Goal: Task Accomplishment & Management: Manage account settings

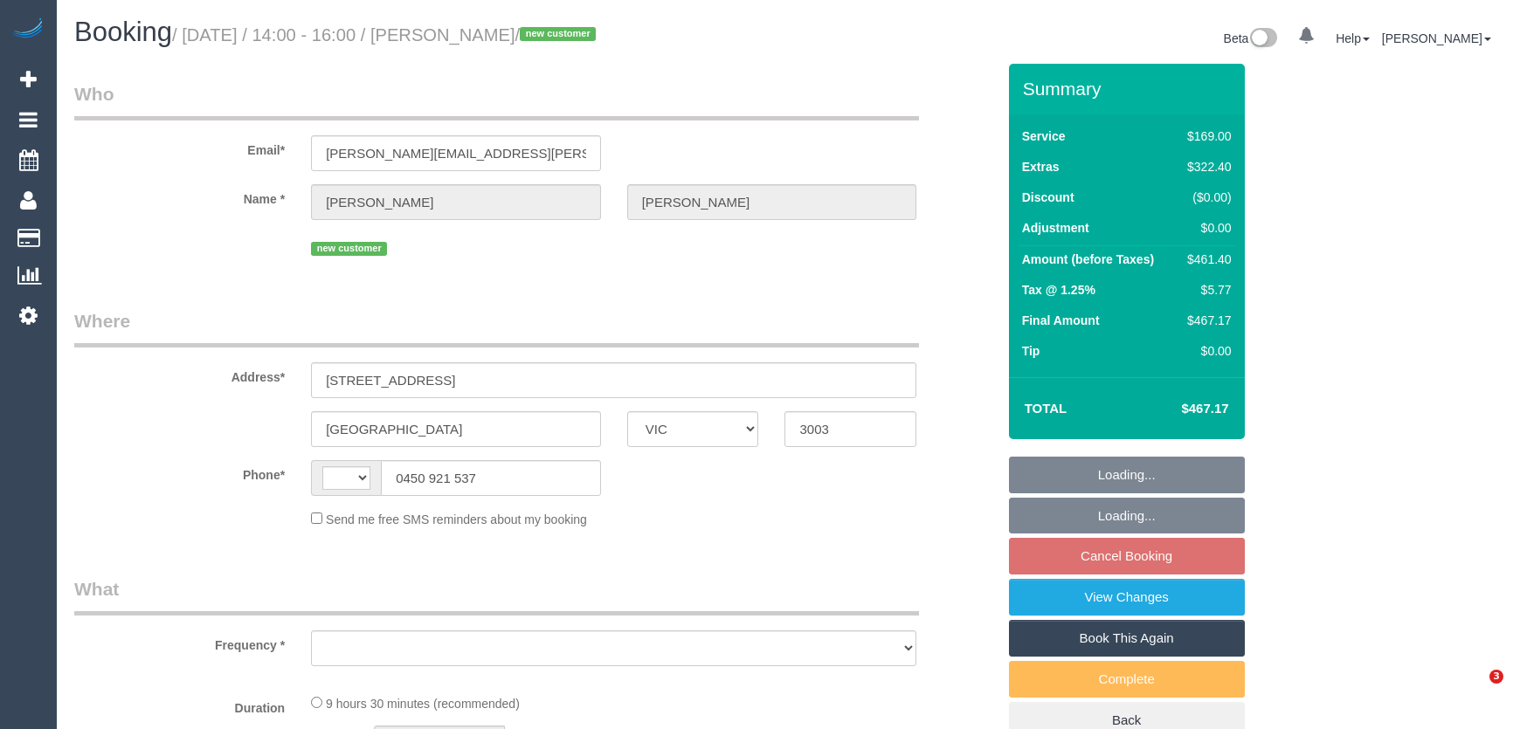
select select "VIC"
select select "string:AU"
select select "object:579"
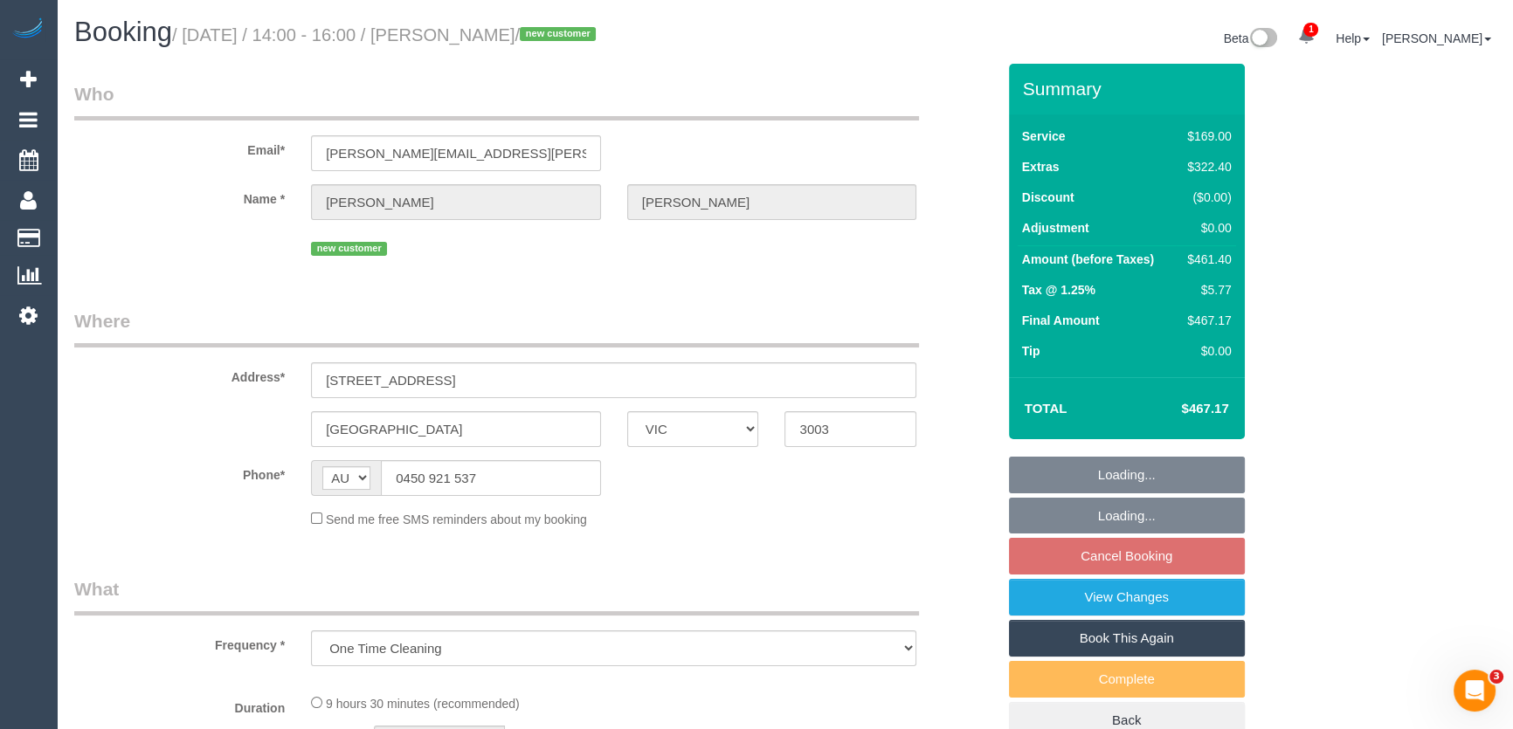
select select "string:stripe-pm_1S3X892GScqysDRVwNFxCrDm"
select select "number:28"
select select "number:14"
select select "number:19"
select select "number:25"
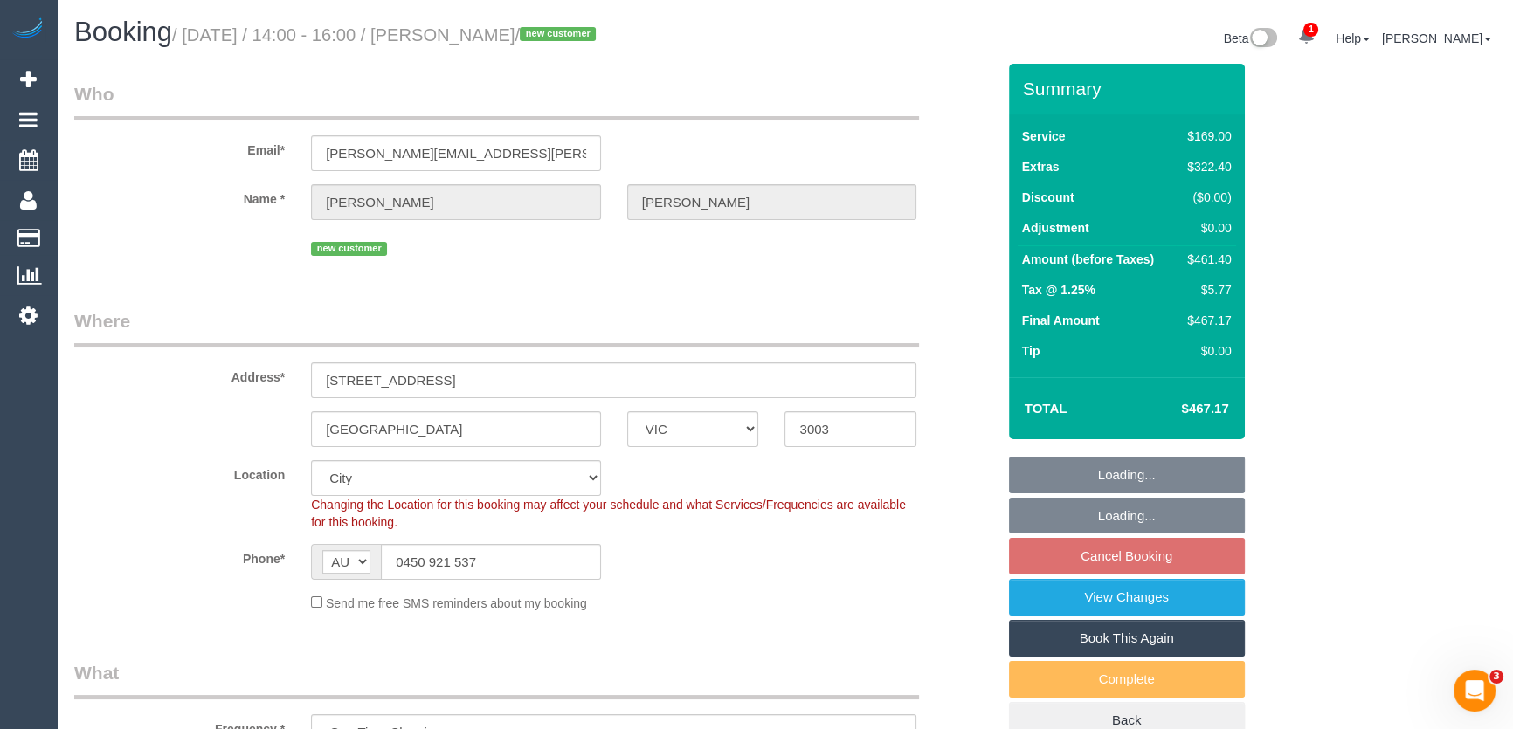
select select "spot5"
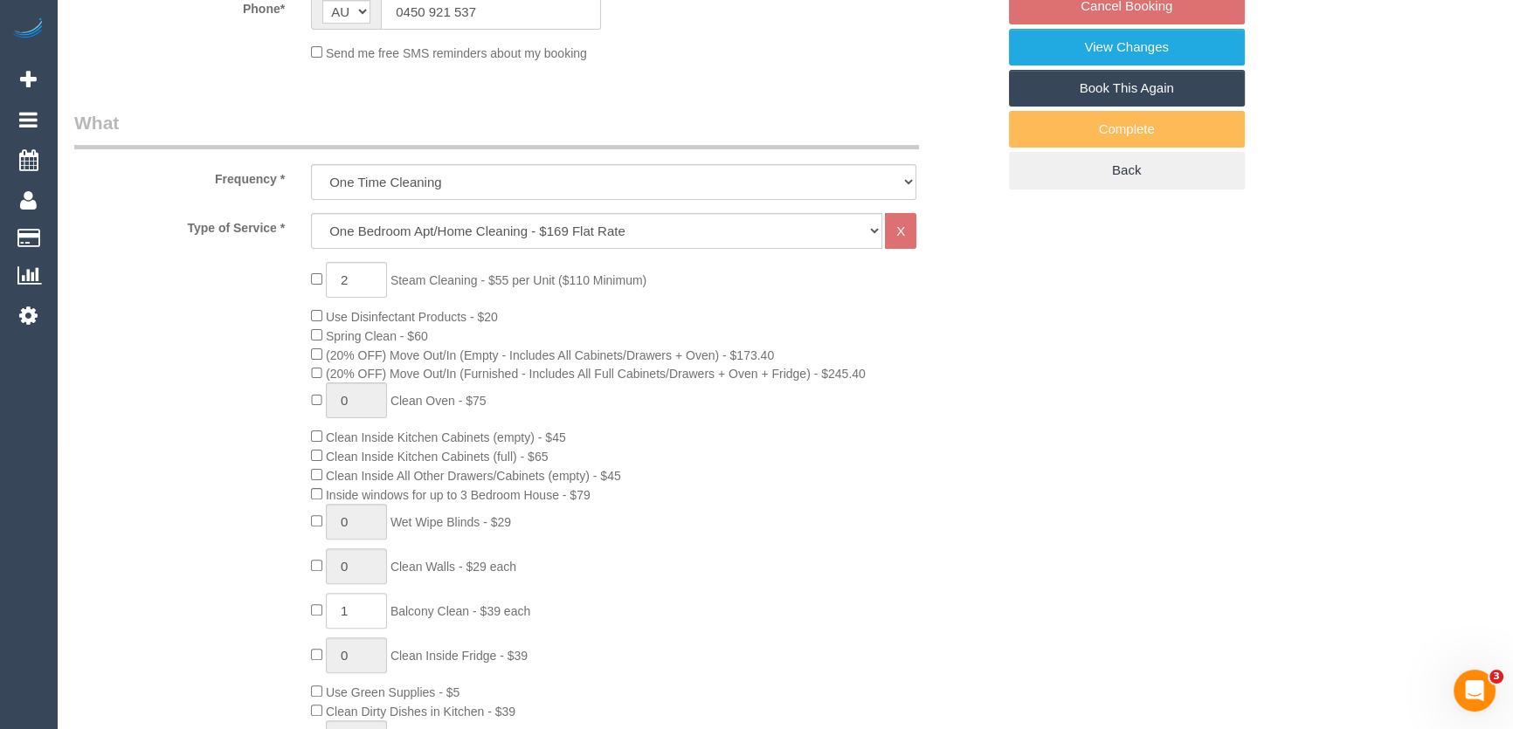
select select "object:1239"
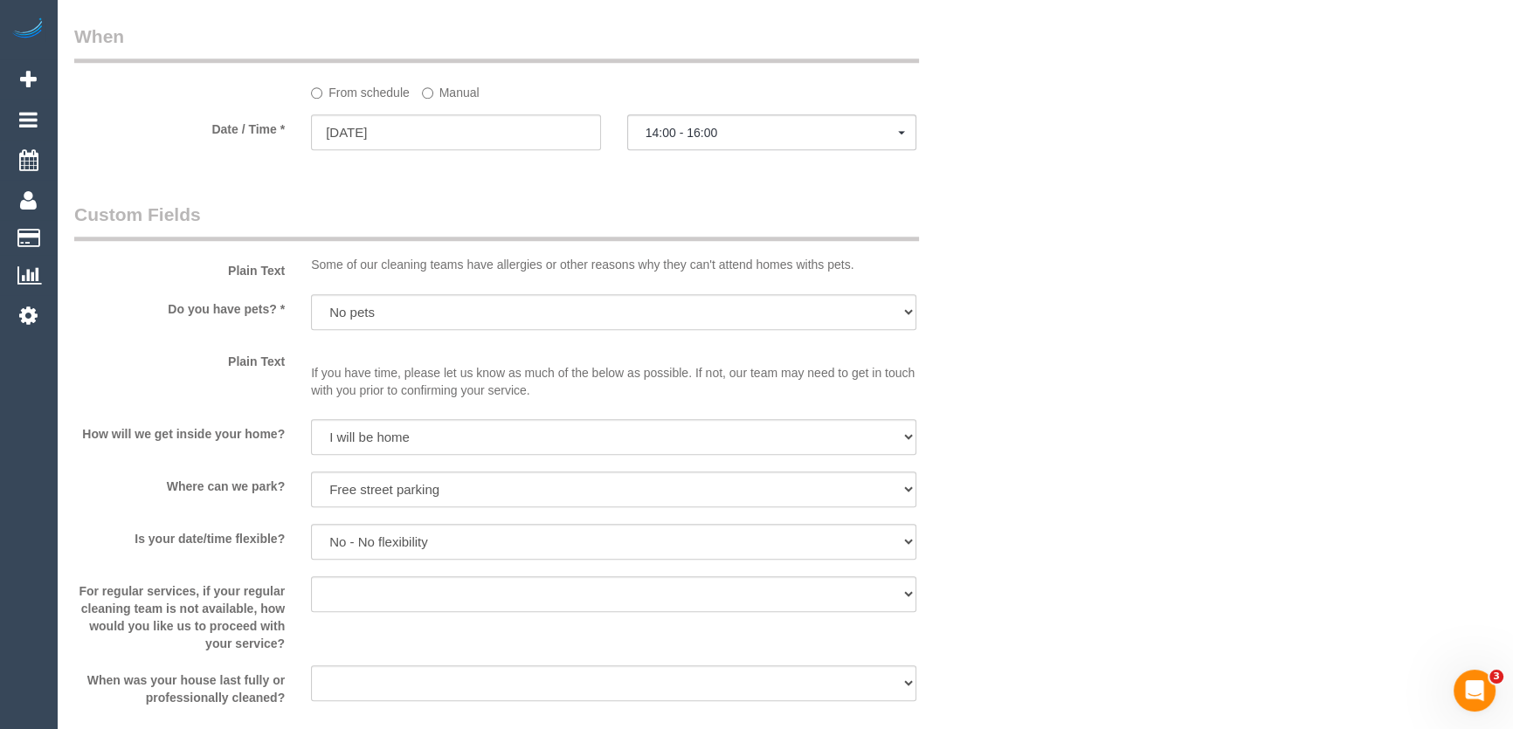
scroll to position [1905, 0]
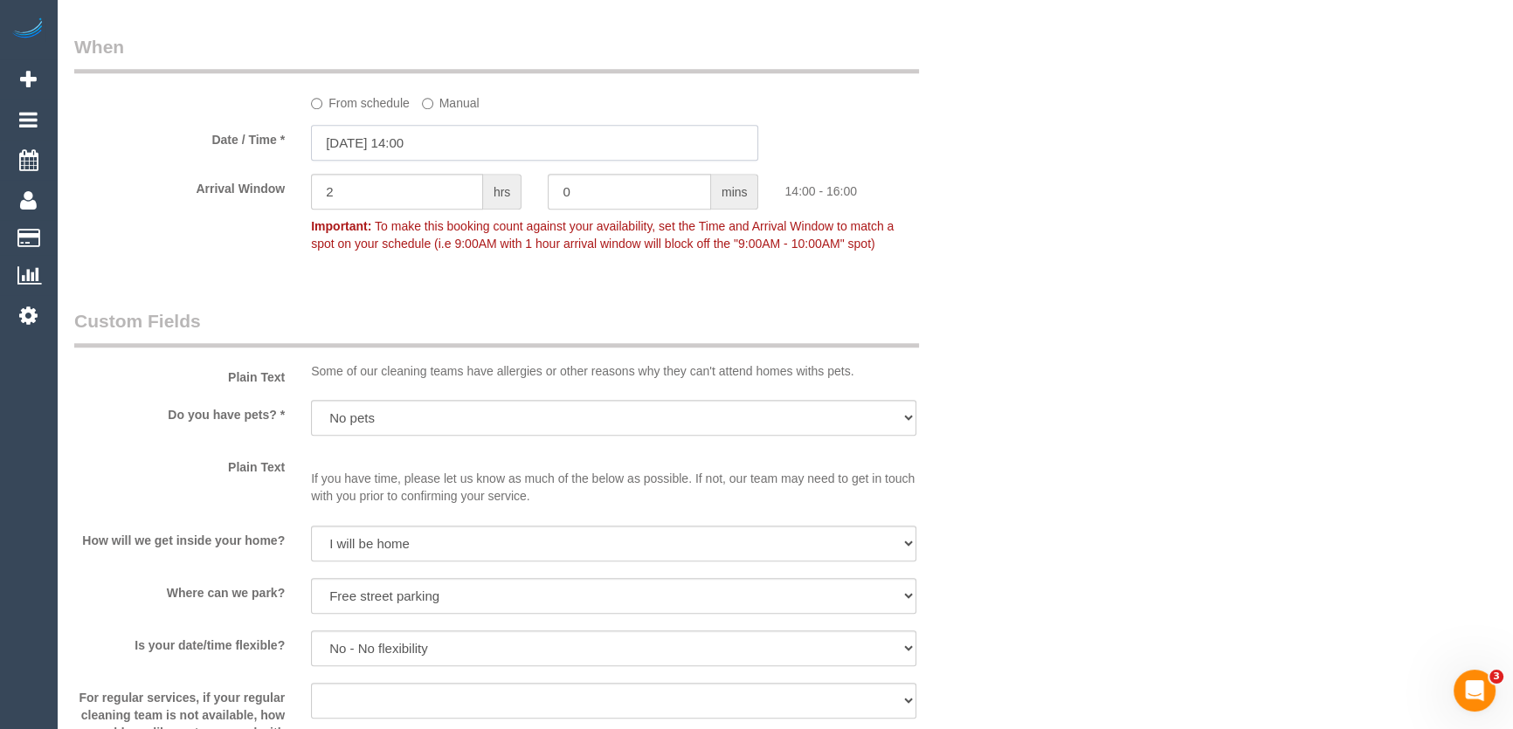
click at [477, 150] on input "09/09/2025 14:00" at bounding box center [534, 143] width 447 height 36
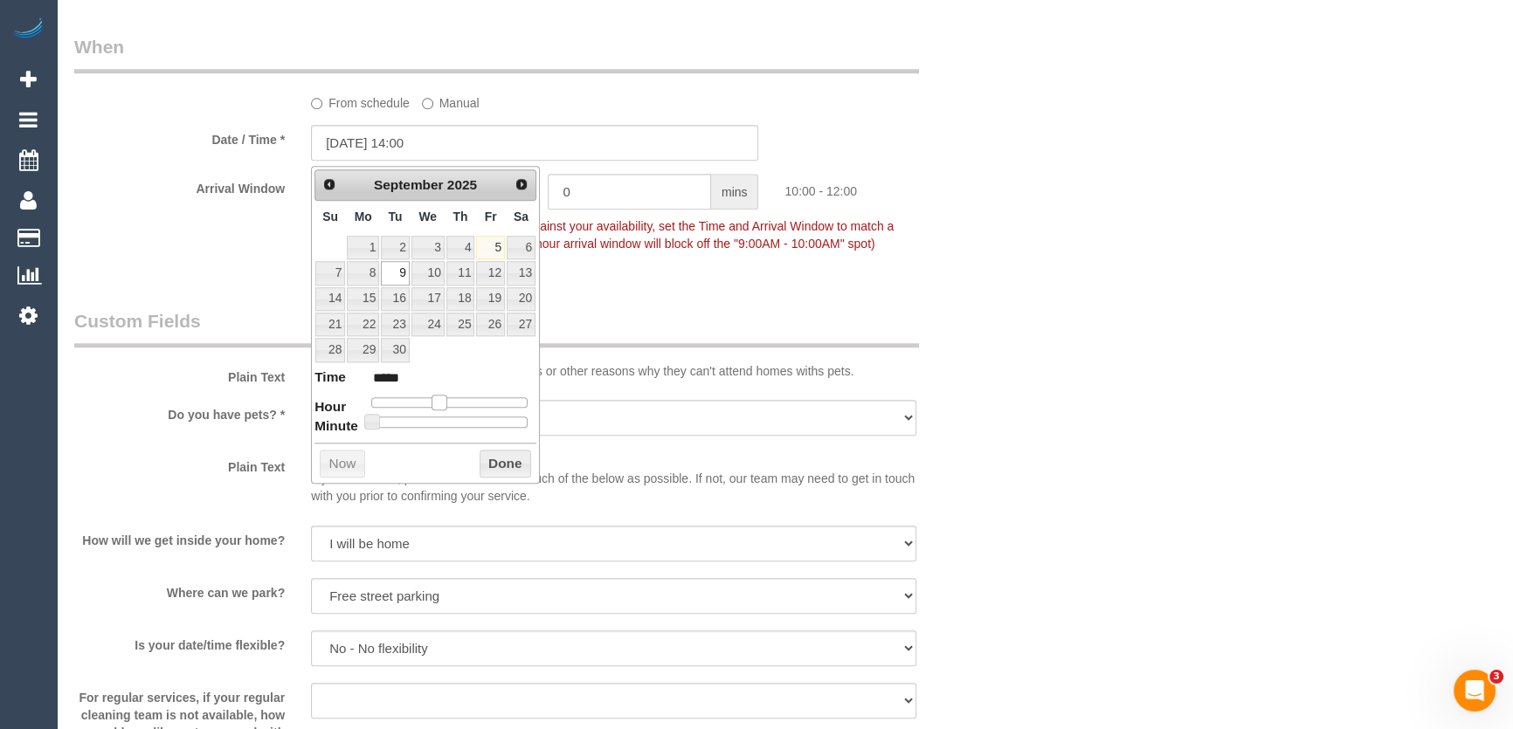
type input "09/09/2025 10:00"
type input "*****"
drag, startPoint x: 465, startPoint y: 397, endPoint x: 436, endPoint y: 398, distance: 28.8
click at [436, 398] on span at bounding box center [440, 403] width 16 height 16
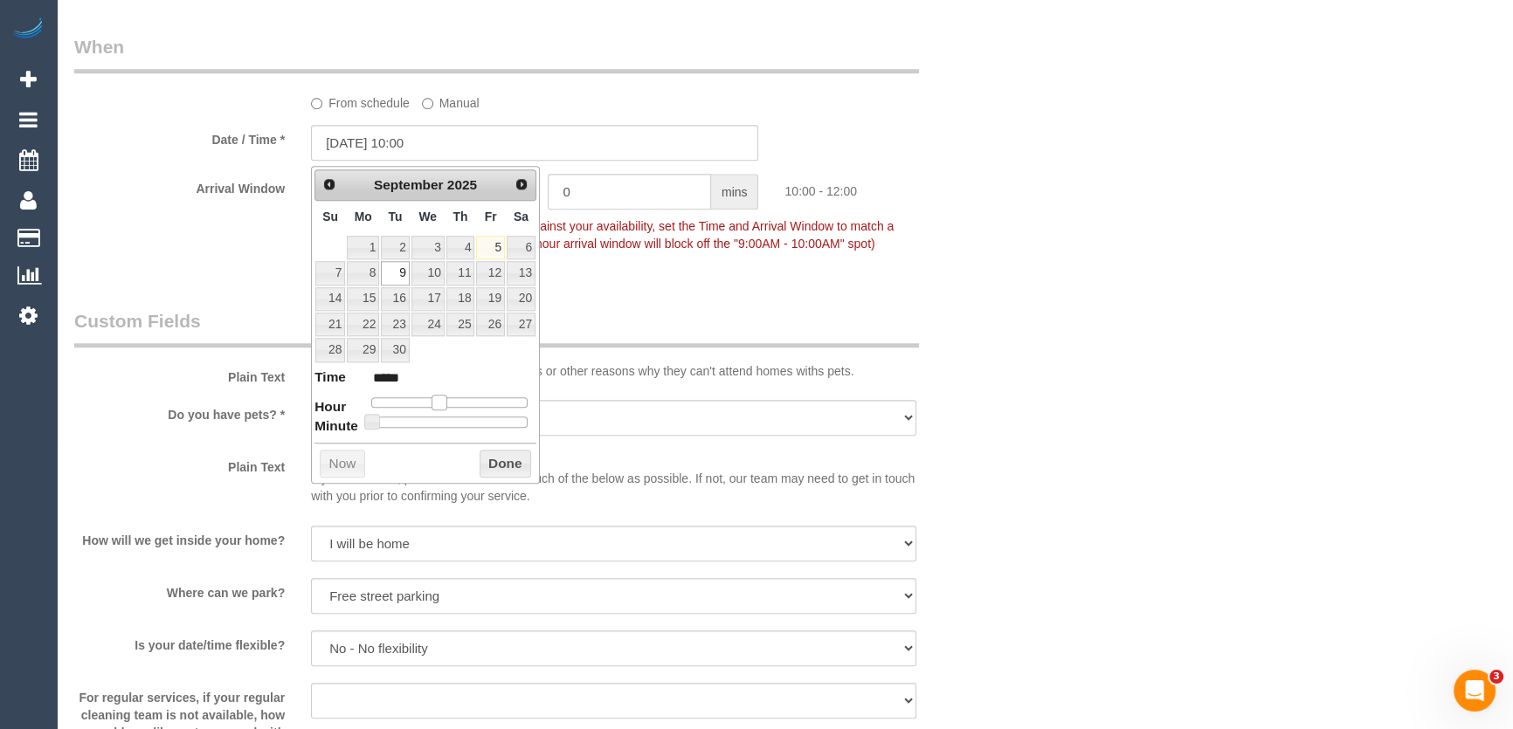
type input "09/09/2025 09:00"
type input "*****"
type input "09/09/2025 08:00"
type input "*****"
drag, startPoint x: 434, startPoint y: 398, endPoint x: 425, endPoint y: 399, distance: 9.6
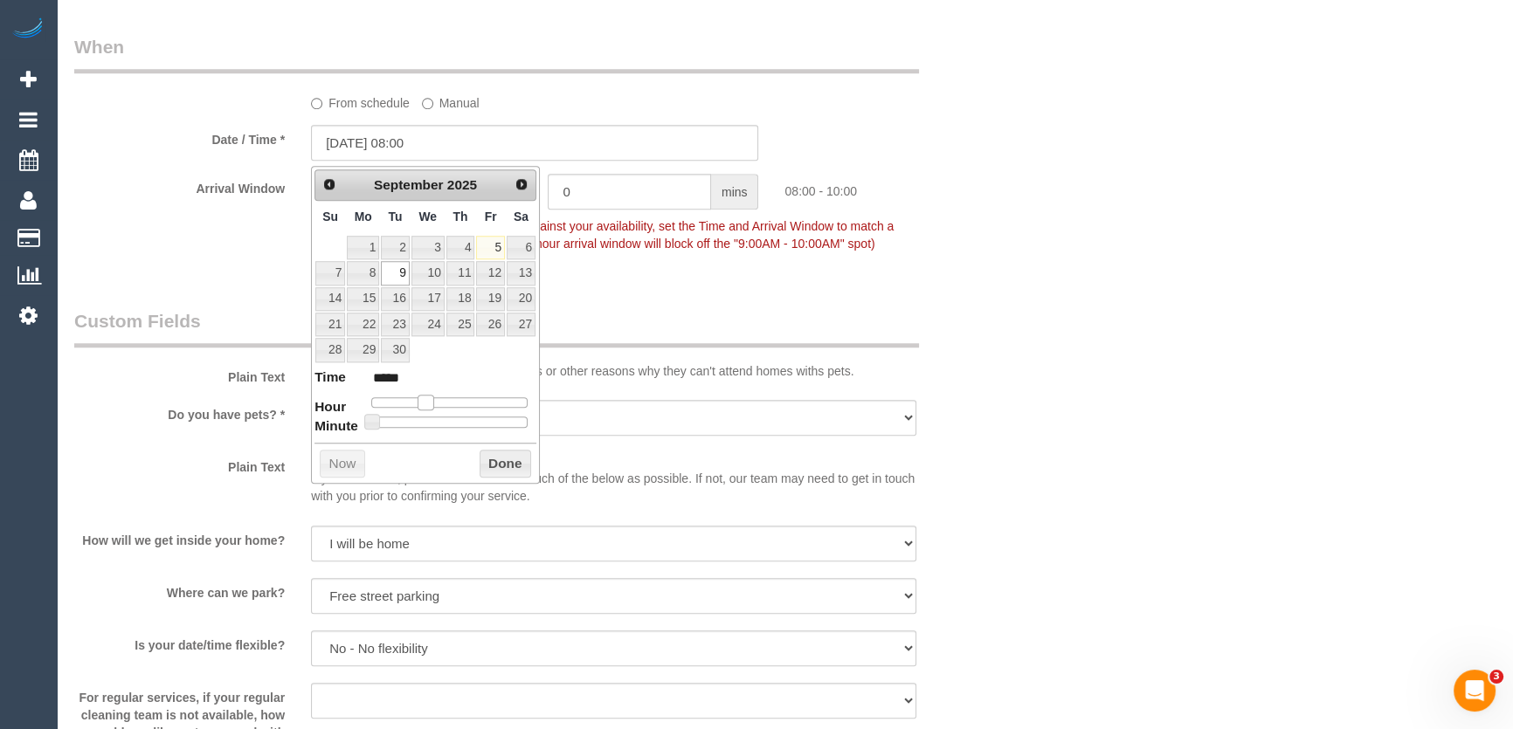
click at [425, 399] on span at bounding box center [426, 403] width 16 height 16
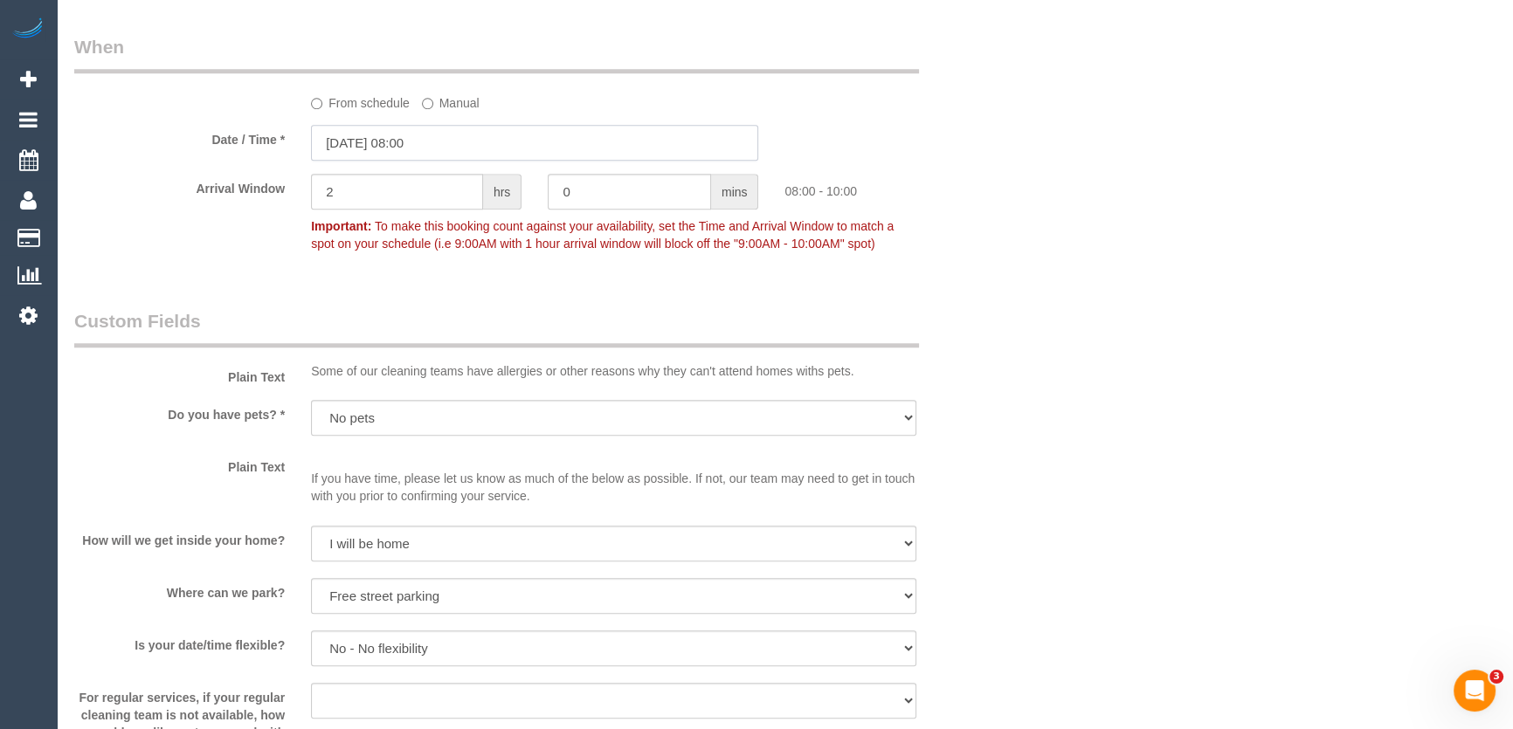
click at [475, 146] on input "09/09/2025 08:00" at bounding box center [534, 143] width 447 height 36
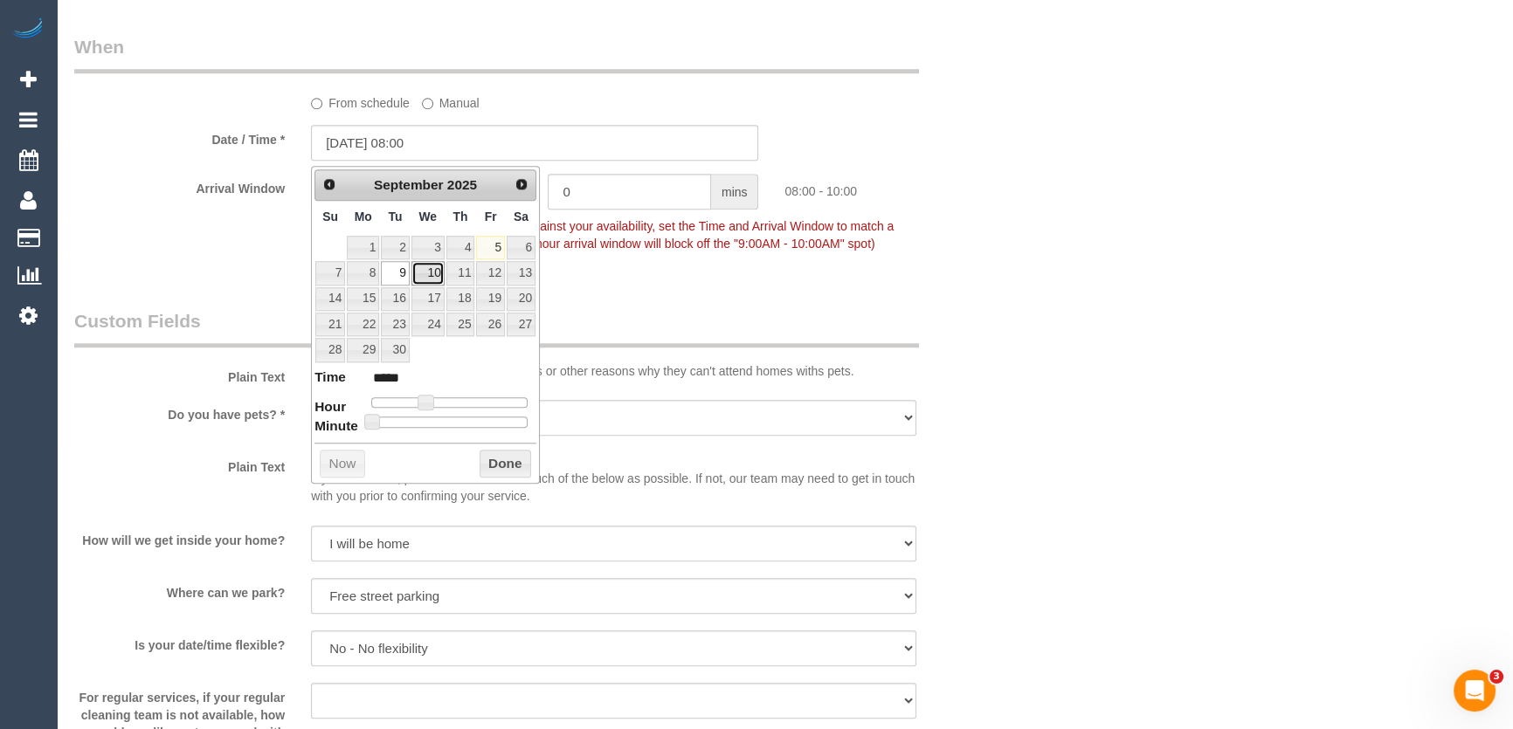
click at [426, 271] on link "10" at bounding box center [427, 273] width 33 height 24
type input "10/09/2025 08:00"
click at [989, 394] on sui-booking-custom-fields "Plain Text Some of our cleaning teams have allergies or other reasons why they …" at bounding box center [535, 560] width 922 height 505
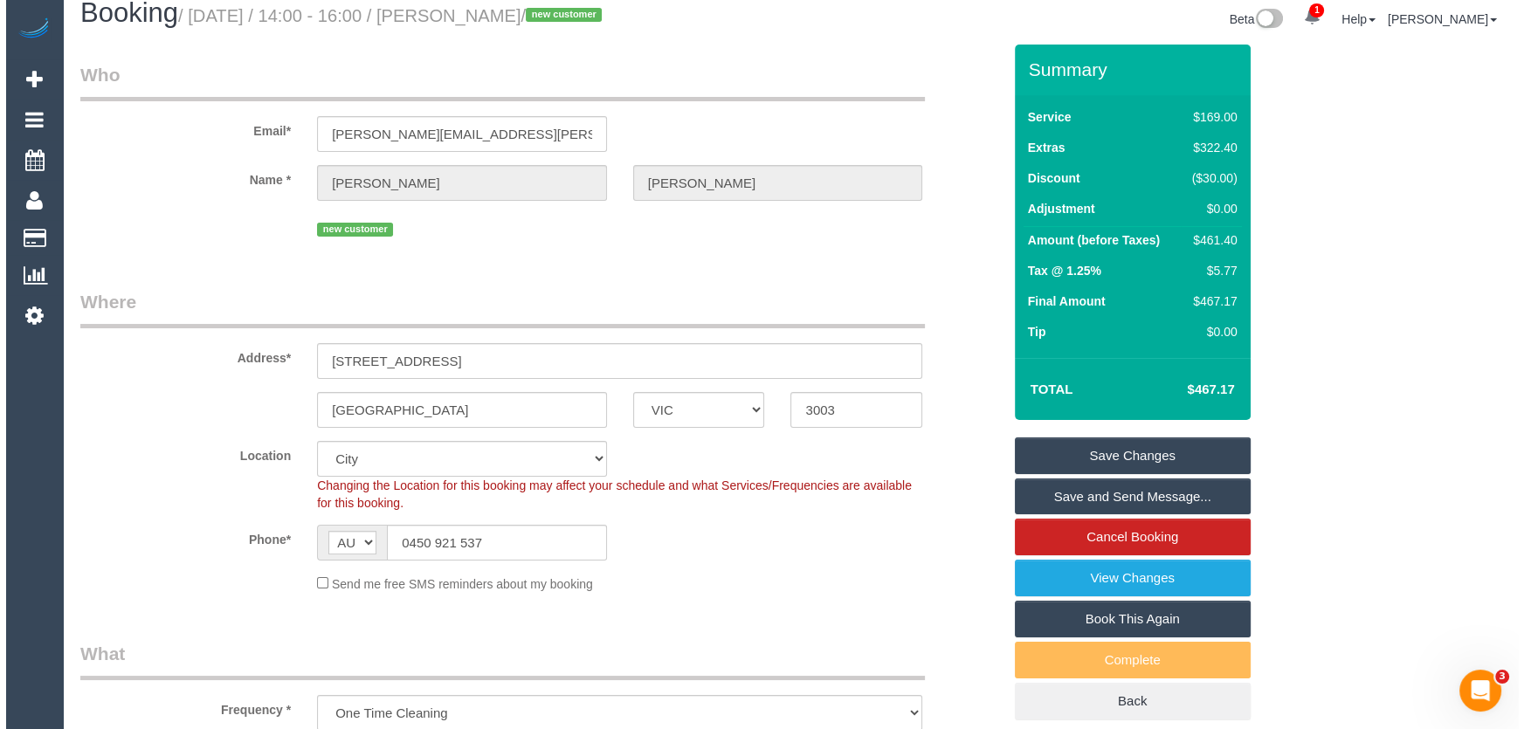
scroll to position [0, 0]
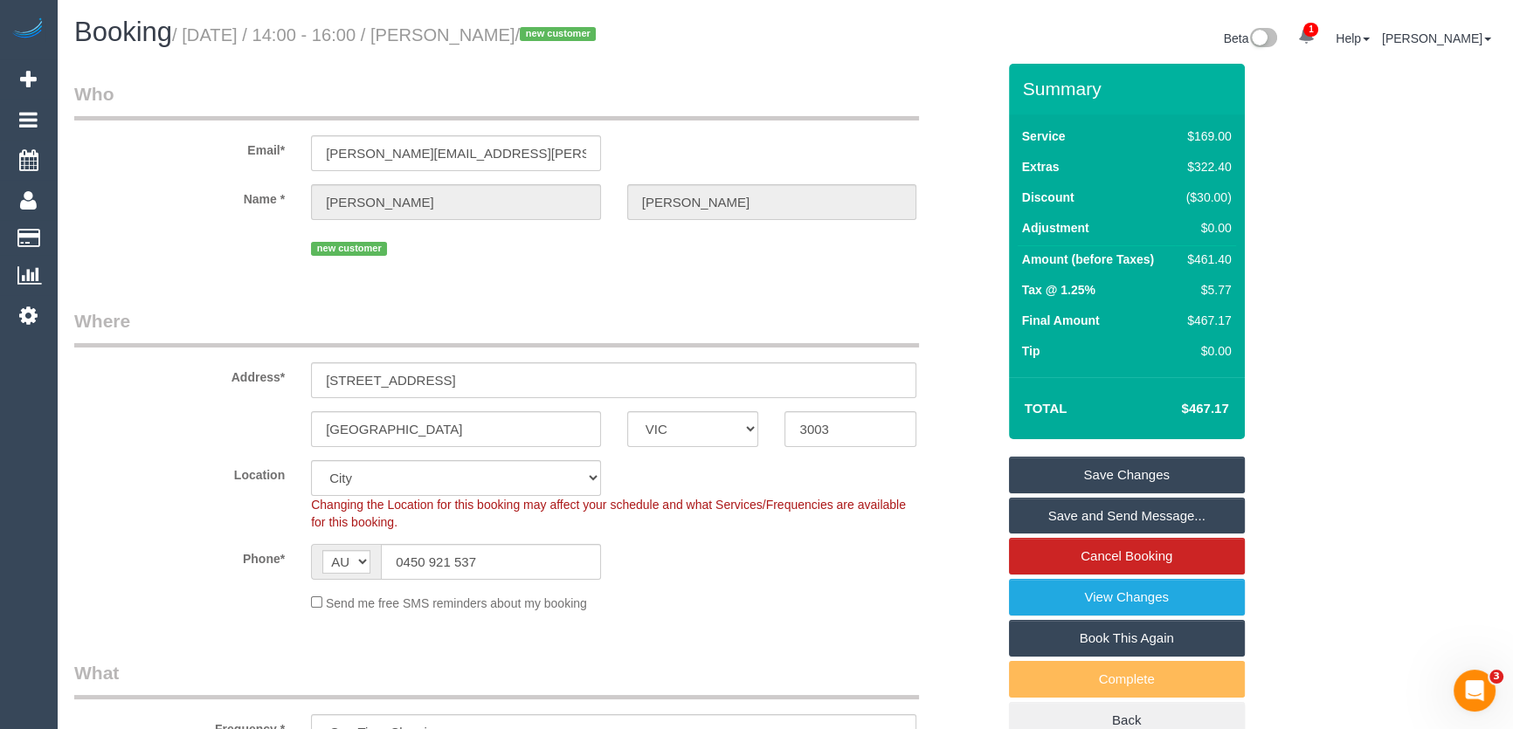
click at [1095, 476] on link "Save Changes" at bounding box center [1127, 475] width 236 height 37
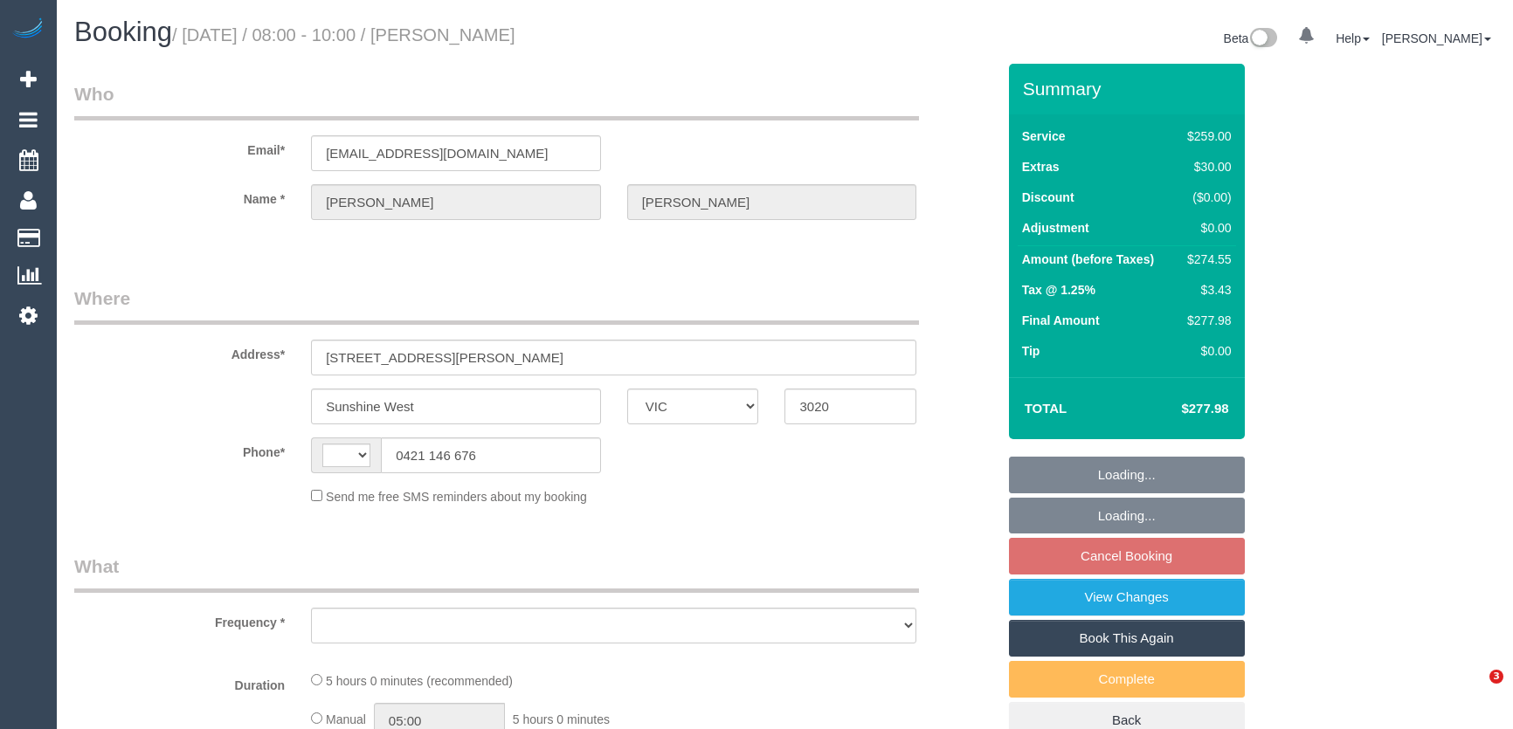
select select "VIC"
select select "number:27"
select select "number:14"
select select "number:18"
select select "number:22"
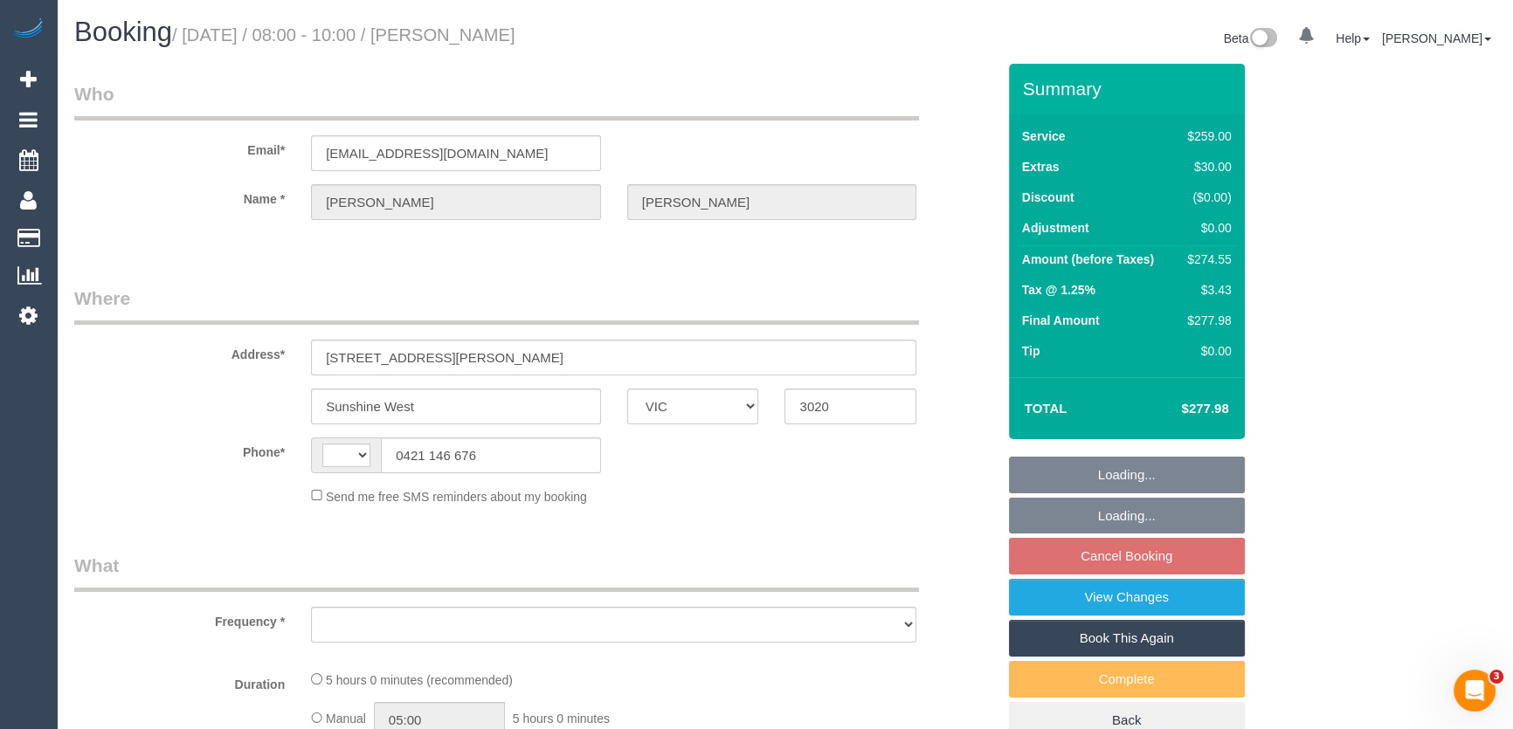
select select "number:34"
select select "number:12"
select select "string:AU"
select select "object:702"
select select "spot2"
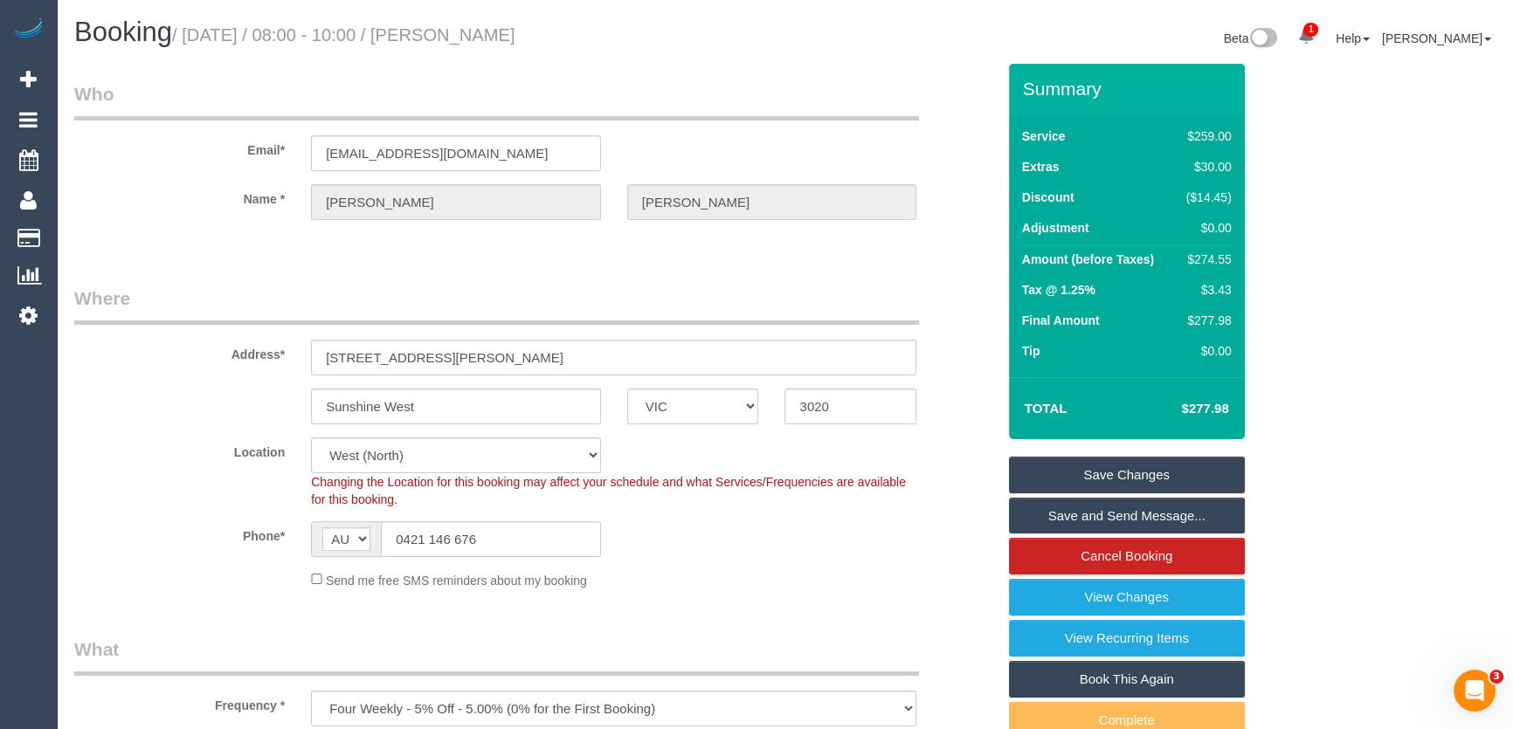
select select "object:1364"
select select "spot22"
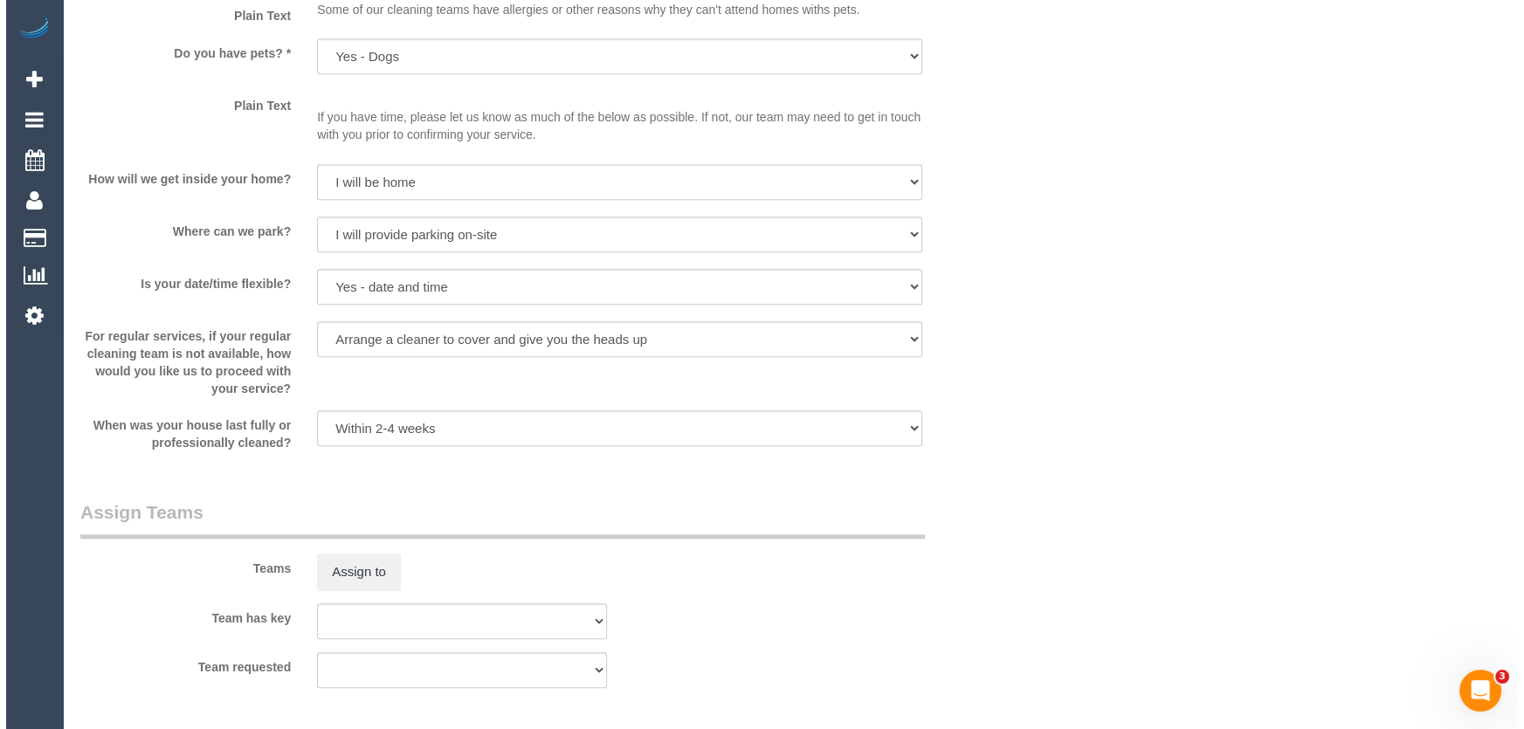
scroll to position [2311, 0]
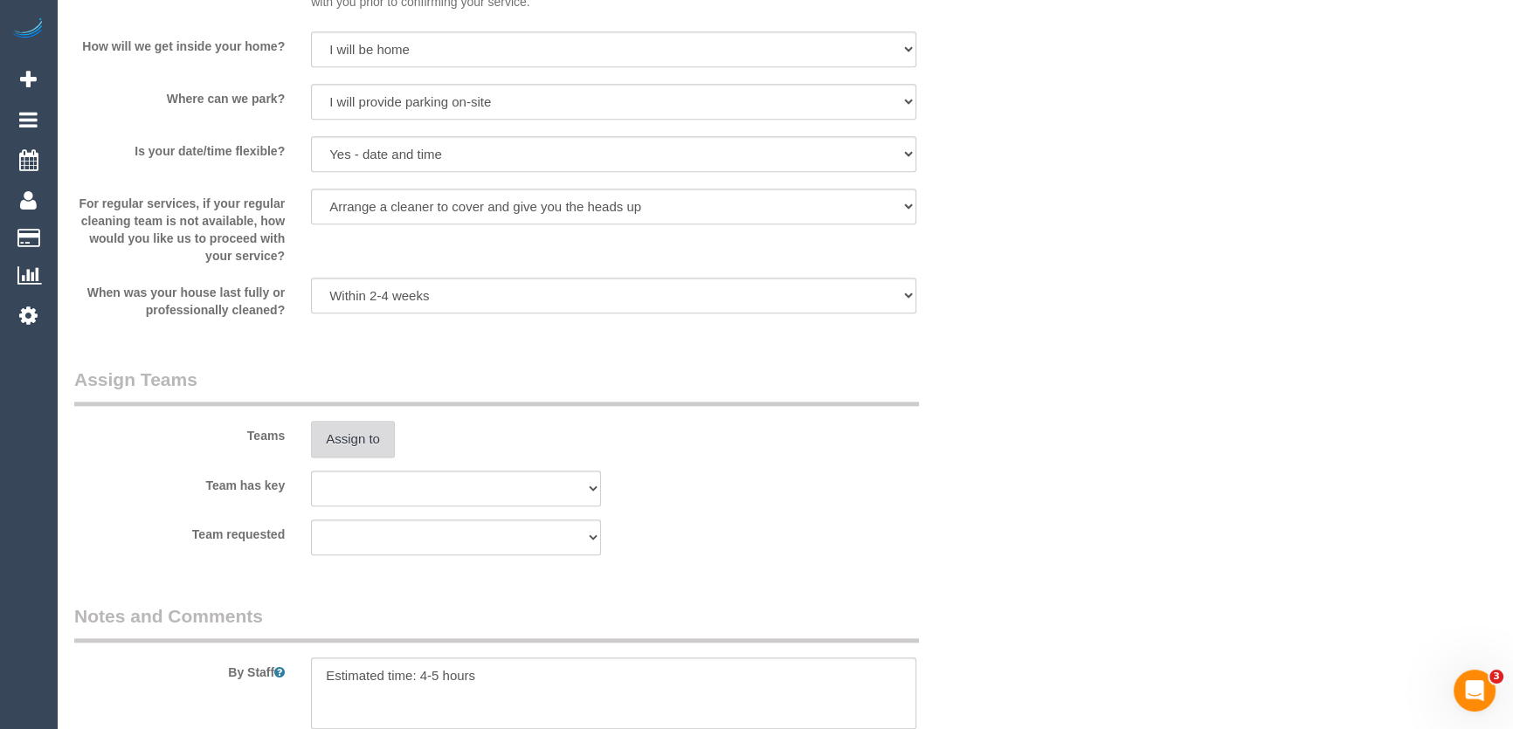
click at [358, 448] on button "Assign to" at bounding box center [353, 439] width 84 height 37
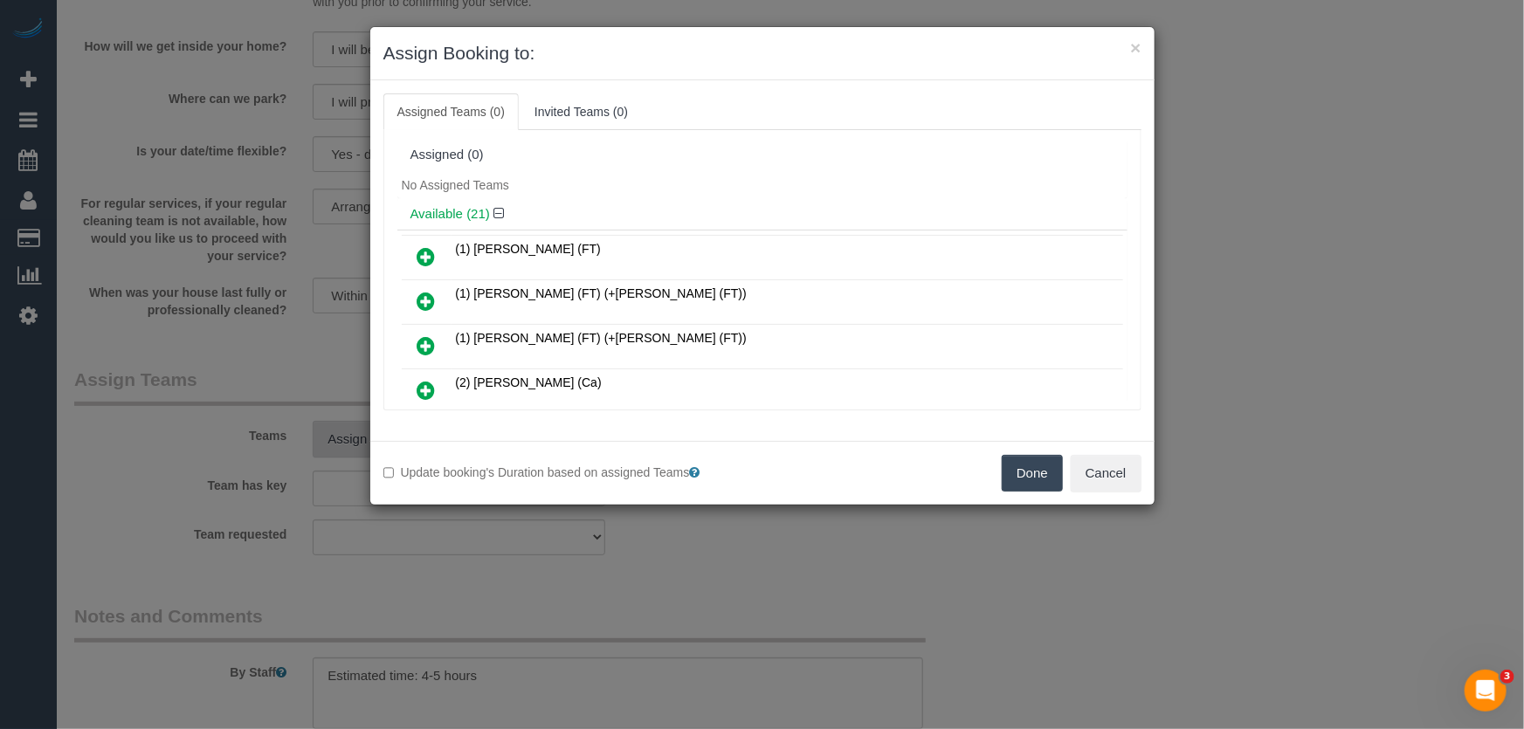
scroll to position [197, 0]
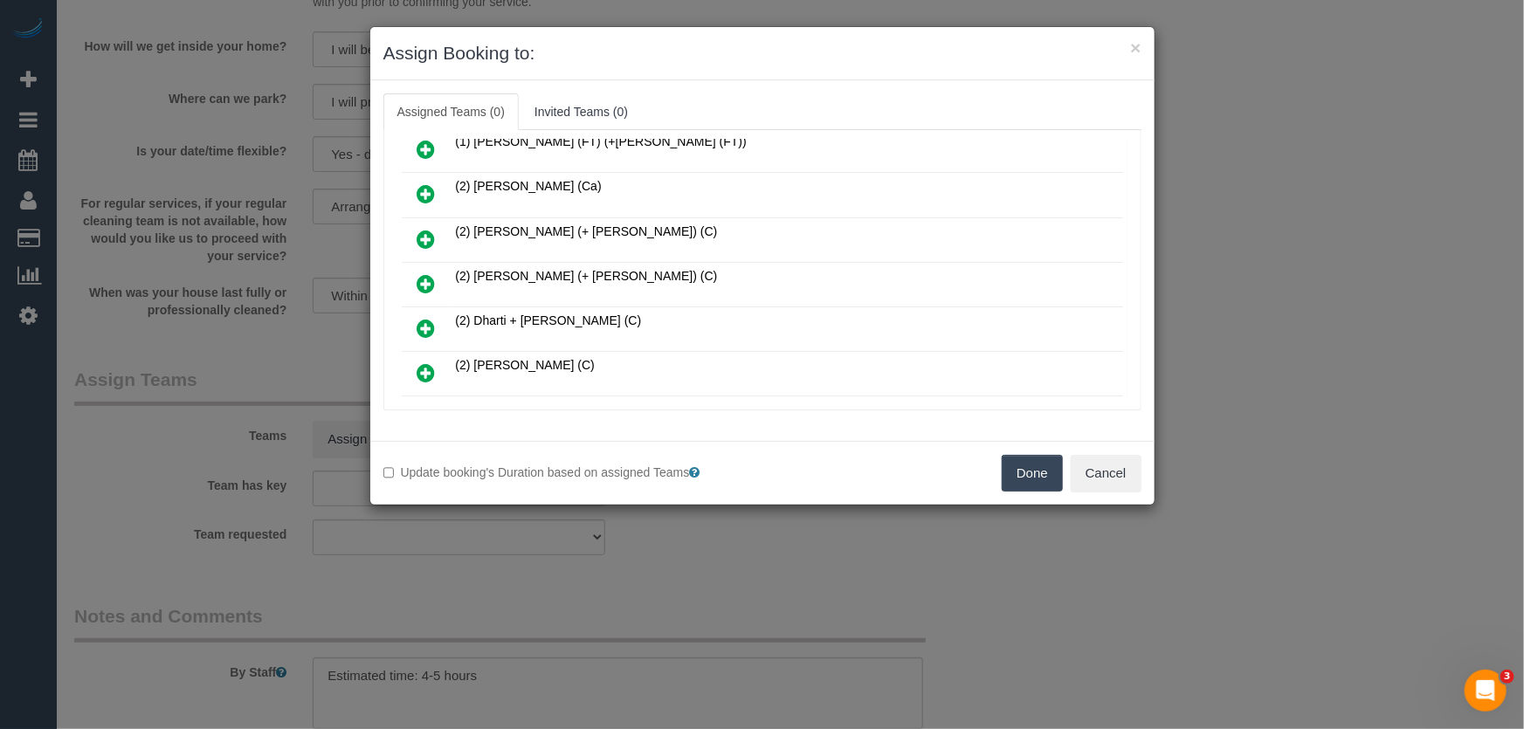
click at [425, 279] on icon at bounding box center [427, 283] width 18 height 21
click at [425, 318] on icon at bounding box center [427, 328] width 18 height 21
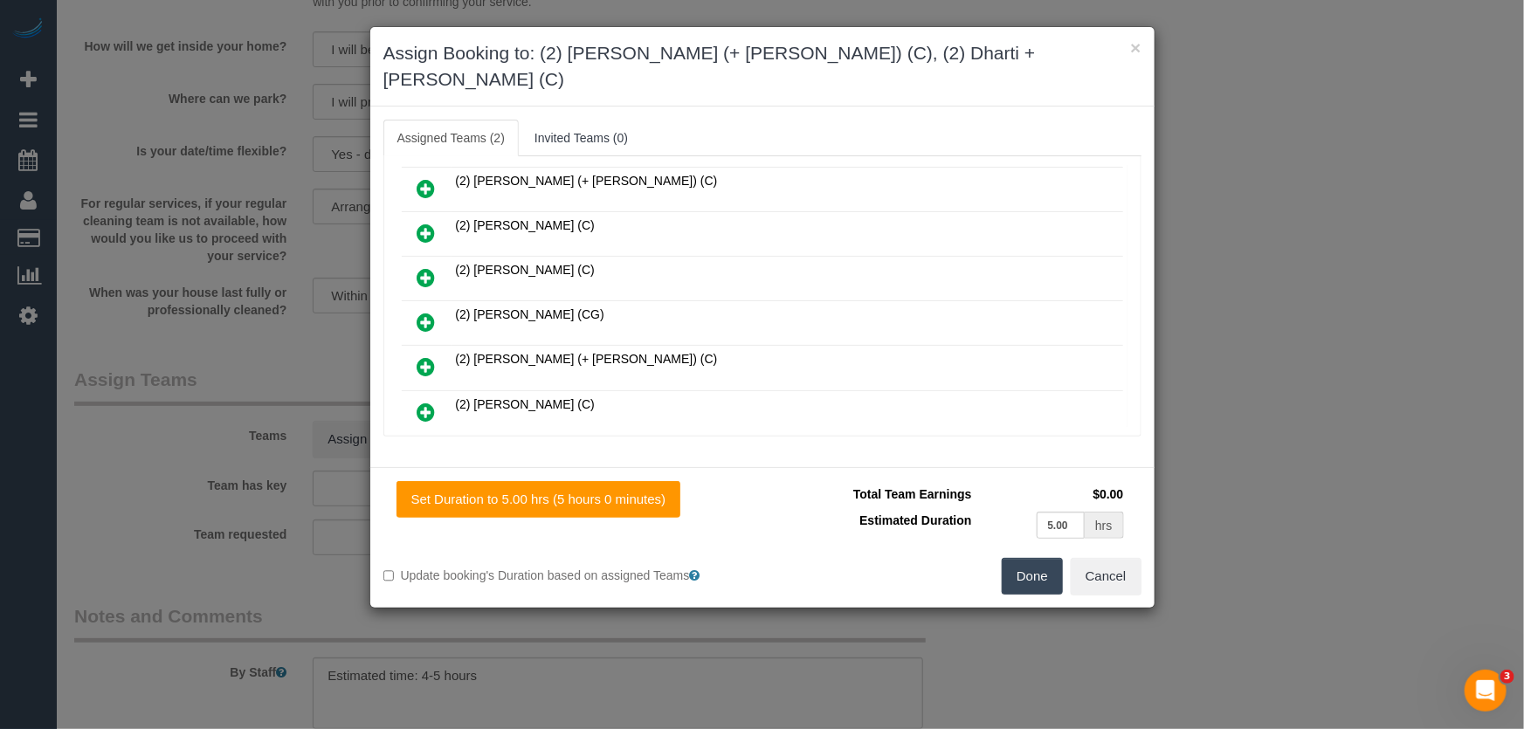
click at [418, 356] on icon at bounding box center [427, 366] width 18 height 21
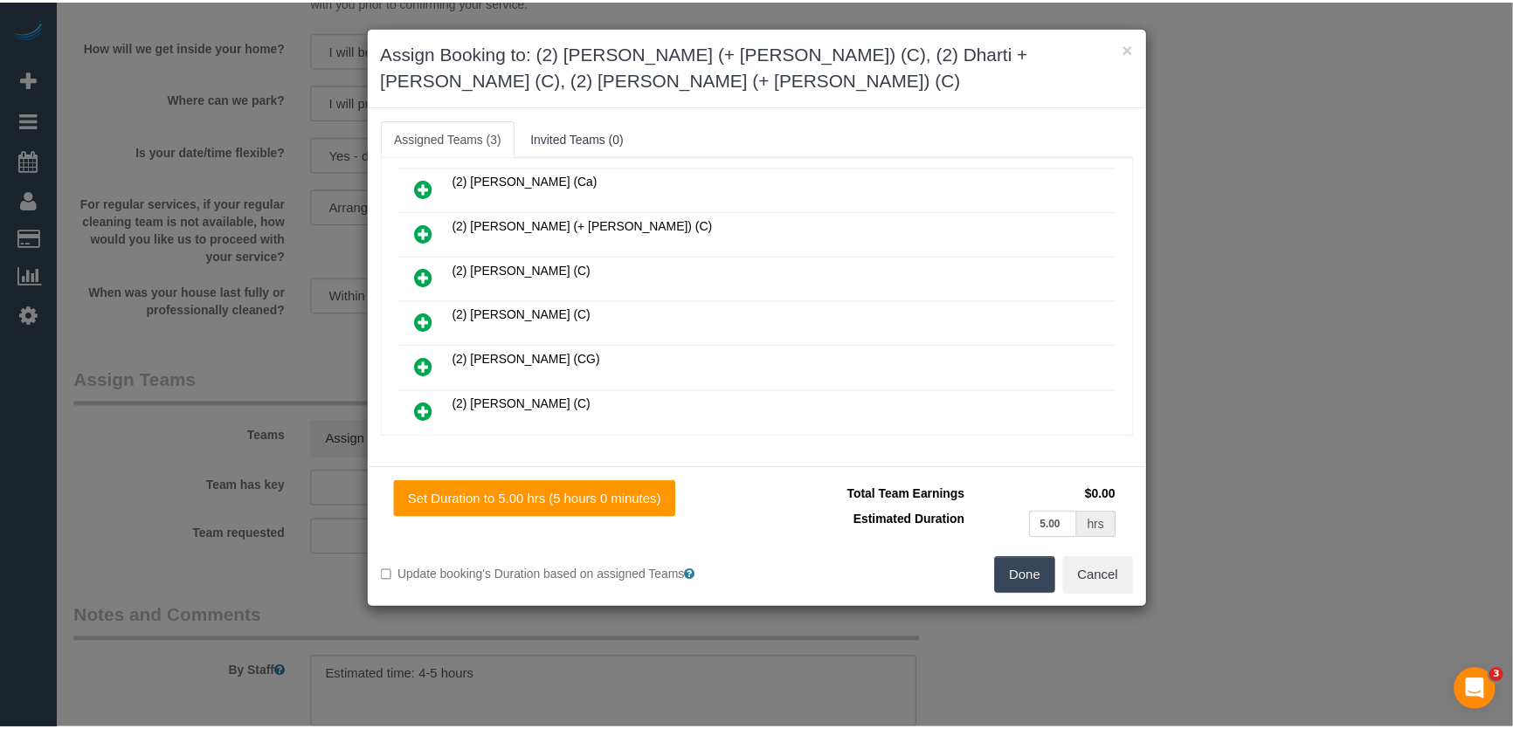
scroll to position [404, 0]
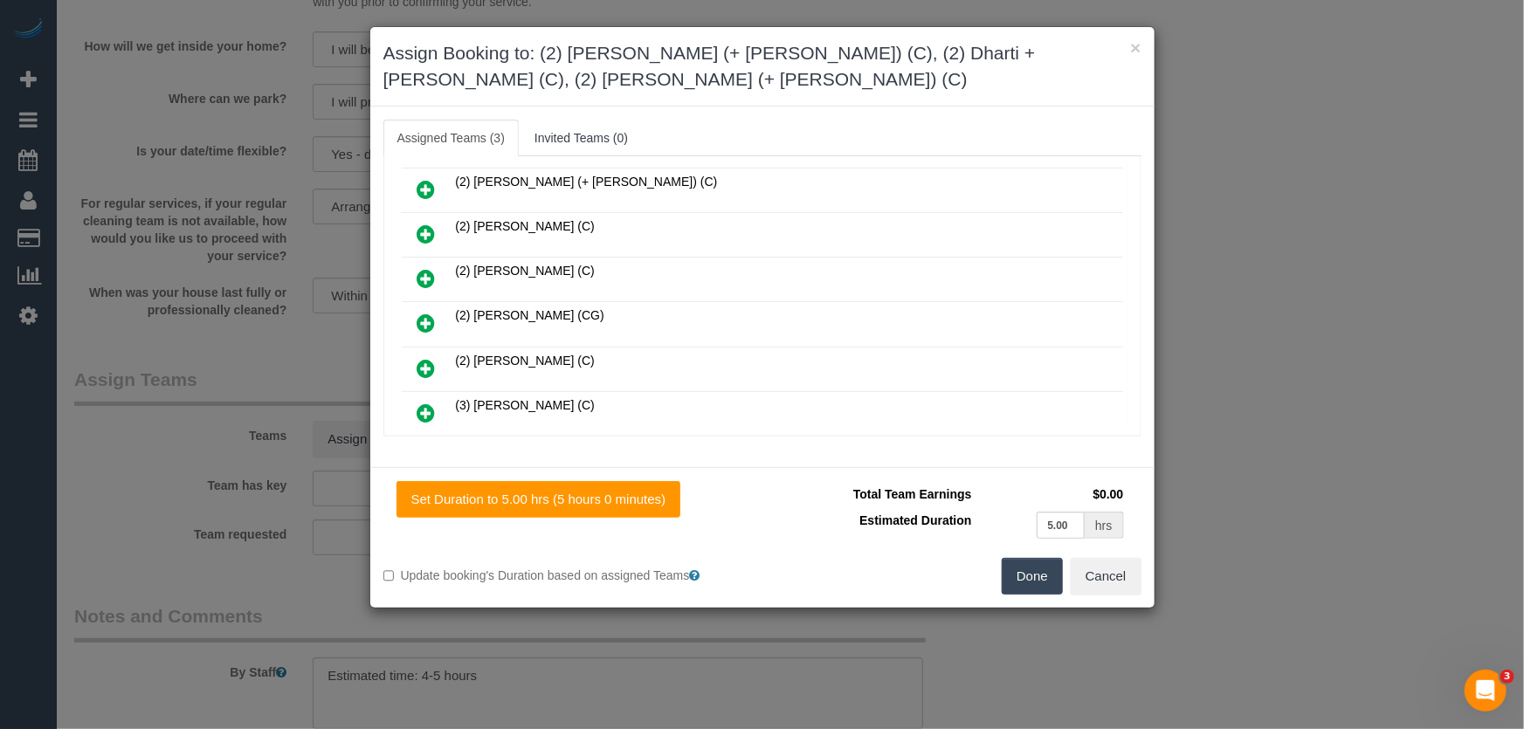
click at [1030, 579] on button "Done" at bounding box center [1032, 576] width 61 height 37
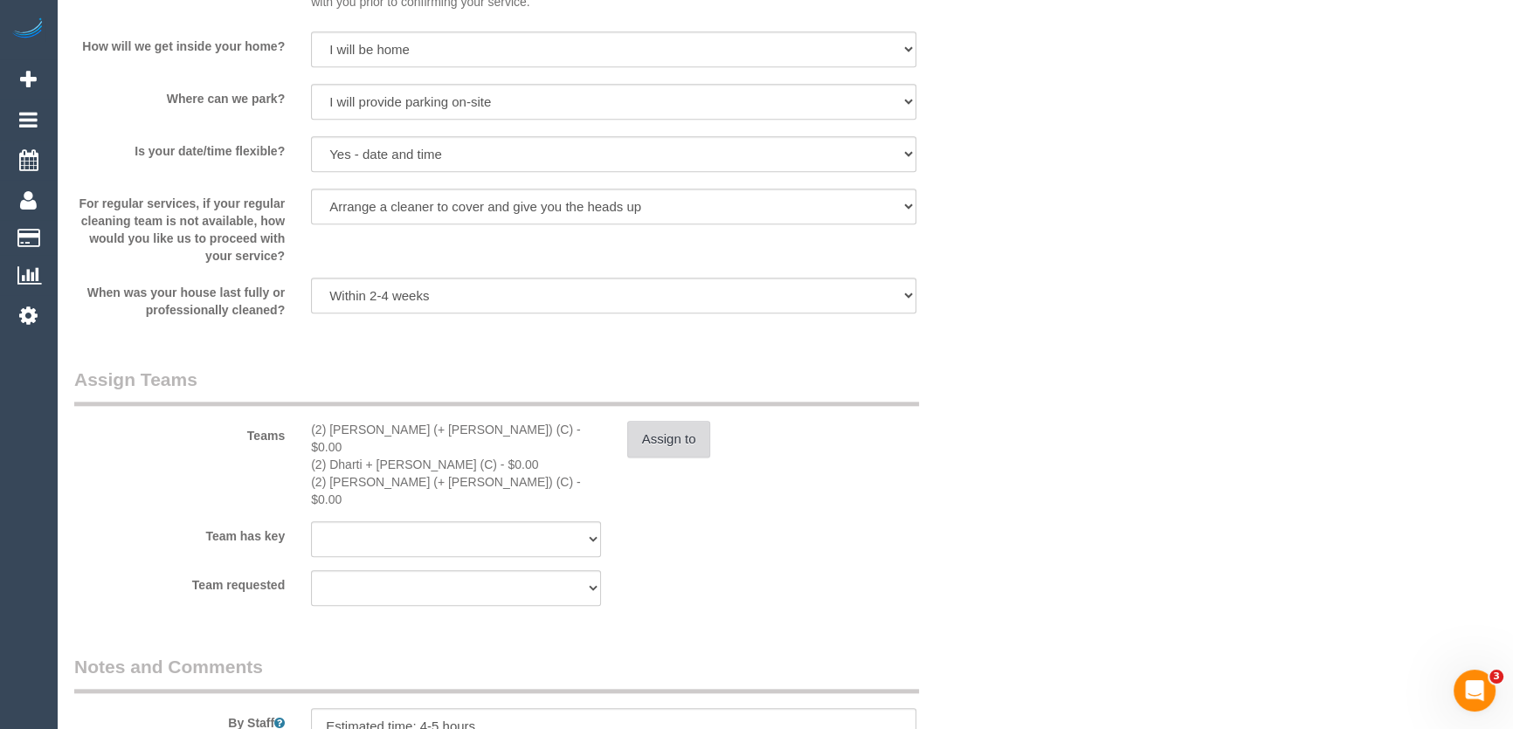
click at [670, 440] on button "Assign to" at bounding box center [669, 439] width 84 height 37
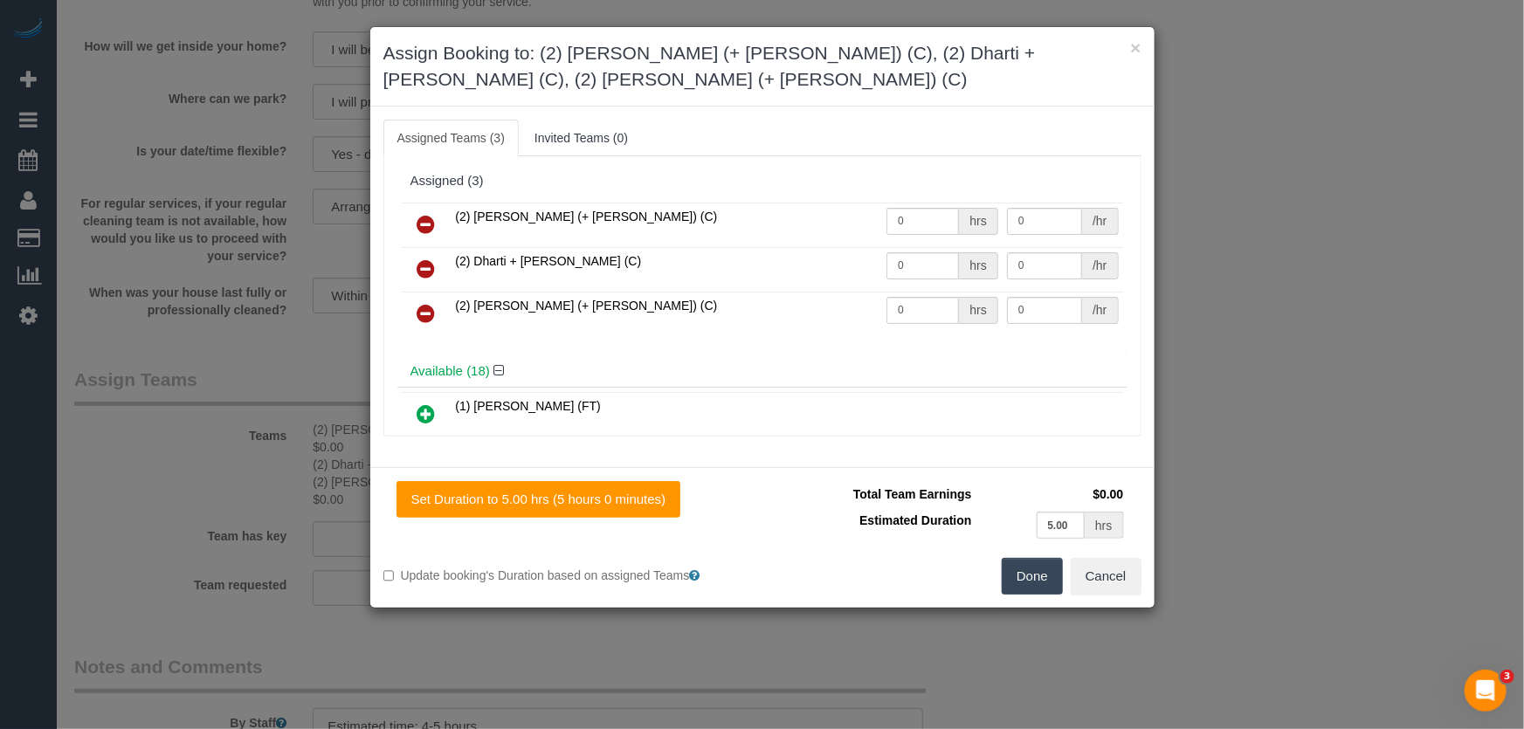
click at [425, 264] on icon at bounding box center [427, 269] width 18 height 21
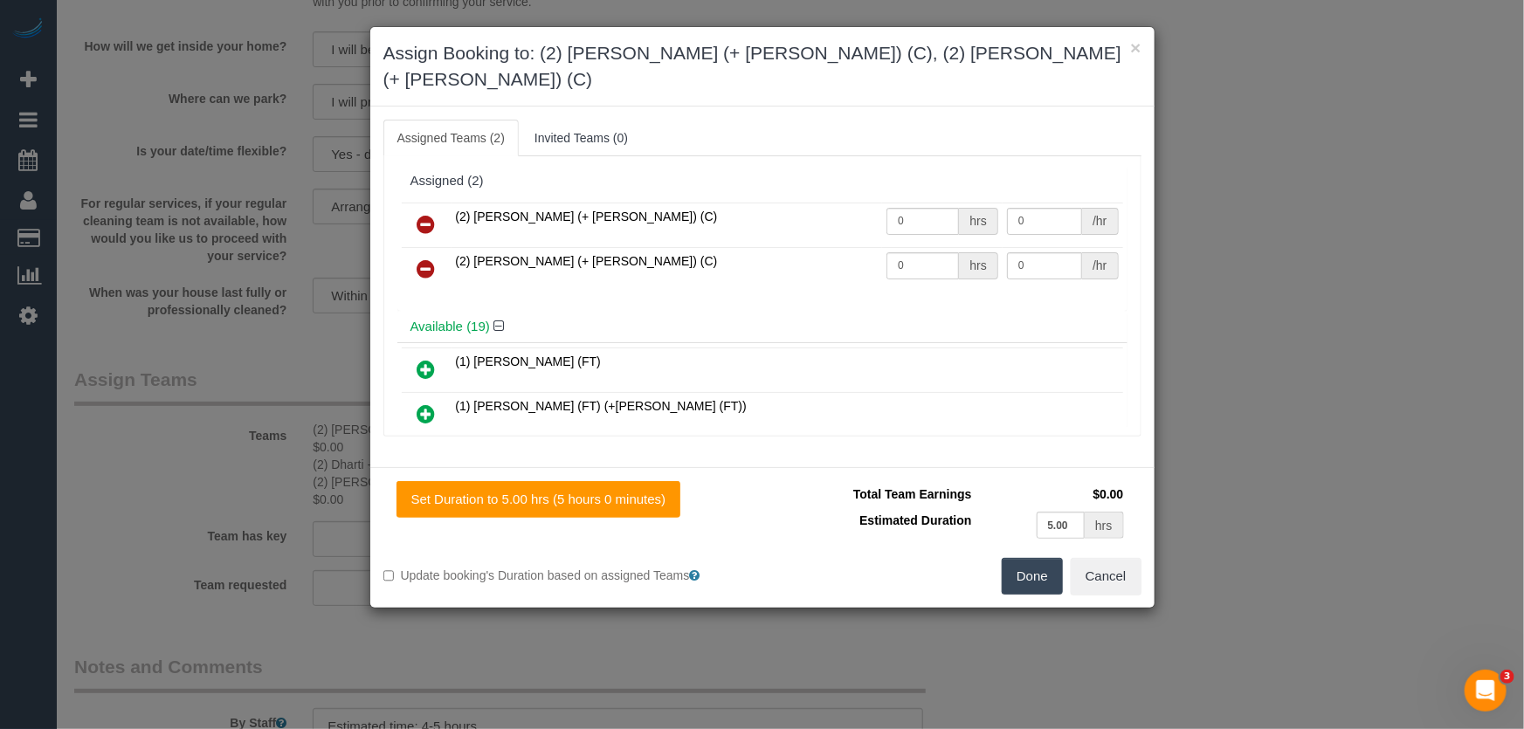
click at [1031, 558] on button "Done" at bounding box center [1032, 576] width 61 height 37
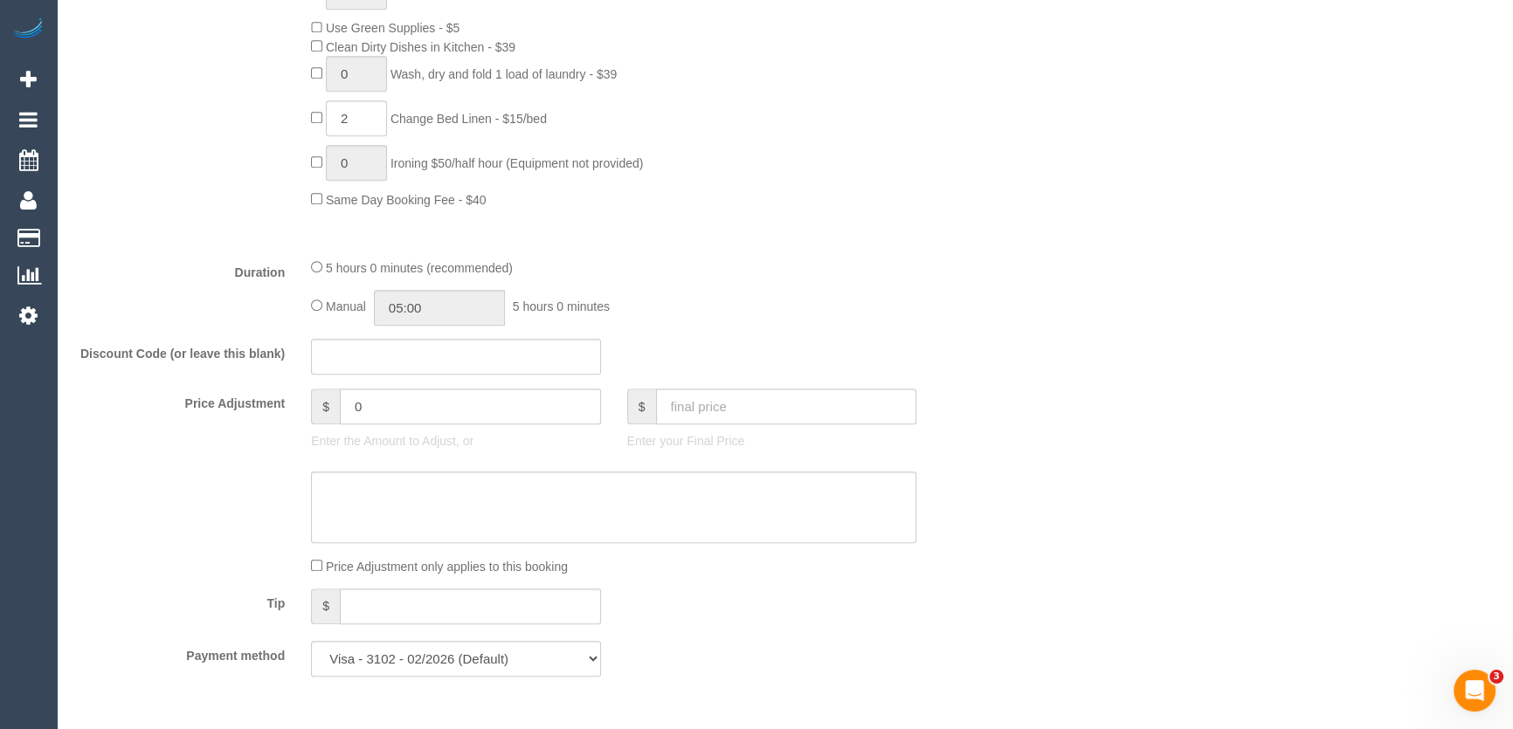
scroll to position [1191, 0]
click at [459, 319] on input "05:00" at bounding box center [439, 309] width 131 height 36
click at [427, 376] on li "02:30" at bounding box center [421, 380] width 78 height 23
type input "02:30"
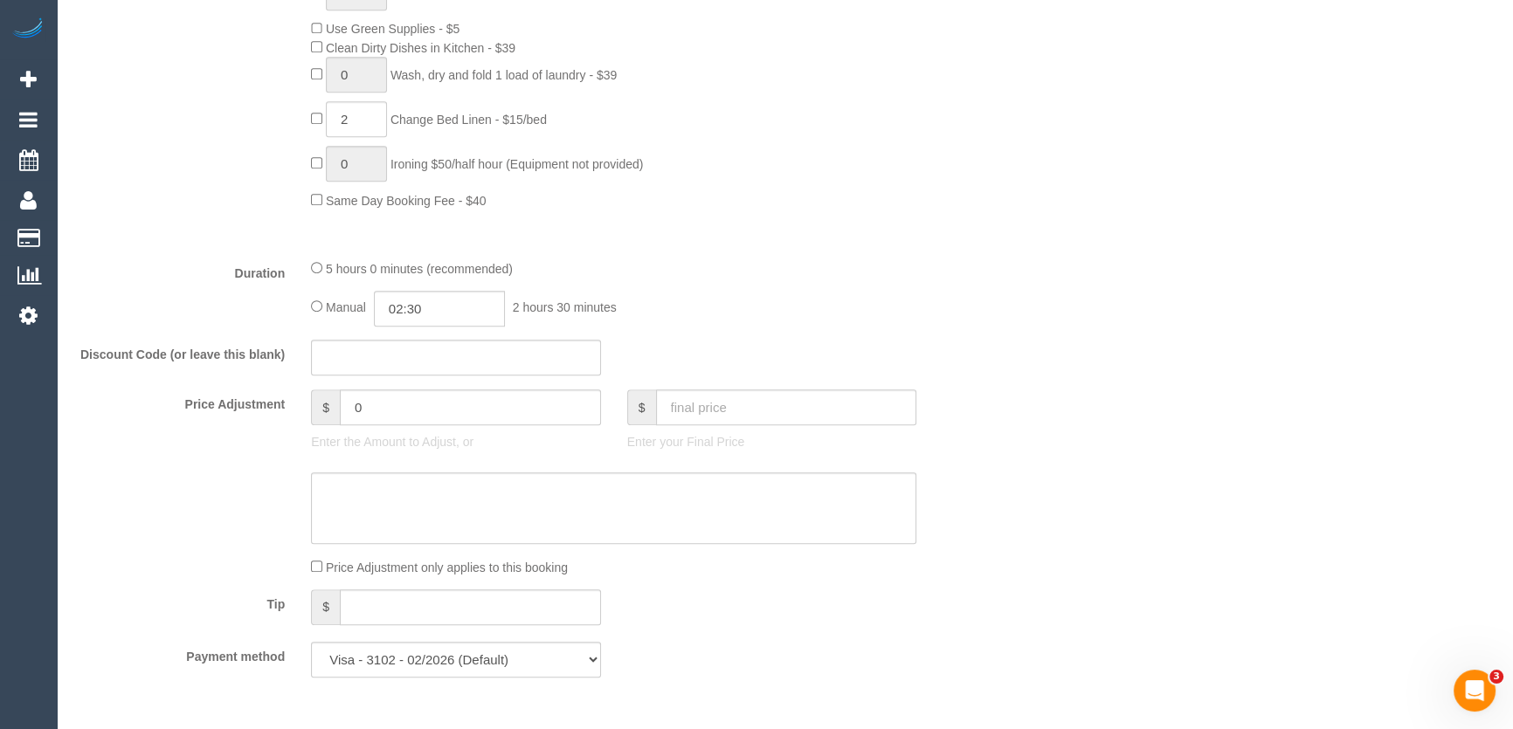
click at [769, 287] on div "5 hours 0 minutes (recommended) Manual 02:30 2 hours 30 minutes" at bounding box center [614, 293] width 632 height 68
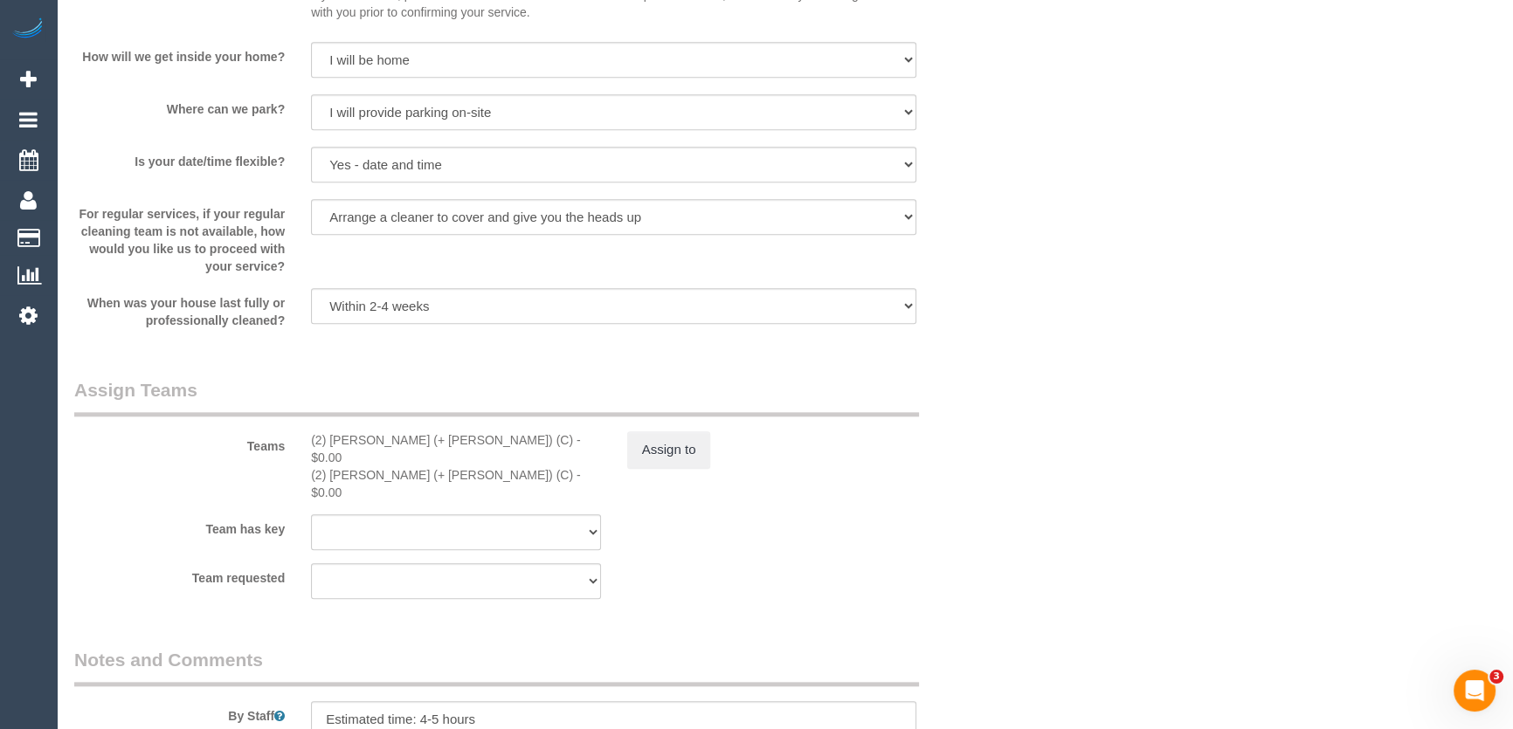
select select "spot42"
click at [671, 452] on button "Assign to" at bounding box center [669, 448] width 84 height 37
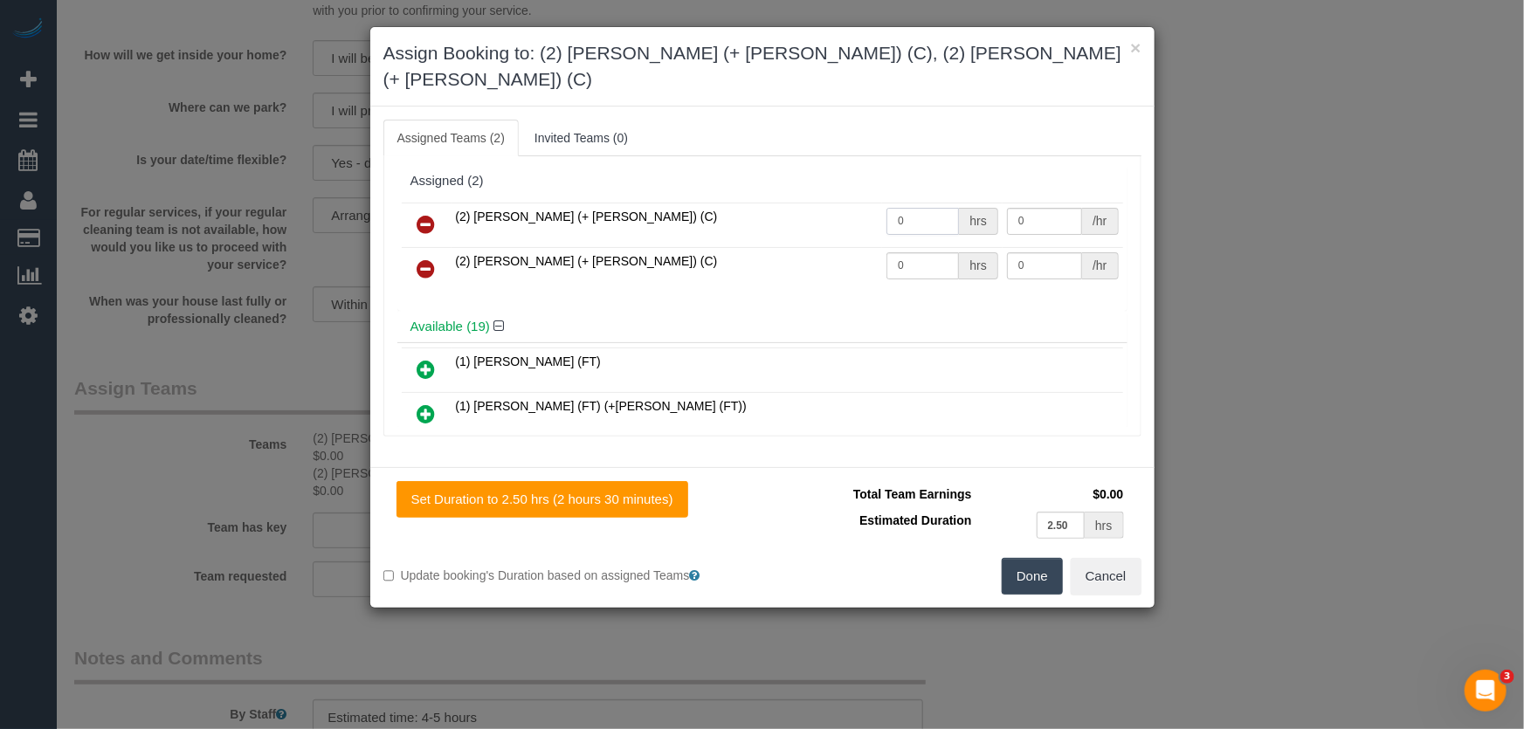
click at [920, 208] on input "0" at bounding box center [923, 221] width 73 height 27
type input "1"
click at [923, 252] on input "0" at bounding box center [923, 265] width 73 height 27
type input "87.5"
type input "1"
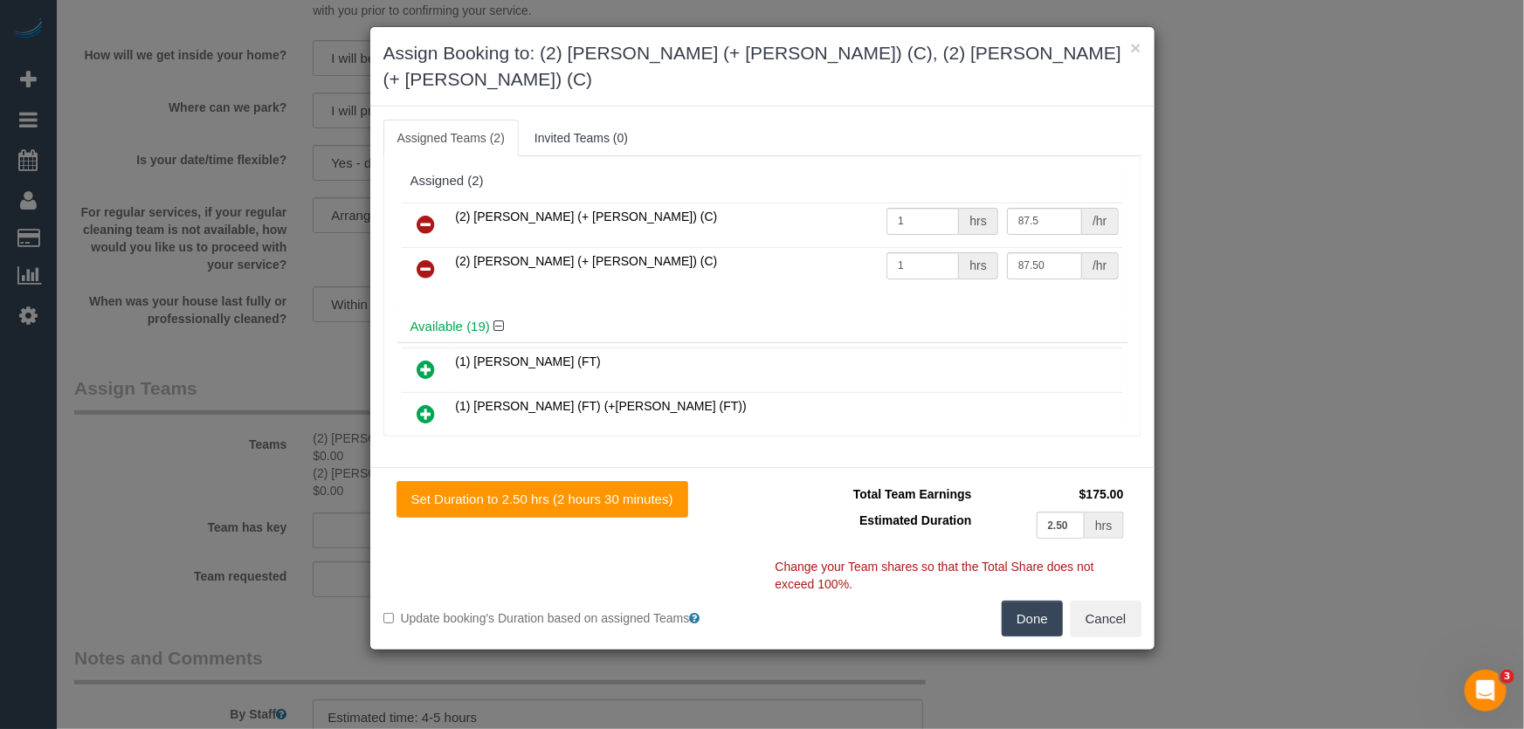
click at [1032, 601] on button "Done" at bounding box center [1032, 619] width 61 height 37
type input "87.5"
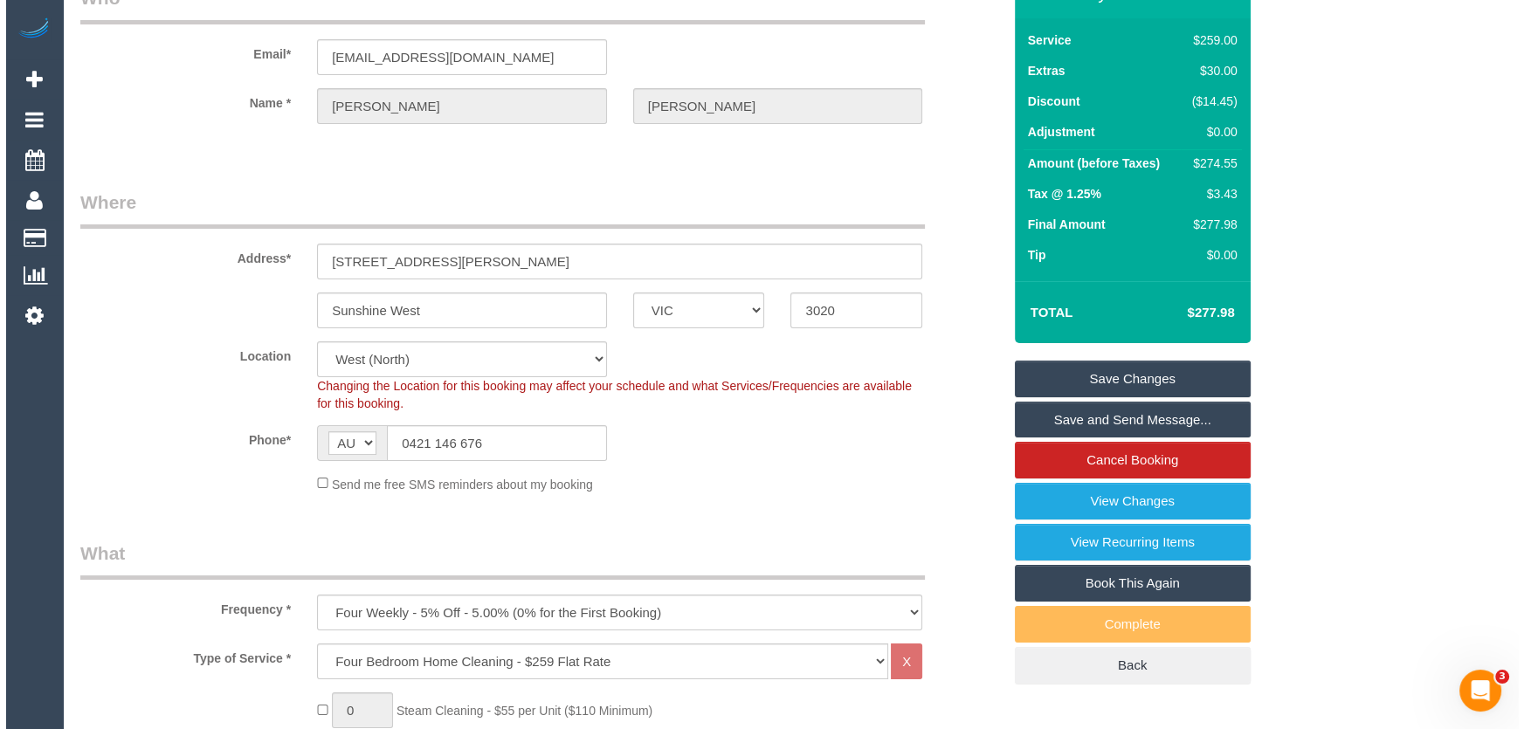
scroll to position [0, 0]
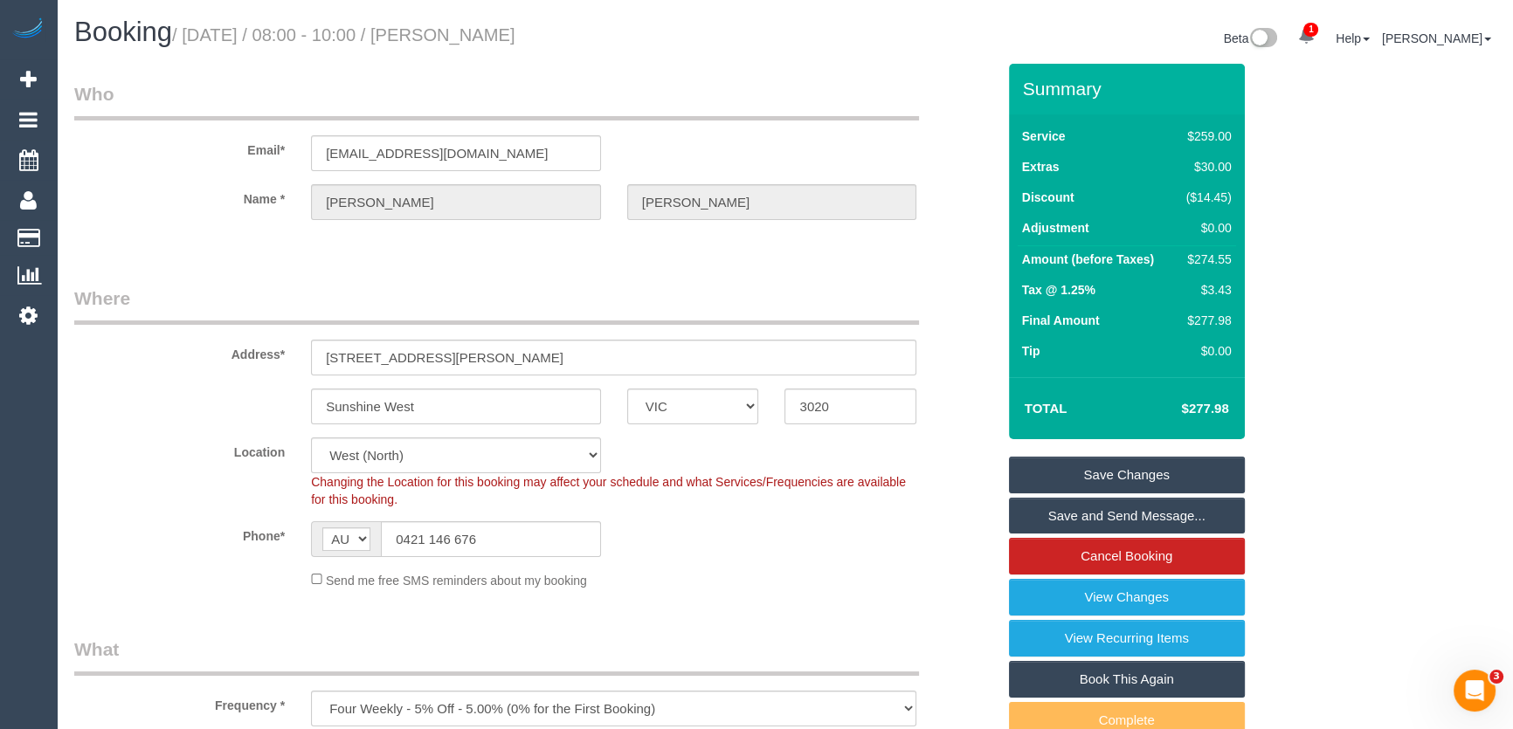
click at [513, 38] on small "/ September 09, 2025 / 08:00 - 10:00 / Suzanne Moloney" at bounding box center [343, 34] width 343 height 19
copy small "Suzanne Moloney"
click at [588, 81] on legend "Who" at bounding box center [496, 100] width 845 height 39
click at [515, 43] on small "/ September 09, 2025 / 08:00 - 10:00 / Suzanne Moloney" at bounding box center [343, 34] width 343 height 19
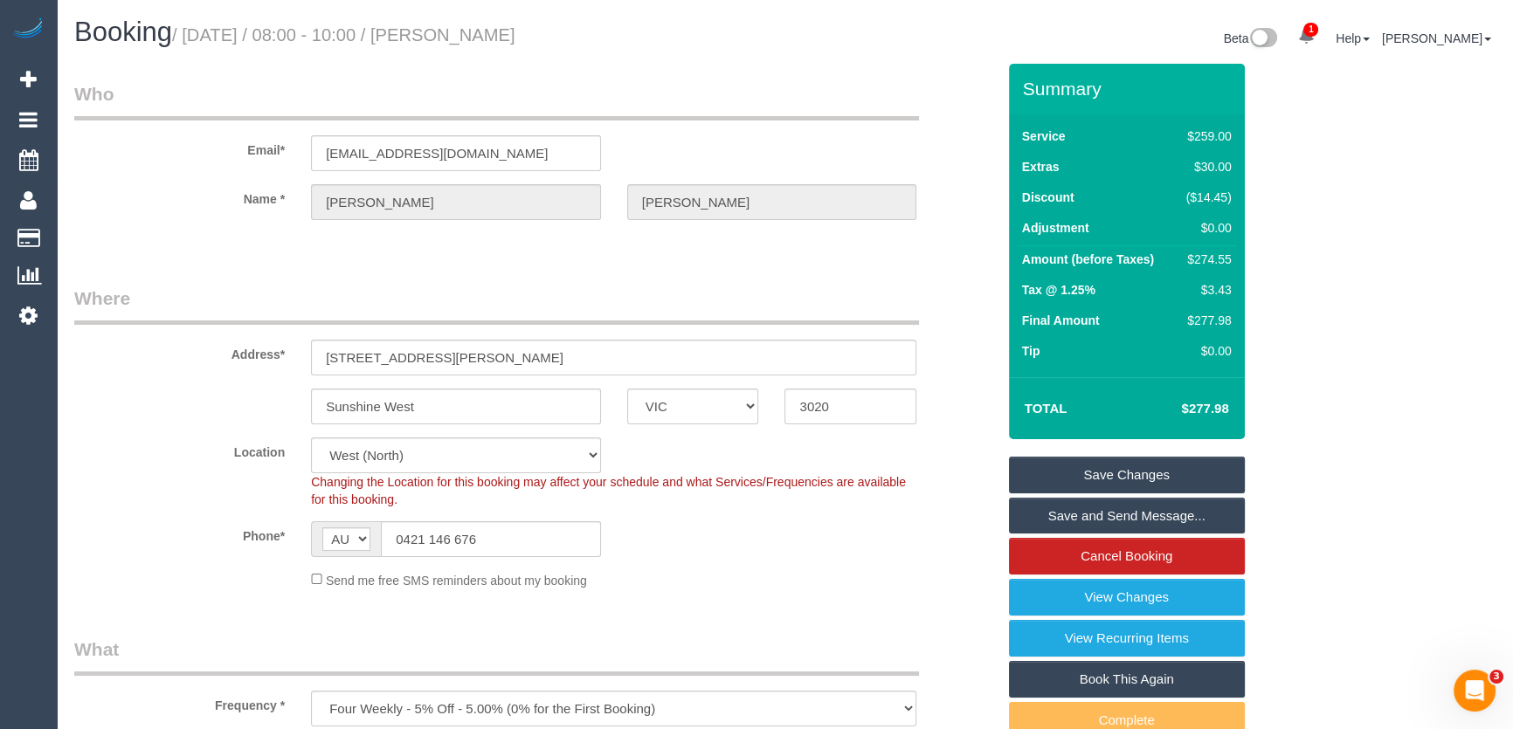
click at [515, 43] on small "/ September 09, 2025 / 08:00 - 10:00 / Suzanne Moloney" at bounding box center [343, 34] width 343 height 19
click at [522, 54] on div "Booking / September 09, 2025 / 08:00 - 10:00 / Suzanne Moloney Beta 1 Your Noti…" at bounding box center [784, 40] width 1447 height 46
click at [515, 41] on small "/ September 09, 2025 / 08:00 - 10:00 / Suzanne Moloney" at bounding box center [343, 34] width 343 height 19
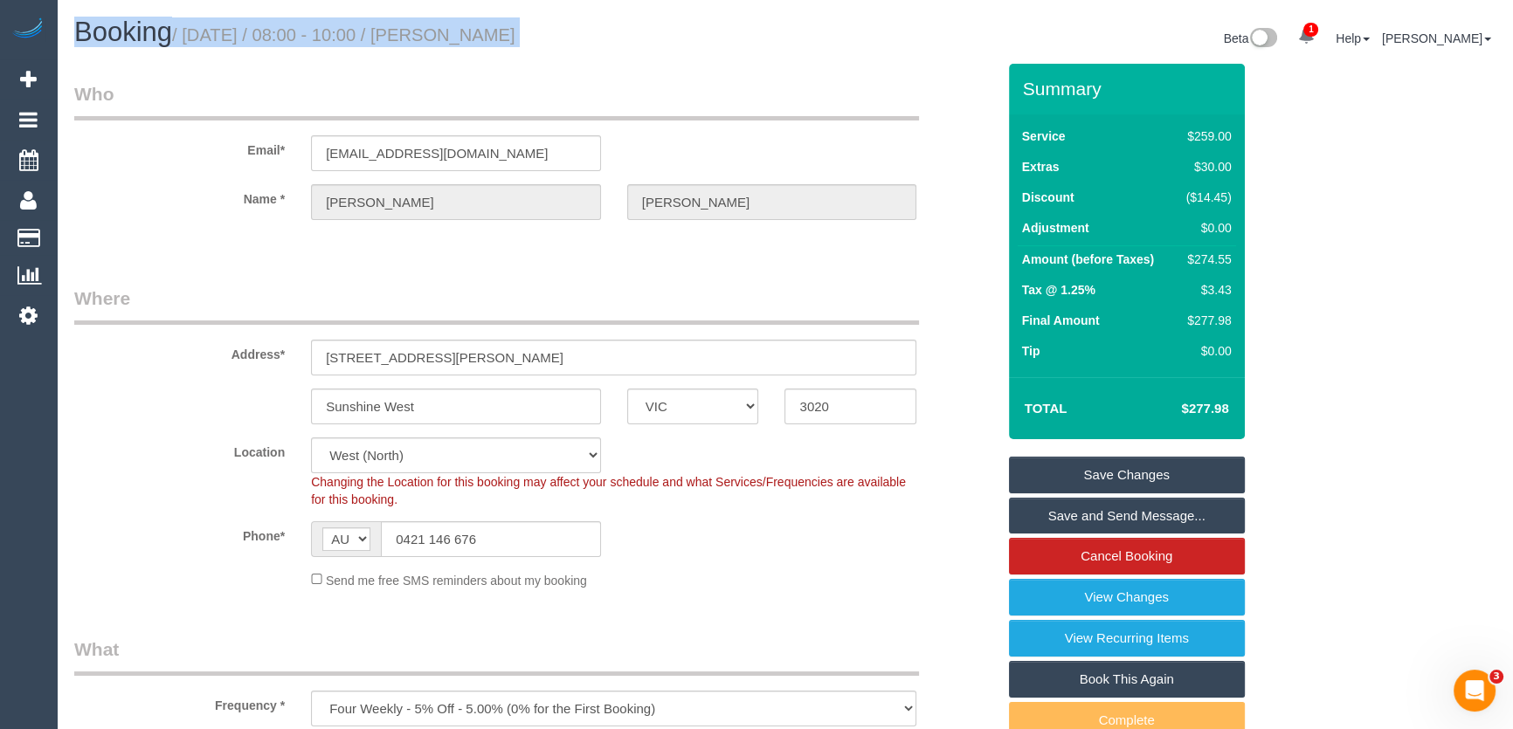
click at [515, 41] on small "/ September 09, 2025 / 08:00 - 10:00 / Suzanne Moloney" at bounding box center [343, 34] width 343 height 19
click at [501, 33] on small "/ September 09, 2025 / 08:00 - 10:00 / Suzanne Moloney" at bounding box center [343, 34] width 343 height 19
copy small "Suzanne Moloney"
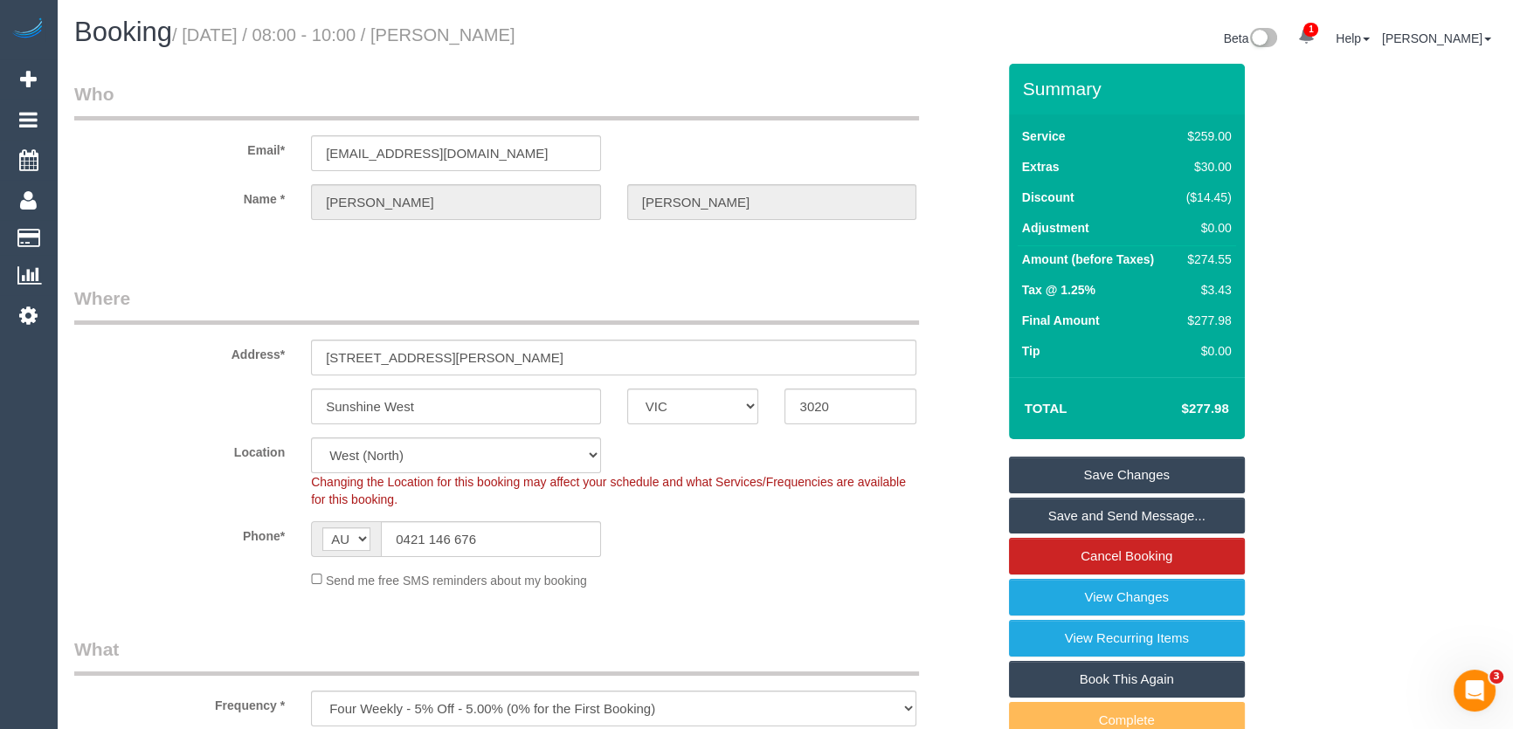
click at [1107, 467] on link "Save Changes" at bounding box center [1127, 475] width 236 height 37
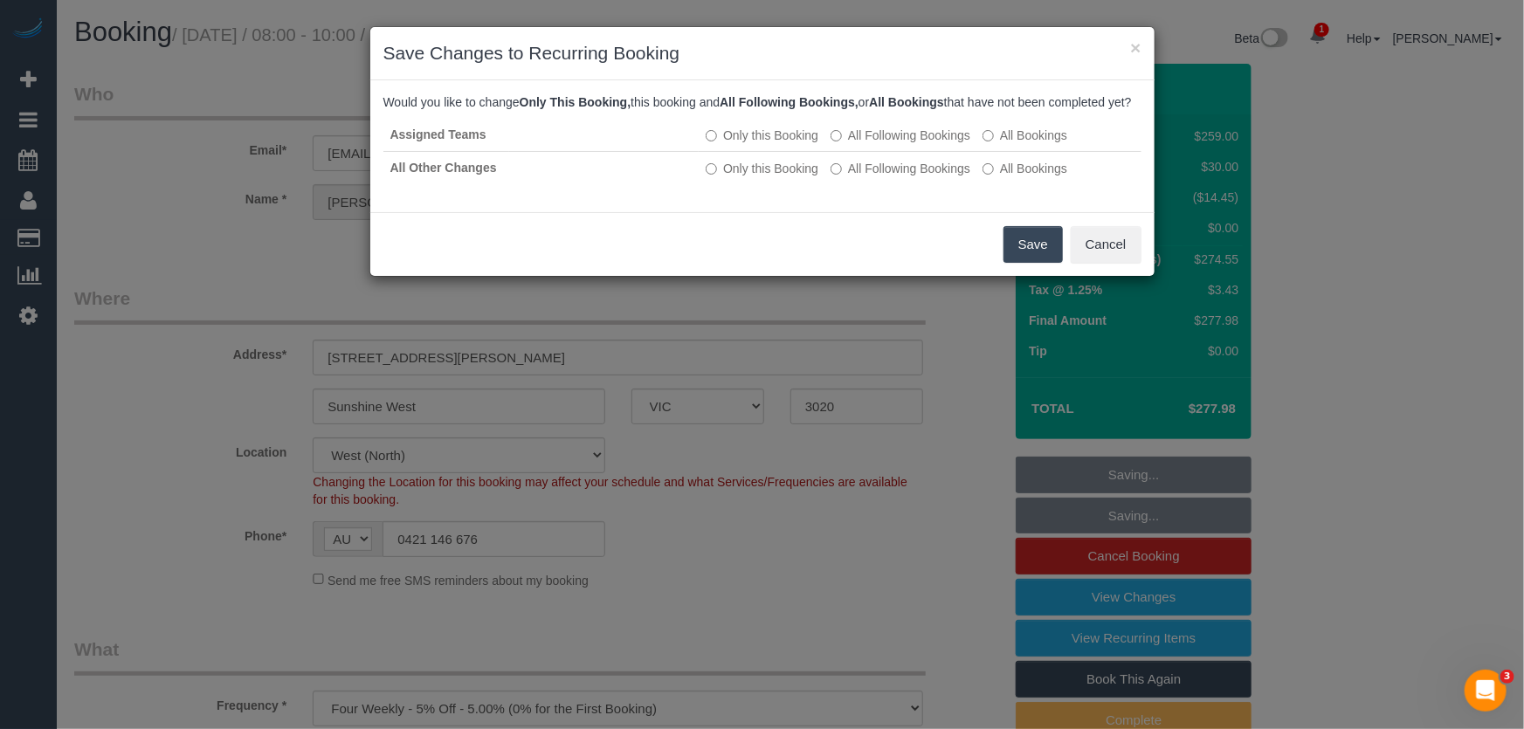
click at [1014, 263] on button "Save" at bounding box center [1033, 244] width 59 height 37
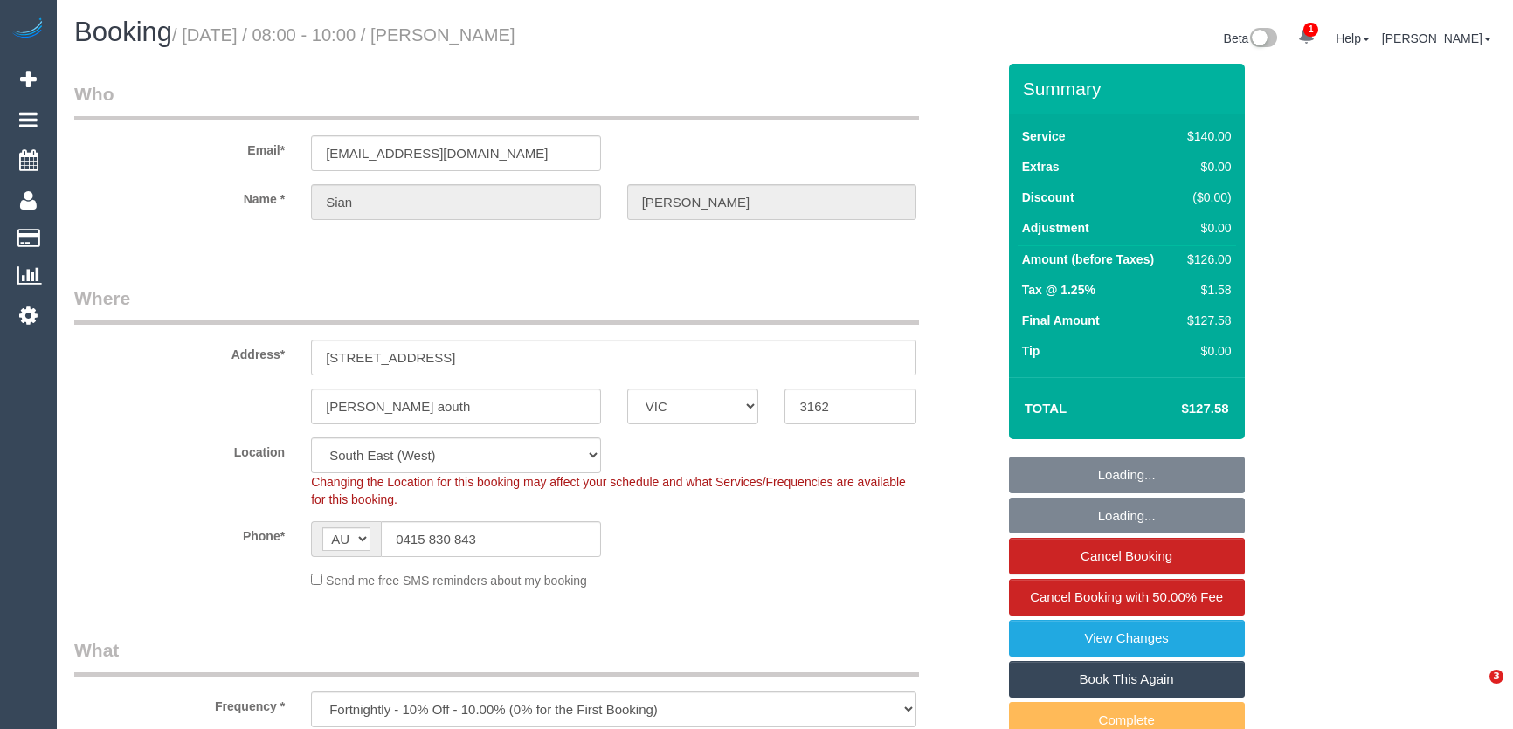
select select "VIC"
select select "number:28"
select select "number:14"
select select "number:19"
select select "number:25"
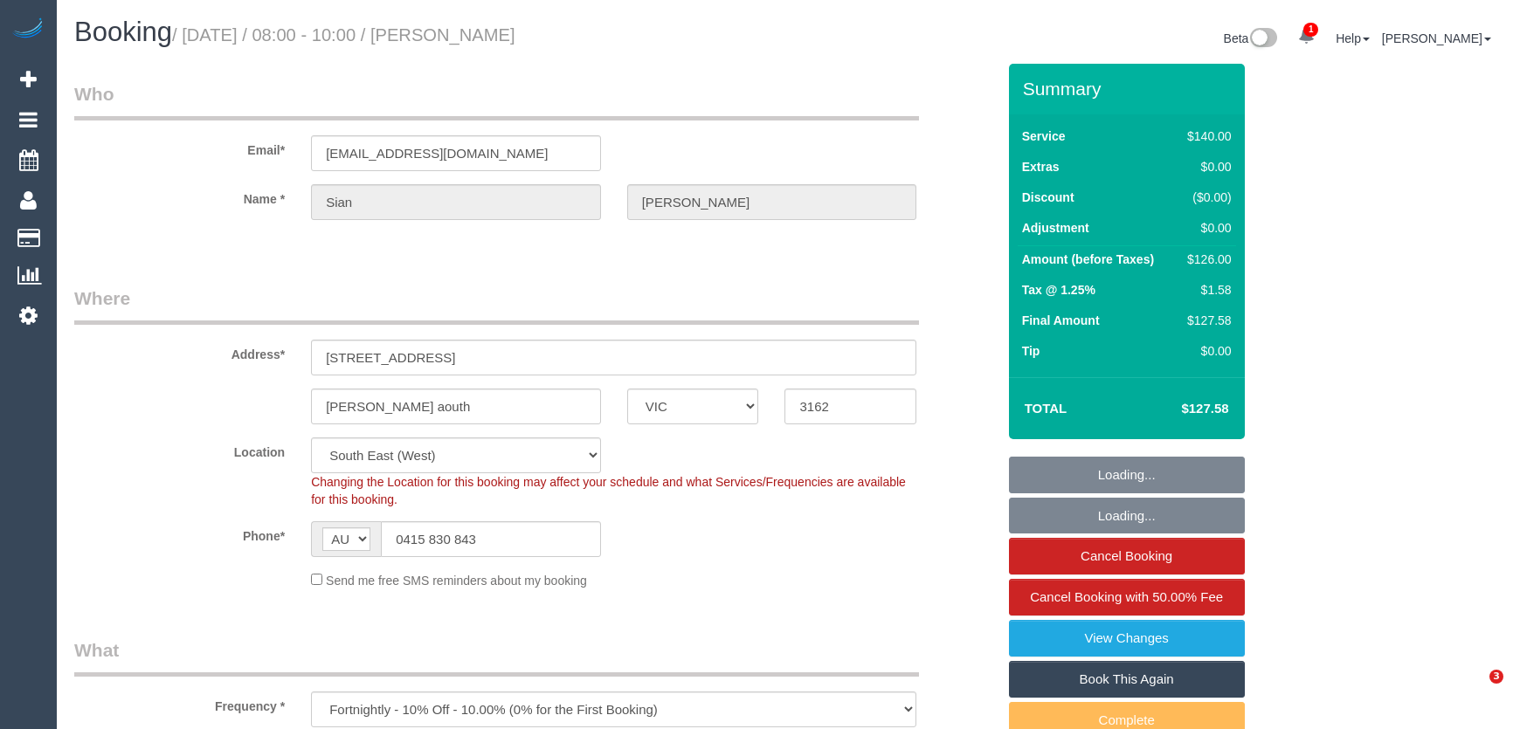
select select "number:34"
select select "number:13"
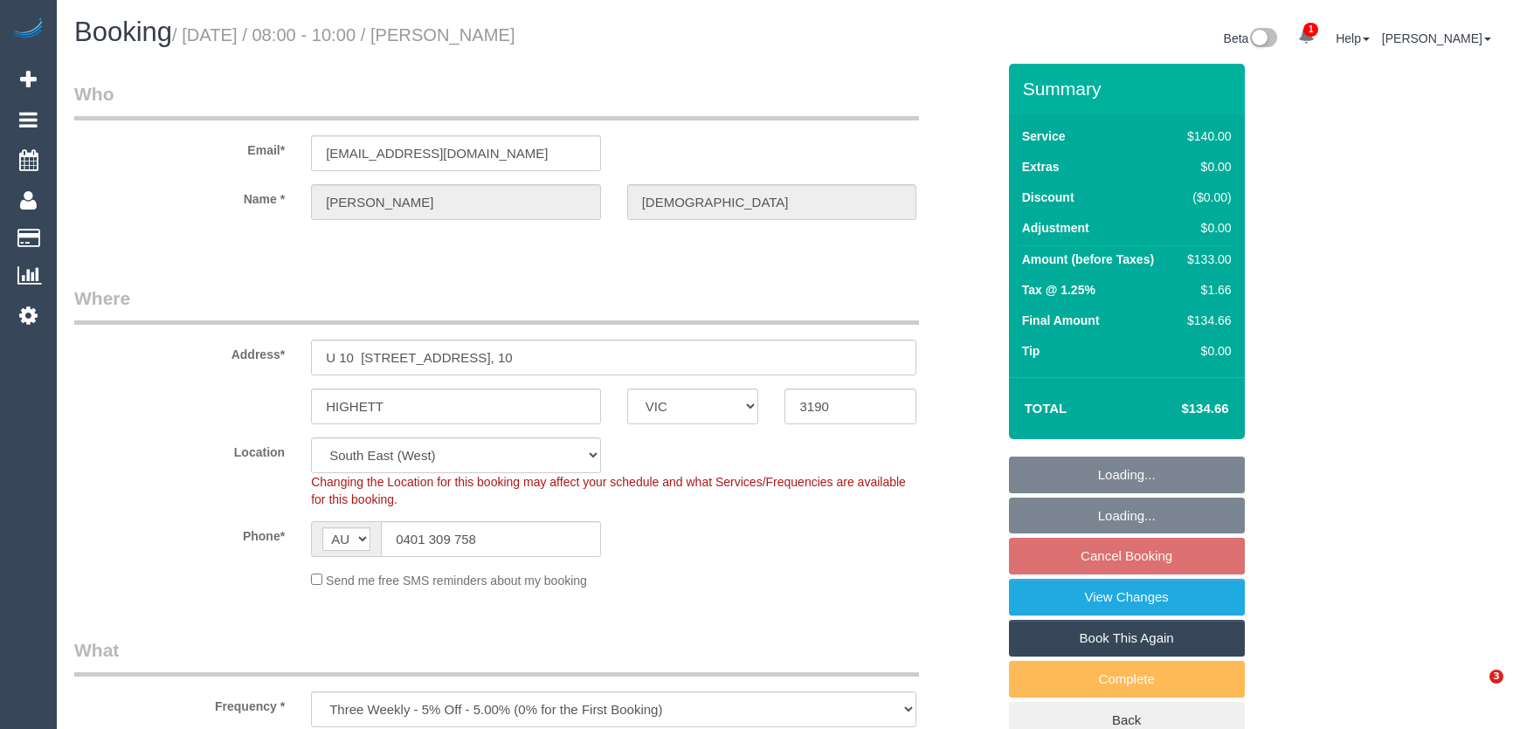
select select "VIC"
select select "string:stripe-pm_1RTuh22GScqysDRV0yB7a122"
select select "number:28"
select select "number:16"
select select "number:19"
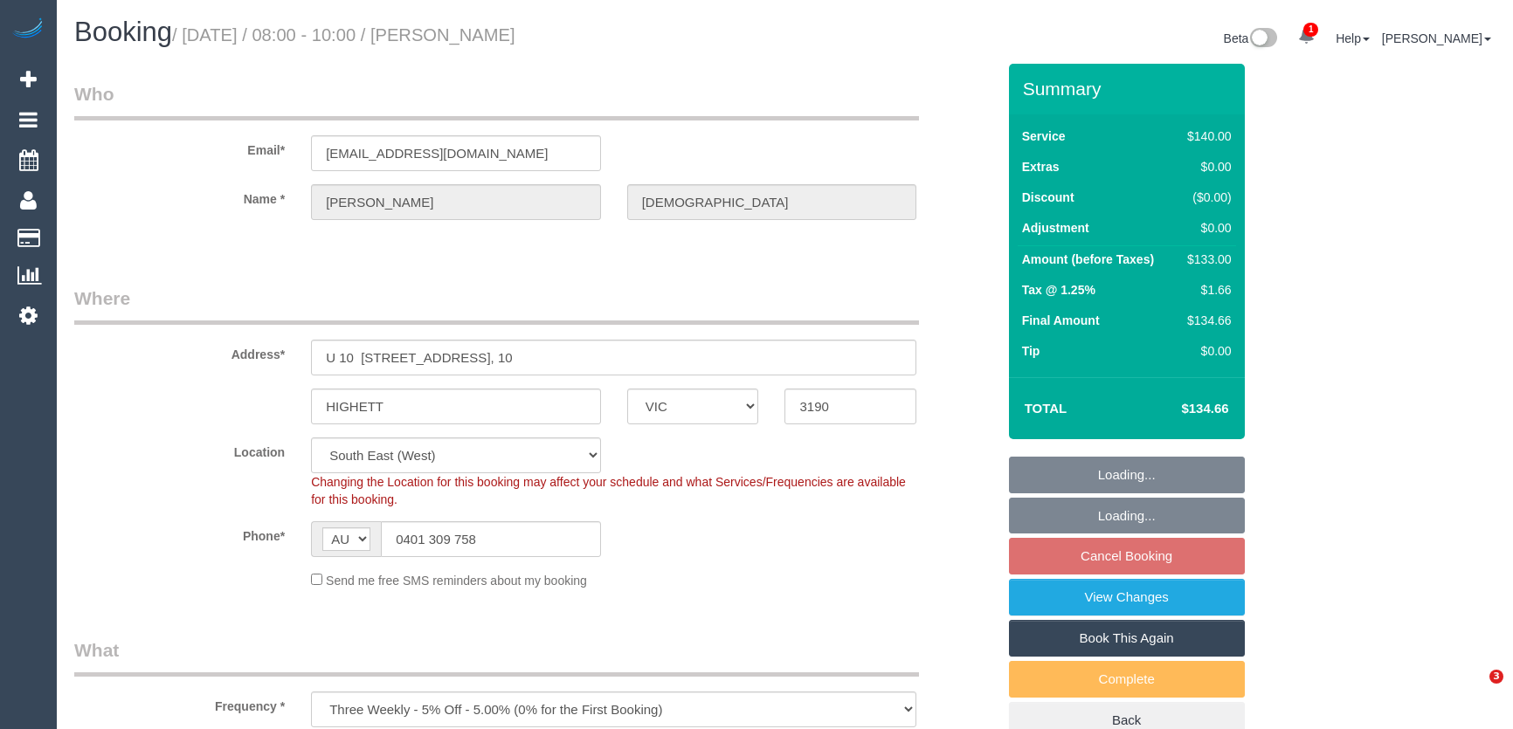
select select "number:22"
select select "number:34"
select select "number:12"
select select "spot2"
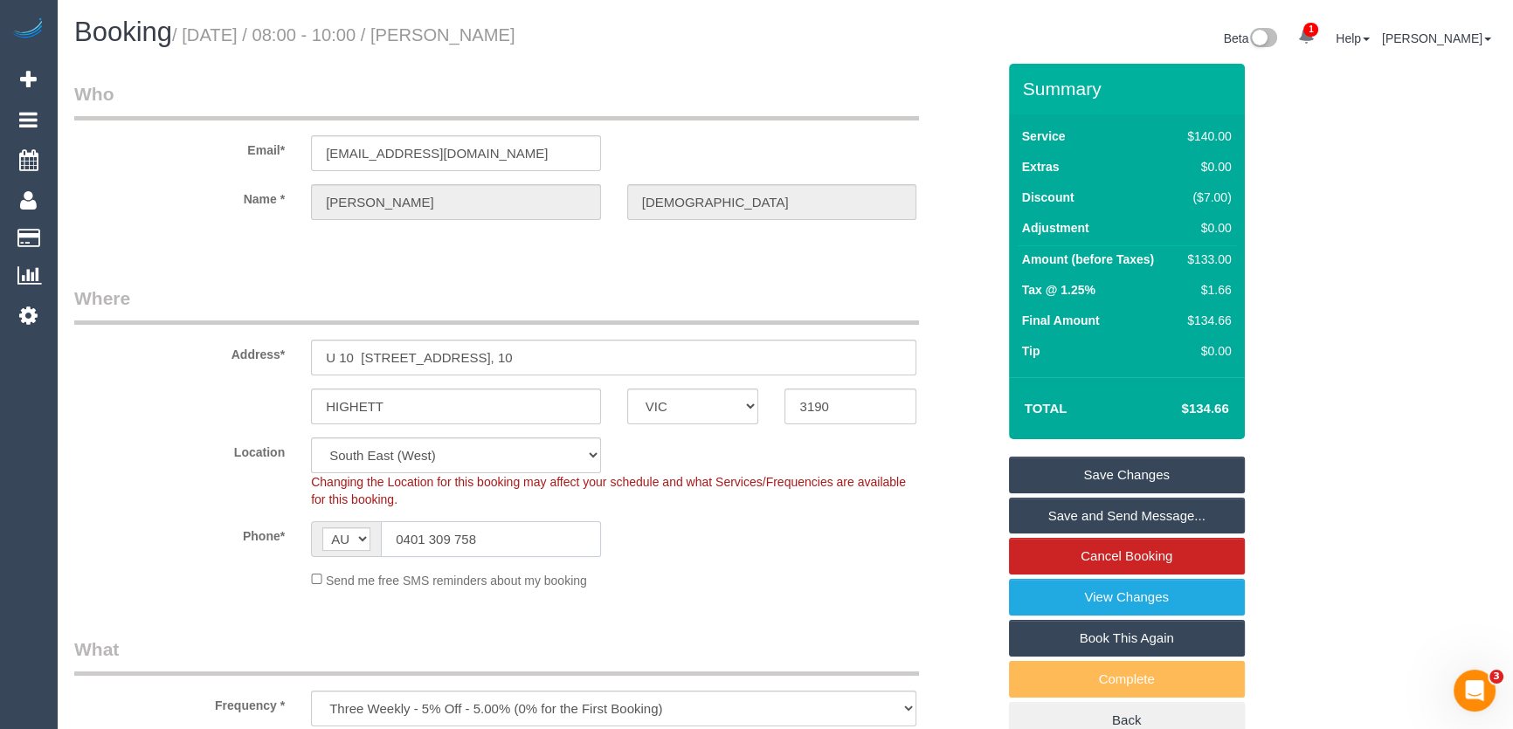
click at [506, 539] on input "0401 309 758" at bounding box center [491, 540] width 220 height 36
click at [506, 538] on input "0401 309 758" at bounding box center [491, 540] width 220 height 36
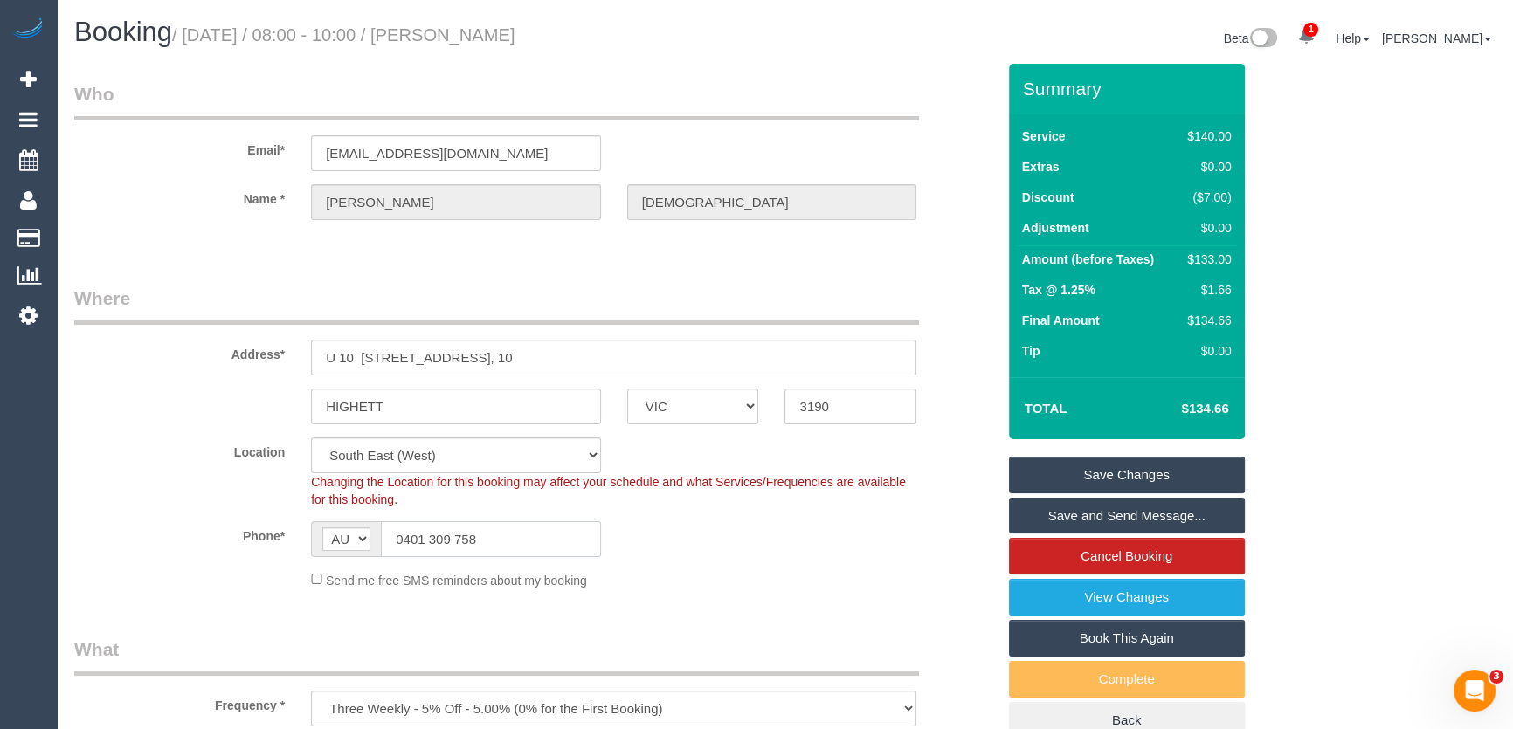
click at [506, 538] on input "0401 309 758" at bounding box center [491, 540] width 220 height 36
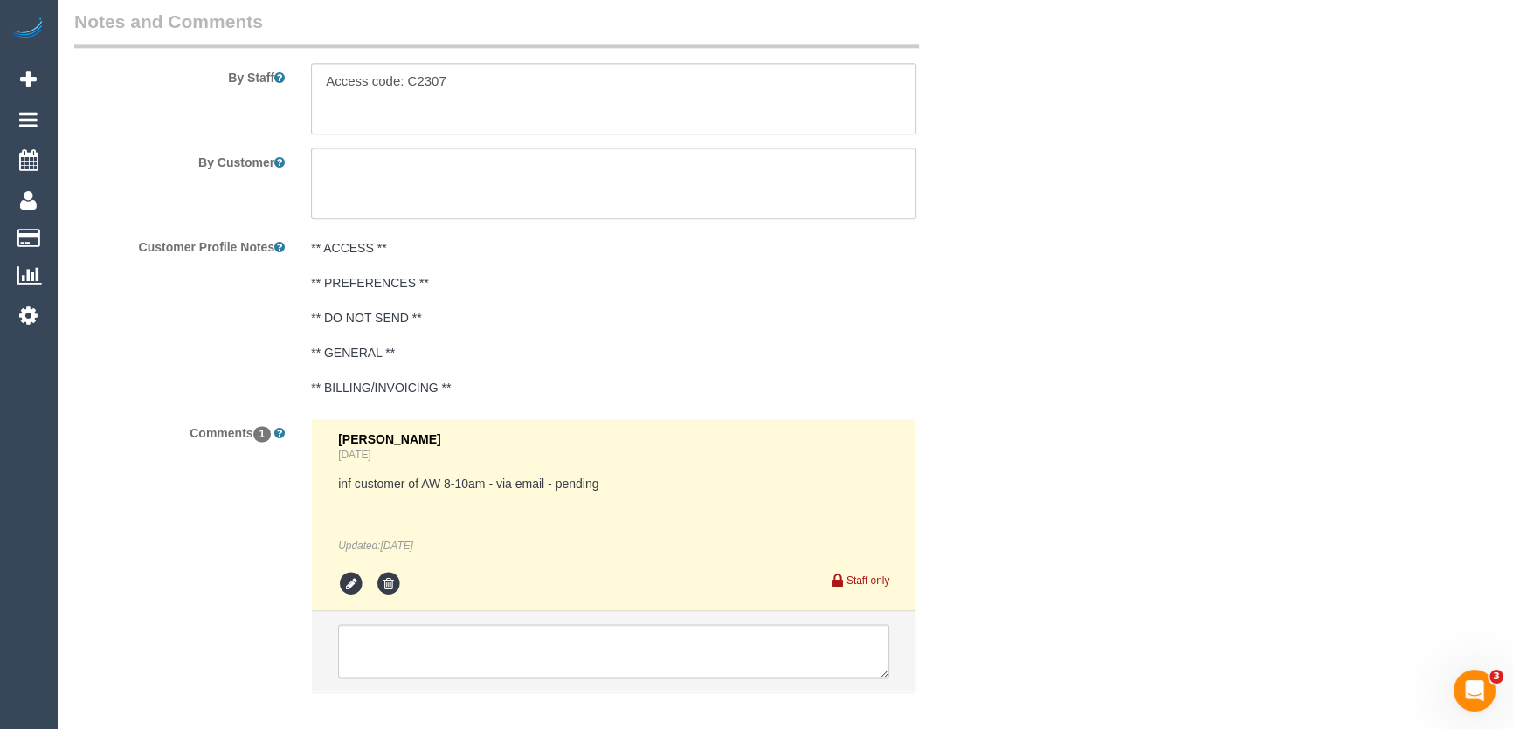
scroll to position [2948, 0]
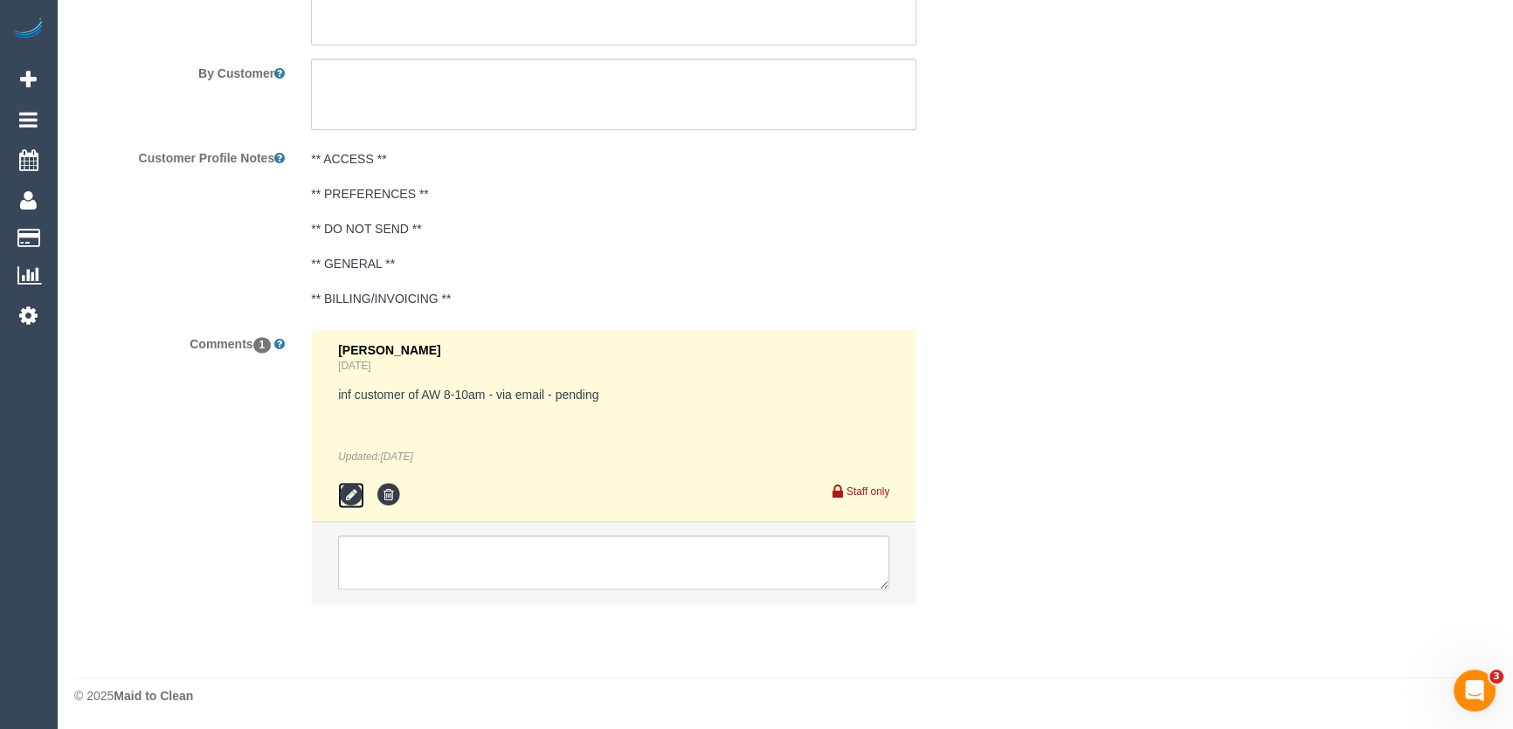
click at [353, 499] on icon at bounding box center [351, 495] width 26 height 26
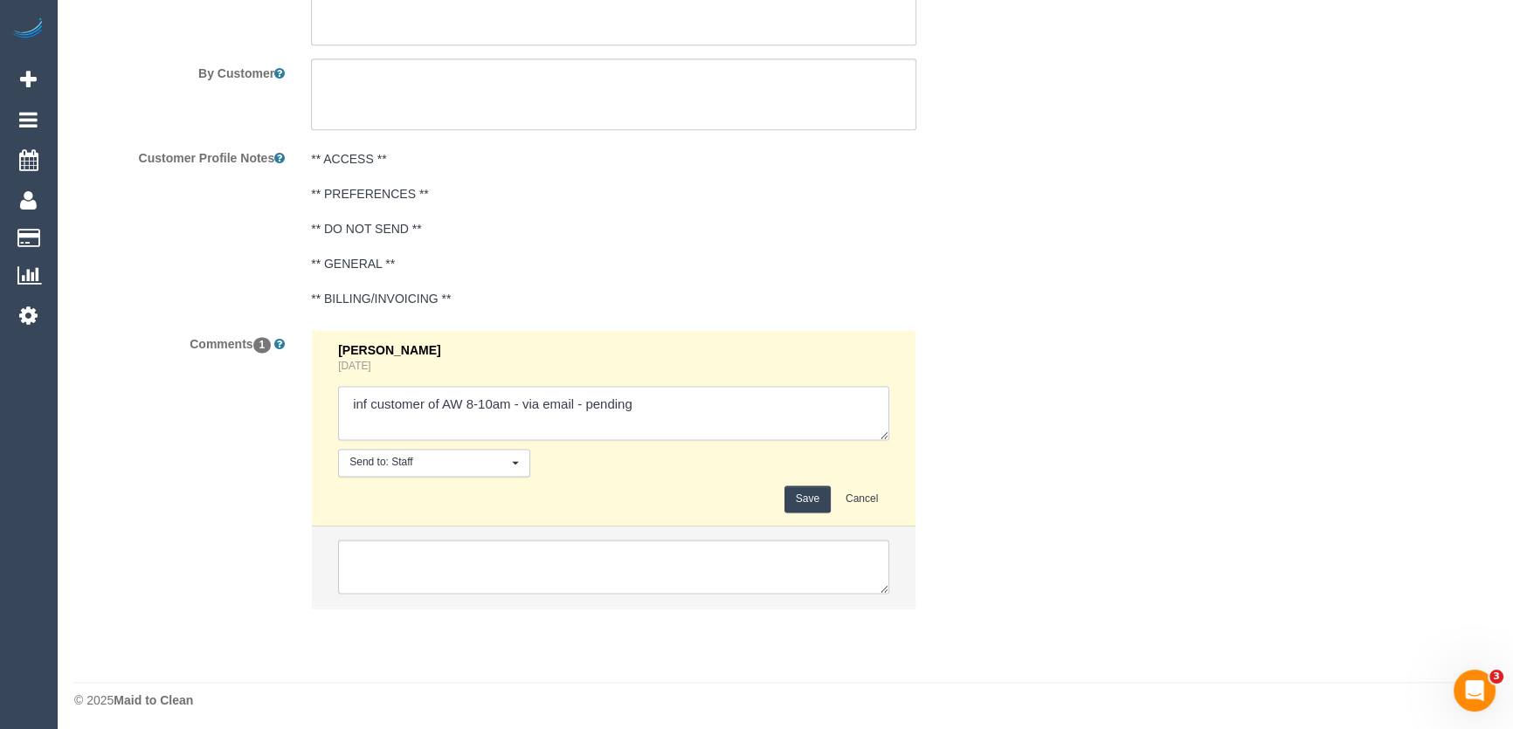
click at [572, 405] on textarea at bounding box center [613, 413] width 551 height 54
click at [676, 401] on textarea at bounding box center [613, 413] width 551 height 54
drag, startPoint x: 598, startPoint y: 405, endPoint x: 628, endPoint y: 436, distance: 42.6
click at [598, 405] on textarea at bounding box center [613, 413] width 551 height 54
type textarea "inf customer of AW 8-10am - via email/phone - confirmed"
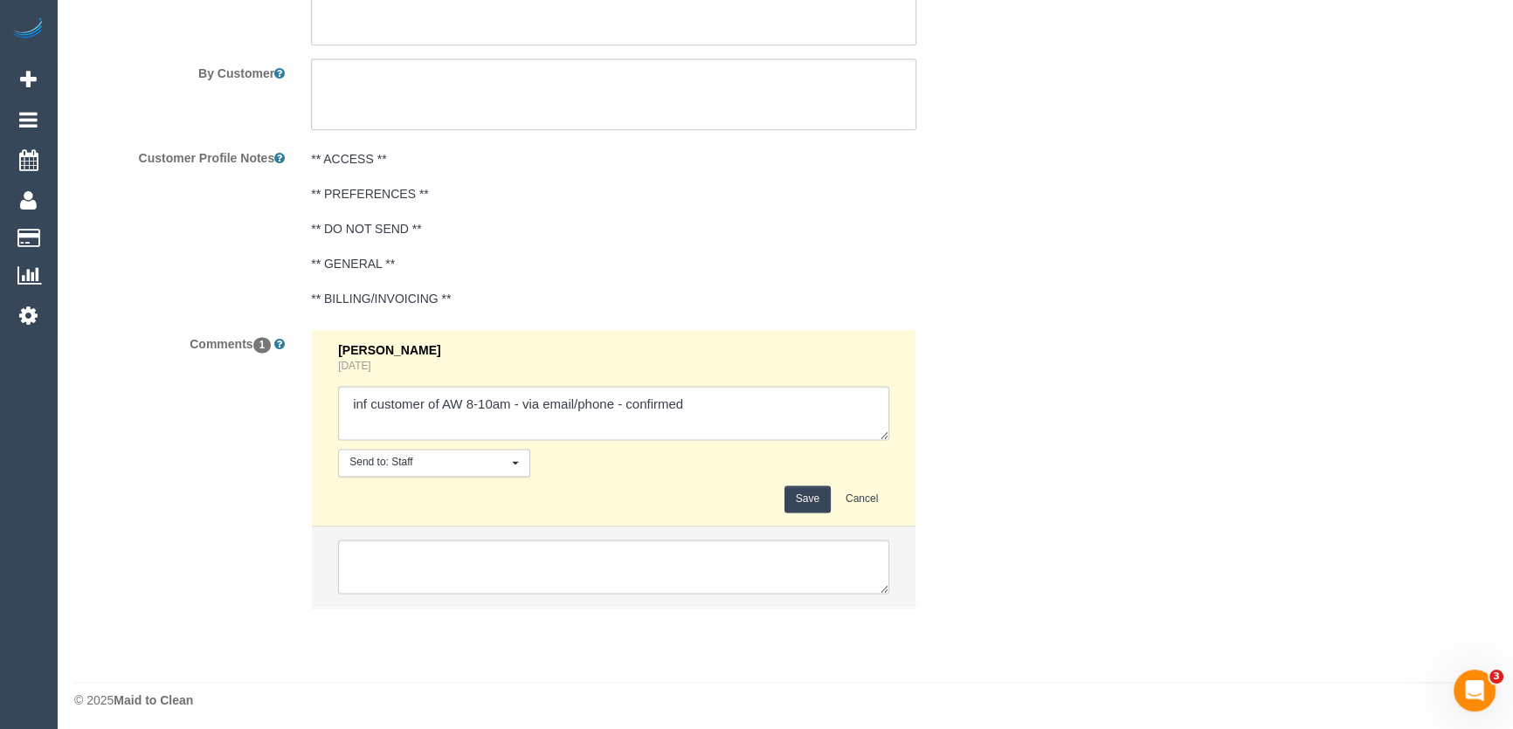
click at [815, 505] on button "Save" at bounding box center [807, 499] width 46 height 27
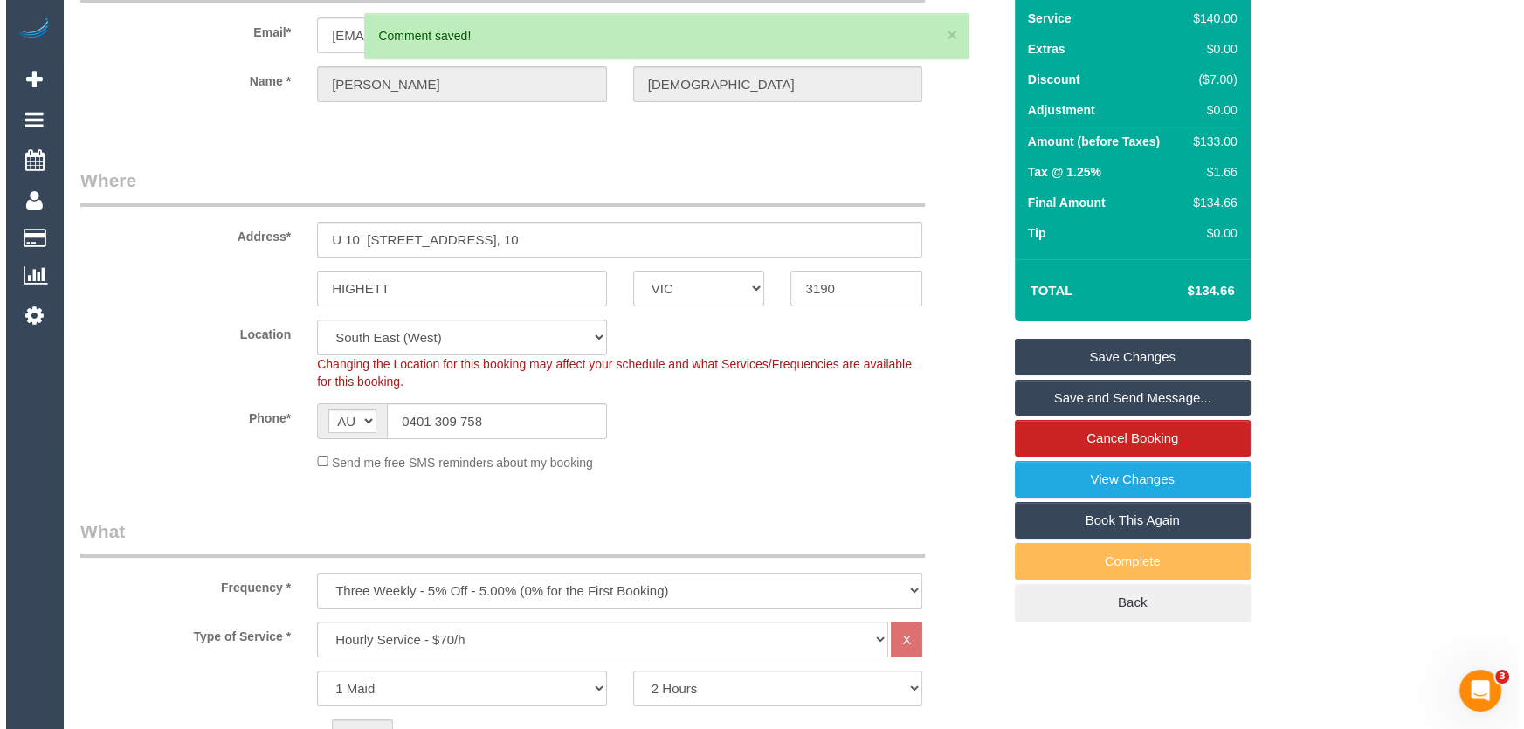
scroll to position [0, 0]
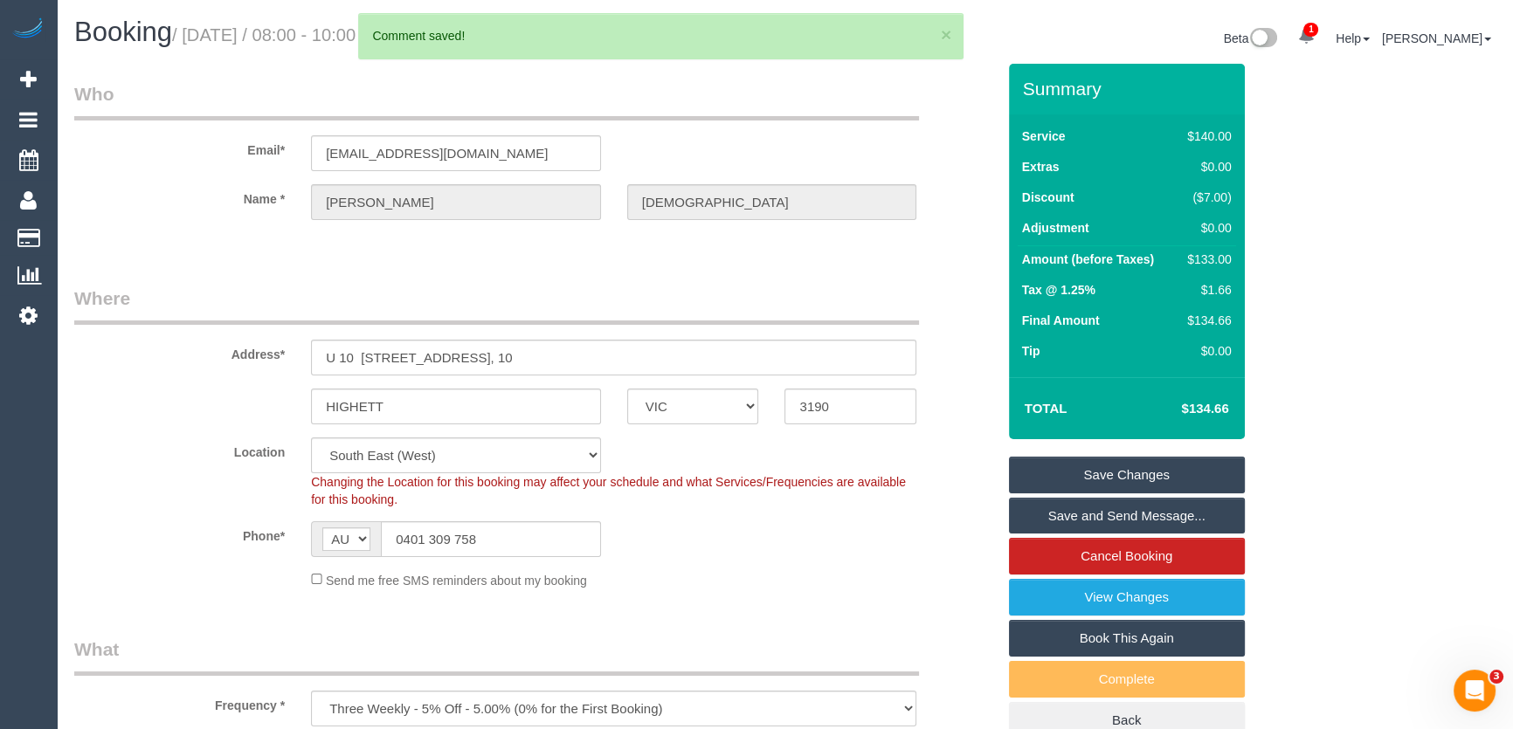
click at [1117, 515] on link "Save and Send Message..." at bounding box center [1127, 516] width 236 height 37
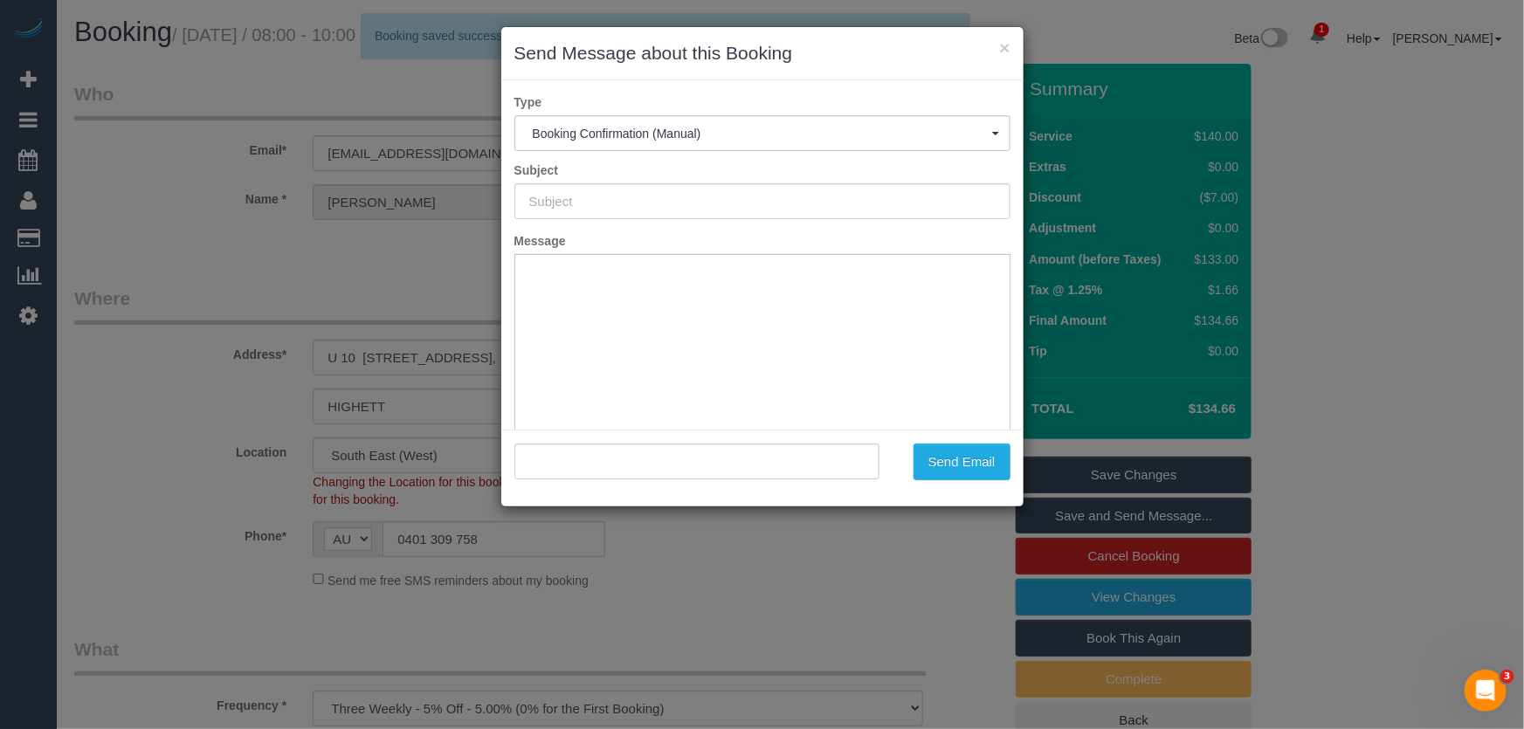
type input "Booking Confirmed"
type input ""Hugh Christiansen" <hughc23@gmail.com>"
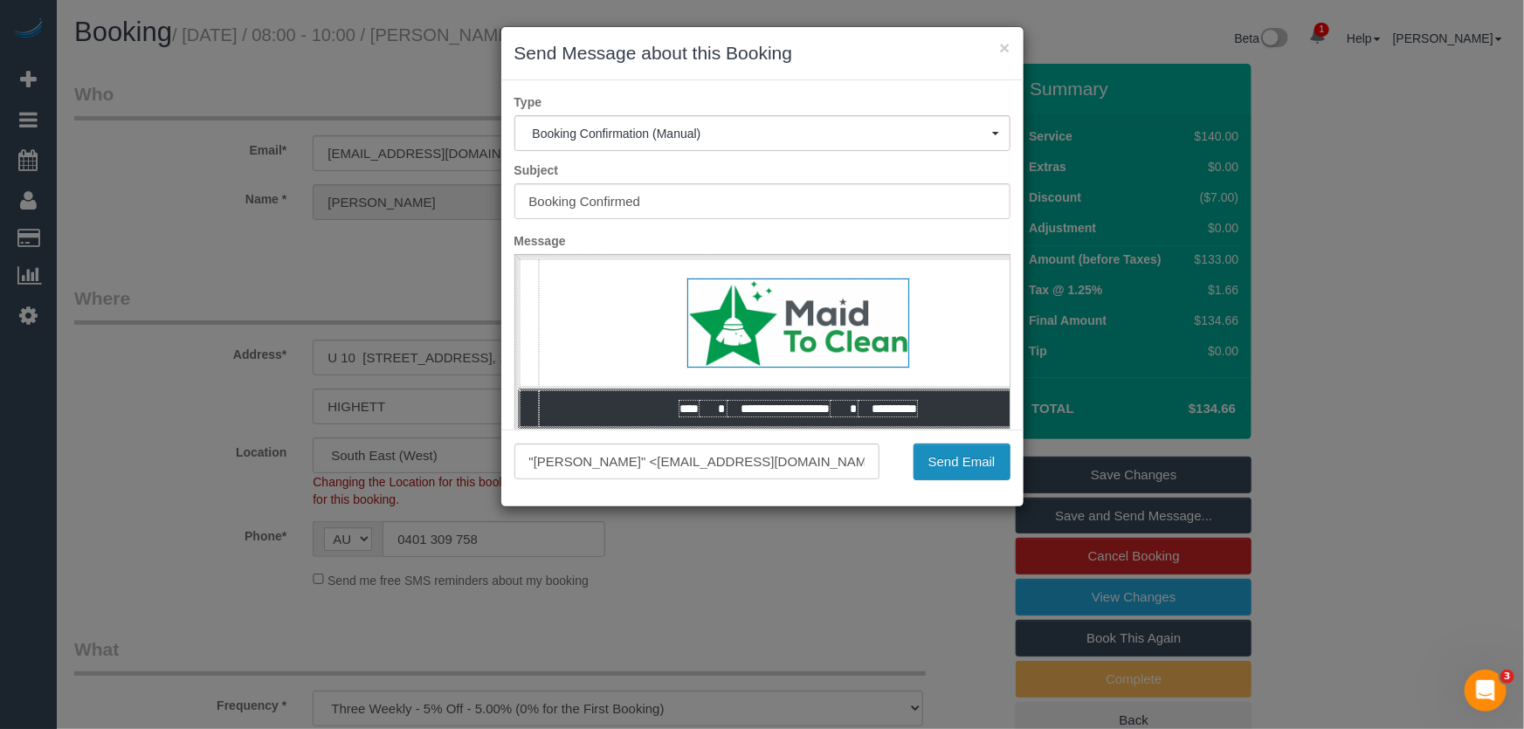
click at [971, 467] on button "Send Email" at bounding box center [962, 462] width 97 height 37
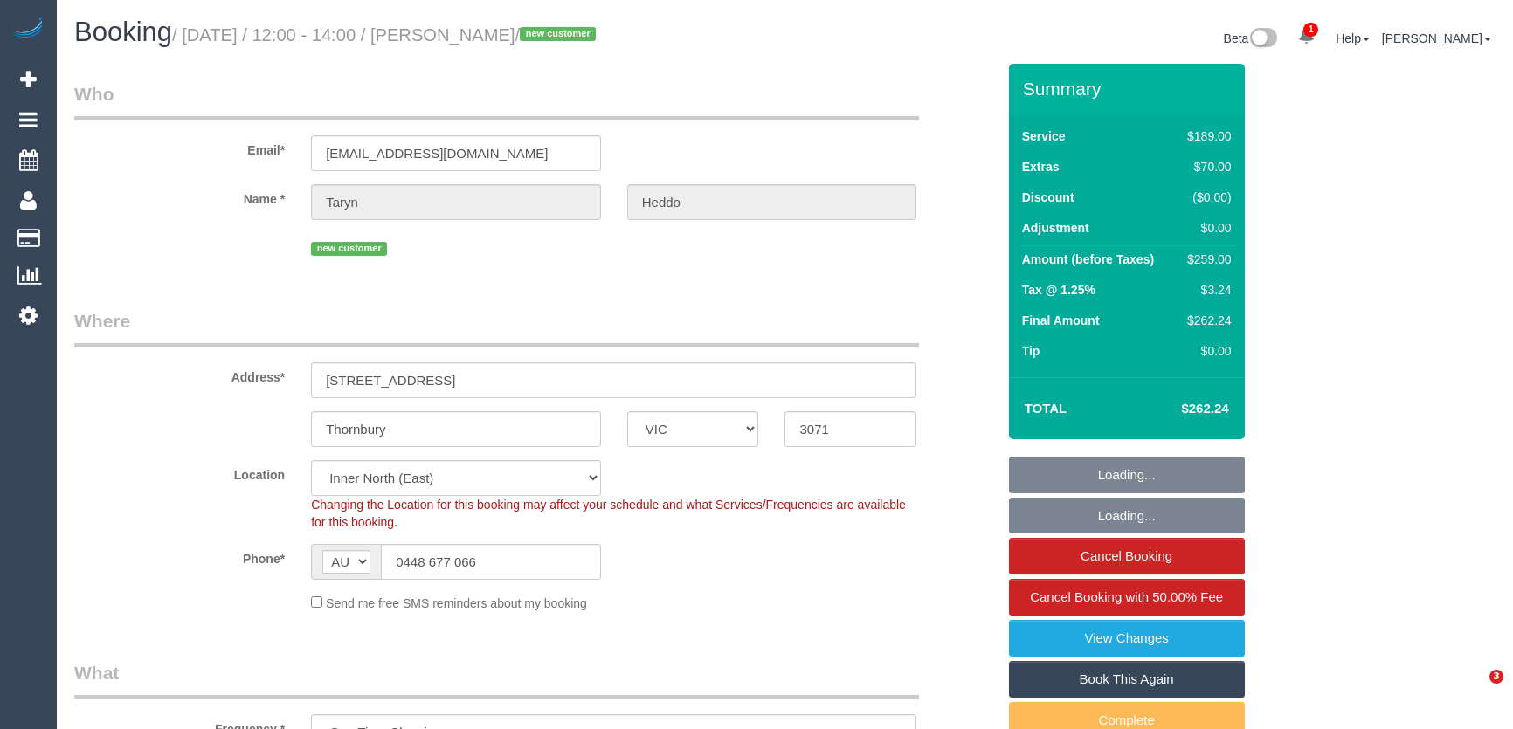
select select "VIC"
select select "string:stripe-pm_1S2om32GScqysDRVfLwsMPsw"
select select "number:28"
select select "number:14"
select select "number:19"
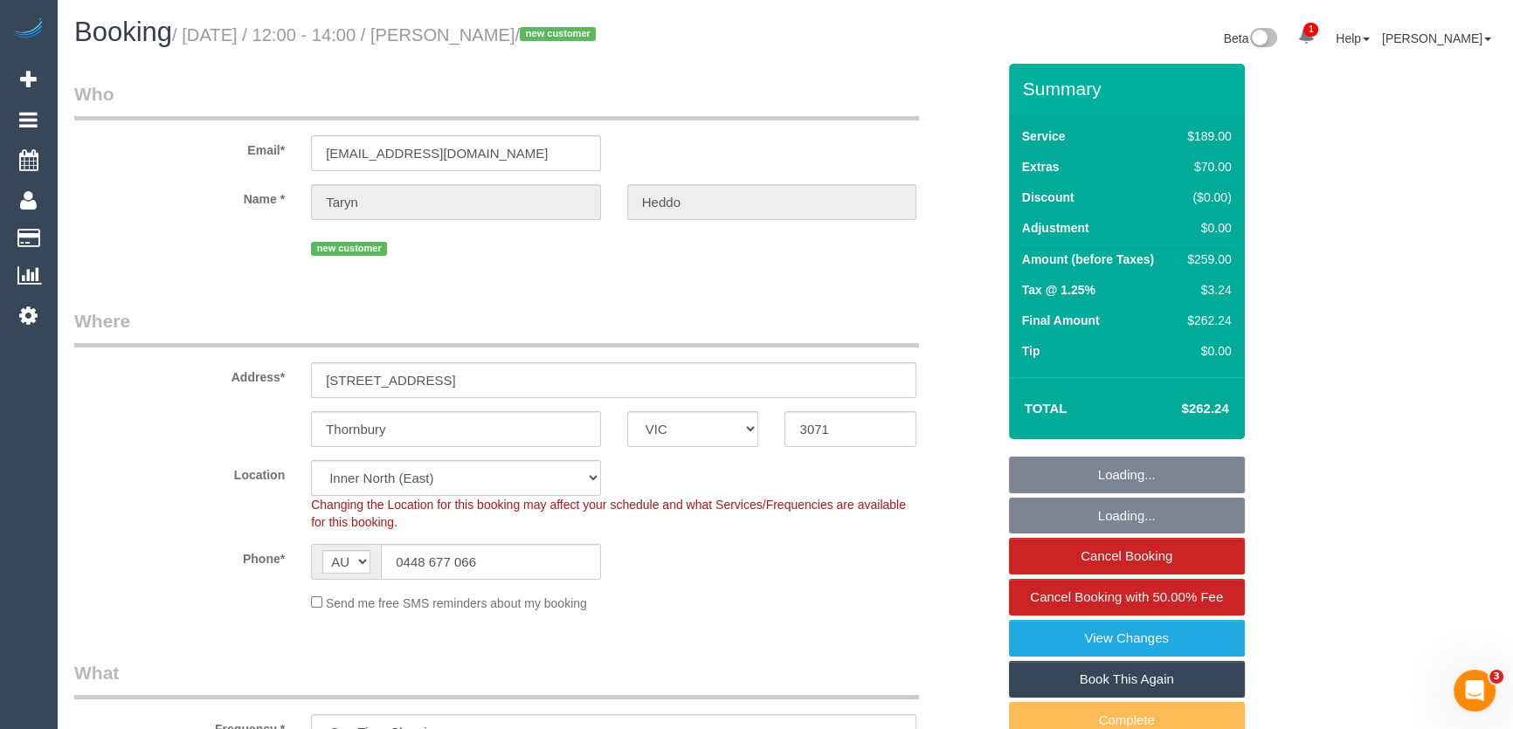
select select "number:24"
select select "object:1642"
select select "spot1"
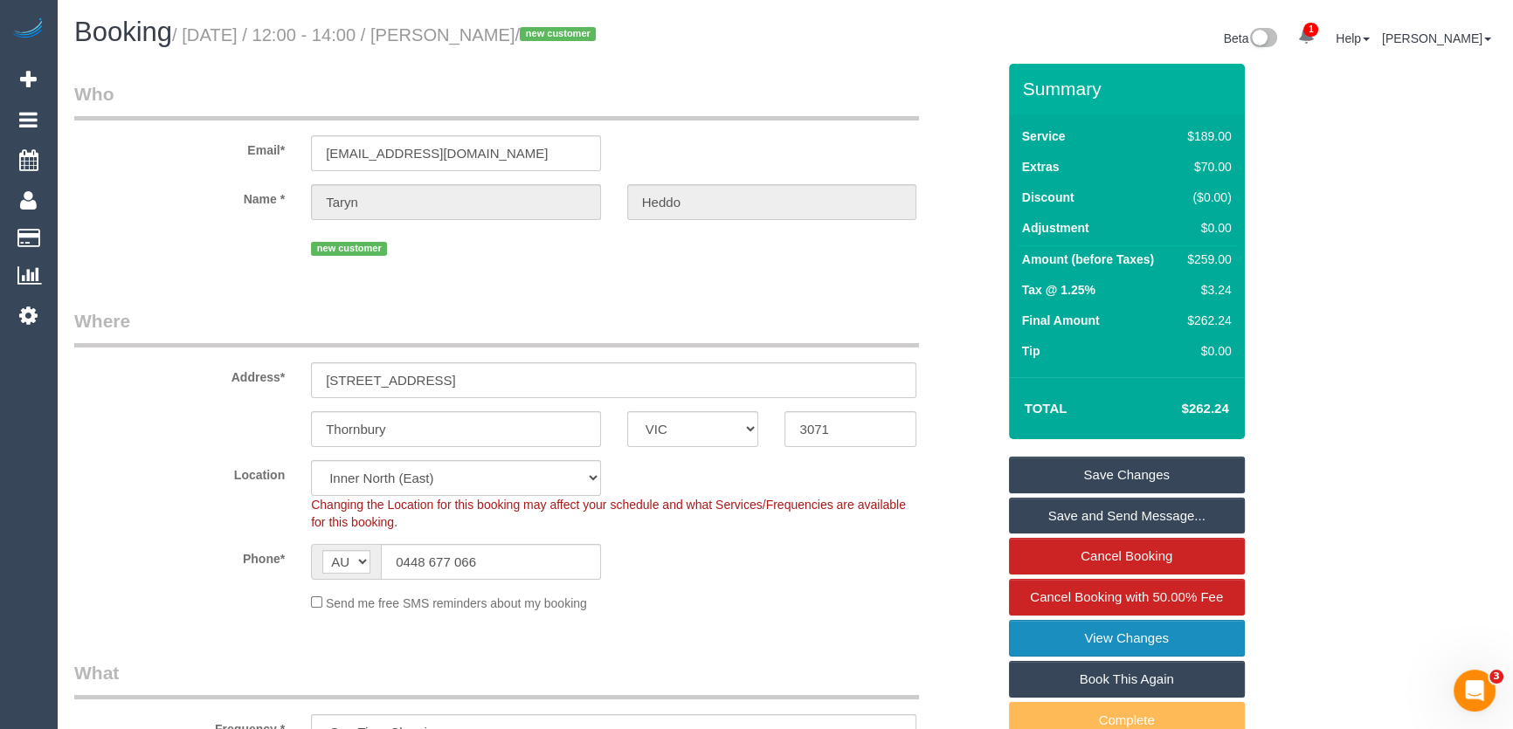
click at [1065, 644] on link "View Changes" at bounding box center [1127, 638] width 236 height 37
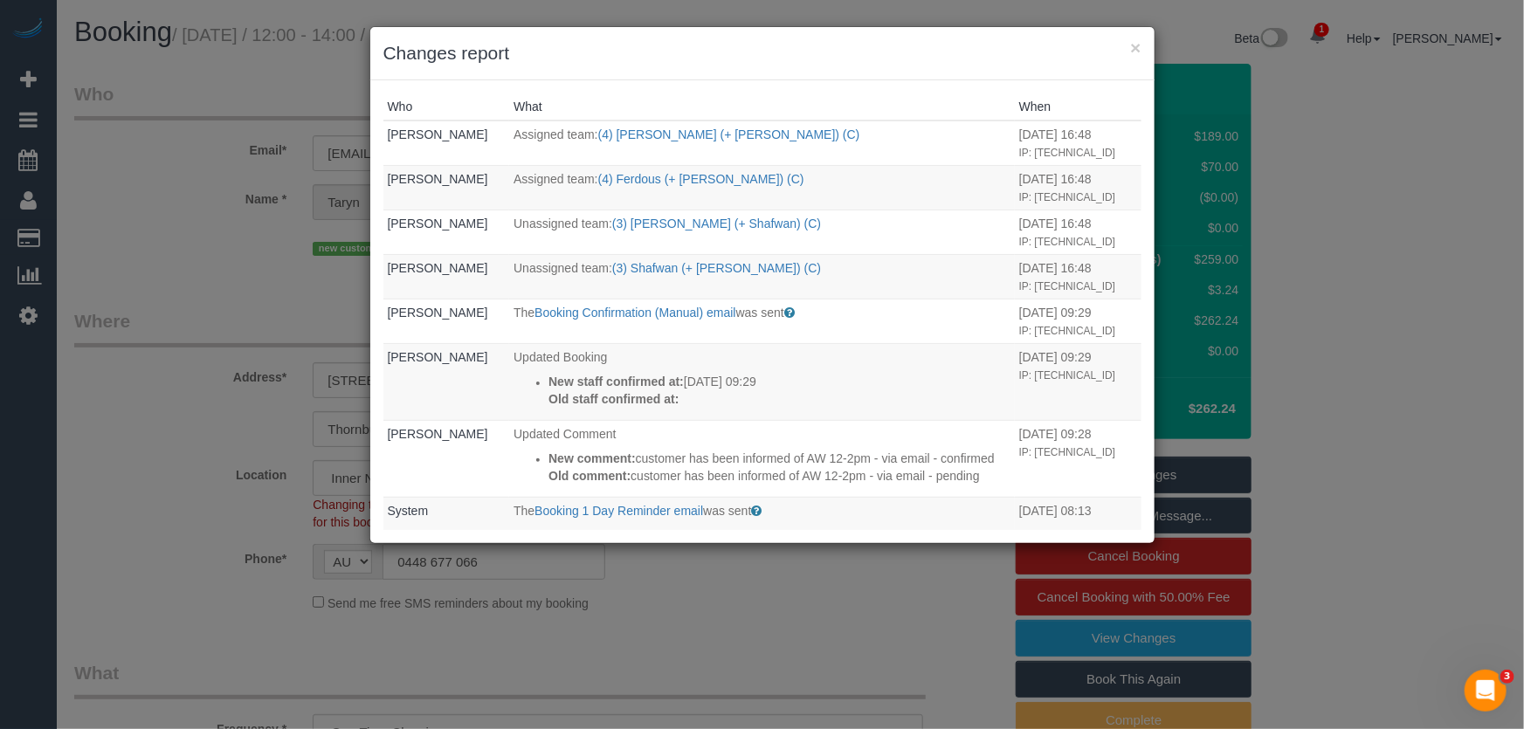
click at [764, 598] on div "× Changes report Who What When Rose Maico Assigned team: (4) Forkan (+ Ferdous)…" at bounding box center [762, 364] width 1524 height 729
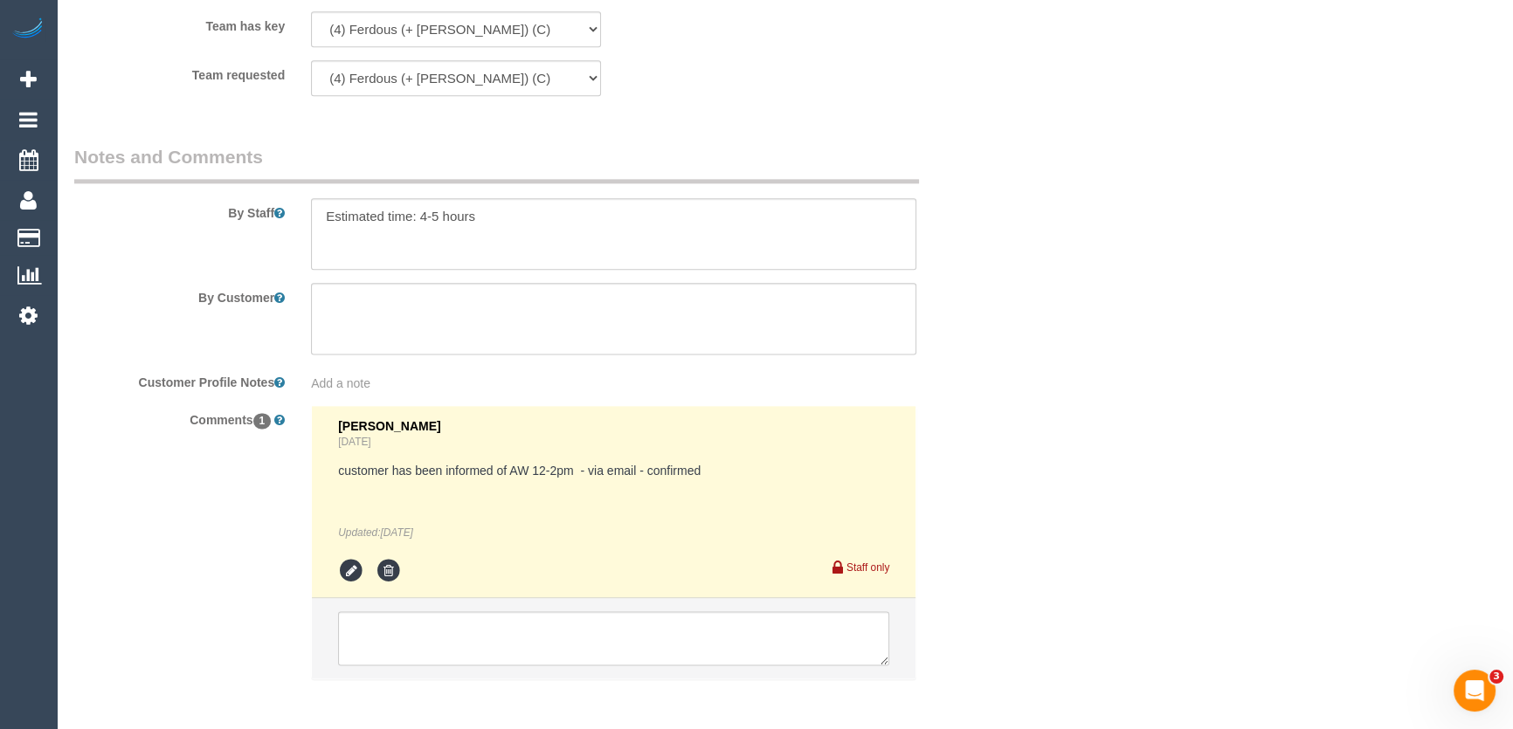
scroll to position [2842, 0]
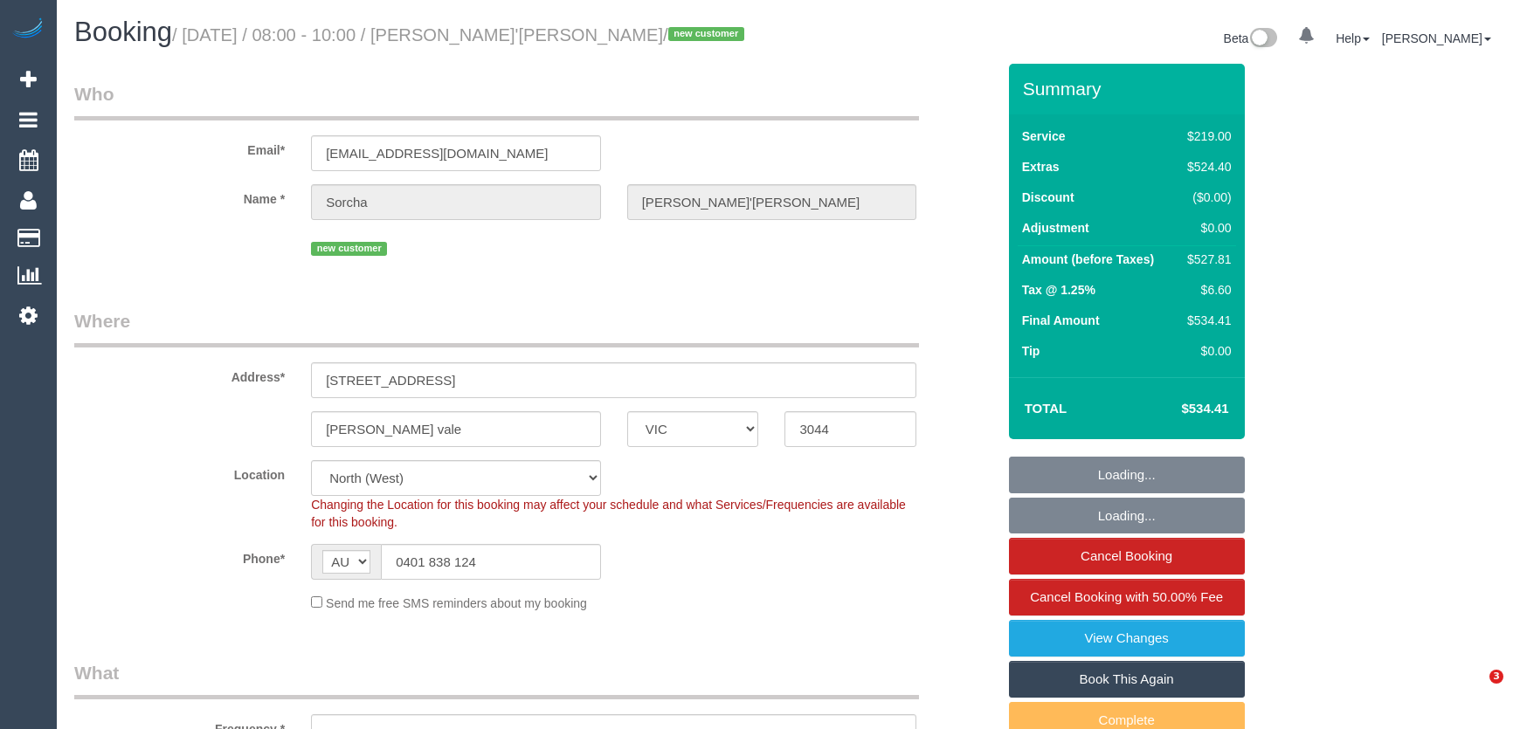
select select "VIC"
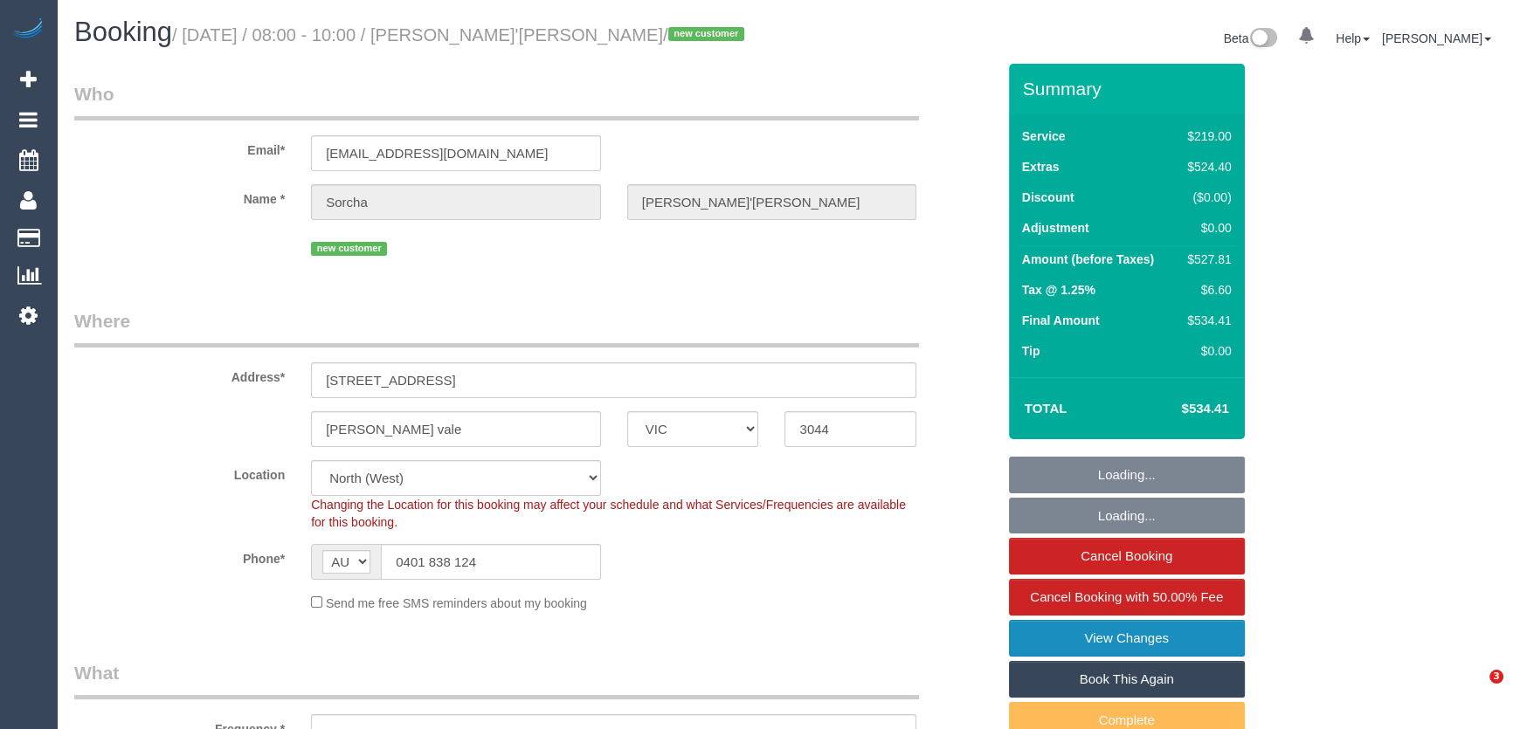
select select "object:614"
select select "string:stripe-pm_1S36RP2GScqysDRVcOYp6xko"
select select "number:28"
select select "number:15"
select select "number:19"
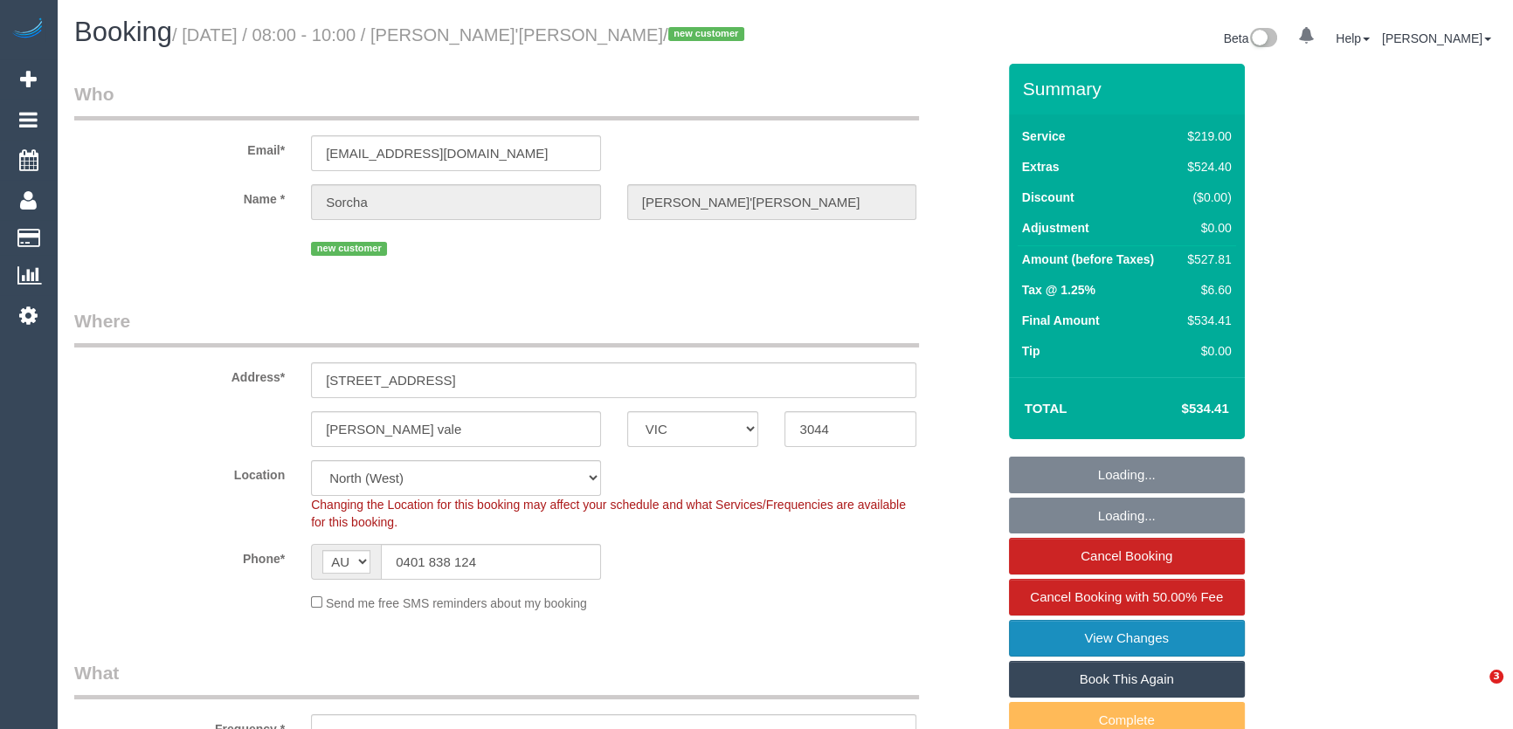
select select "number:24"
select select "number:26"
click at [1109, 644] on link "View Changes" at bounding box center [1127, 638] width 236 height 37
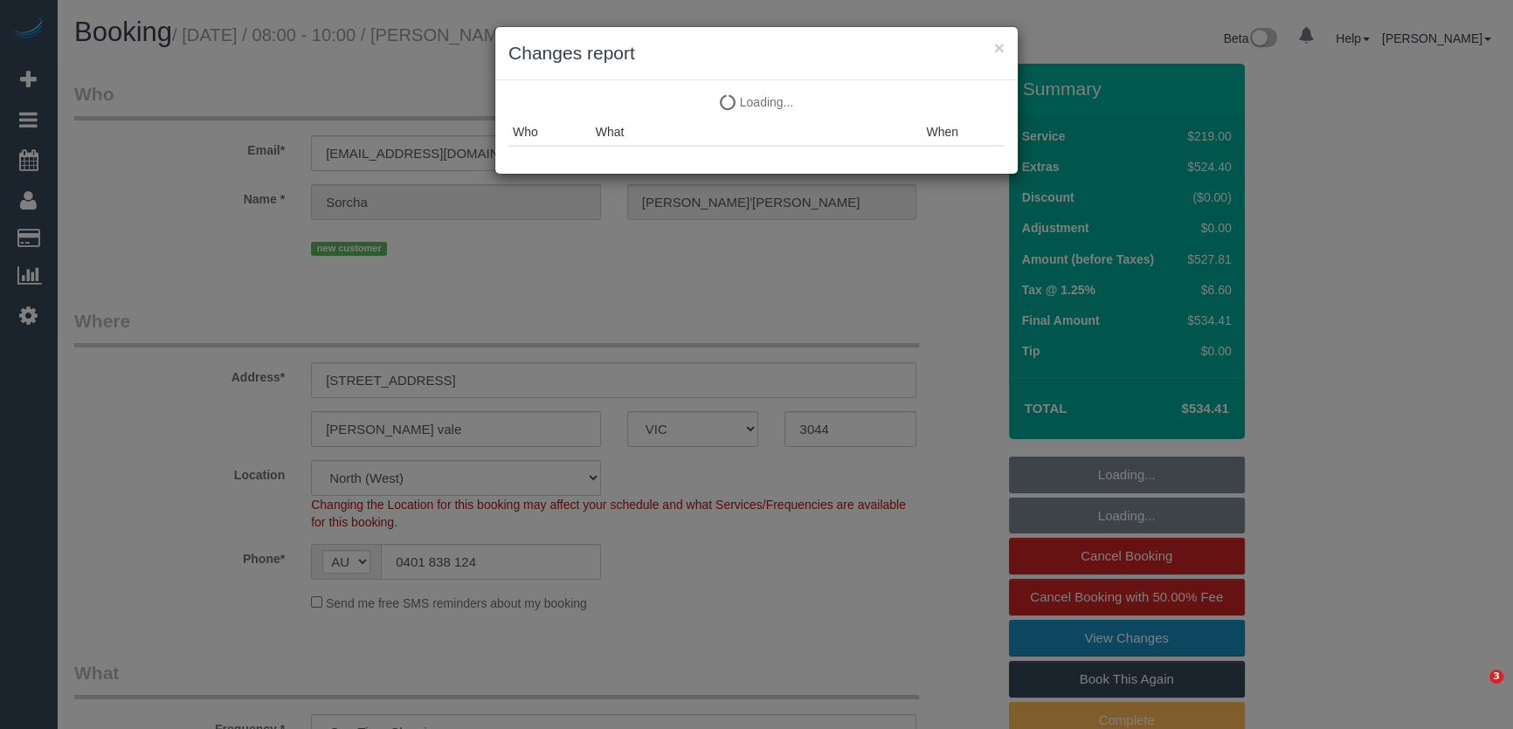
select select "object:1601"
select select "spot1"
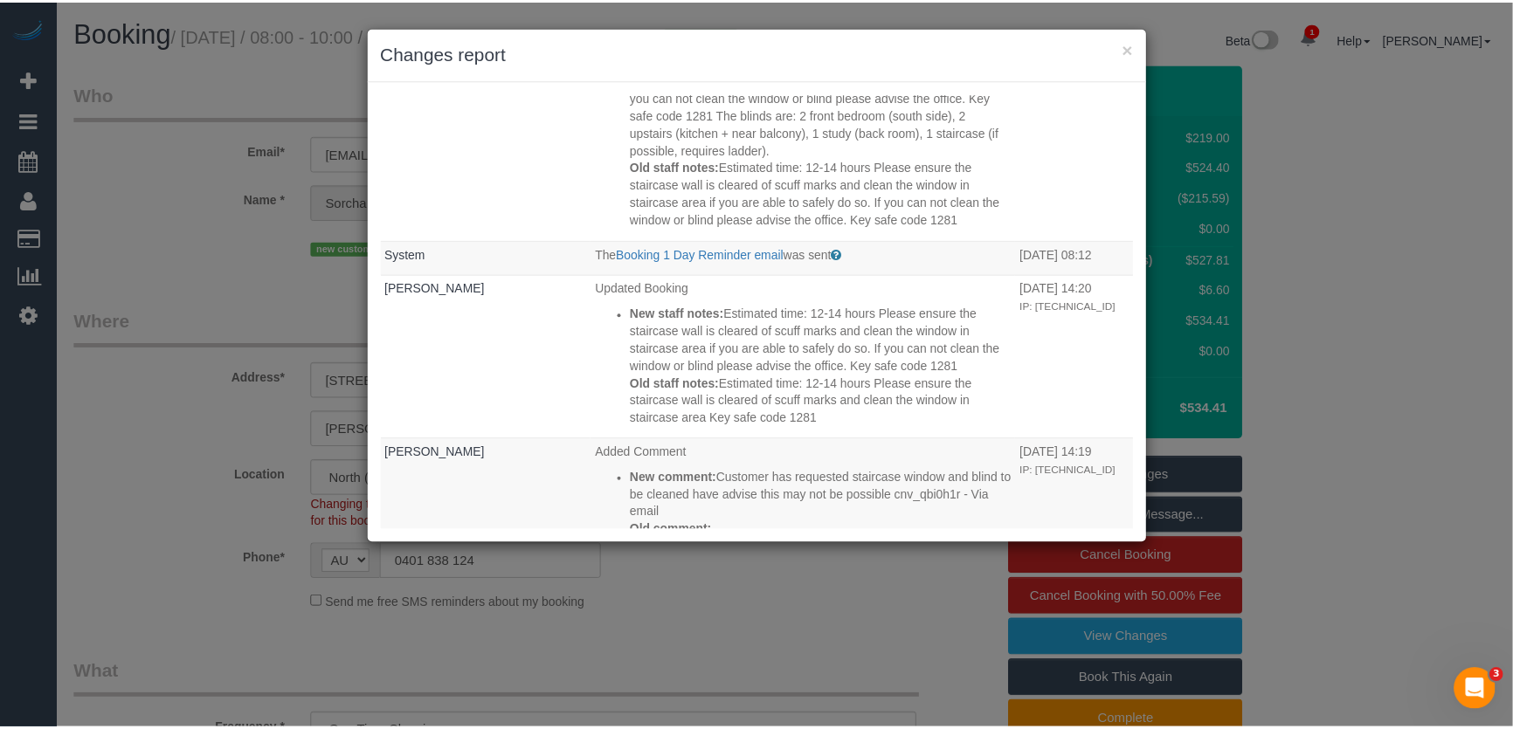
scroll to position [238, 0]
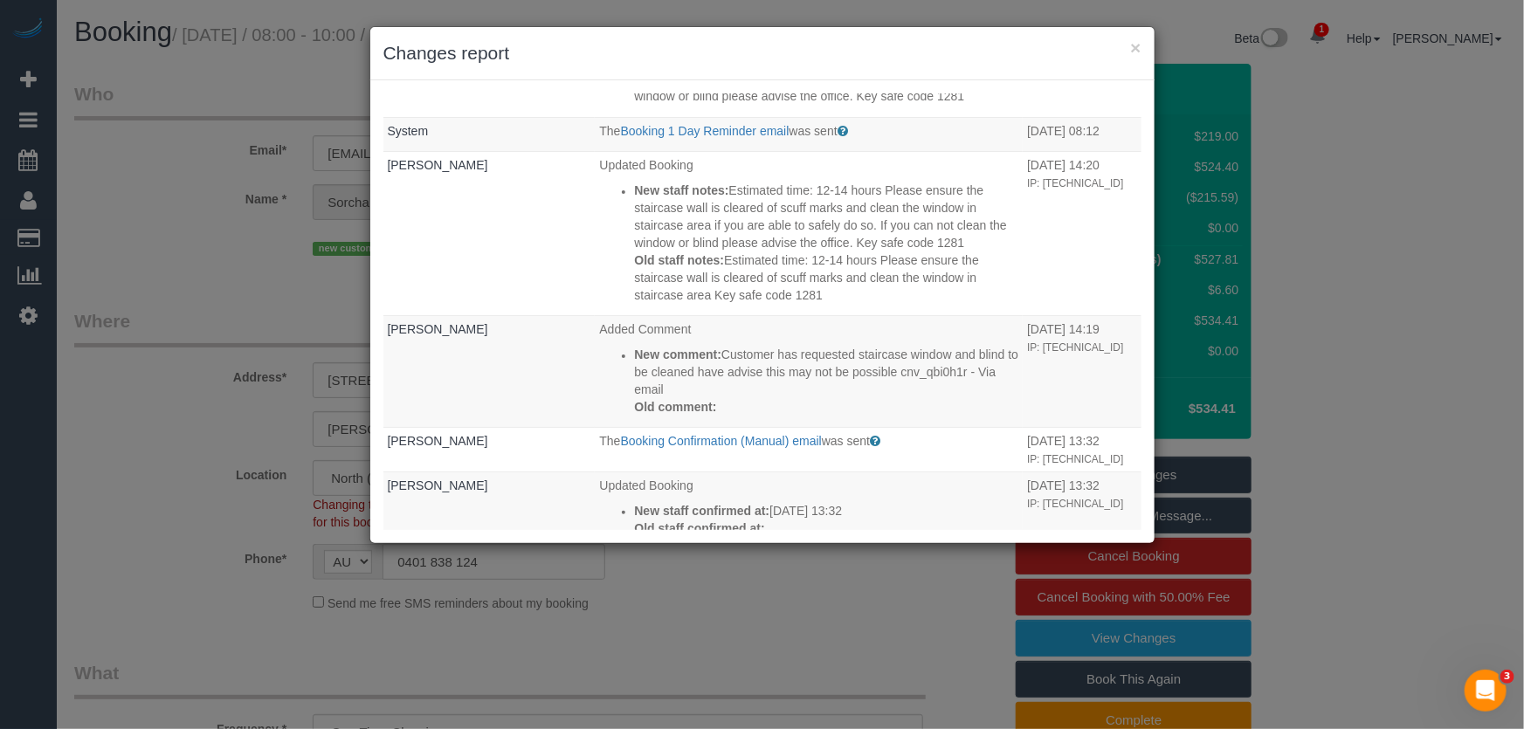
click at [180, 292] on div "× Changes report Who What When Amanda Hadjifotis Updated Booking New staff note…" at bounding box center [762, 364] width 1524 height 729
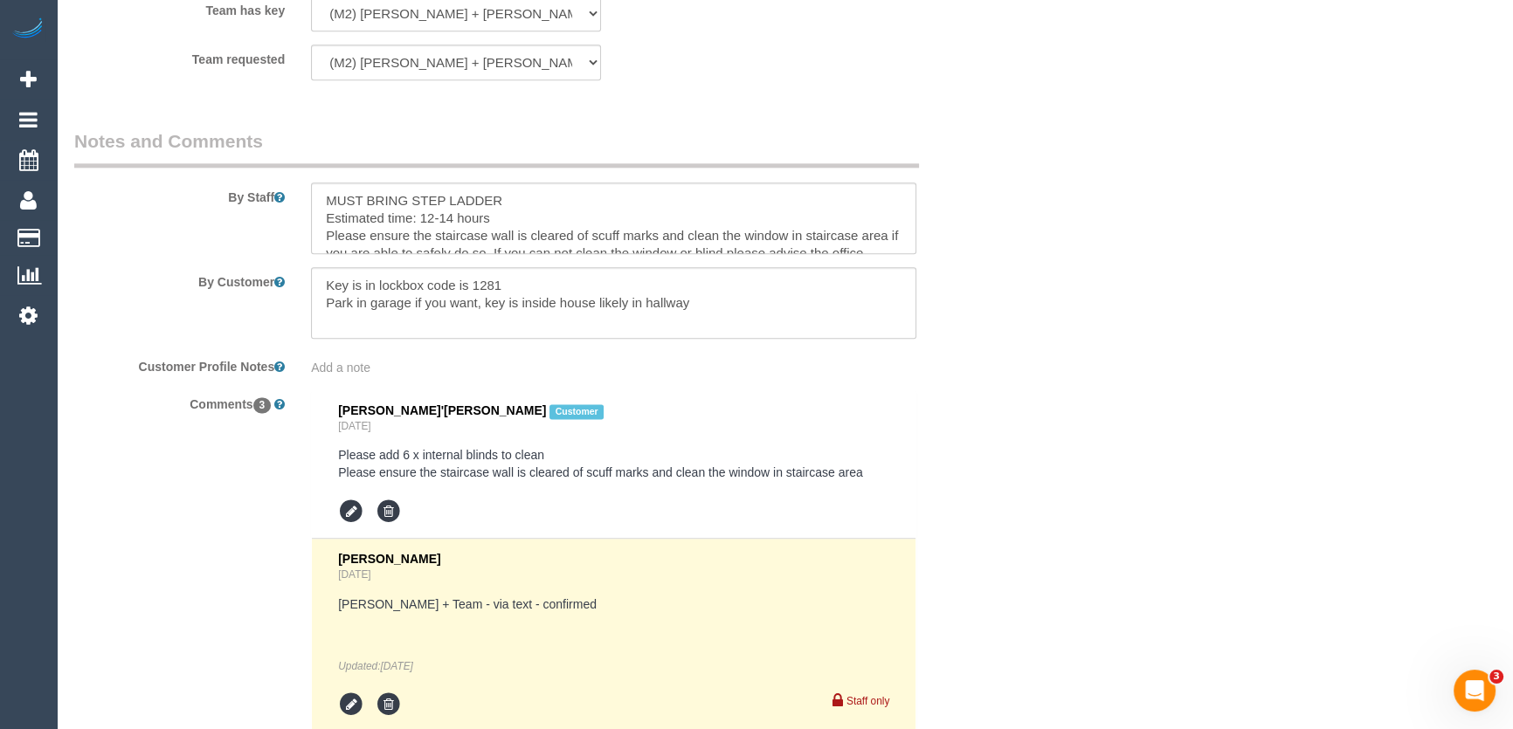
scroll to position [3017, 0]
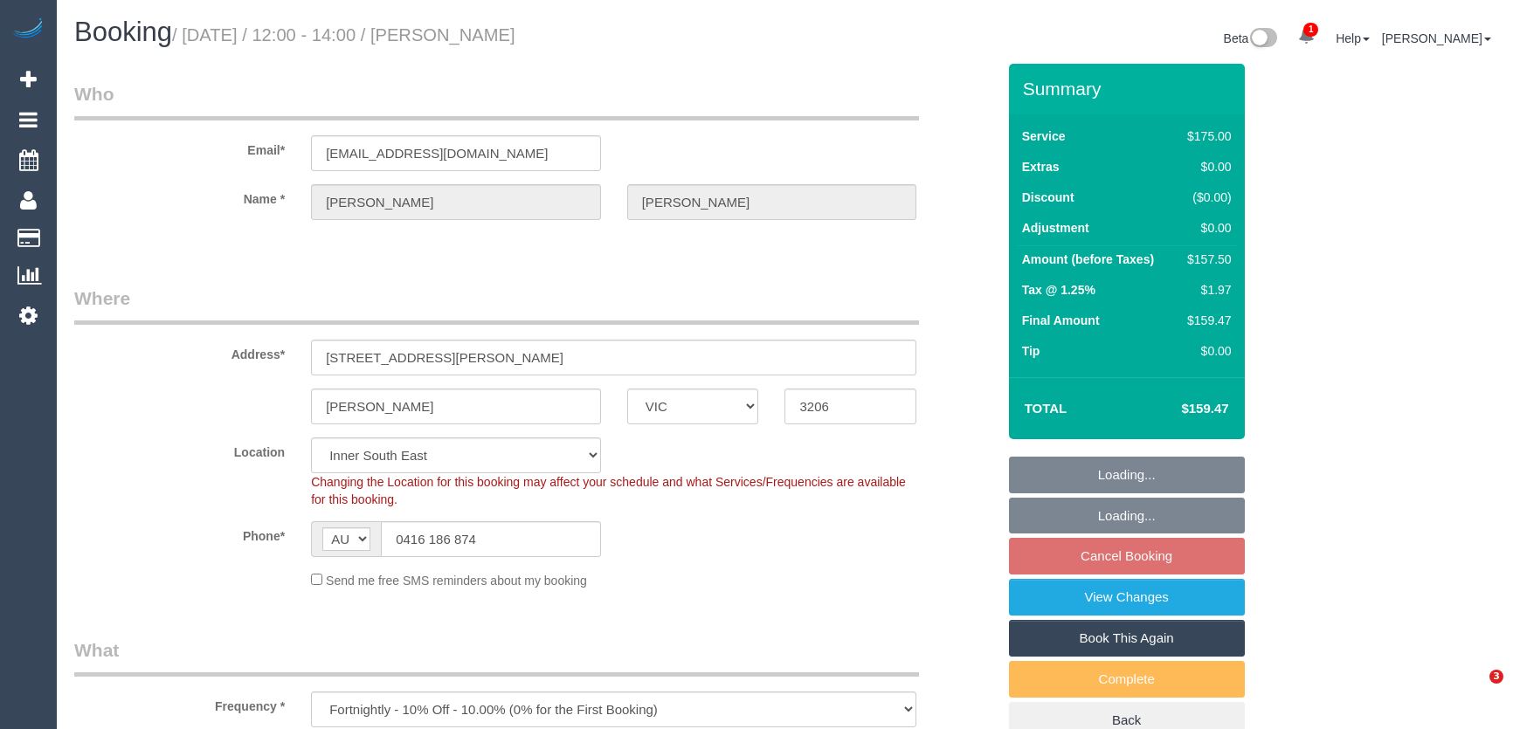
select select "VIC"
select select "150"
select select "spot1"
select select "number:28"
select select "number:21"
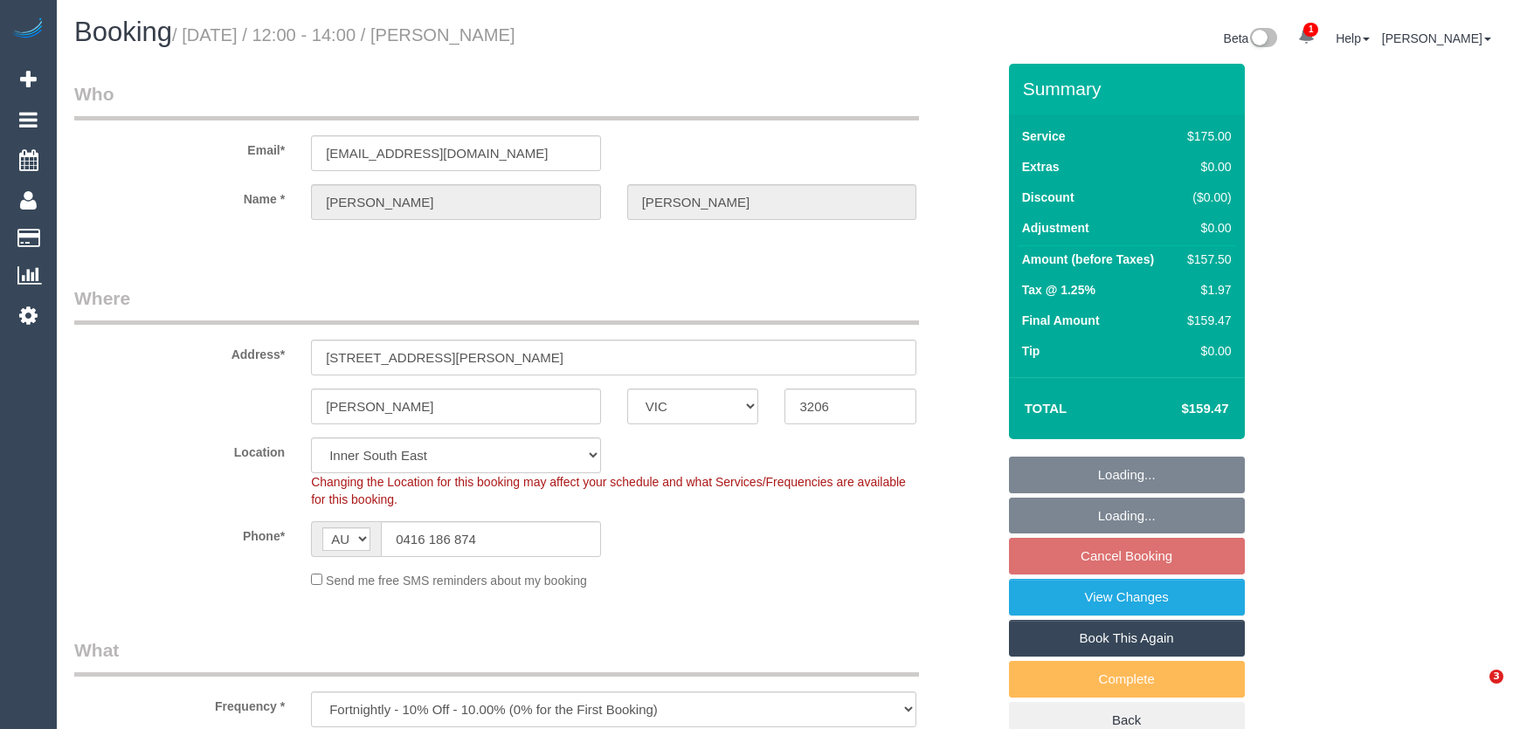
select select "number:34"
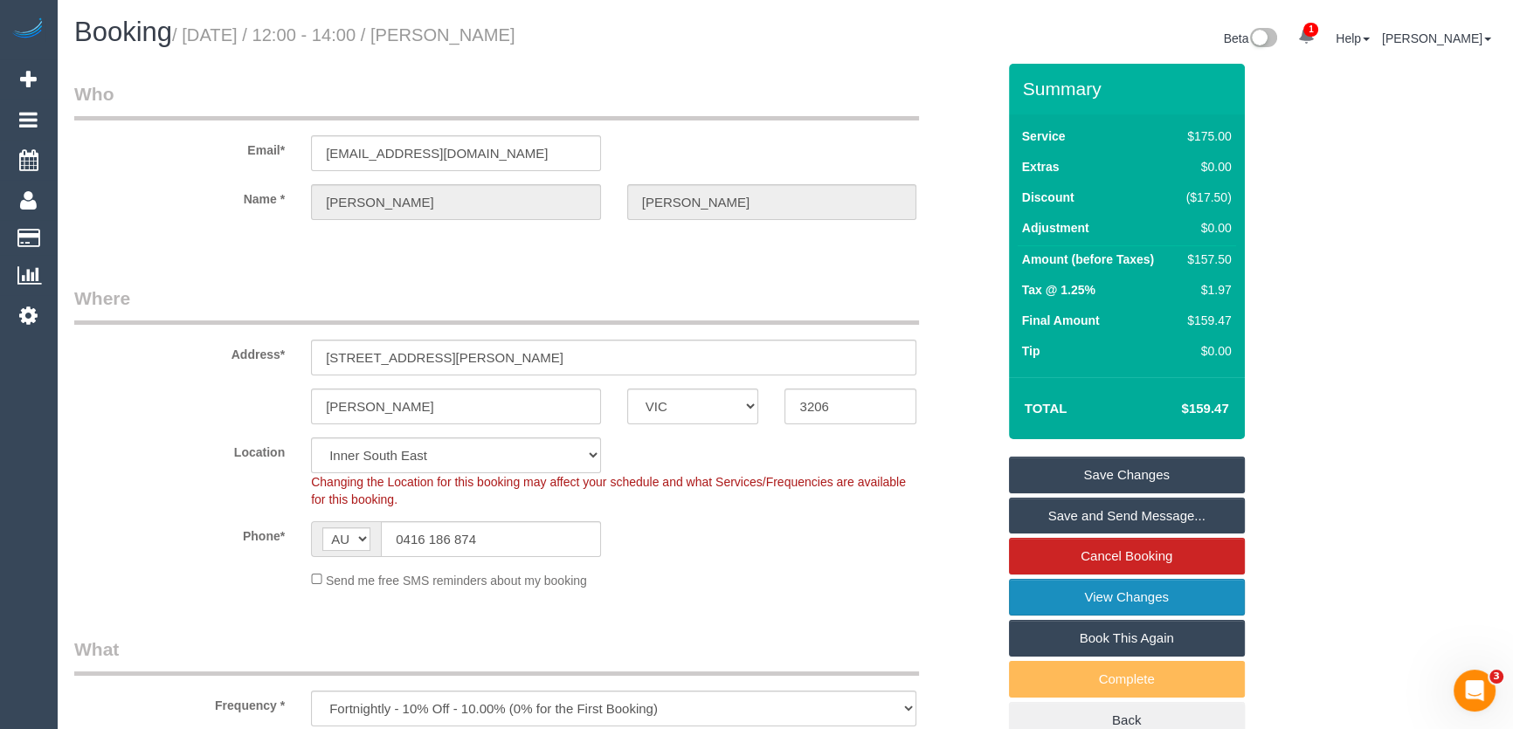
click at [1083, 589] on link "View Changes" at bounding box center [1127, 597] width 236 height 37
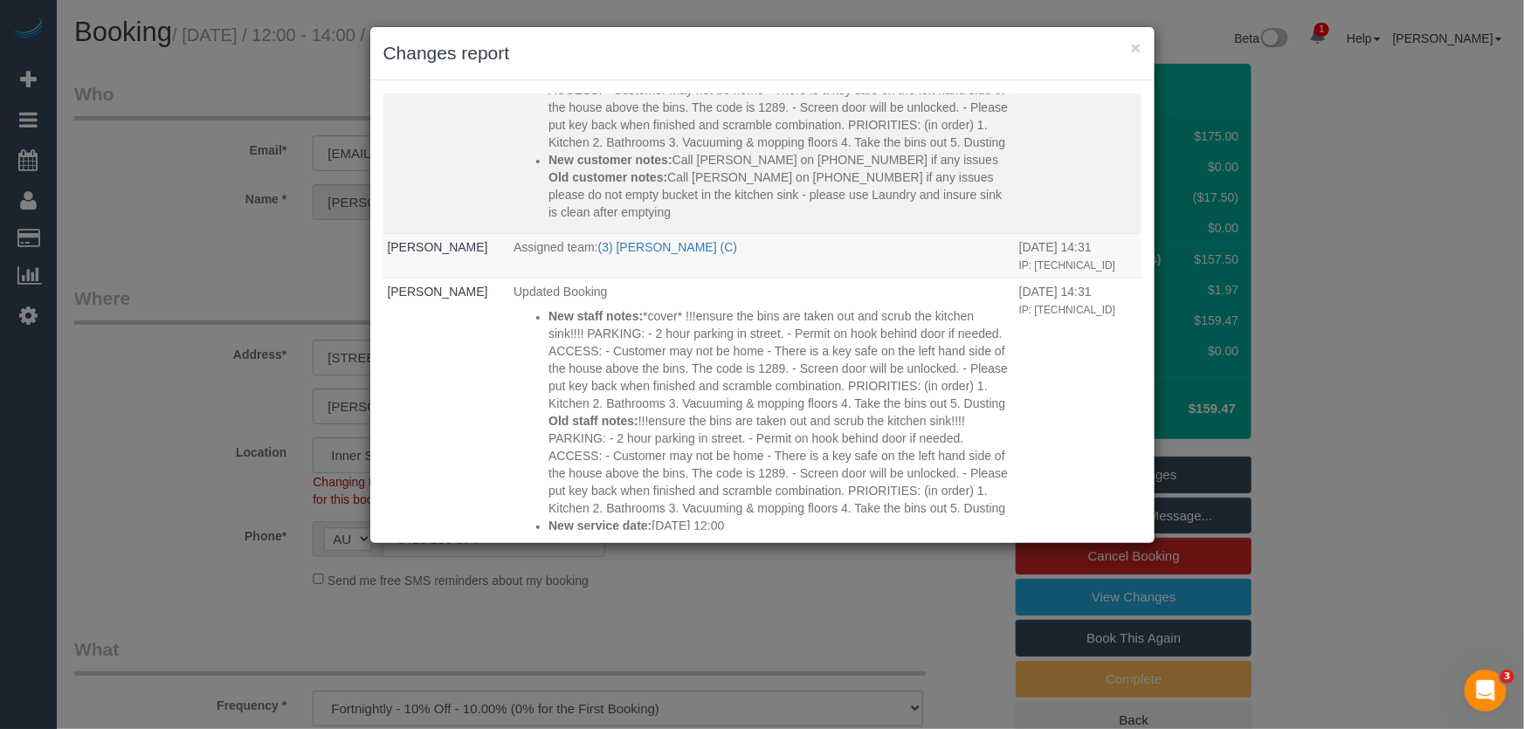
scroll to position [715, 0]
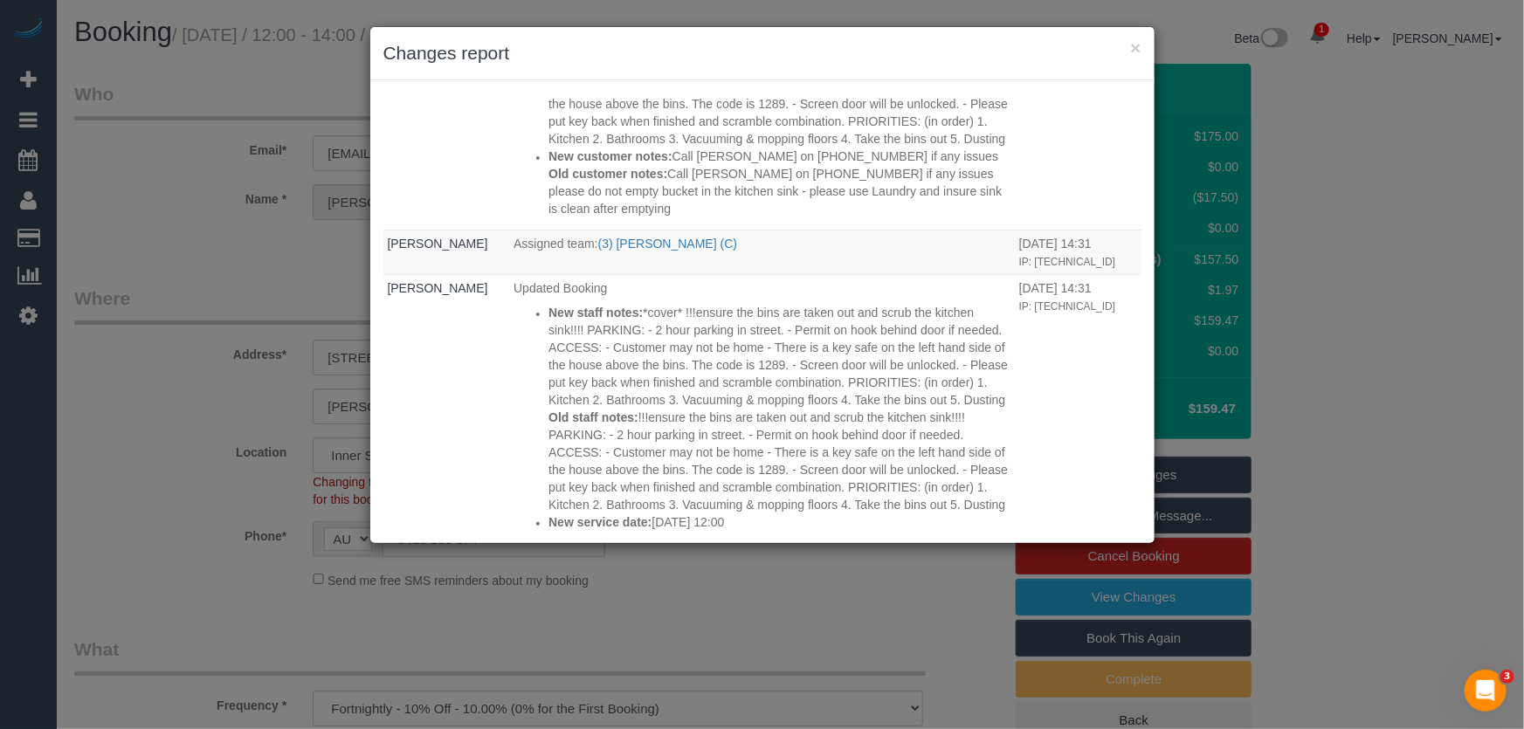
click at [827, 651] on div "× Changes report Who What When System The "Booking 3 Days Reminder SMS" was sen…" at bounding box center [762, 364] width 1524 height 729
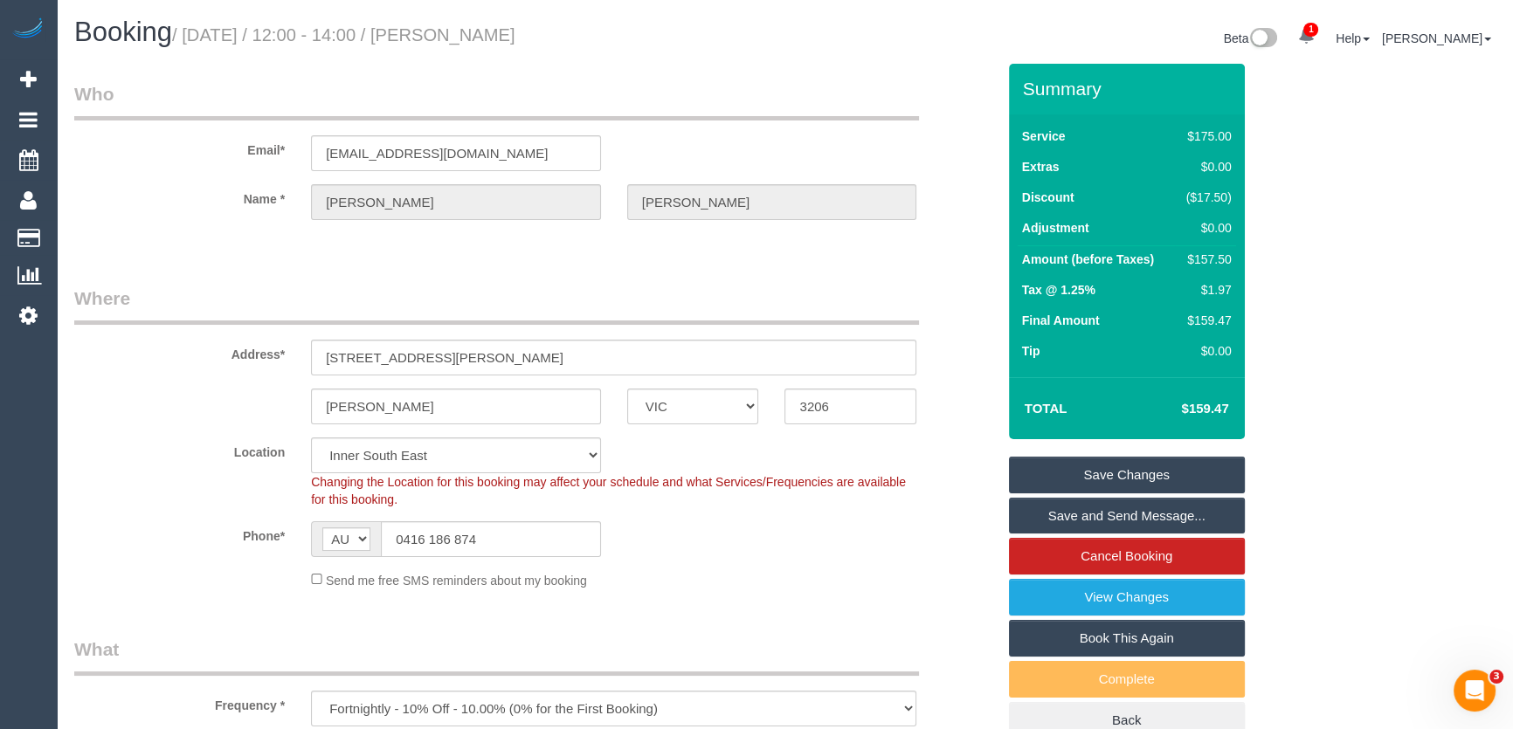
click at [1109, 513] on link "Save and Send Message..." at bounding box center [1127, 516] width 236 height 37
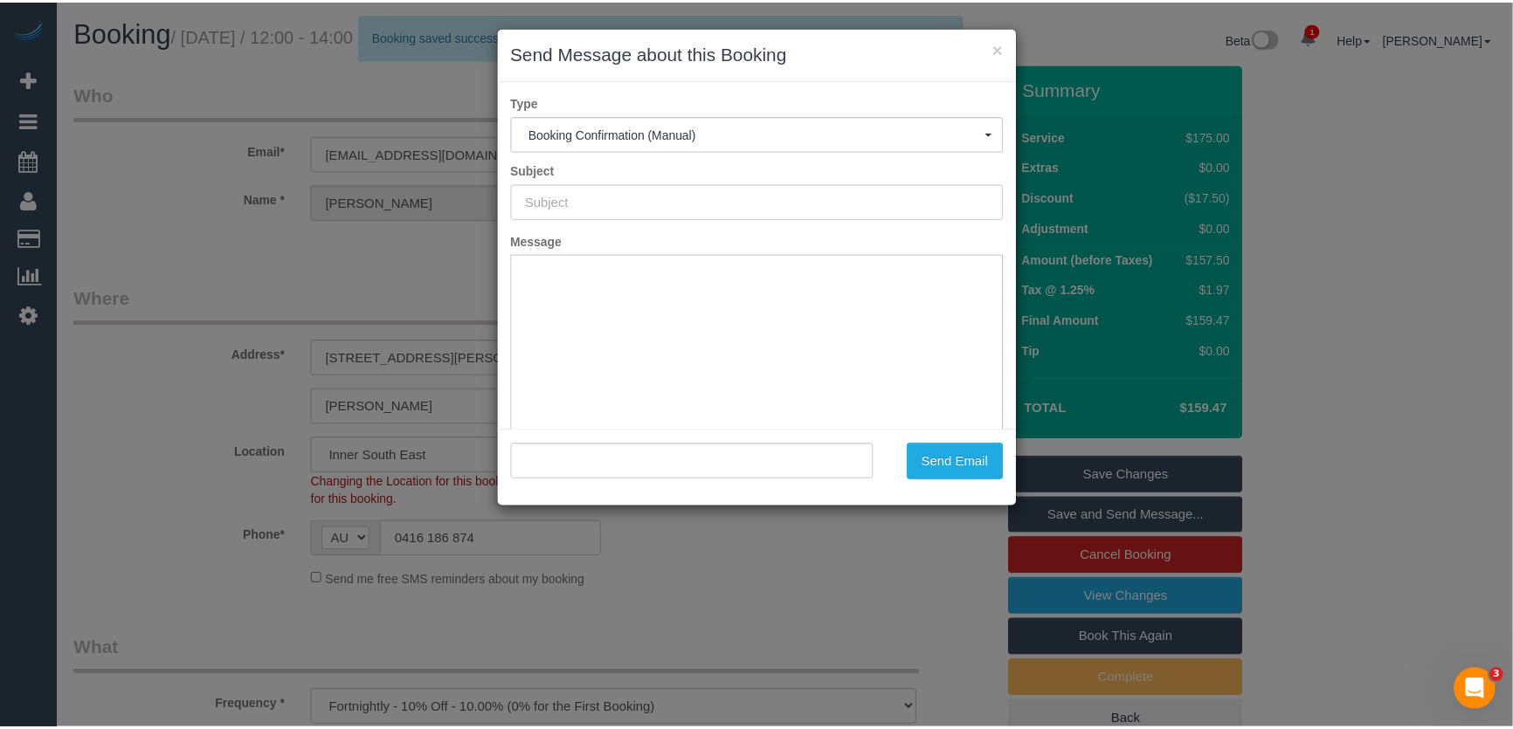
scroll to position [0, 0]
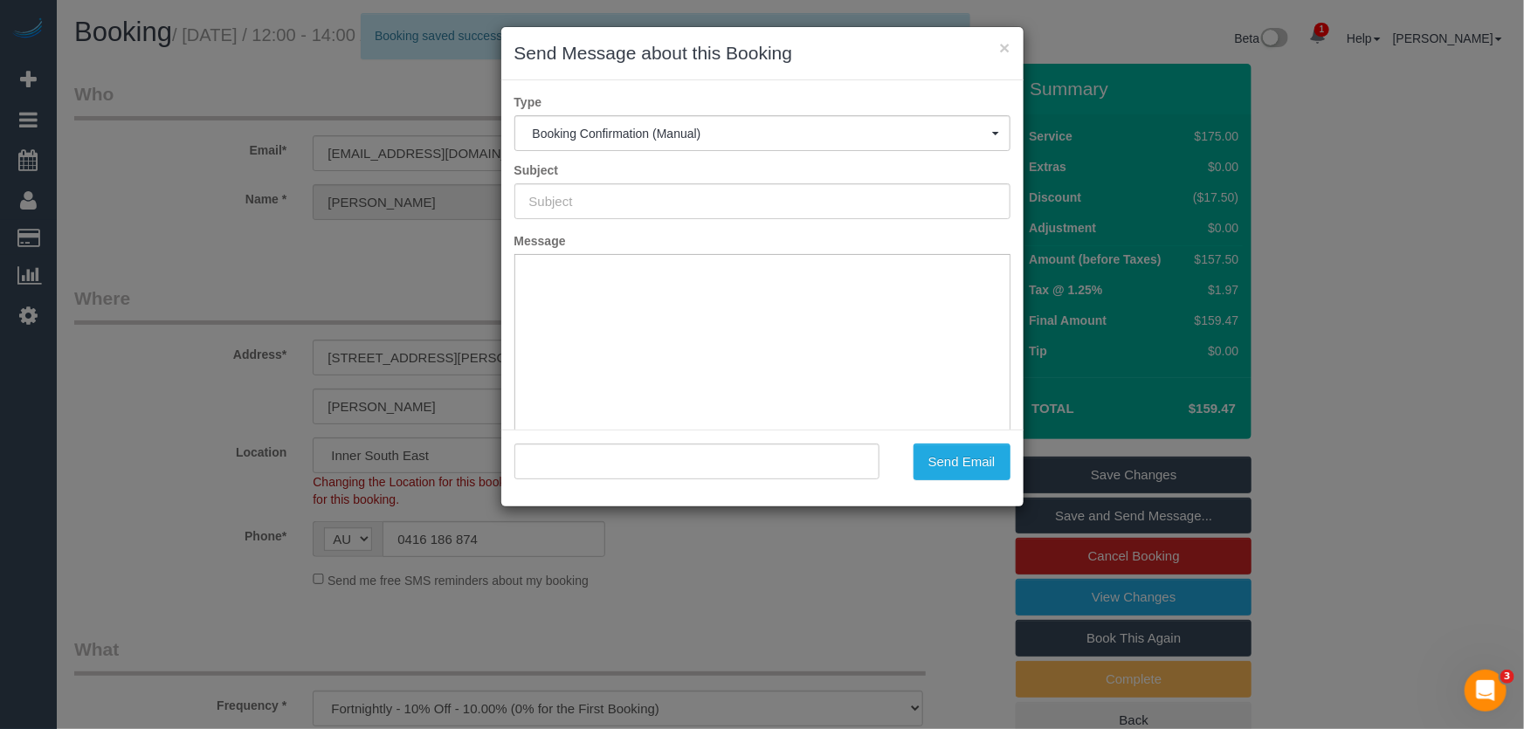
type input "Booking Confirmed"
type input ""Yasmine Abdelhamid" <yasmineaa@hotmail.com>"
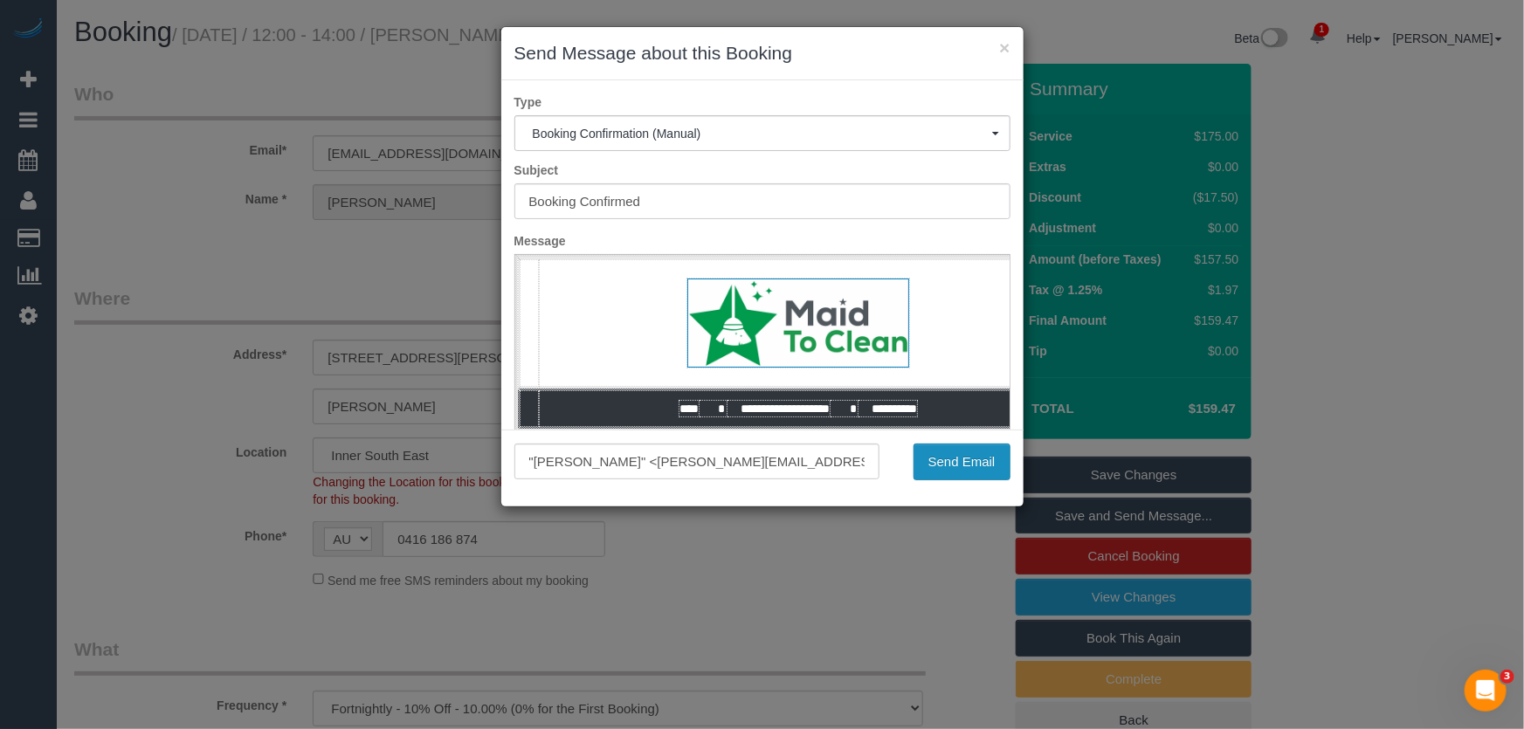
click at [953, 467] on button "Send Email" at bounding box center [962, 462] width 97 height 37
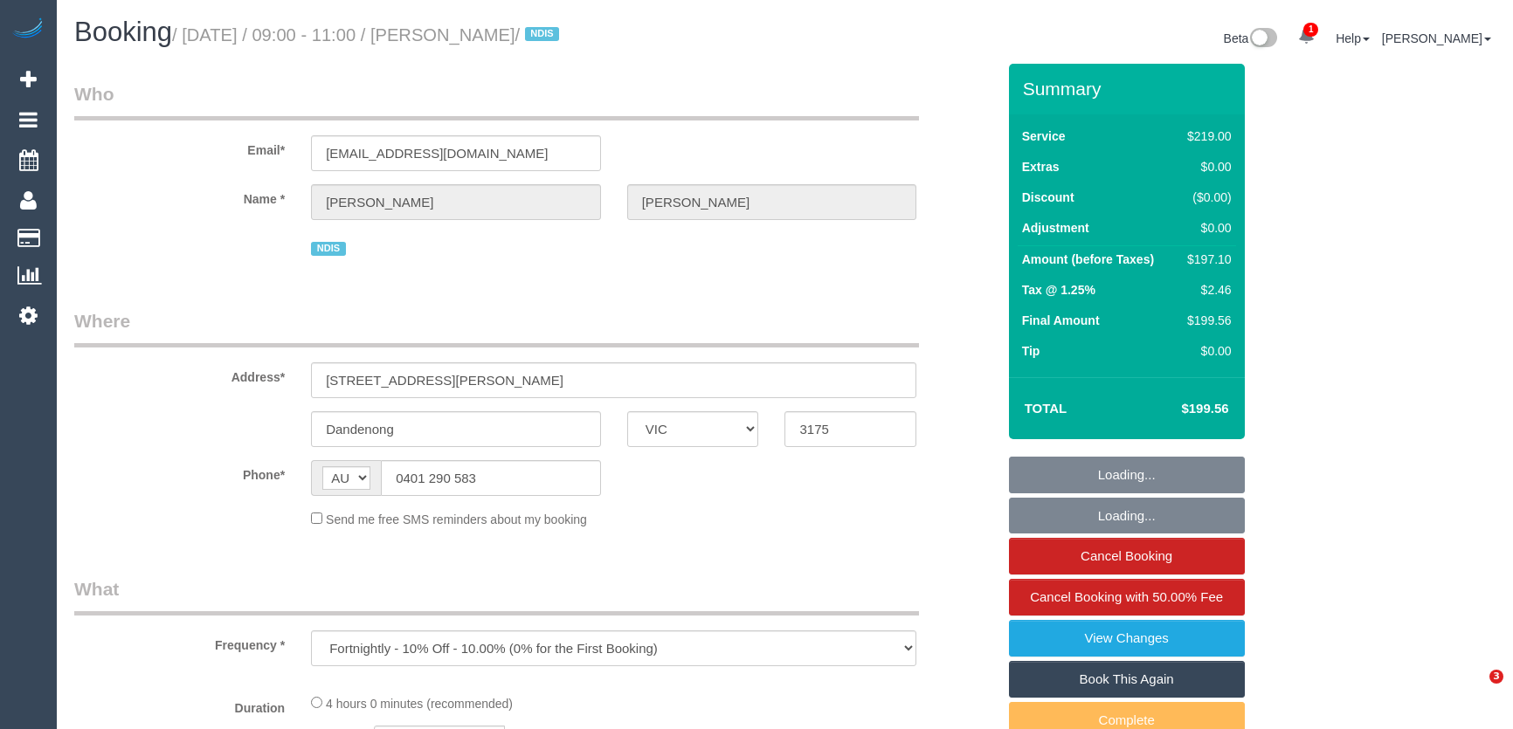
select select "VIC"
select select "number:28"
select select "number:14"
select select "number:19"
select select "number:22"
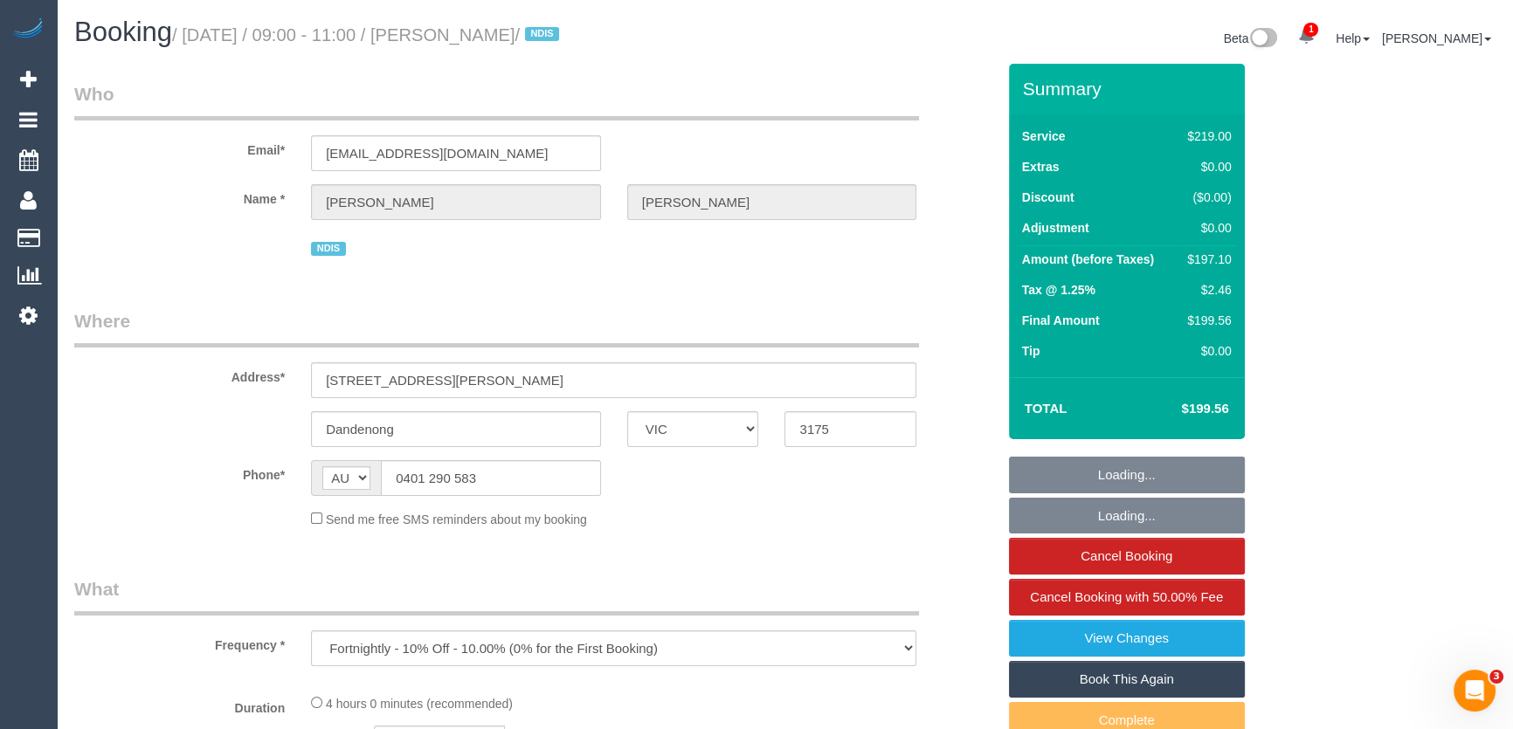
select select "number:34"
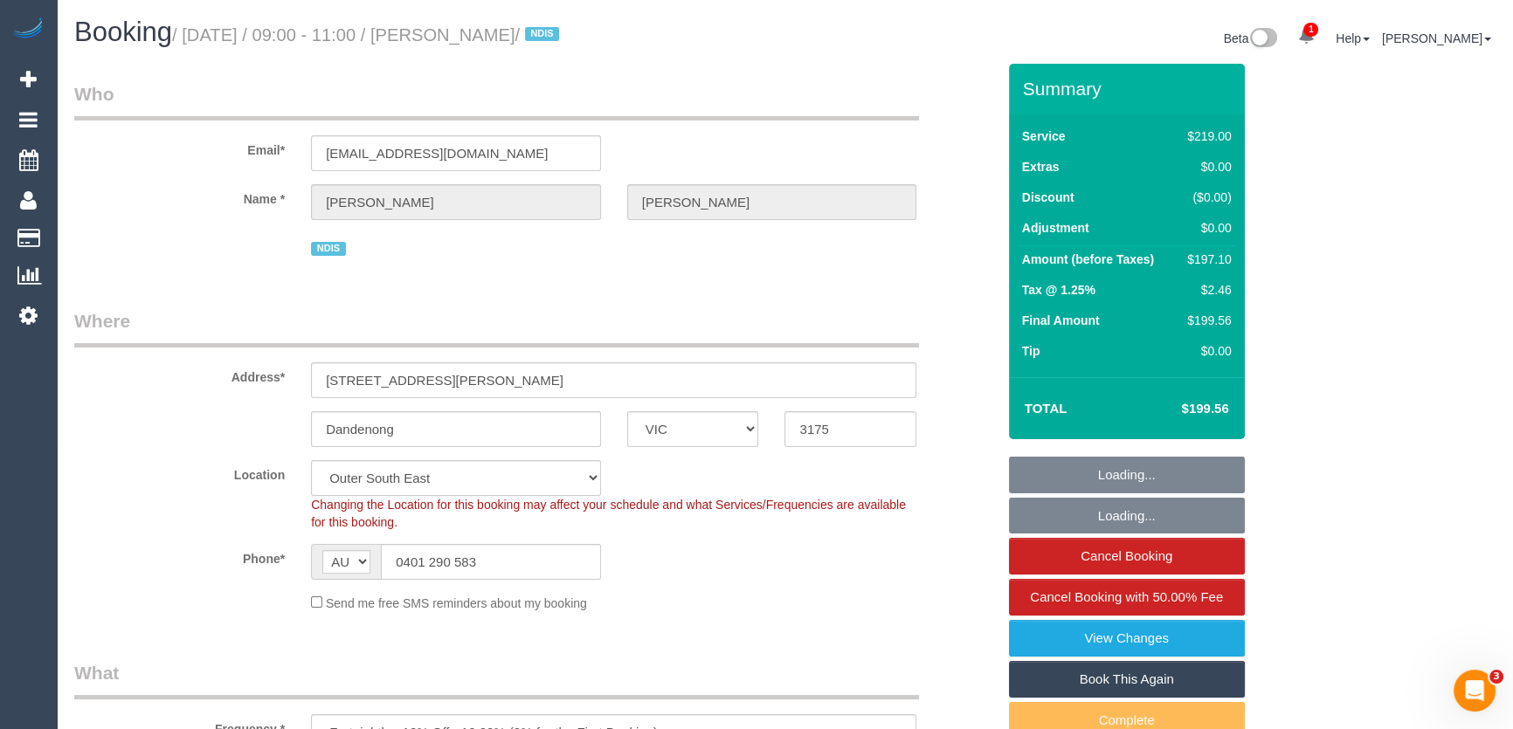
select select "object:1184"
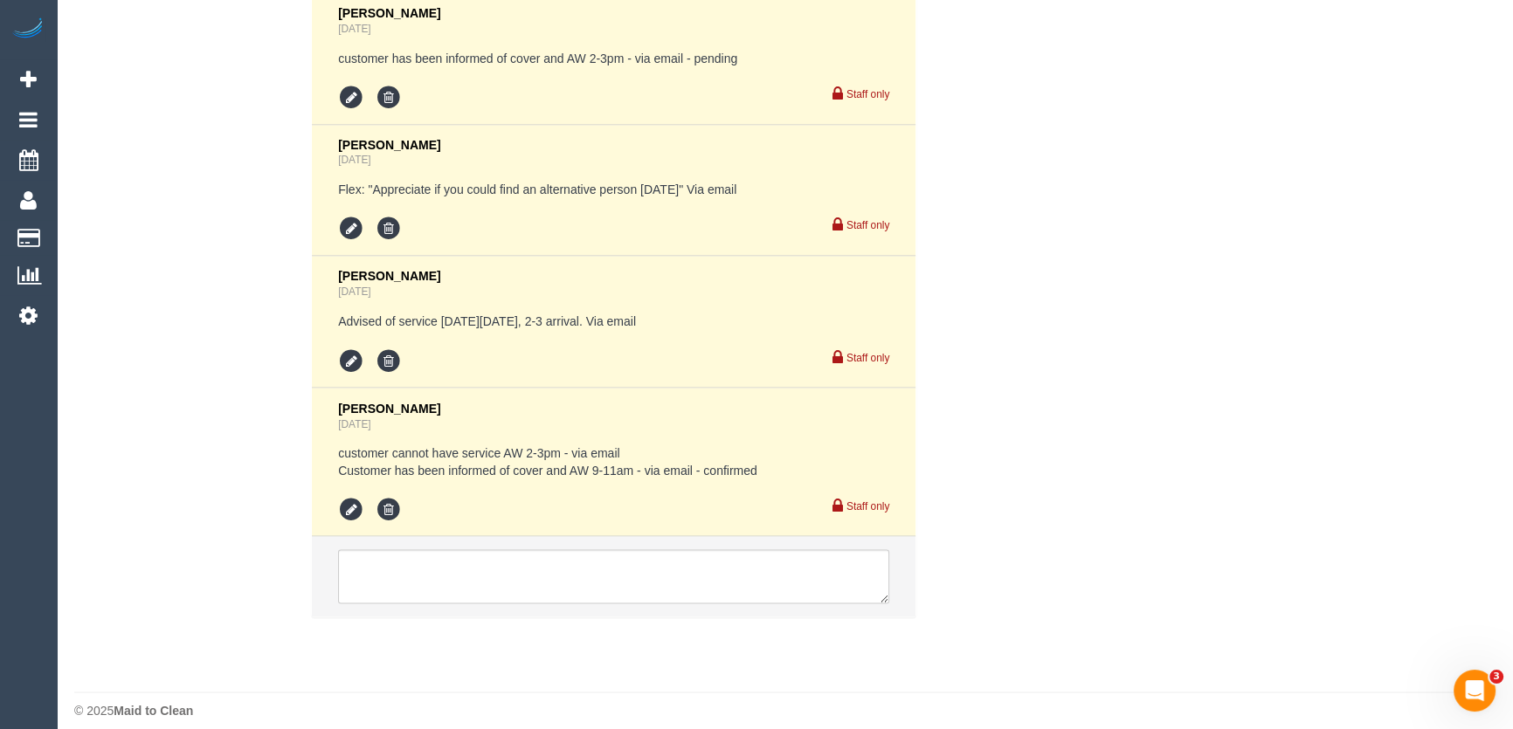
scroll to position [3811, 0]
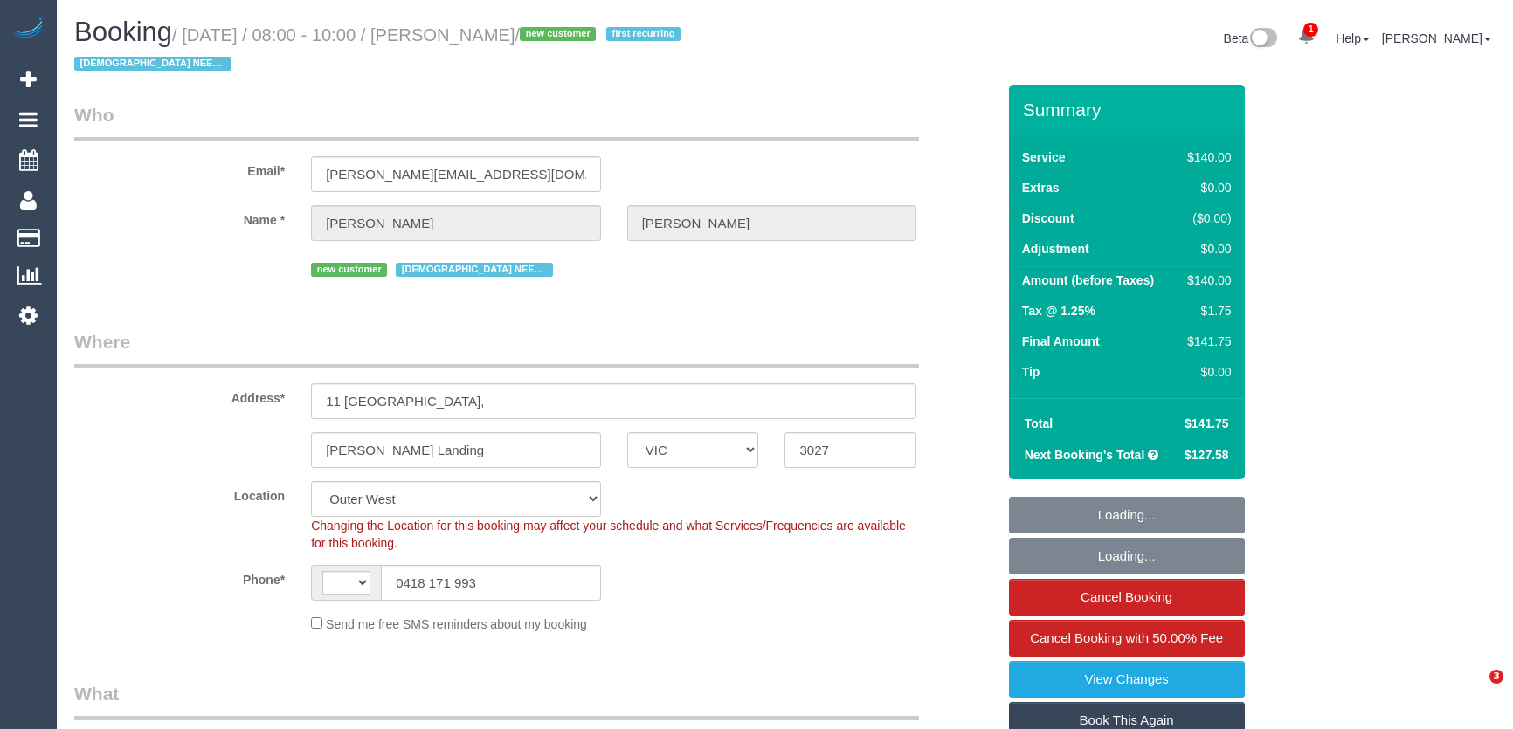
select select "VIC"
select select "string:AU"
select select "number:27"
select select "number:14"
select select "number:19"
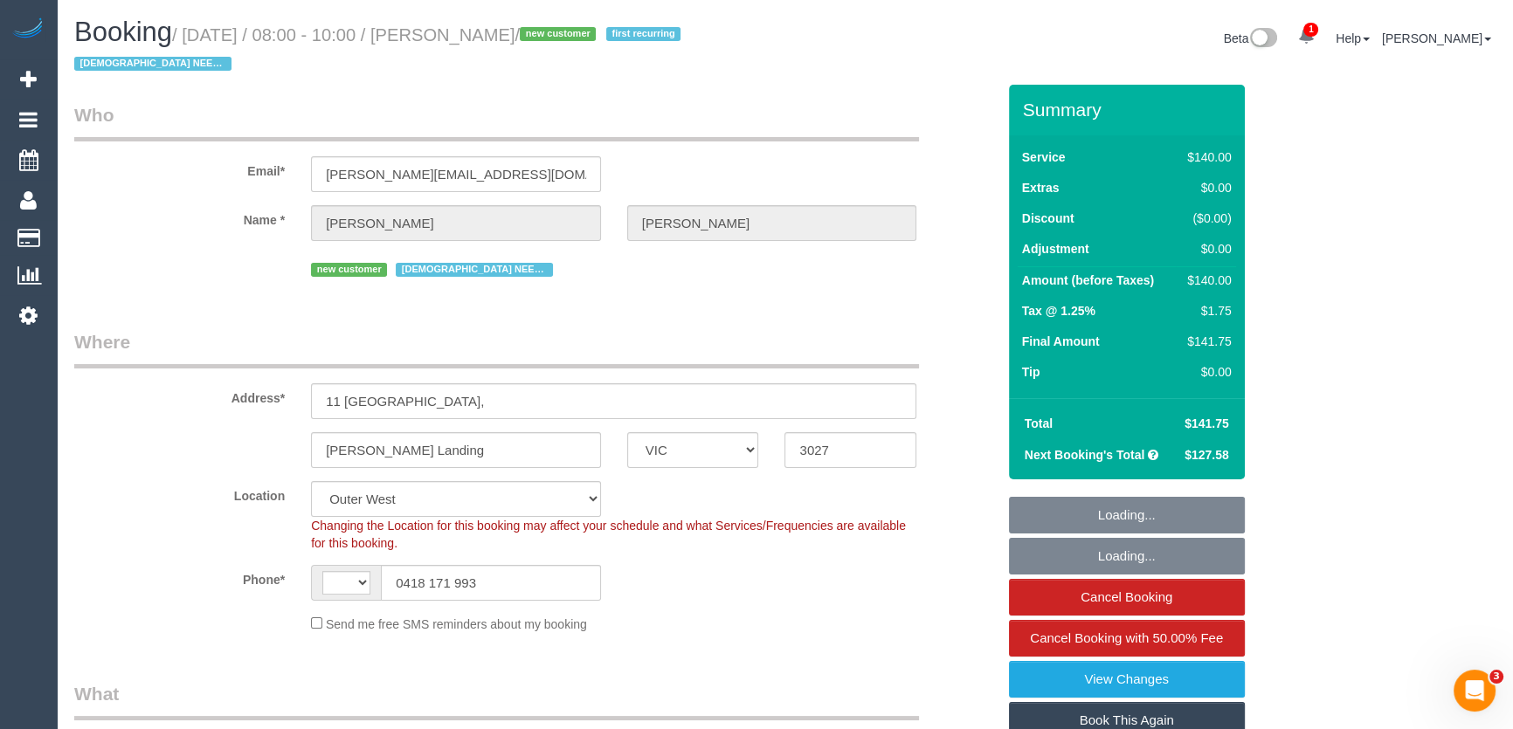
select select "number:22"
select select "object:1330"
select select "spot1"
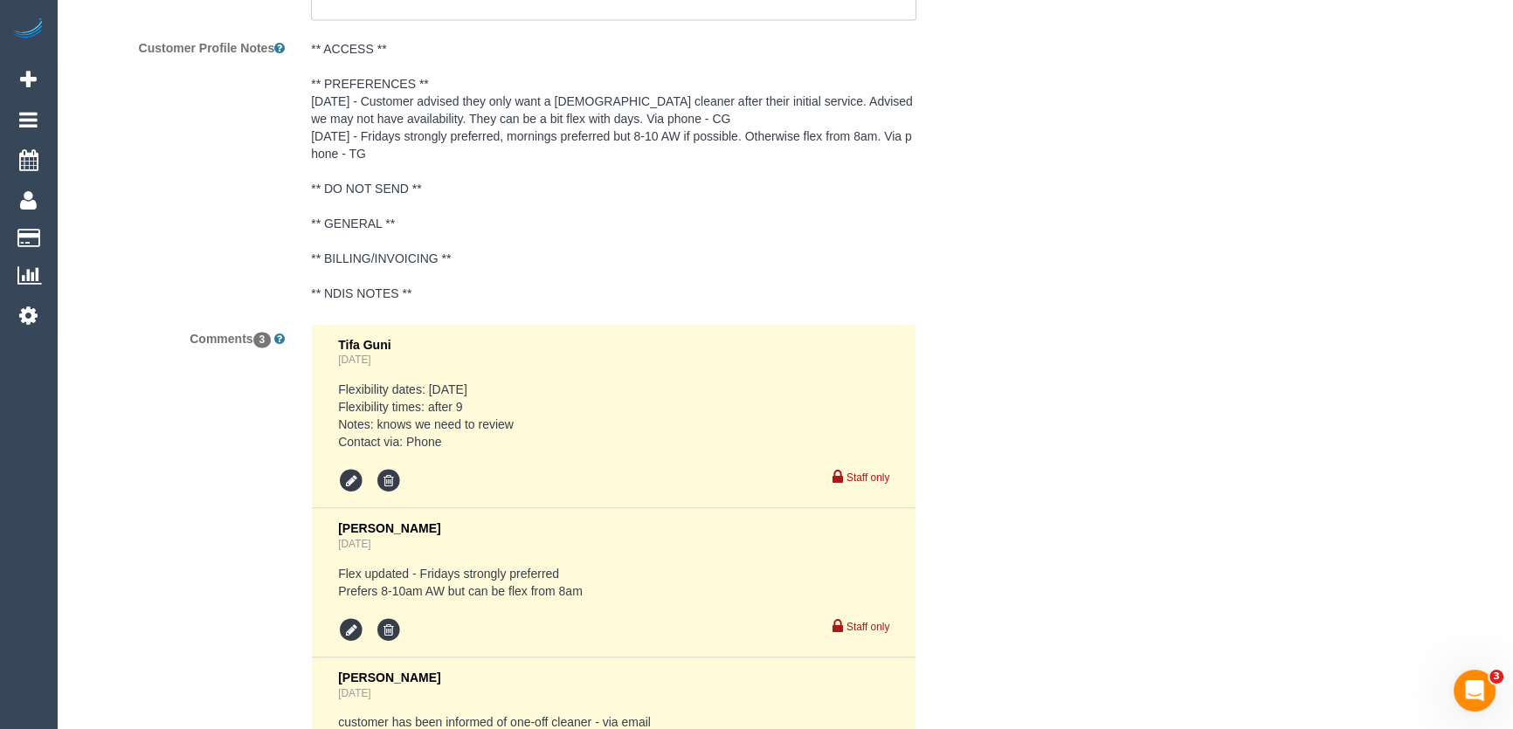
scroll to position [3335, 0]
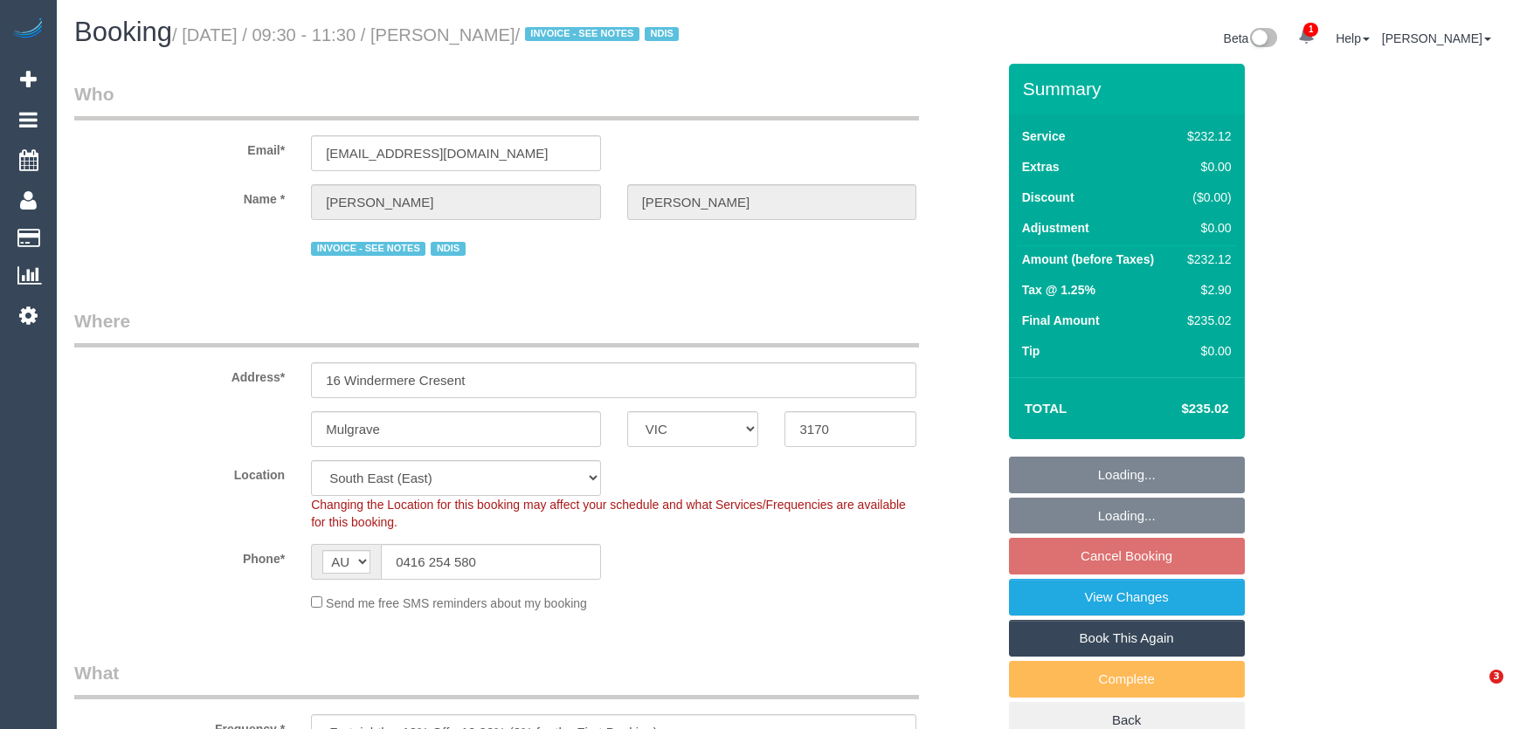
select select "VIC"
select select "240"
select select "number:32"
select select "number:14"
select select "number:18"
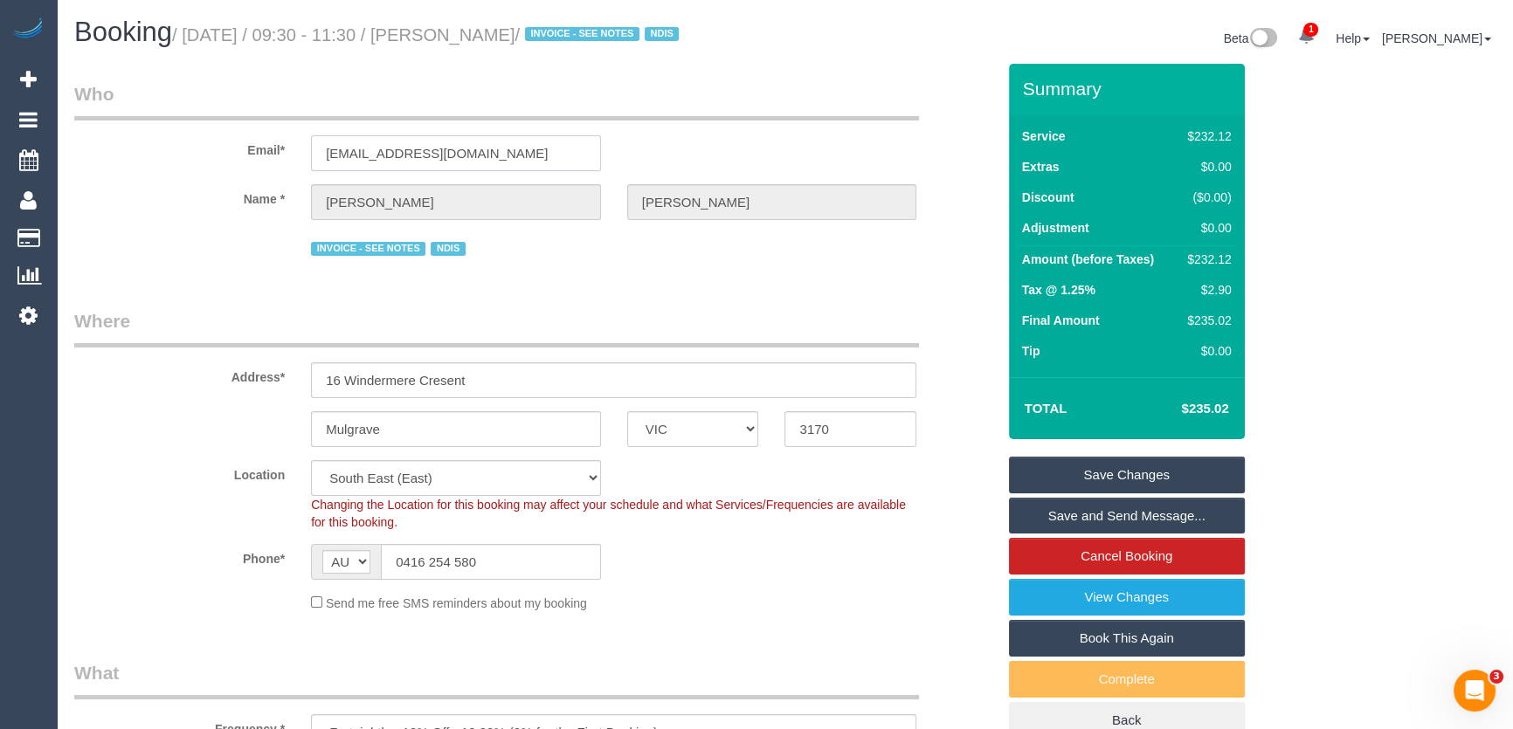
click at [487, 162] on input "joefisheries@gmail.com" at bounding box center [456, 153] width 290 height 36
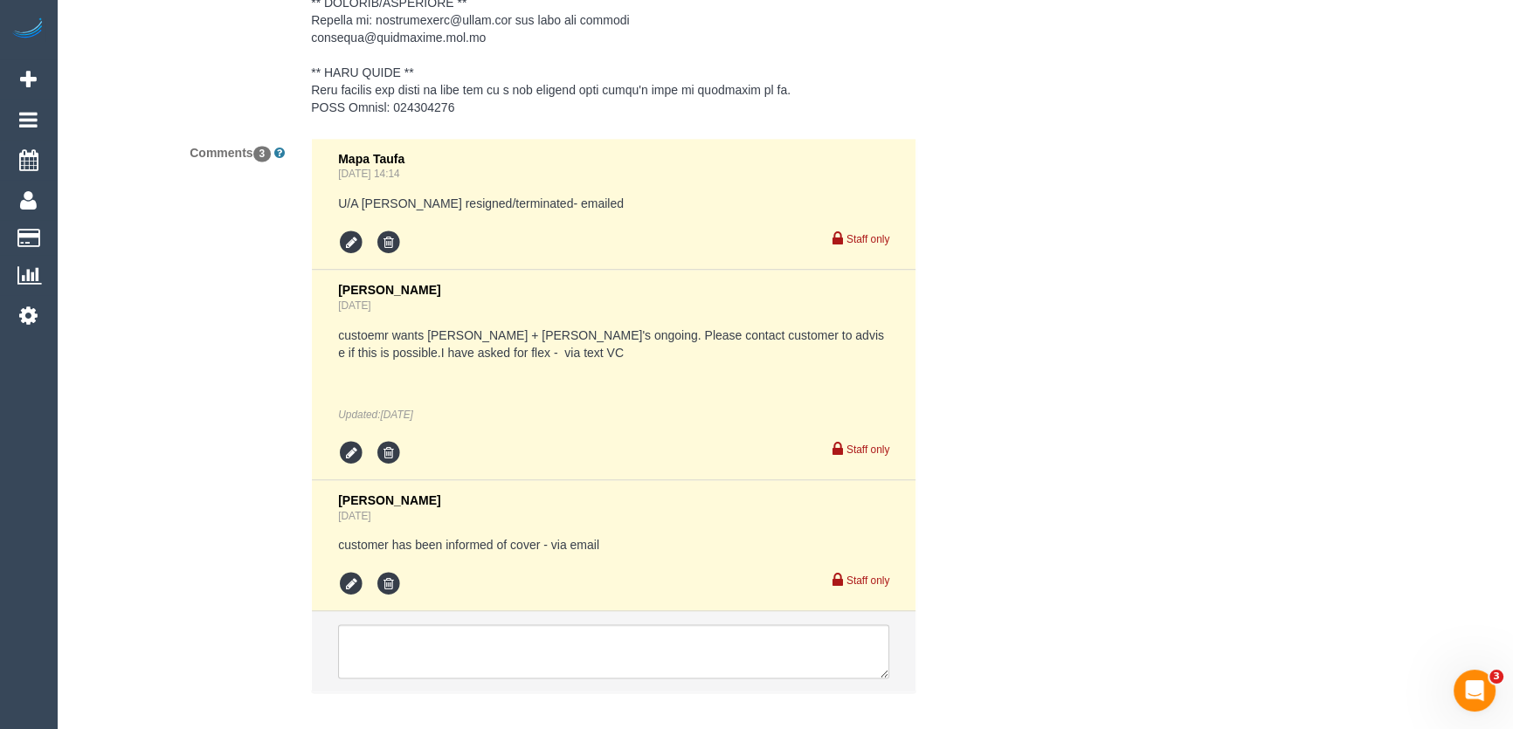
scroll to position [3176, 0]
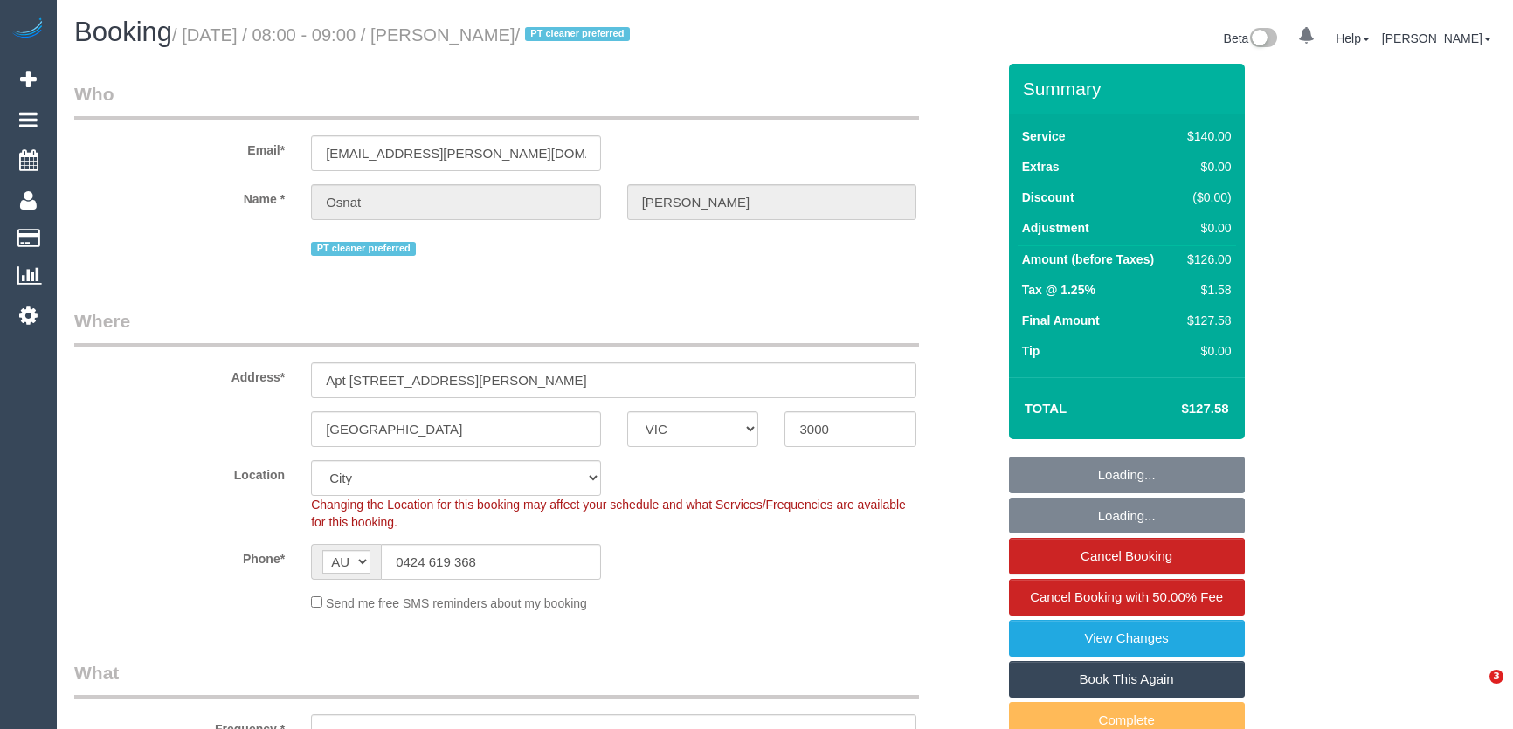
select select "VIC"
click at [505, 576] on input "0424 619 368" at bounding box center [491, 562] width 220 height 36
select select "object:1323"
select select "string:stripe-pm_1RYdgv2GScqysDRVxPU7X7cK"
select select "number:28"
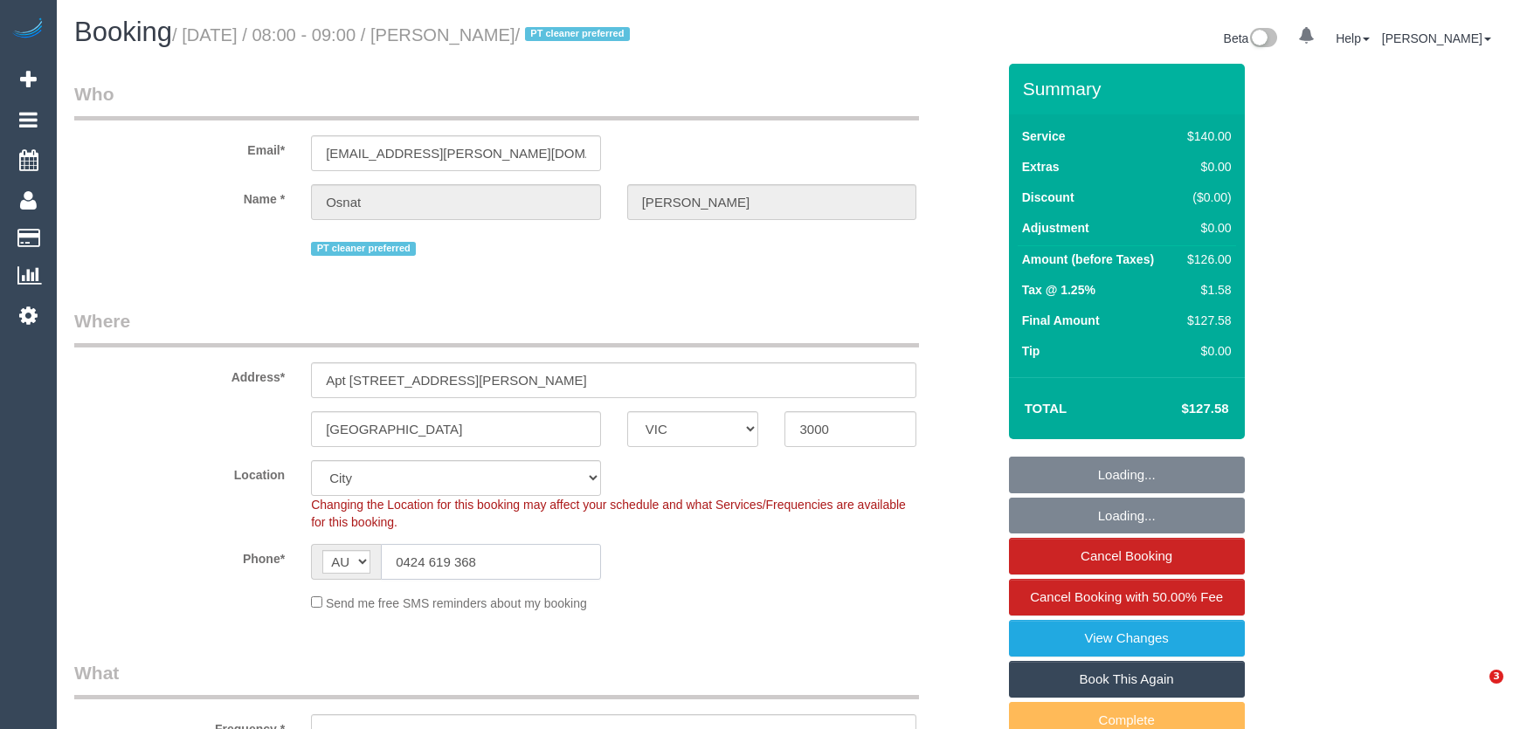
select select "number:14"
select select "number:20"
select select "number:36"
select select "number:35"
select select "number:11"
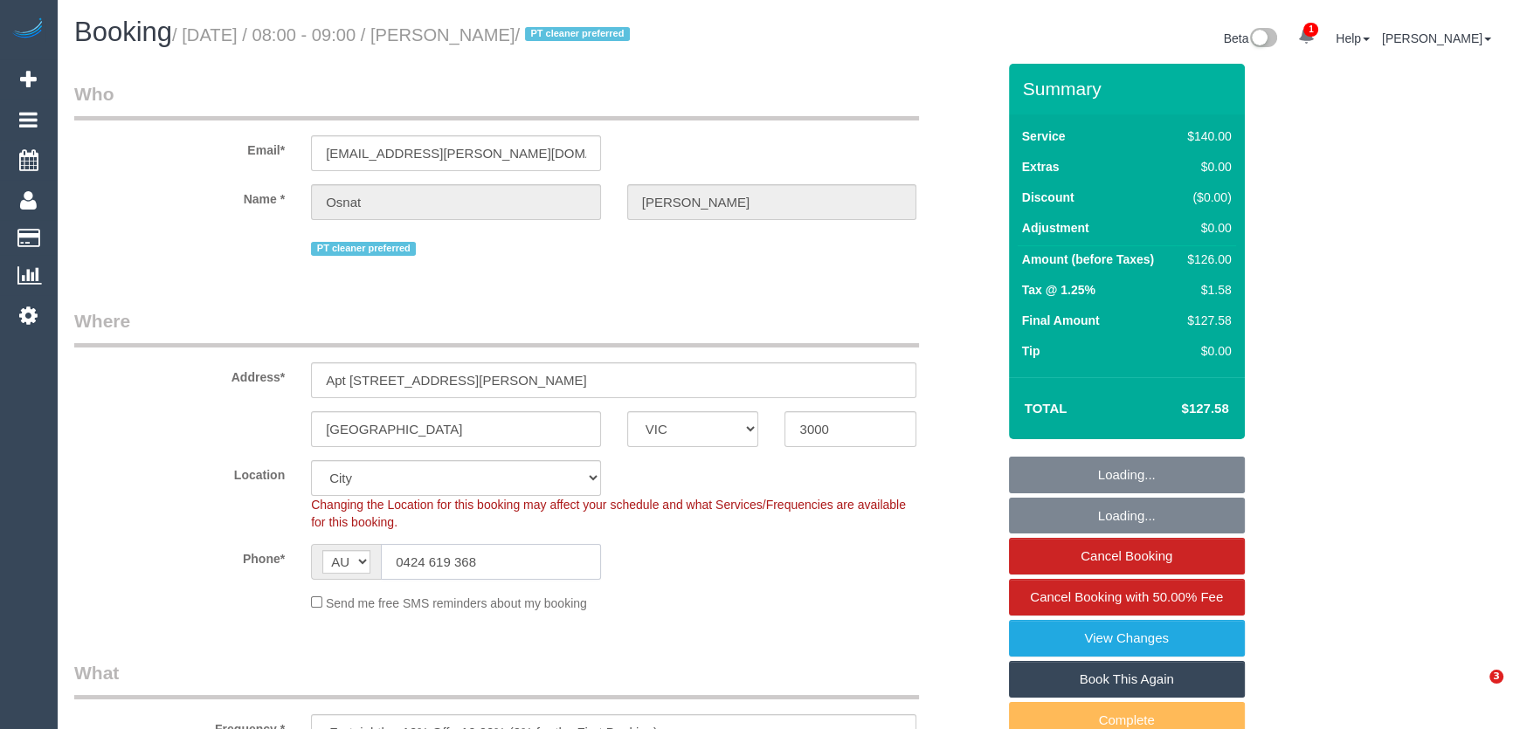
click at [505, 576] on input "0424 619 368" at bounding box center [491, 562] width 220 height 36
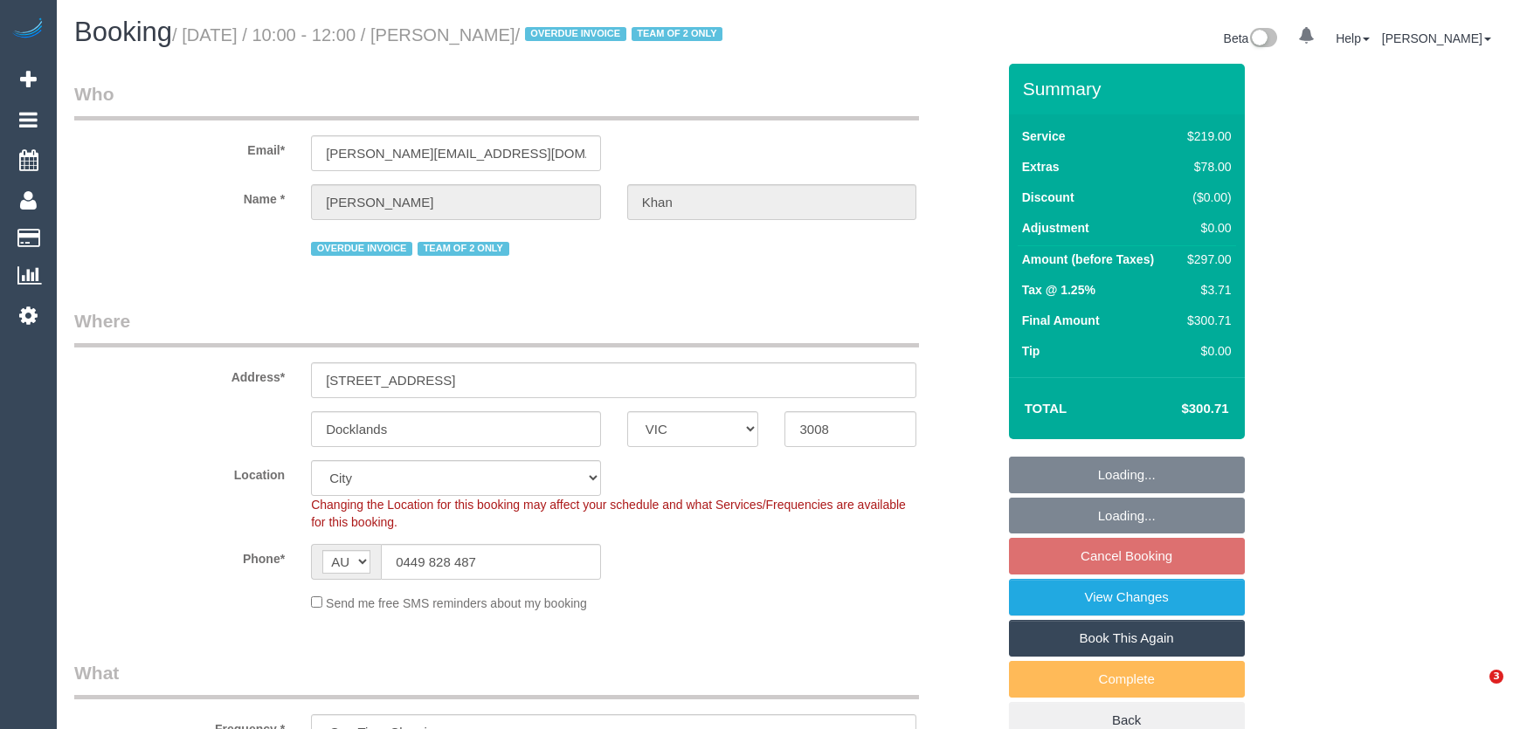
select select "VIC"
select select "number:28"
select select "number:14"
select select "number:19"
select select "number:23"
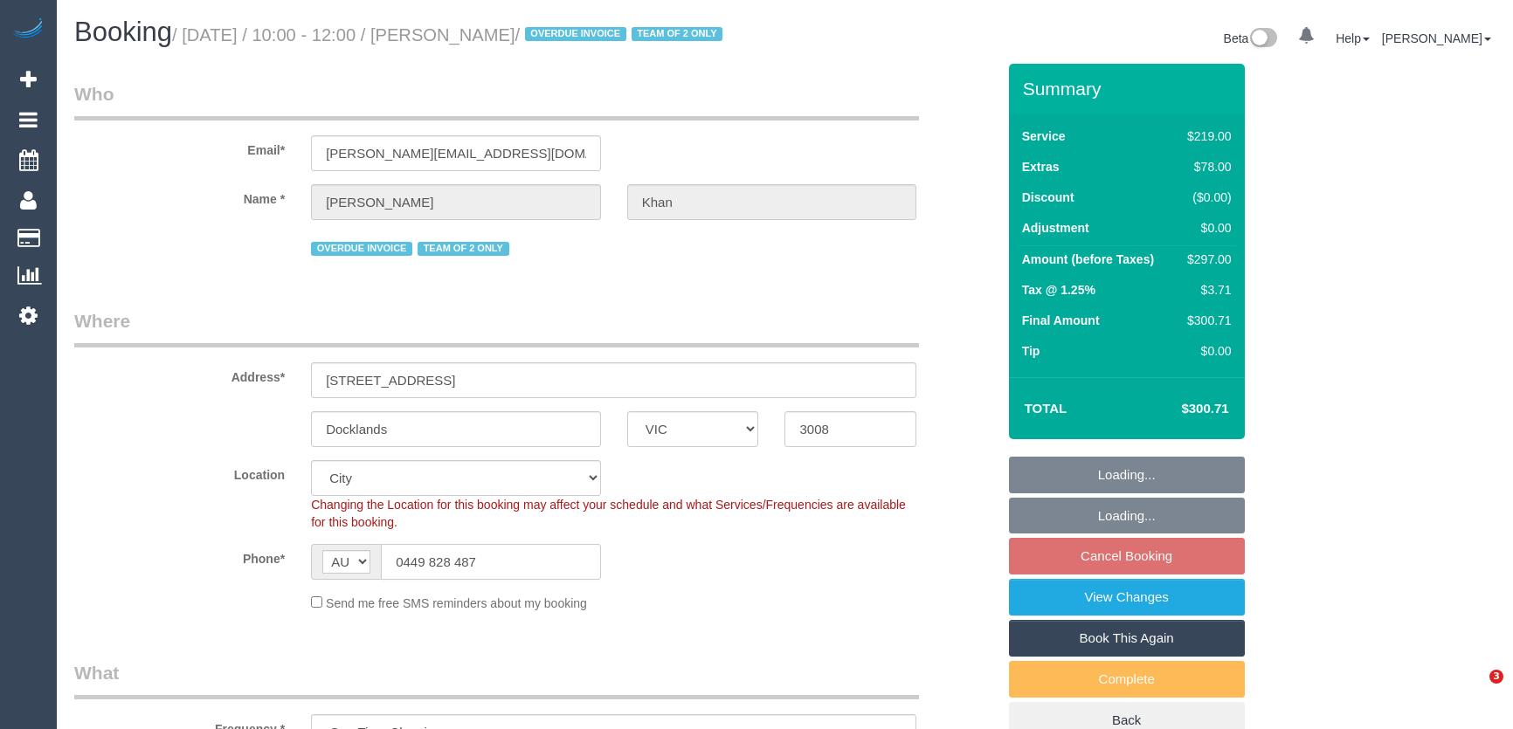
click at [509, 580] on input "0449 828 487" at bounding box center [491, 562] width 220 height 36
select select "object:1242"
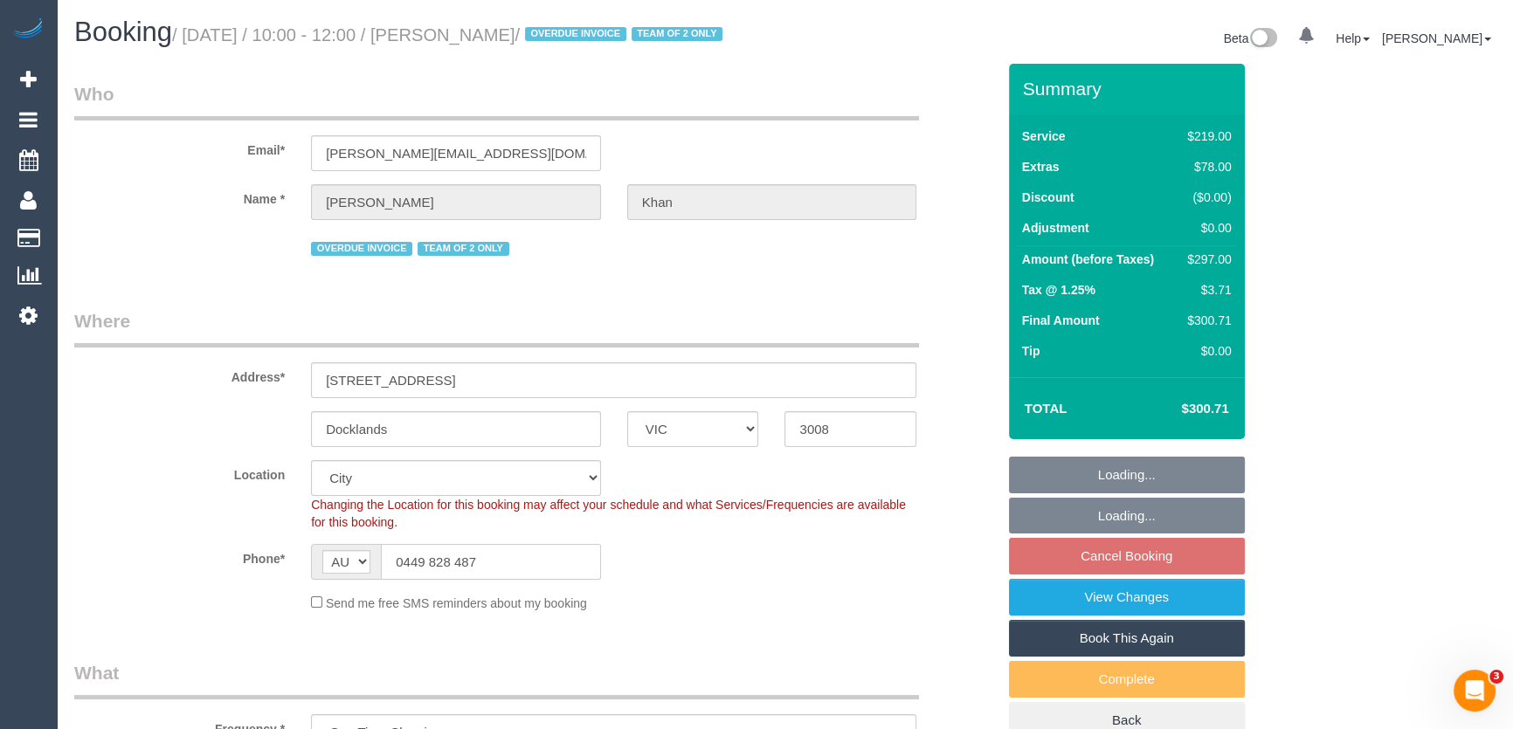
click at [509, 580] on input "0449 828 487" at bounding box center [491, 562] width 220 height 36
select select "spot3"
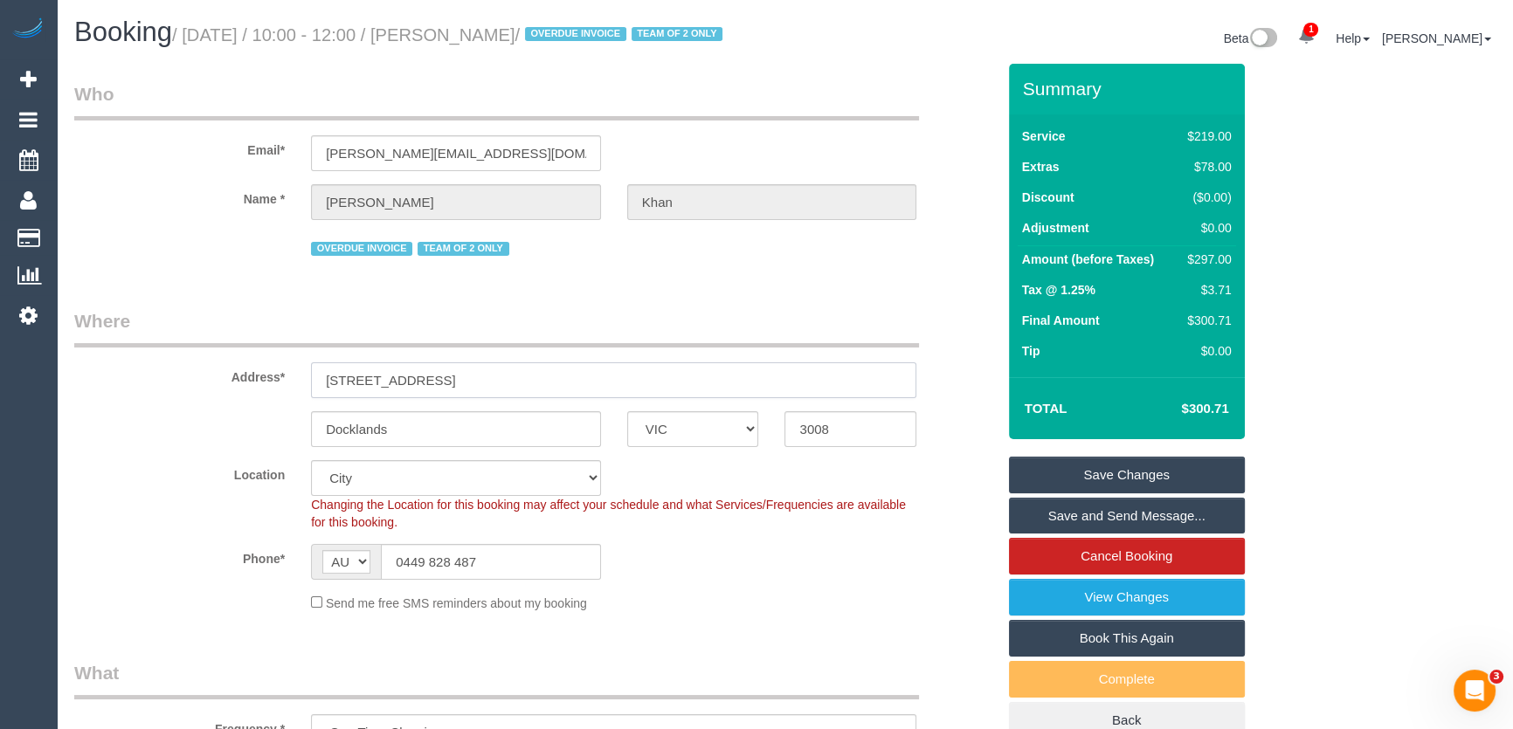
click at [481, 396] on input "33 South Wharf Drive" at bounding box center [613, 381] width 605 height 36
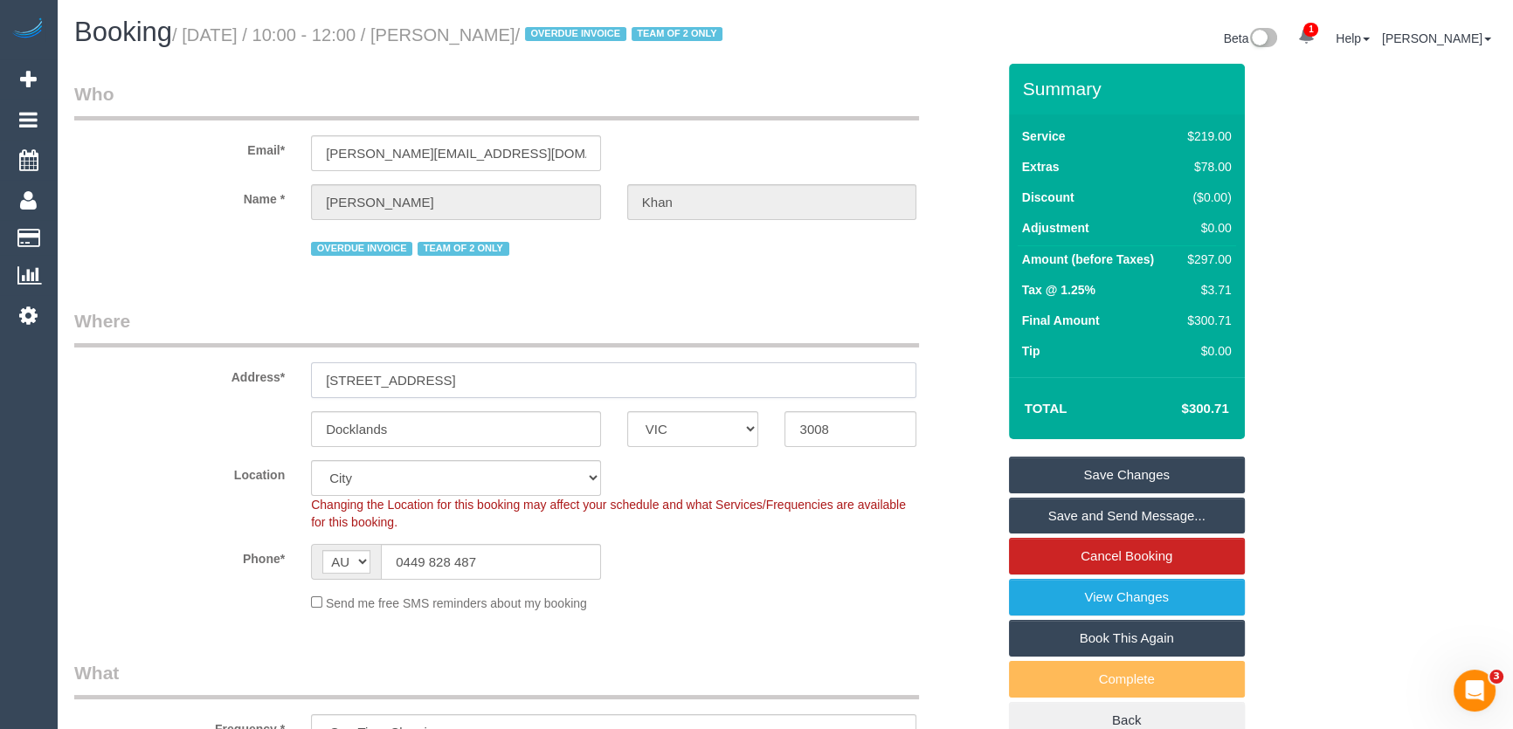
click at [481, 396] on input "33 South Wharf Drive" at bounding box center [613, 381] width 605 height 36
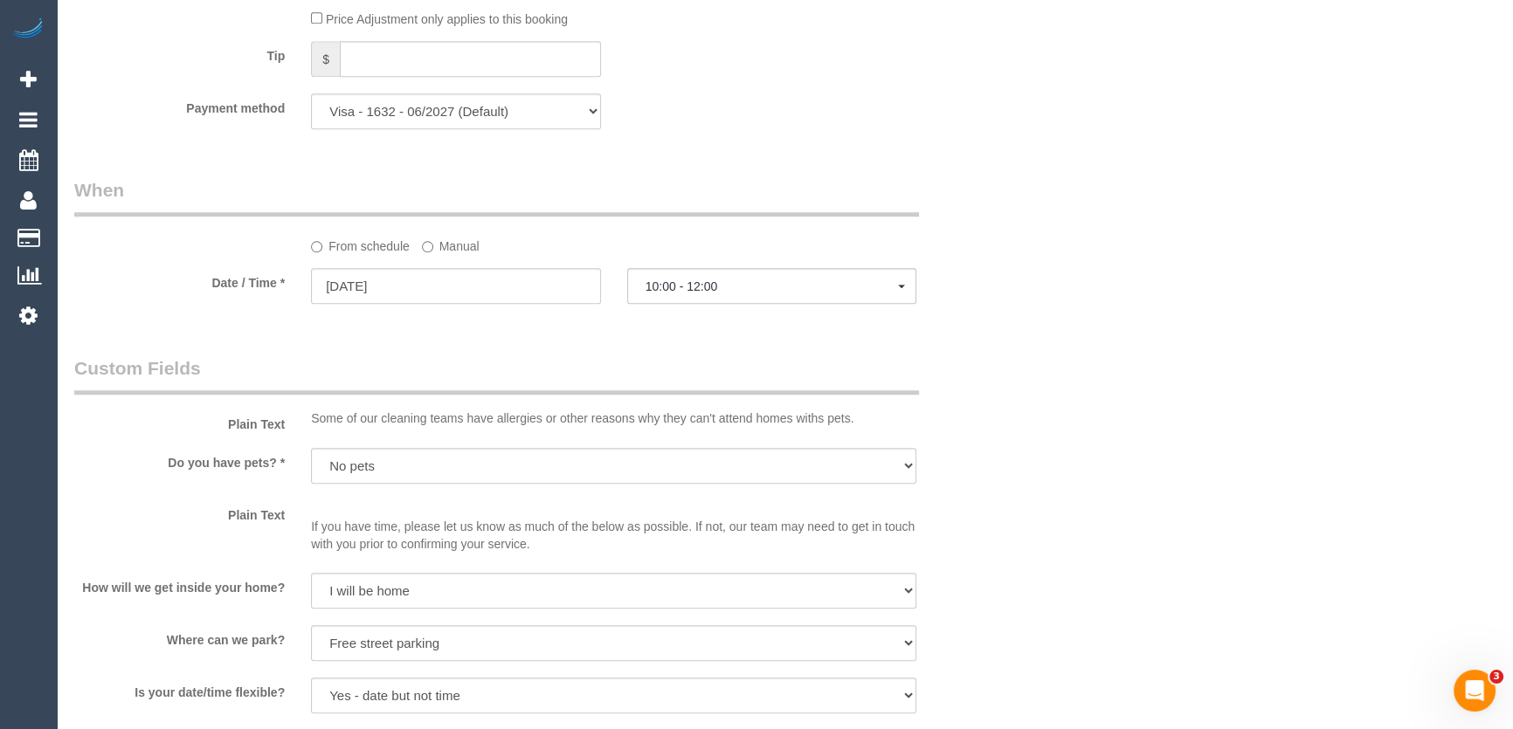
scroll to position [1905, 0]
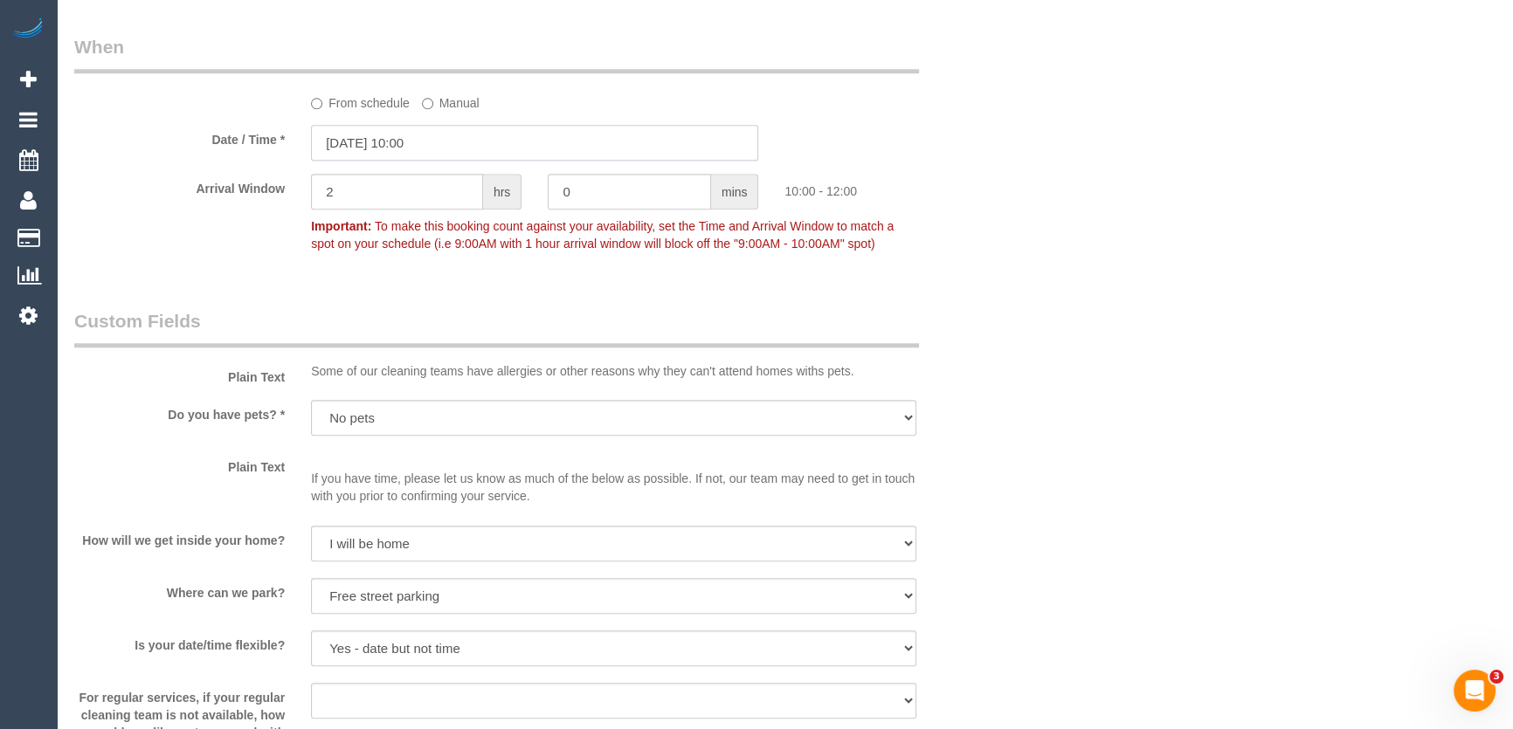
click at [436, 161] on input "09/09/2025 10:00" at bounding box center [534, 143] width 447 height 36
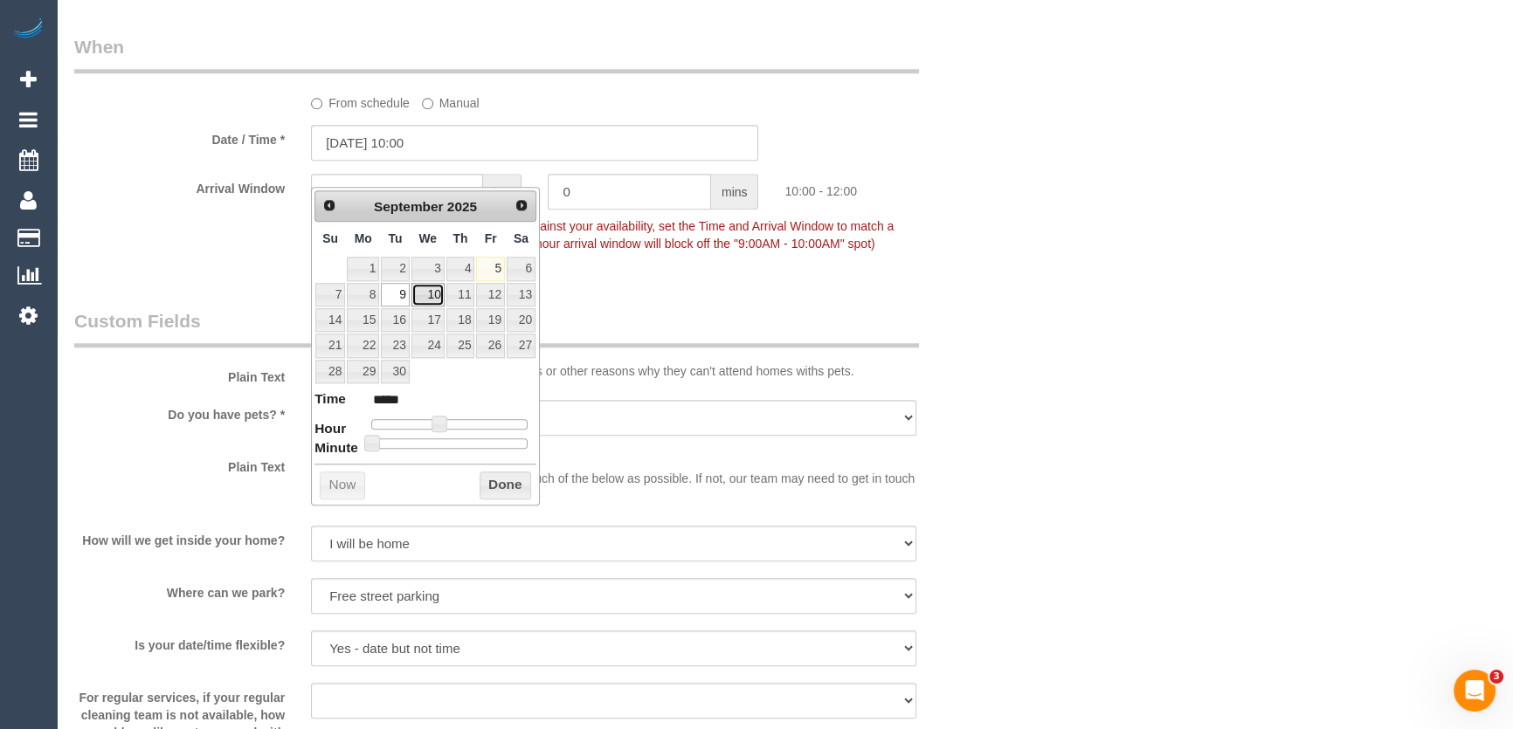
click at [425, 296] on link "10" at bounding box center [427, 295] width 33 height 24
type input "10/09/2025 11:00"
type input "*****"
type input "10/09/2025 12:00"
type input "*****"
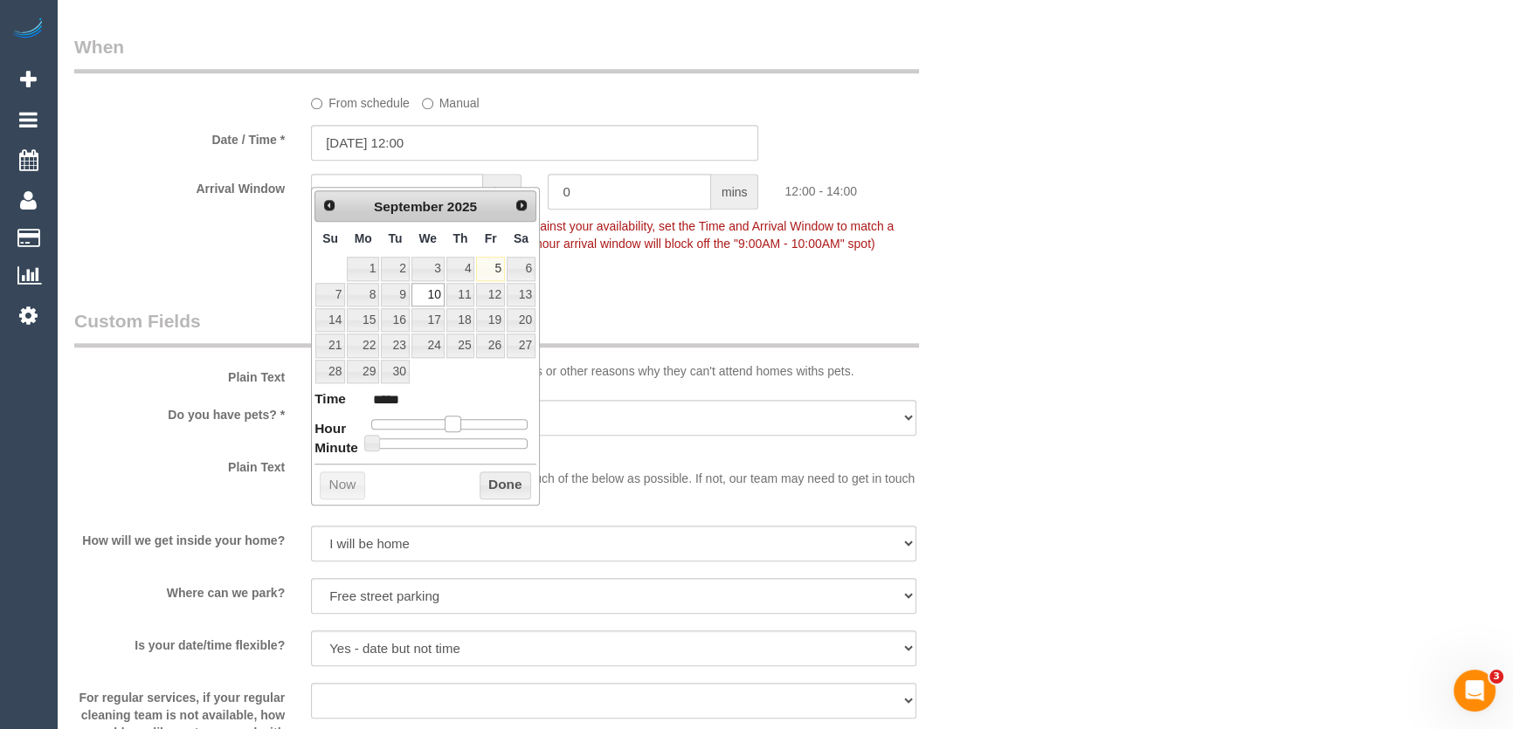
type input "10/09/2025 13:00"
type input "*****"
drag, startPoint x: 441, startPoint y: 424, endPoint x: 468, endPoint y: 424, distance: 27.1
click at [464, 424] on span at bounding box center [460, 424] width 16 height 16
click at [468, 424] on div at bounding box center [449, 424] width 156 height 10
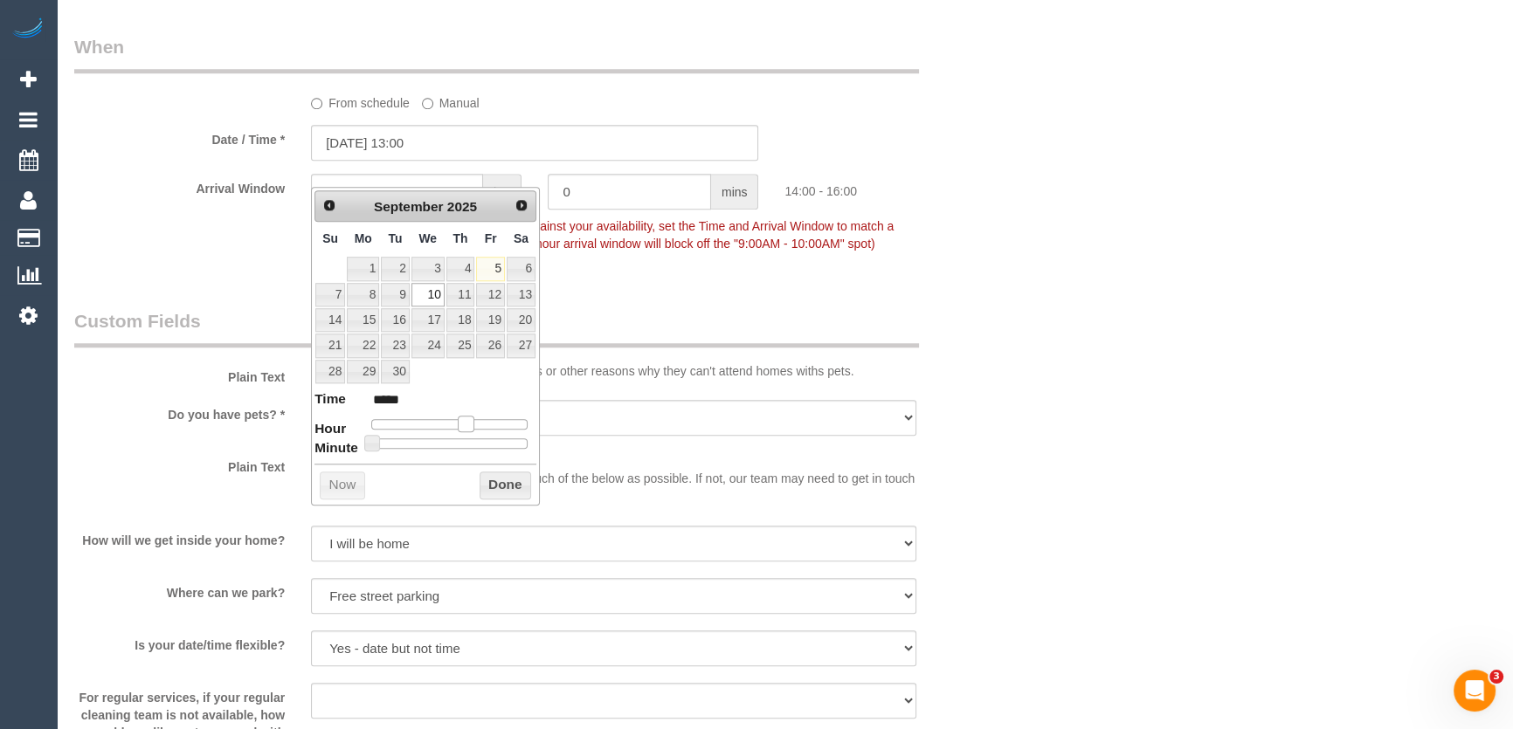
type input "10/09/2025 14:00"
type input "*****"
click at [468, 424] on div at bounding box center [449, 424] width 156 height 10
click at [468, 424] on span at bounding box center [466, 424] width 16 height 16
click at [367, 444] on span at bounding box center [372, 443] width 16 height 16
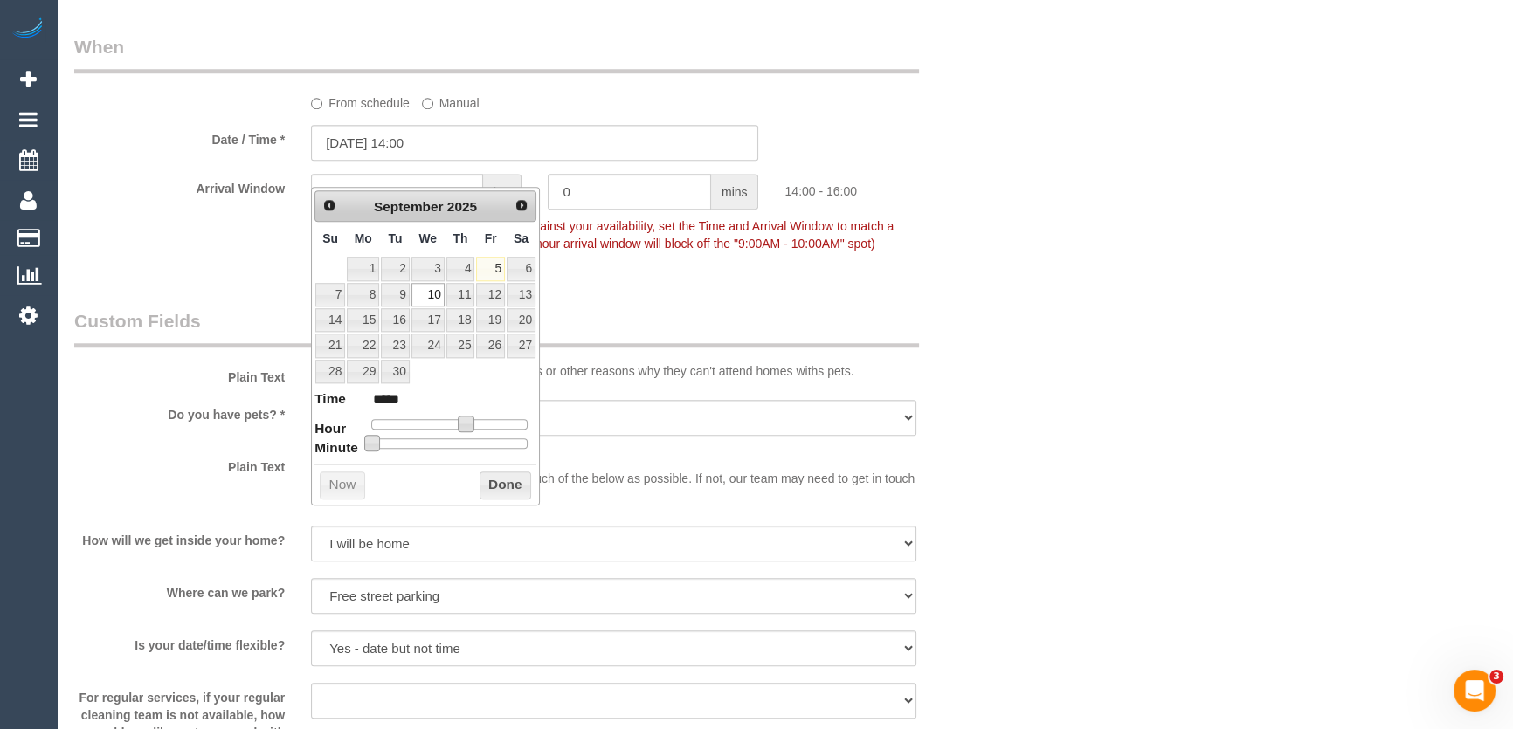
type input "10/09/2025 14:05"
type input "*****"
type input "10/09/2025 14:10"
type input "*****"
type input "10/09/2025 14:15"
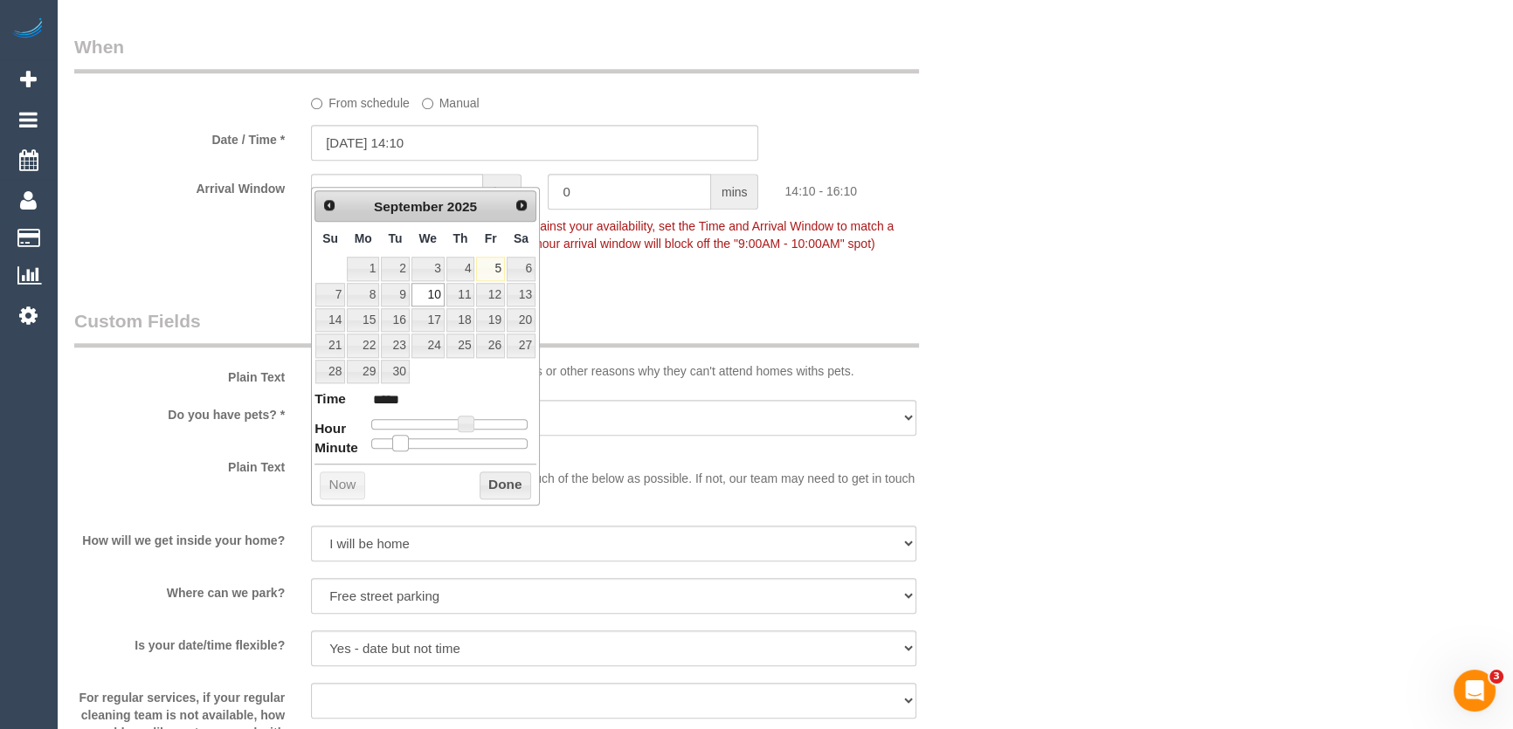
type input "*****"
drag, startPoint x: 387, startPoint y: 444, endPoint x: 432, endPoint y: 440, distance: 45.6
click at [418, 440] on div at bounding box center [449, 444] width 156 height 10
type input "10/09/2025 14:20"
type input "*****"
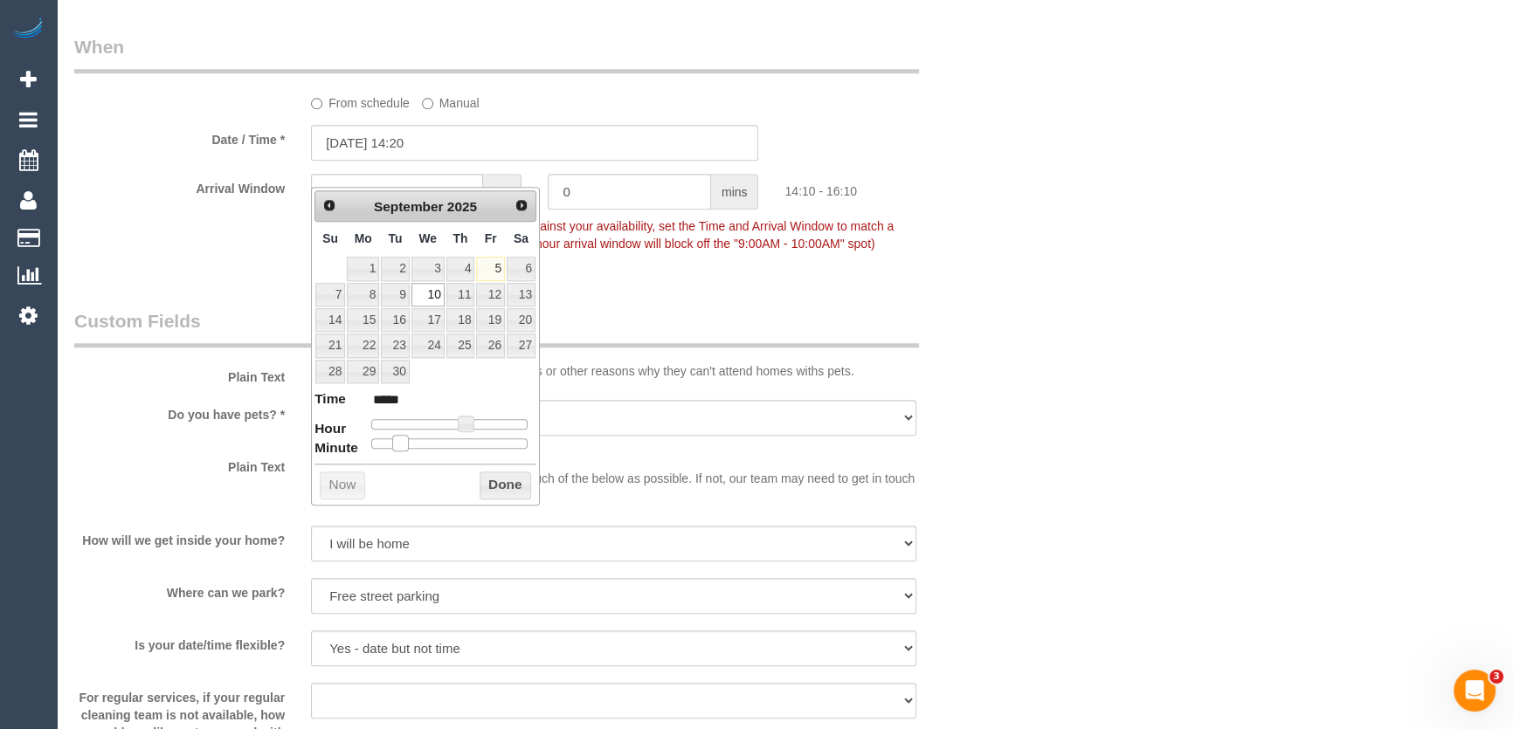
type input "10/09/2025 14:25"
type input "*****"
drag, startPoint x: 432, startPoint y: 440, endPoint x: 472, endPoint y: 441, distance: 39.3
click at [446, 440] on div at bounding box center [449, 444] width 156 height 10
click at [450, 440] on span at bounding box center [442, 443] width 16 height 16
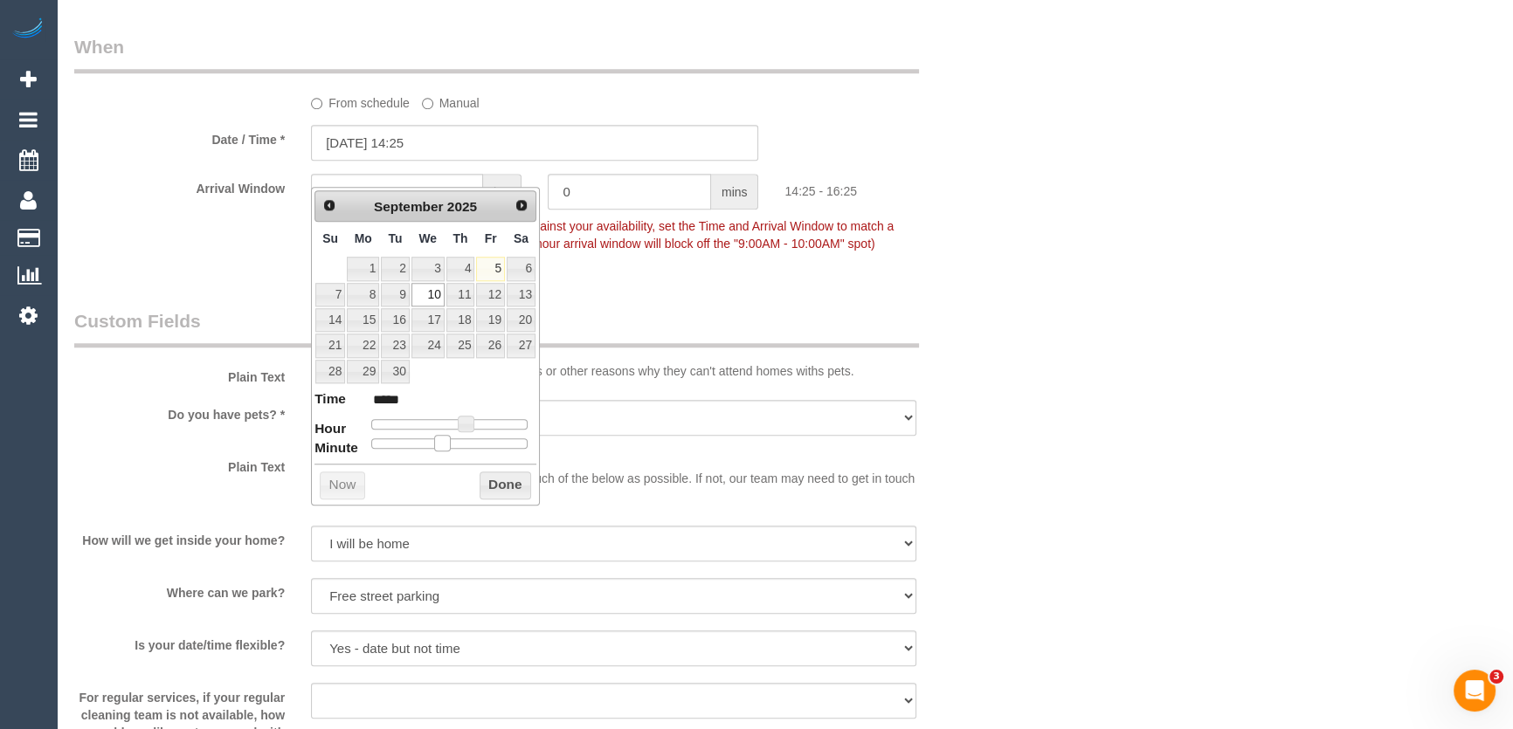
type input "10/09/2025 14:35"
type input "*****"
type input "10/09/2025 14:40"
type input "*****"
type input "10/09/2025 14:35"
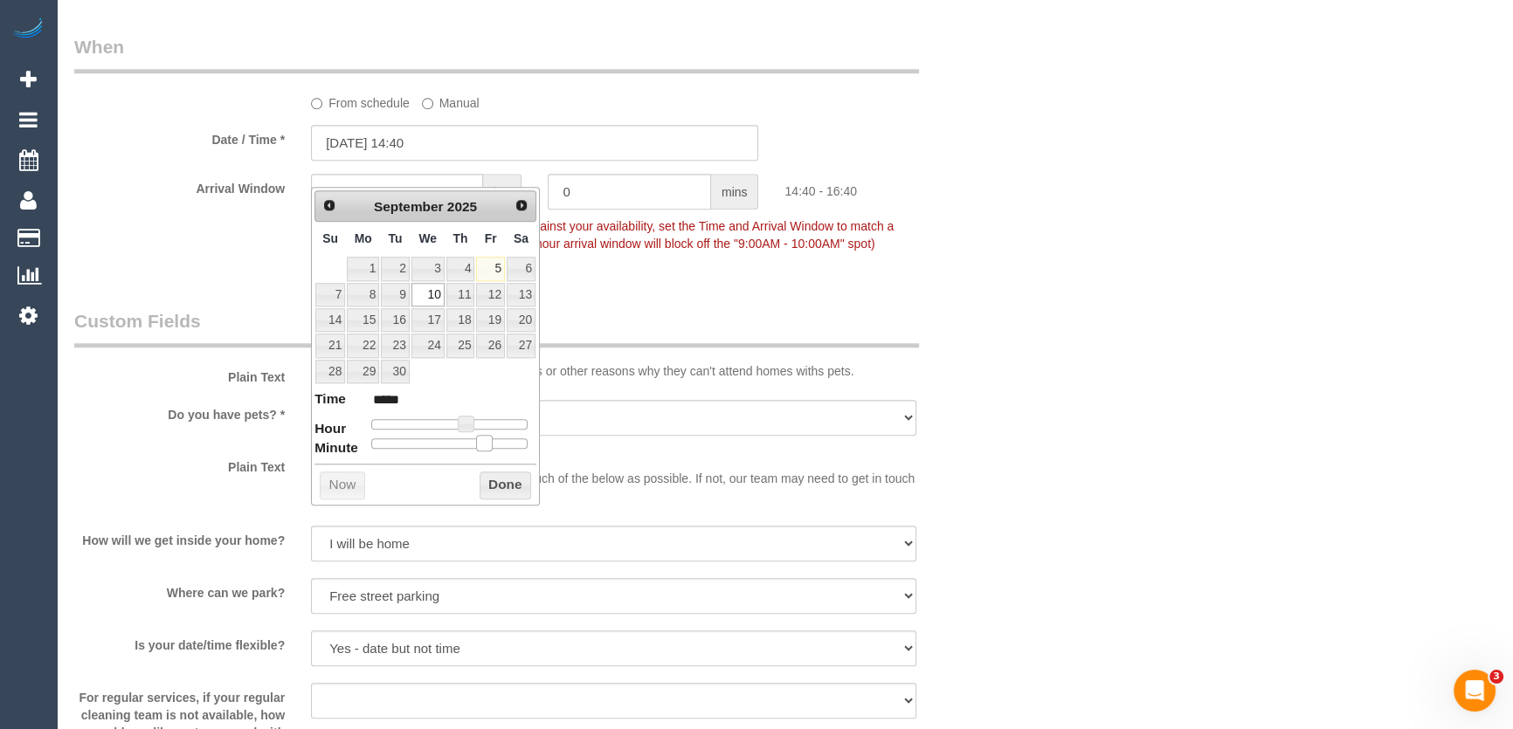
type input "*****"
type input "10/09/2025 14:30"
type input "*****"
drag, startPoint x: 472, startPoint y: 441, endPoint x: 459, endPoint y: 442, distance: 12.3
click at [459, 442] on span at bounding box center [456, 443] width 16 height 16
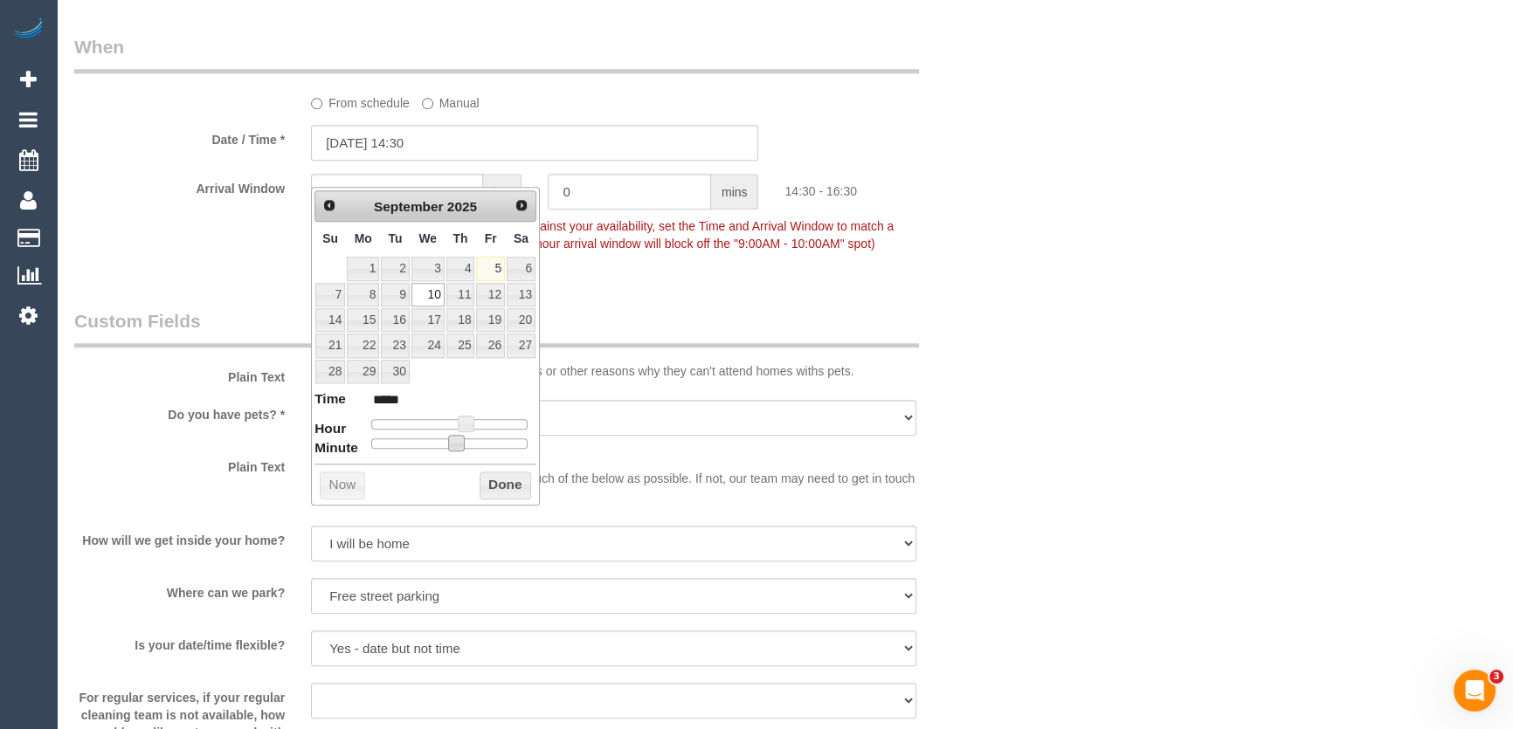
click at [459, 442] on span at bounding box center [456, 443] width 16 height 16
click at [668, 331] on div "Who Email* mahnaz.khan@outlook.com Name * Mahnaz Khan OVERDUE INVOICE TEAM OF 2…" at bounding box center [535, 126] width 948 height 3934
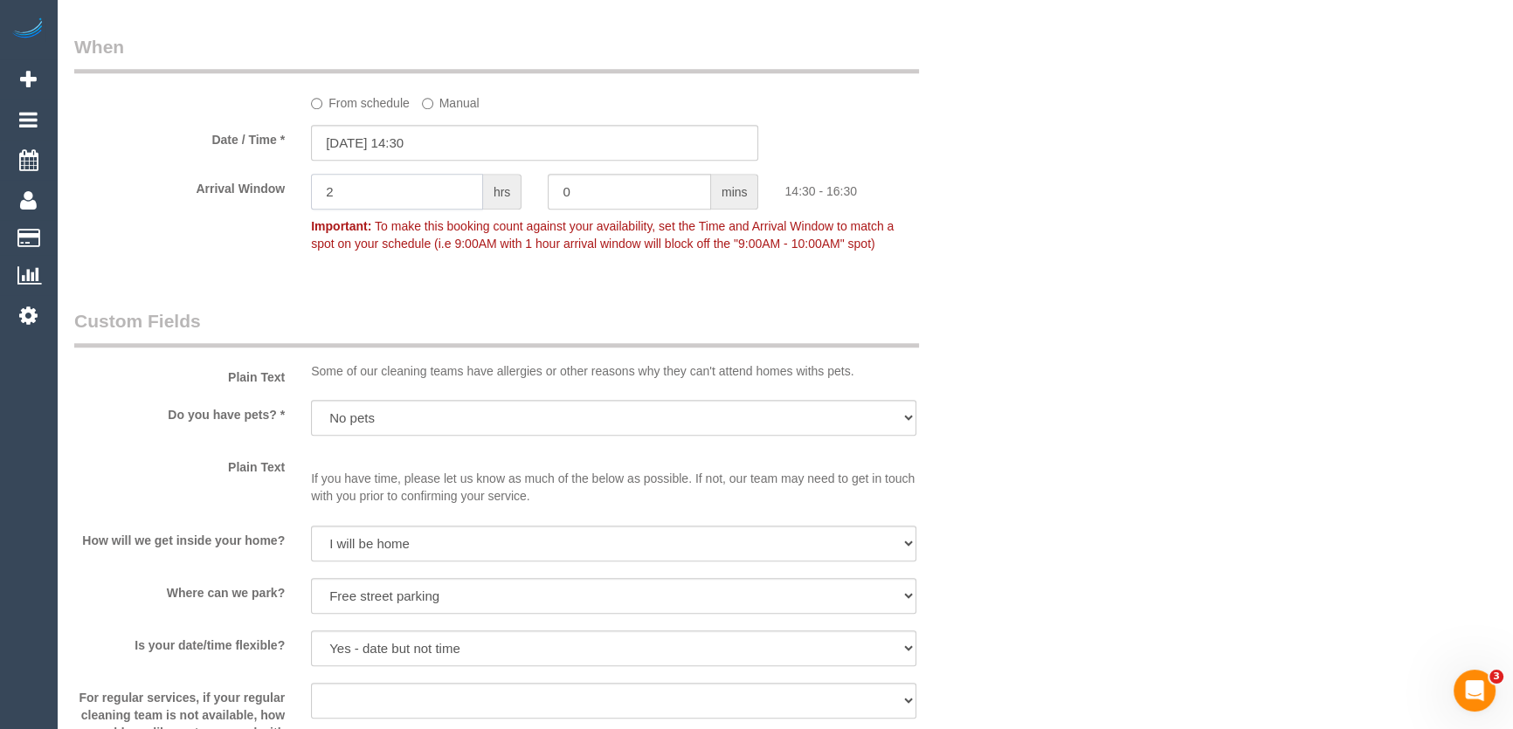
click at [369, 205] on input "2" at bounding box center [397, 192] width 172 height 36
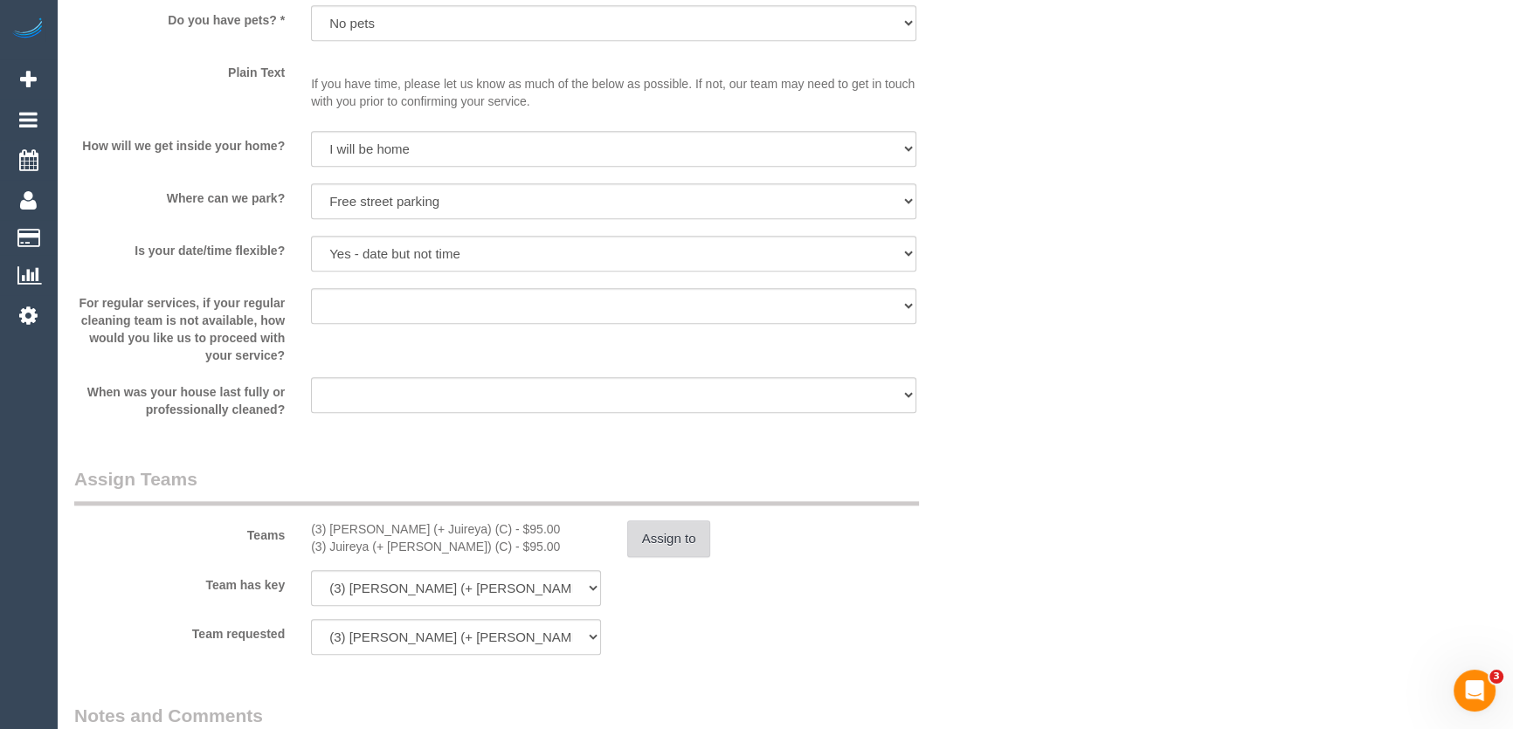
scroll to position [2462, 0]
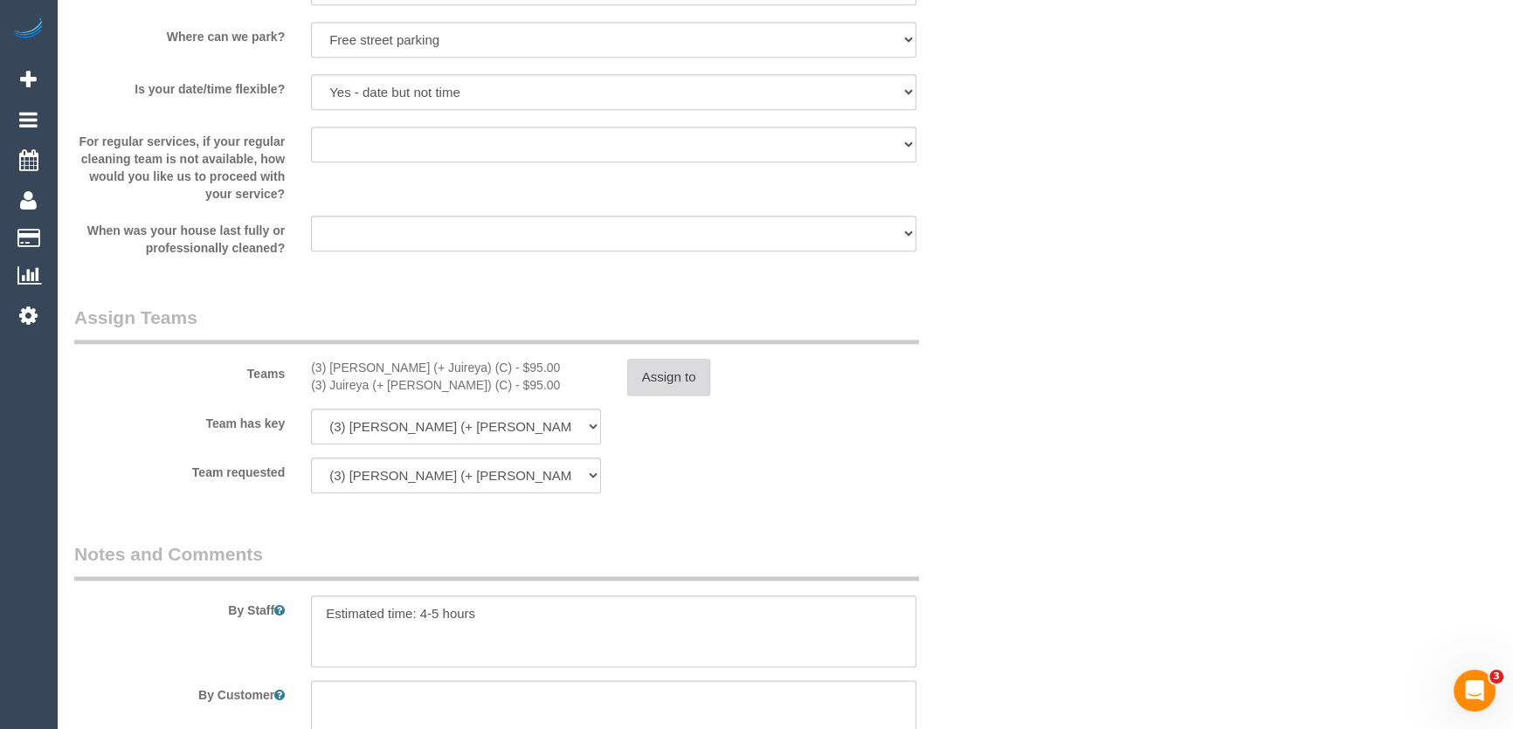
type input "1"
click at [681, 396] on button "Assign to" at bounding box center [669, 377] width 84 height 37
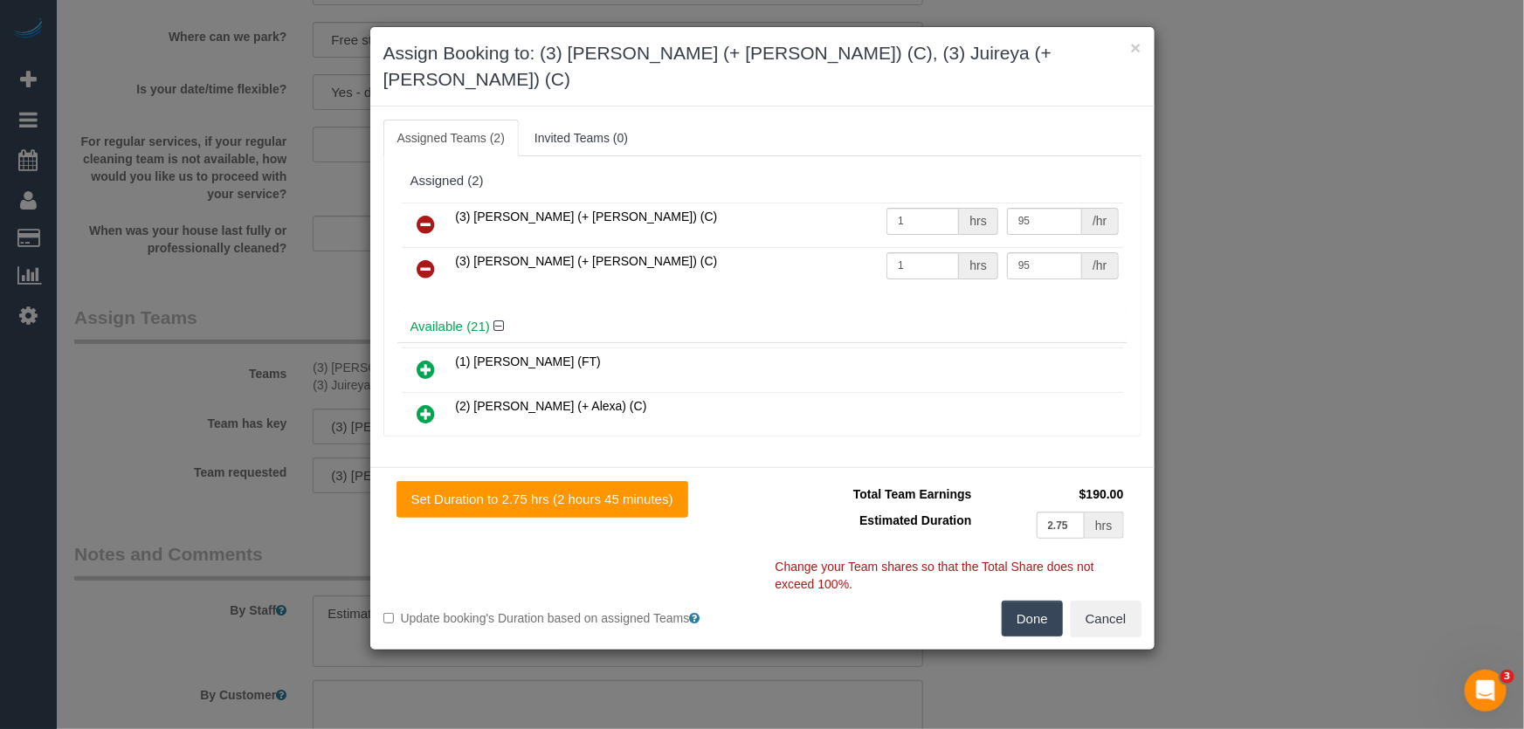
click at [430, 214] on icon at bounding box center [427, 224] width 18 height 21
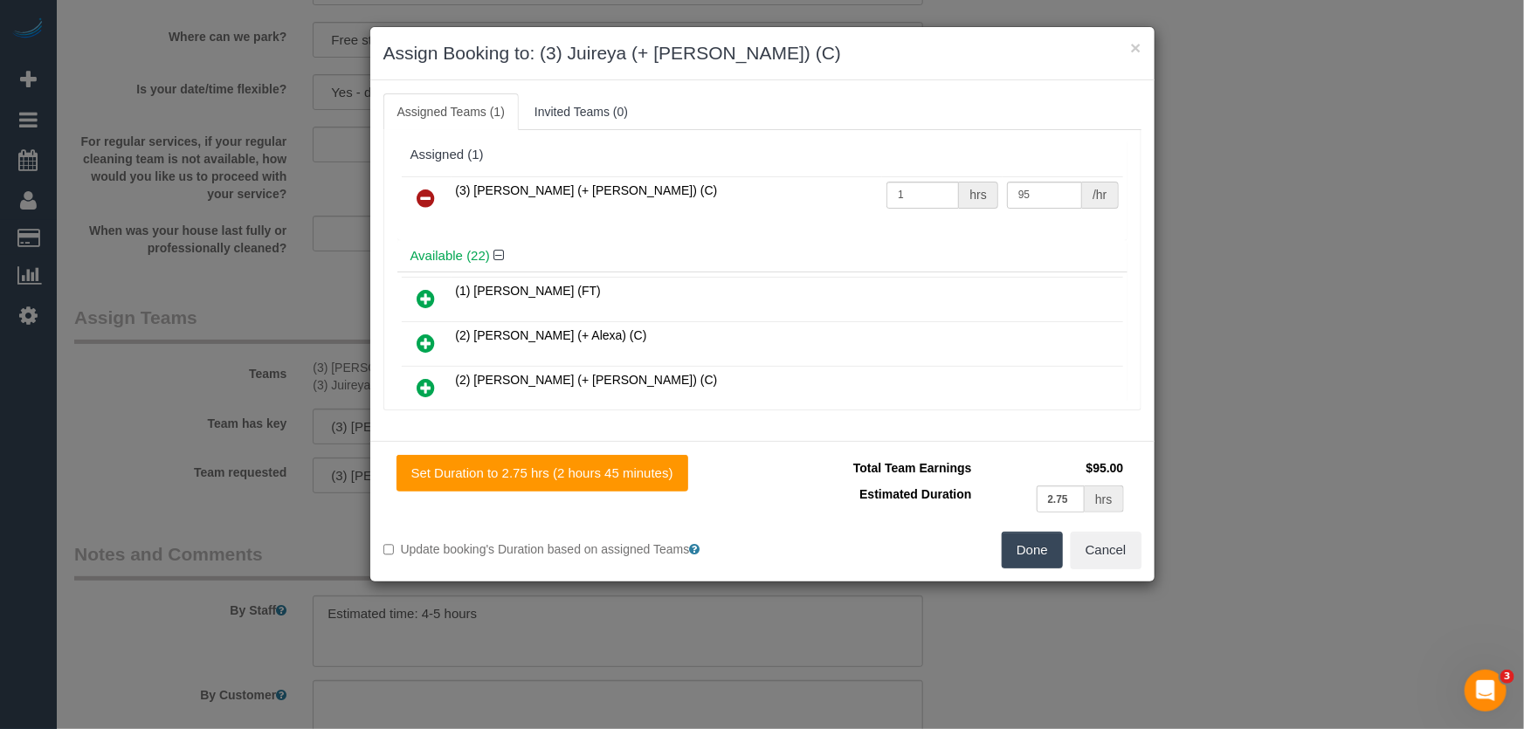
click at [428, 193] on icon at bounding box center [427, 198] width 18 height 21
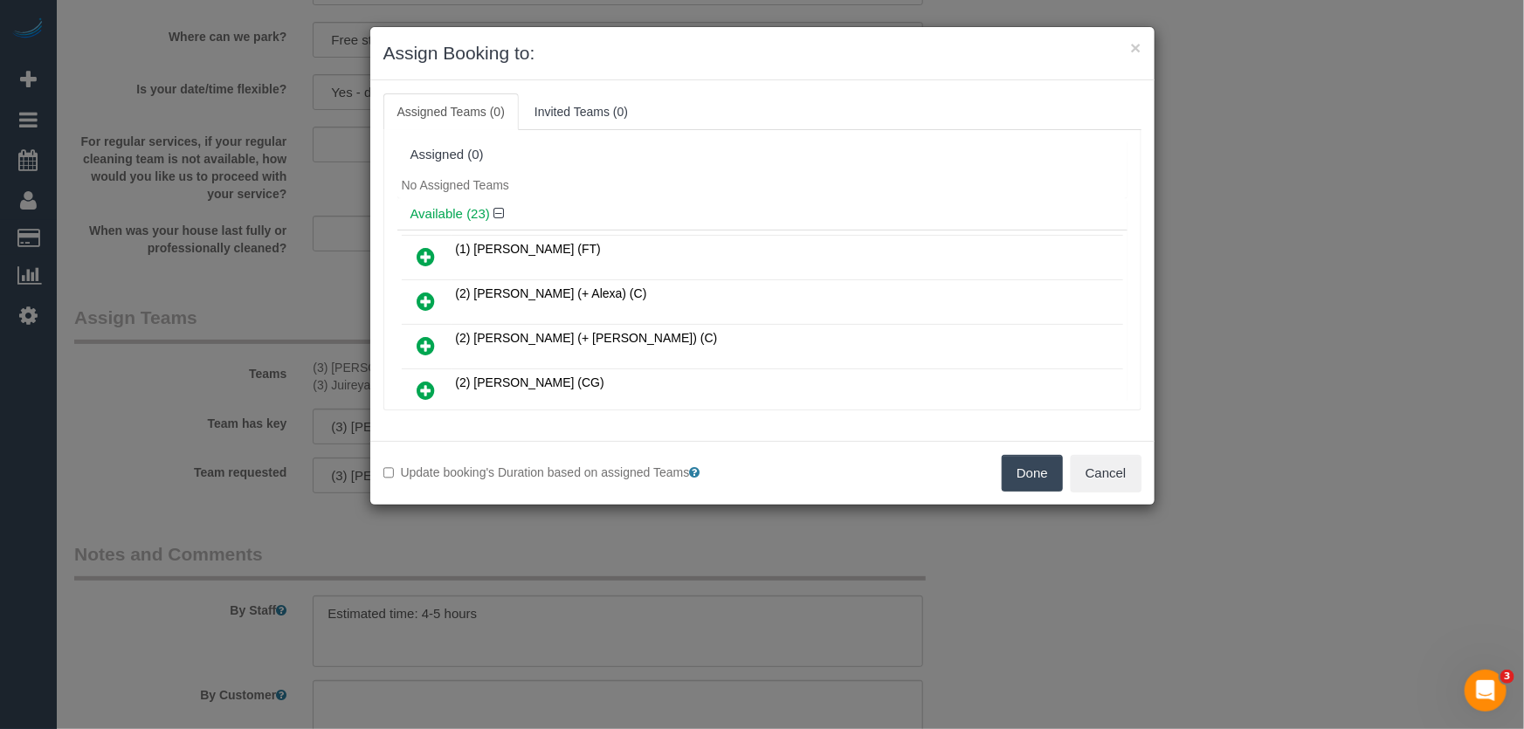
click at [427, 298] on icon at bounding box center [427, 301] width 18 height 21
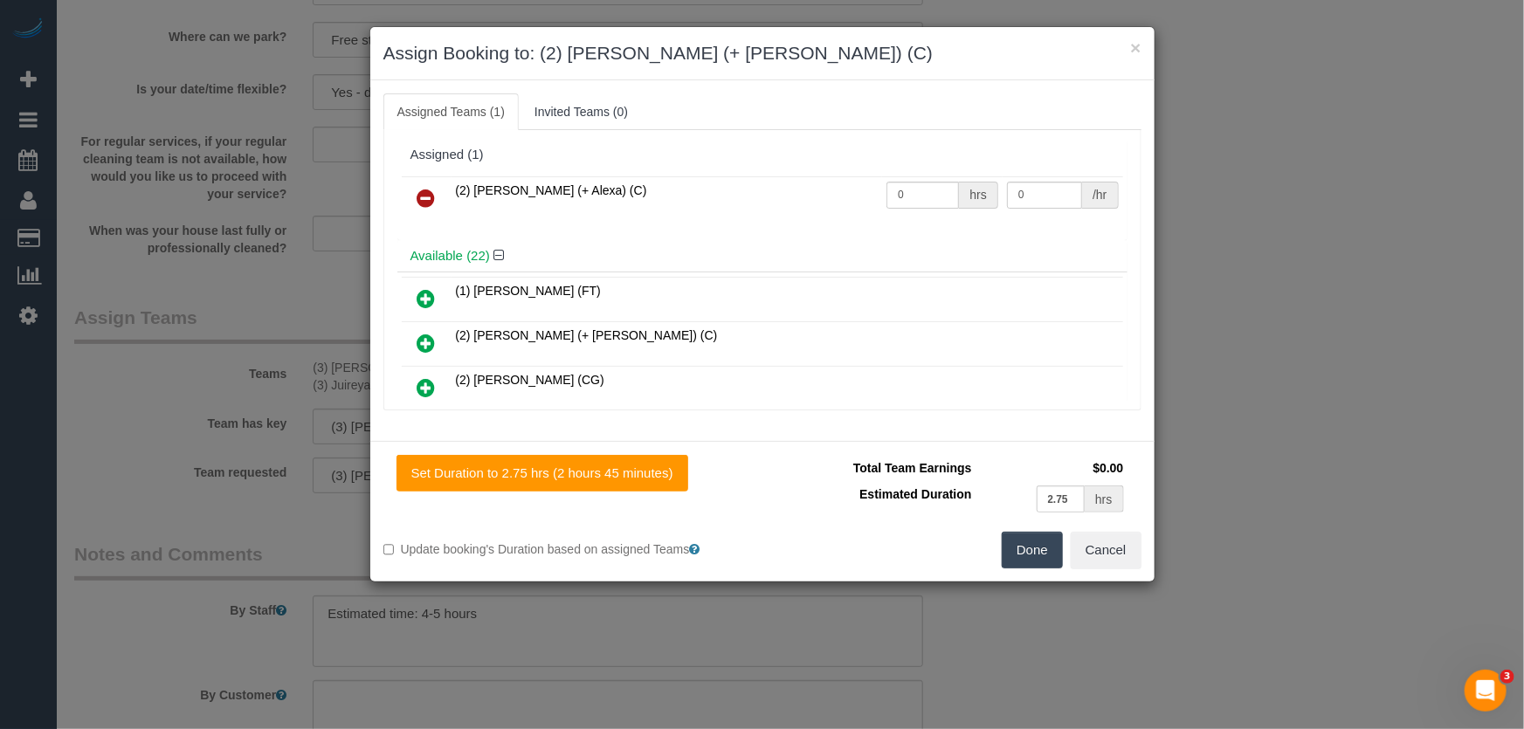
click at [425, 337] on icon at bounding box center [427, 343] width 18 height 21
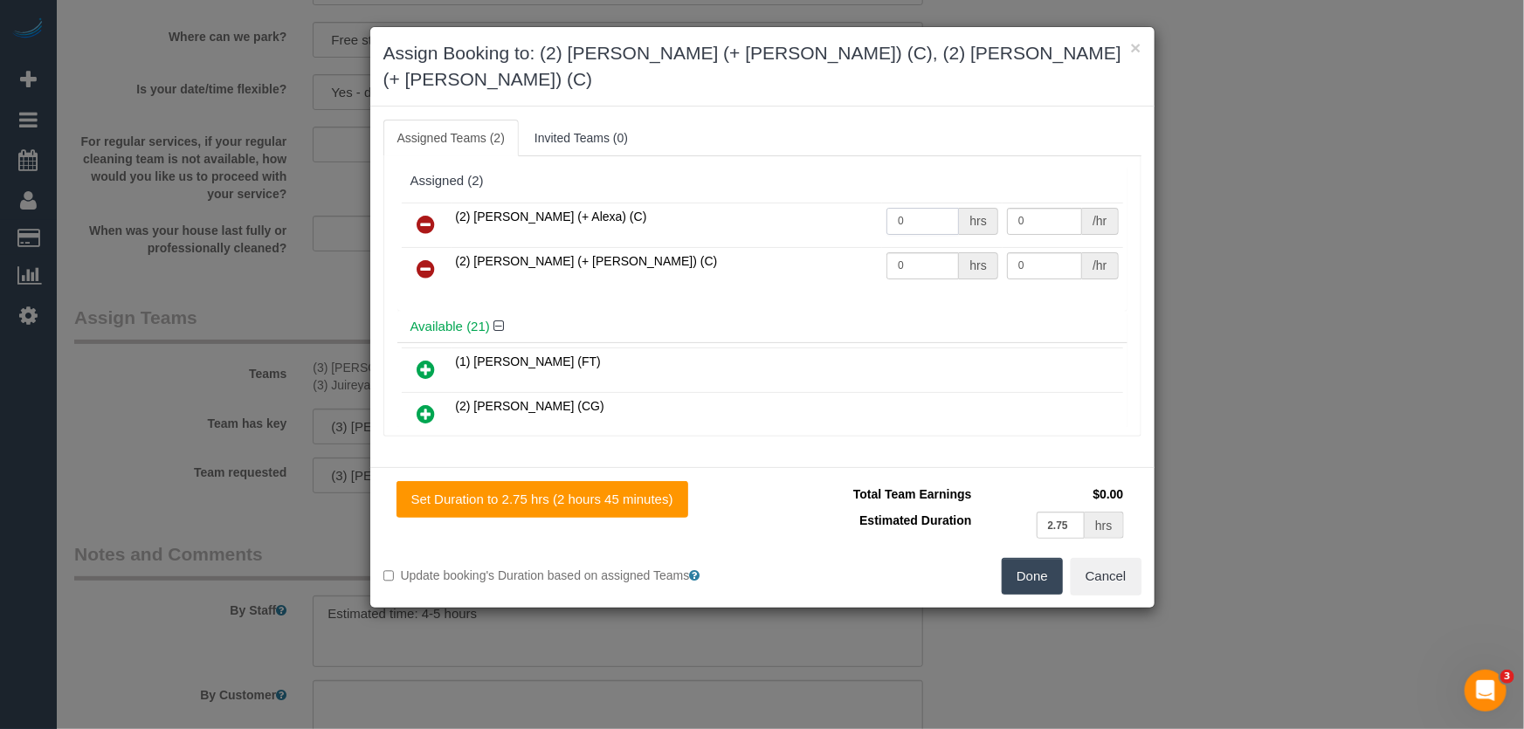
click at [926, 208] on input "0" at bounding box center [923, 221] width 73 height 27
type input "1"
type input "95"
click at [915, 252] on input "0" at bounding box center [923, 265] width 73 height 27
type input "1"
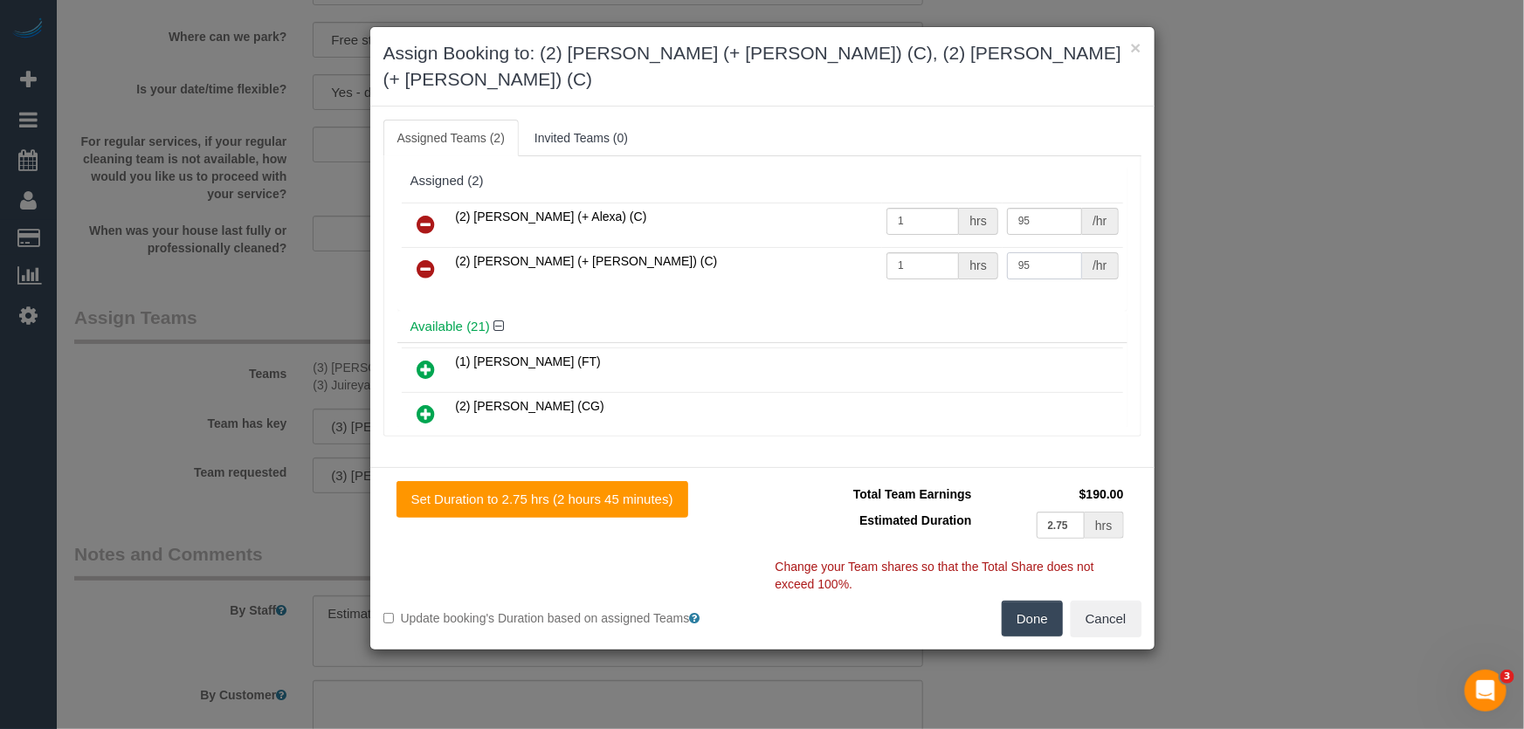
type input "95"
click at [1030, 601] on button "Done" at bounding box center [1032, 619] width 61 height 37
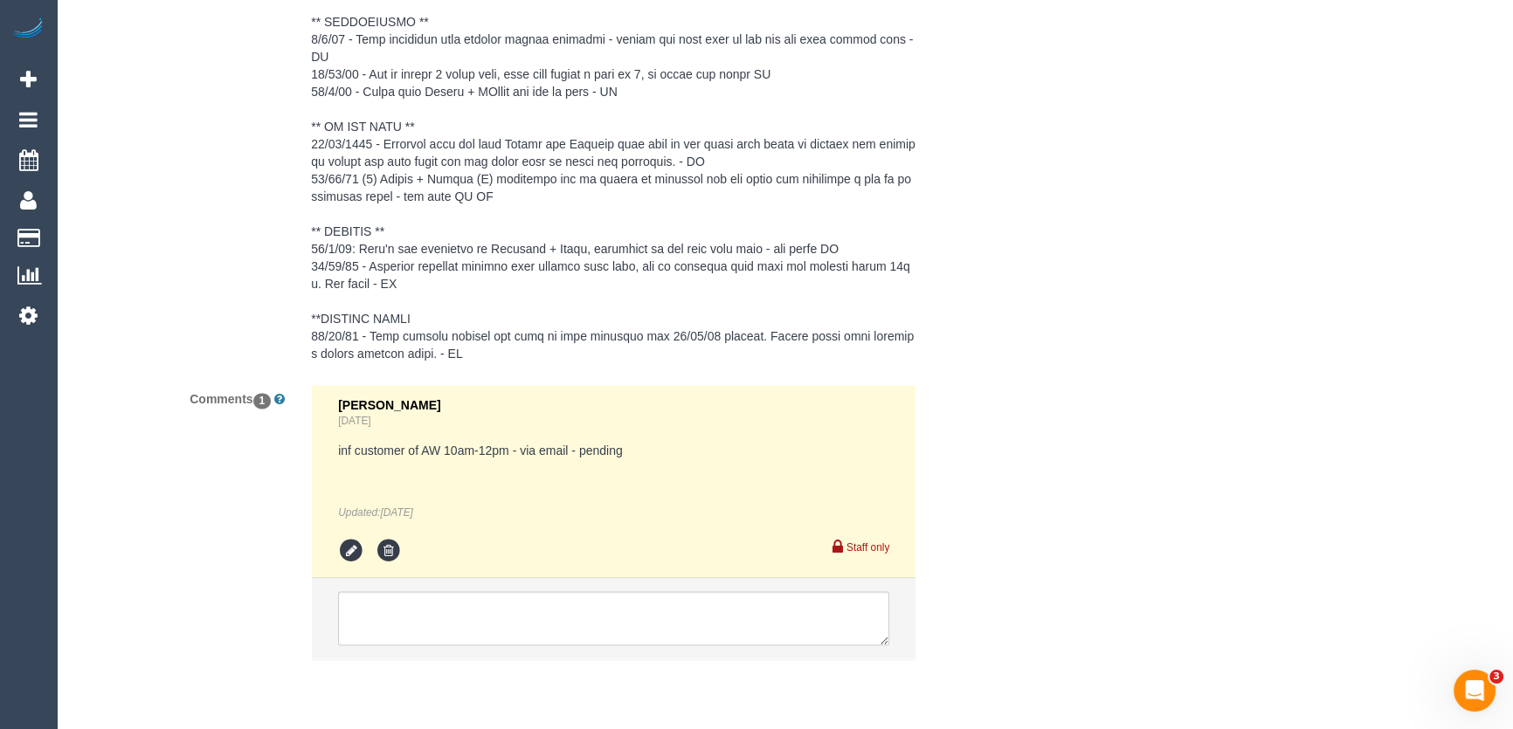
scroll to position [3353, 0]
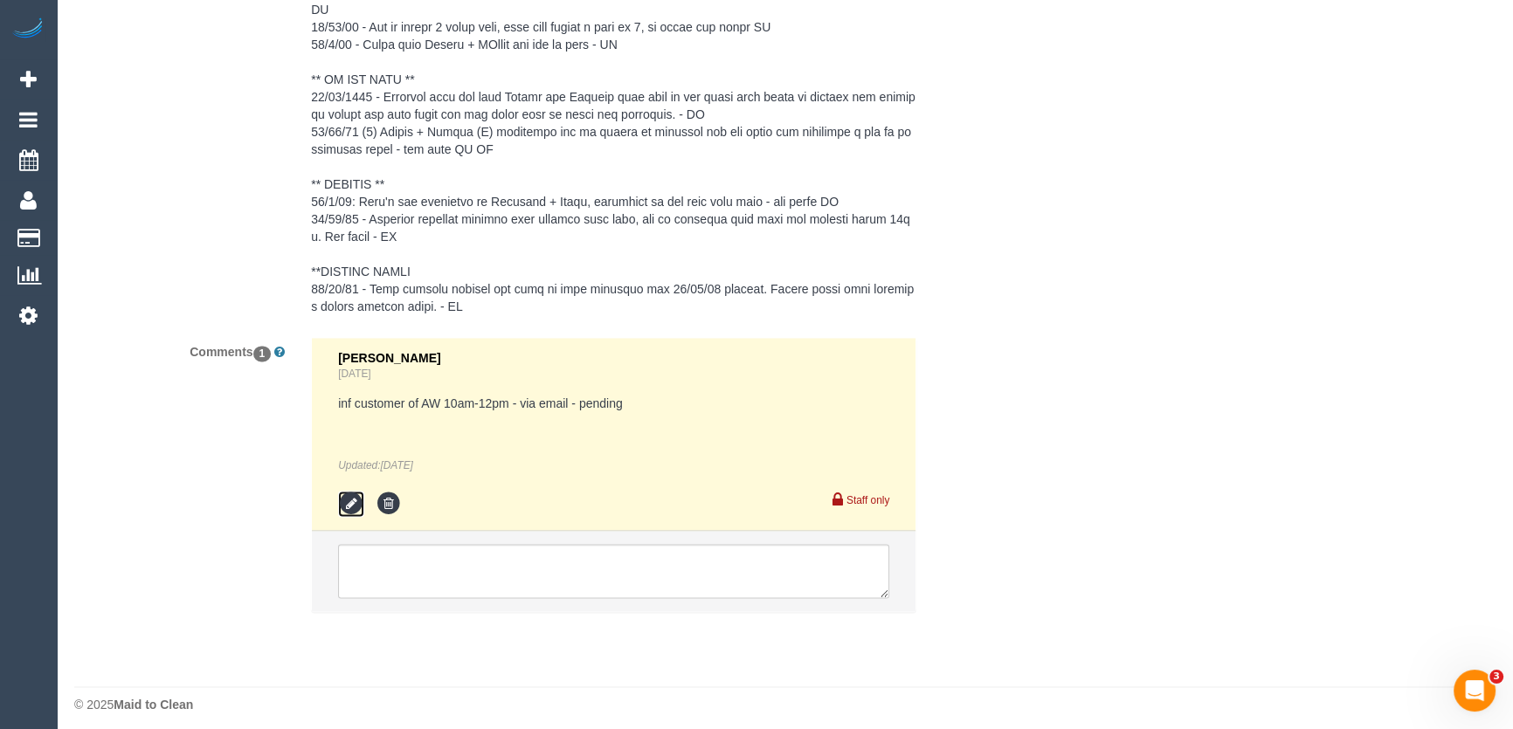
click at [351, 494] on icon at bounding box center [351, 504] width 26 height 26
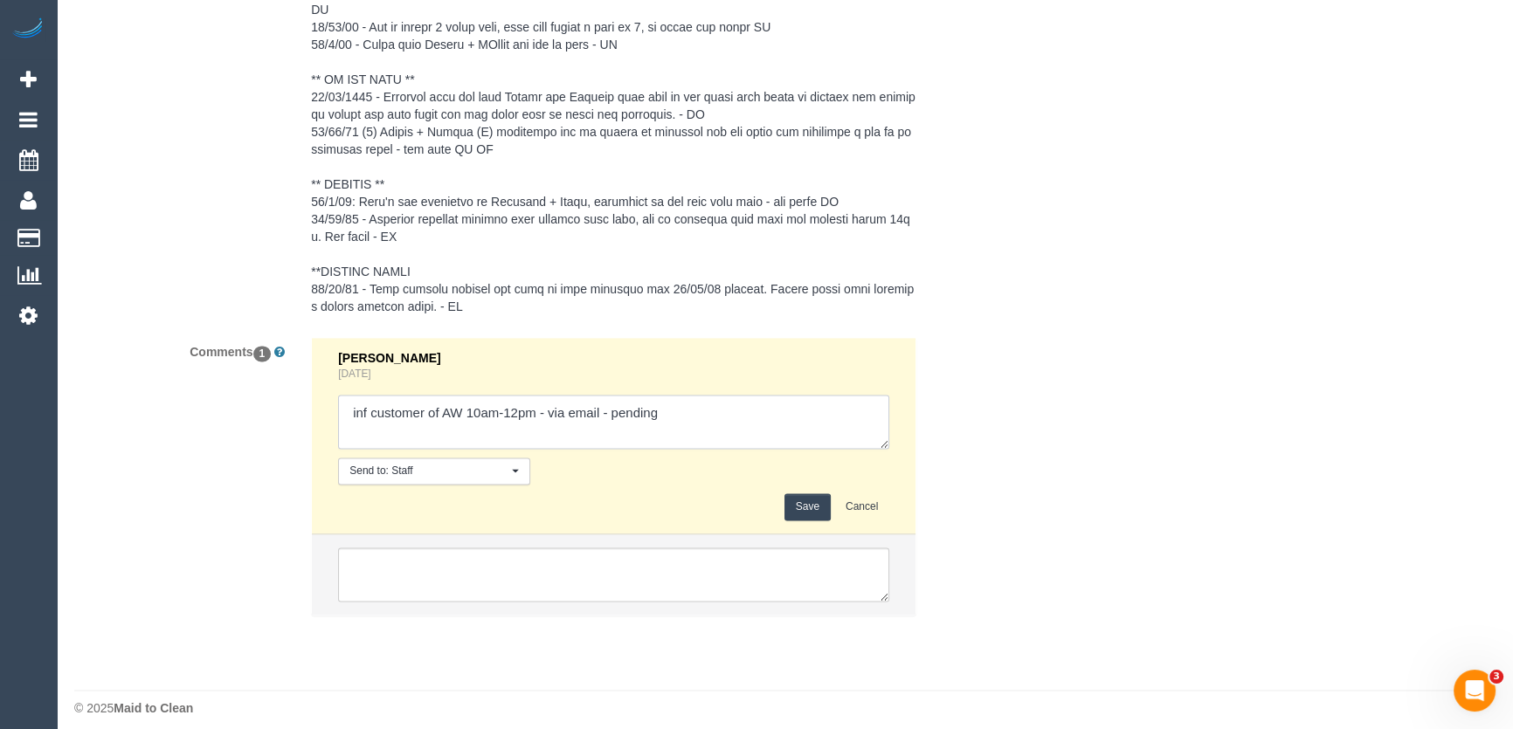
click at [598, 405] on textarea at bounding box center [613, 422] width 551 height 54
click at [709, 401] on textarea at bounding box center [613, 422] width 551 height 54
type textarea "inf customer of AW 10am-12pm - via email/phone - declined Customer has been inf…"
click at [812, 505] on button "Save" at bounding box center [807, 507] width 46 height 27
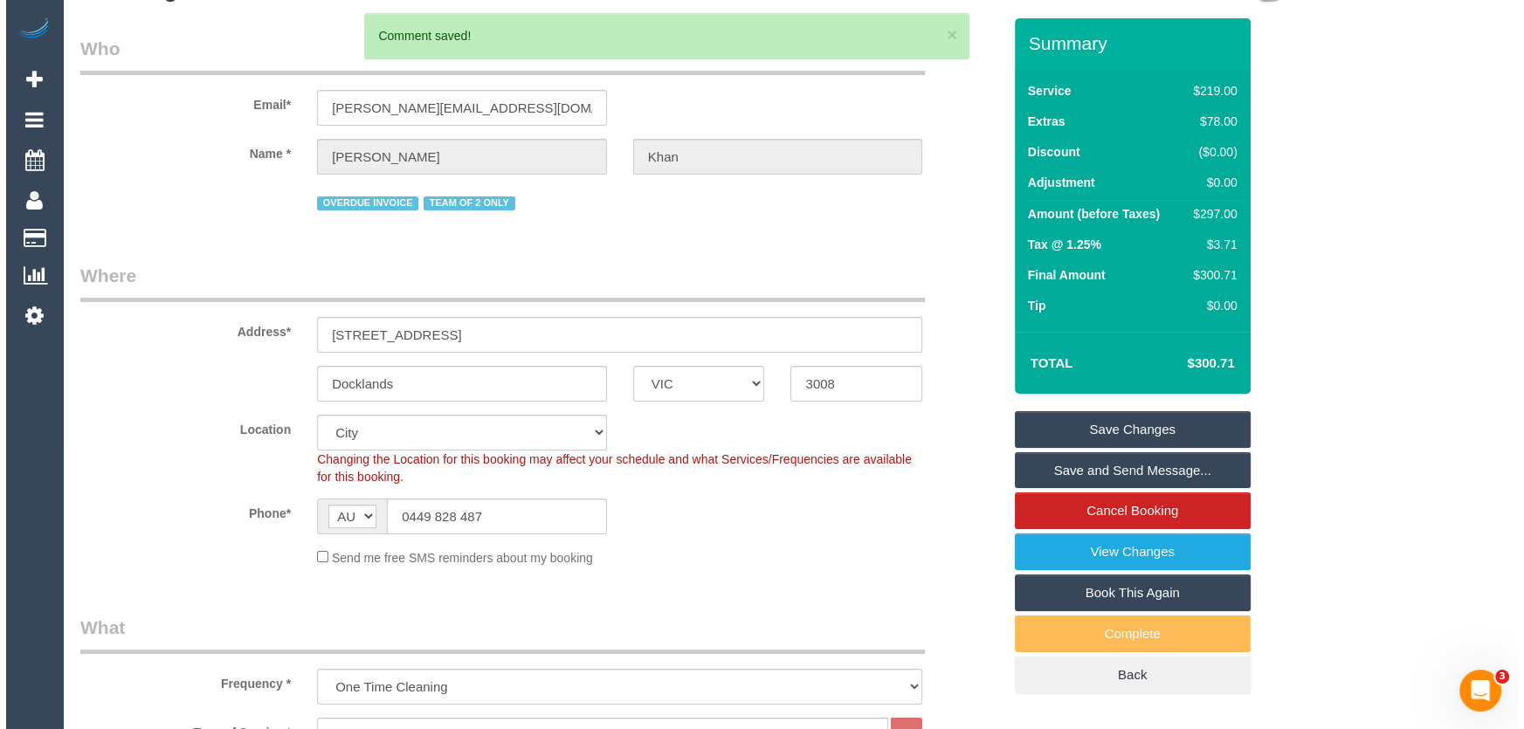
scroll to position [0, 0]
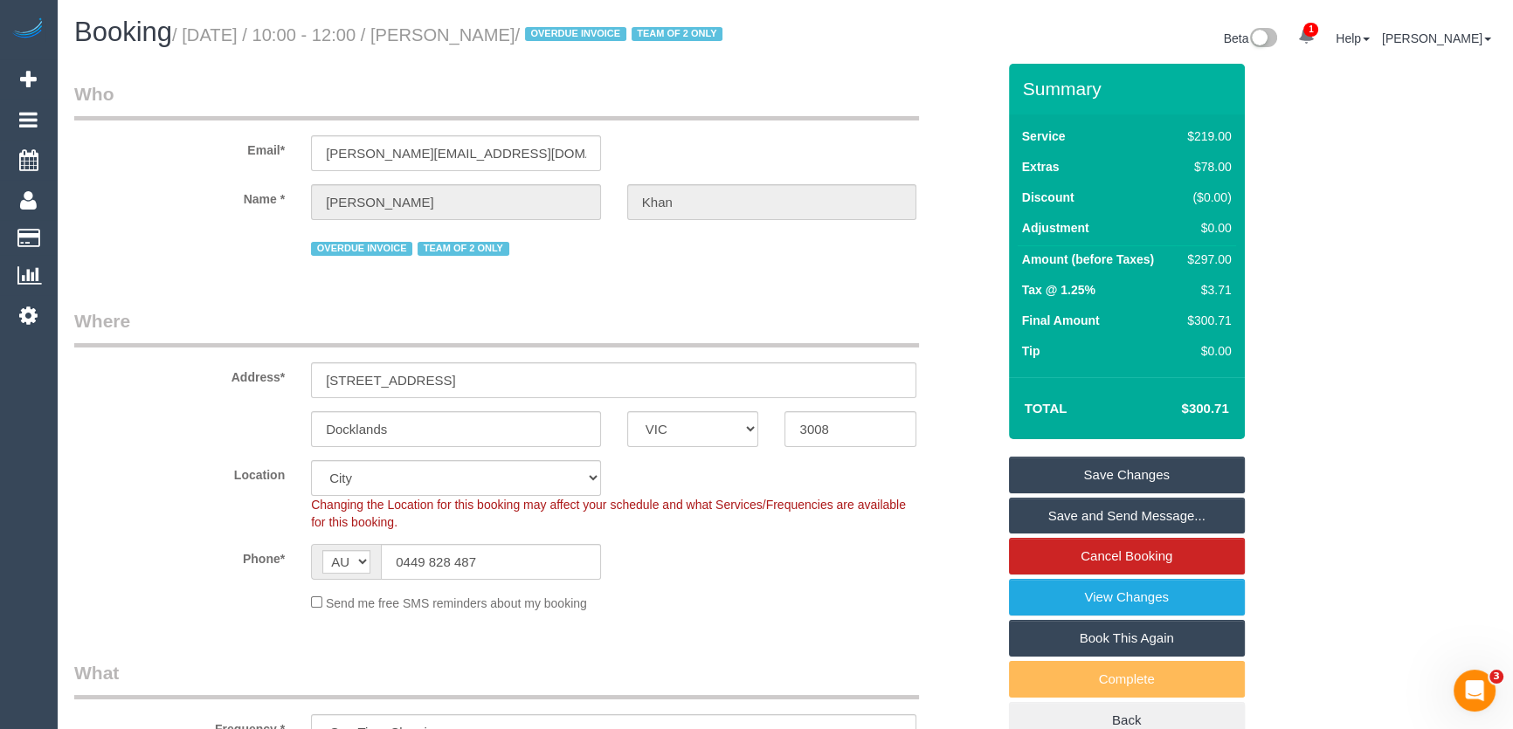
click at [510, 35] on small "/ September 09, 2025 / 10:00 - 12:00 / Mahnaz Khan / OVERDUE INVOICE TEAM OF 2 …" at bounding box center [450, 34] width 556 height 19
copy small "Mahnaz Khan"
click at [1073, 493] on link "Save Changes" at bounding box center [1127, 475] width 236 height 37
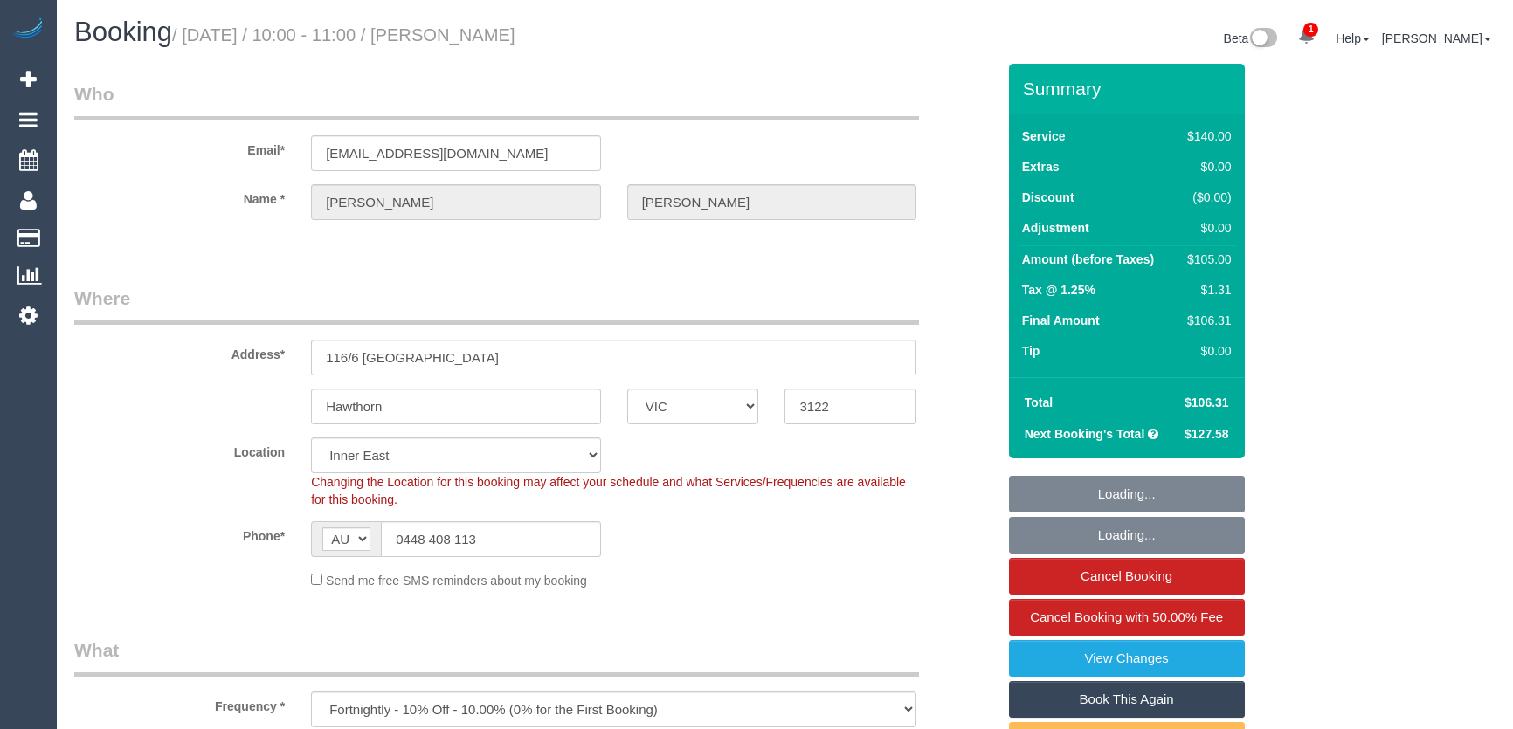
select select "VIC"
select select "string:stripe-pm_1P1FOL2GScqysDRVpUM0ohQ1"
select select "number:28"
select select "number:14"
select select "number:18"
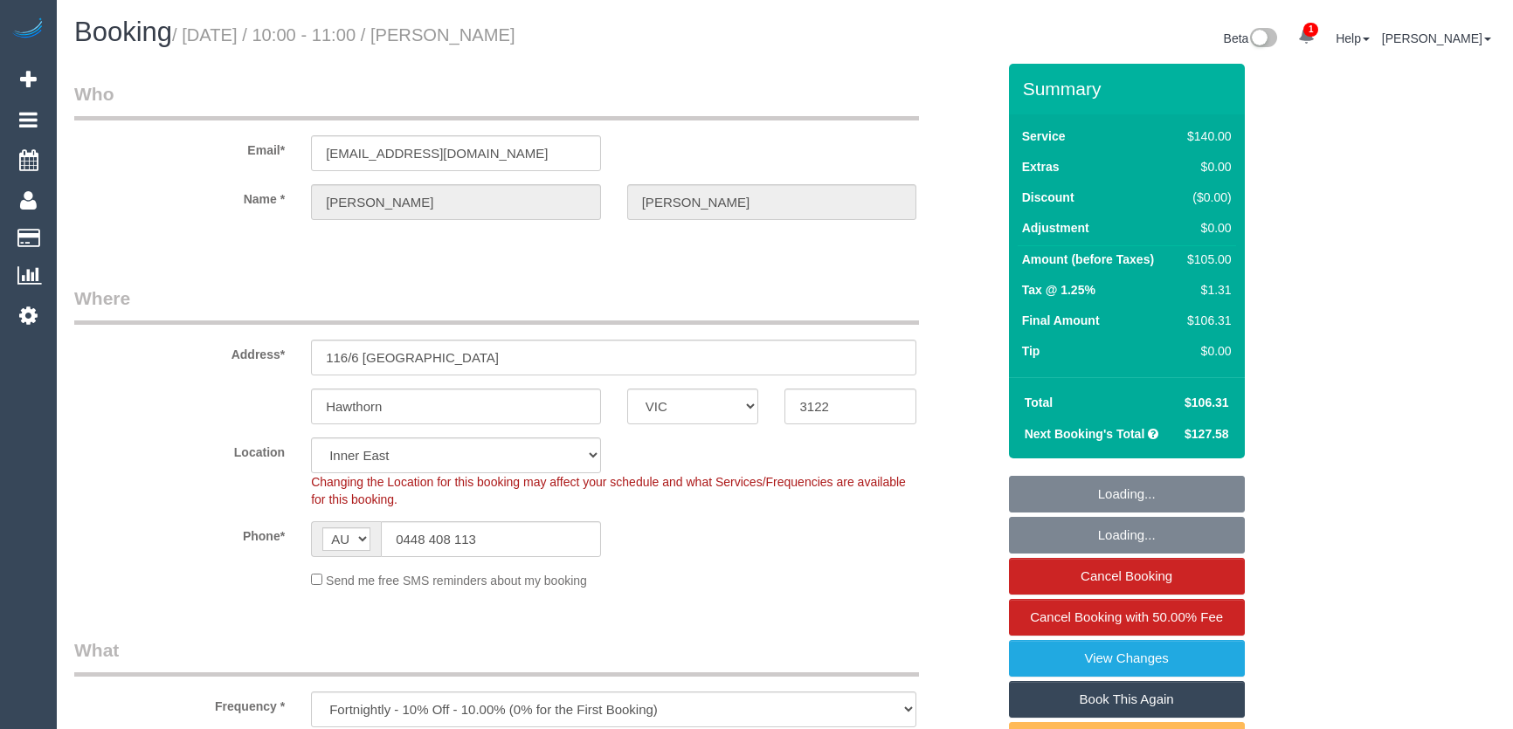
select select "number:36"
select select "number:35"
select select "number:12"
select select "object:1545"
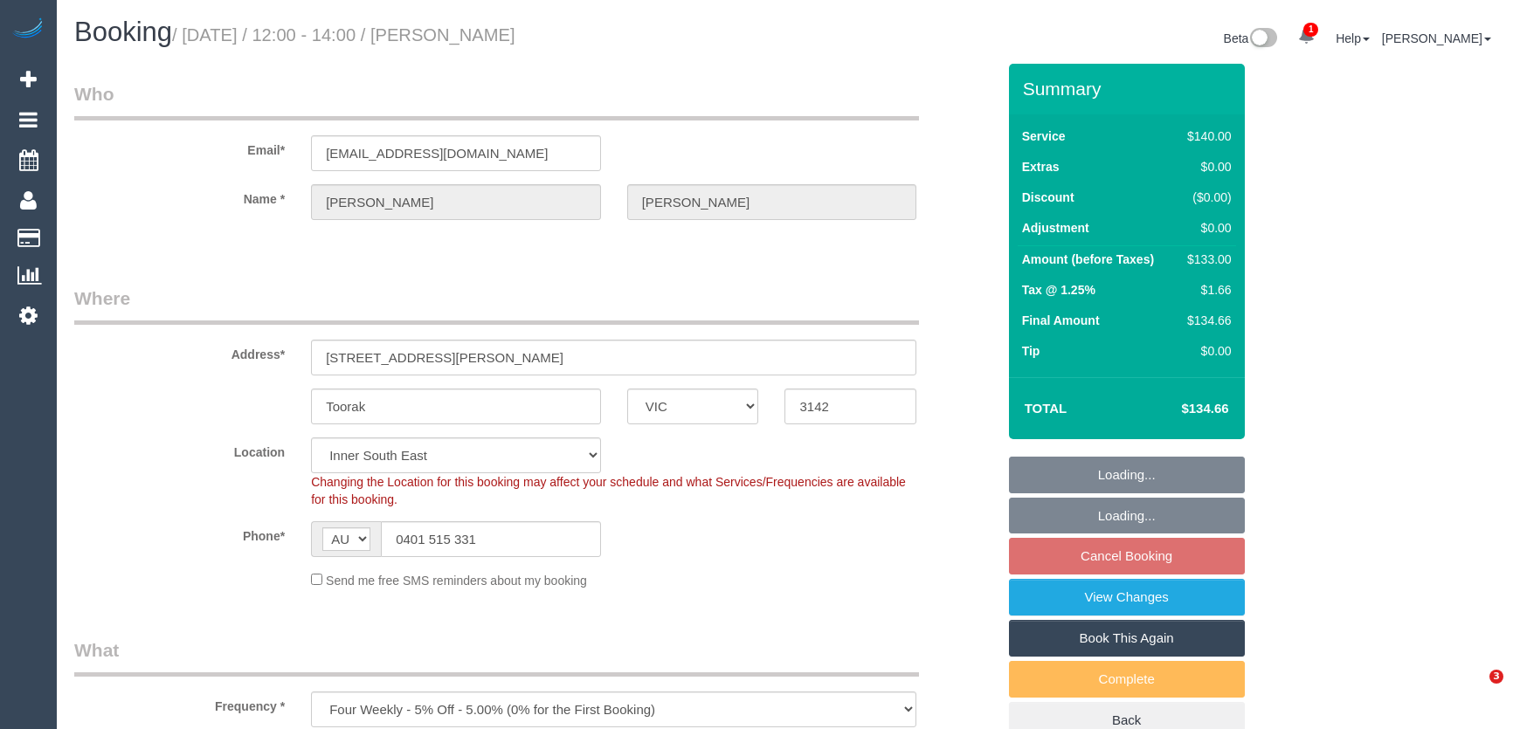
select select "VIC"
select select "number:28"
select select "number:14"
select select "number:19"
select select "number:24"
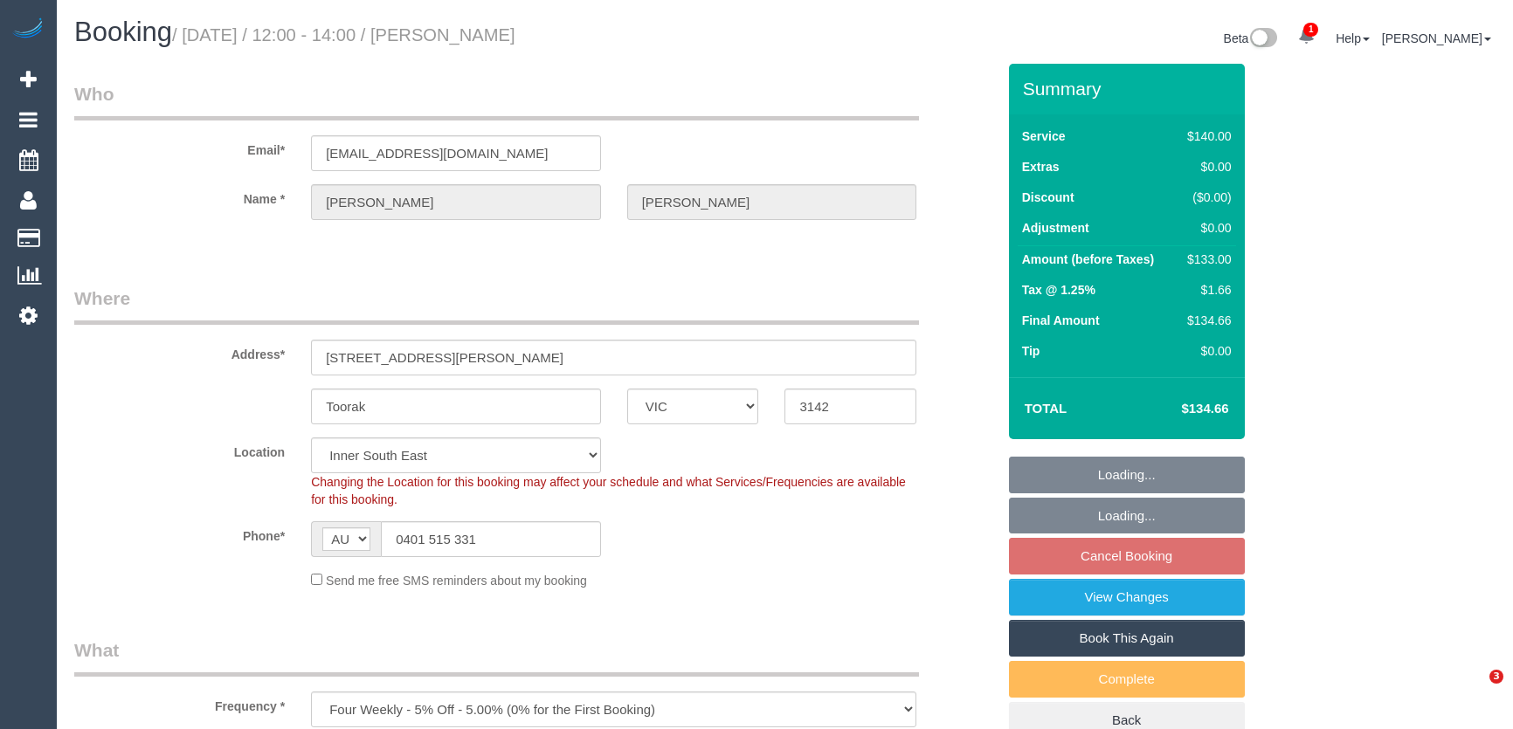
select select "number:33"
select select "number:13"
select select "object:1441"
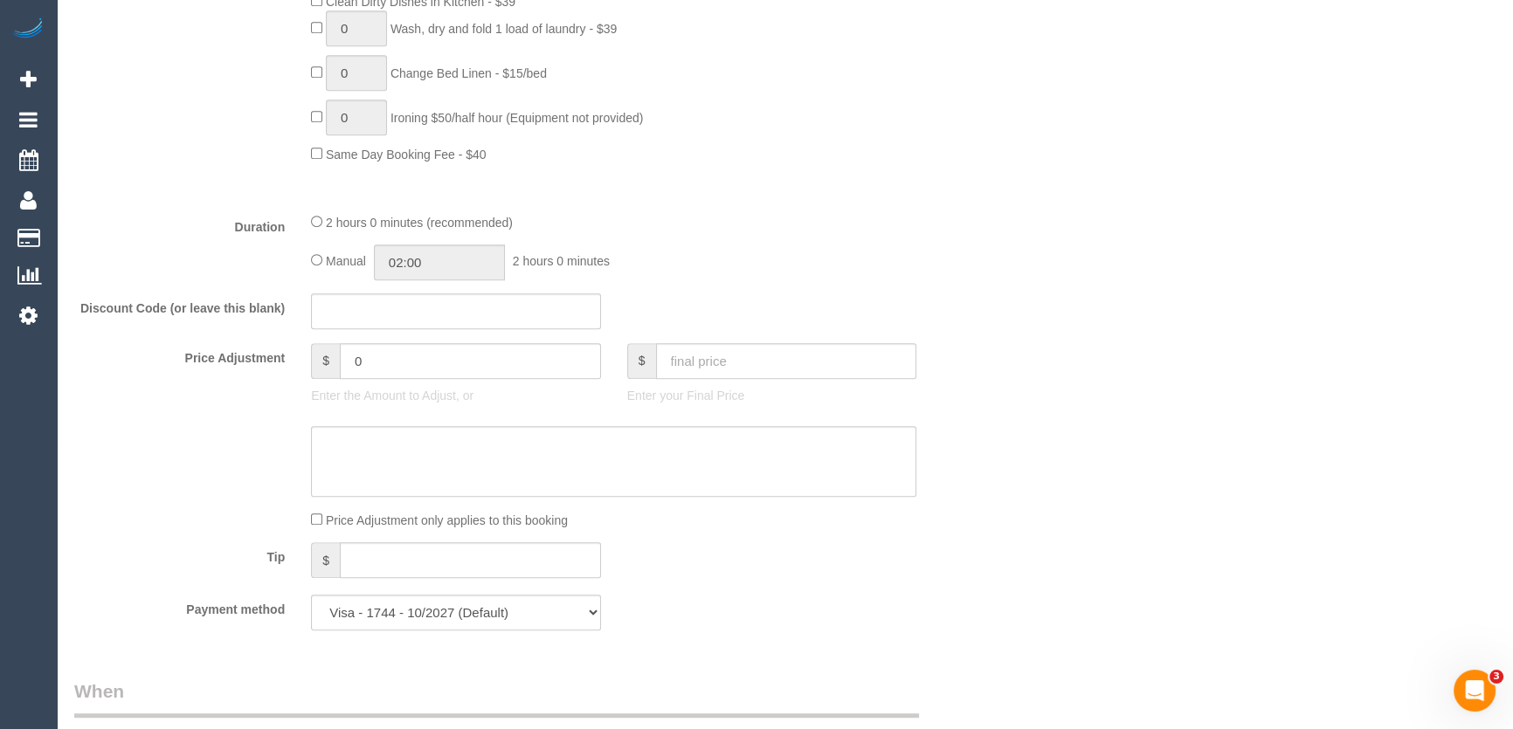
scroll to position [1588, 0]
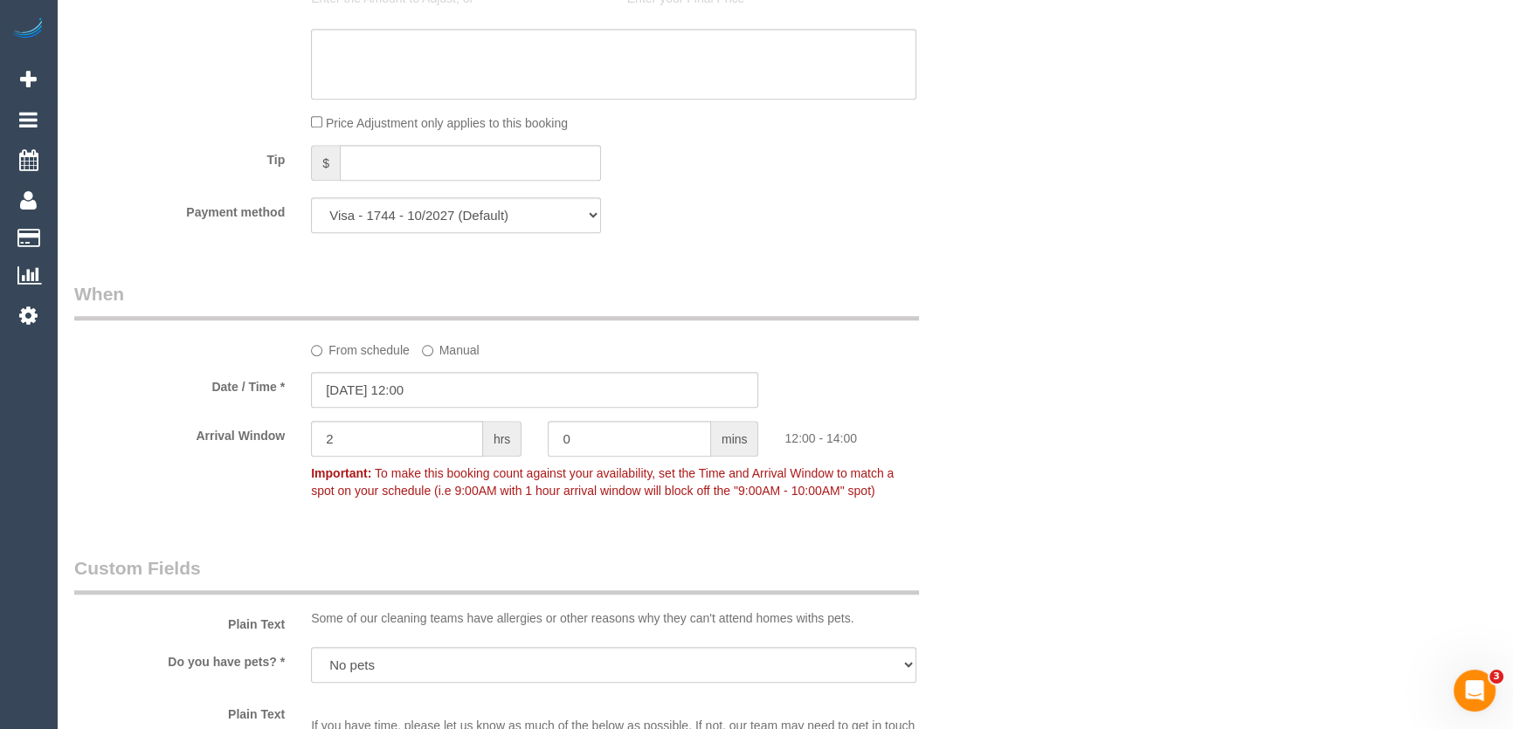
click at [673, 152] on div "Tip $" at bounding box center [535, 164] width 948 height 39
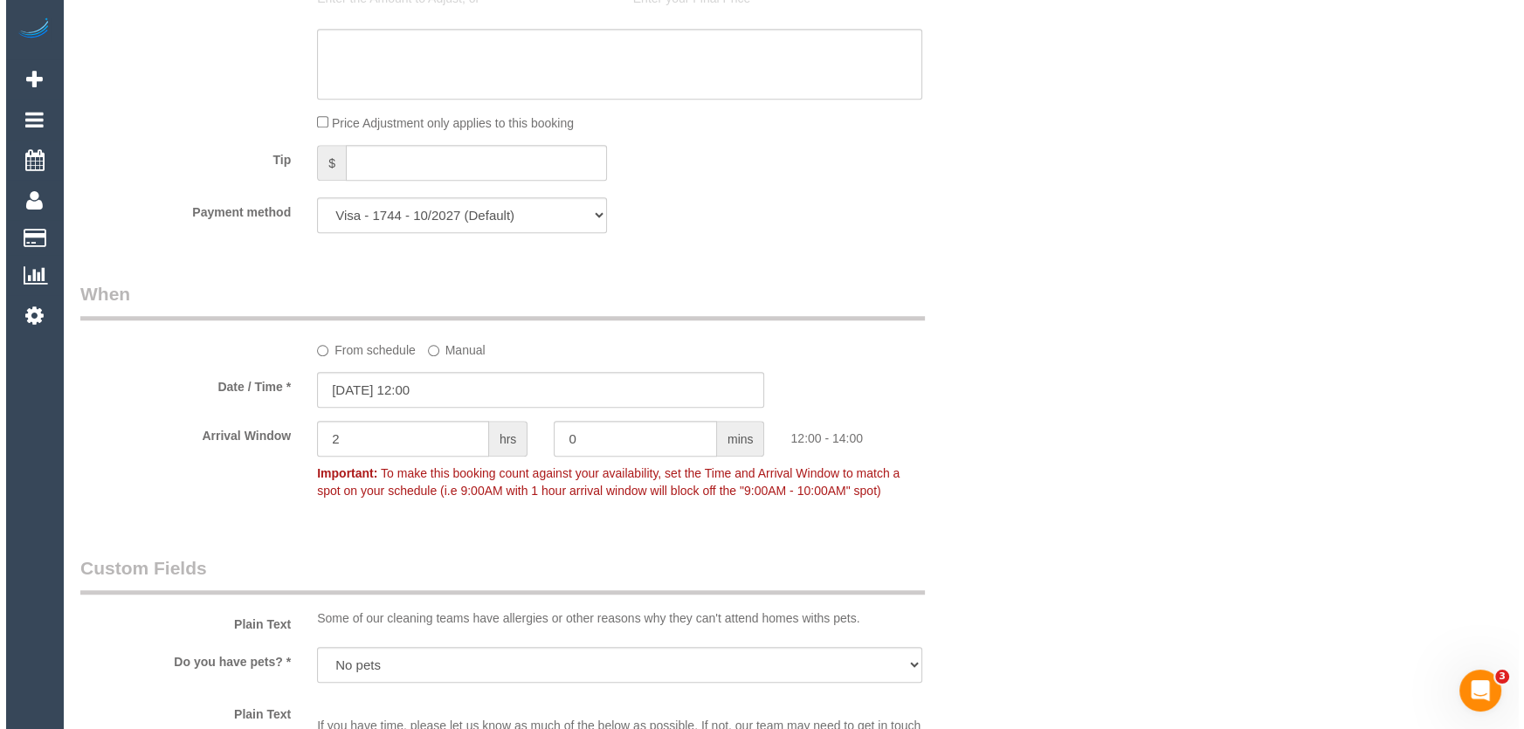
scroll to position [2621, 0]
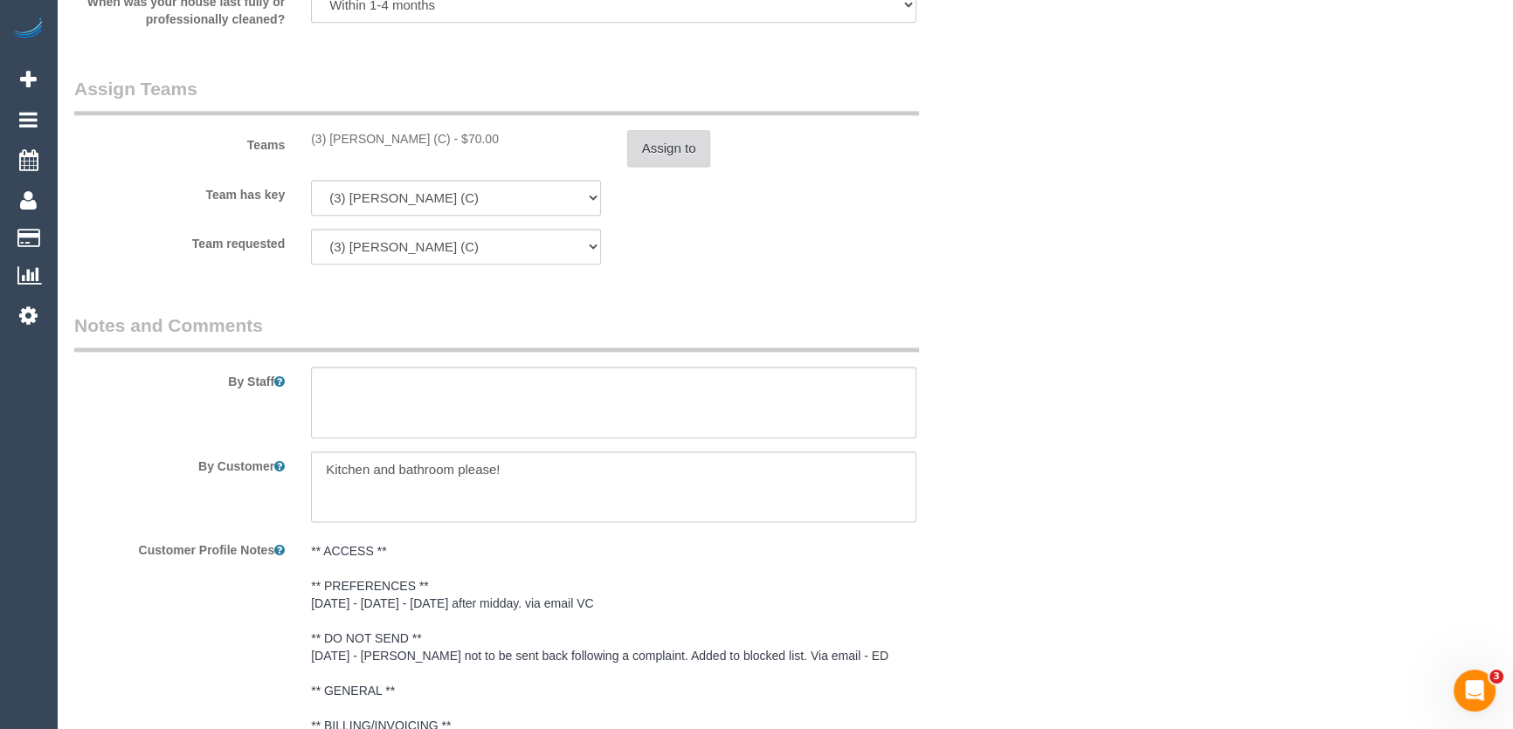
click at [672, 152] on button "Assign to" at bounding box center [669, 148] width 84 height 37
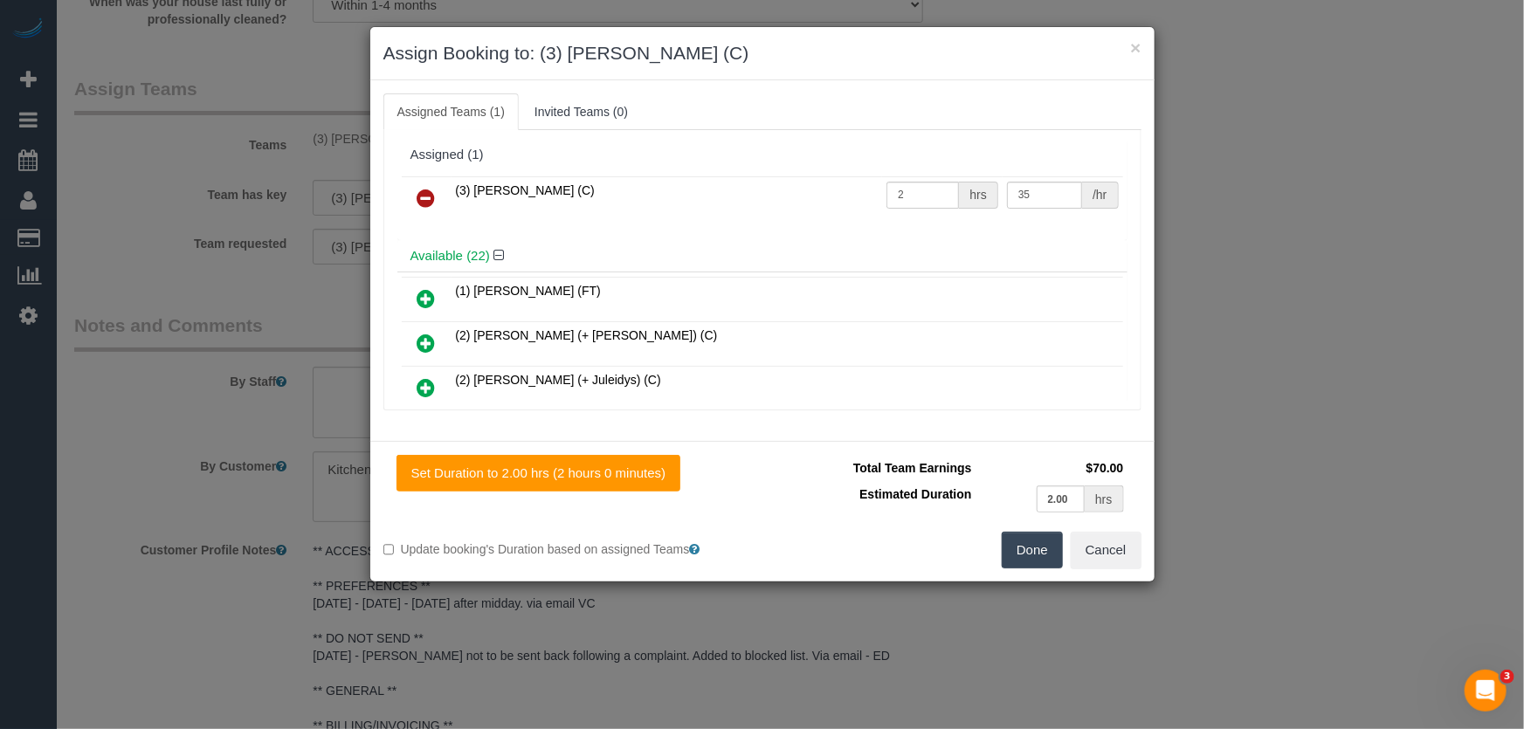
click at [419, 199] on icon at bounding box center [427, 198] width 18 height 21
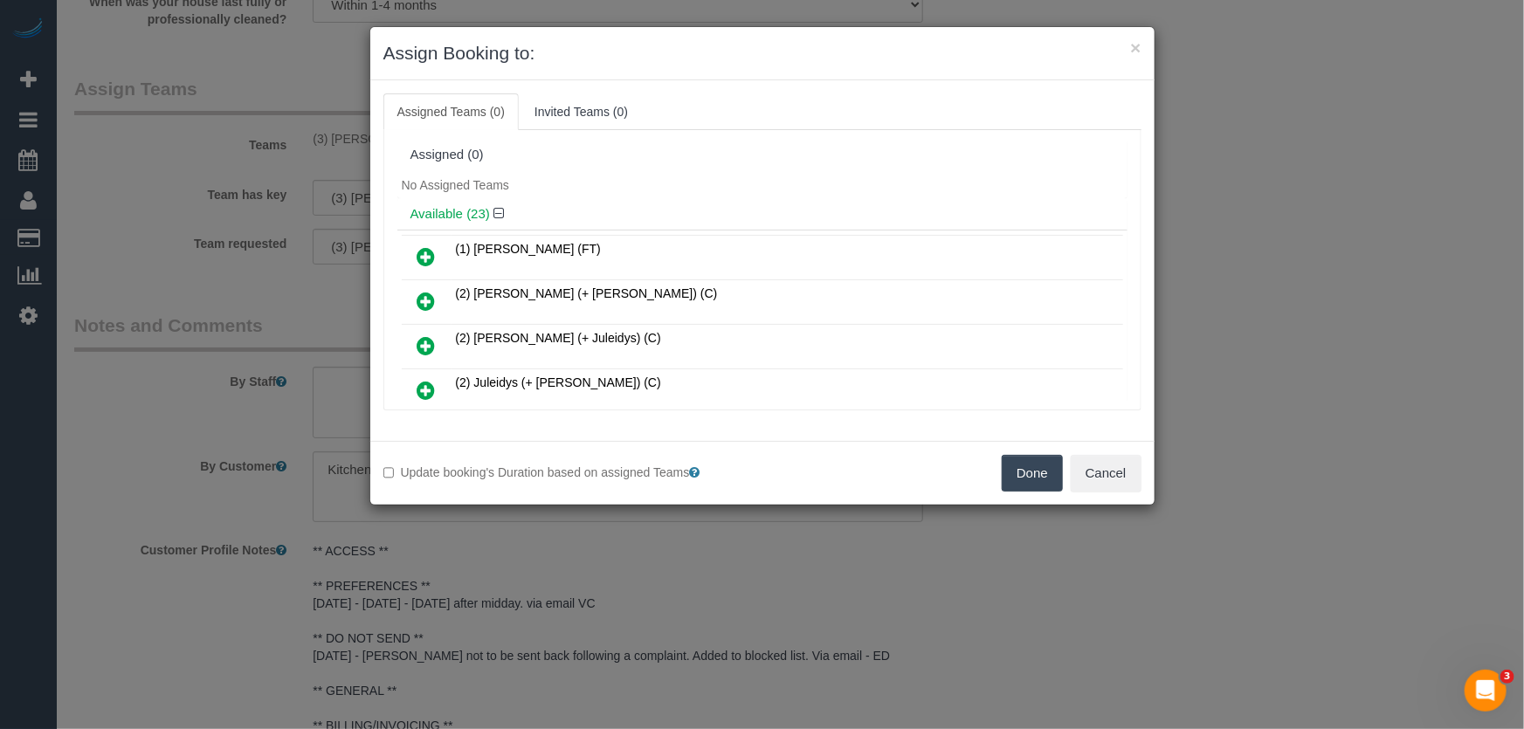
click at [1029, 469] on button "Done" at bounding box center [1032, 473] width 61 height 37
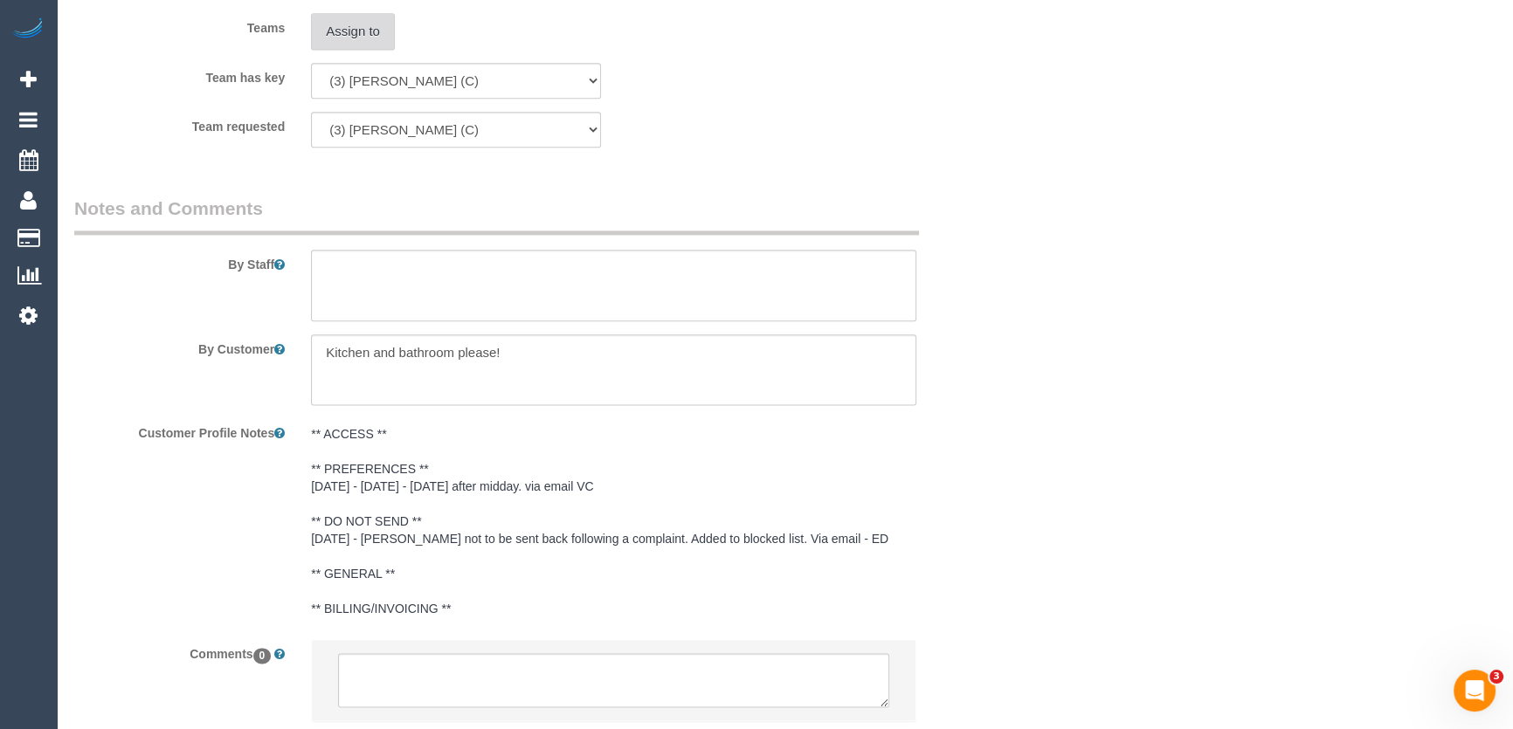
scroll to position [2856, 0]
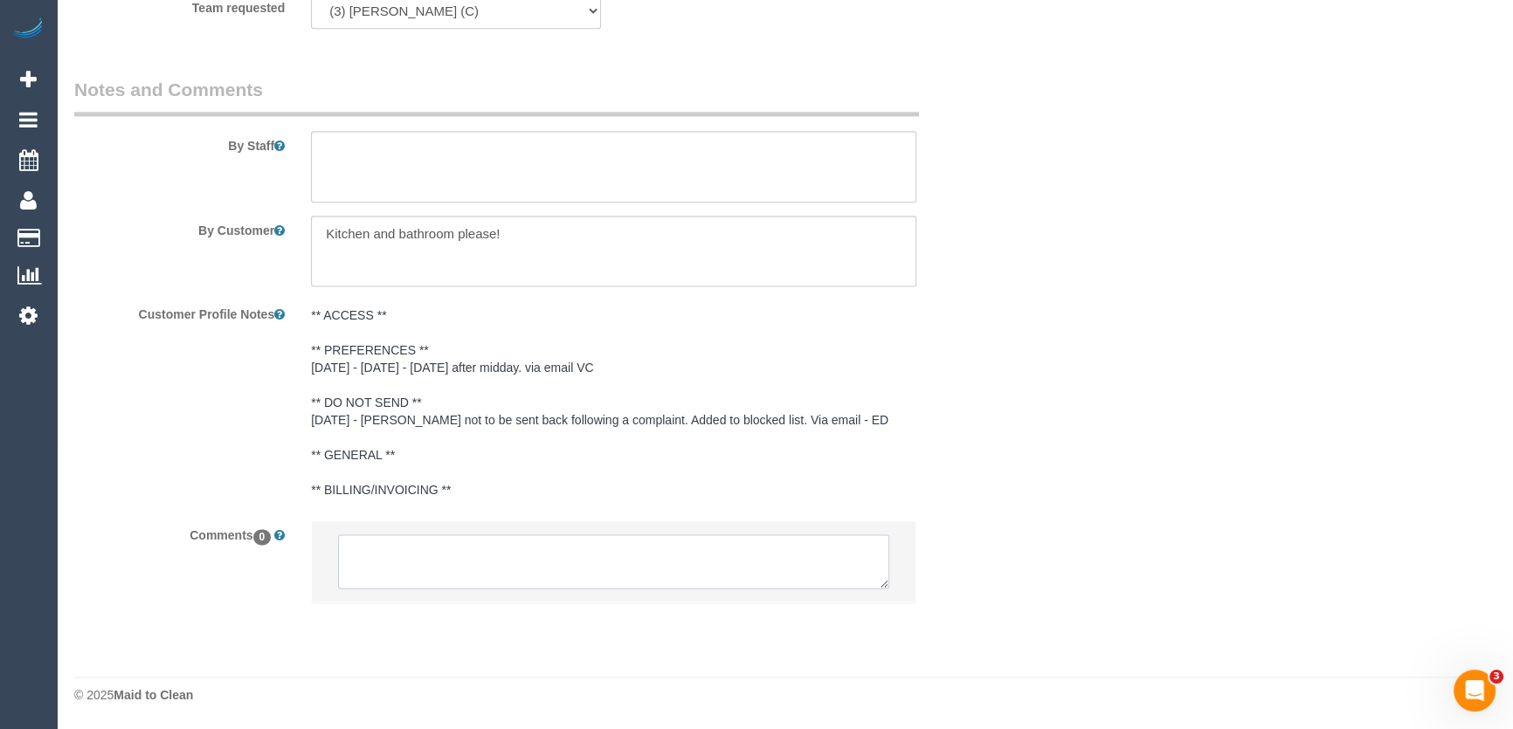
click at [446, 563] on textarea at bounding box center [613, 562] width 551 height 54
click at [447, 564] on textarea at bounding box center [613, 562] width 551 height 54
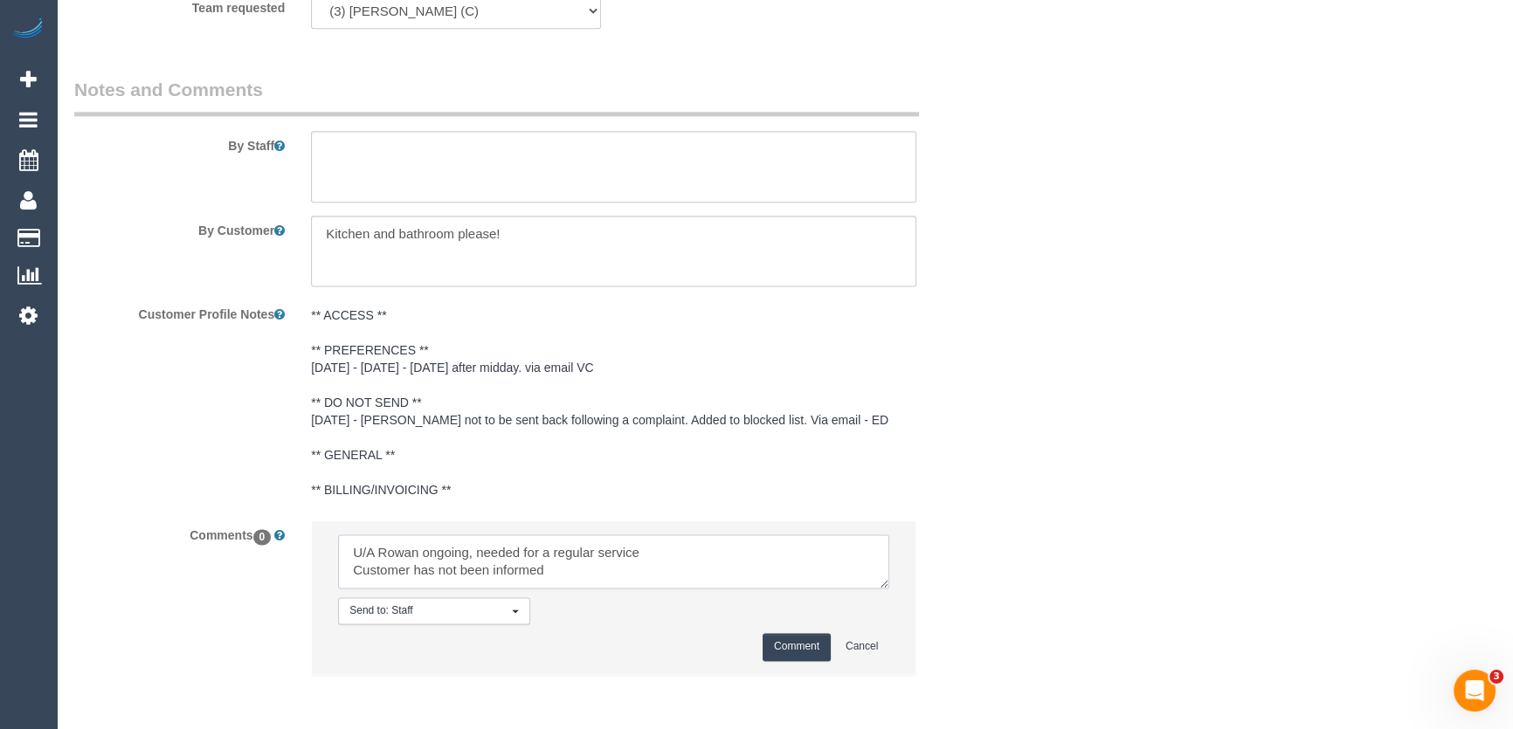
type textarea "U/A Rowan ongoing, needed for a regular service Customer has not been informed"
click at [798, 646] on button "Comment" at bounding box center [797, 646] width 68 height 27
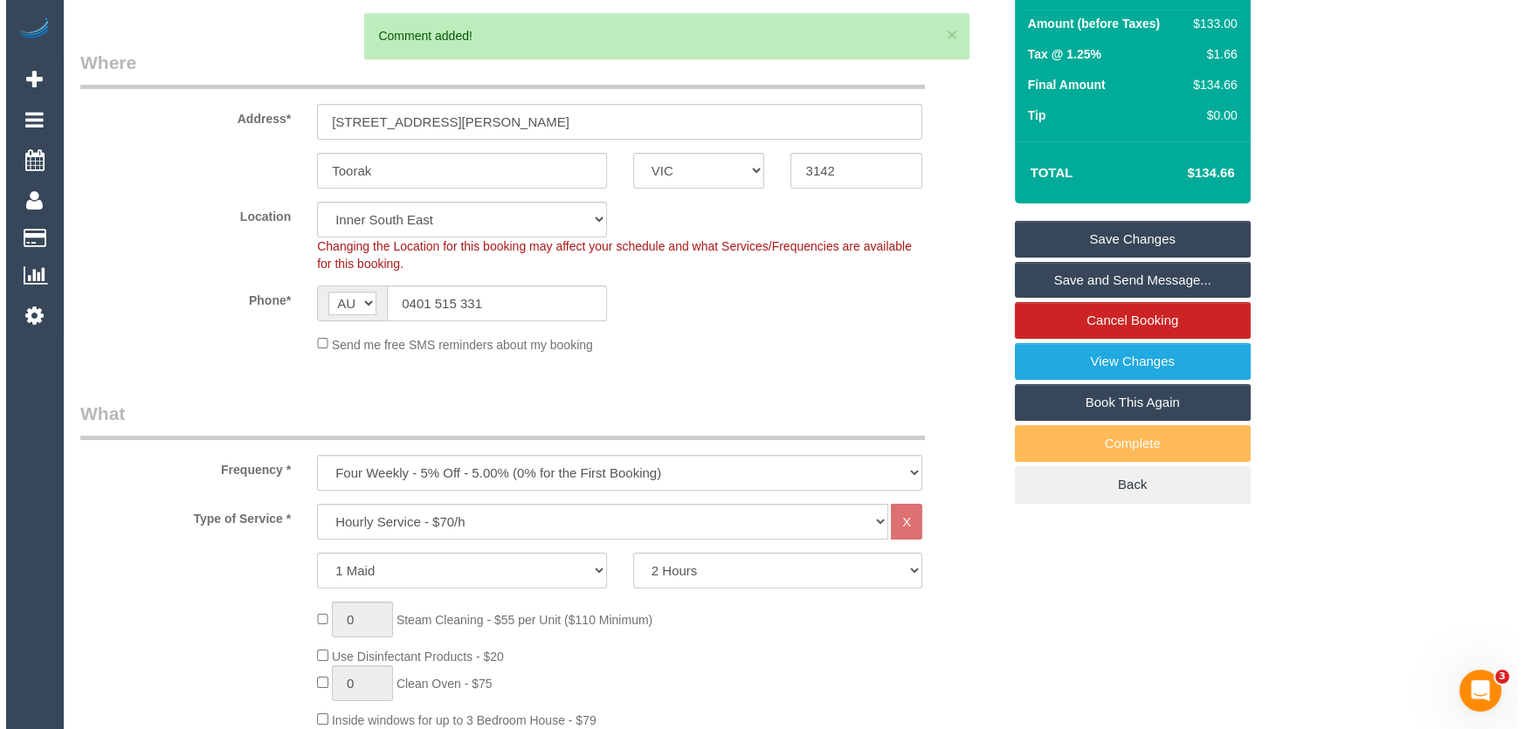
scroll to position [0, 0]
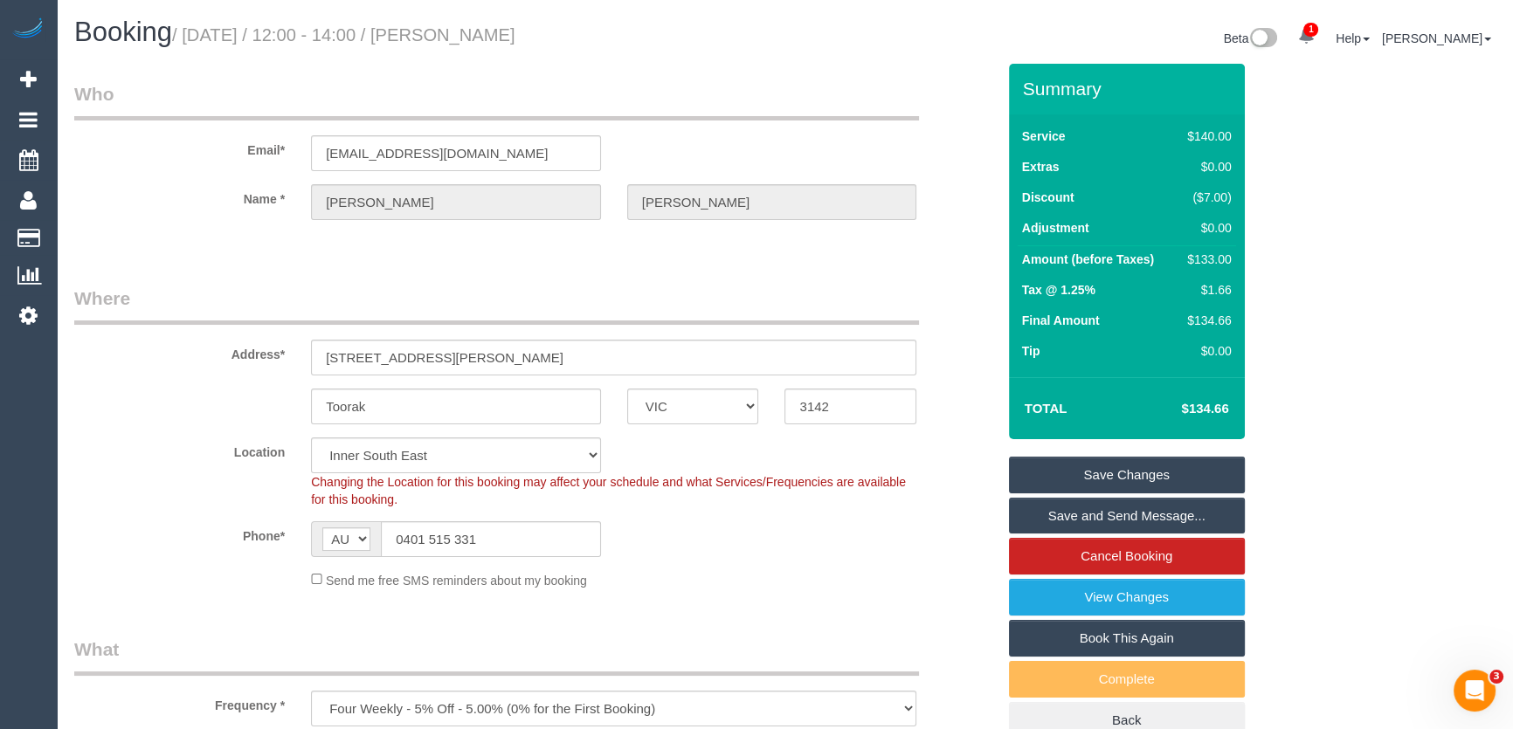
click at [1062, 480] on link "Save Changes" at bounding box center [1127, 475] width 236 height 37
click at [1062, 480] on fieldset "Save Changes Save and Send Message... Cancel Booking View Changes Book This Aga…" at bounding box center [1127, 598] width 236 height 283
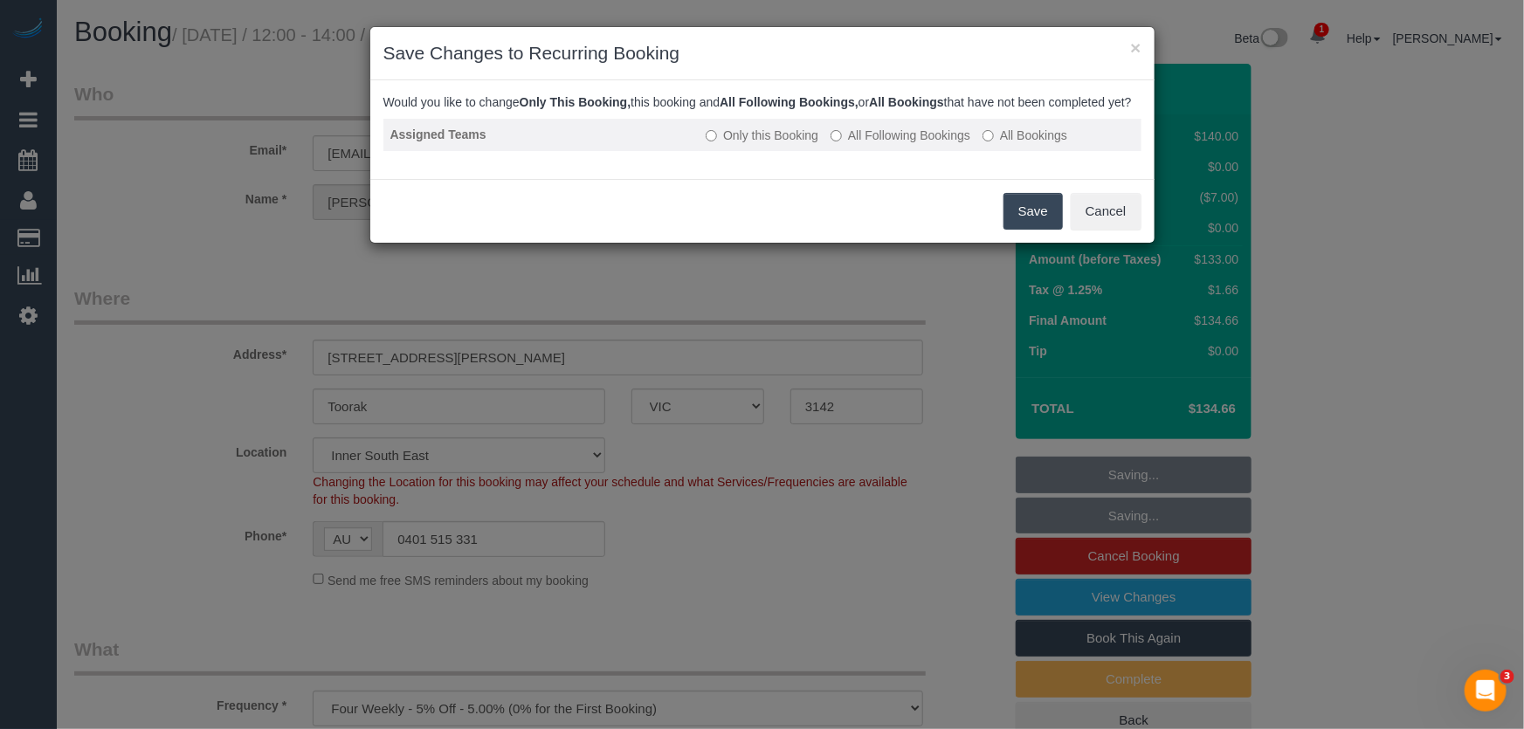
click at [875, 144] on label "All Following Bookings" at bounding box center [901, 135] width 140 height 17
click at [1049, 230] on button "Save" at bounding box center [1033, 211] width 59 height 37
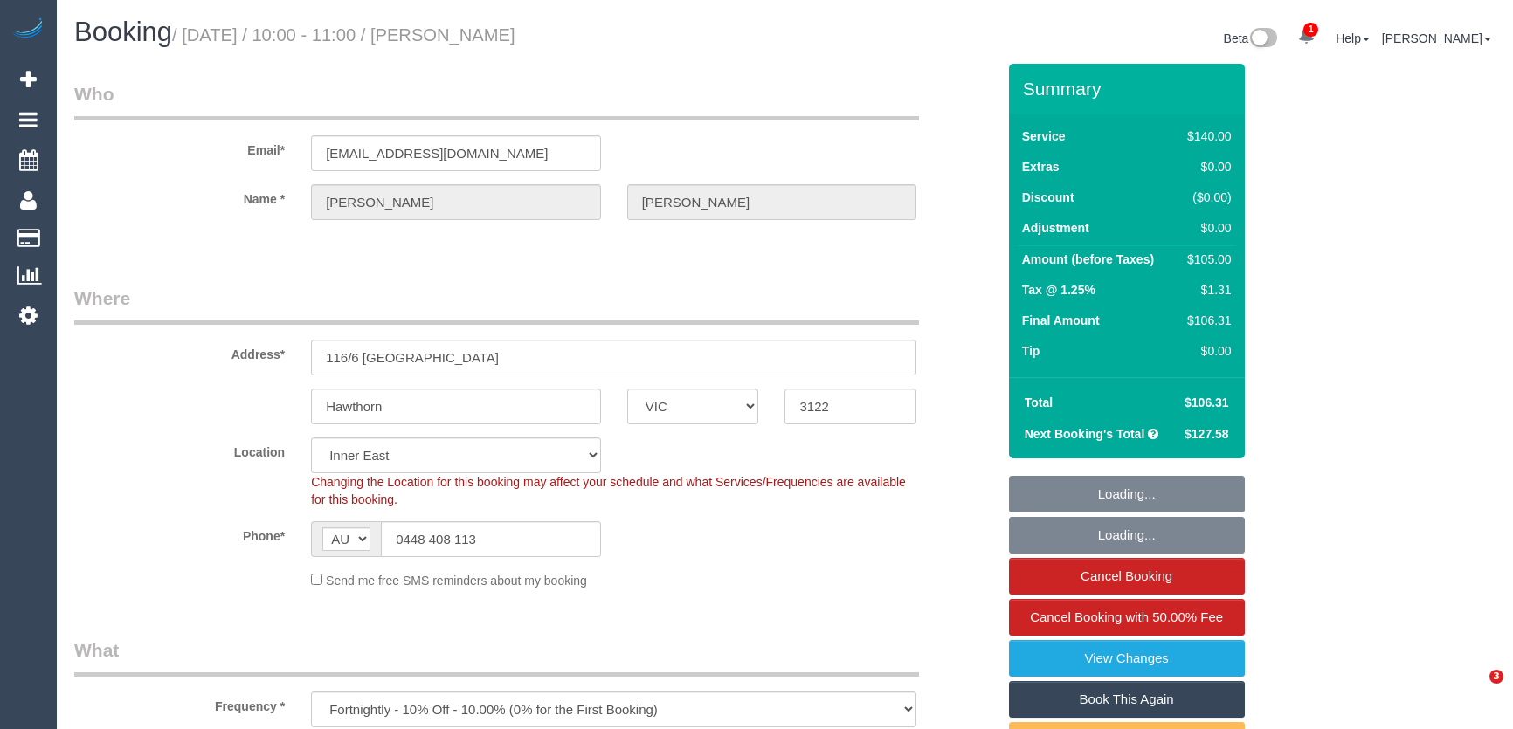
select select "VIC"
select select "string:stripe-pm_1P1FOL2GScqysDRVpUM0ohQ1"
select select "number:28"
select select "number:14"
select select "number:18"
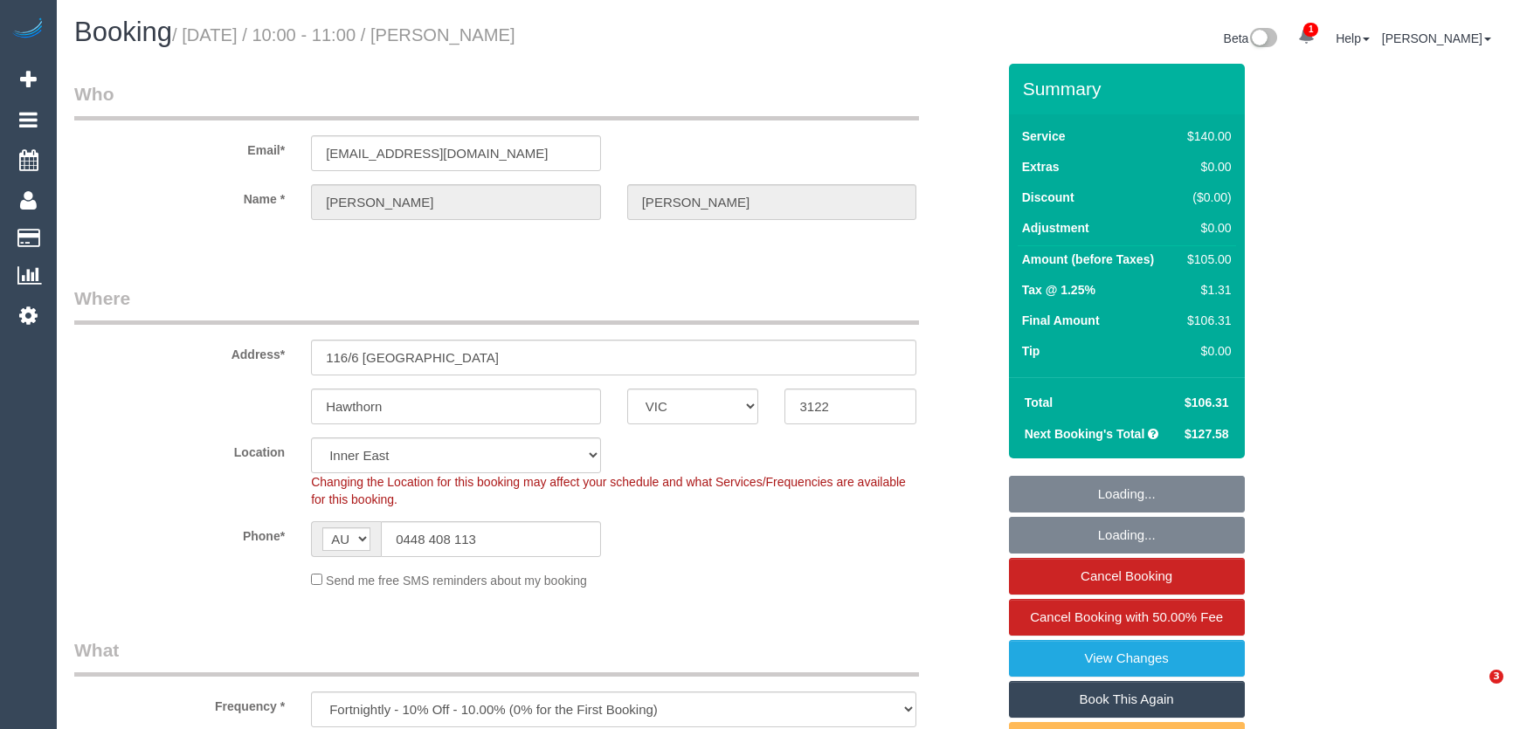
select select "number:36"
select select "number:35"
select select "number:12"
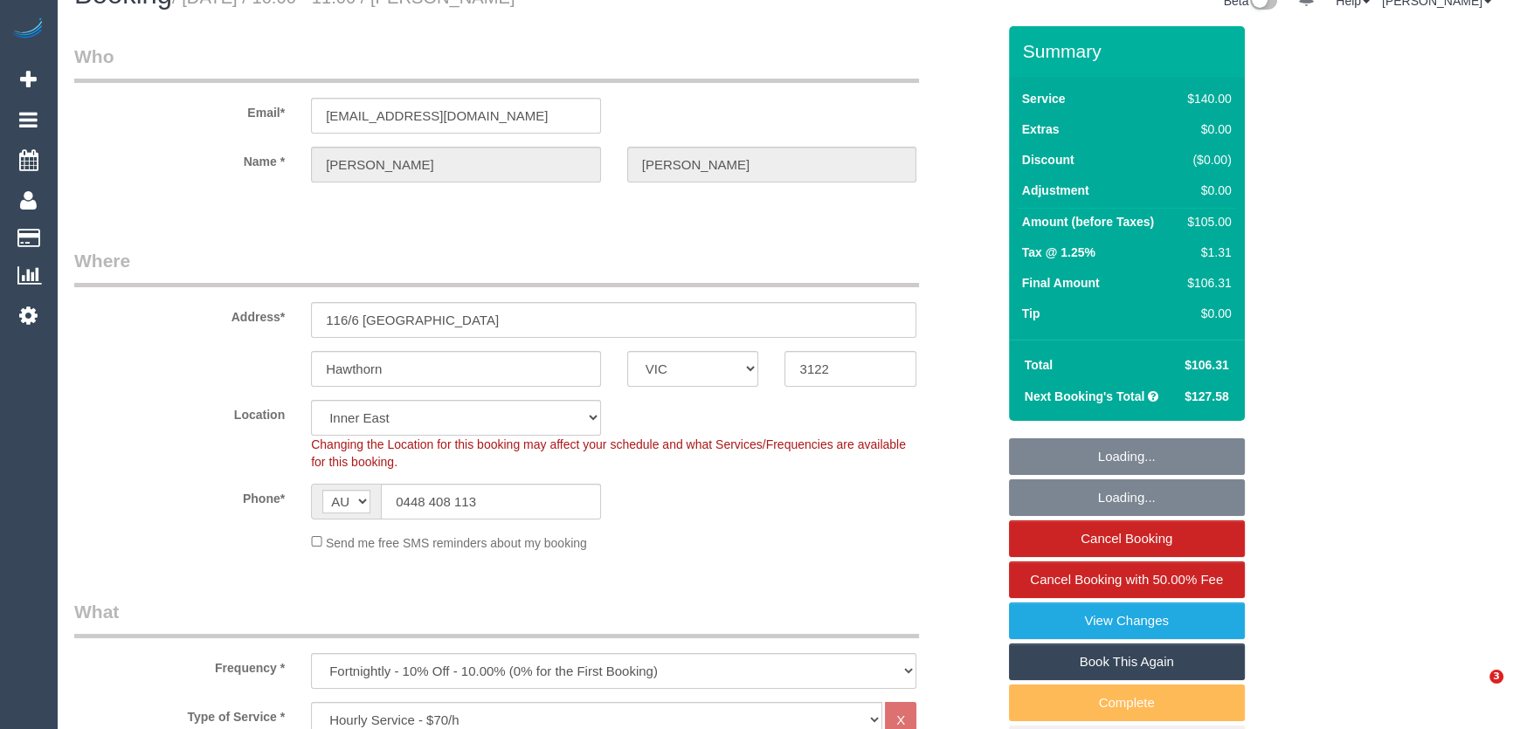
select select "object:929"
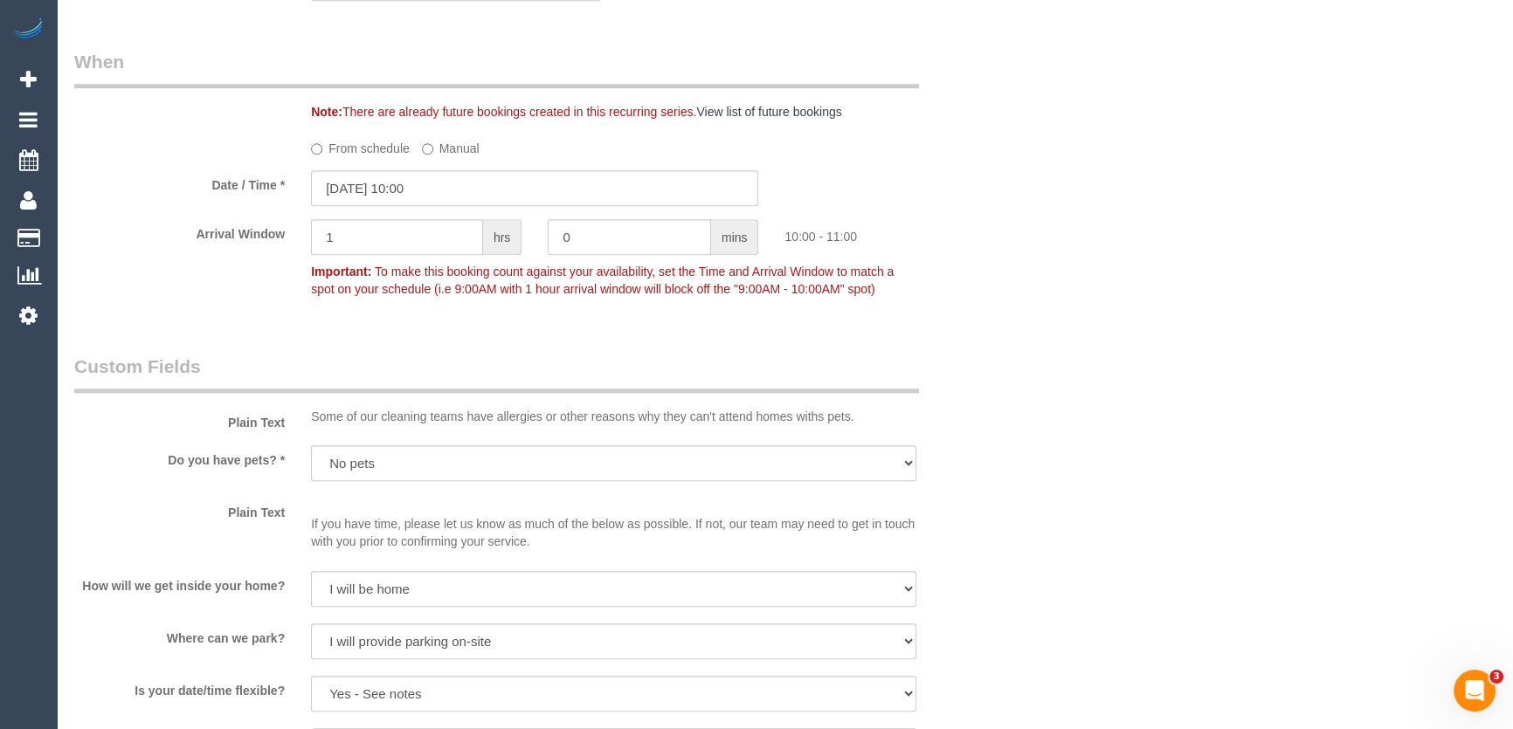
scroll to position [1826, 0]
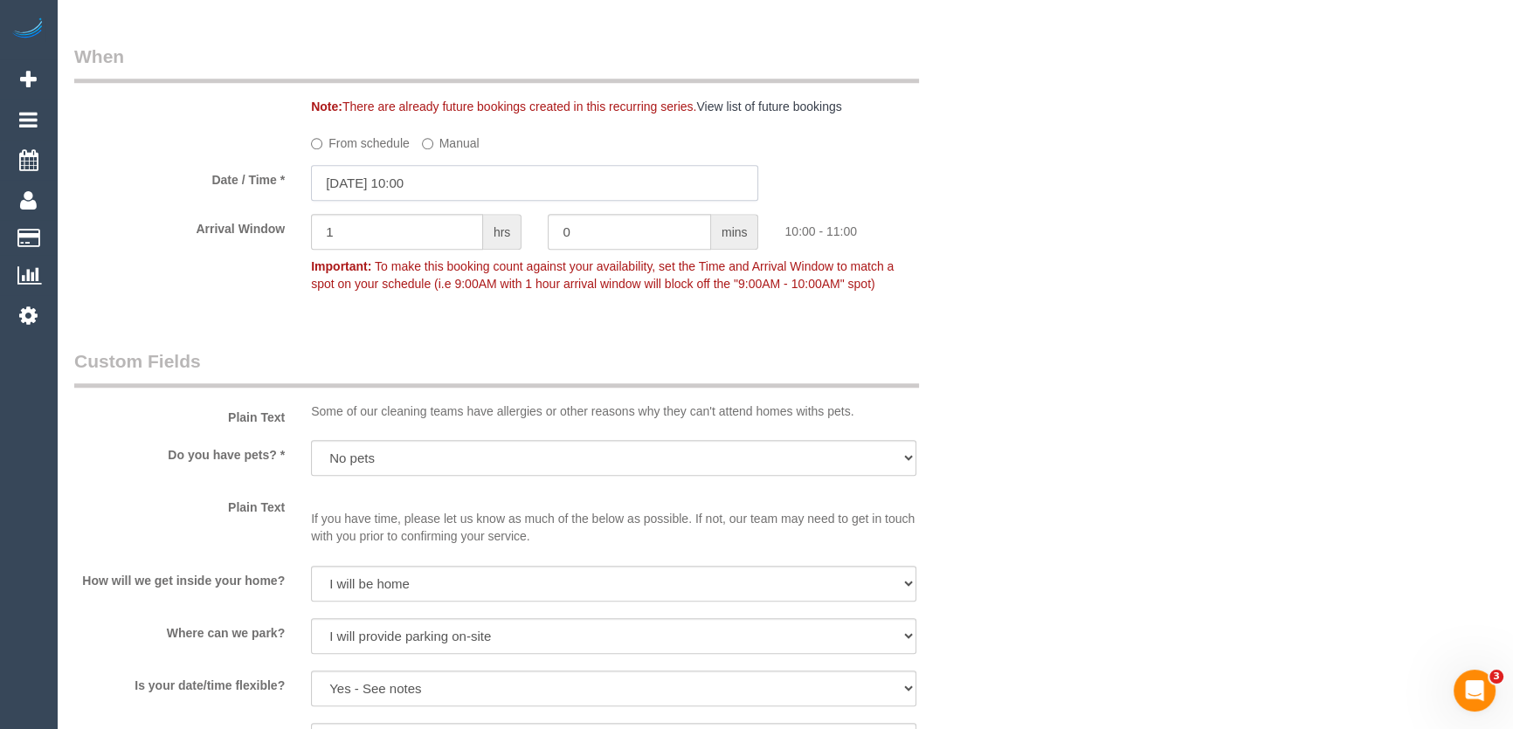
click at [437, 186] on input "[DATE] 10:00" at bounding box center [534, 183] width 447 height 36
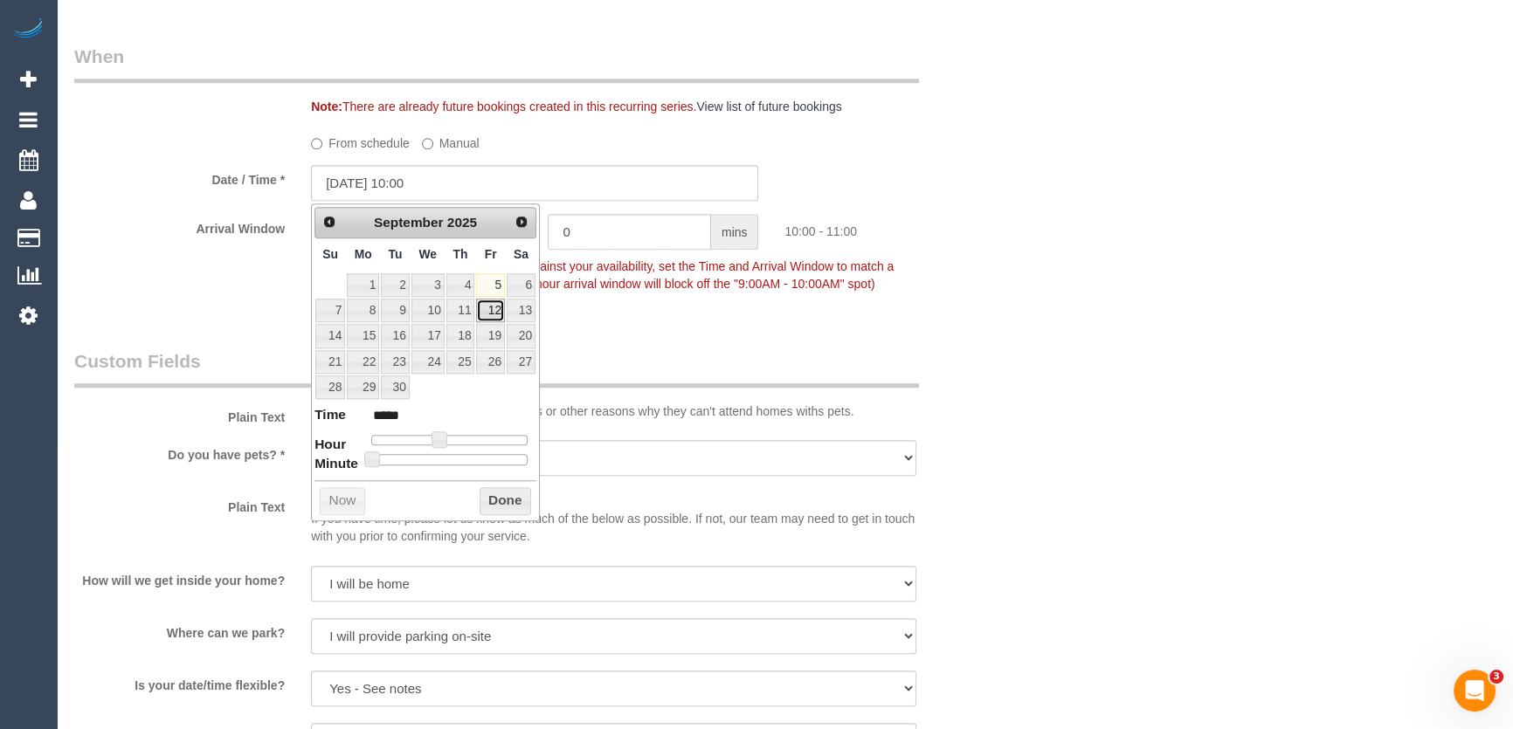
click at [493, 306] on link "12" at bounding box center [490, 311] width 28 height 24
click at [440, 435] on span at bounding box center [440, 440] width 16 height 16
type input "[DATE] 09:00"
type input "*****"
click at [436, 435] on span at bounding box center [433, 440] width 16 height 16
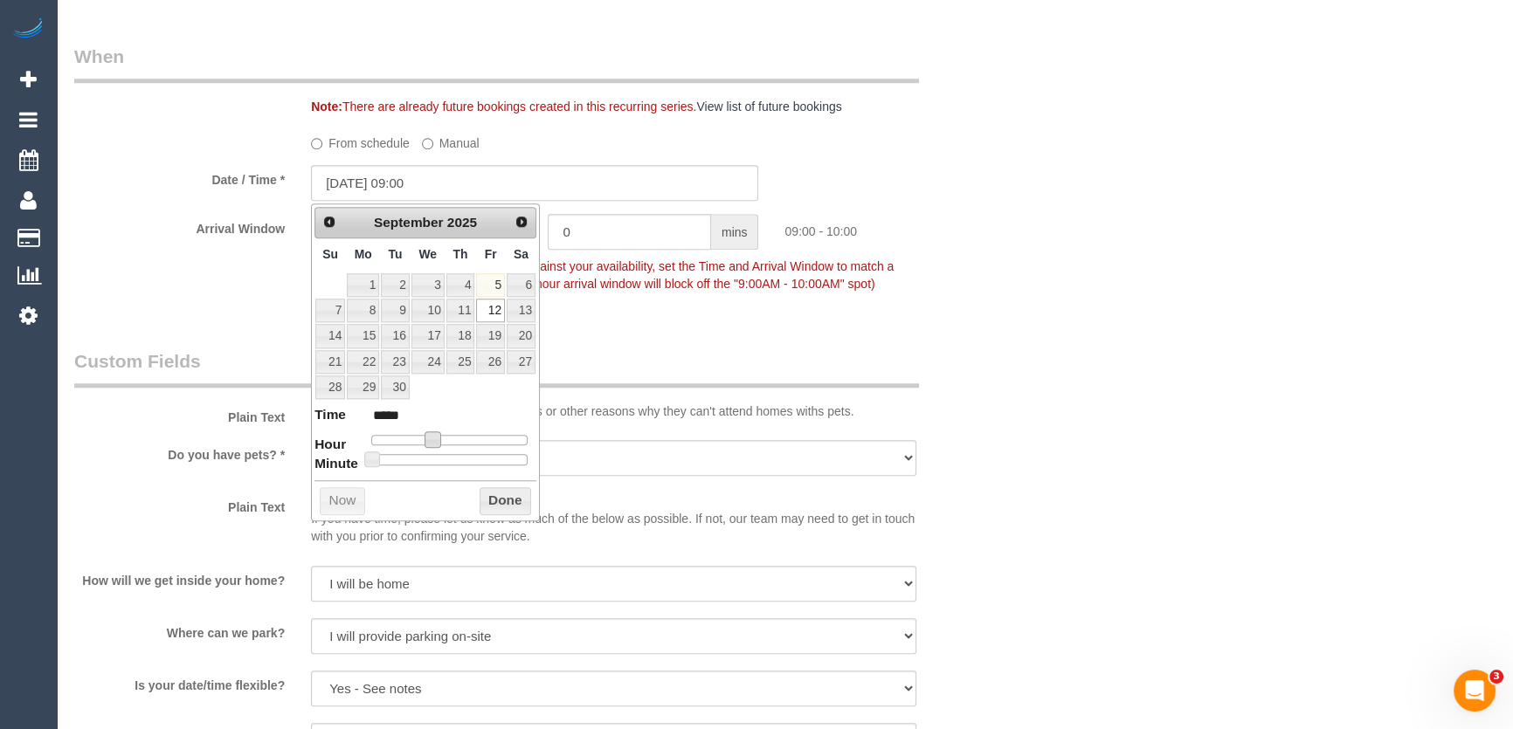
click at [682, 323] on div "Who Email* [EMAIL_ADDRESS][DOMAIN_NAME] Name * [PERSON_NAME] Where Address* [ST…" at bounding box center [535, 225] width 948 height 3975
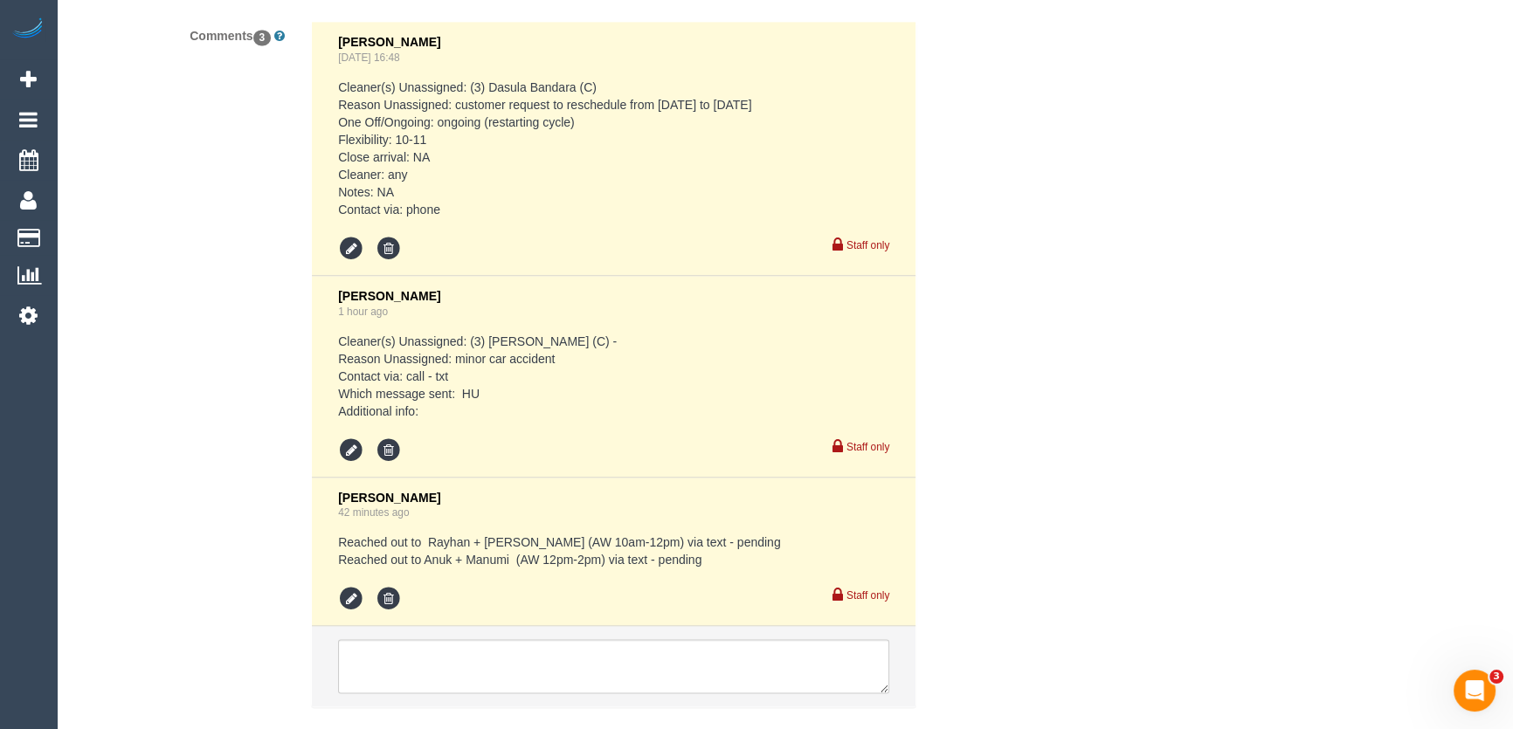
scroll to position [3368, 0]
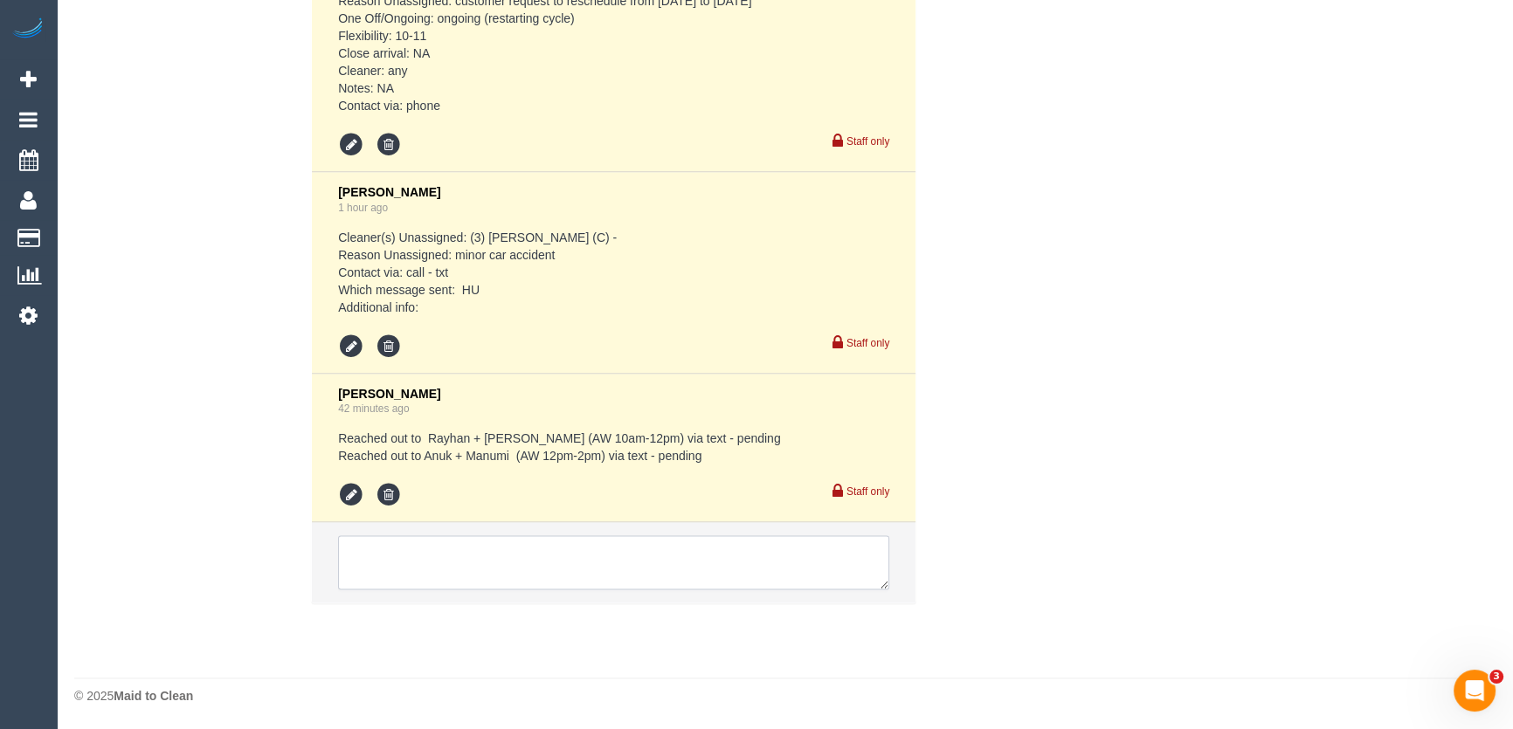
click at [395, 551] on textarea at bounding box center [613, 562] width 551 height 54
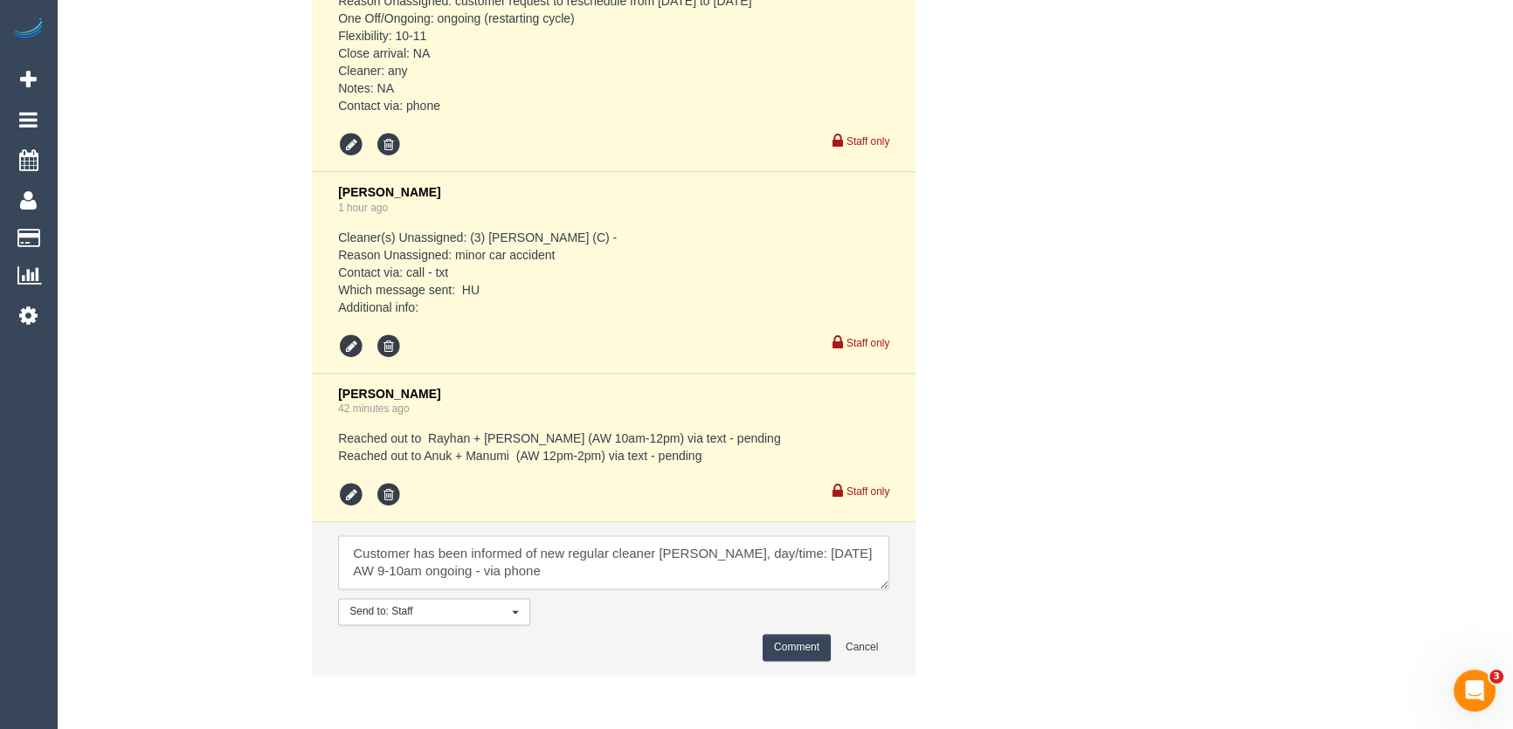
scroll to position [6, 0]
type textarea "Customer has been informed of new regular cleaner [PERSON_NAME], day/time: [DAT…"
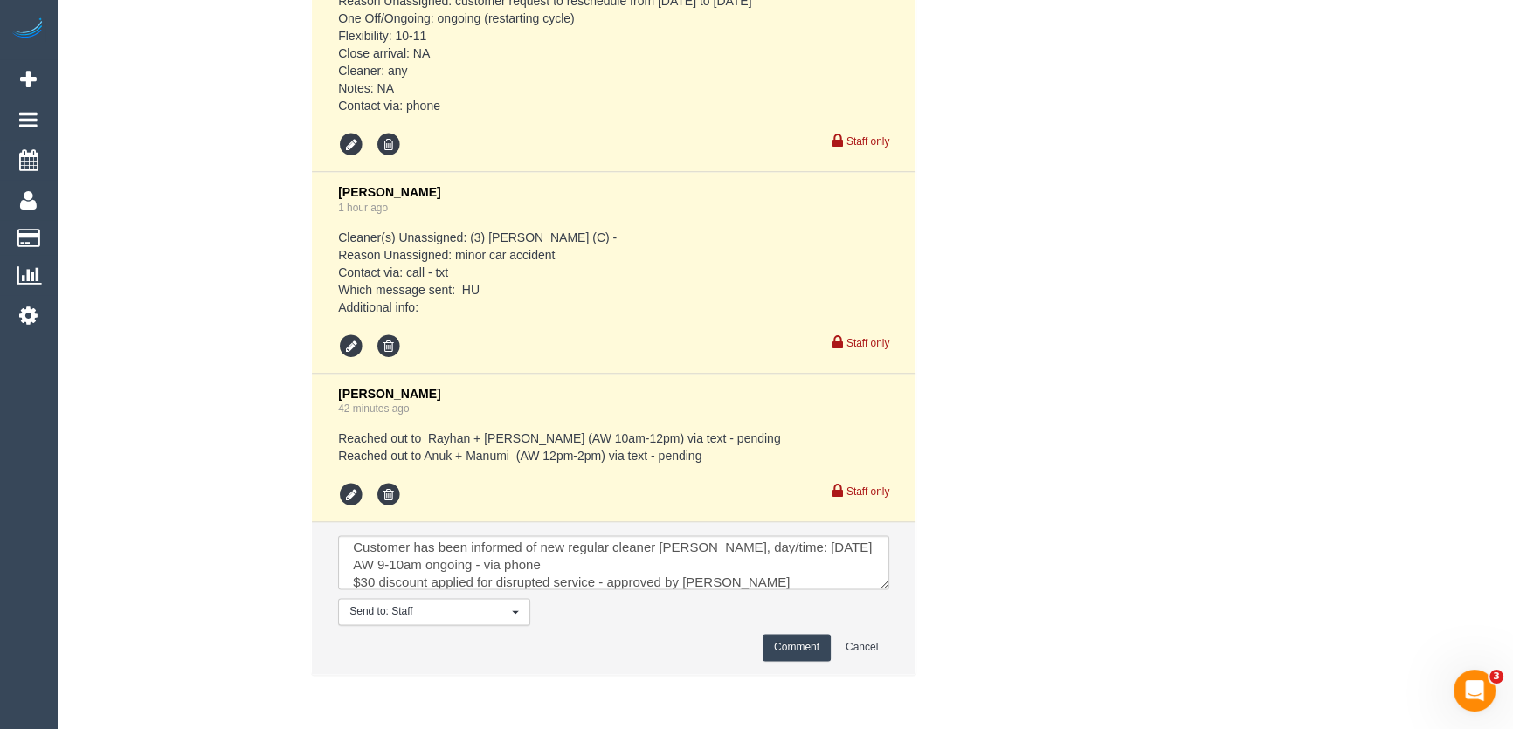
click at [812, 646] on button "Comment" at bounding box center [797, 647] width 68 height 27
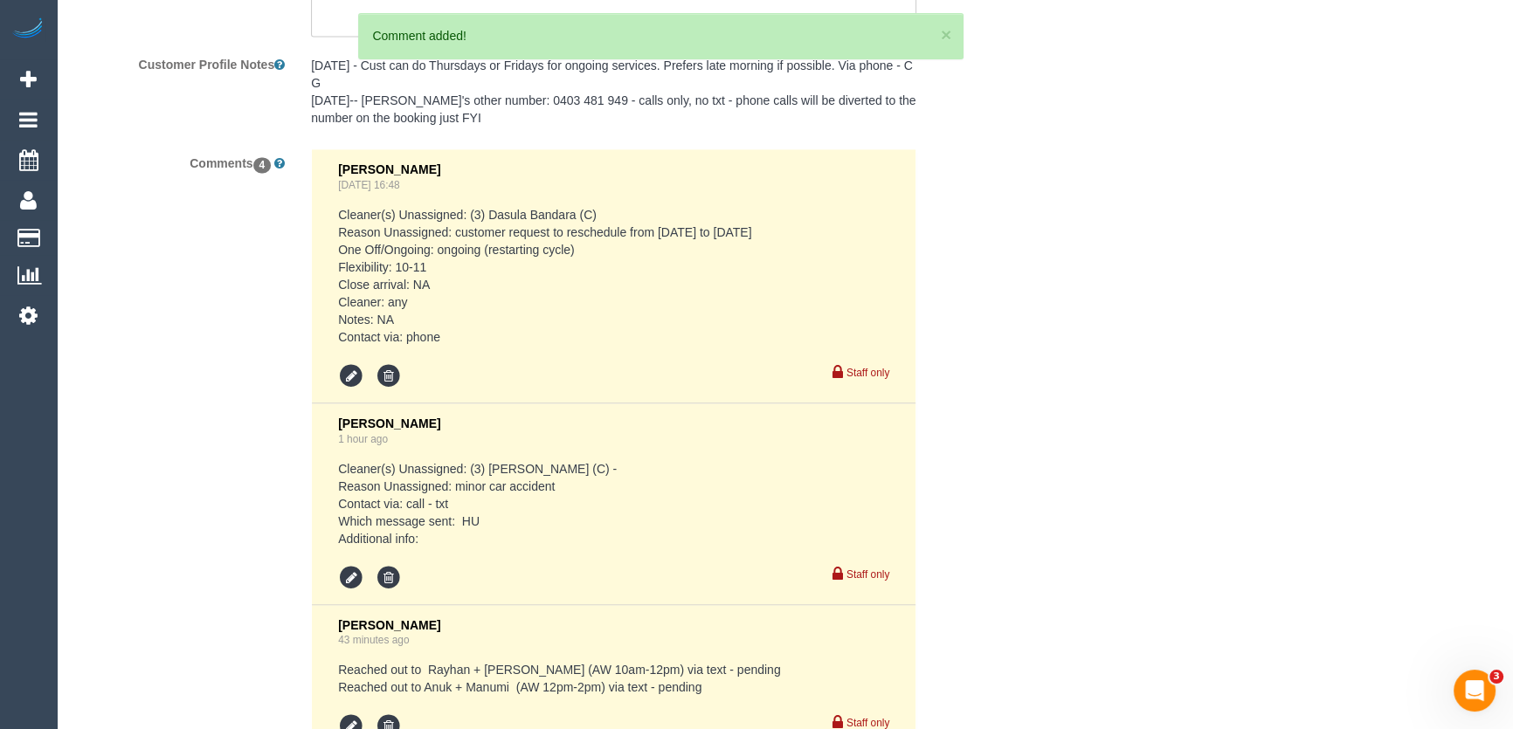
scroll to position [2899, 0]
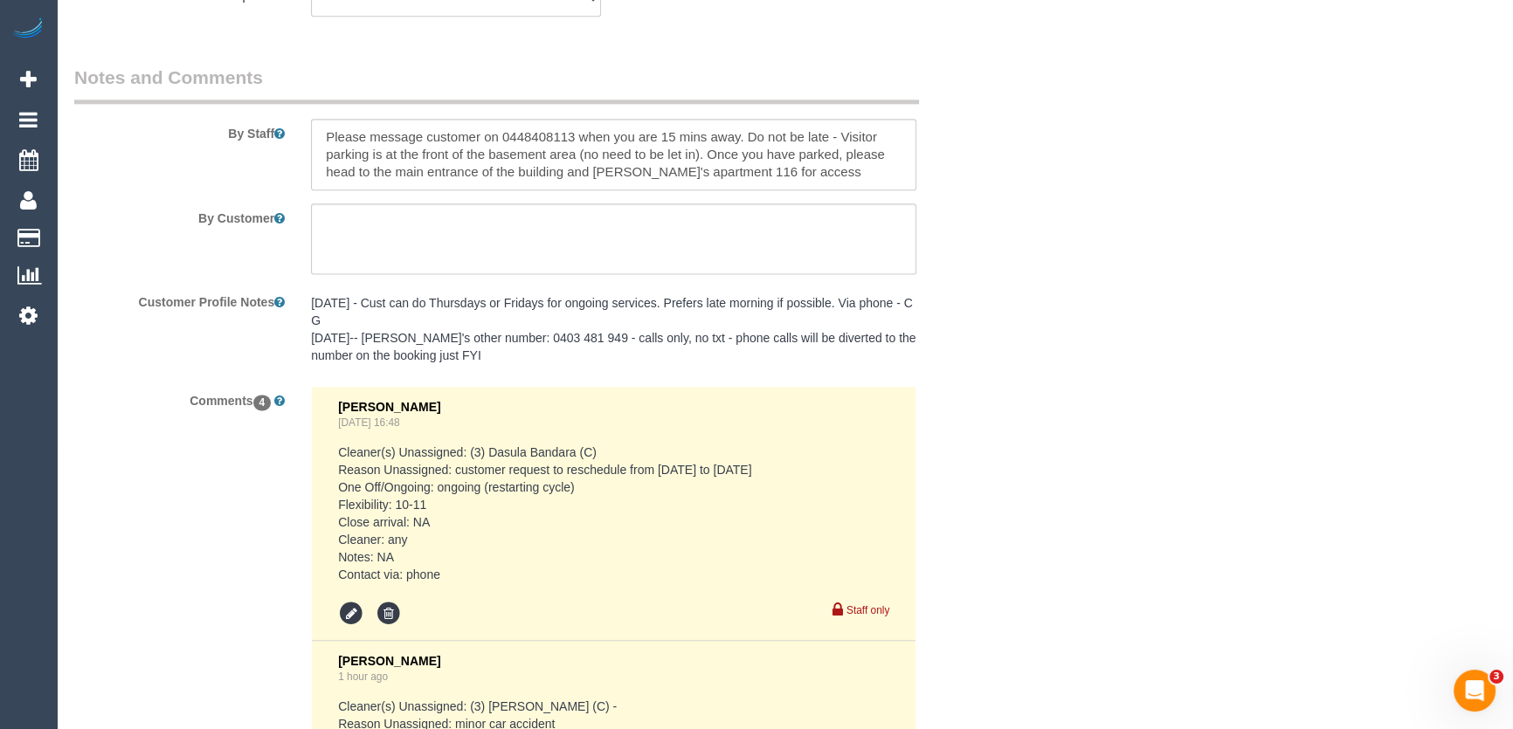
drag, startPoint x: 340, startPoint y: 296, endPoint x: 330, endPoint y: 297, distance: 9.6
click at [340, 296] on pre "[DATE] - Cust can do Thursdays or Fridays for ongoing services. Prefers late mo…" at bounding box center [613, 329] width 605 height 70
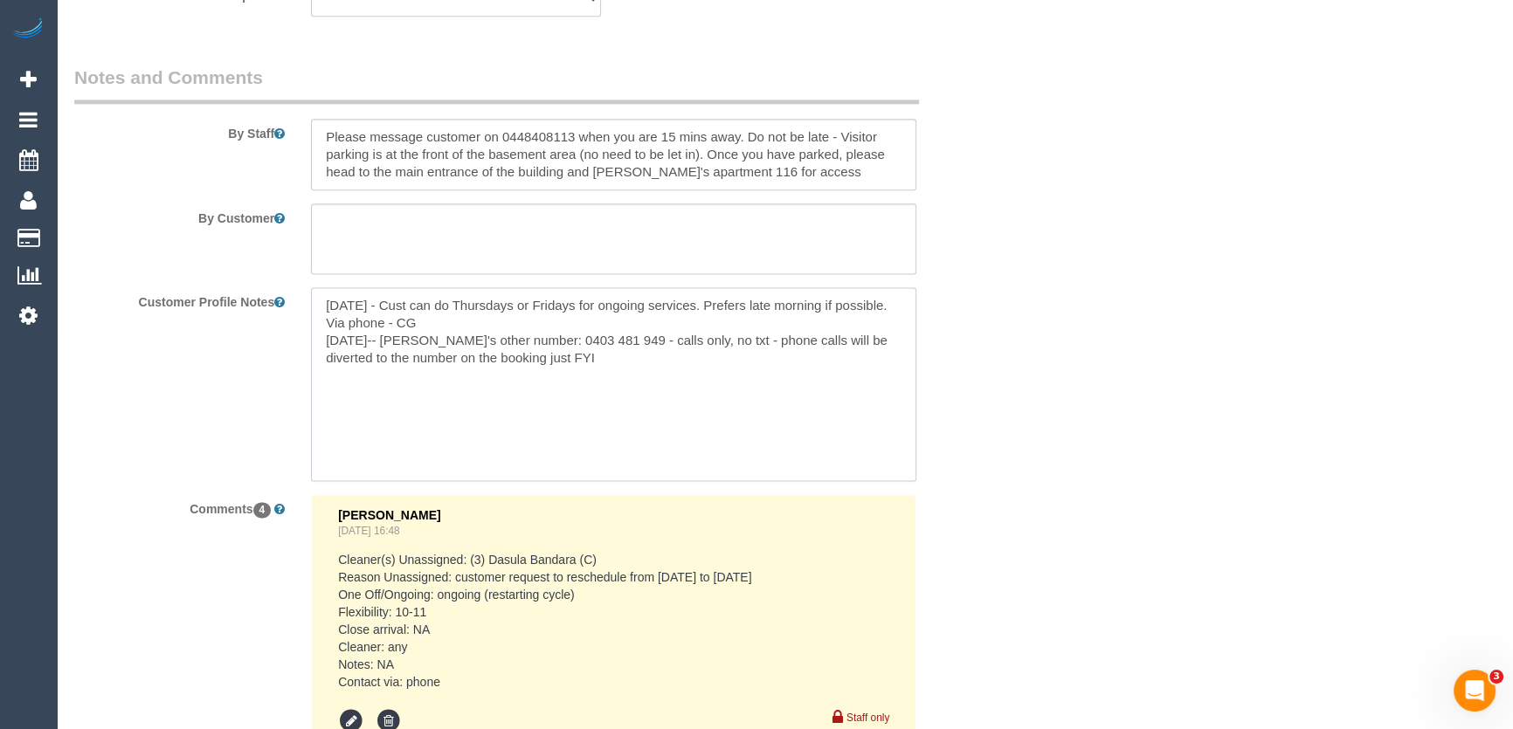
click at [317, 304] on textarea "[DATE] - Cust can do Thursdays or Fridays for ongoing services. Prefers late mo…" at bounding box center [613, 383] width 605 height 193
paste textarea "** ACCESS ** ** PREFERENCES ** ** DO NOT SEND ** ** GENERAL ** ** BILLING/INVOI…"
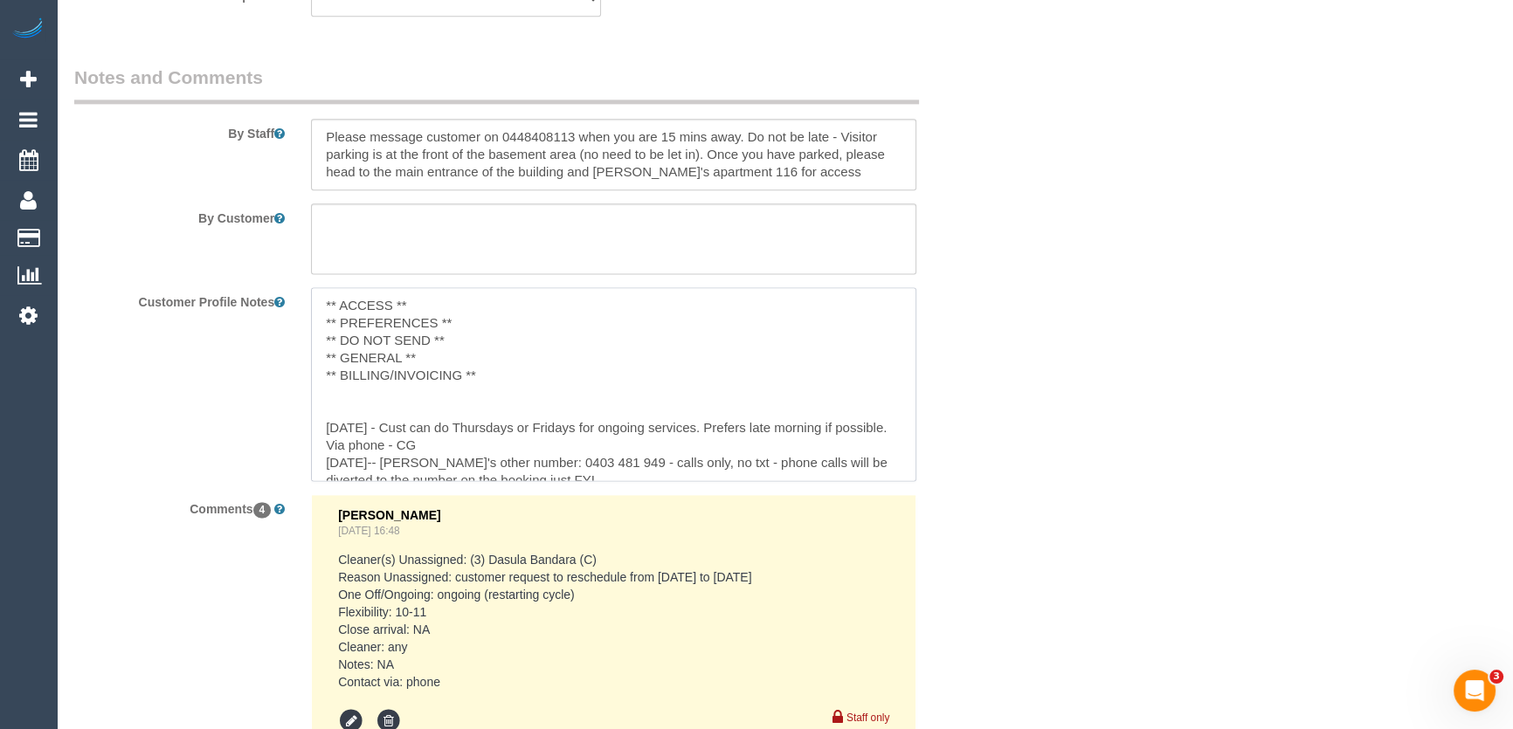
click at [476, 325] on textarea "** ACCESS ** ** PREFERENCES ** ** DO NOT SEND ** ** GENERAL ** ** BILLING/INVOI…" at bounding box center [613, 383] width 605 height 193
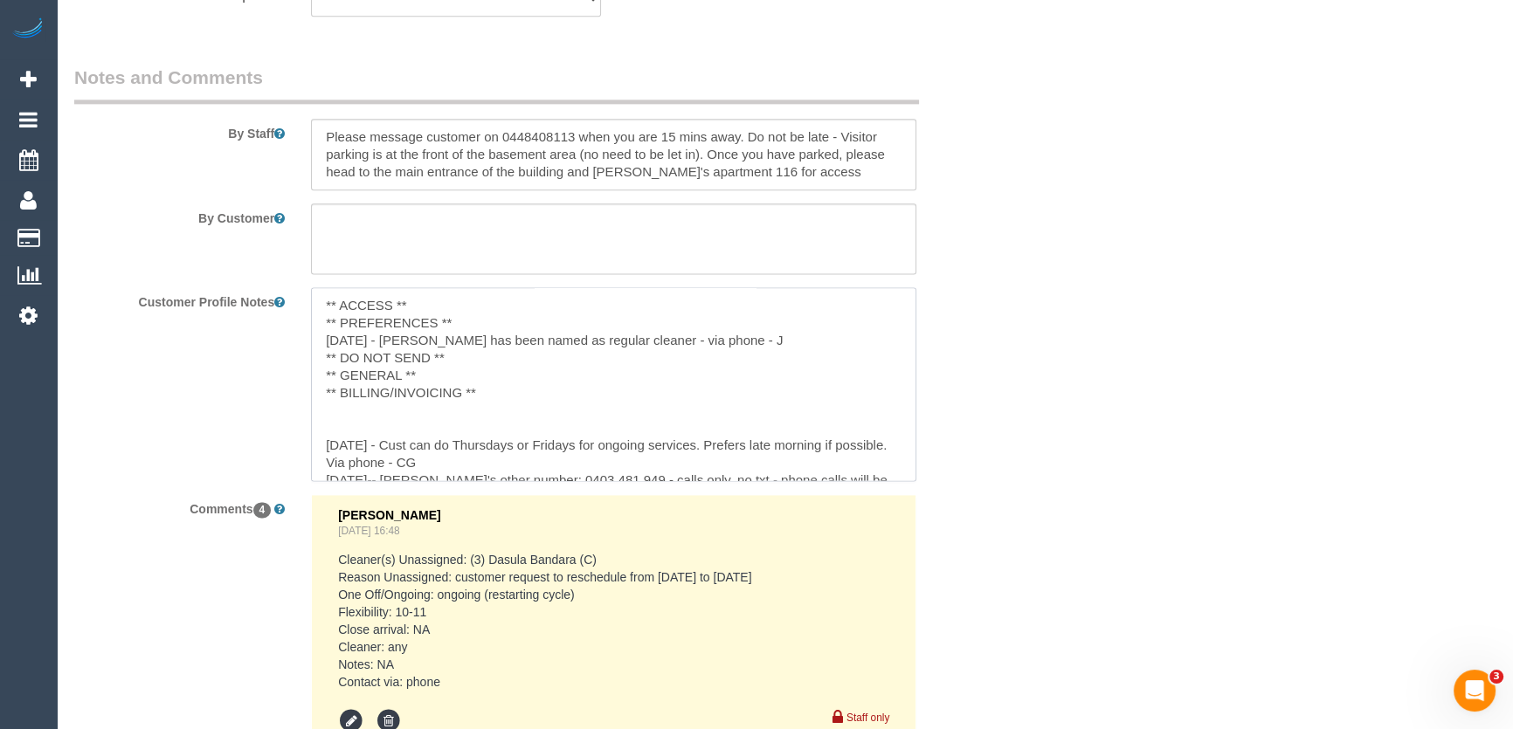
type textarea "** ACCESS ** ** PREFERENCES ** [DATE] - [PERSON_NAME] has been named as regular…"
click at [1004, 477] on div "Customer Profile Notes ** ACCESS ** ** PREFERENCES ** [DATE] - Rowan has been n…" at bounding box center [535, 383] width 948 height 193
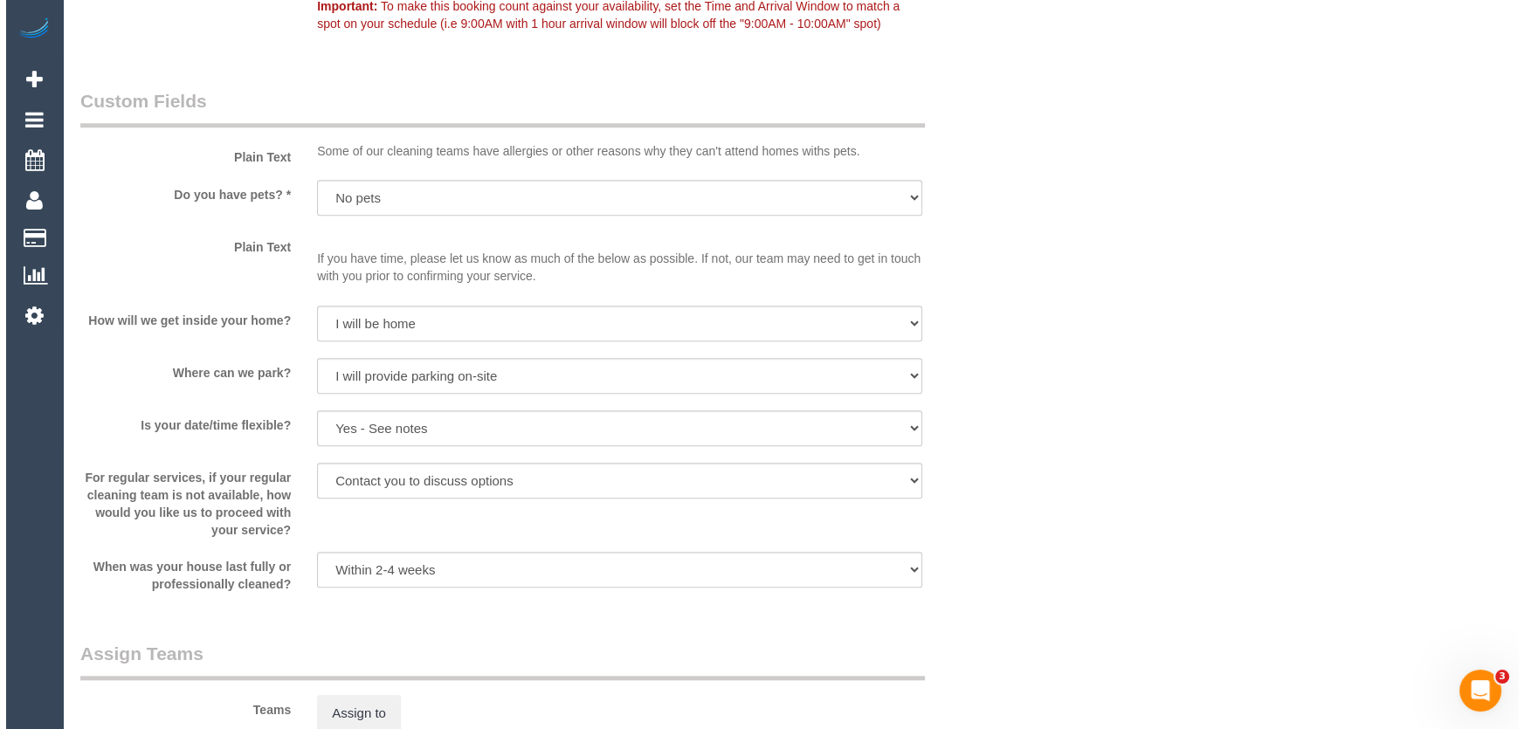
scroll to position [2403, 0]
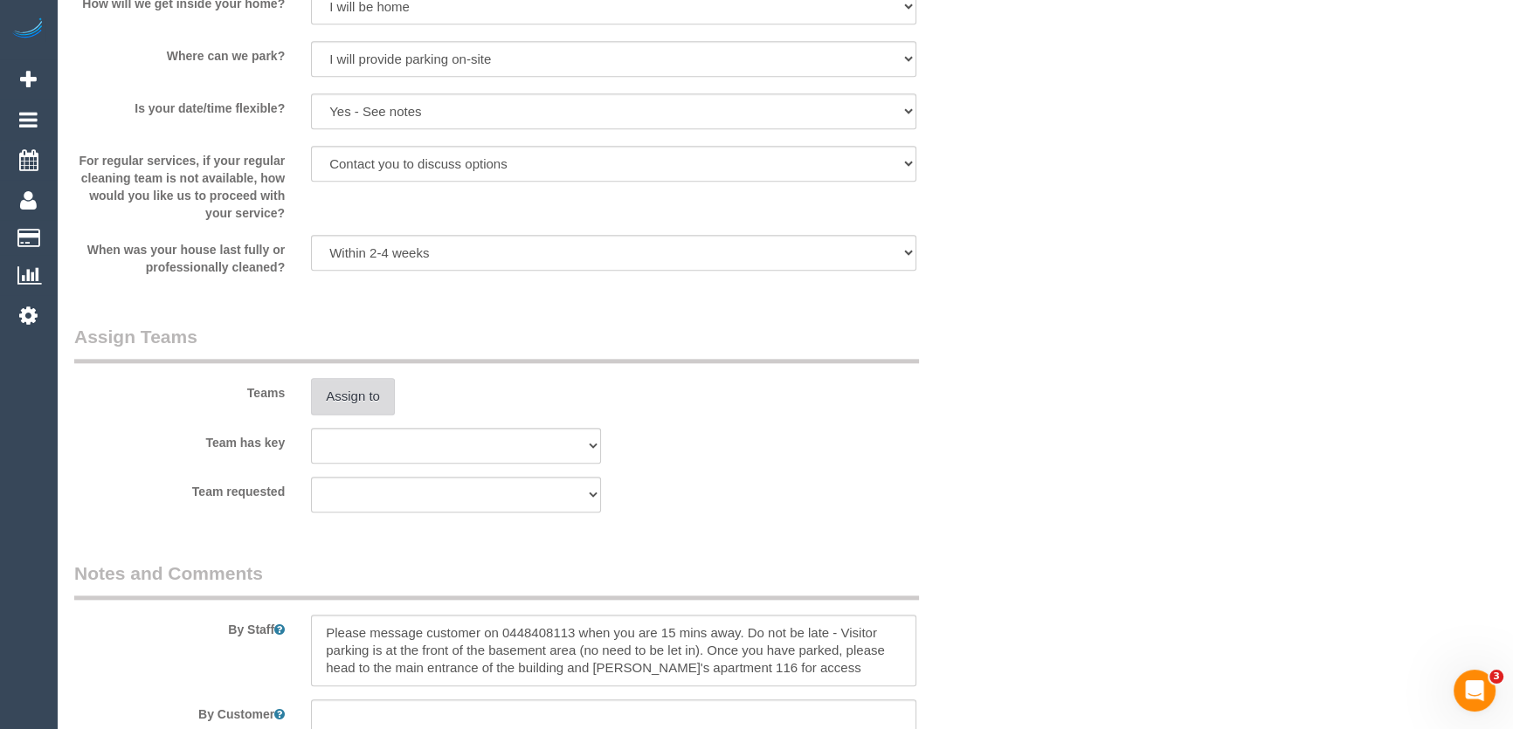
click at [356, 402] on button "Assign to" at bounding box center [353, 396] width 84 height 37
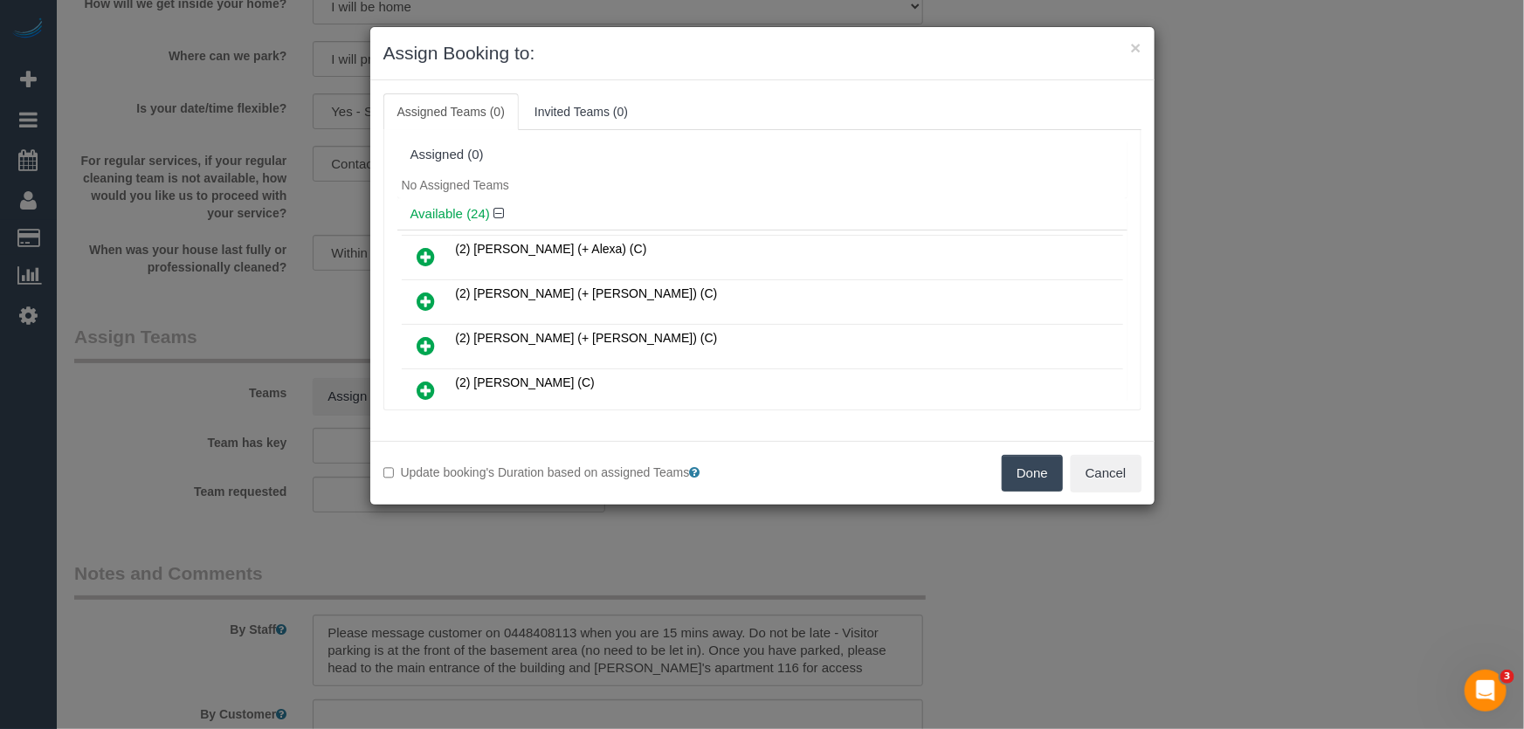
scroll to position [722, 0]
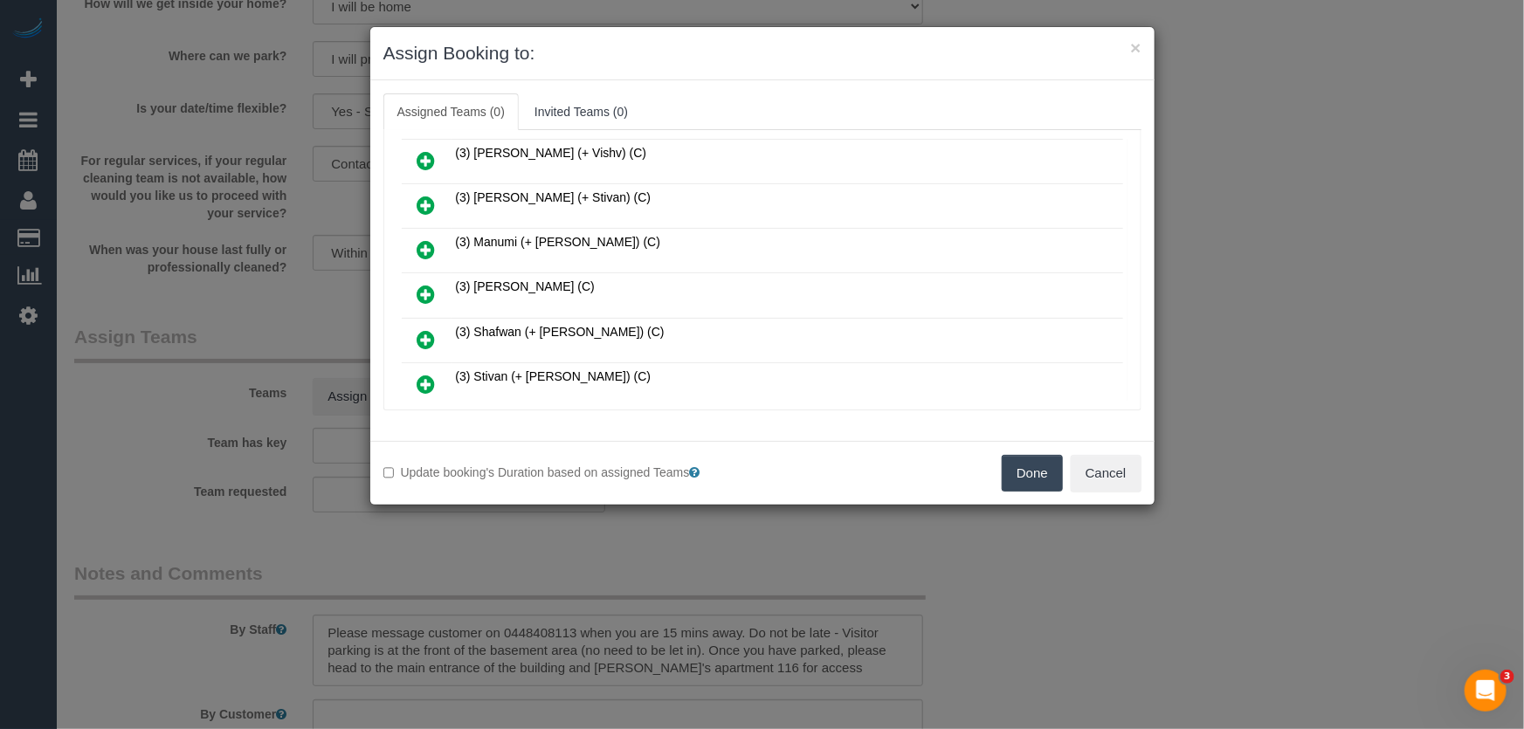
click at [424, 284] on icon at bounding box center [427, 294] width 18 height 21
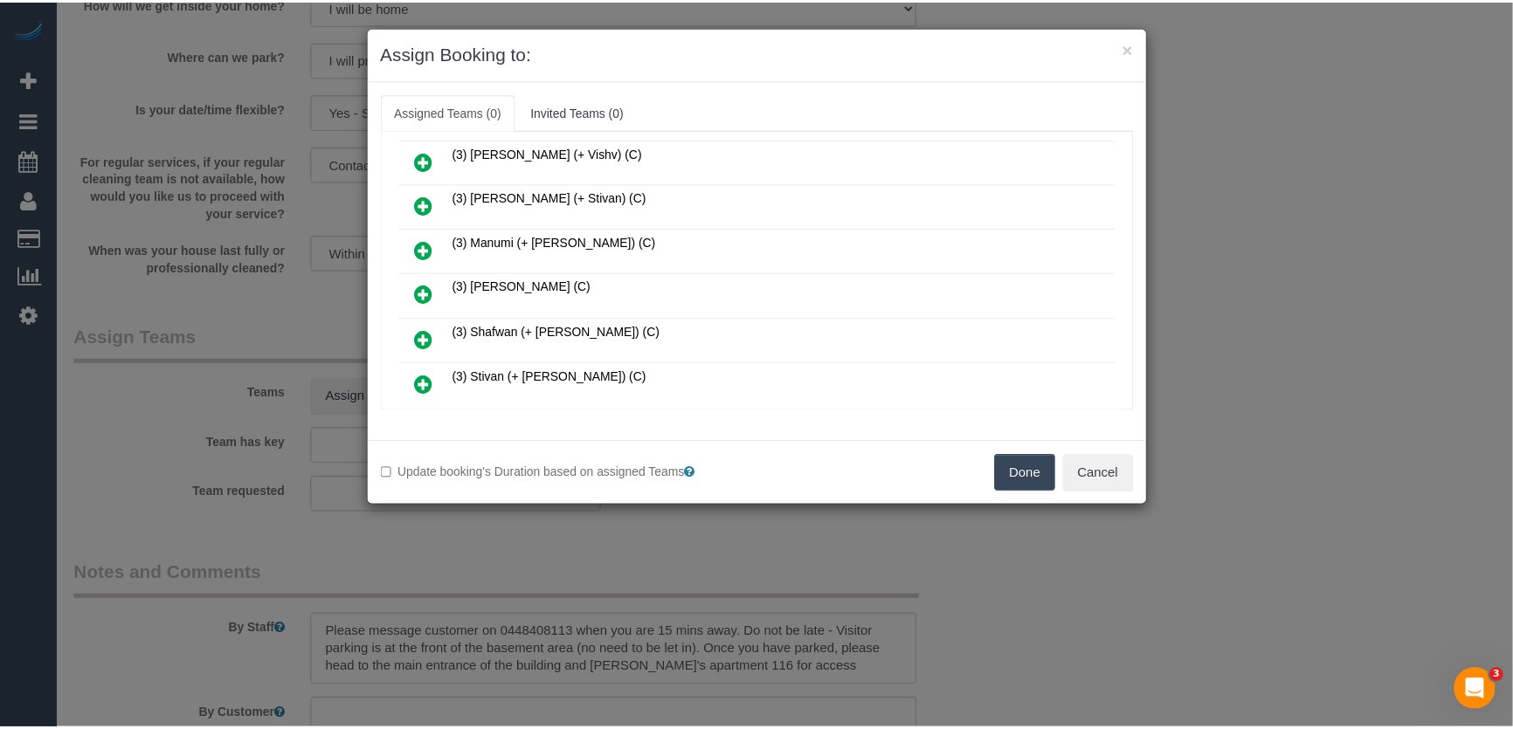
scroll to position [763, 0]
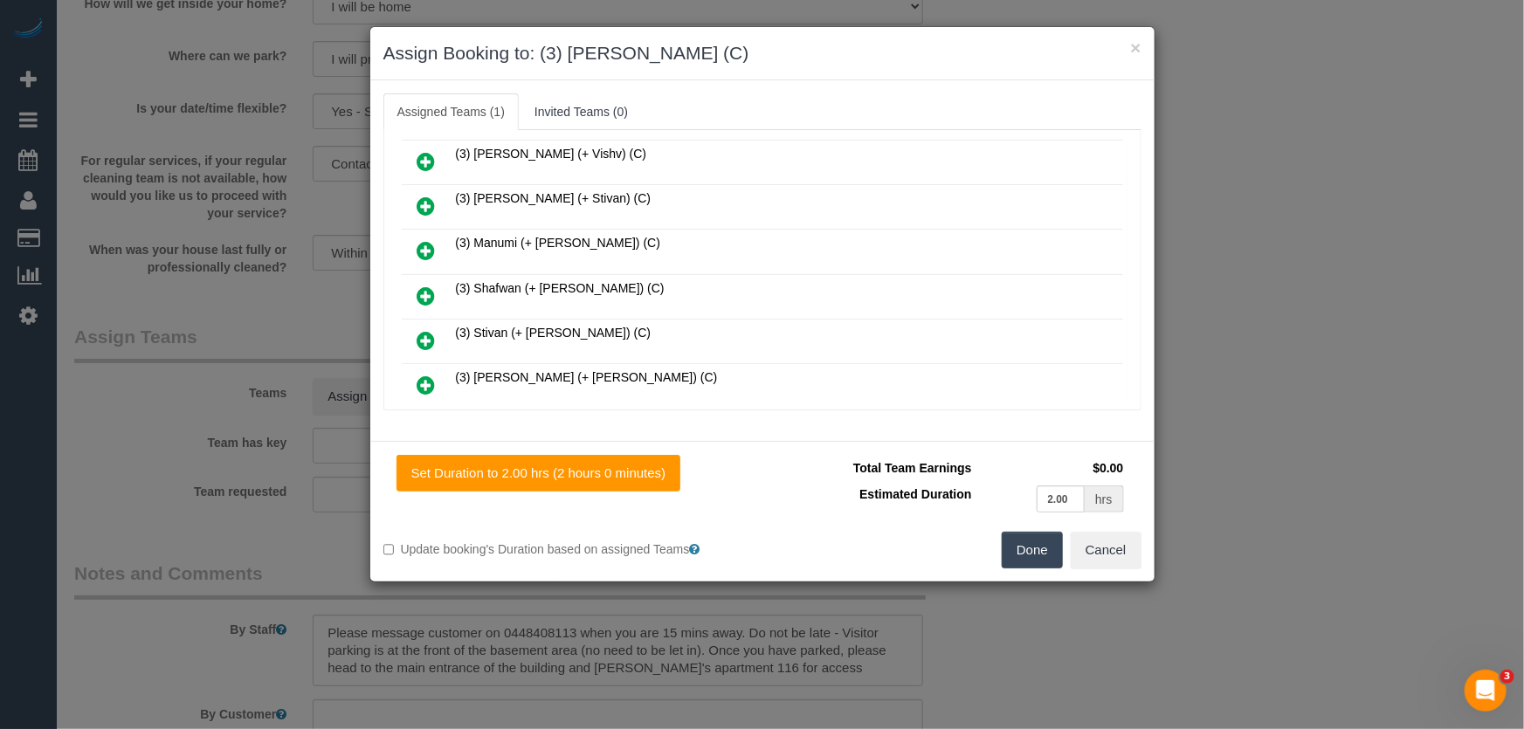
click at [1048, 556] on button "Done" at bounding box center [1032, 550] width 61 height 37
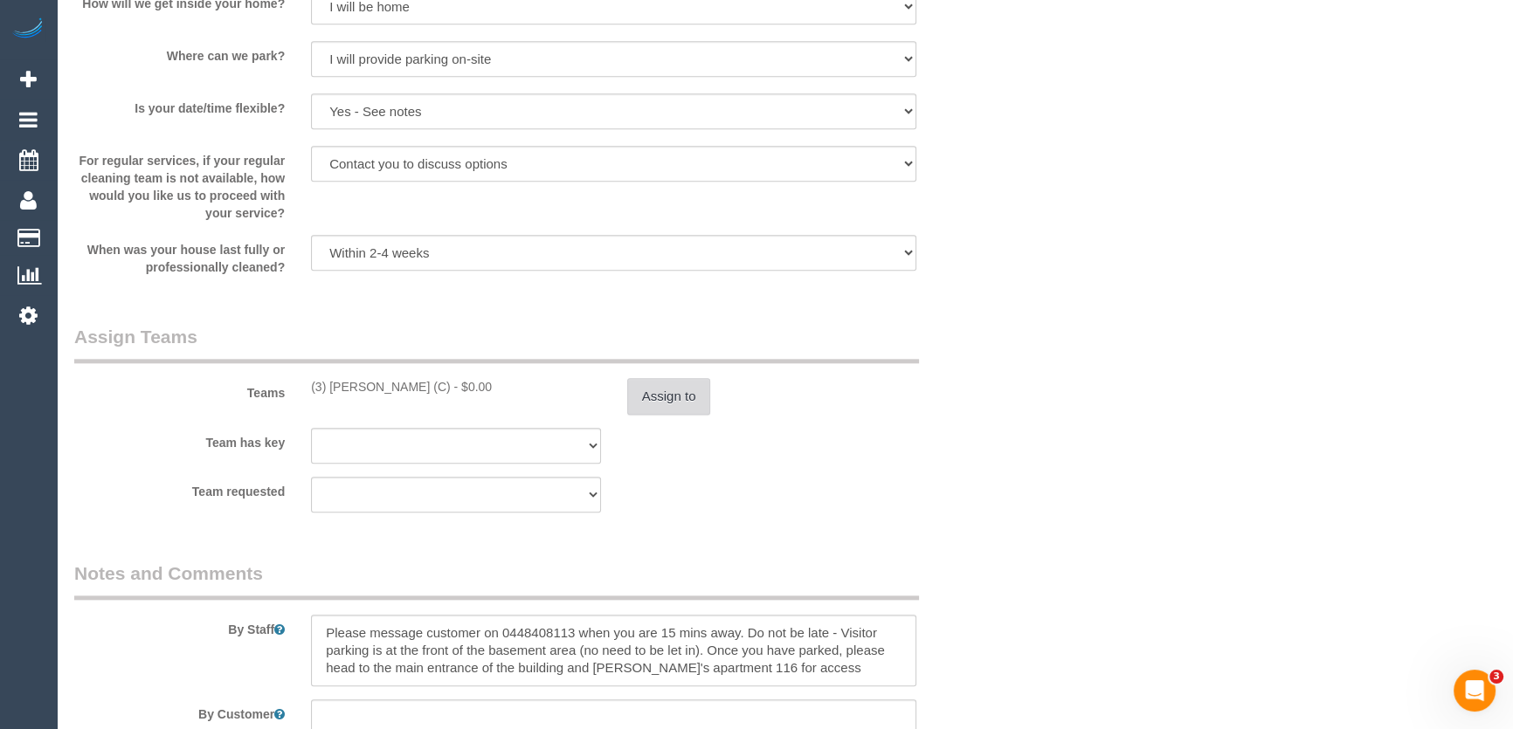
click at [681, 399] on button "Assign to" at bounding box center [669, 396] width 84 height 37
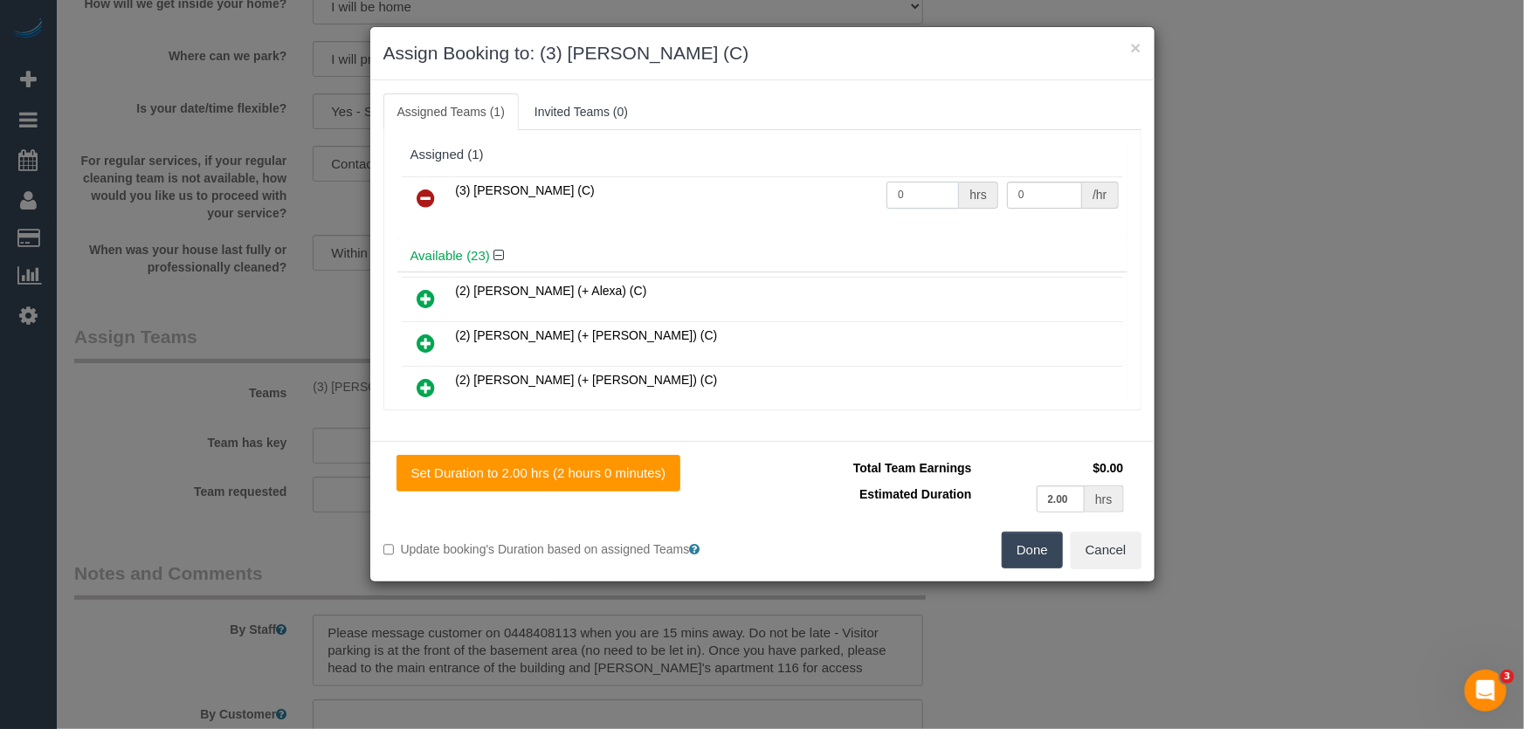
click at [913, 192] on input "0" at bounding box center [923, 195] width 73 height 27
type input "2"
type input "35"
click at [1031, 553] on button "Done" at bounding box center [1032, 550] width 61 height 37
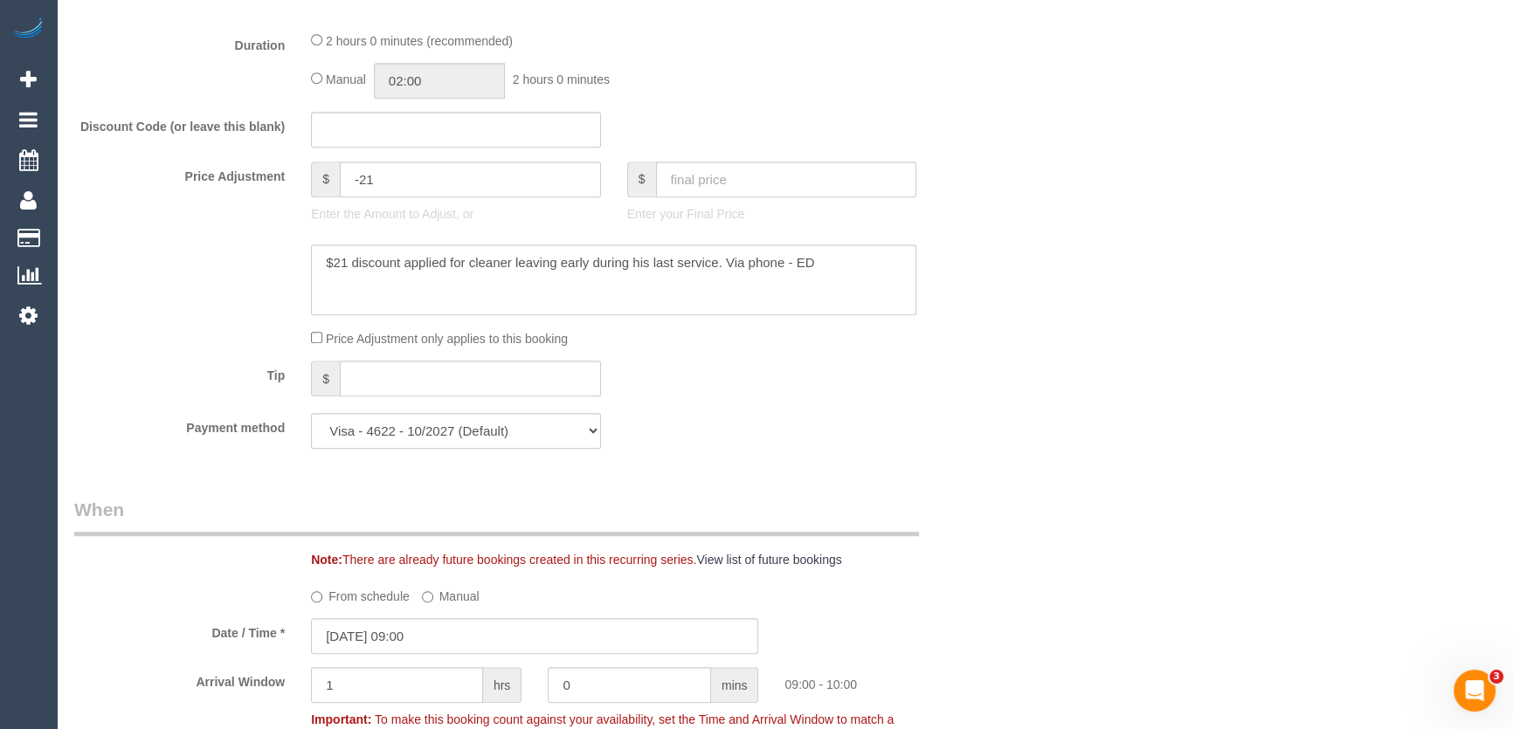
scroll to position [1371, 0]
click at [392, 190] on input "-21" at bounding box center [470, 180] width 261 height 36
type input "-51"
click at [322, 265] on textarea at bounding box center [613, 281] width 605 height 72
type textarea "$30 discount applied for disrupted service - via phone - JT $21 discount applie…"
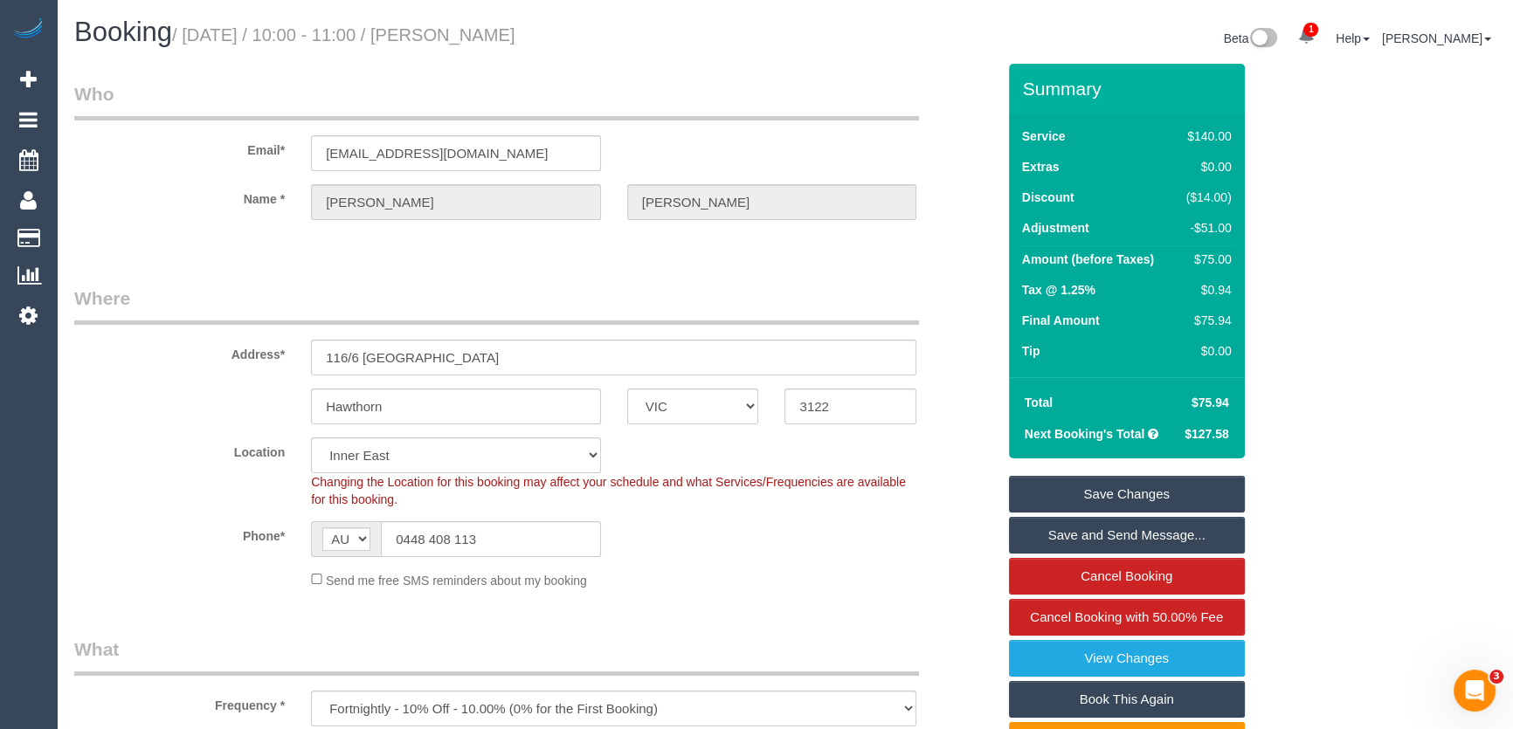
scroll to position [0, 0]
click at [499, 25] on small "/ [DATE] / 10:00 - 11:00 / [PERSON_NAME]" at bounding box center [343, 34] width 343 height 19
copy small "[PERSON_NAME]"
click at [1127, 531] on link "Save and Send Message..." at bounding box center [1127, 535] width 236 height 37
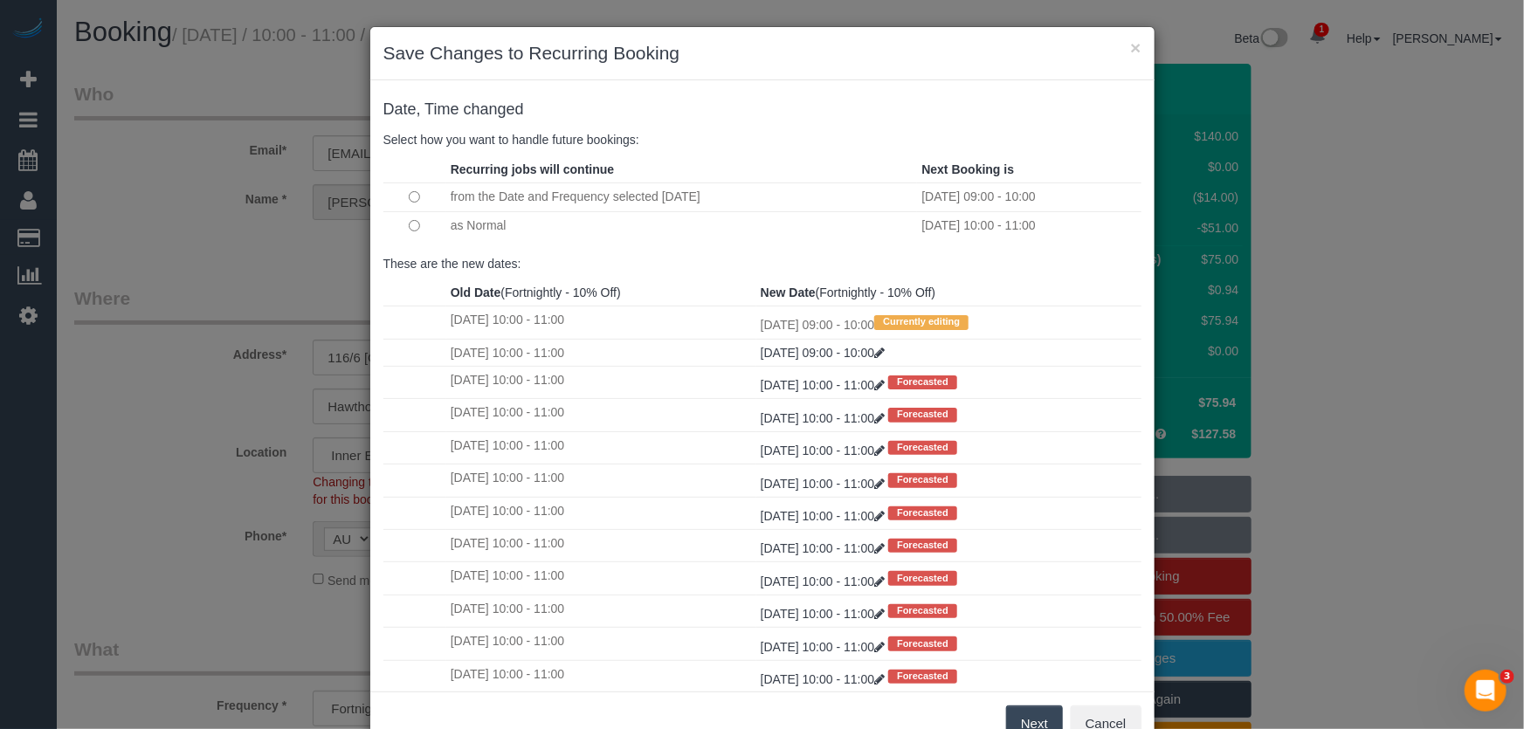
click at [1033, 716] on button "Next" at bounding box center [1034, 724] width 57 height 37
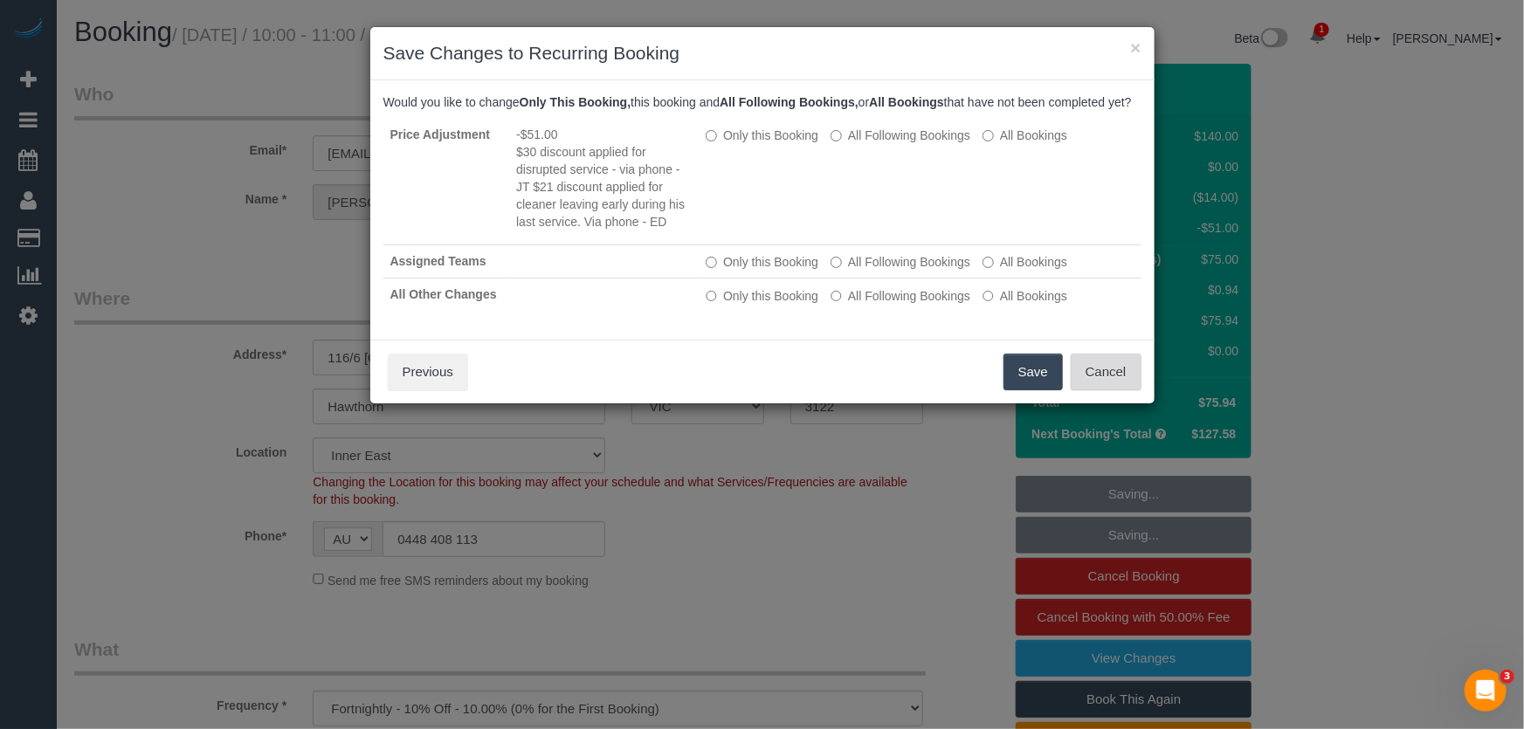
click at [1096, 390] on button "Cancel" at bounding box center [1106, 372] width 71 height 37
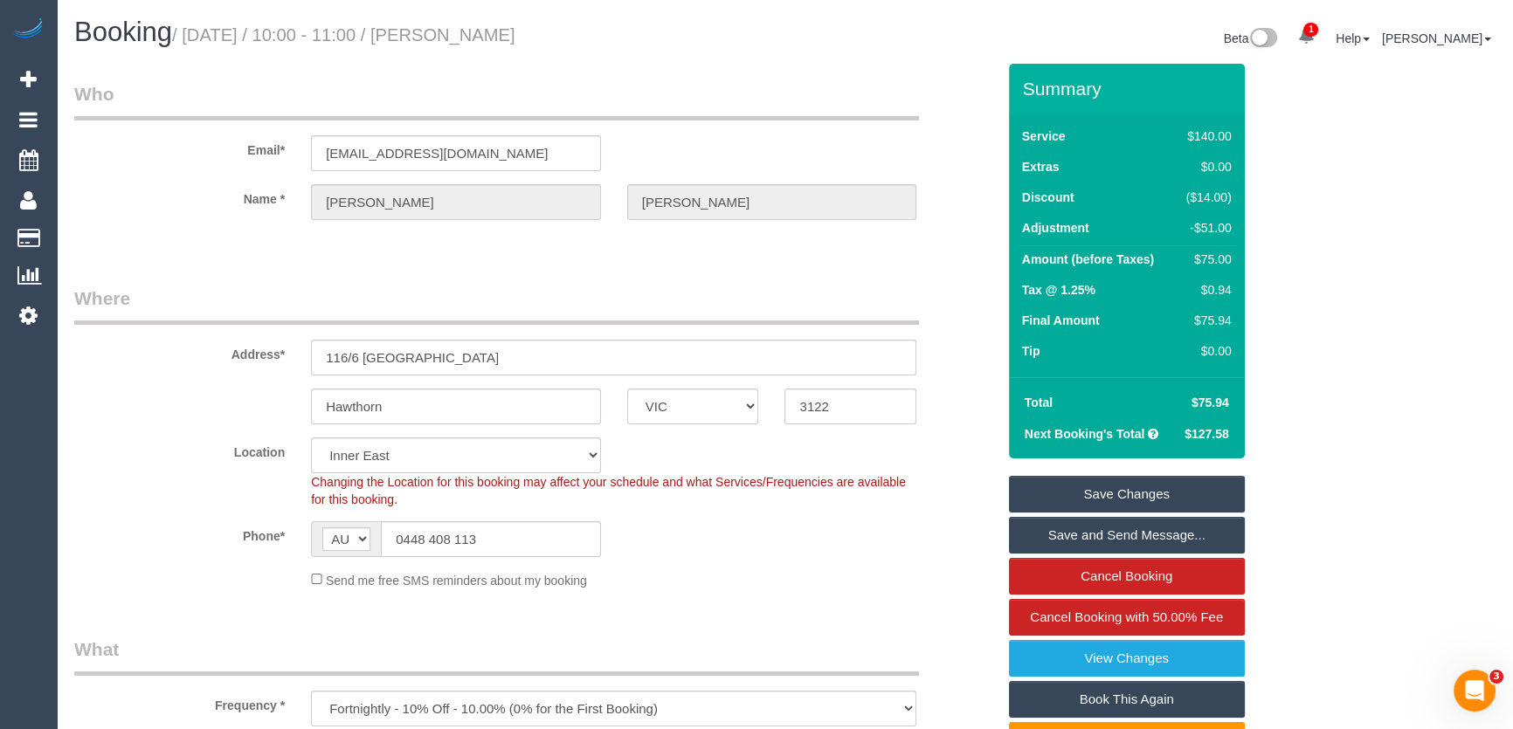
click at [1065, 536] on link "Save and Send Message..." at bounding box center [1127, 535] width 236 height 37
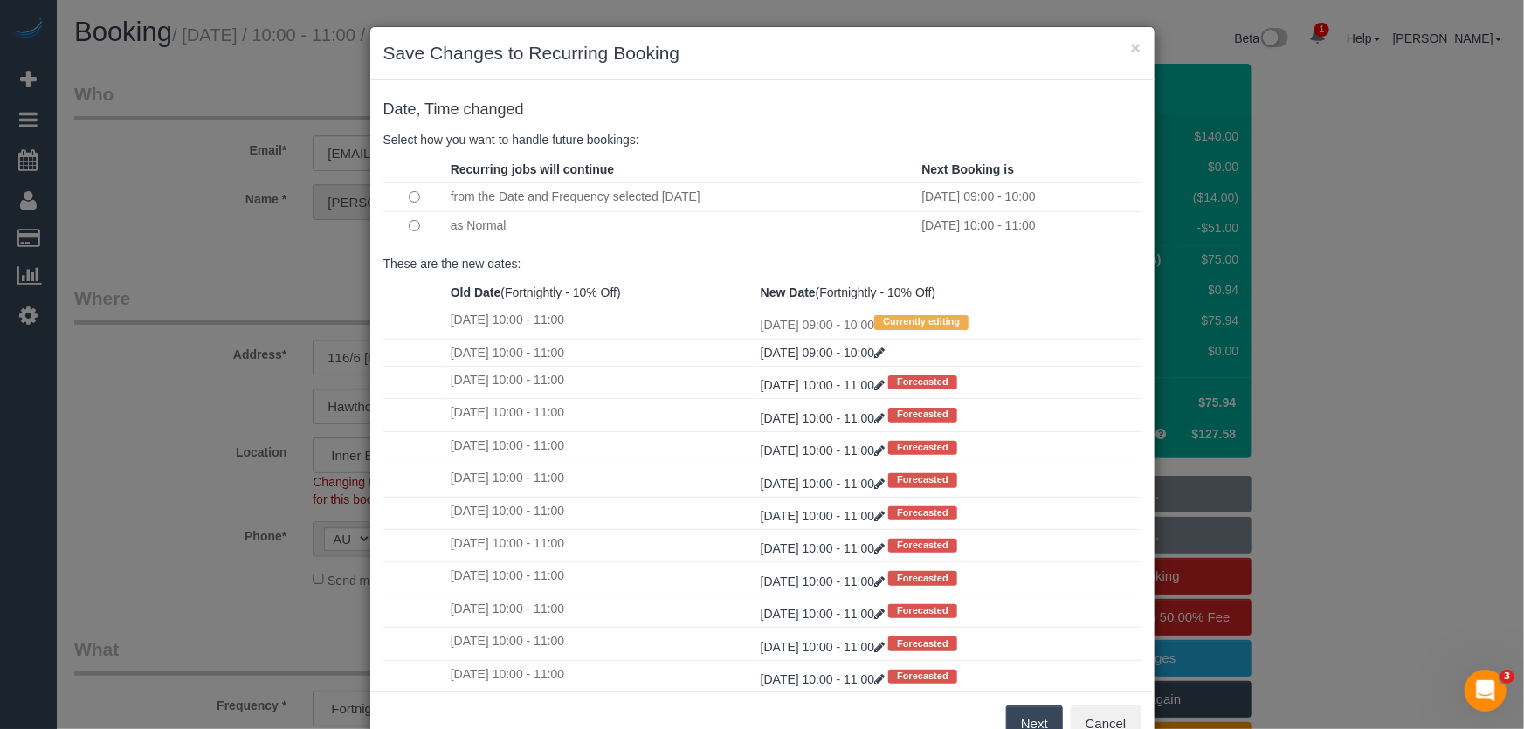
click at [1022, 715] on button "Next" at bounding box center [1034, 724] width 57 height 37
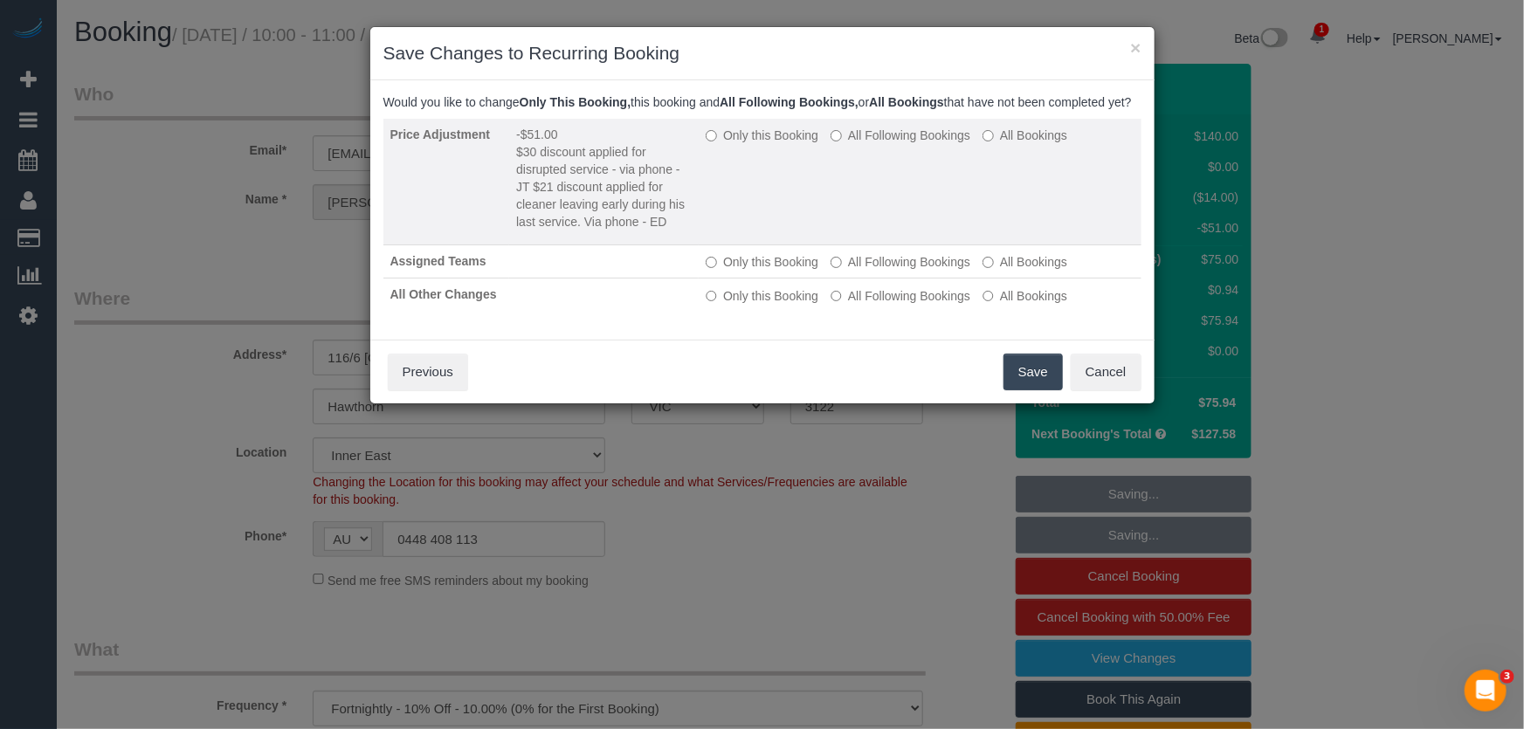
click at [881, 144] on label "All Following Bookings" at bounding box center [901, 135] width 140 height 17
click at [869, 144] on label "All Following Bookings" at bounding box center [901, 135] width 140 height 17
click at [846, 144] on label "All Following Bookings" at bounding box center [901, 135] width 140 height 17
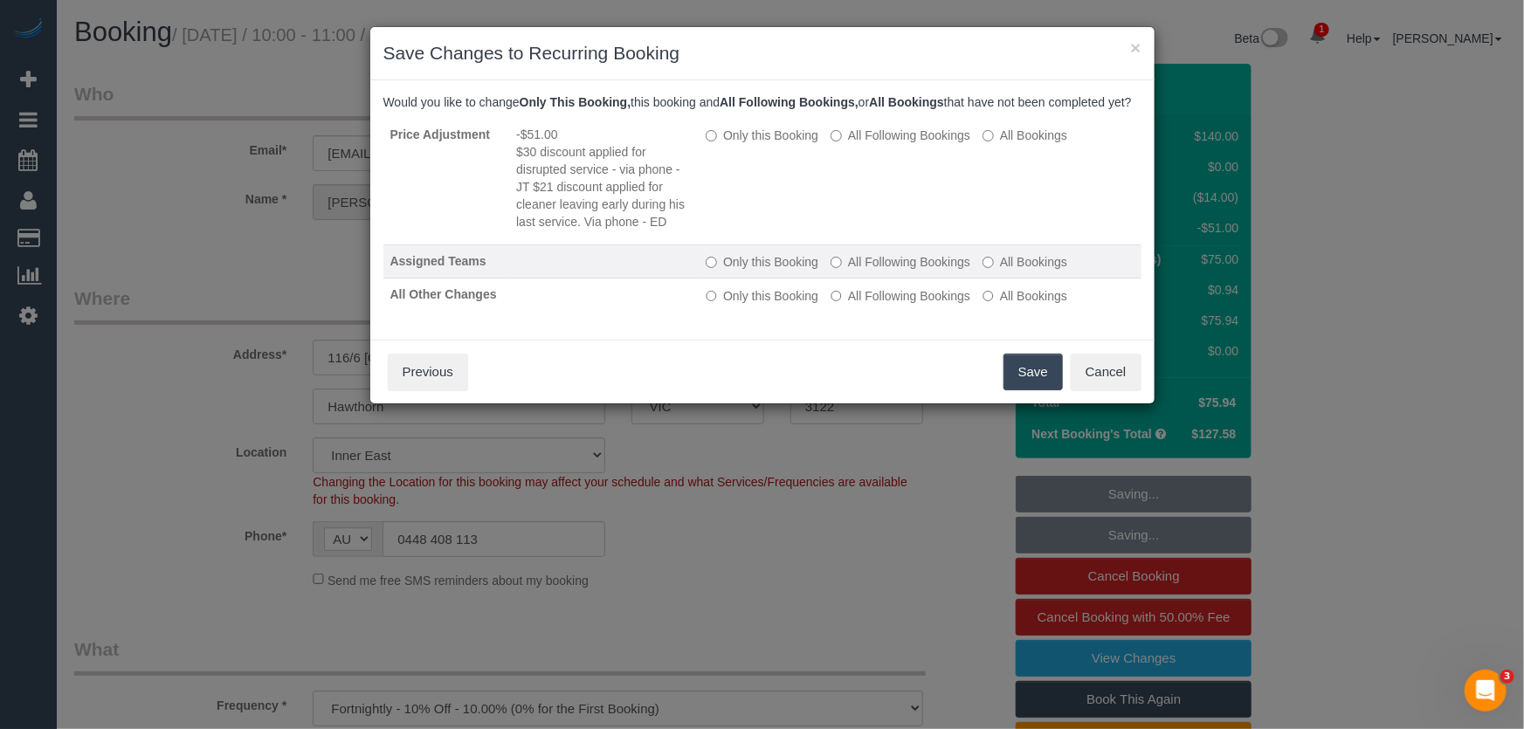
click at [848, 271] on label "All Following Bookings" at bounding box center [901, 261] width 140 height 17
click at [1022, 389] on button "Save" at bounding box center [1033, 372] width 59 height 37
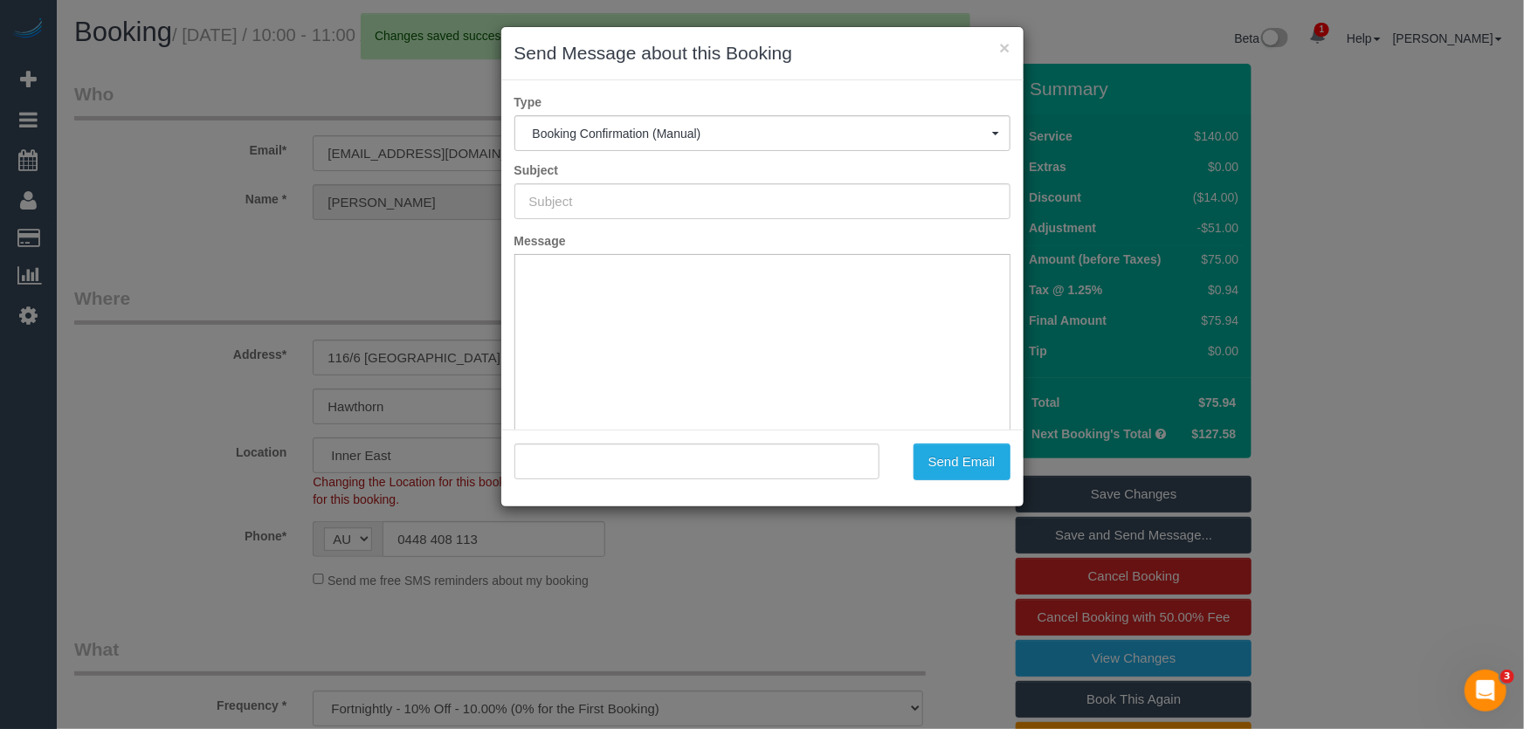
type input "Booking Confirmed"
type input ""Tony Williams" <tonywilliamshome@gmail.com>"
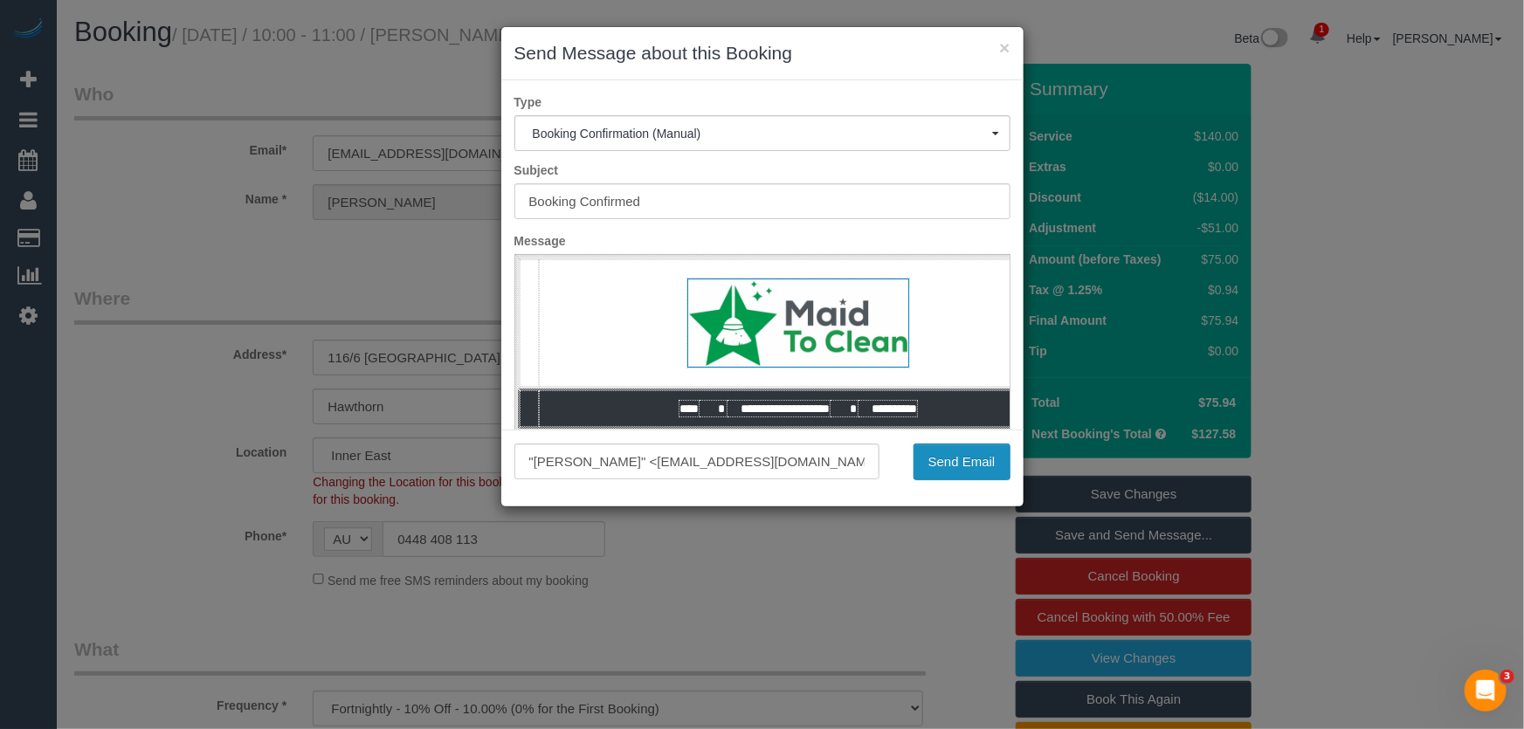
click at [956, 473] on button "Send Email" at bounding box center [962, 462] width 97 height 37
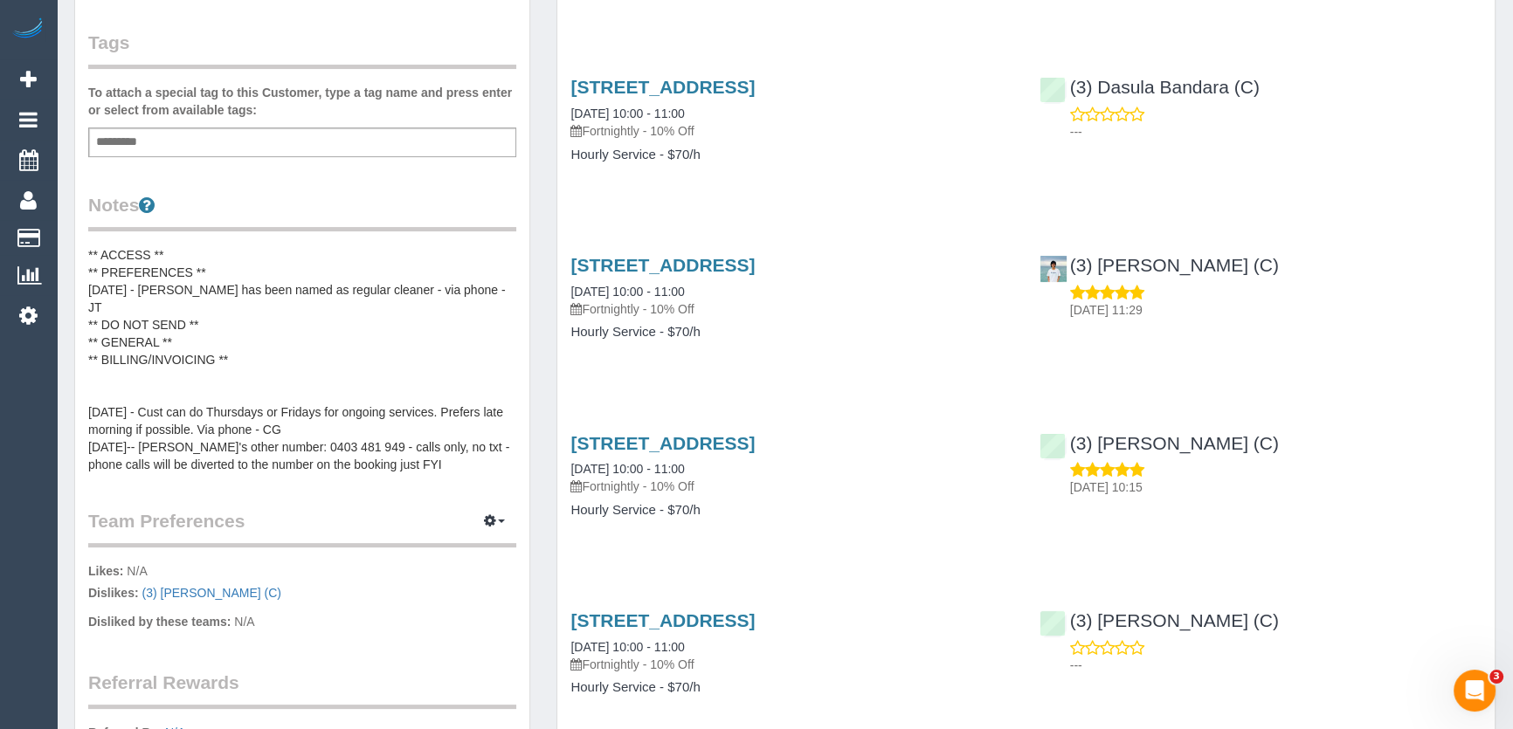
scroll to position [476, 0]
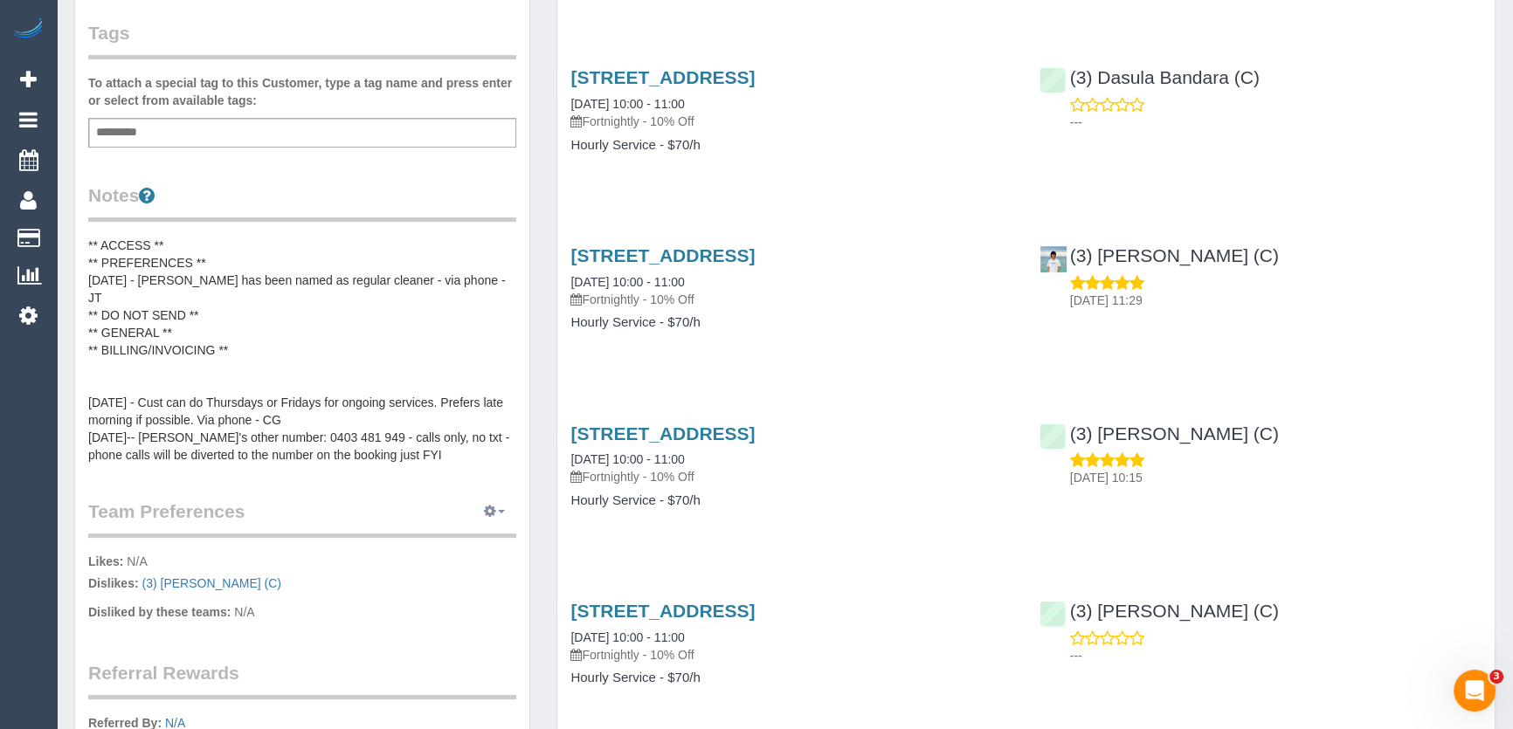
click at [496, 506] on icon "button" at bounding box center [490, 511] width 12 height 10
click at [445, 533] on link "Manage Preferences" at bounding box center [441, 544] width 149 height 23
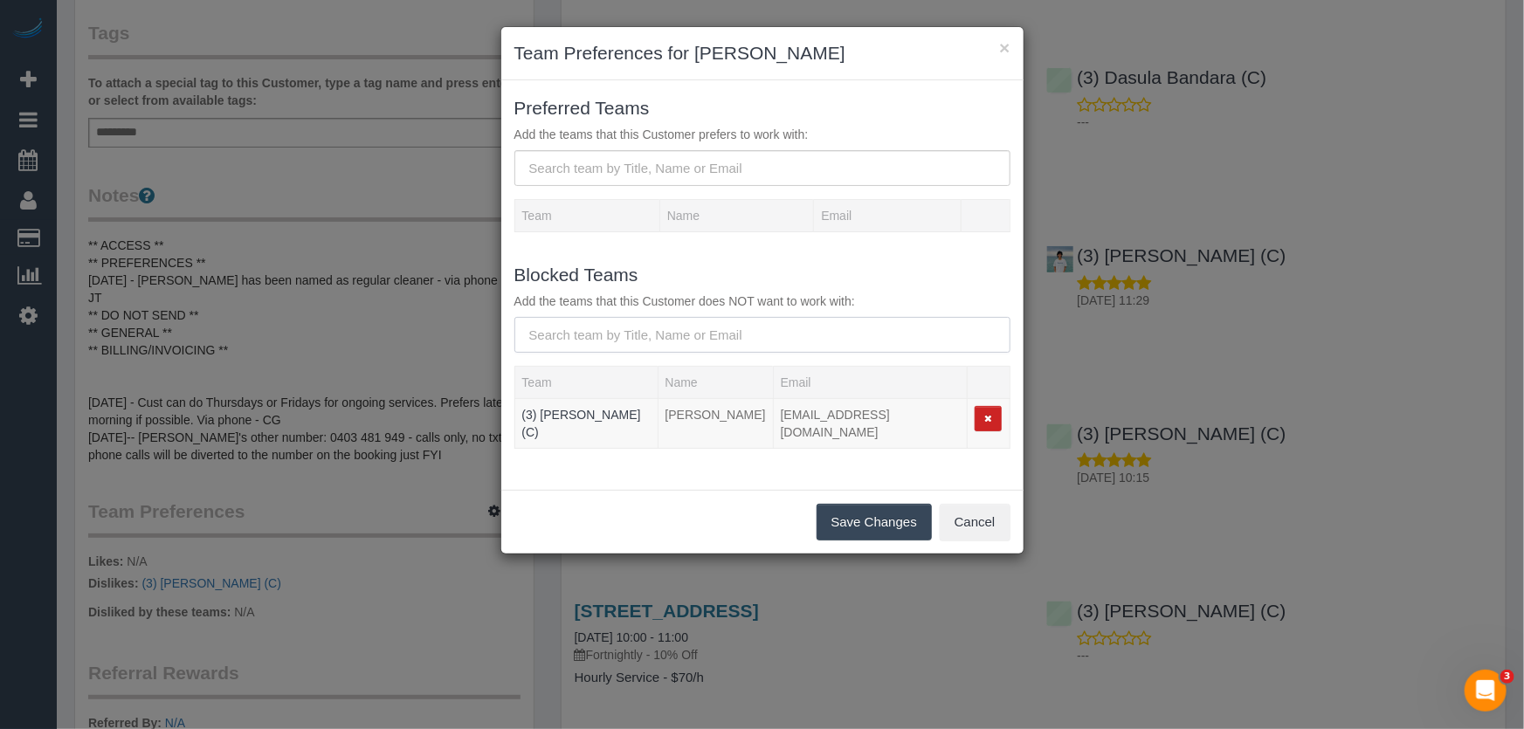
click at [725, 342] on input "text" at bounding box center [763, 335] width 496 height 36
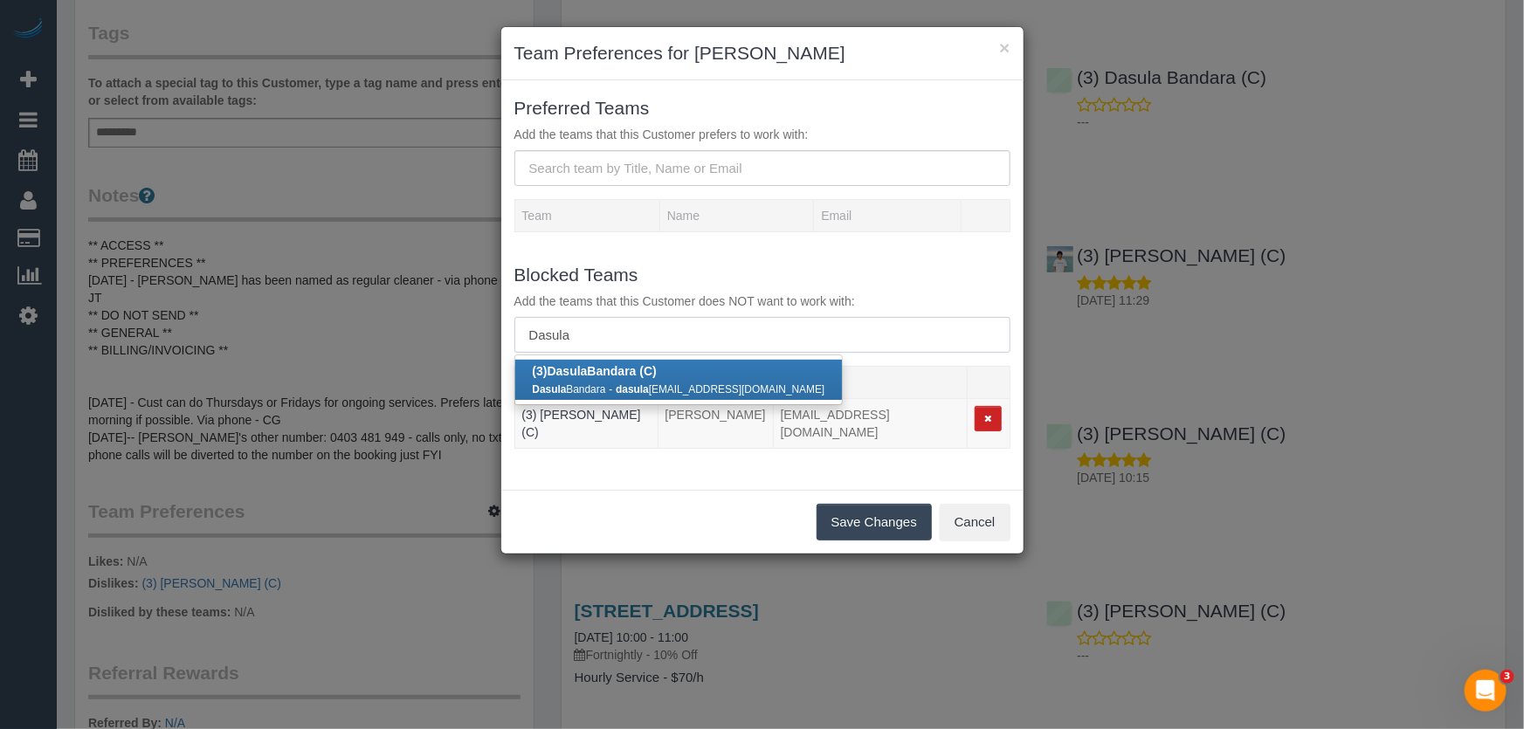
type input "Dasula"
click at [676, 380] on div "Dasula Bandara - dasula [EMAIL_ADDRESS][DOMAIN_NAME]" at bounding box center [679, 388] width 293 height 17
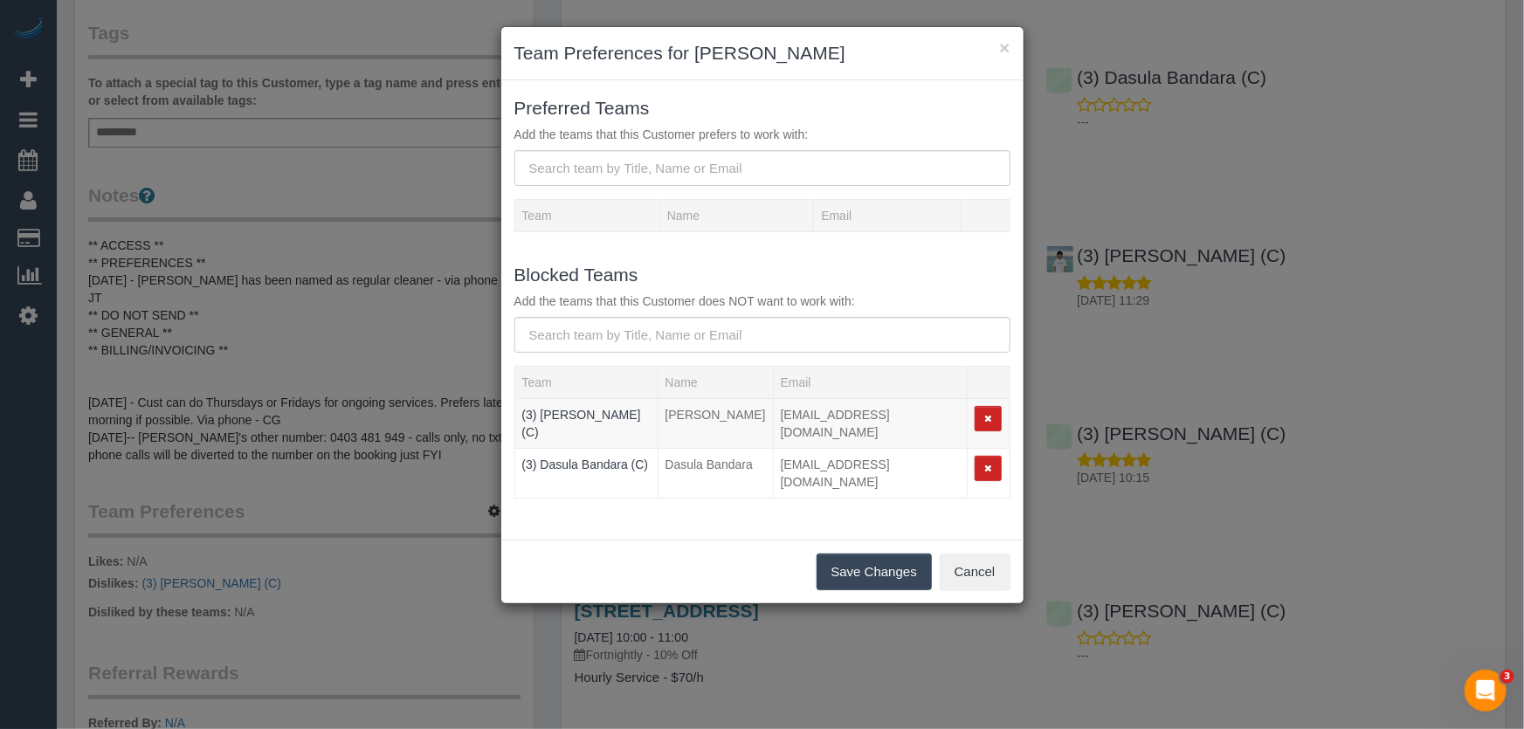
click at [870, 554] on button "Save Changes" at bounding box center [874, 572] width 115 height 37
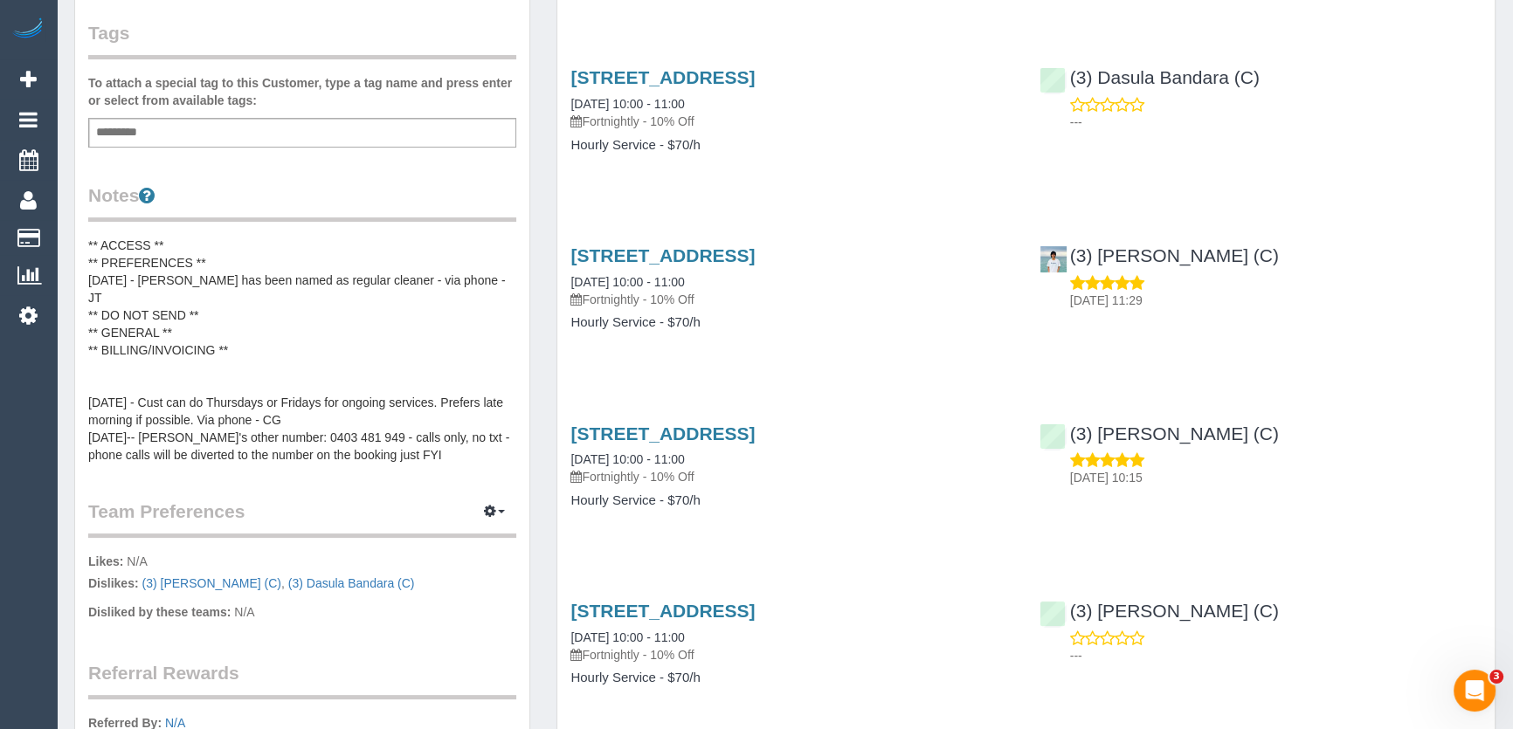
click at [188, 277] on pre "** ACCESS ** ** PREFERENCES ** [DATE] - [PERSON_NAME] has been named as regular…" at bounding box center [302, 350] width 428 height 227
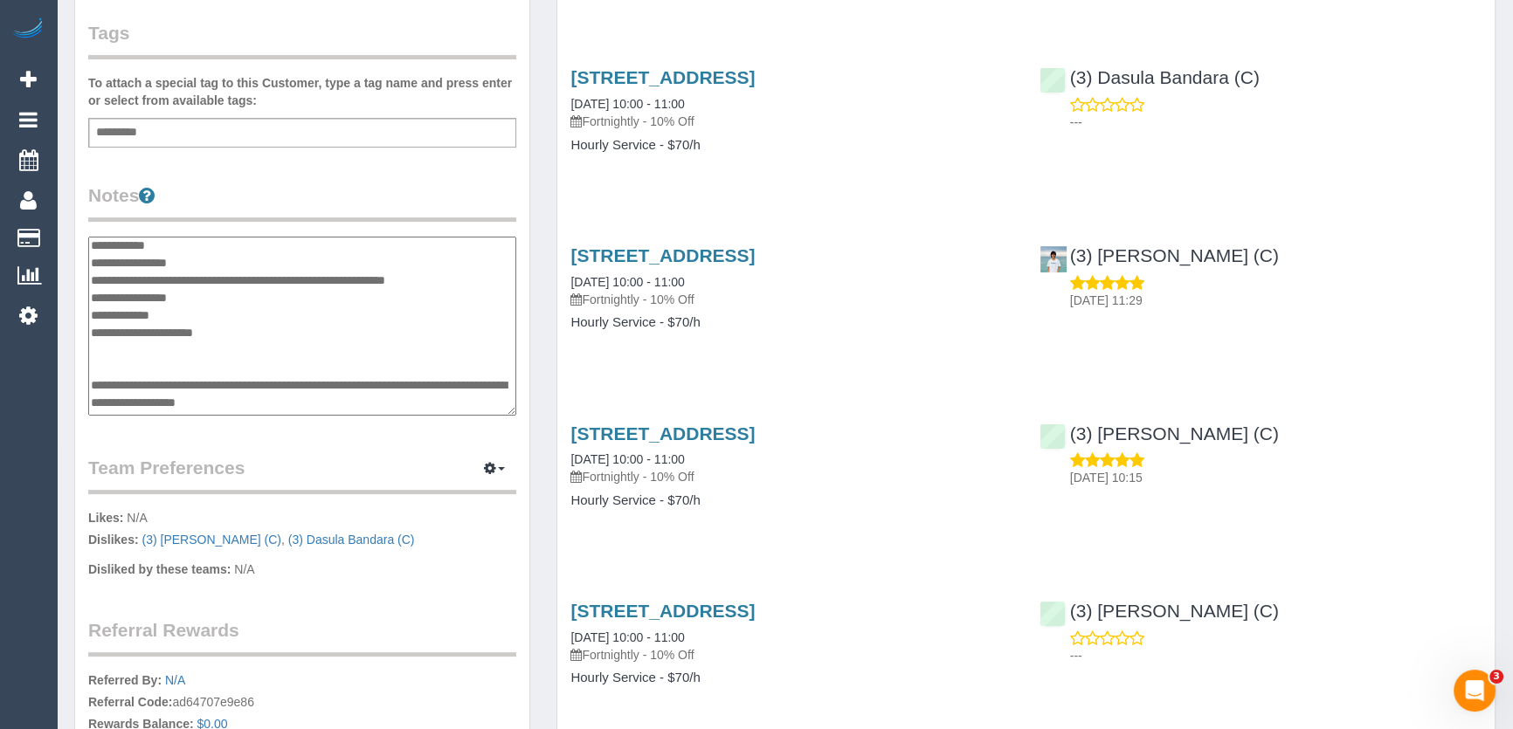
scroll to position [0, 0]
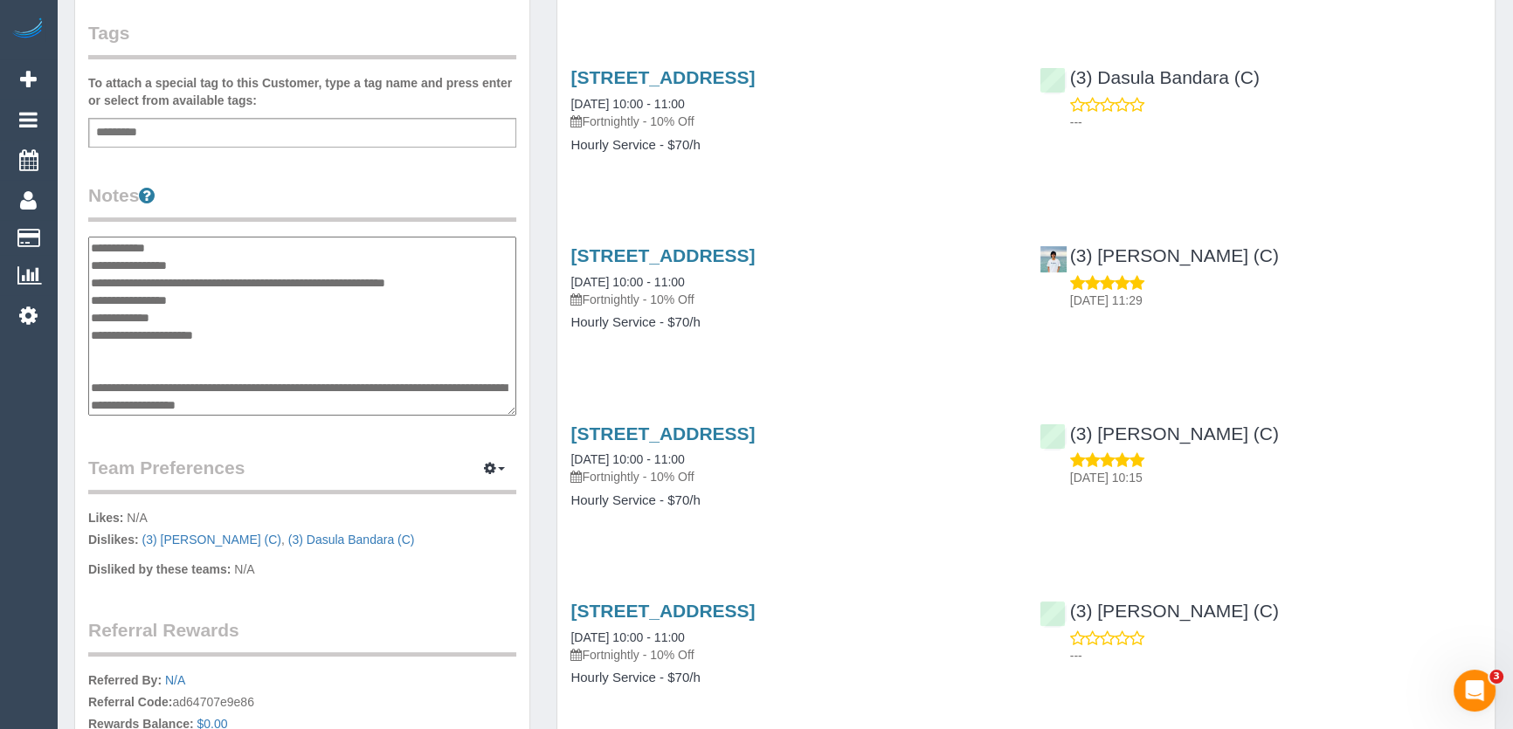
click at [480, 286] on textarea "**********" at bounding box center [302, 327] width 428 height 180
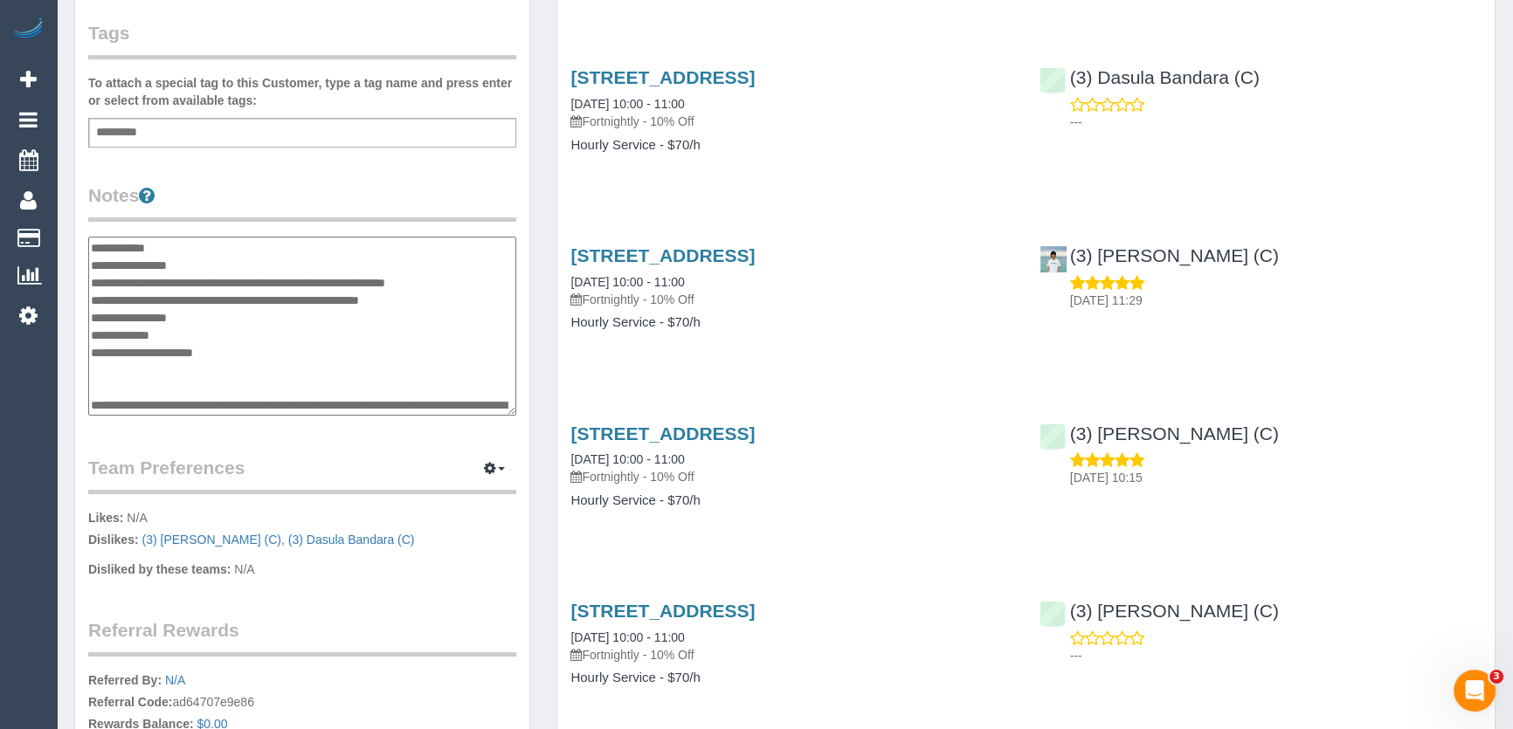
type textarea "**********"
click at [429, 202] on legend "Notes" at bounding box center [302, 202] width 428 height 39
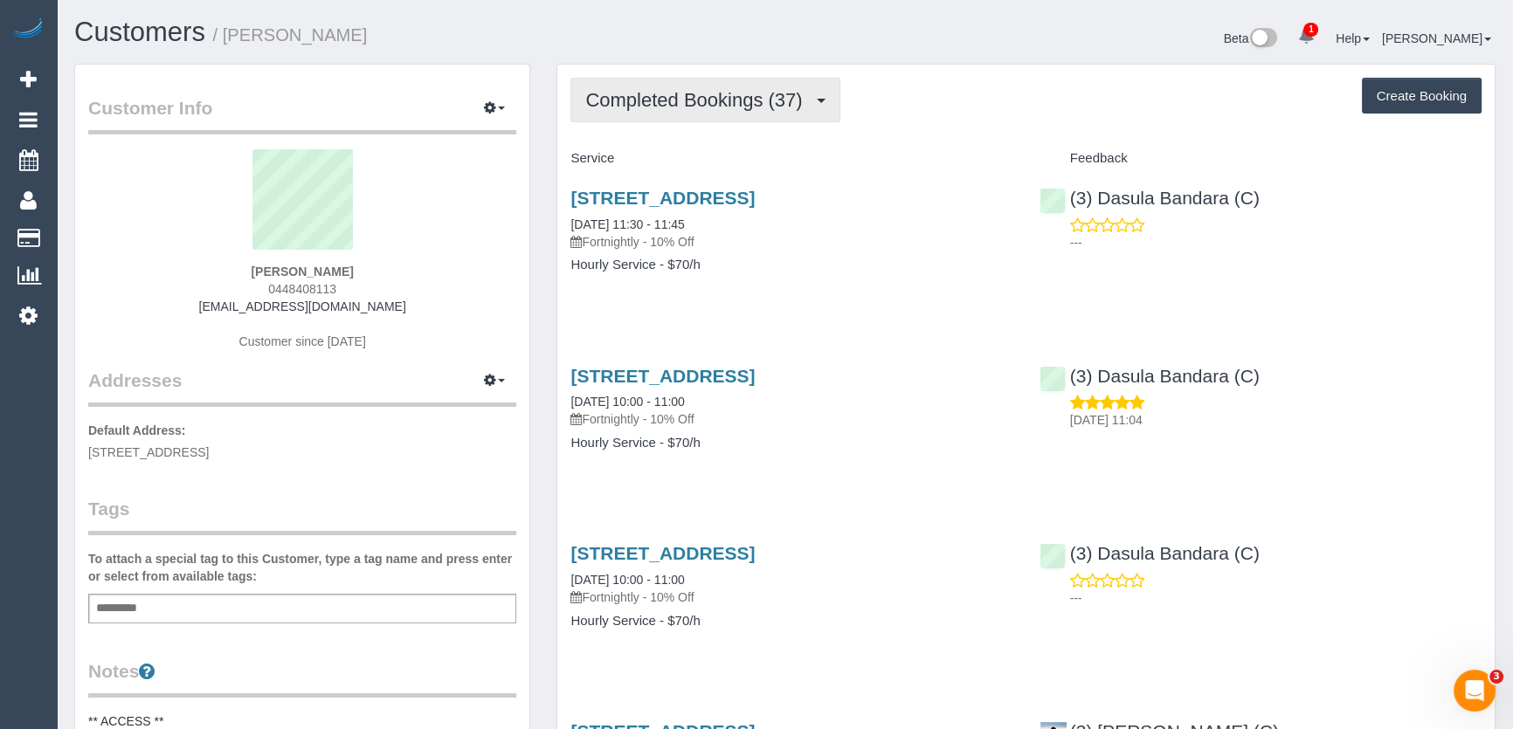
click at [736, 100] on span "Completed Bookings (37)" at bounding box center [697, 100] width 225 height 22
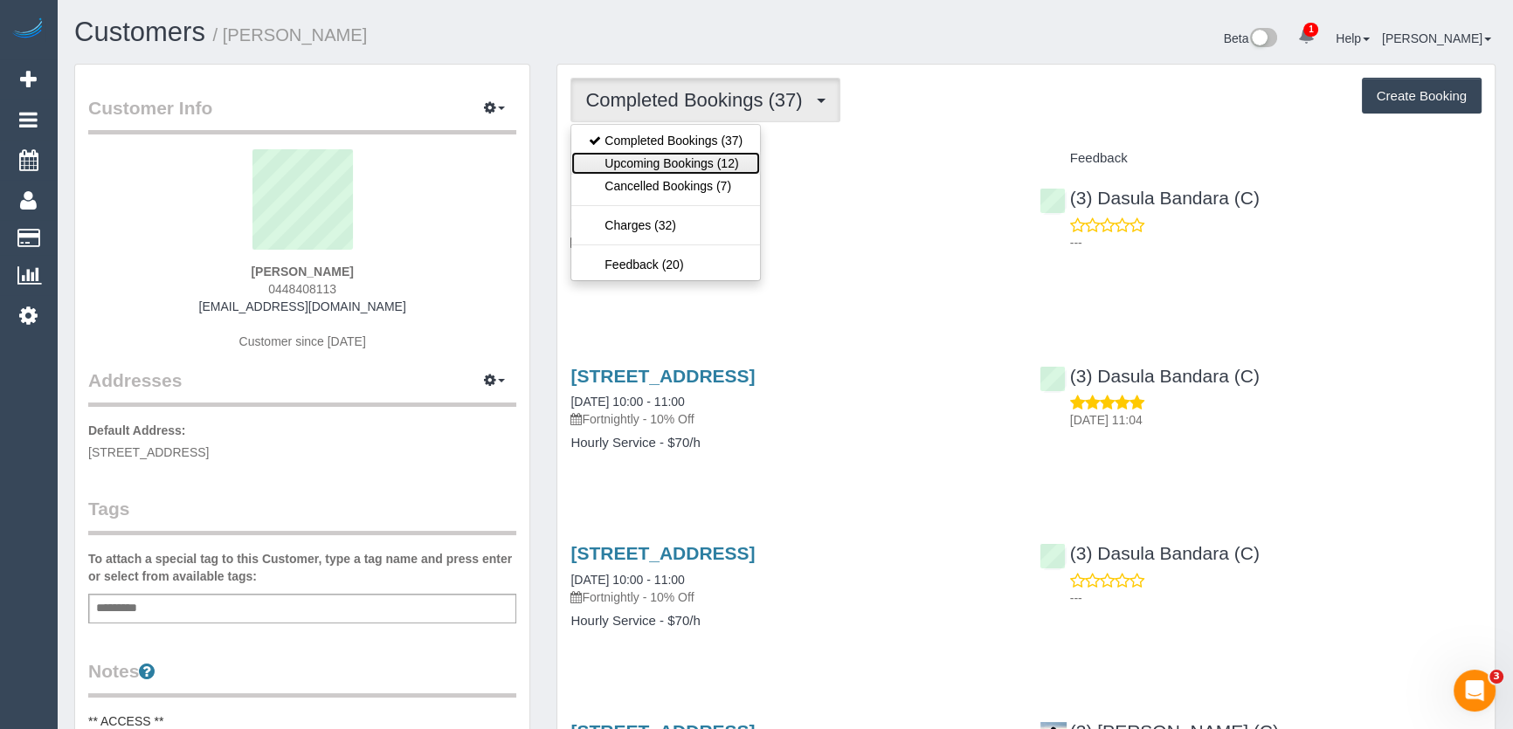
click at [732, 164] on link "Upcoming Bookings (12)" at bounding box center [665, 163] width 189 height 23
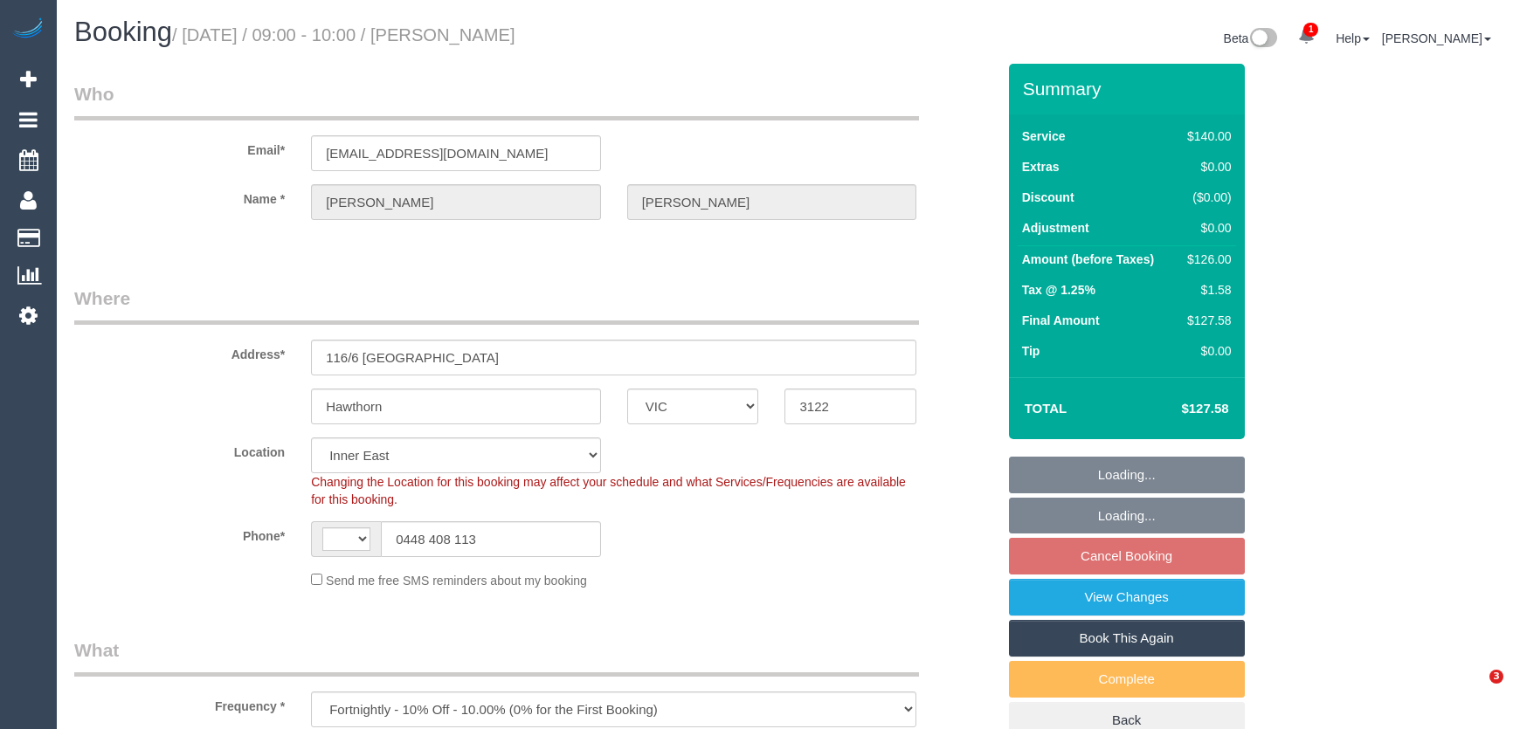
select select "VIC"
select select "string:AU"
select select "string:stripe-pm_1P1FOL2GScqysDRVpUM0ohQ1"
select select "object:565"
select select "number:28"
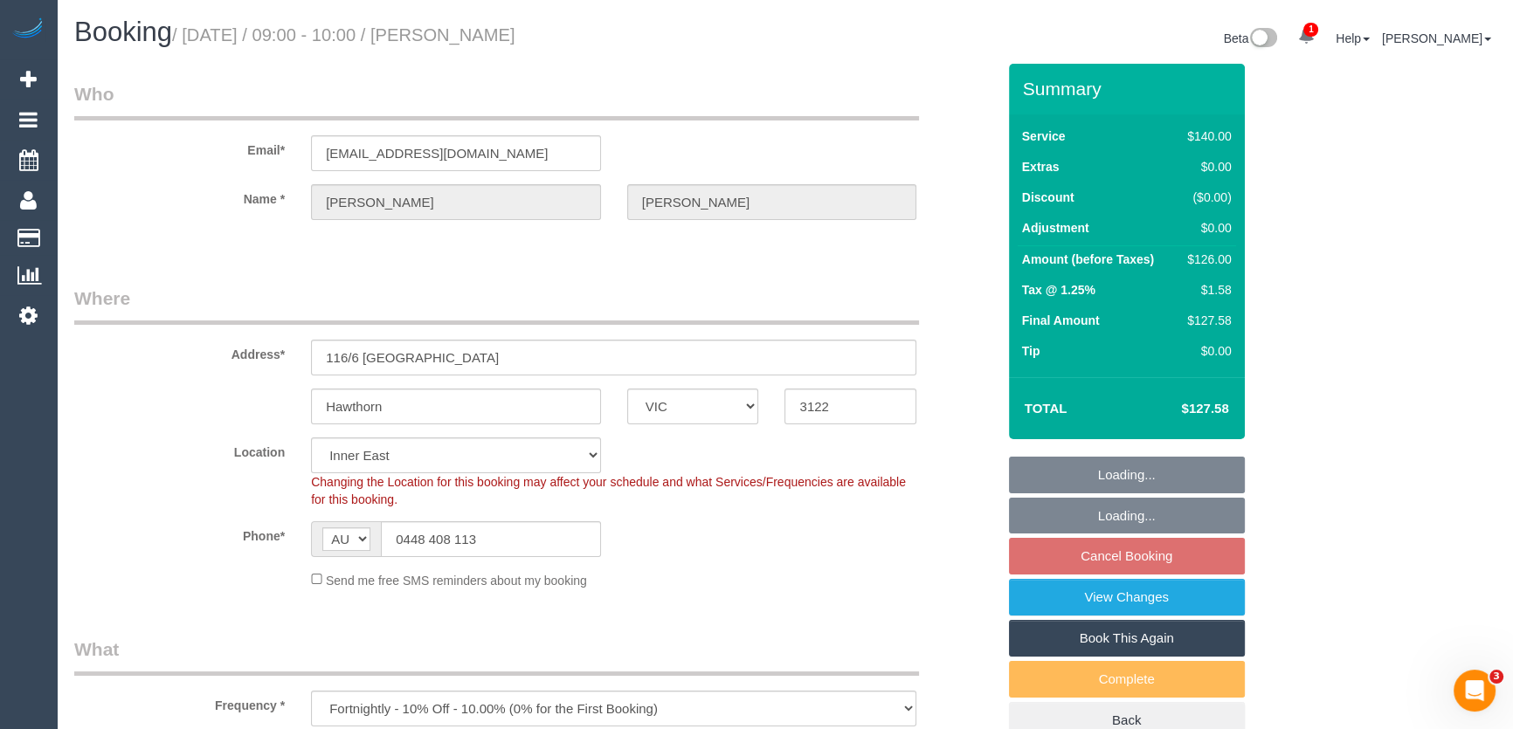
select select "number:14"
select select "number:18"
select select "number:36"
select select "number:35"
select select "number:12"
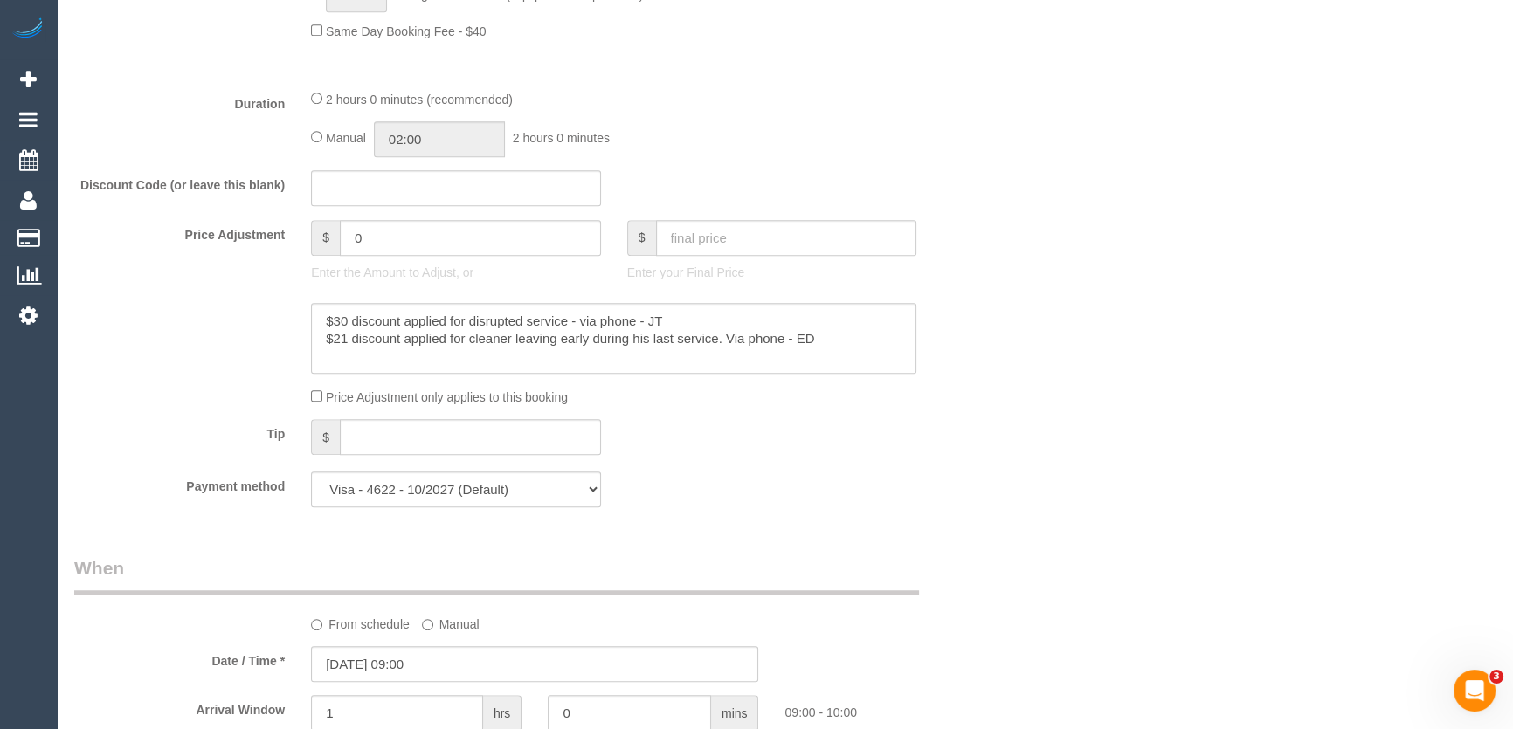
scroll to position [1429, 0]
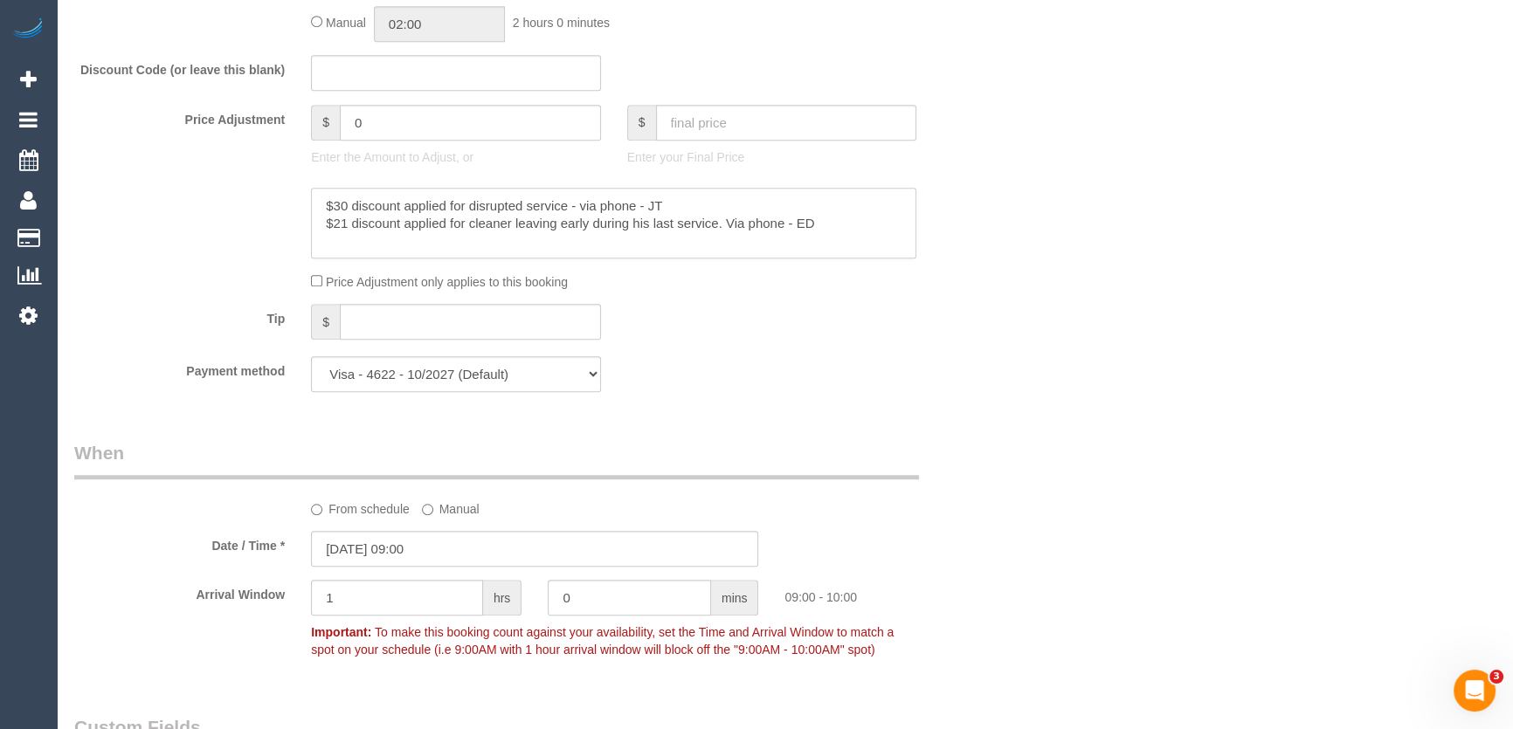
click at [846, 226] on textarea at bounding box center [613, 224] width 605 height 72
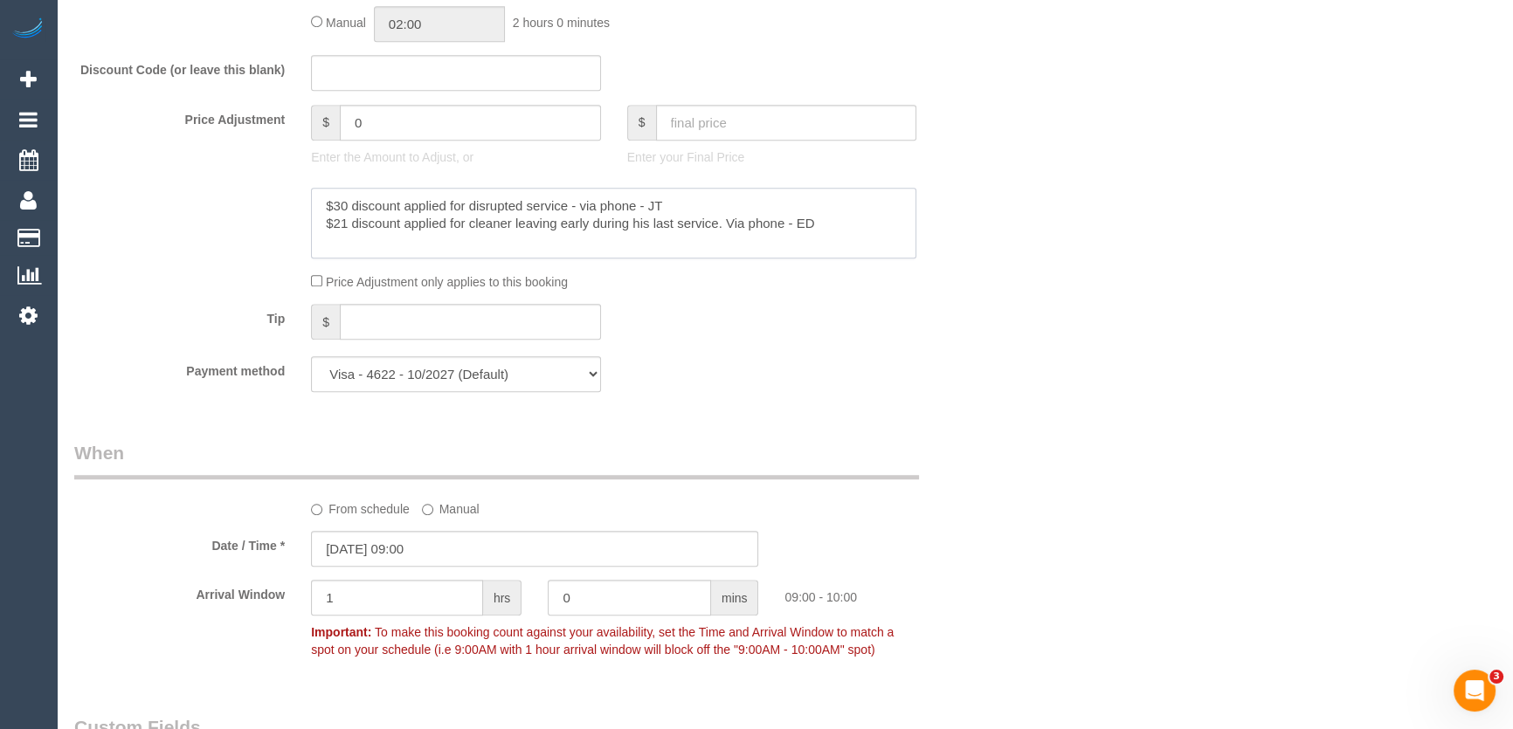
click at [846, 226] on textarea at bounding box center [613, 224] width 605 height 72
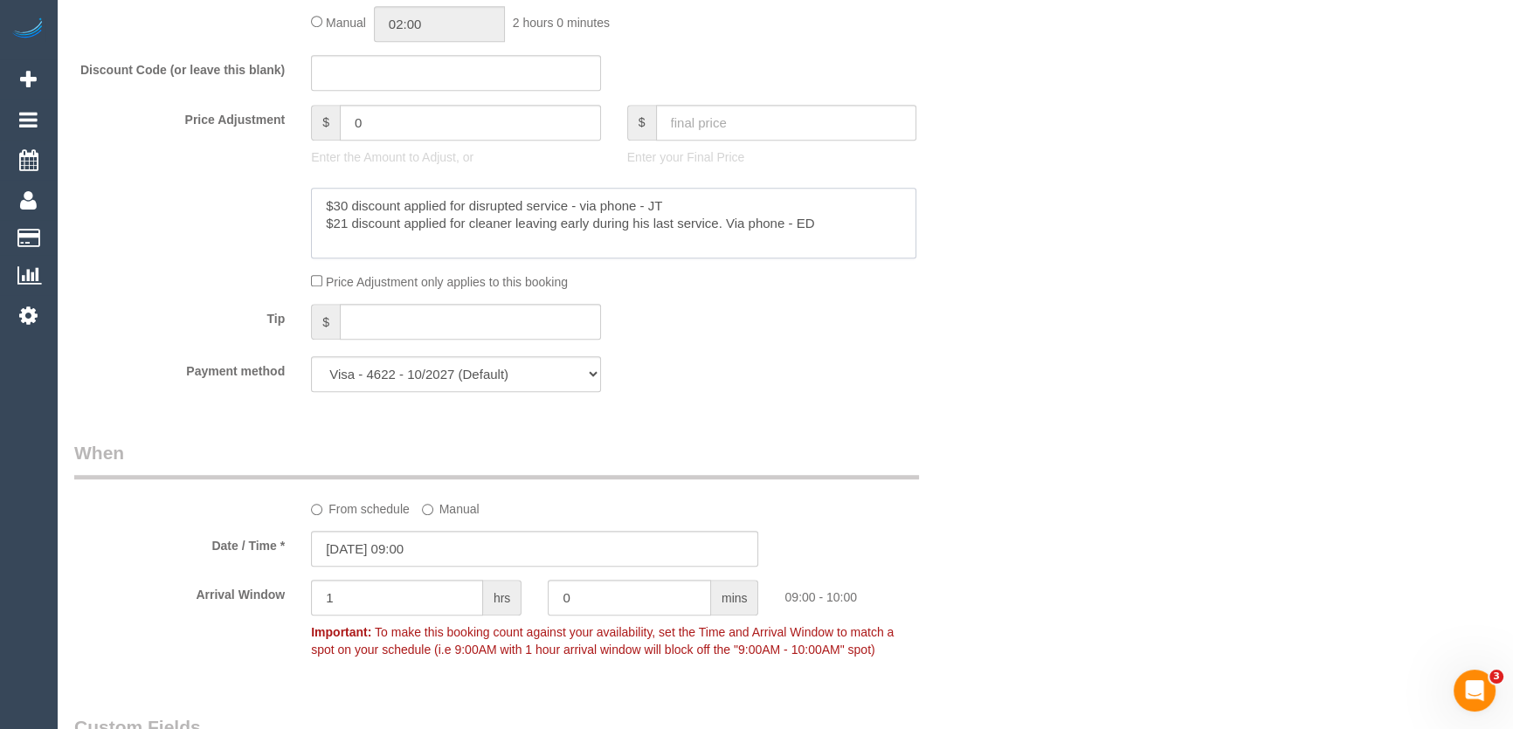
click at [846, 226] on textarea at bounding box center [613, 224] width 605 height 72
type textarea "$30 discount applied for disrupted service - via phone - JT"
click at [708, 210] on textarea at bounding box center [613, 224] width 605 height 72
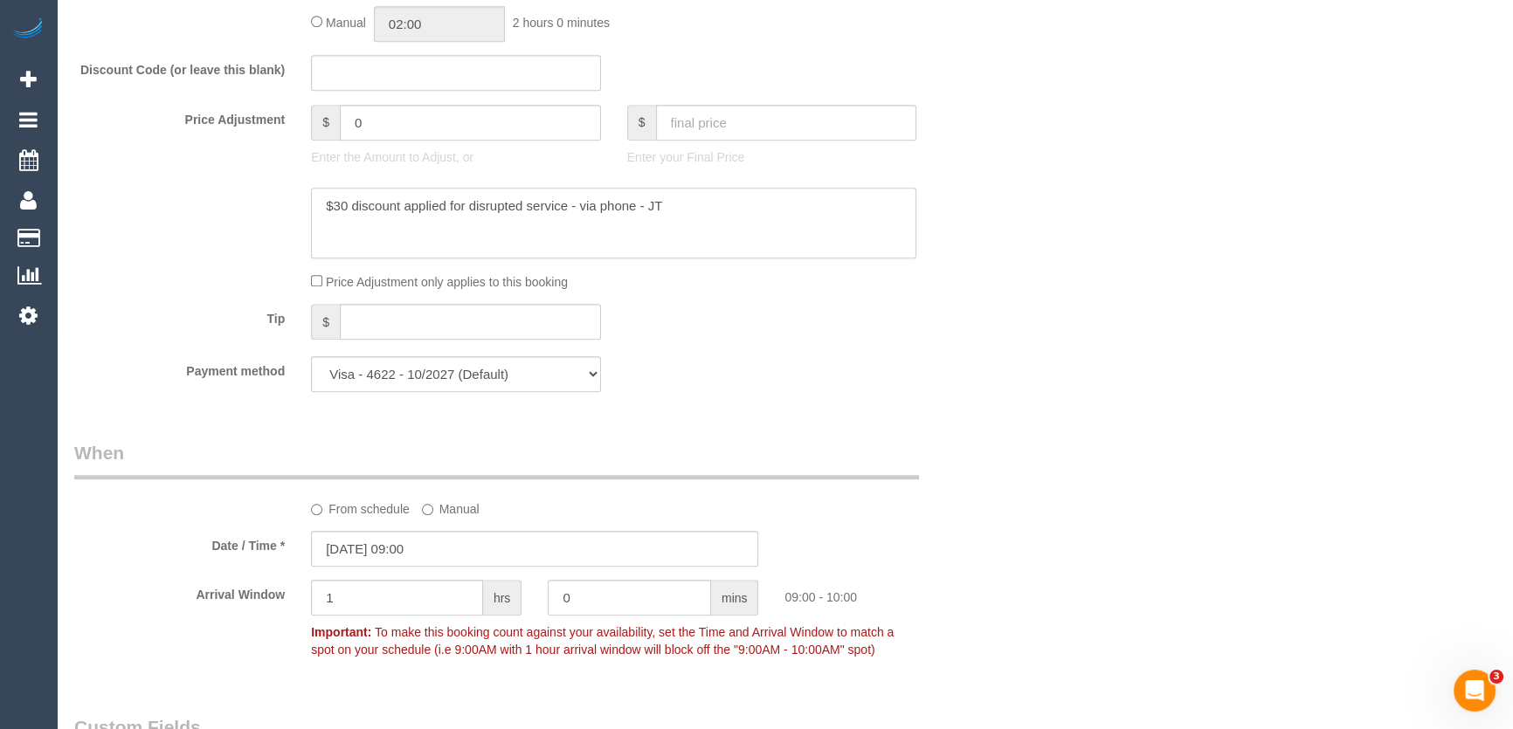
click at [708, 210] on textarea at bounding box center [613, 224] width 605 height 72
click at [710, 210] on textarea at bounding box center [613, 224] width 605 height 72
click at [714, 209] on textarea at bounding box center [613, 224] width 605 height 72
click at [1148, 386] on div "Who Email* tonywilliamshome@gmail.com Name * Tony Williams Where Address* 116/6…" at bounding box center [784, 457] width 1421 height 3645
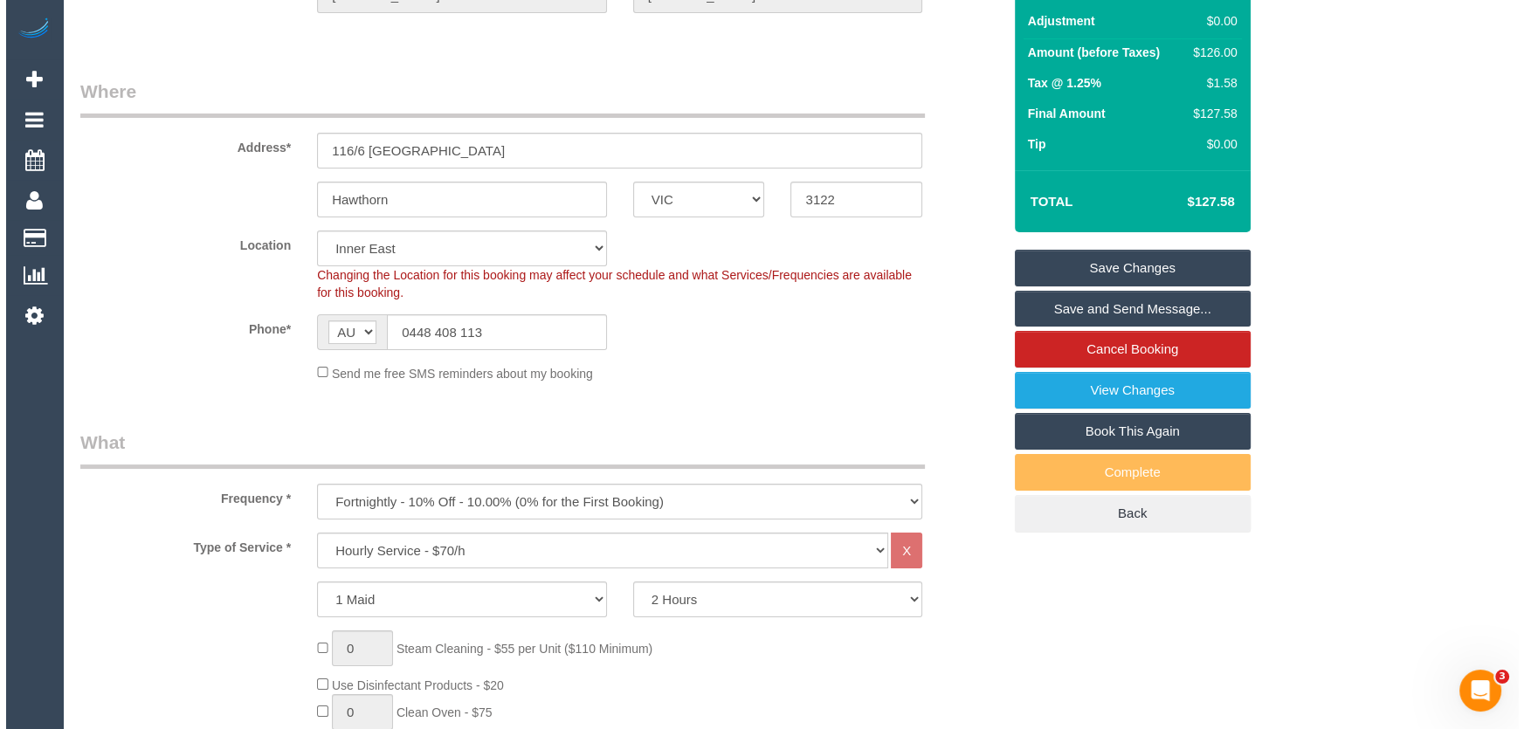
scroll to position [0, 0]
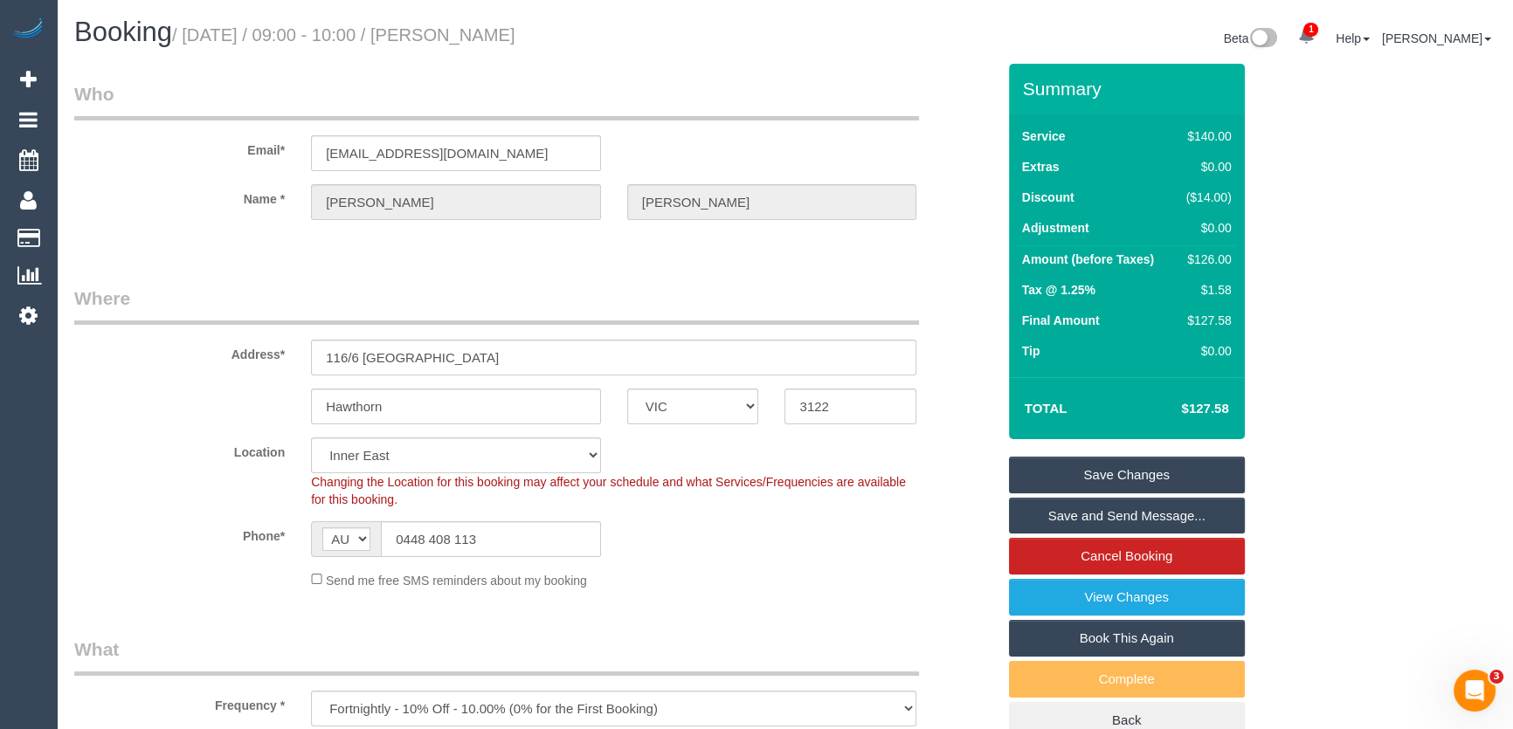
click at [1095, 478] on link "Save Changes" at bounding box center [1127, 475] width 236 height 37
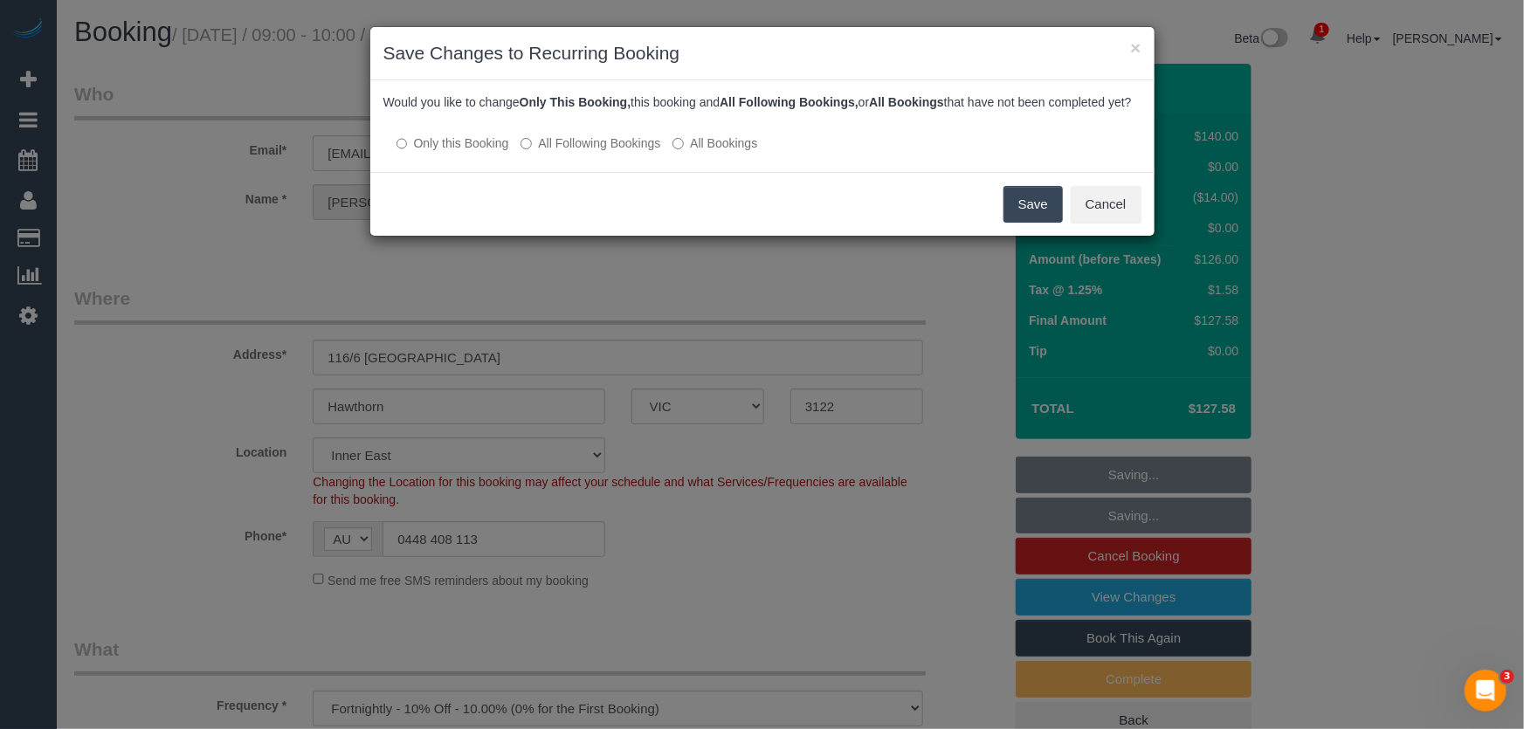
click at [549, 134] on div at bounding box center [762, 126] width 758 height 15
click at [551, 152] on label "All Following Bookings" at bounding box center [591, 143] width 140 height 17
click at [1039, 223] on button "Save" at bounding box center [1033, 204] width 59 height 37
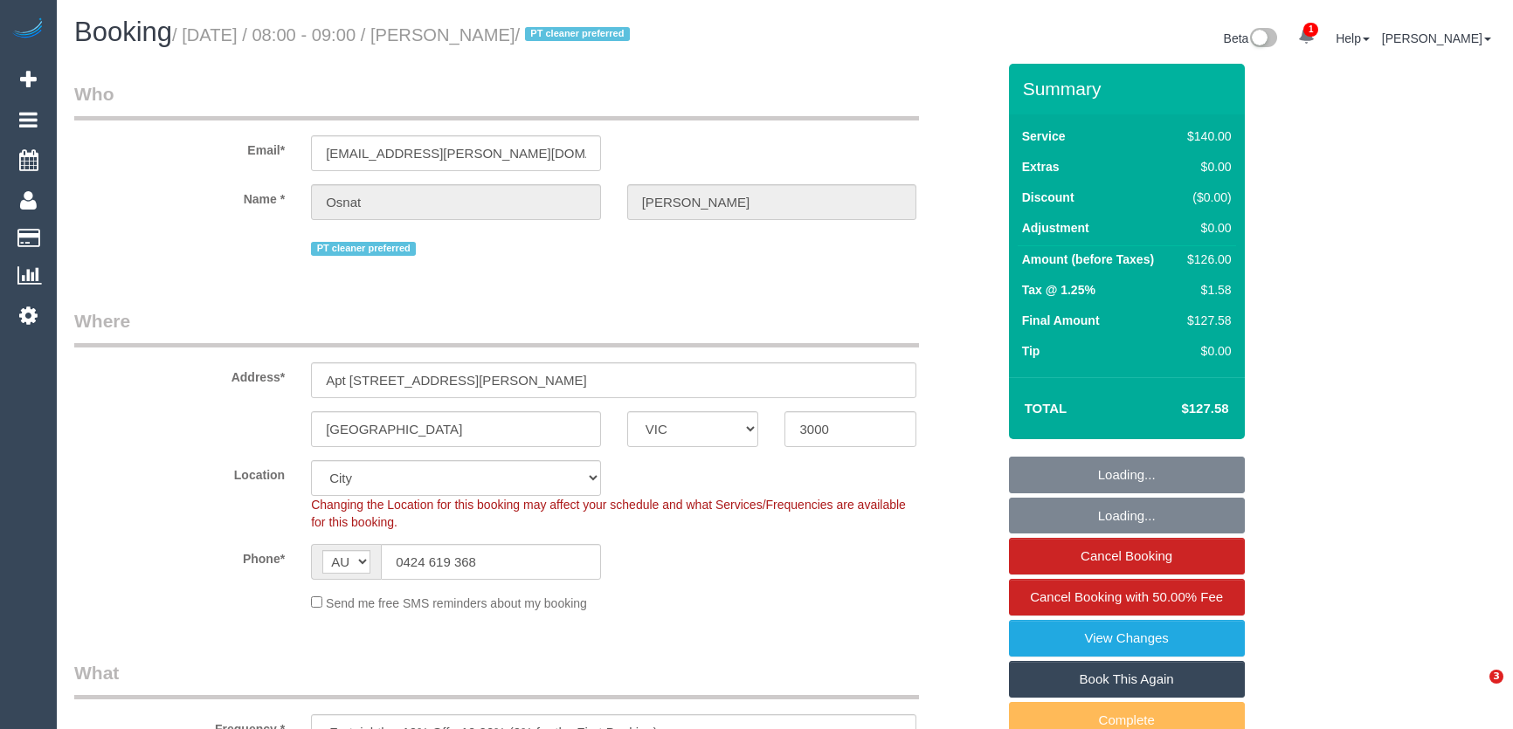
select select "VIC"
select select "number:28"
select select "number:14"
select select "number:20"
select select "number:36"
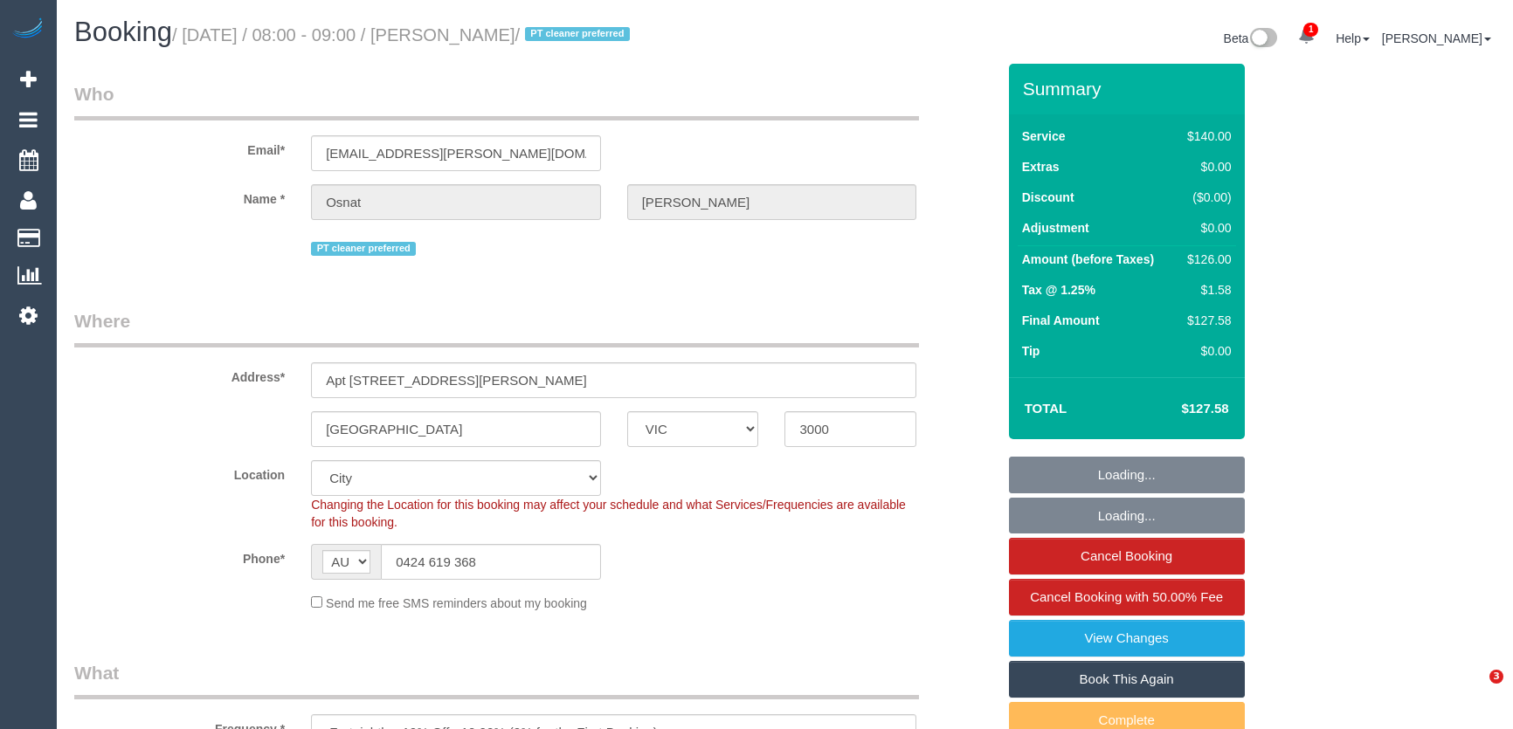
select select "number:35"
select select "number:11"
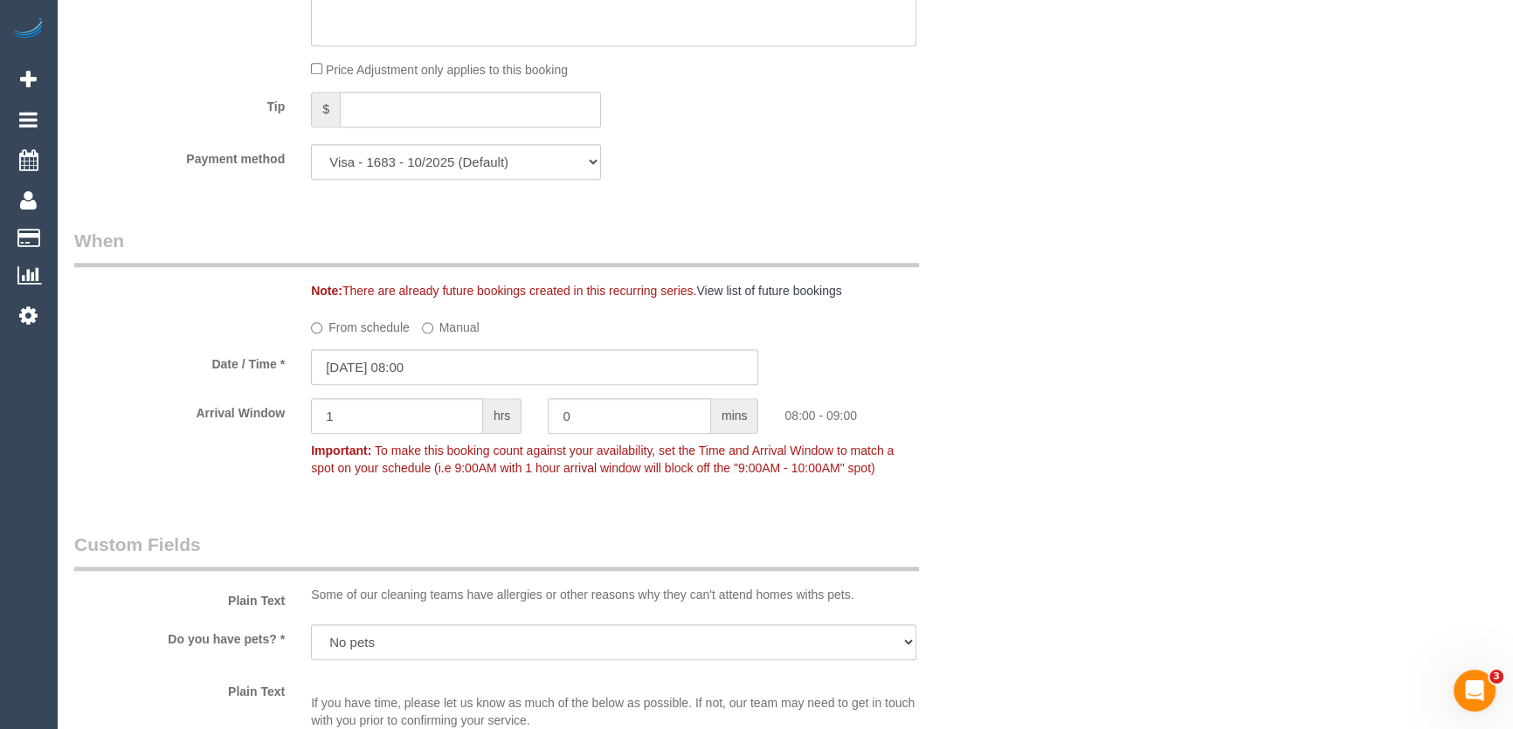
scroll to position [1668, 0]
click at [454, 370] on input "05/09/2025 08:00" at bounding box center [534, 365] width 447 height 36
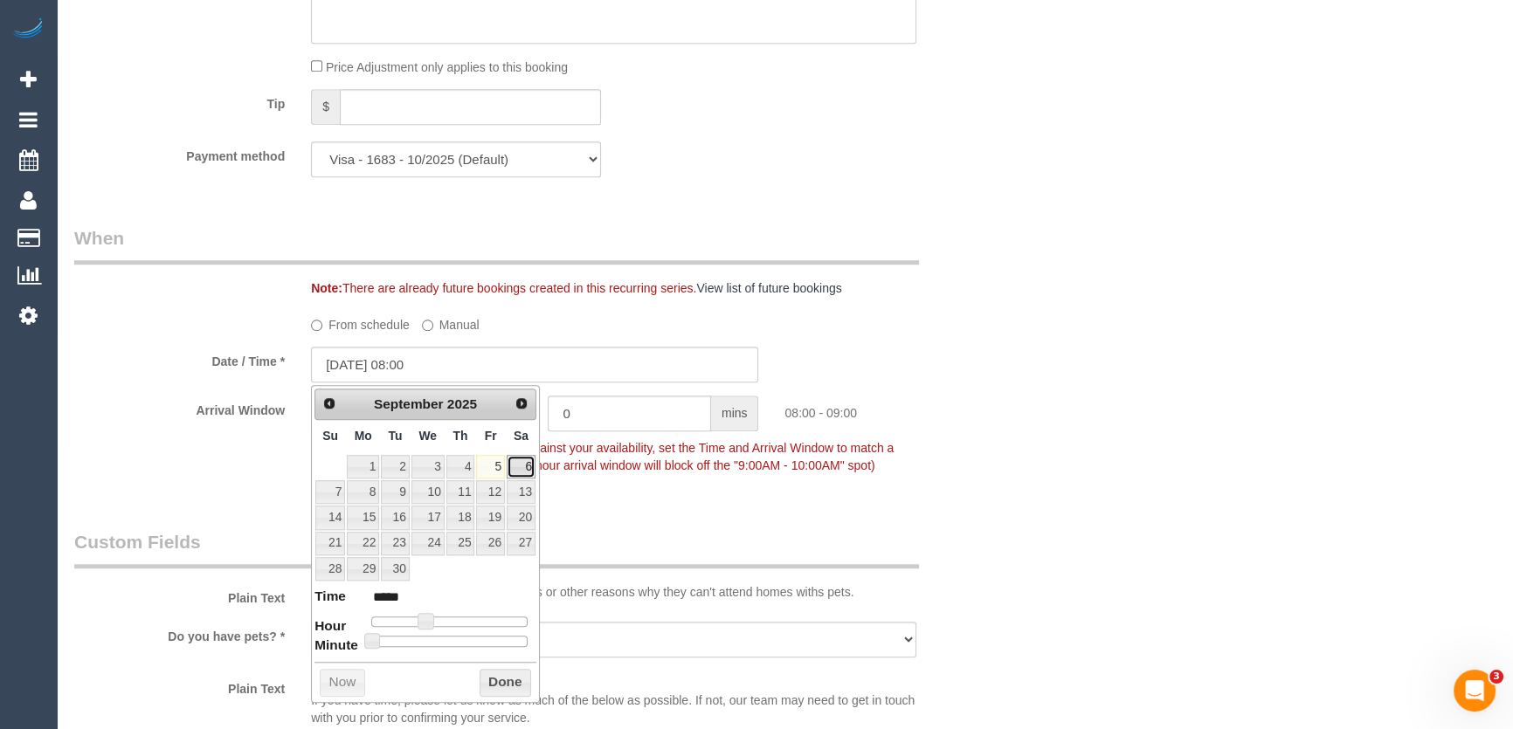
click at [521, 468] on link "6" at bounding box center [521, 467] width 29 height 24
click at [470, 371] on input "06/09/2025 08:00" at bounding box center [534, 365] width 447 height 36
click at [607, 514] on div "Who Email* osnat.horovitz@gmail.com Name * Osnat Horovitz PT cleaner preferred …" at bounding box center [535, 386] width 948 height 3980
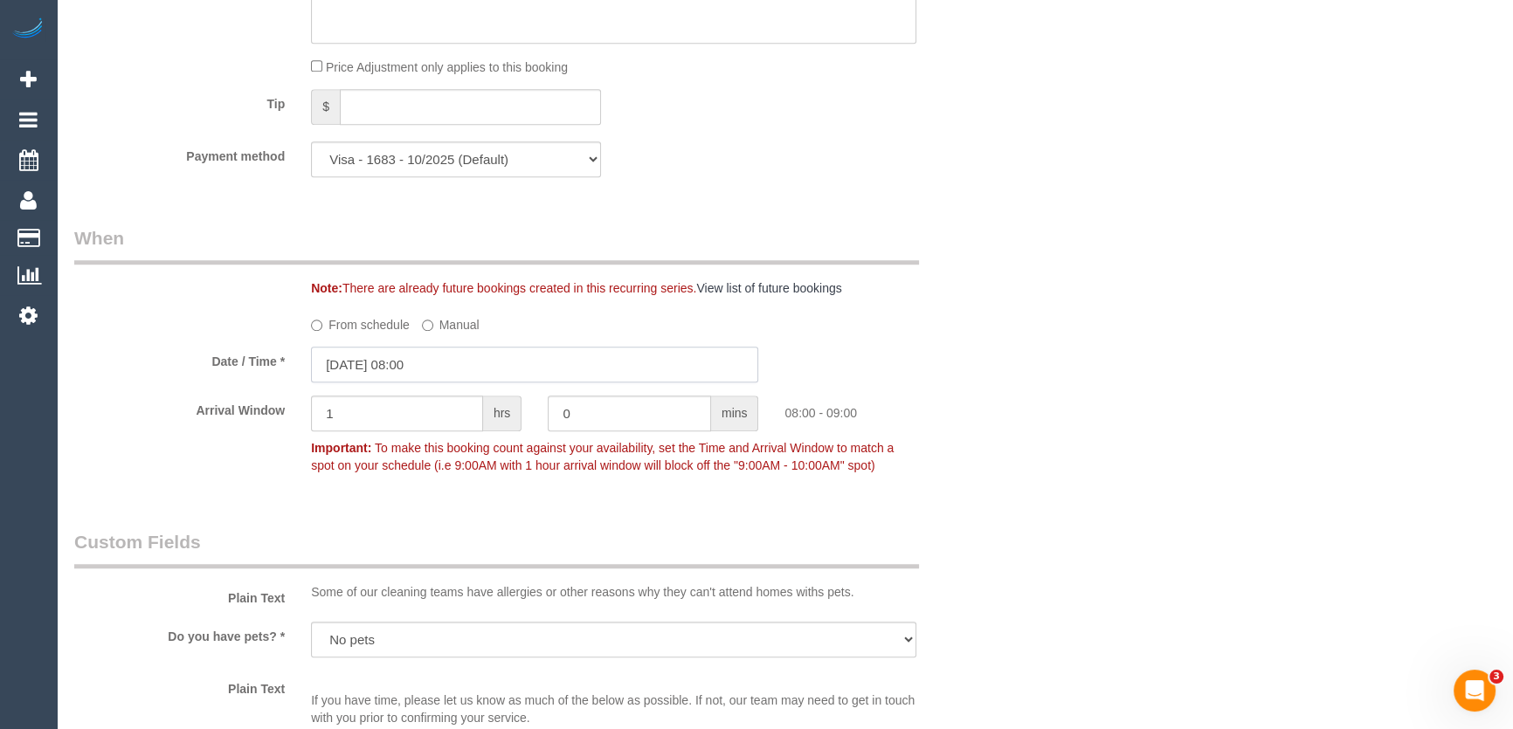
click at [480, 367] on input "06/09/2025 08:00" at bounding box center [534, 365] width 447 height 36
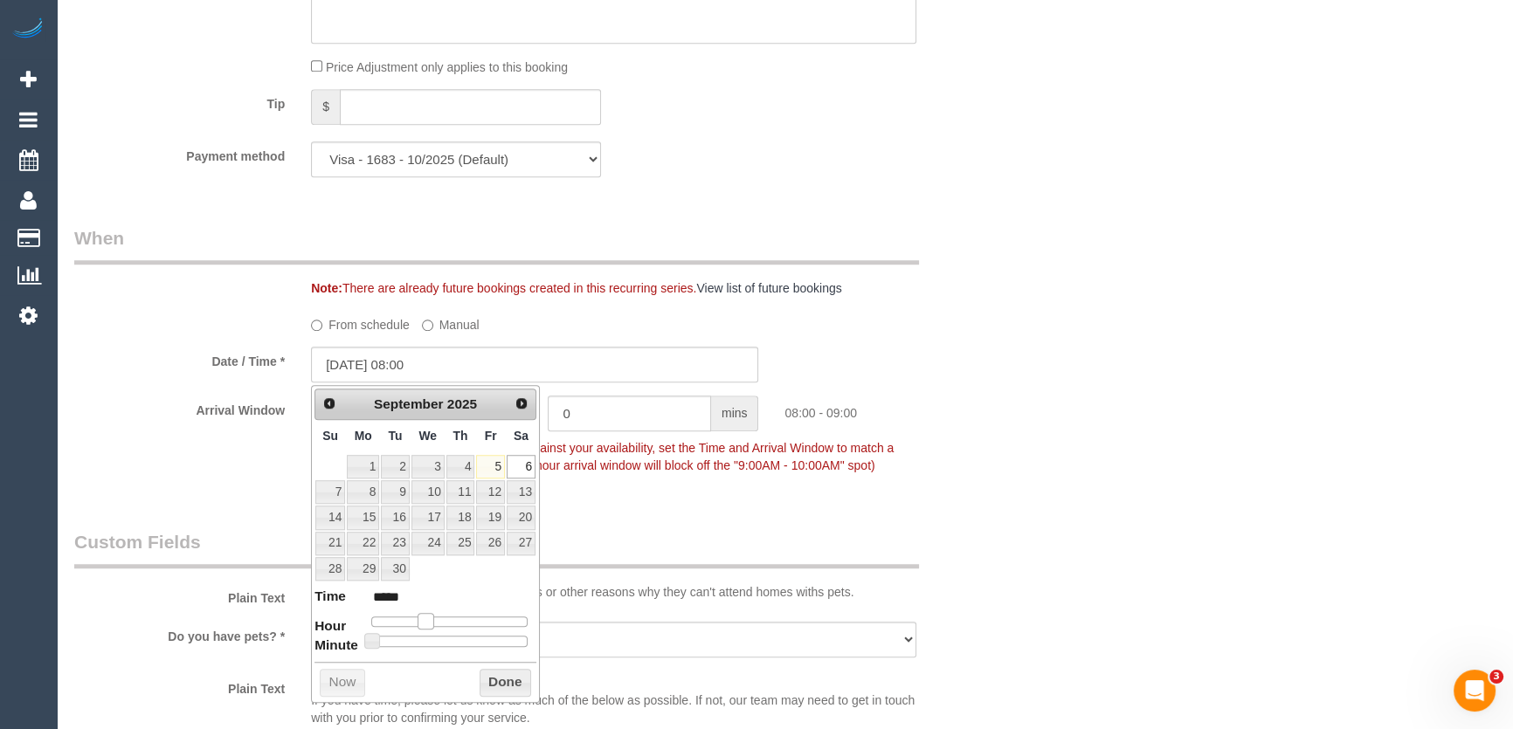
type input "06/09/2025 09:00"
type input "*****"
type input "06/09/2025 10:00"
type input "*****"
type input "06/09/2025 11:00"
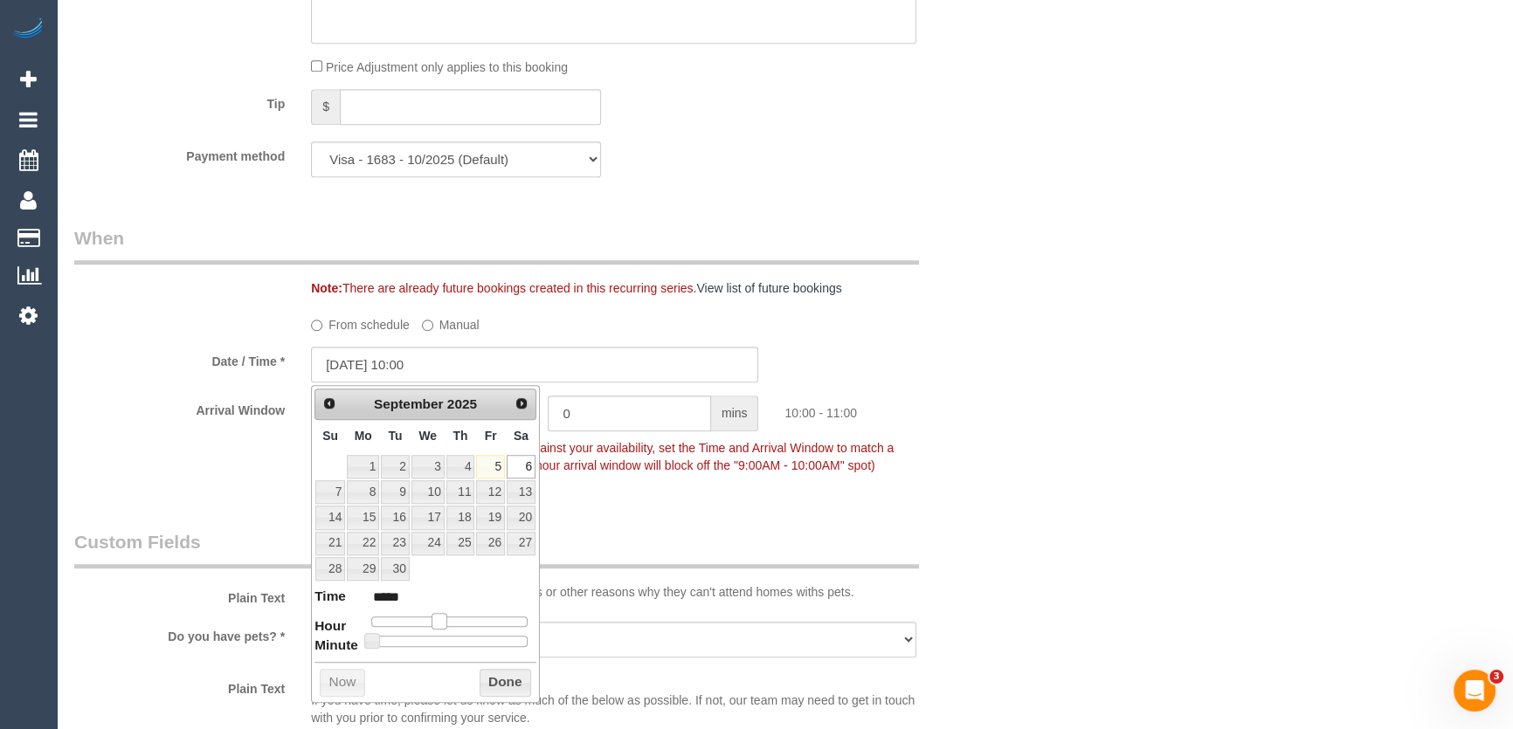
type input "*****"
type input "06/09/2025 10:00"
type input "*****"
drag, startPoint x: 420, startPoint y: 618, endPoint x: 433, endPoint y: 620, distance: 13.2
click at [433, 620] on span at bounding box center [440, 621] width 16 height 16
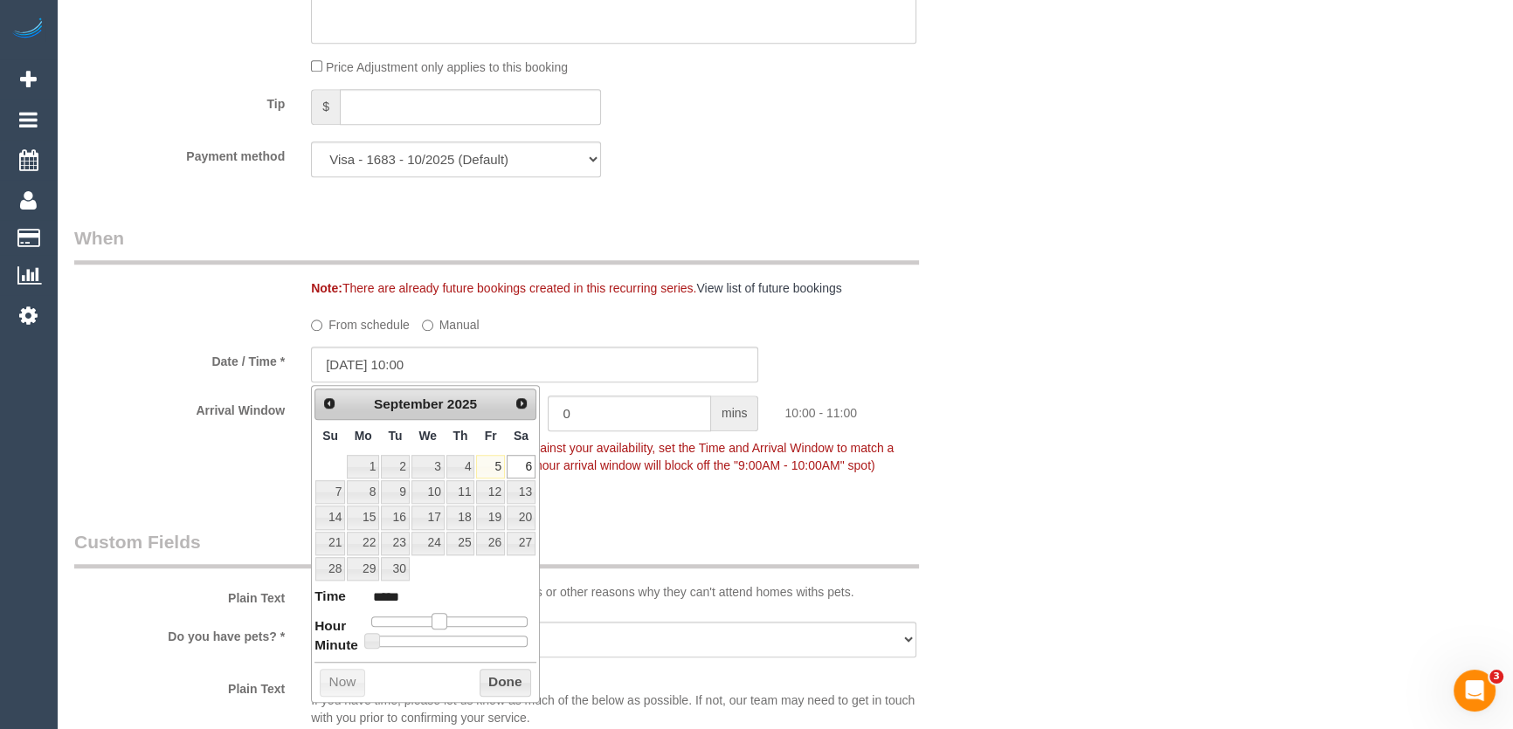
click at [433, 620] on span at bounding box center [440, 621] width 16 height 16
click at [673, 501] on div "Who Email* osnat.horovitz@gmail.com Name * Osnat Horovitz PT cleaner preferred …" at bounding box center [535, 386] width 948 height 3980
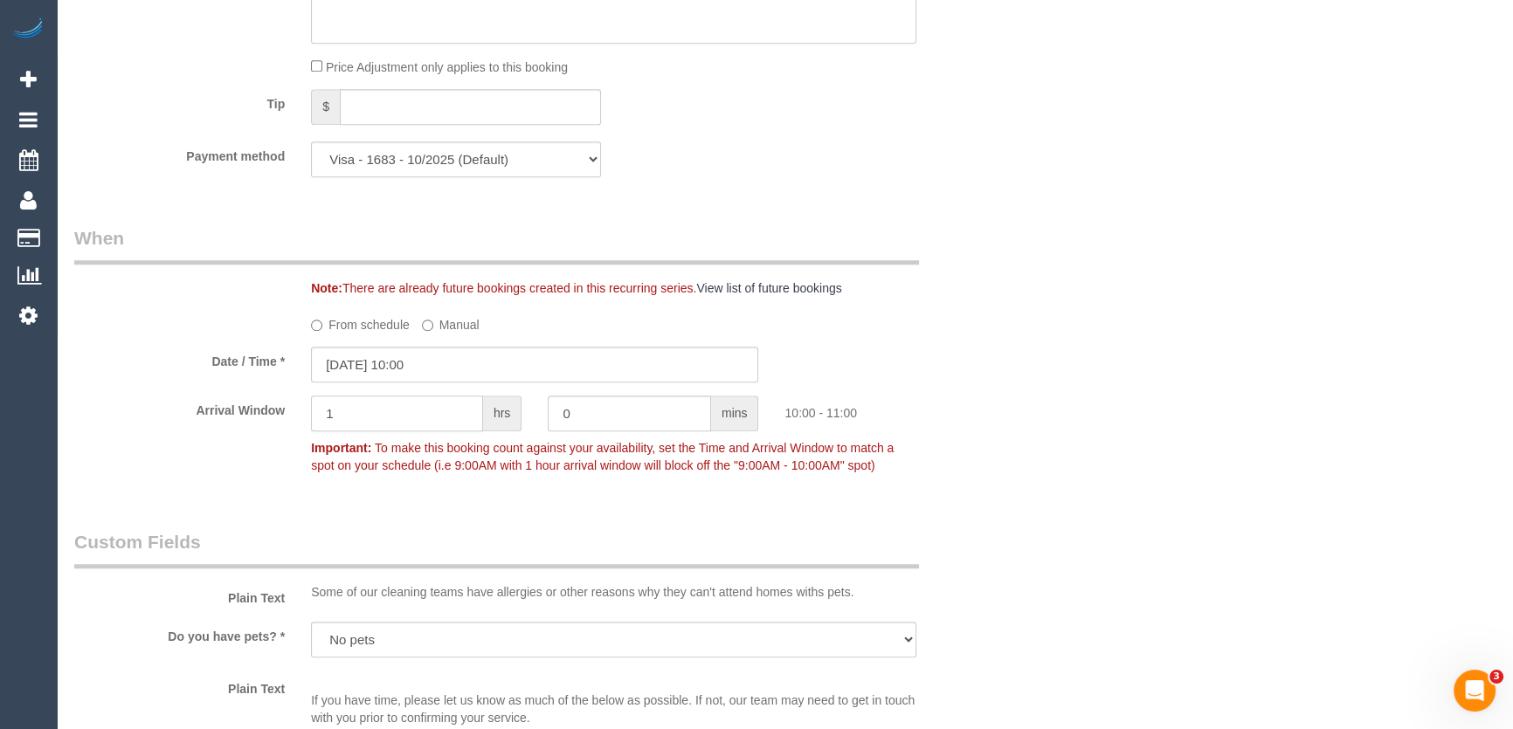
click at [420, 420] on input "1" at bounding box center [397, 414] width 172 height 36
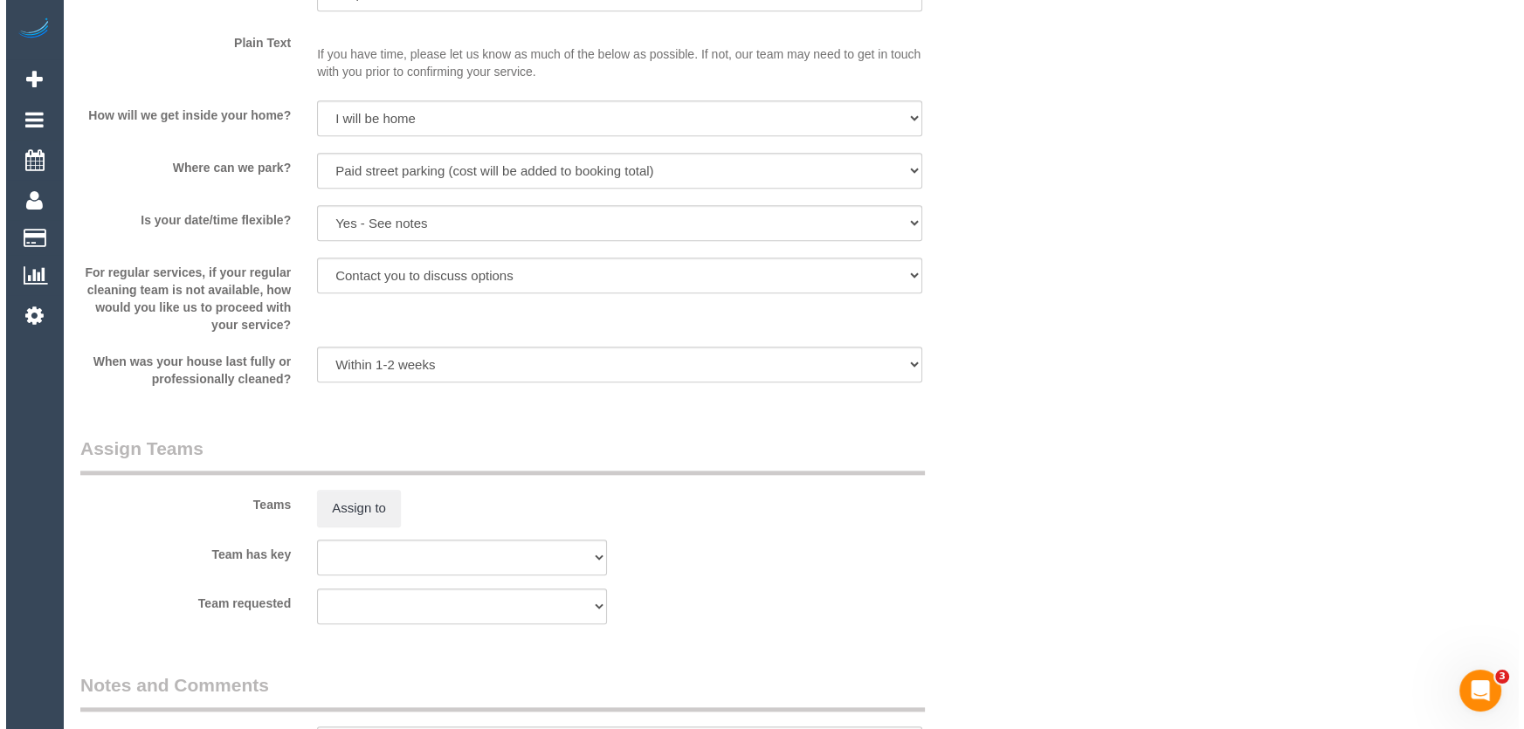
scroll to position [2382, 0]
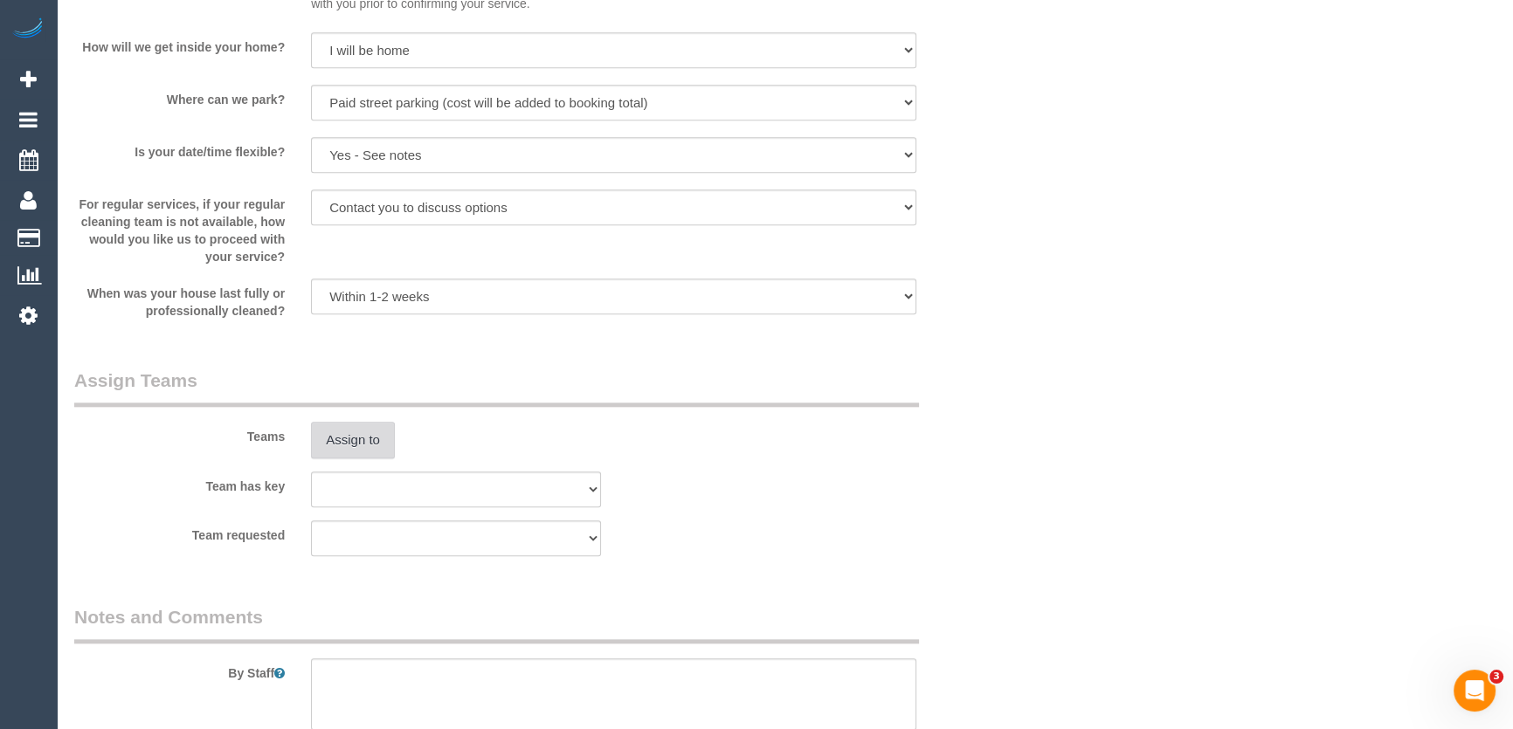
type input "2"
click at [339, 433] on button "Assign to" at bounding box center [353, 440] width 84 height 37
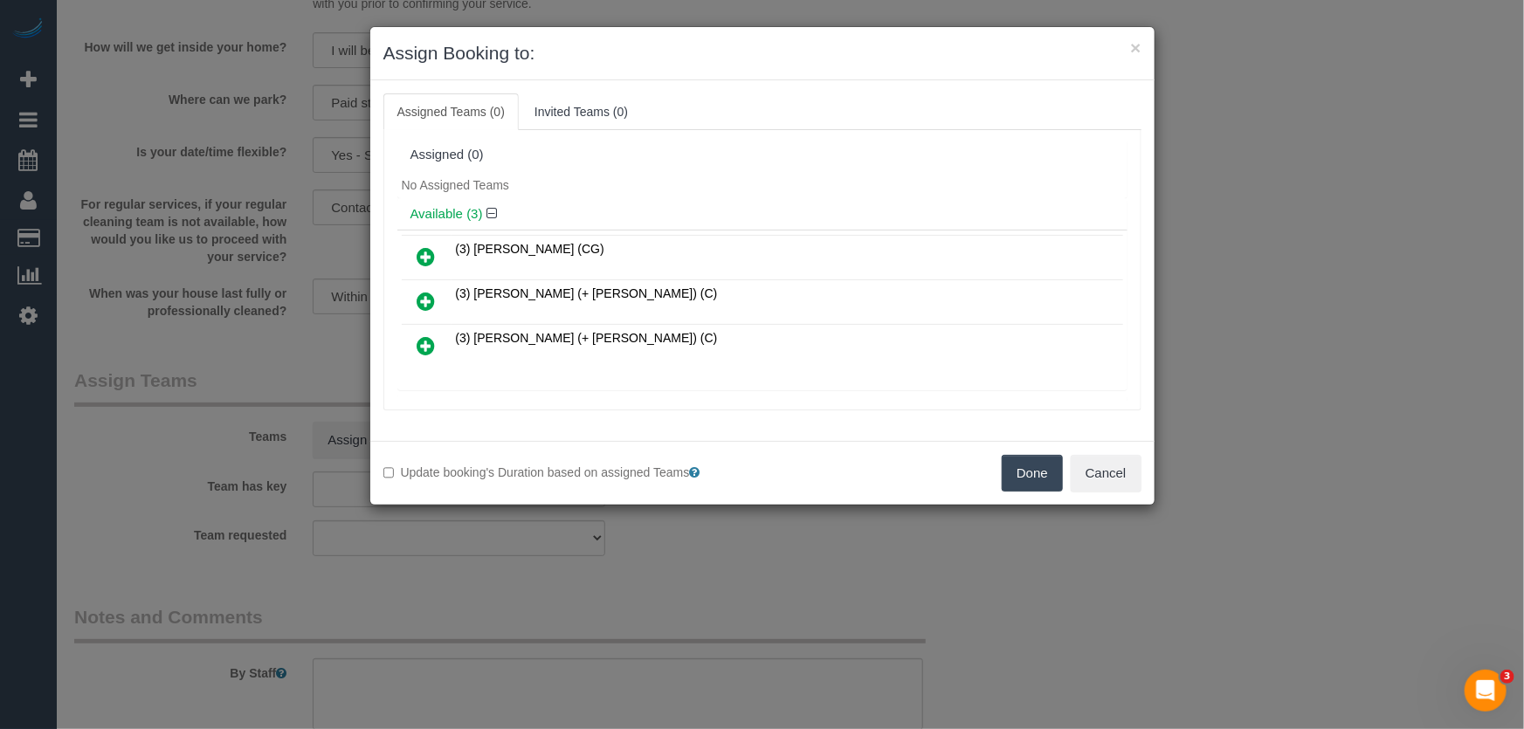
scroll to position [3283, 0]
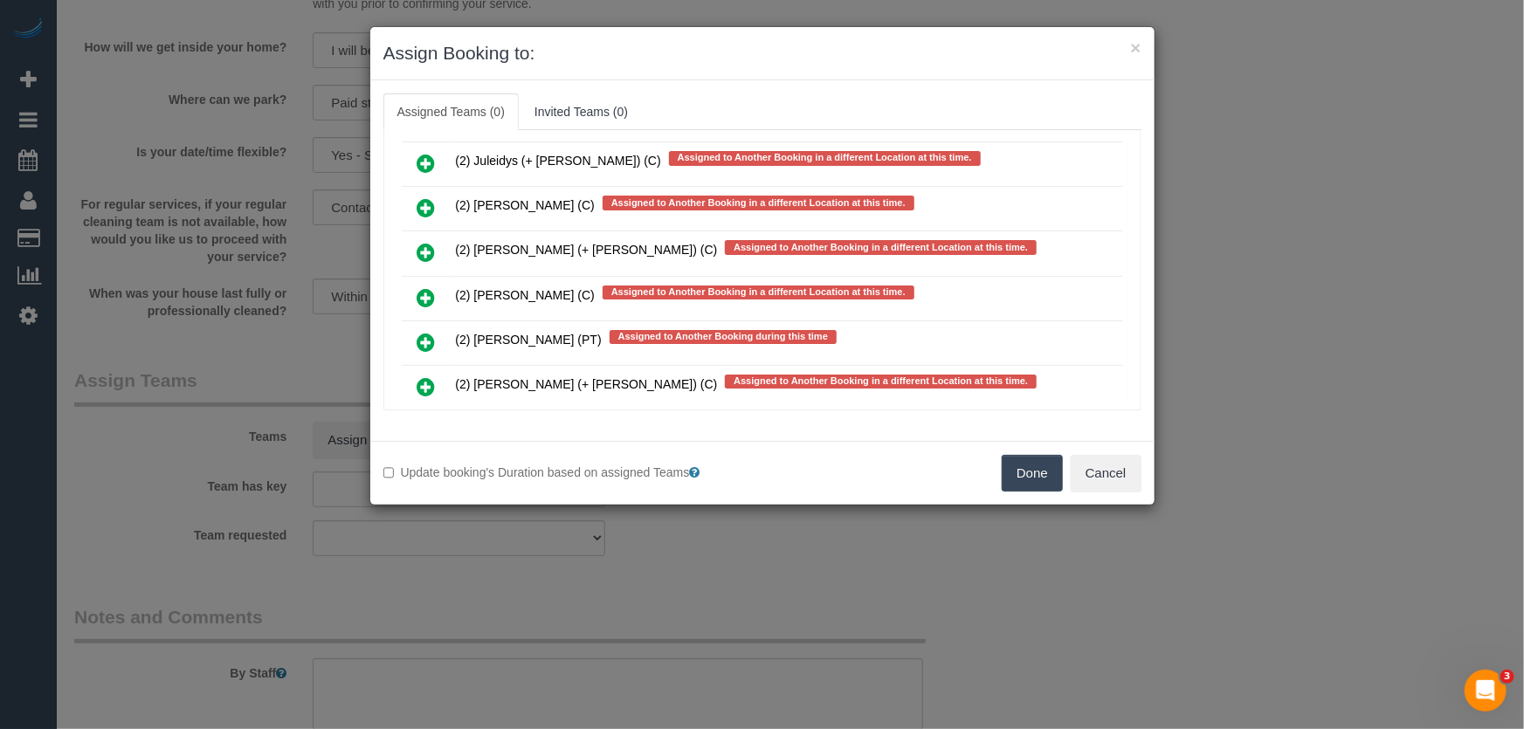
click at [425, 332] on icon at bounding box center [427, 342] width 18 height 21
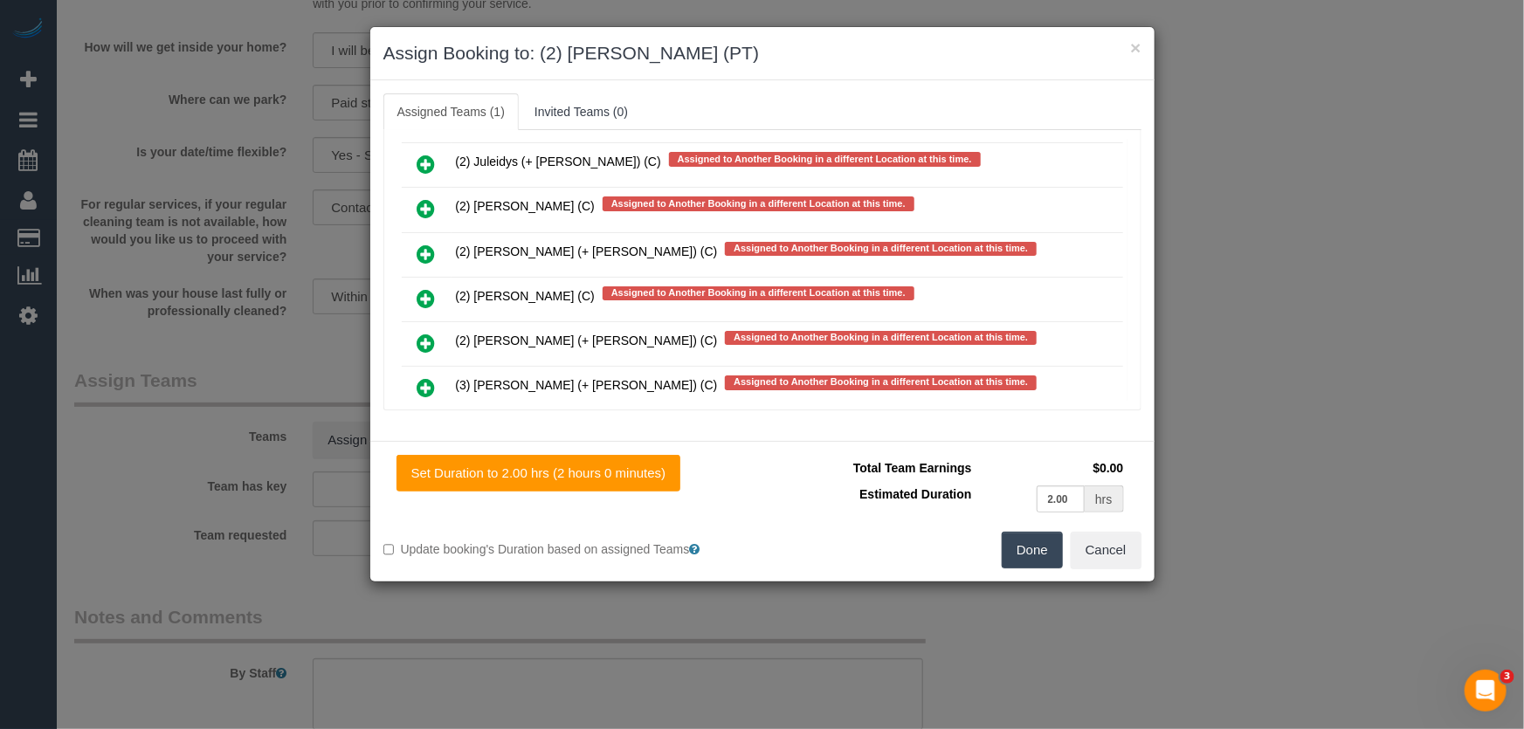
click at [1033, 549] on button "Done" at bounding box center [1032, 550] width 61 height 37
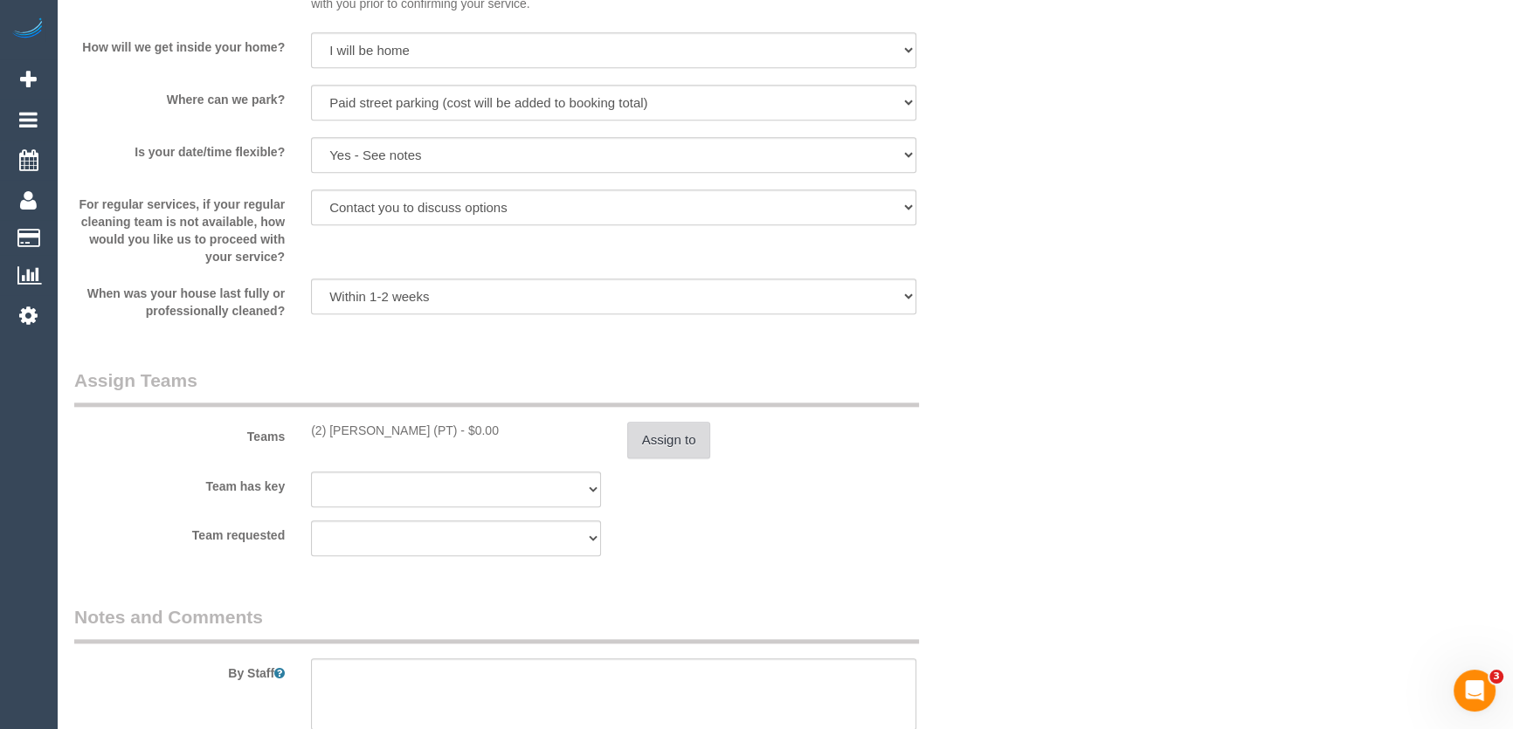
click at [668, 442] on button "Assign to" at bounding box center [669, 440] width 84 height 37
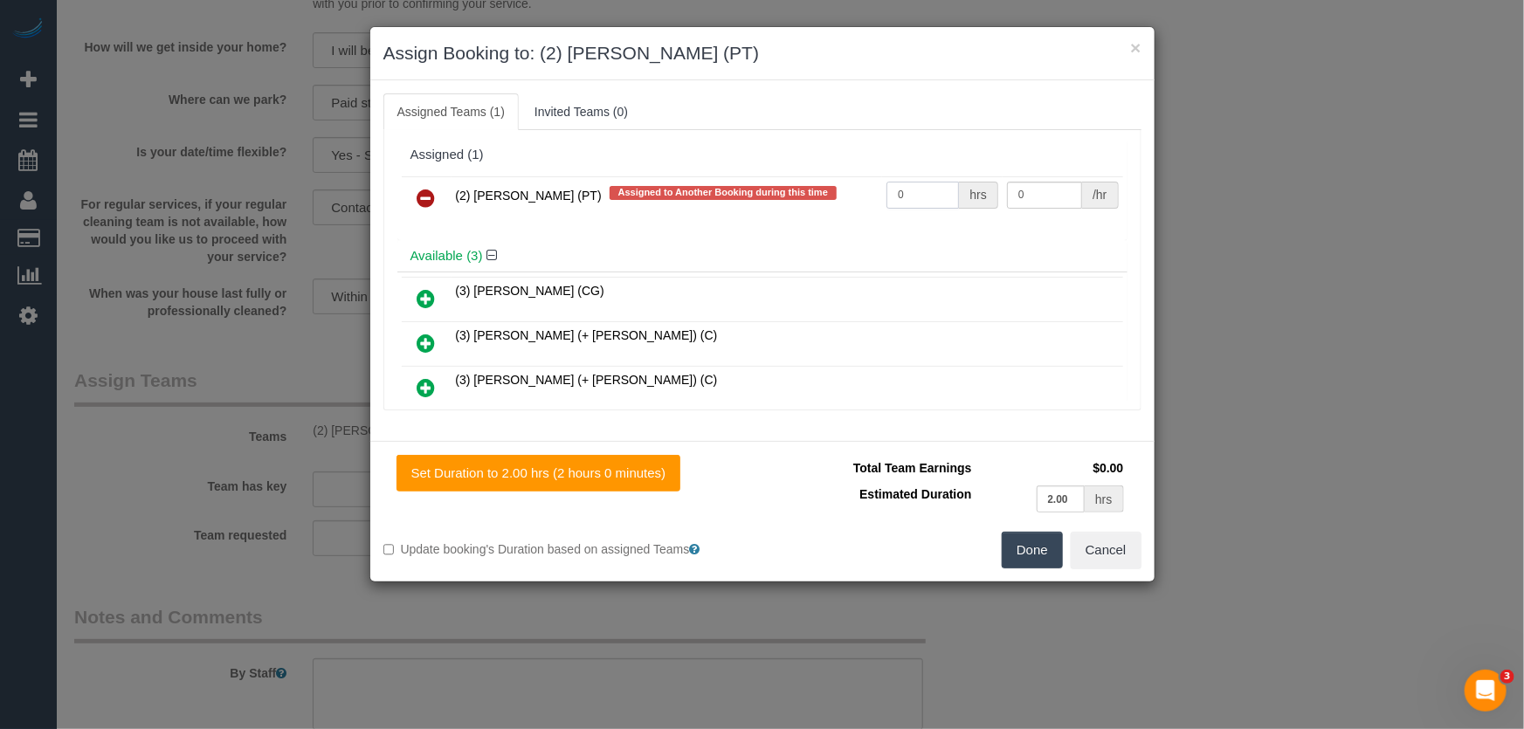
click at [909, 197] on input "0" at bounding box center [923, 195] width 73 height 27
type input "2"
click at [1019, 542] on button "Done" at bounding box center [1032, 550] width 61 height 37
type input "37.5"
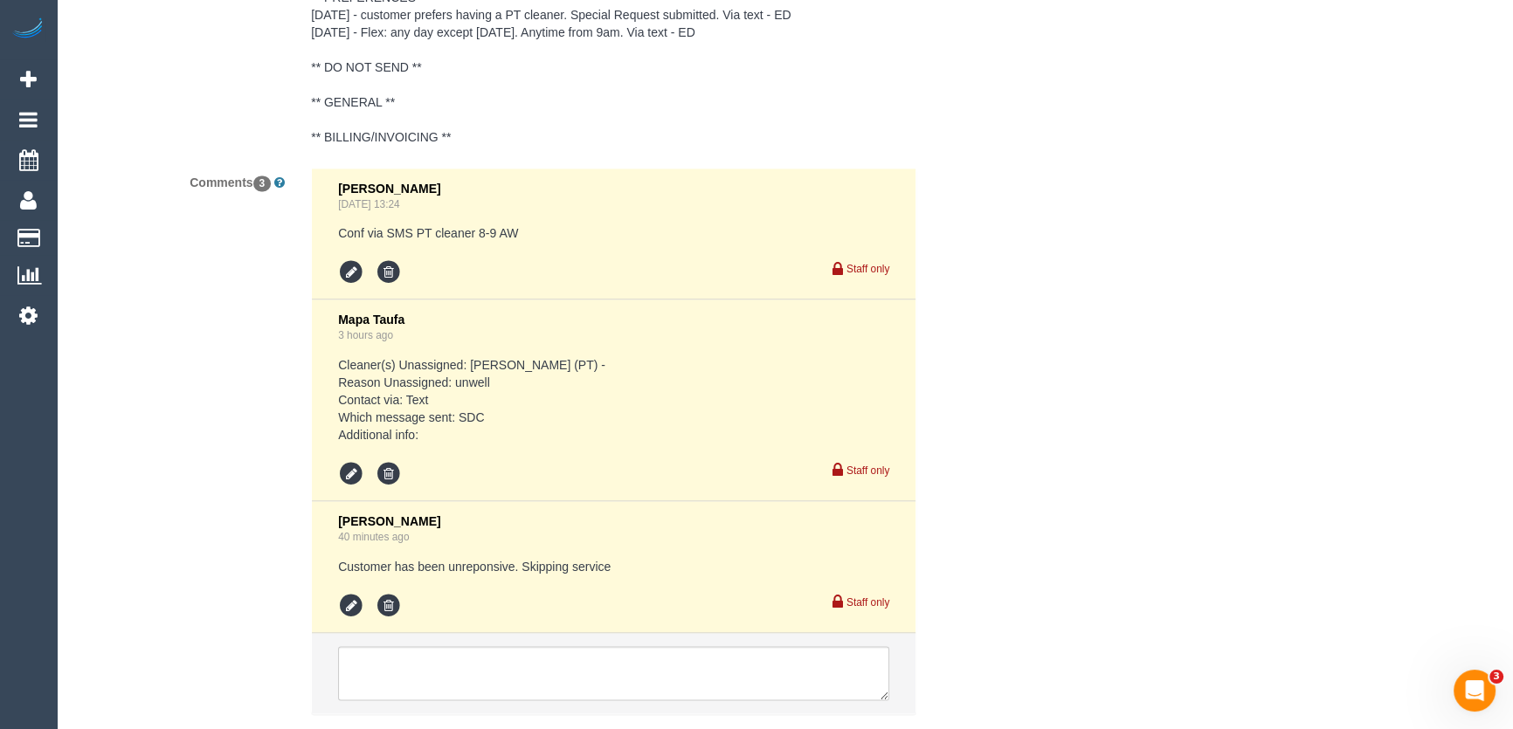
scroll to position [3374, 0]
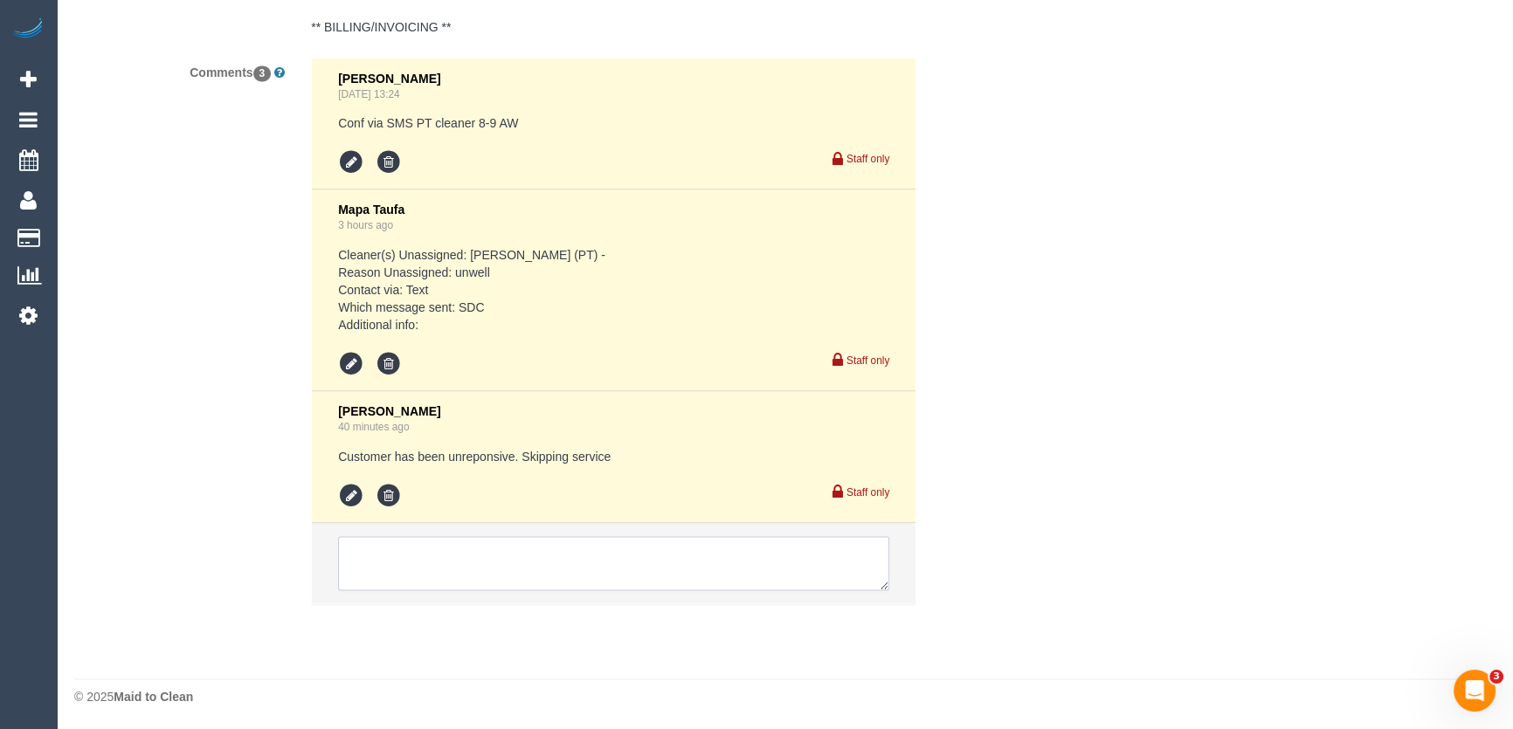
click at [502, 564] on textarea at bounding box center [613, 563] width 551 height 54
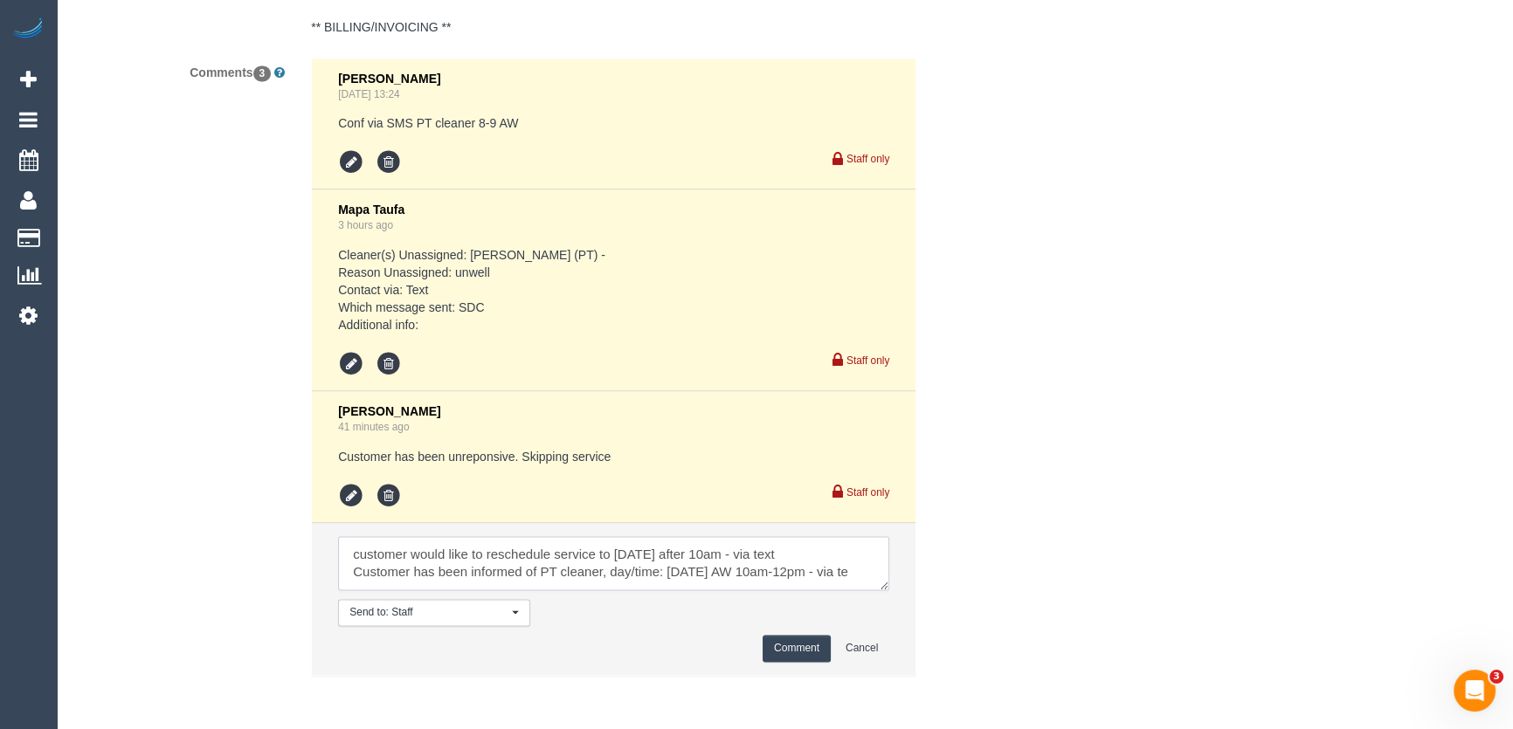
scroll to position [7, 0]
type textarea "customer would like to reschedule service to Saturday 6/9 after 10am - via text…"
click at [784, 654] on button "Comment" at bounding box center [797, 648] width 68 height 27
click at [785, 654] on button "Comment" at bounding box center [797, 648] width 68 height 27
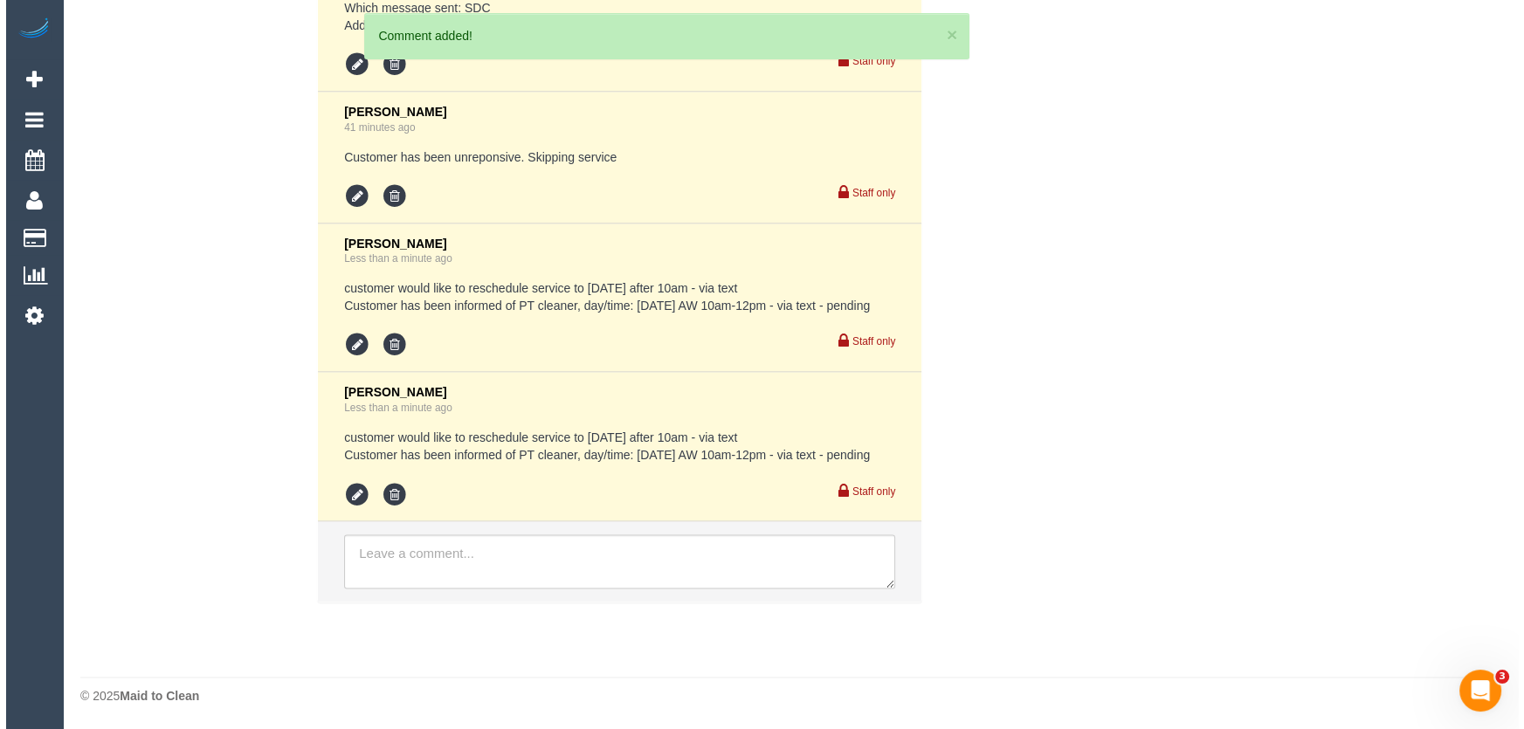
scroll to position [3706, 0]
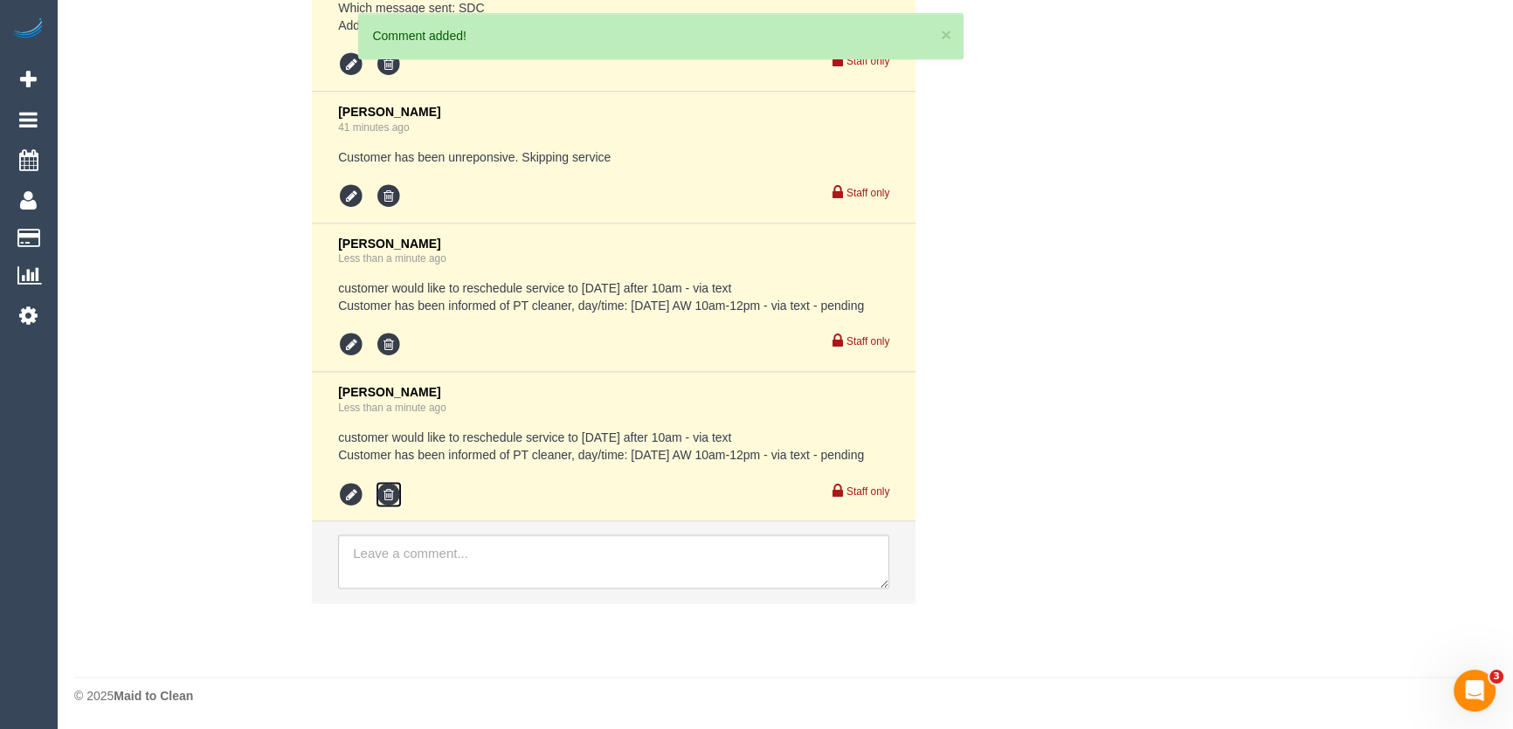
click at [390, 493] on icon at bounding box center [389, 494] width 26 height 26
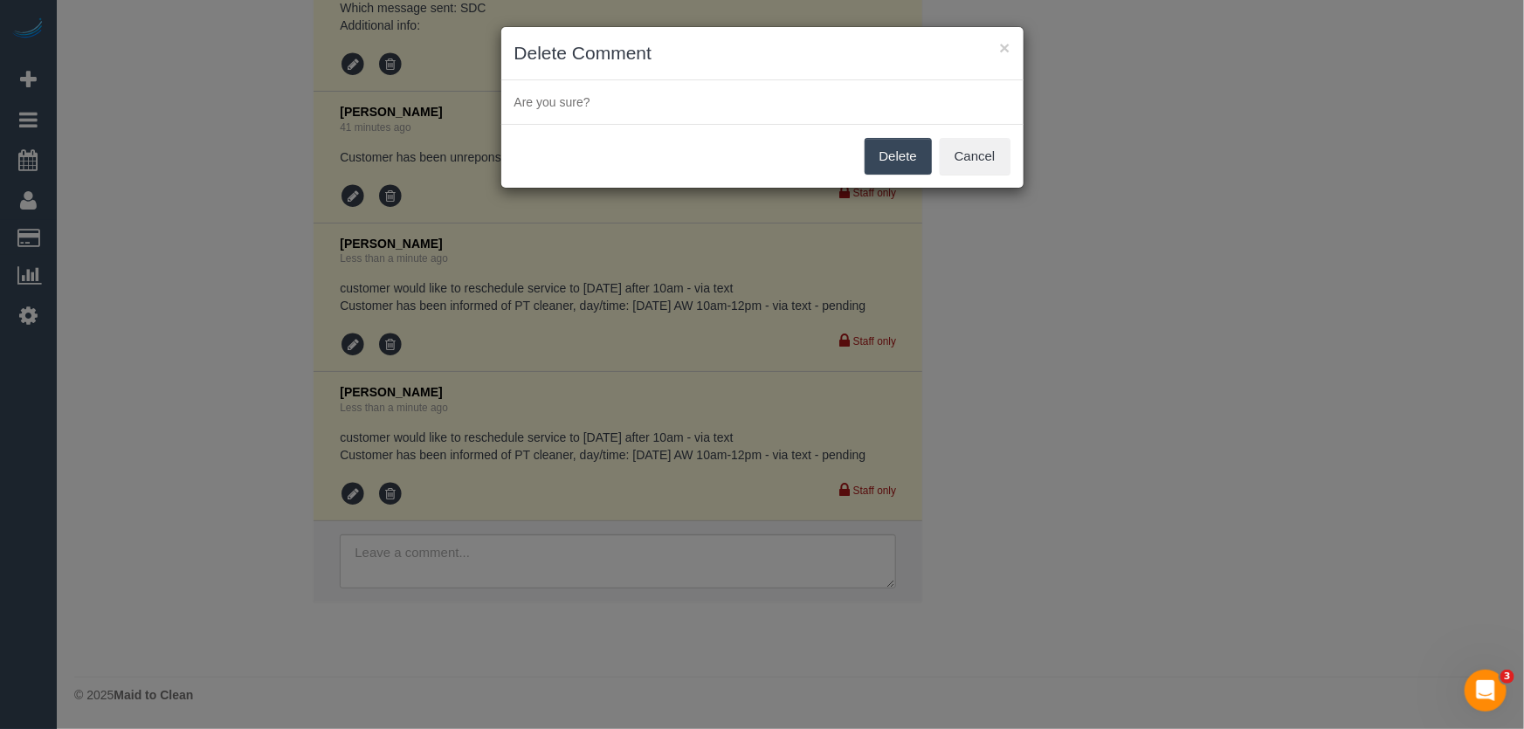
click at [900, 157] on button "Delete" at bounding box center [898, 156] width 67 height 37
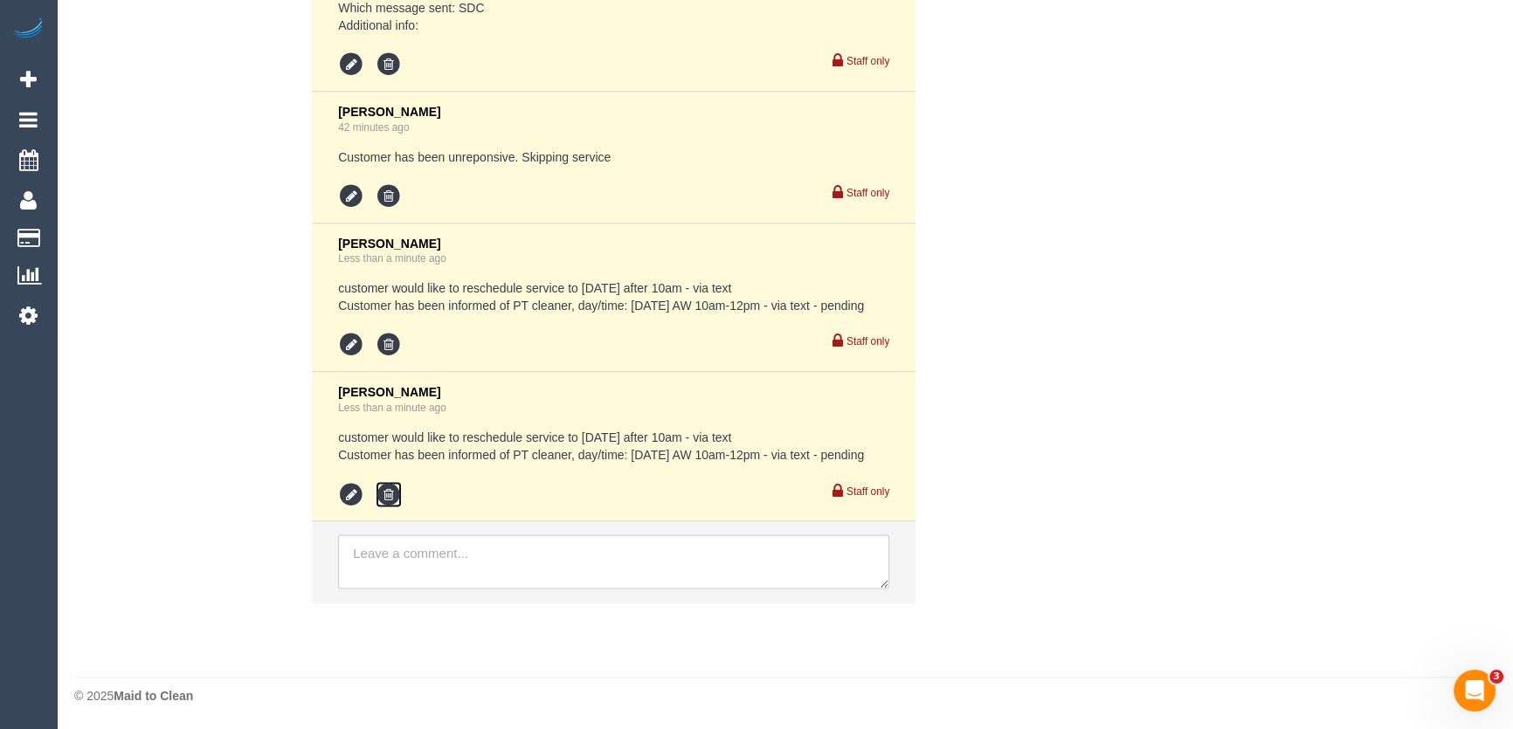
click at [384, 495] on icon at bounding box center [389, 494] width 26 height 26
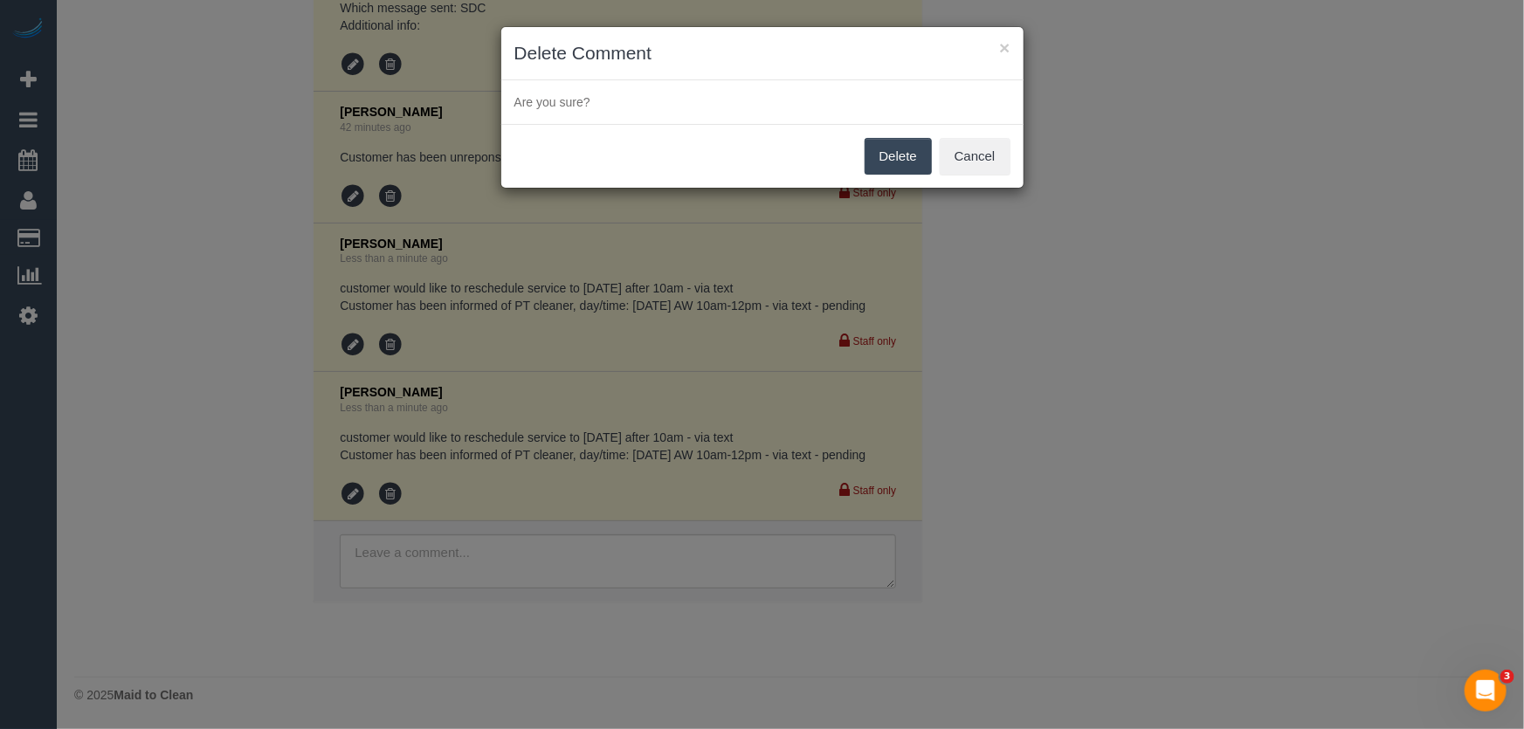
click at [904, 157] on button "Delete" at bounding box center [898, 156] width 67 height 37
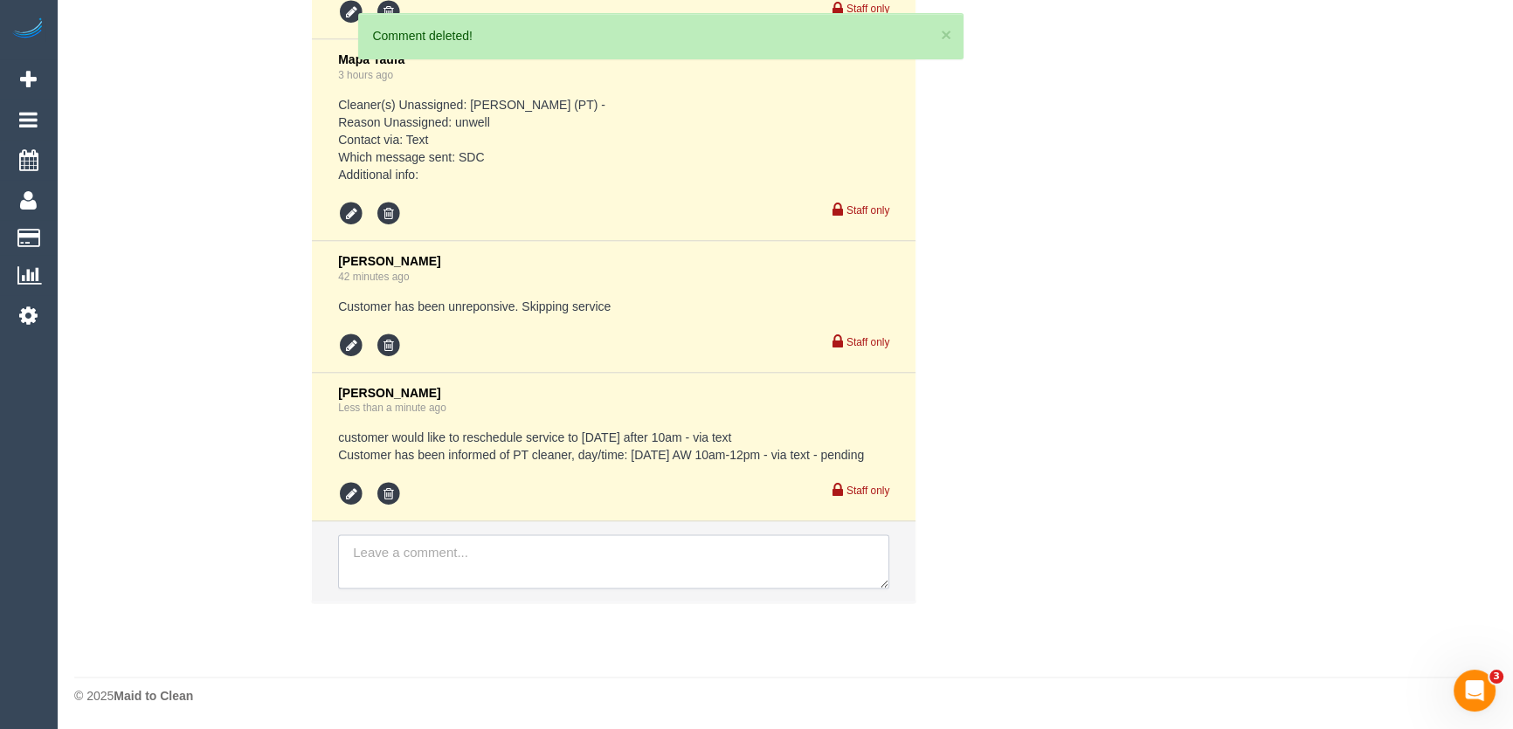
scroll to position [3612, 0]
click at [479, 560] on li at bounding box center [614, 562] width 604 height 80
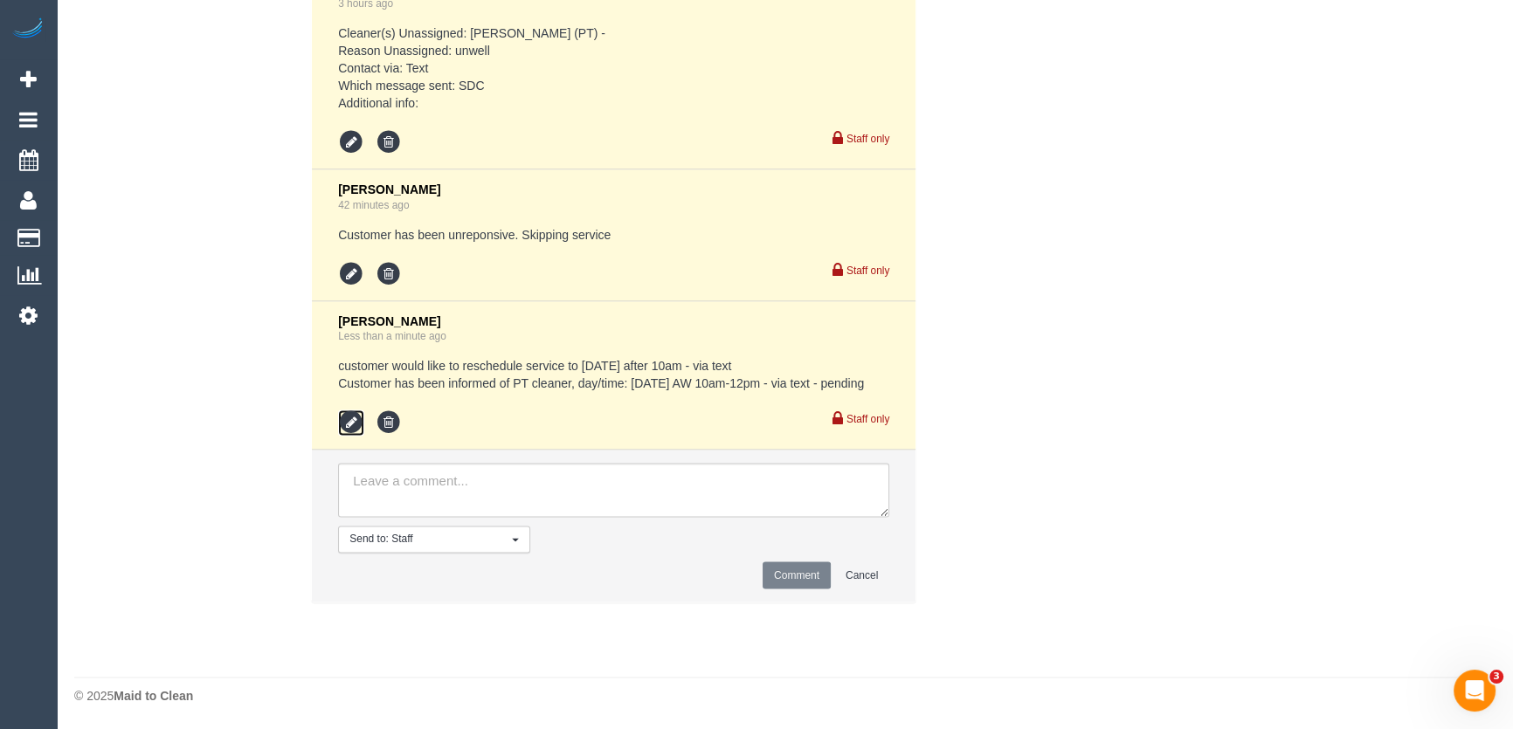
click at [349, 432] on icon at bounding box center [351, 423] width 26 height 26
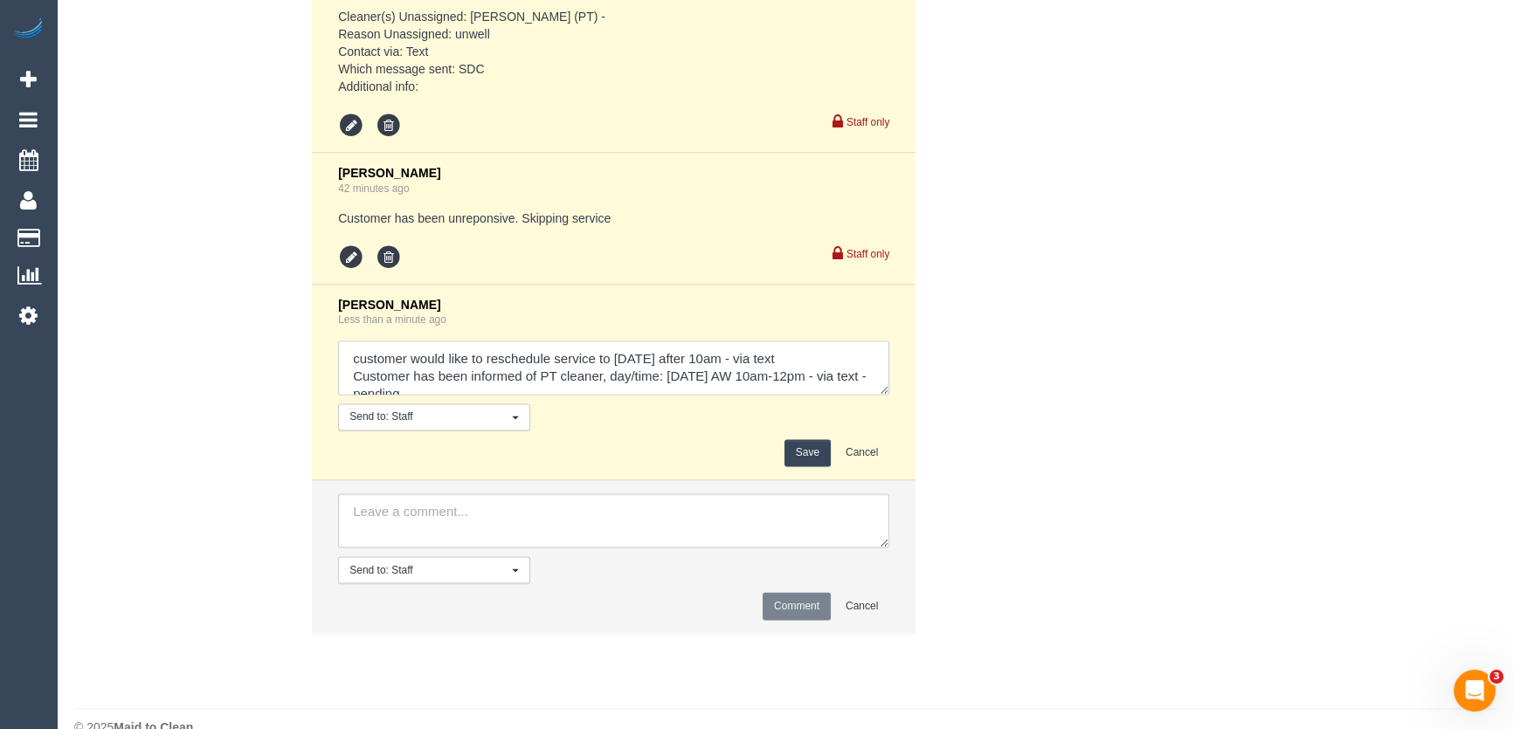
click at [489, 390] on textarea at bounding box center [613, 368] width 551 height 54
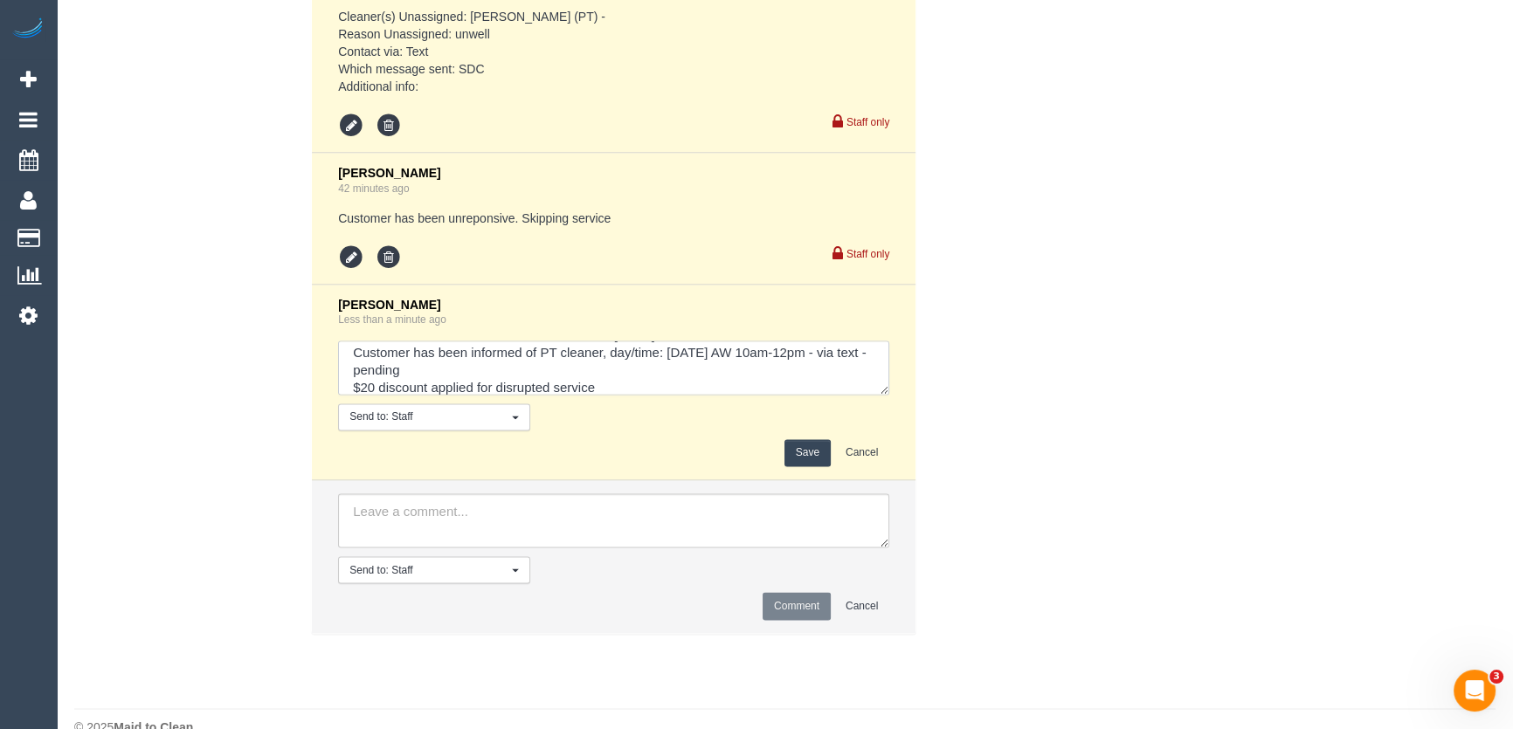
type textarea "customer would like to reschedule service to Saturday 6/9 after 10am - via text…"
click at [794, 453] on button "Save" at bounding box center [807, 452] width 46 height 27
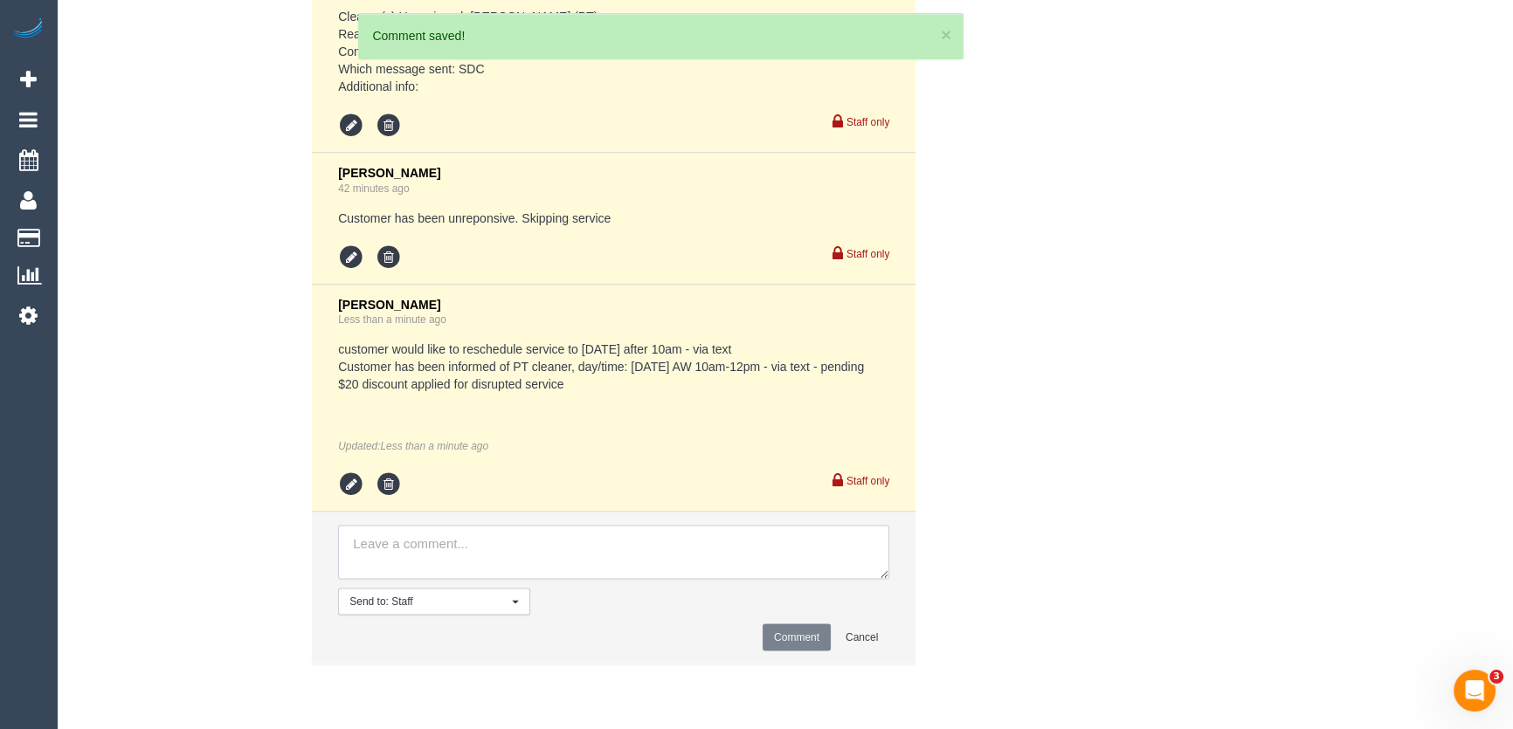
click at [495, 568] on textarea at bounding box center [613, 552] width 551 height 54
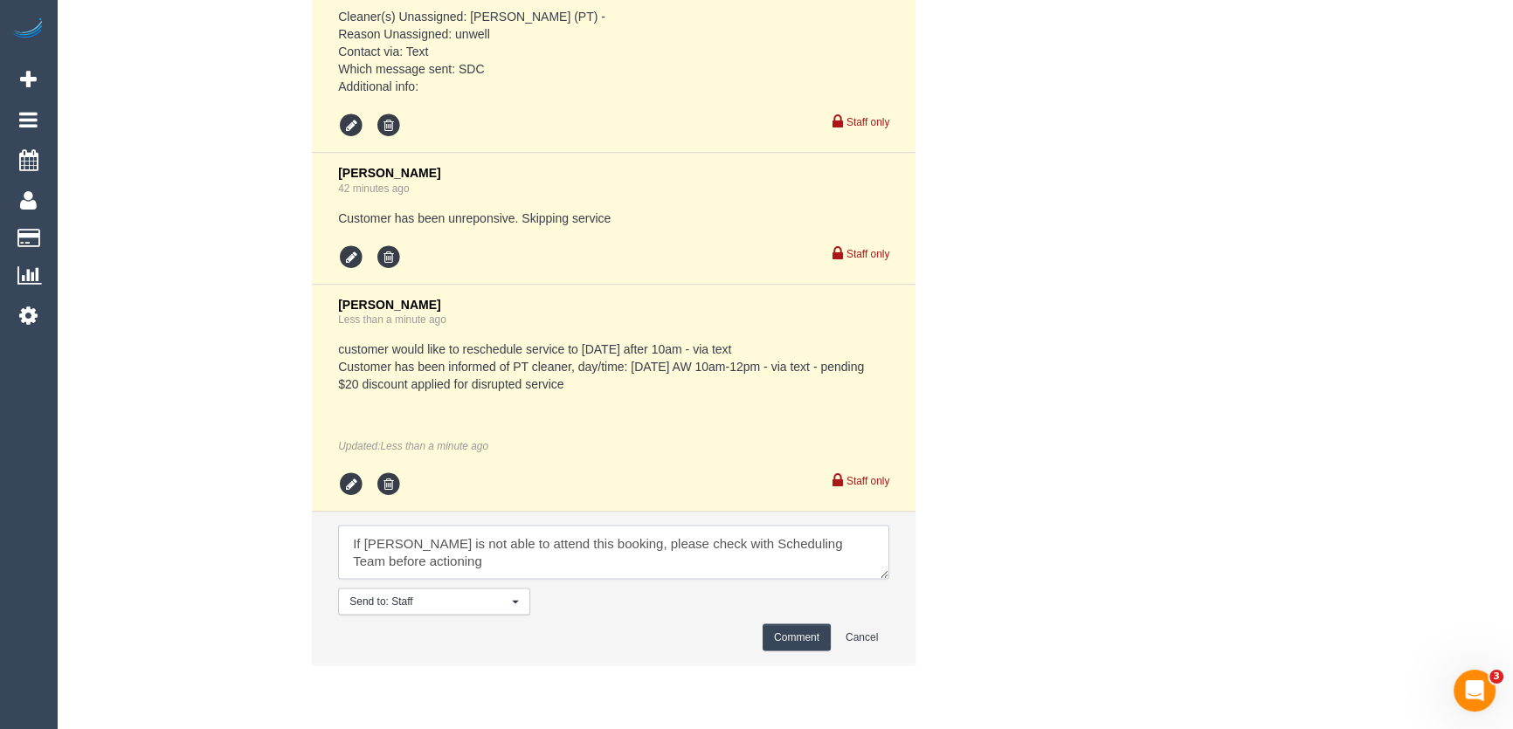
type textarea "If Reggy is not able to attend this booking, please check with Scheduling Team …"
click at [779, 651] on button "Comment" at bounding box center [797, 637] width 68 height 27
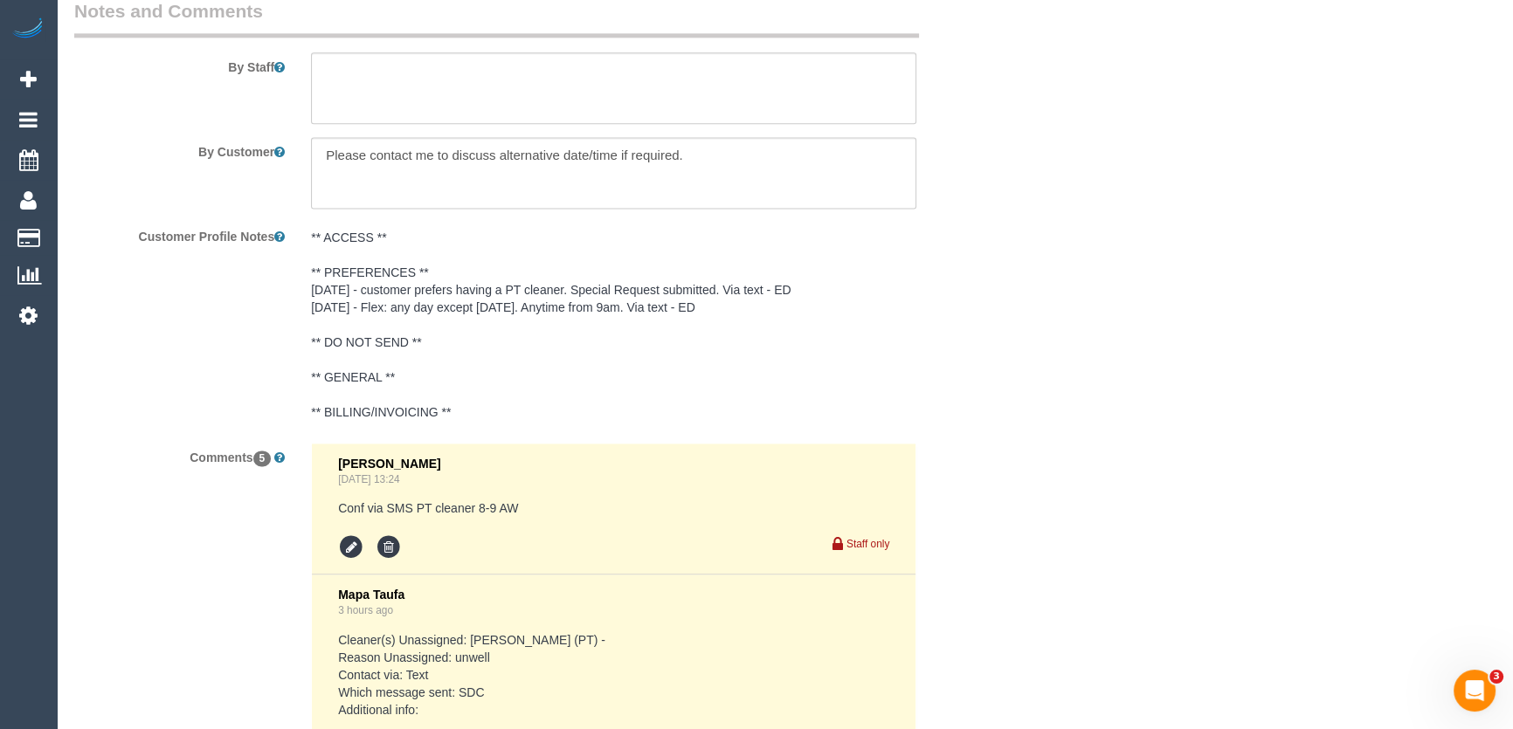
scroll to position [2791, 0]
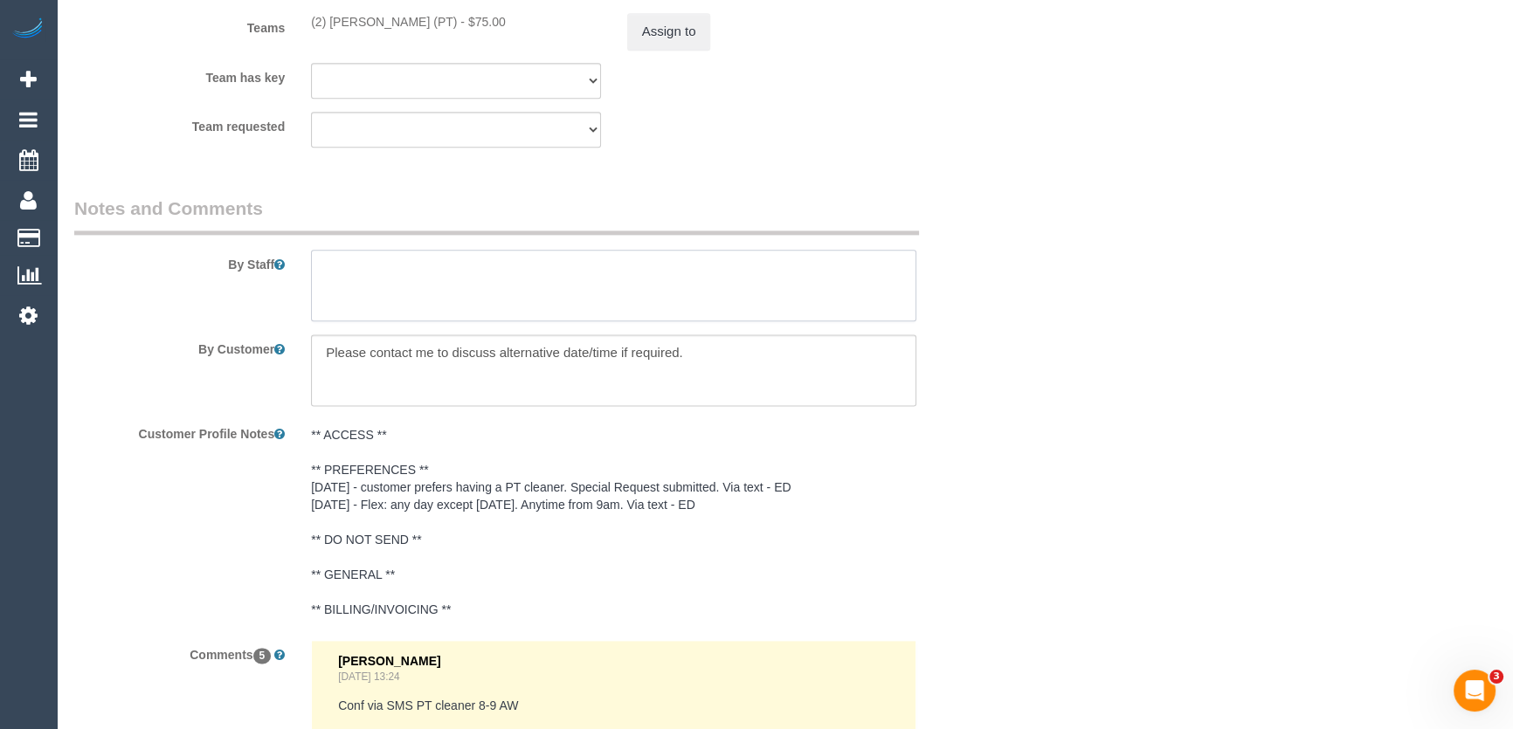
click at [369, 272] on textarea at bounding box center [613, 286] width 605 height 72
type textarea "*cover*"
click at [681, 356] on textarea at bounding box center [613, 371] width 605 height 72
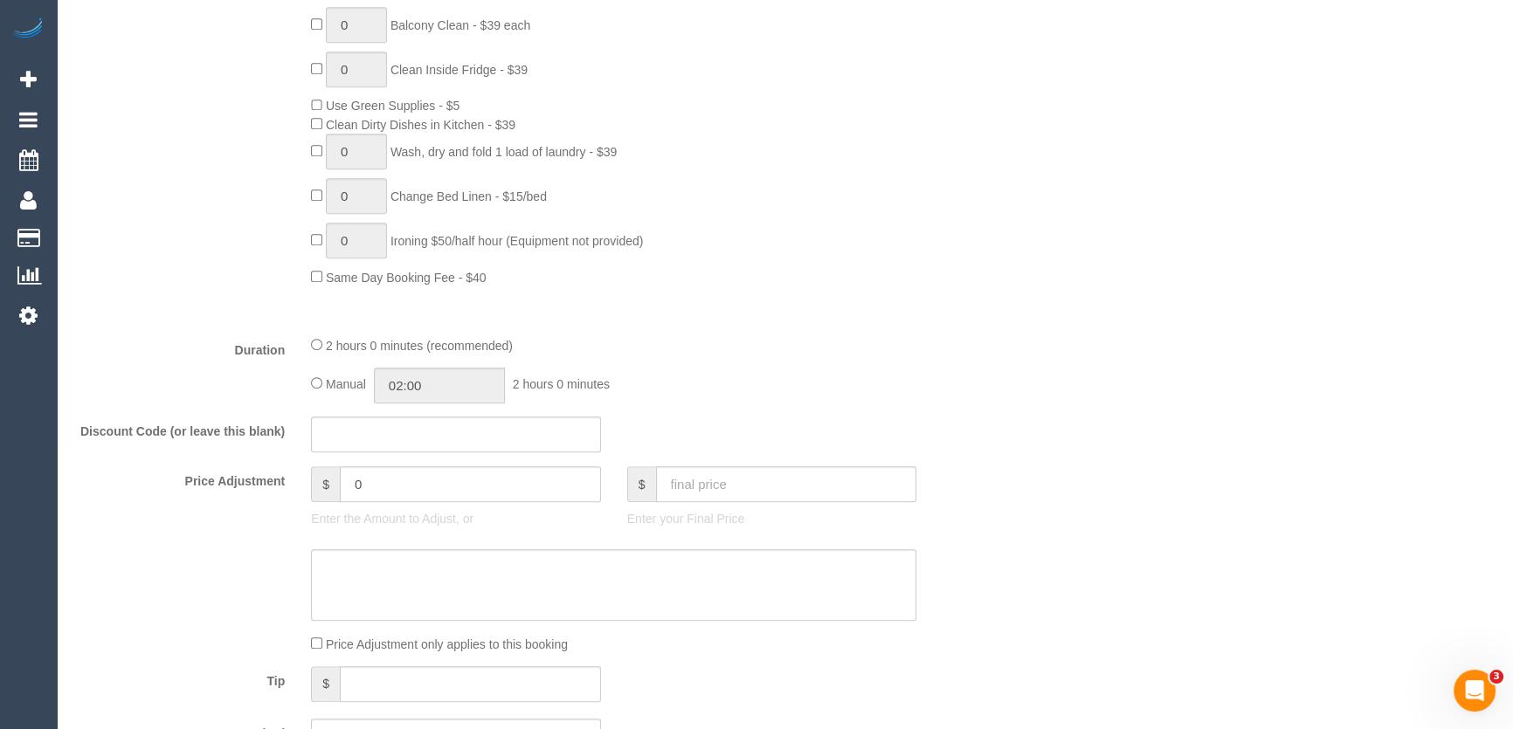
scroll to position [1209, 0]
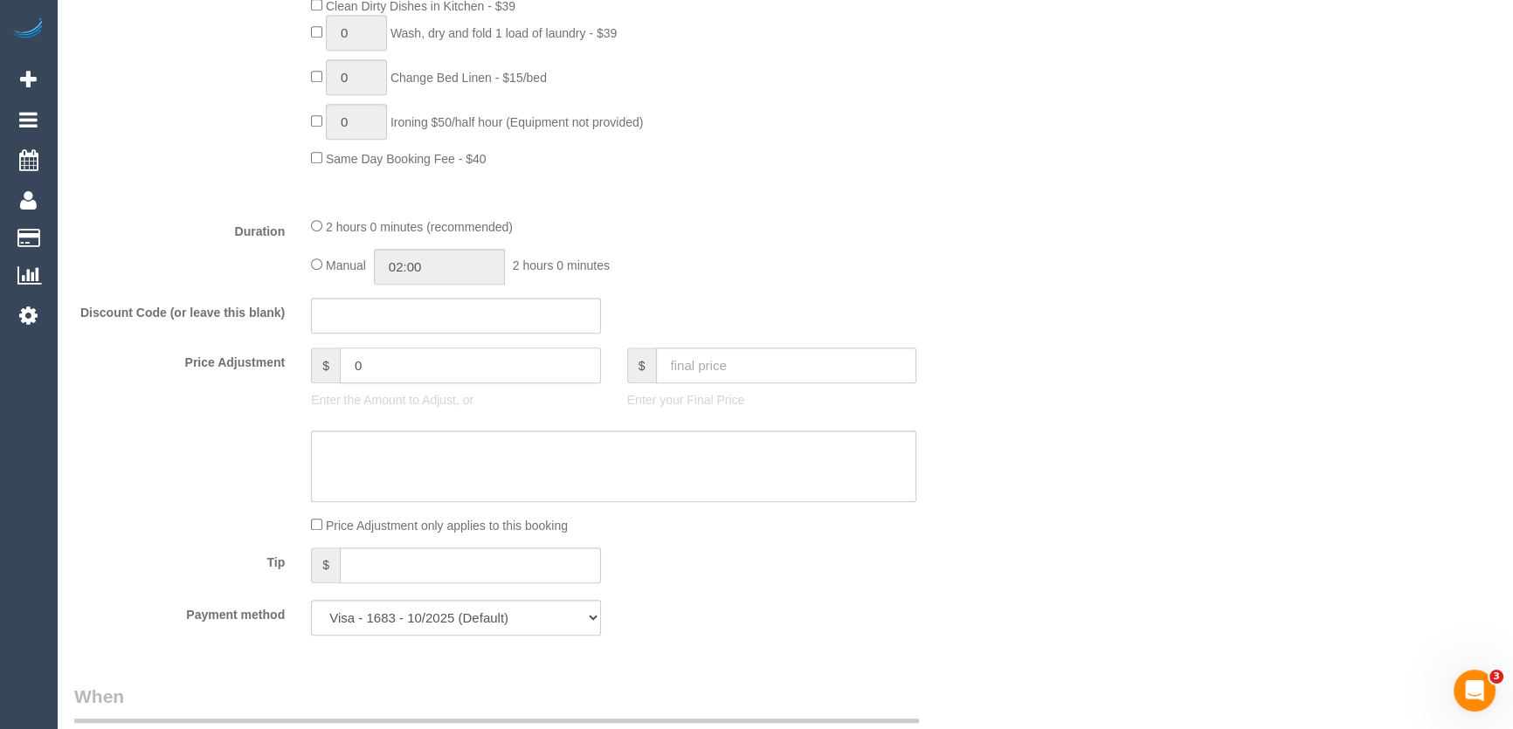
click at [362, 367] on input "0" at bounding box center [470, 366] width 261 height 36
type input "-20"
click at [383, 452] on textarea at bounding box center [613, 467] width 605 height 72
type textarea "$20 discount applied for disrupted service - JT"
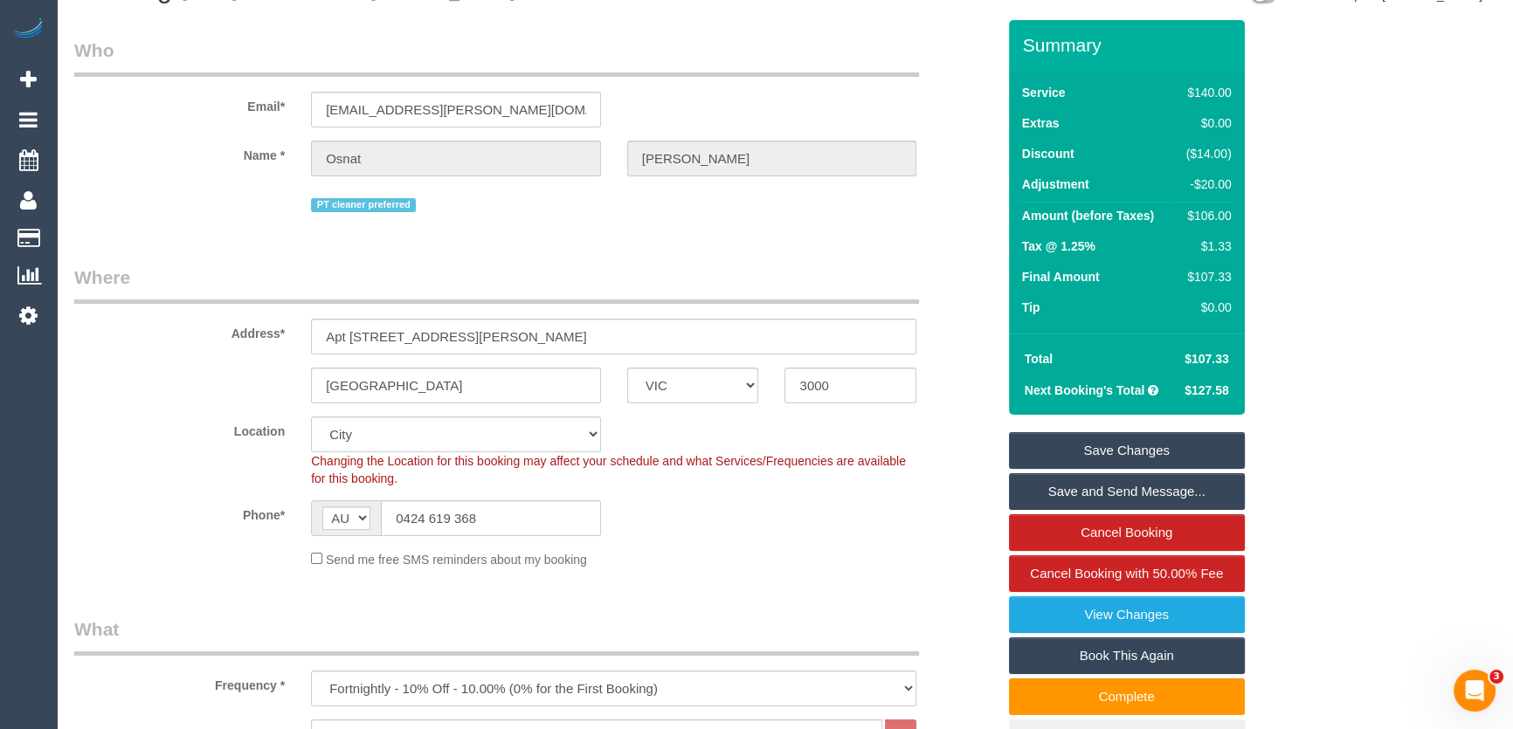
scroll to position [0, 0]
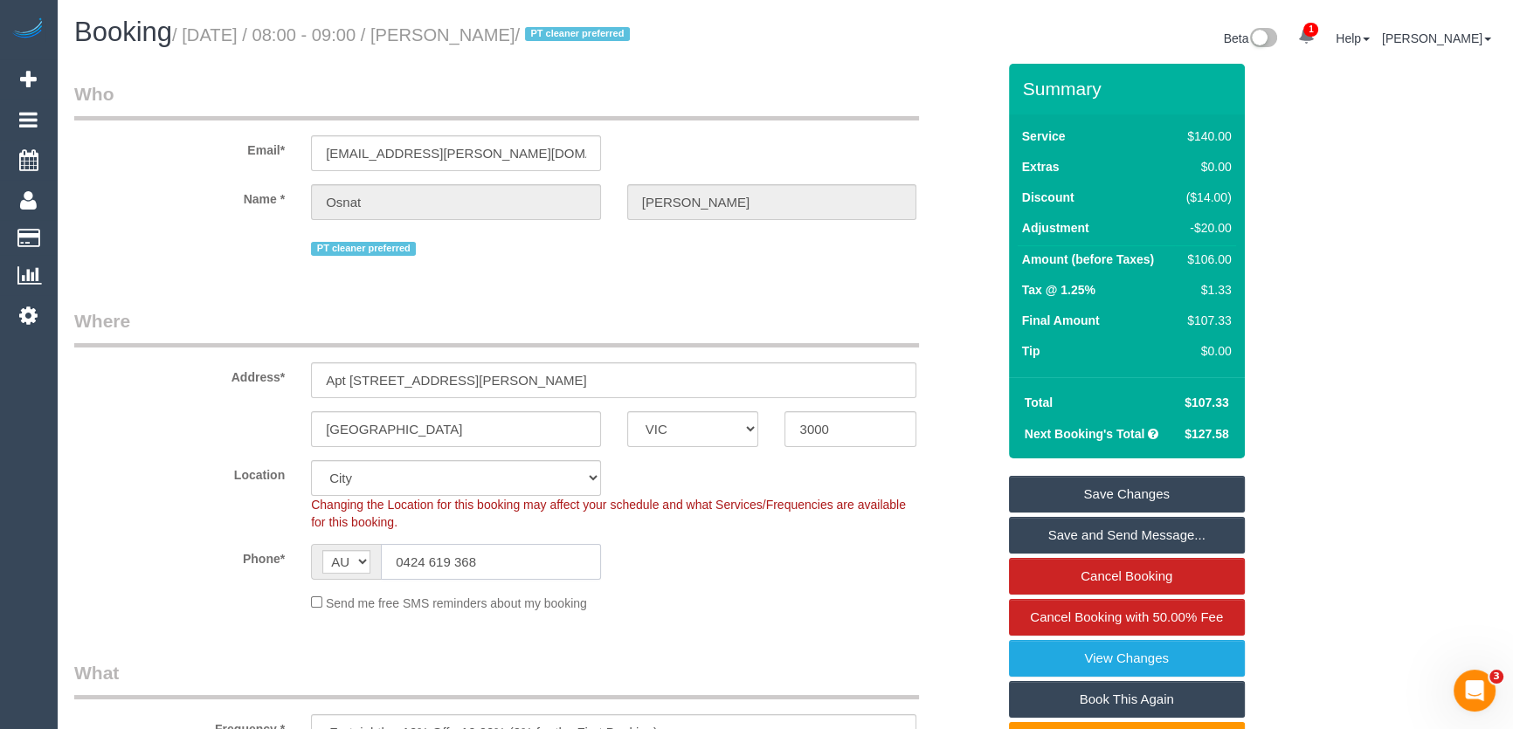
click at [530, 551] on input "0424 619 368" at bounding box center [491, 562] width 220 height 36
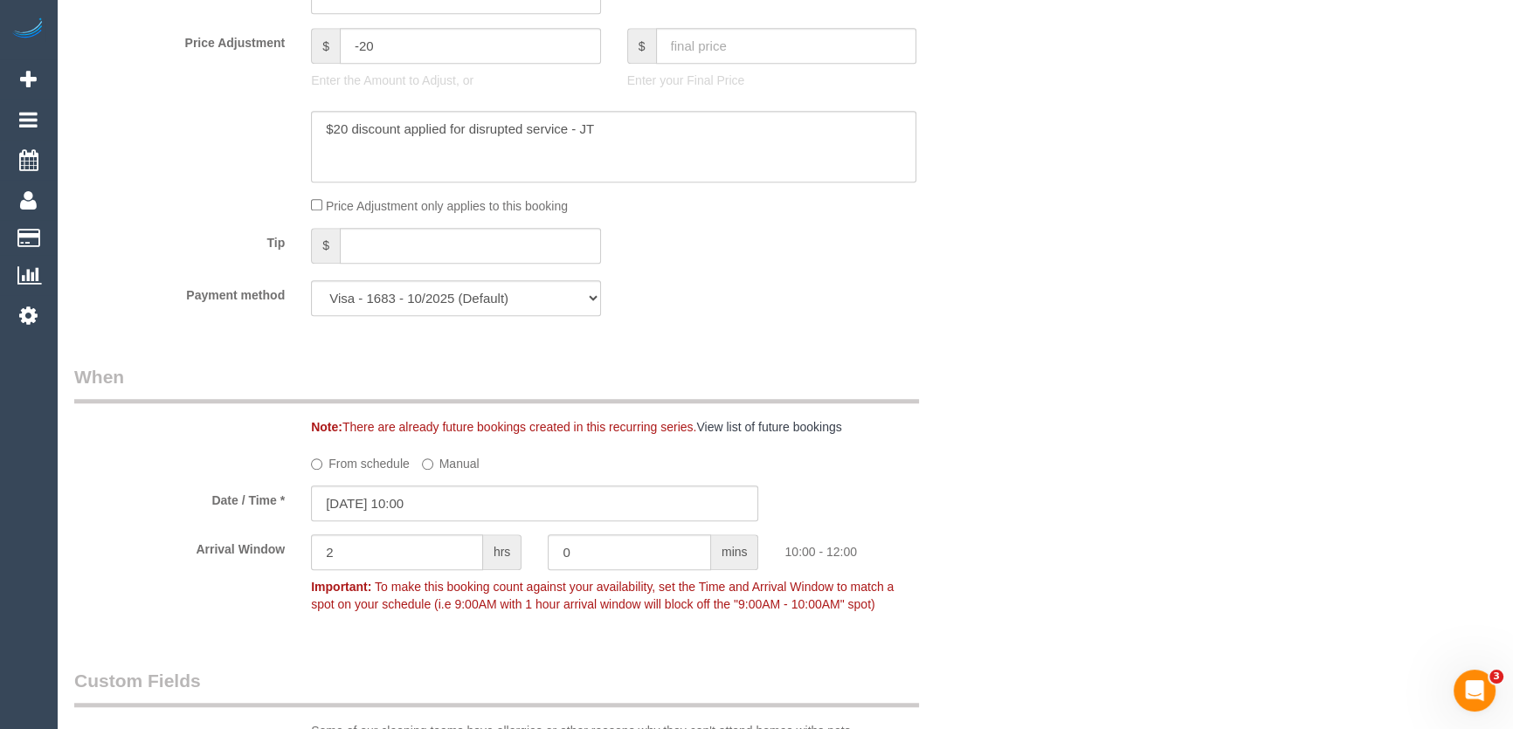
scroll to position [1668, 0]
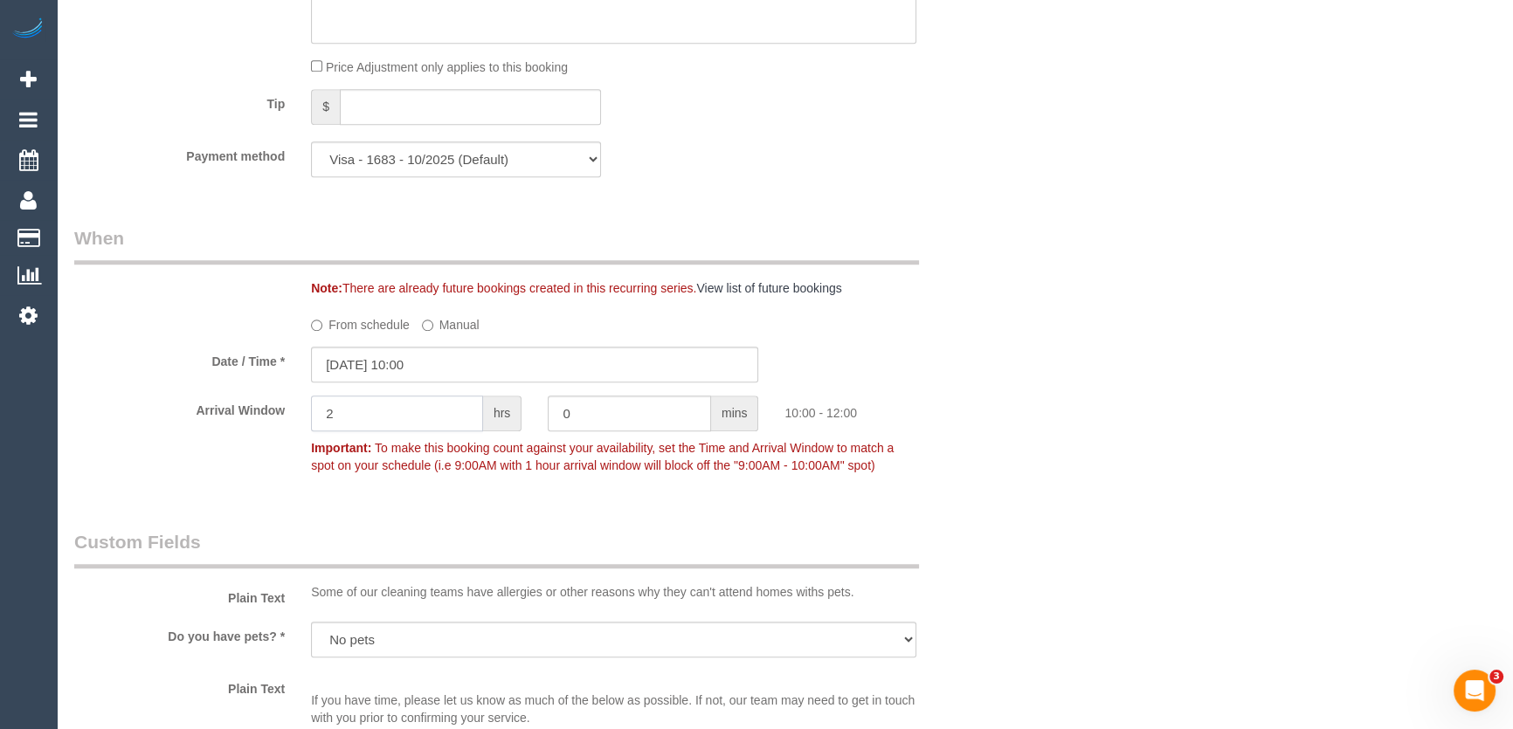
click at [357, 416] on input "2" at bounding box center [397, 414] width 172 height 36
type input "1"
click at [188, 487] on fieldset "When Note: There are already future bookings created in this recurring series. …" at bounding box center [535, 360] width 922 height 270
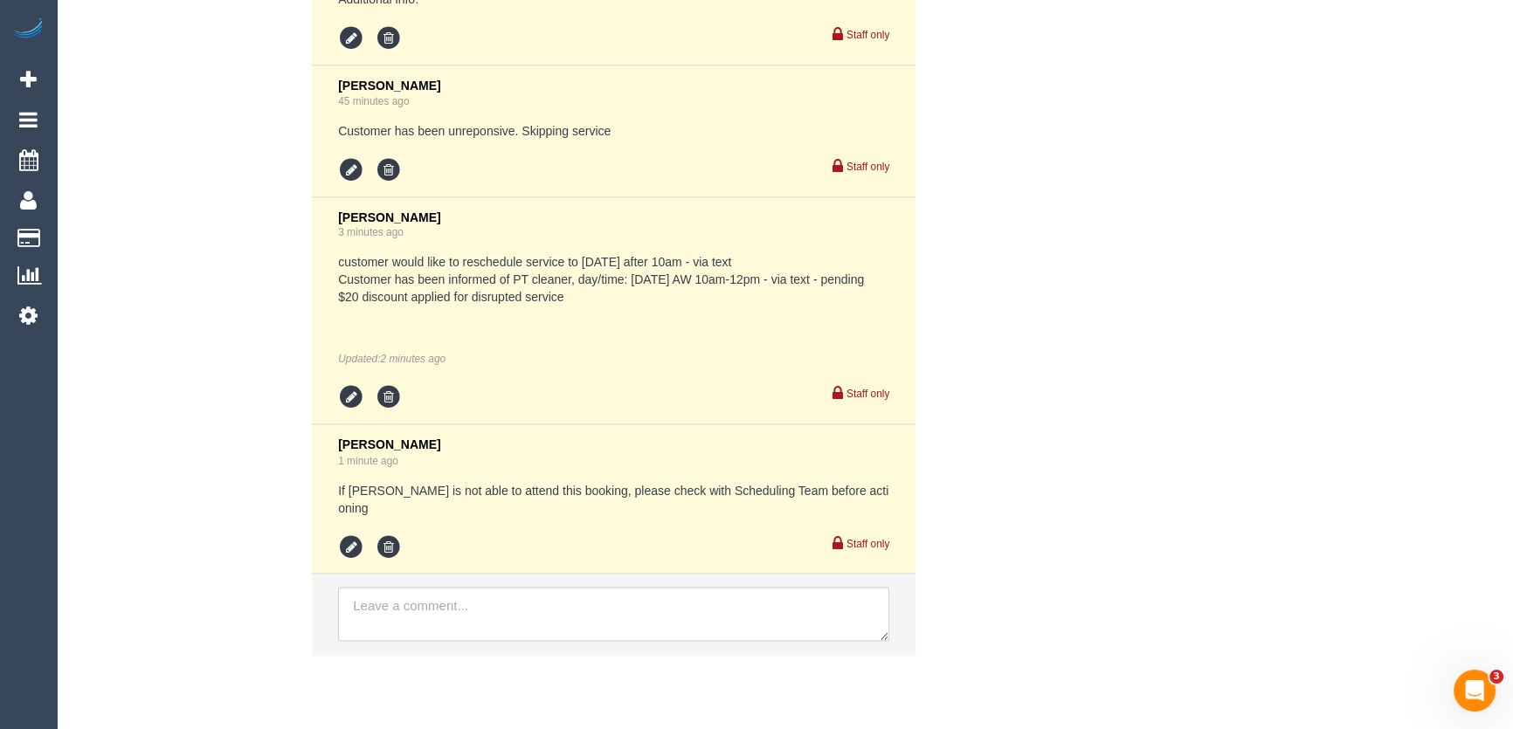
scroll to position [3750, 0]
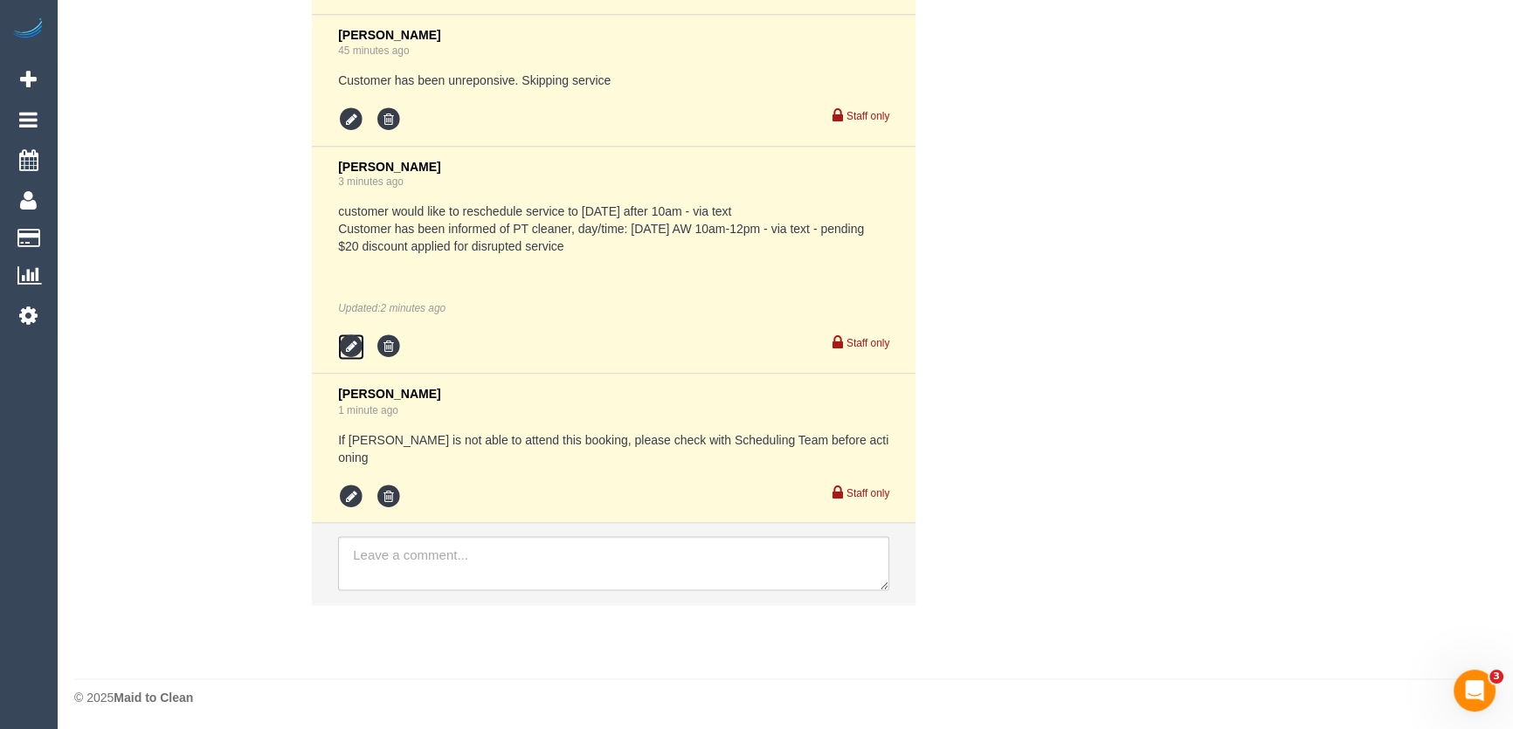
click at [347, 357] on icon at bounding box center [351, 347] width 26 height 26
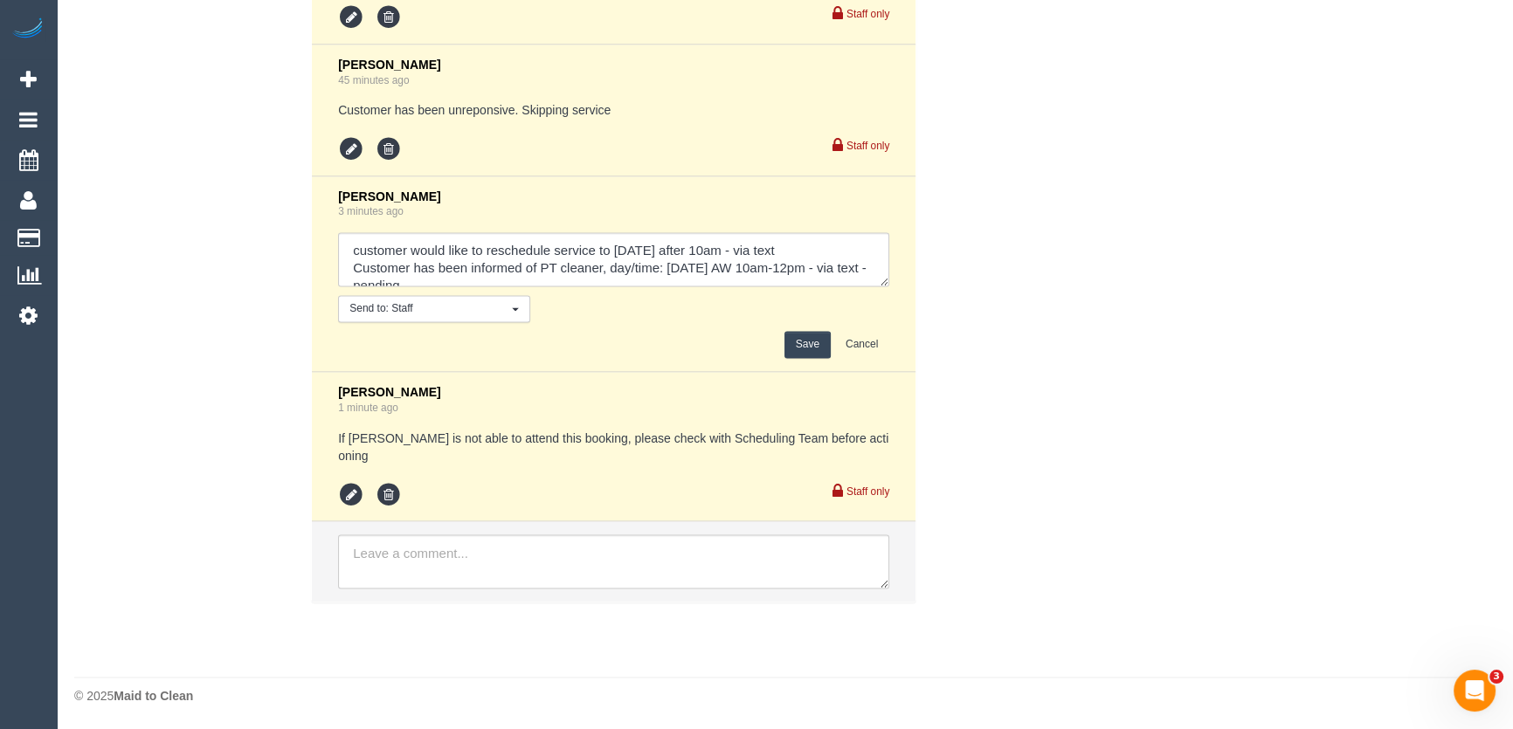
scroll to position [3701, 0]
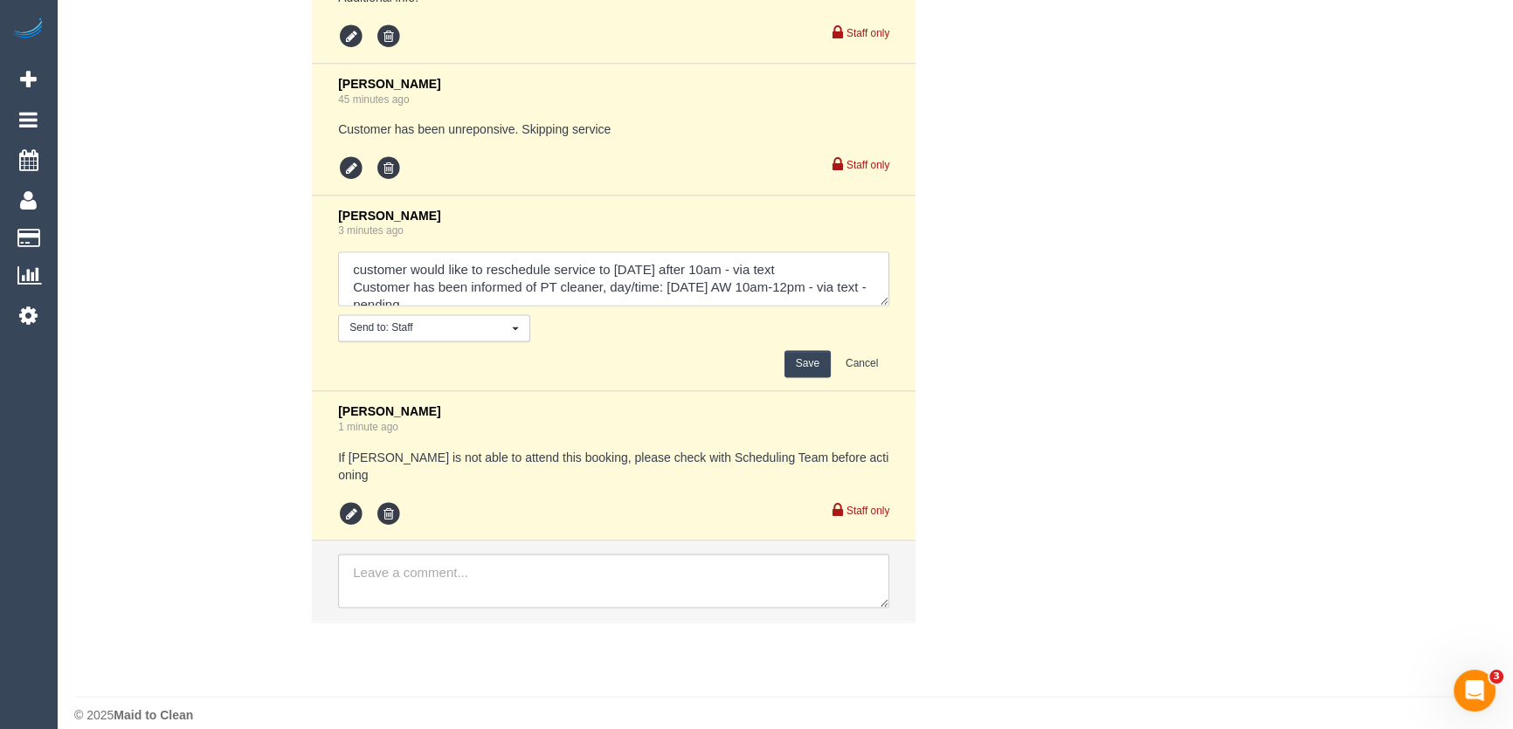
click at [819, 289] on textarea at bounding box center [613, 279] width 551 height 54
click at [822, 290] on textarea at bounding box center [613, 279] width 551 height 54
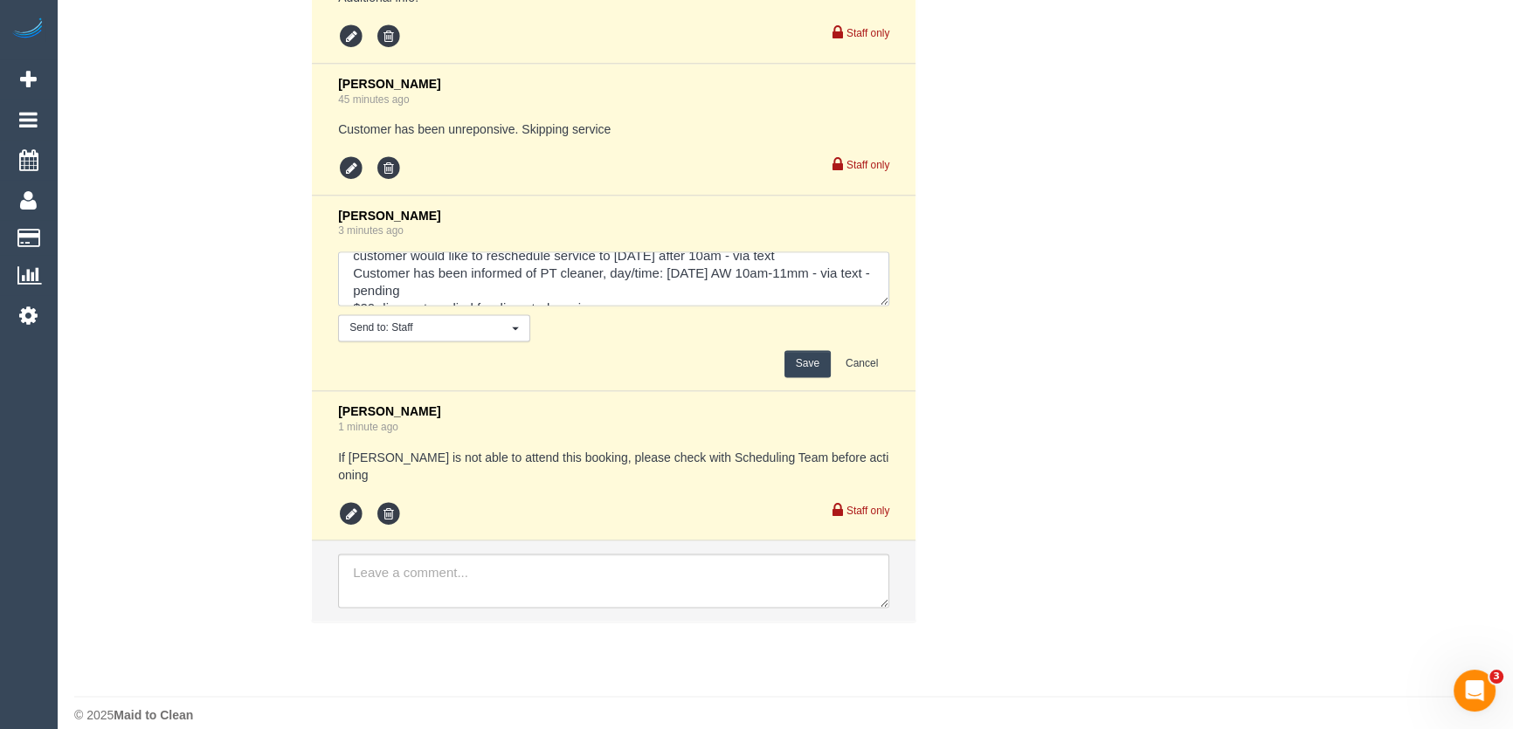
scroll to position [3, 0]
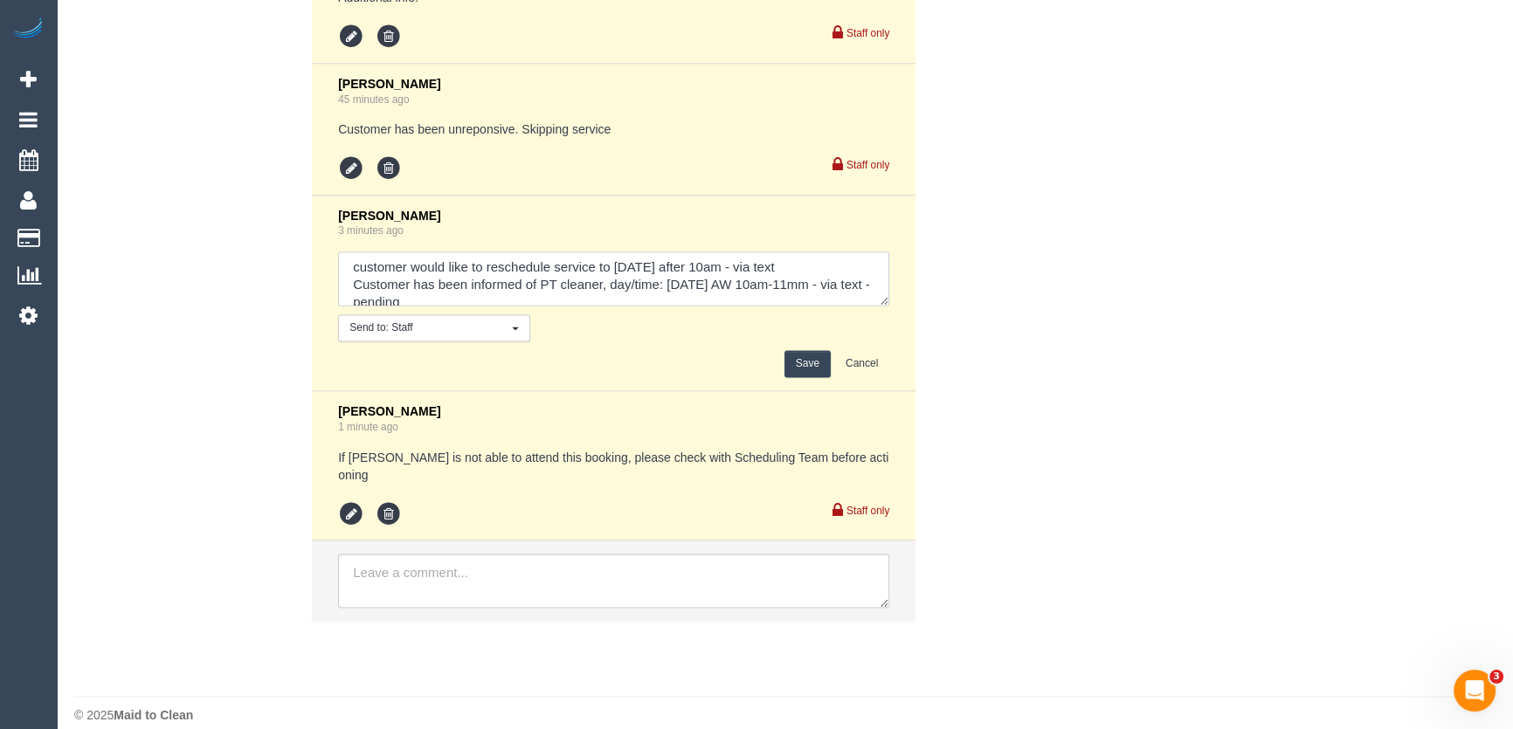
click at [829, 286] on textarea at bounding box center [613, 279] width 551 height 54
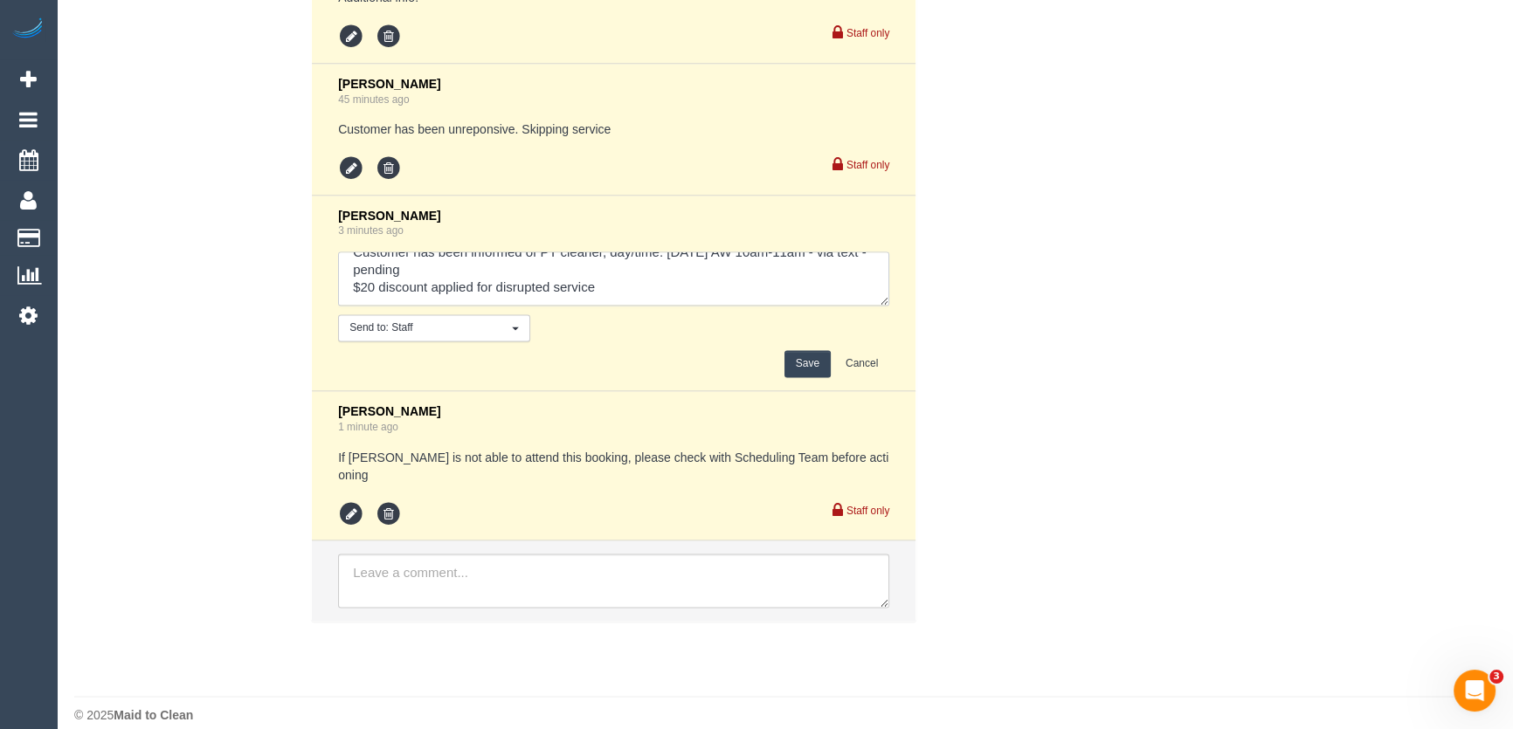
click at [471, 273] on textarea at bounding box center [613, 279] width 551 height 54
type textarea "customer would like to reschedule service to Saturday 6/9 after 10am - via text…"
click at [807, 364] on button "Save" at bounding box center [807, 363] width 46 height 27
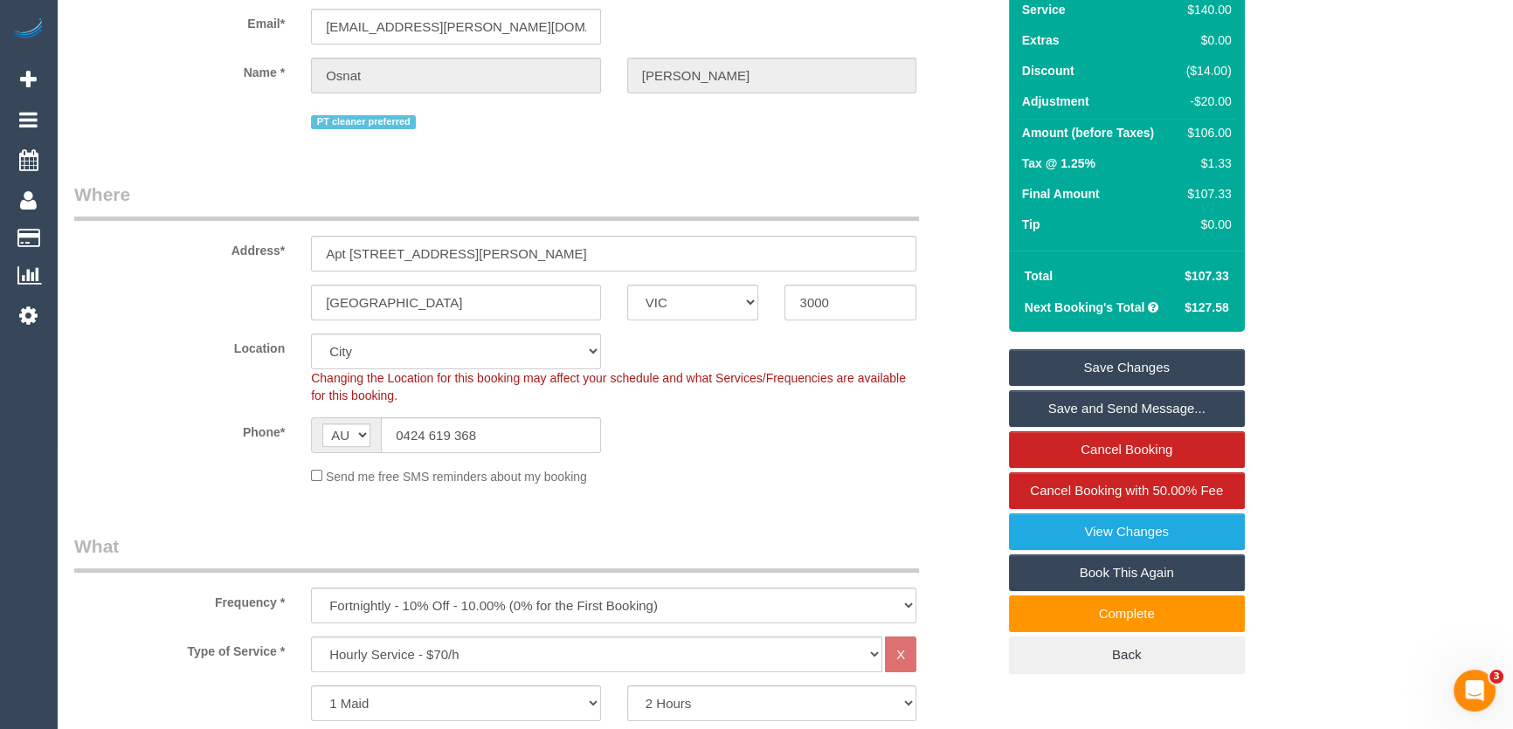
scroll to position [0, 0]
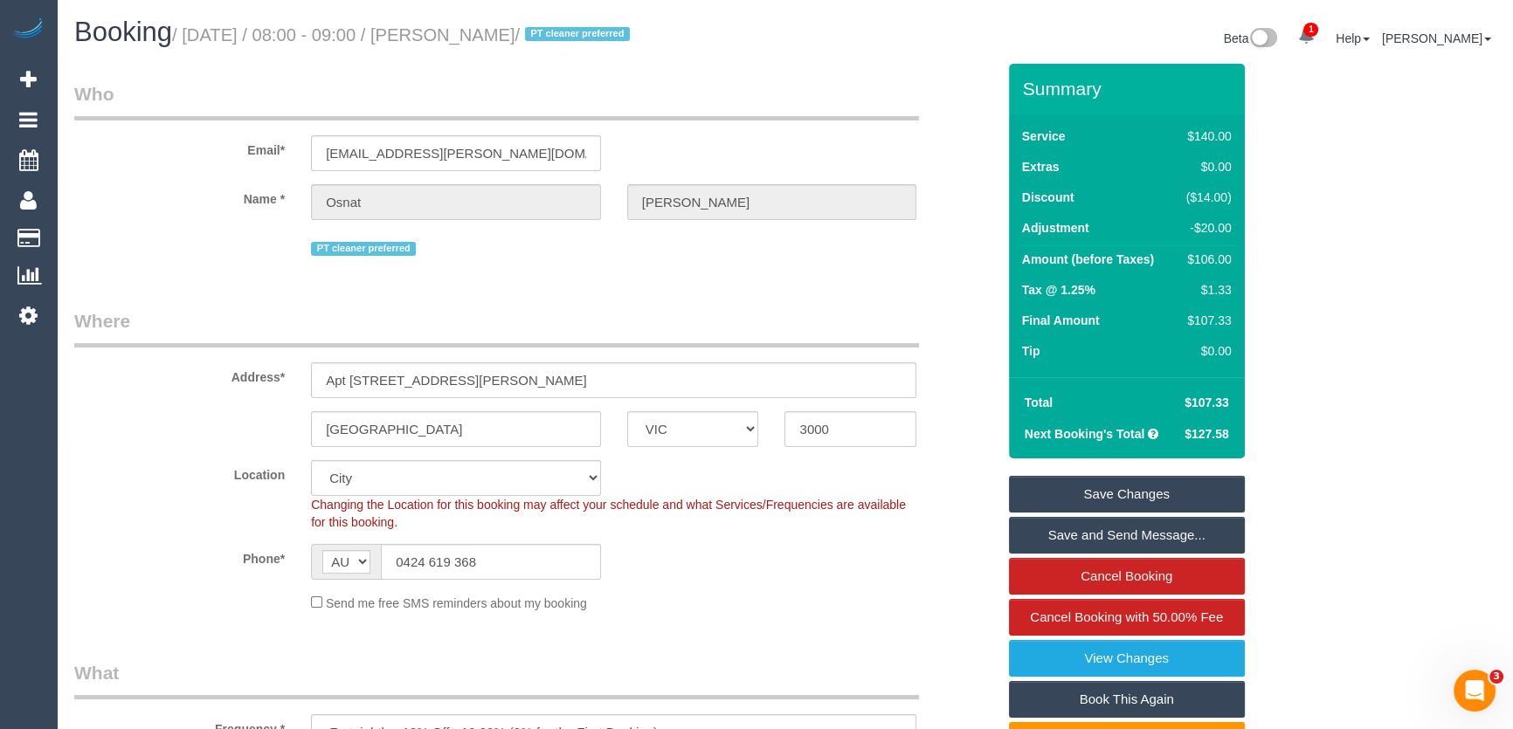
click at [499, 43] on small "/ September 05, 2025 / 08:00 - 09:00 / Osnat Horovitz / PT cleaner preferred" at bounding box center [403, 34] width 463 height 19
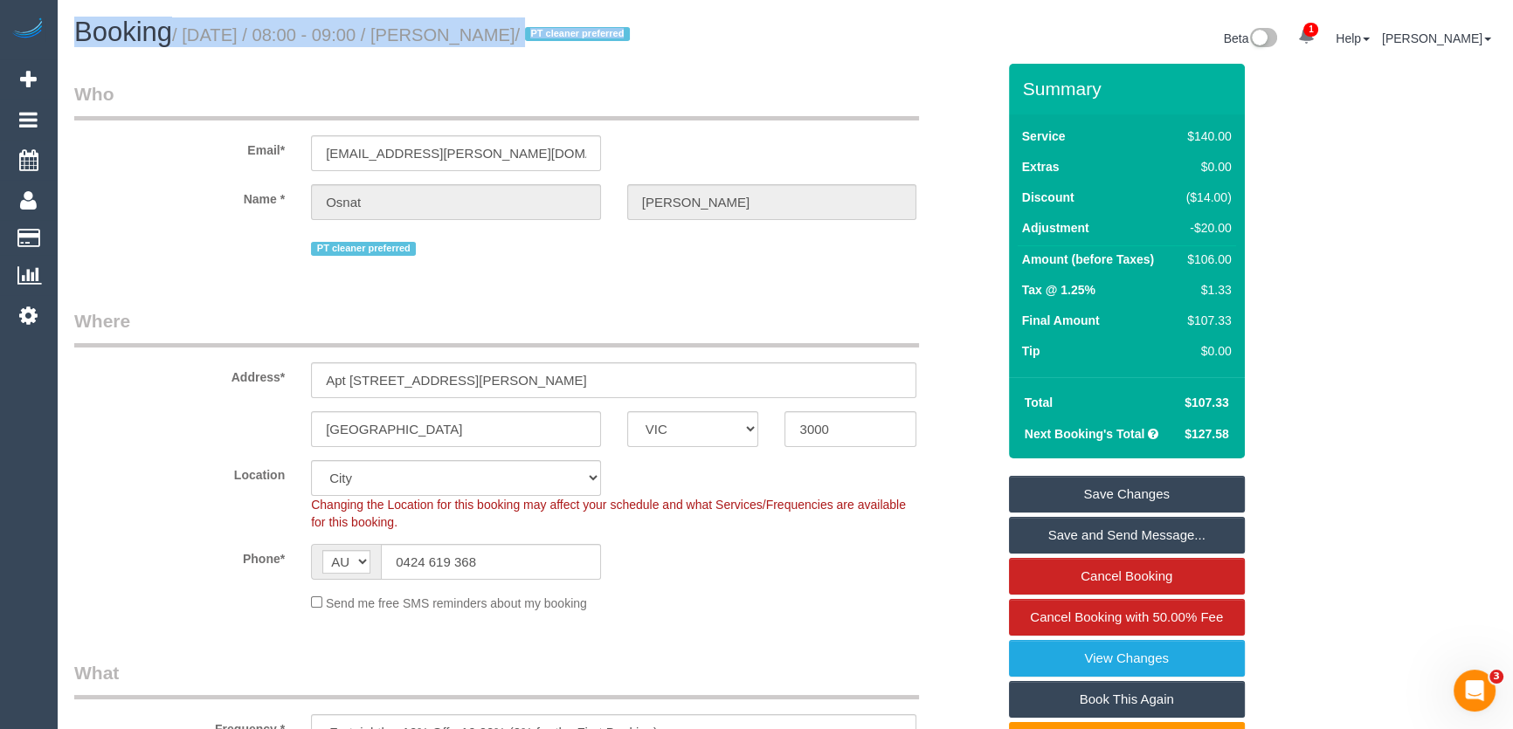
click at [499, 43] on small "/ September 05, 2025 / 08:00 - 09:00 / Osnat Horovitz / PT cleaner preferred" at bounding box center [403, 34] width 463 height 19
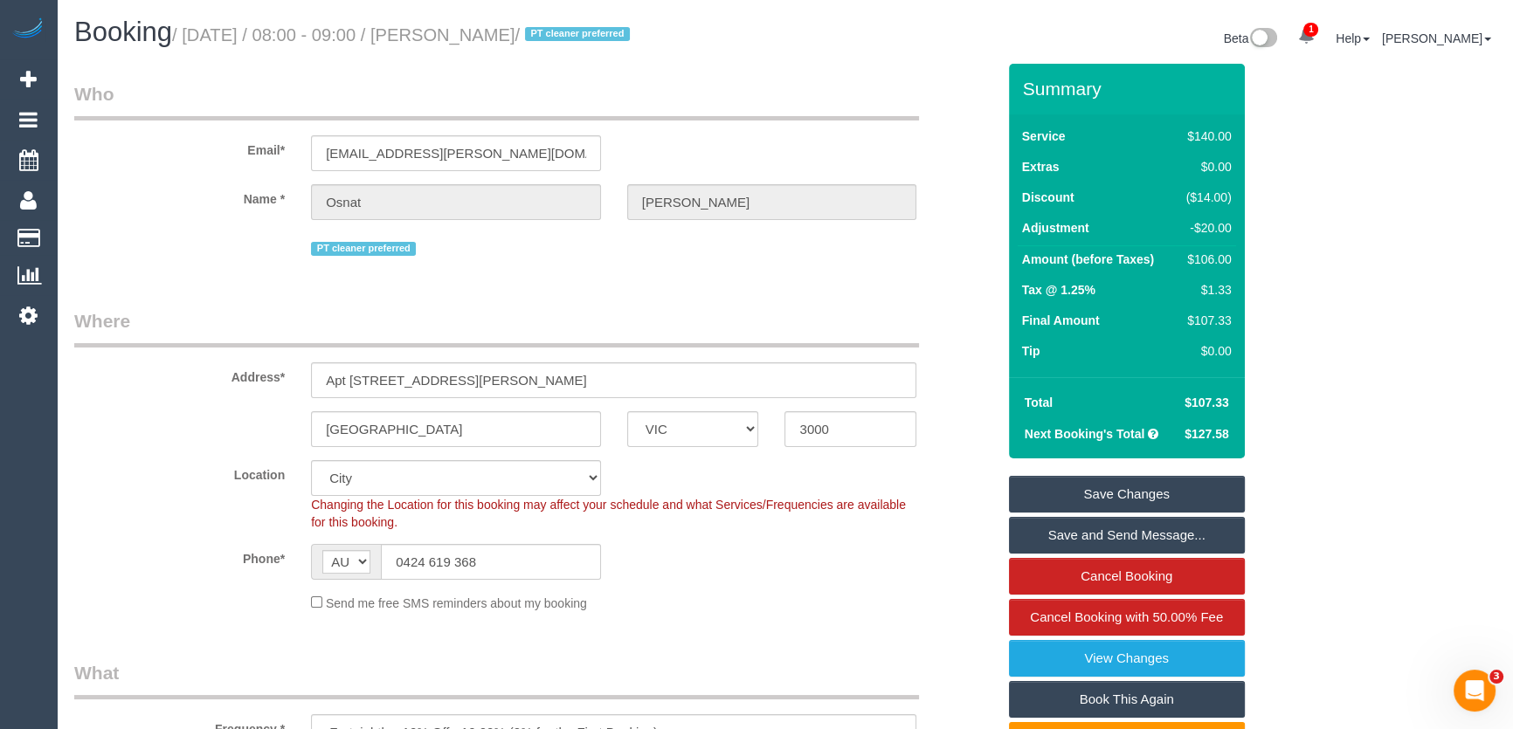
click at [497, 36] on small "/ September 05, 2025 / 08:00 - 09:00 / Osnat Horovitz / PT cleaner preferred" at bounding box center [403, 34] width 463 height 19
copy small "Osnat Horovitz"
click at [1091, 531] on link "Save and Send Message..." at bounding box center [1127, 535] width 236 height 37
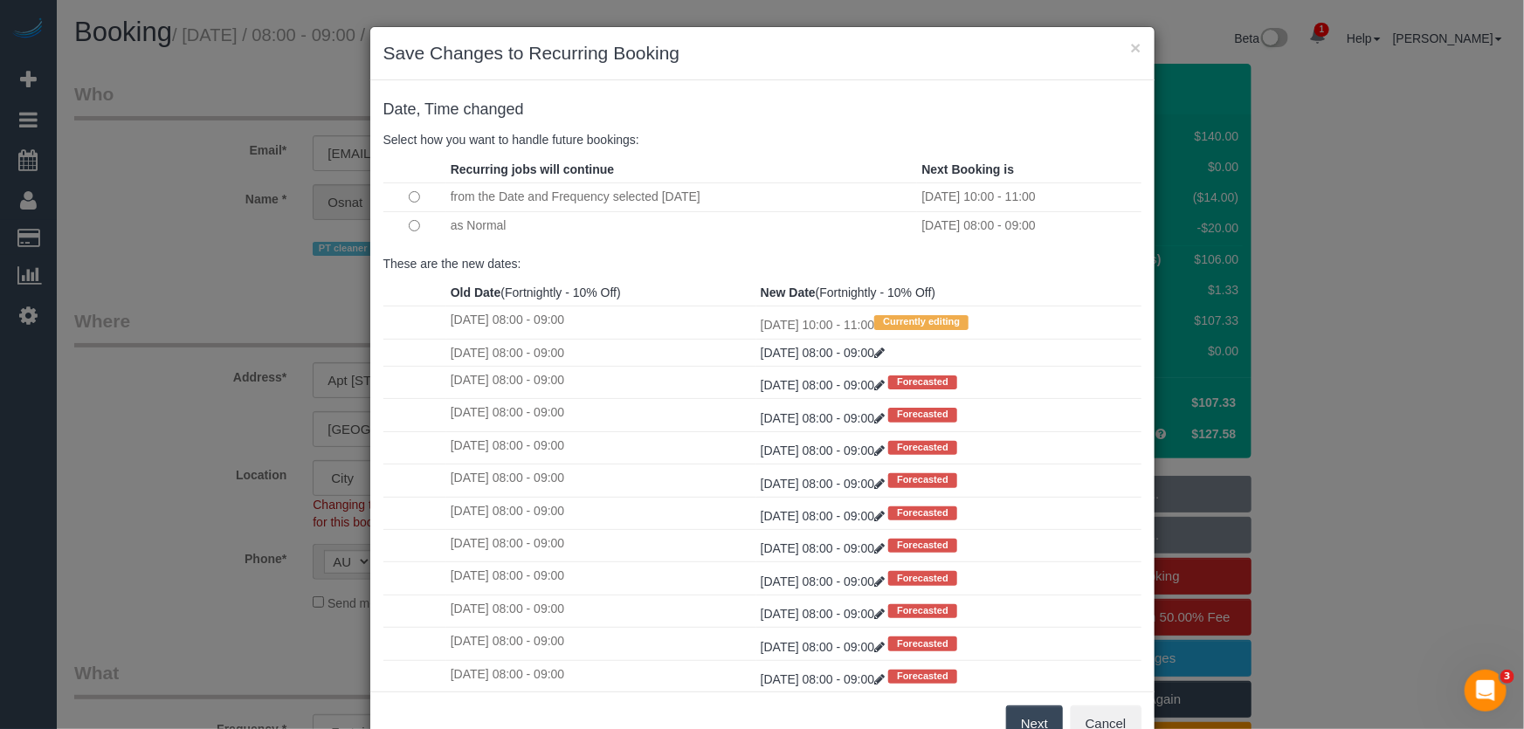
click at [1027, 720] on button "Next" at bounding box center [1034, 724] width 57 height 37
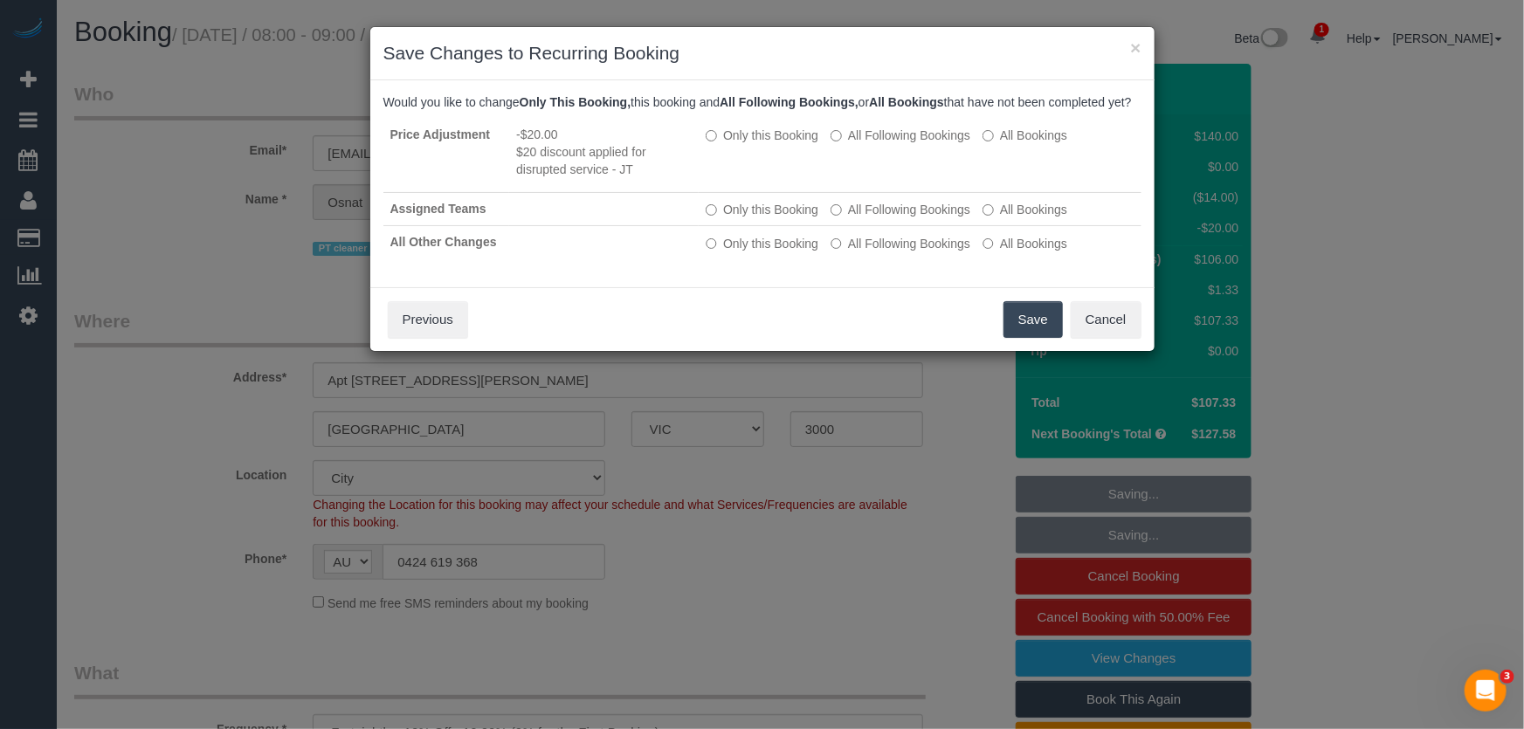
click at [1044, 338] on button "Save" at bounding box center [1033, 319] width 59 height 37
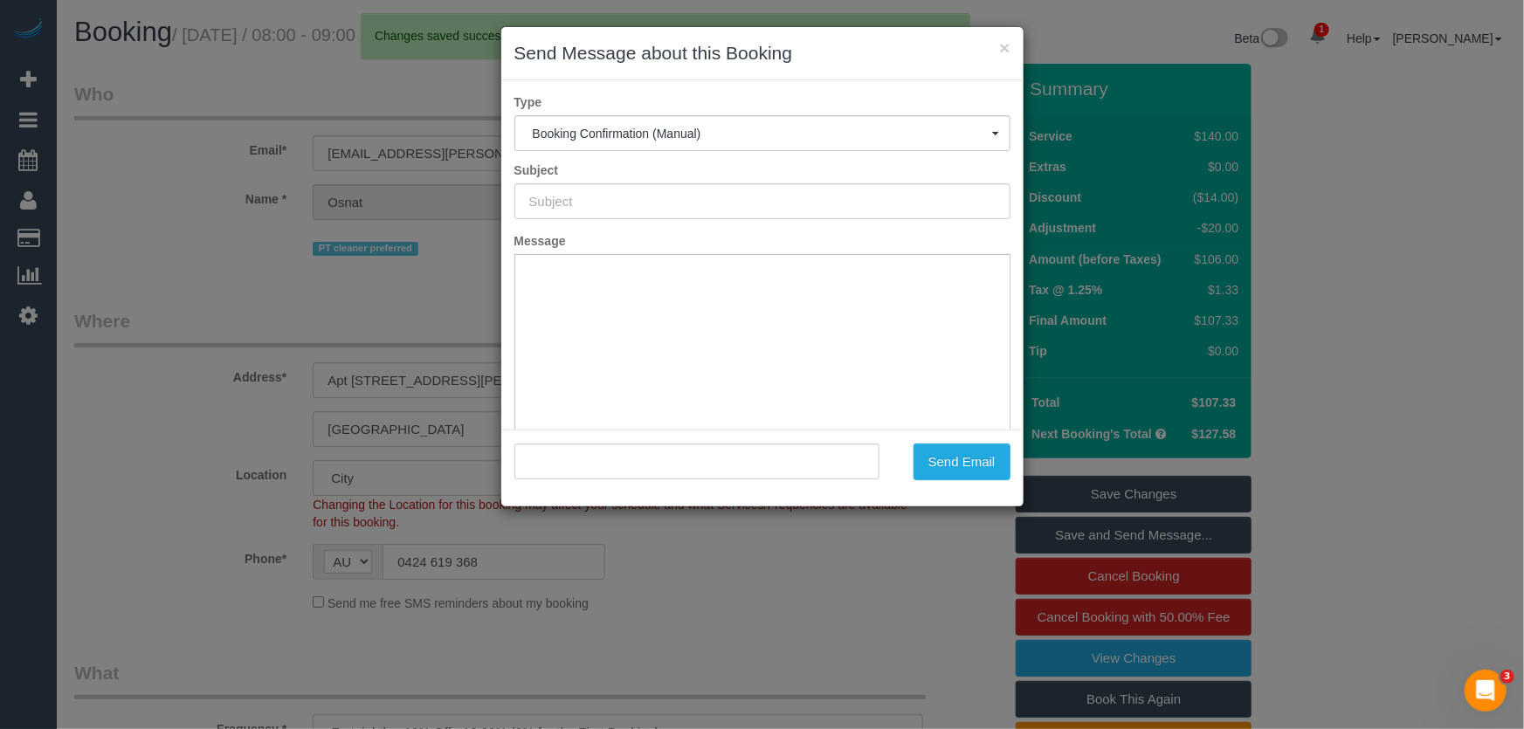
type input "Booking Confirmed"
type input ""Osnat Horovitz" <osnat.horovitz@gmail.com>"
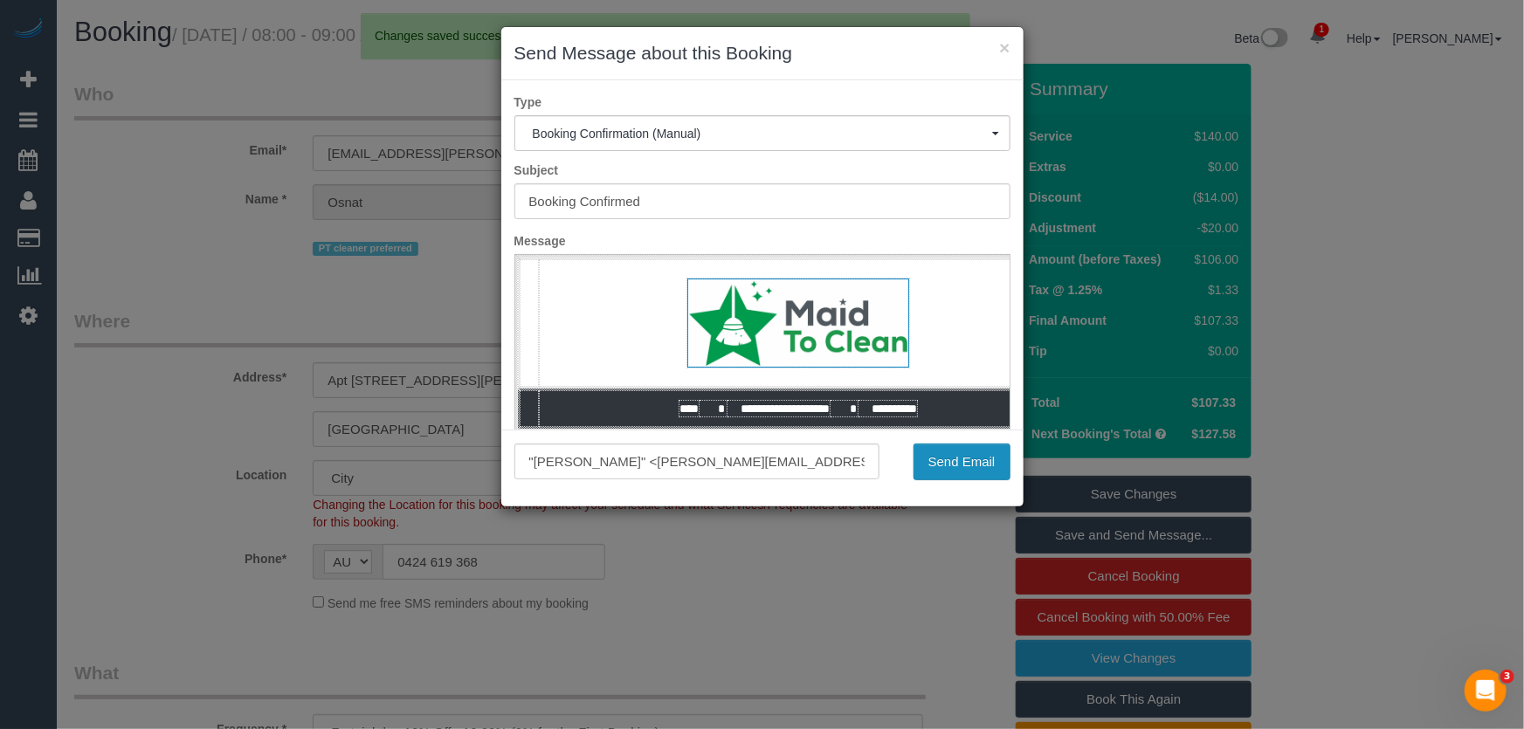
click at [939, 467] on button "Send Email" at bounding box center [962, 462] width 97 height 37
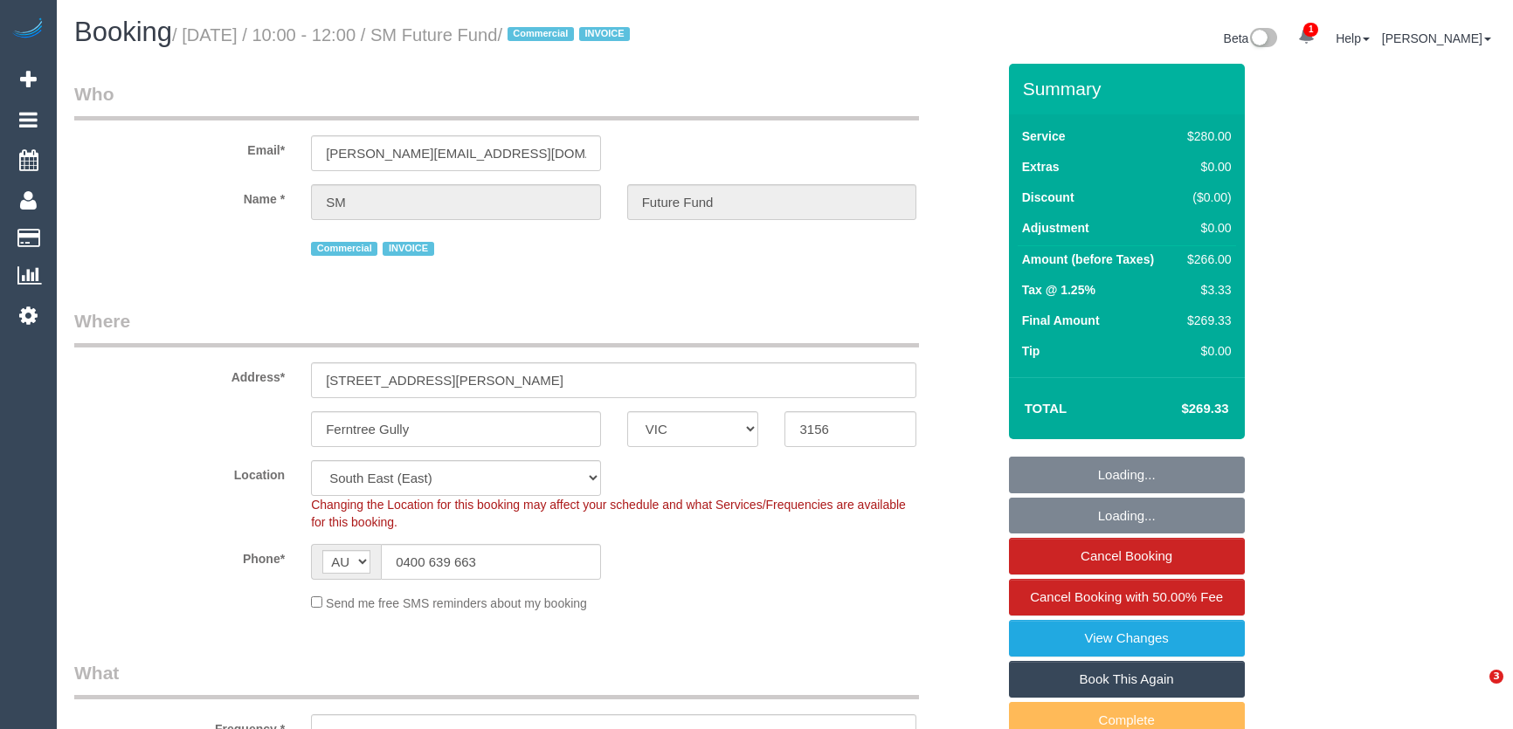
select select "VIC"
select select "object:555"
select select "240"
select select "number:28"
select select "number:14"
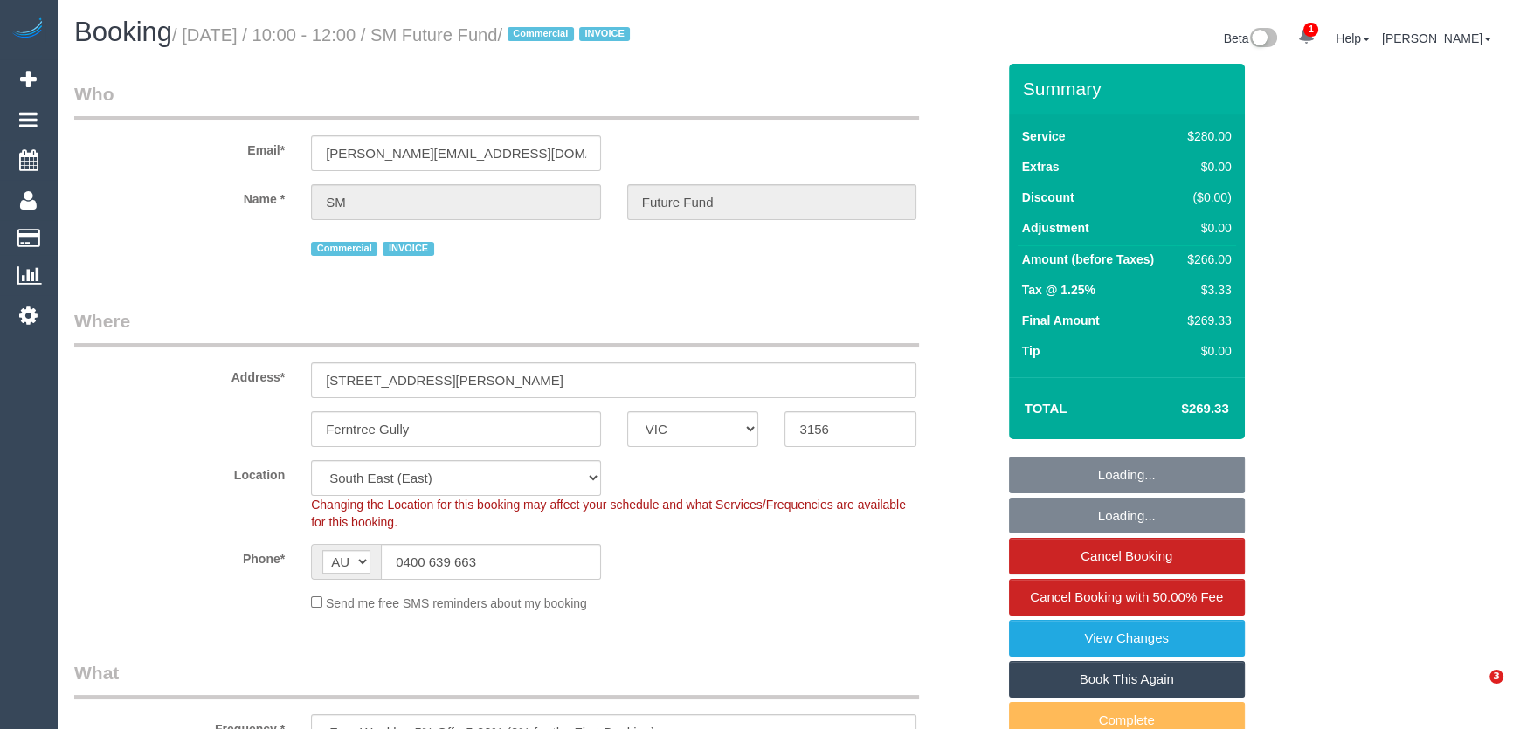
select select "number:19"
select select "number:22"
select select "object:1080"
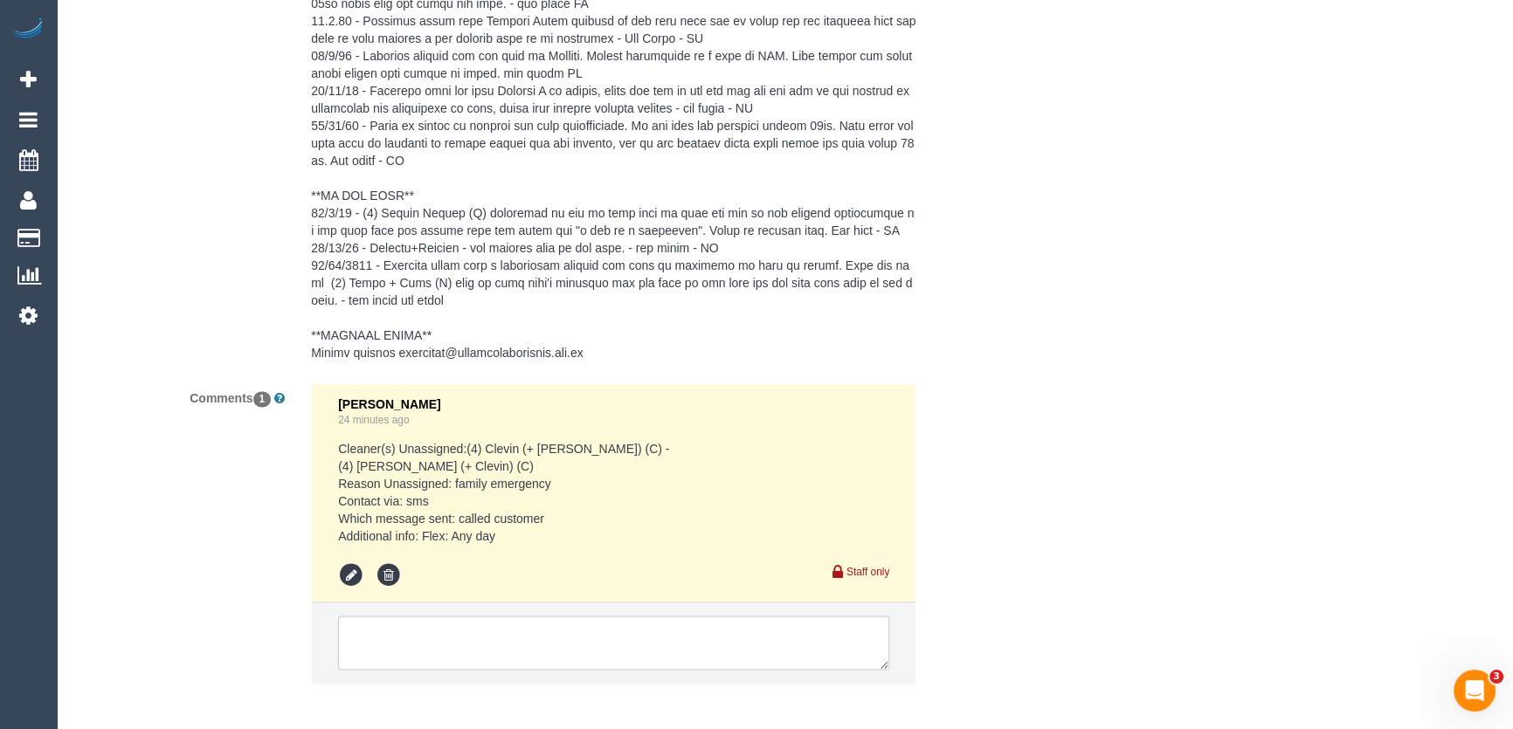
scroll to position [3495, 0]
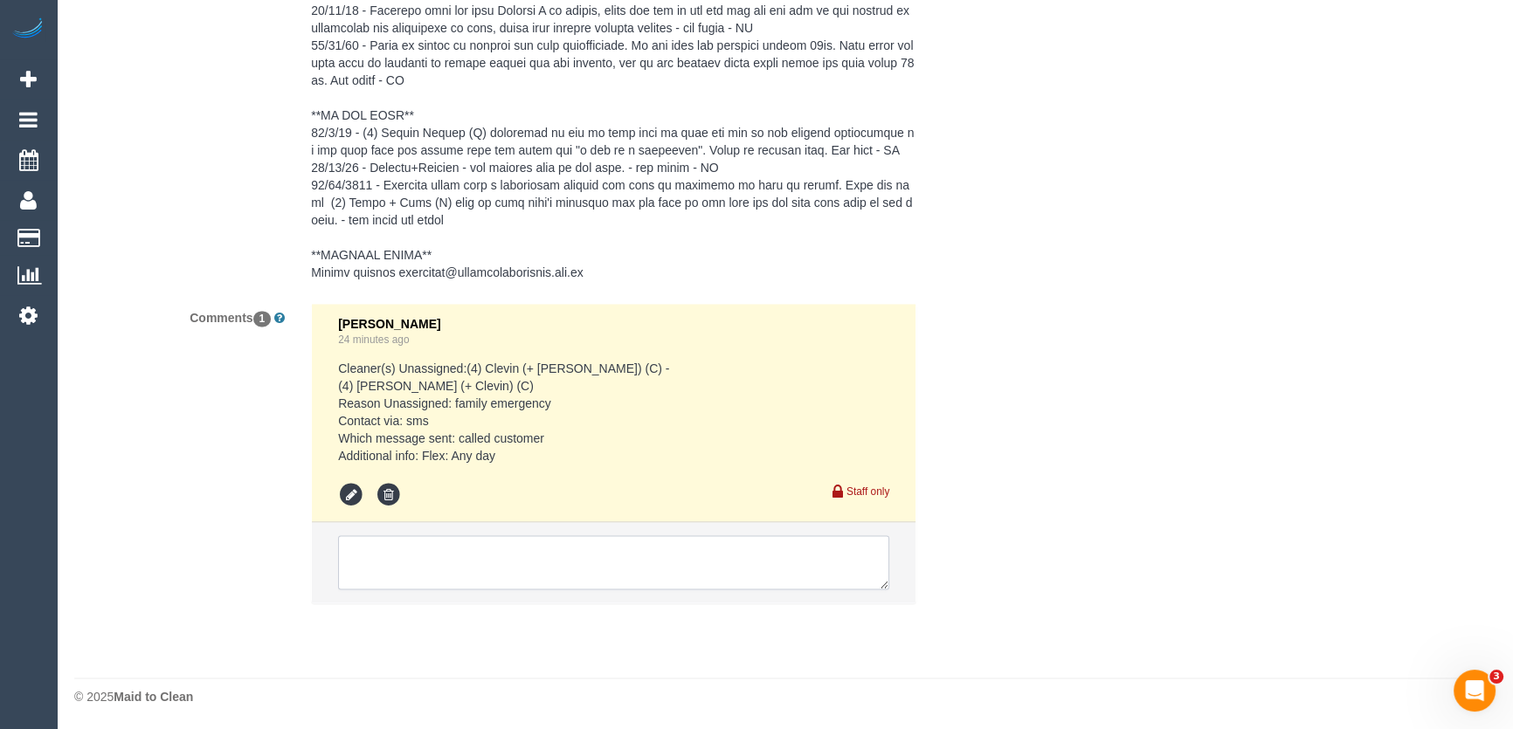
click at [446, 549] on textarea at bounding box center [613, 562] width 551 height 54
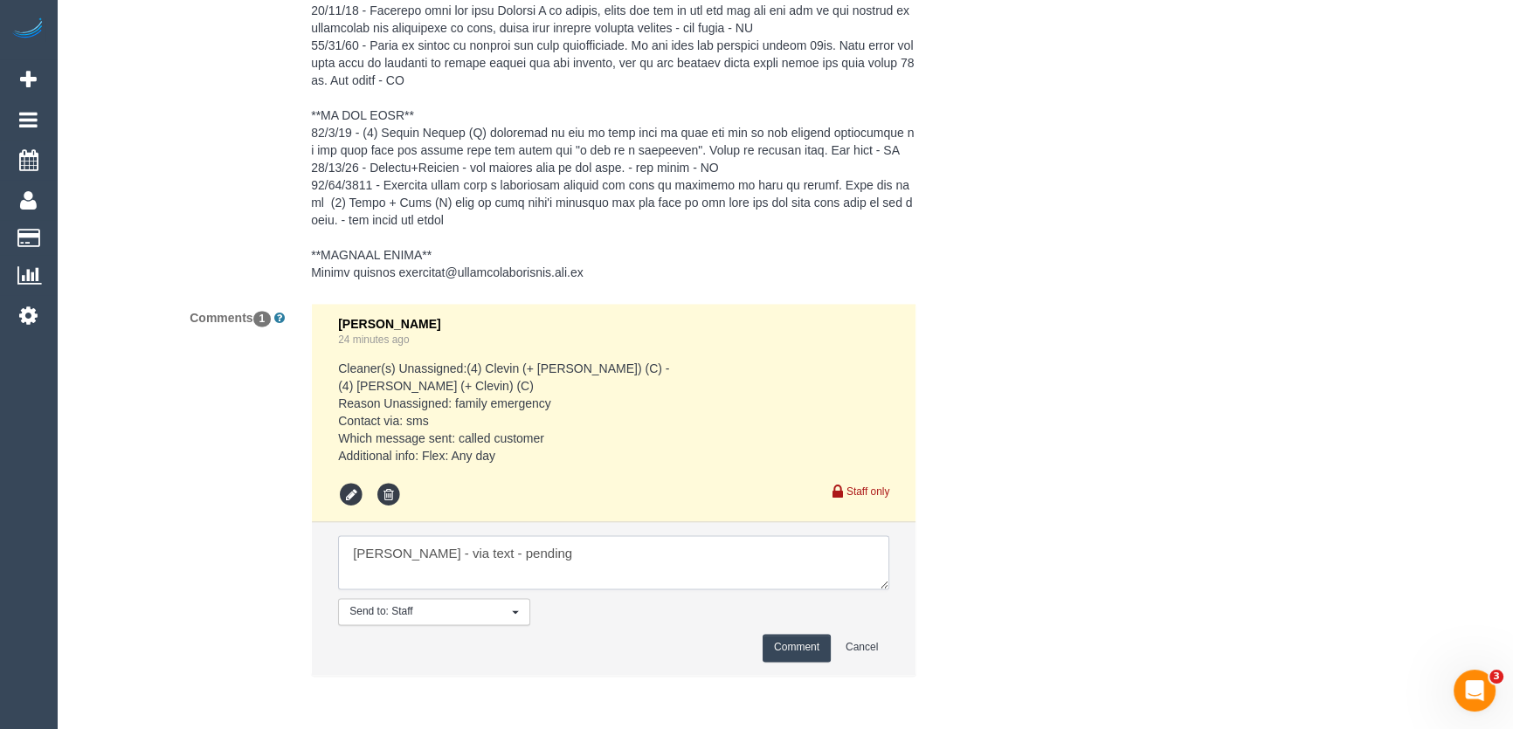
type textarea "[PERSON_NAME] - via text - pending"
click at [793, 655] on button "Comment" at bounding box center [797, 647] width 68 height 27
click at [793, 649] on button "Comment" at bounding box center [797, 647] width 68 height 27
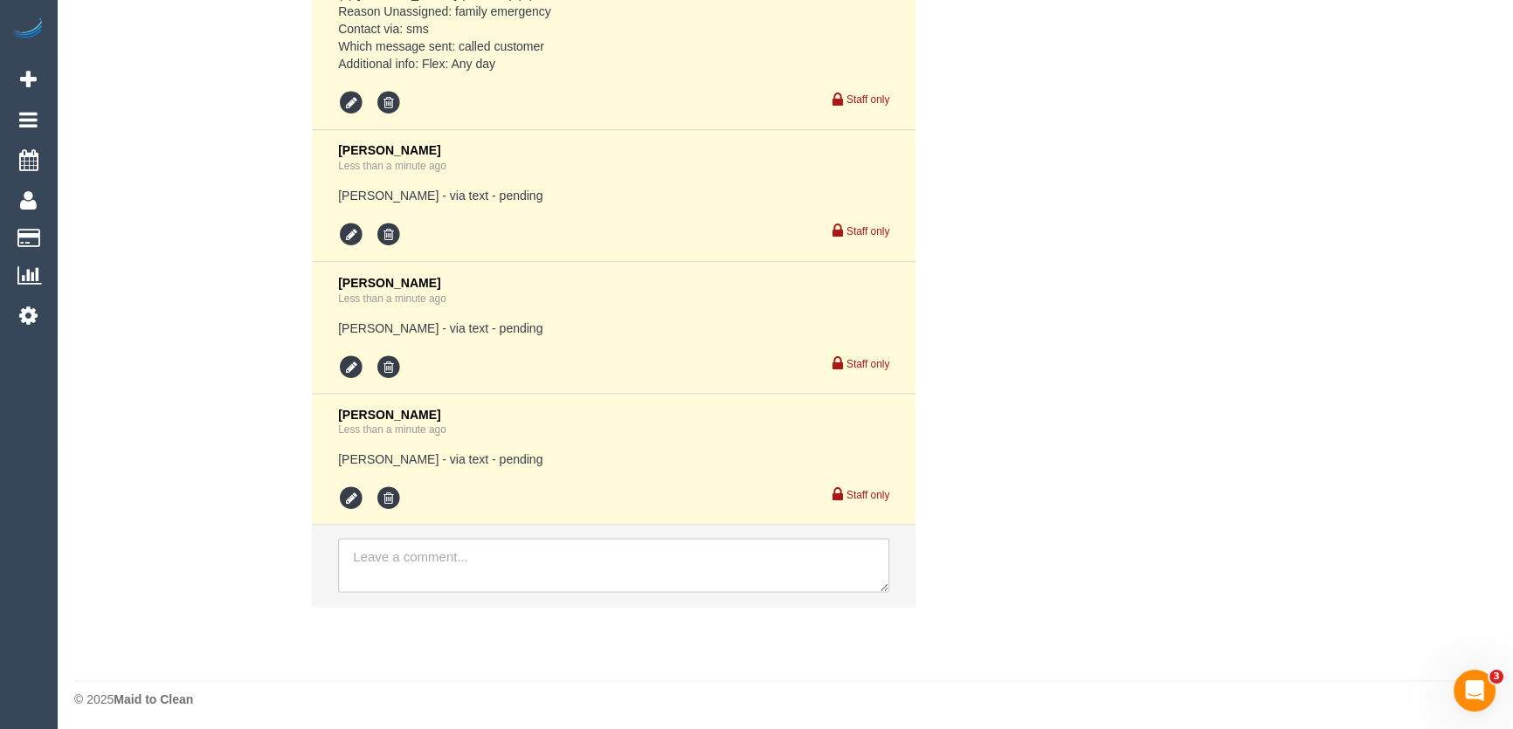
scroll to position [3890, 0]
click at [387, 499] on icon at bounding box center [389, 495] width 26 height 26
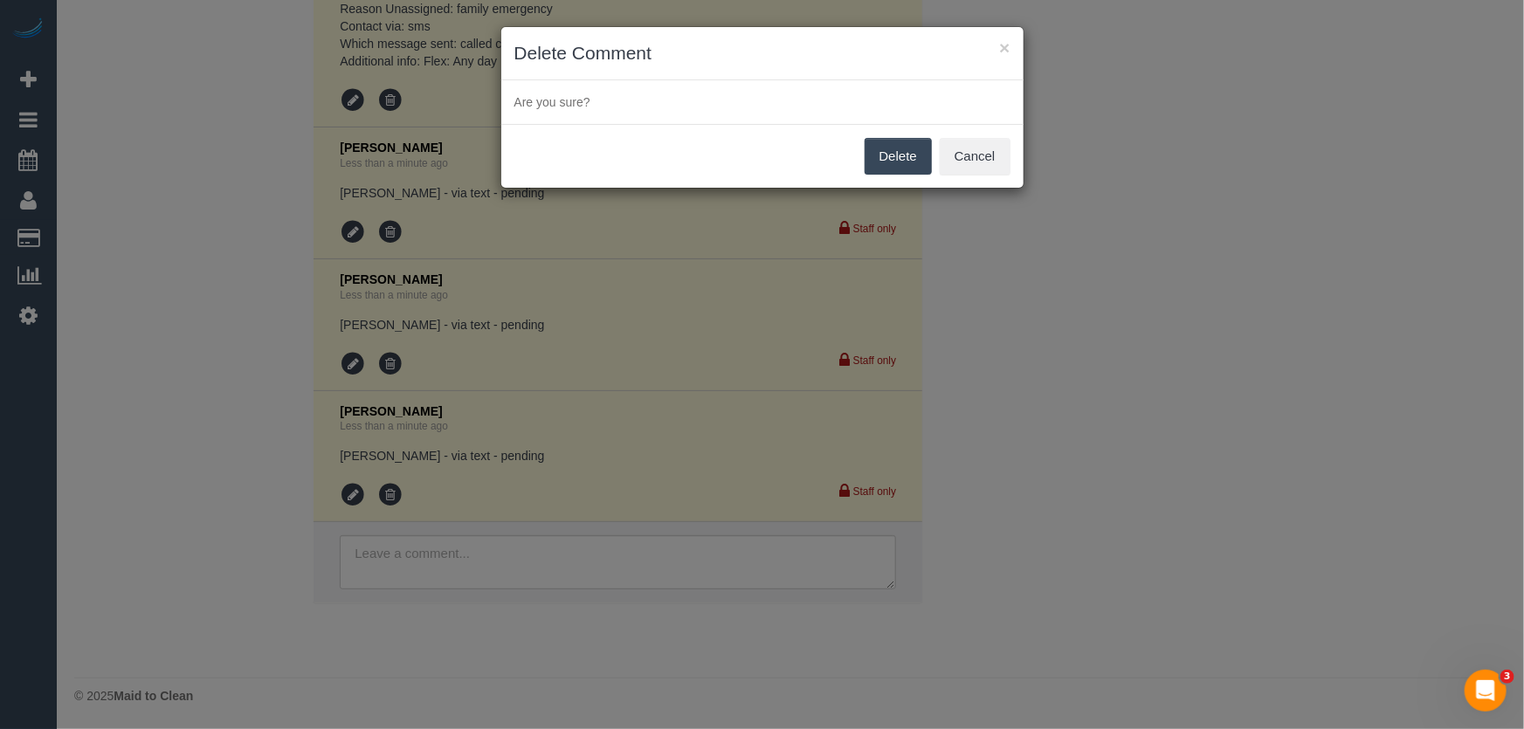
click at [901, 151] on button "Delete" at bounding box center [898, 156] width 67 height 37
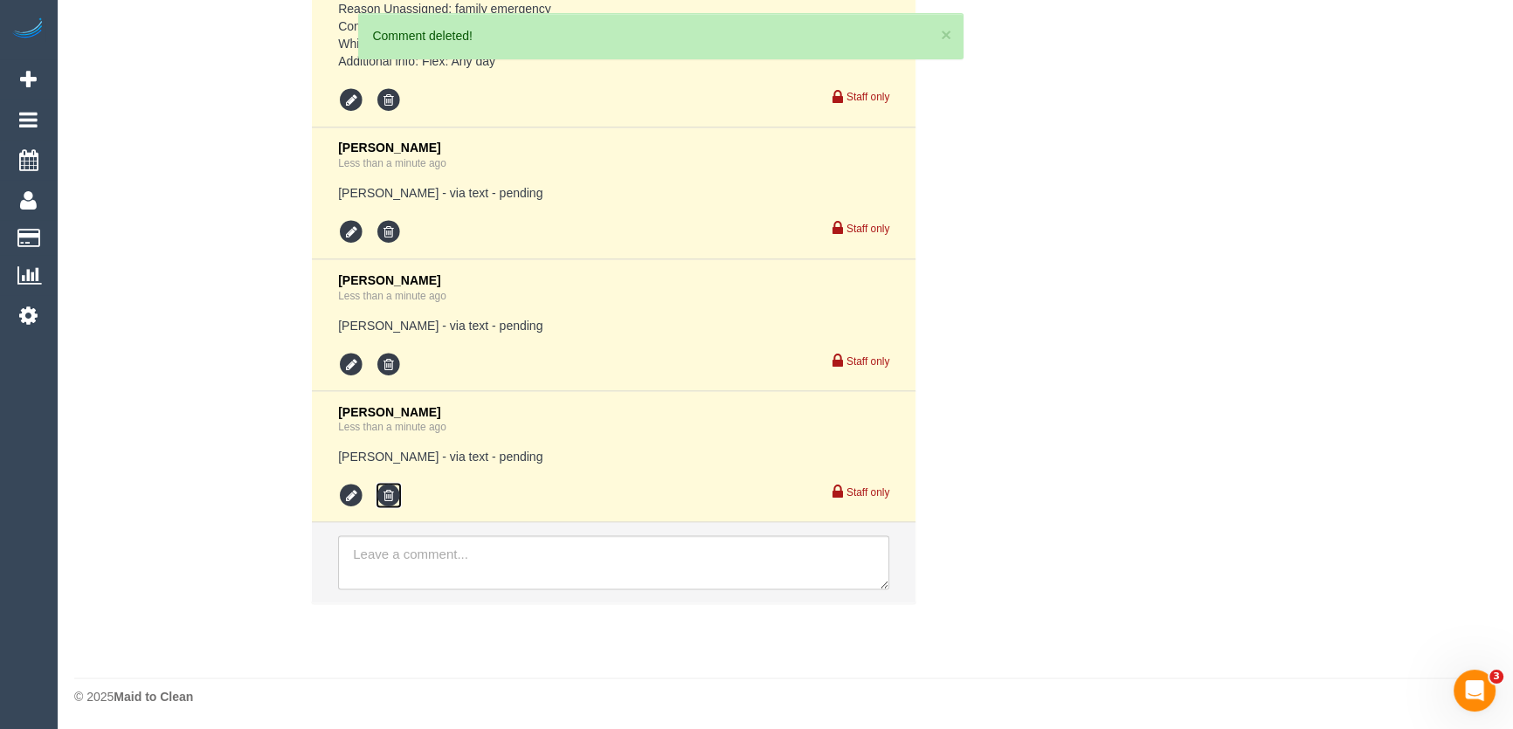
click at [383, 495] on icon at bounding box center [389, 495] width 26 height 26
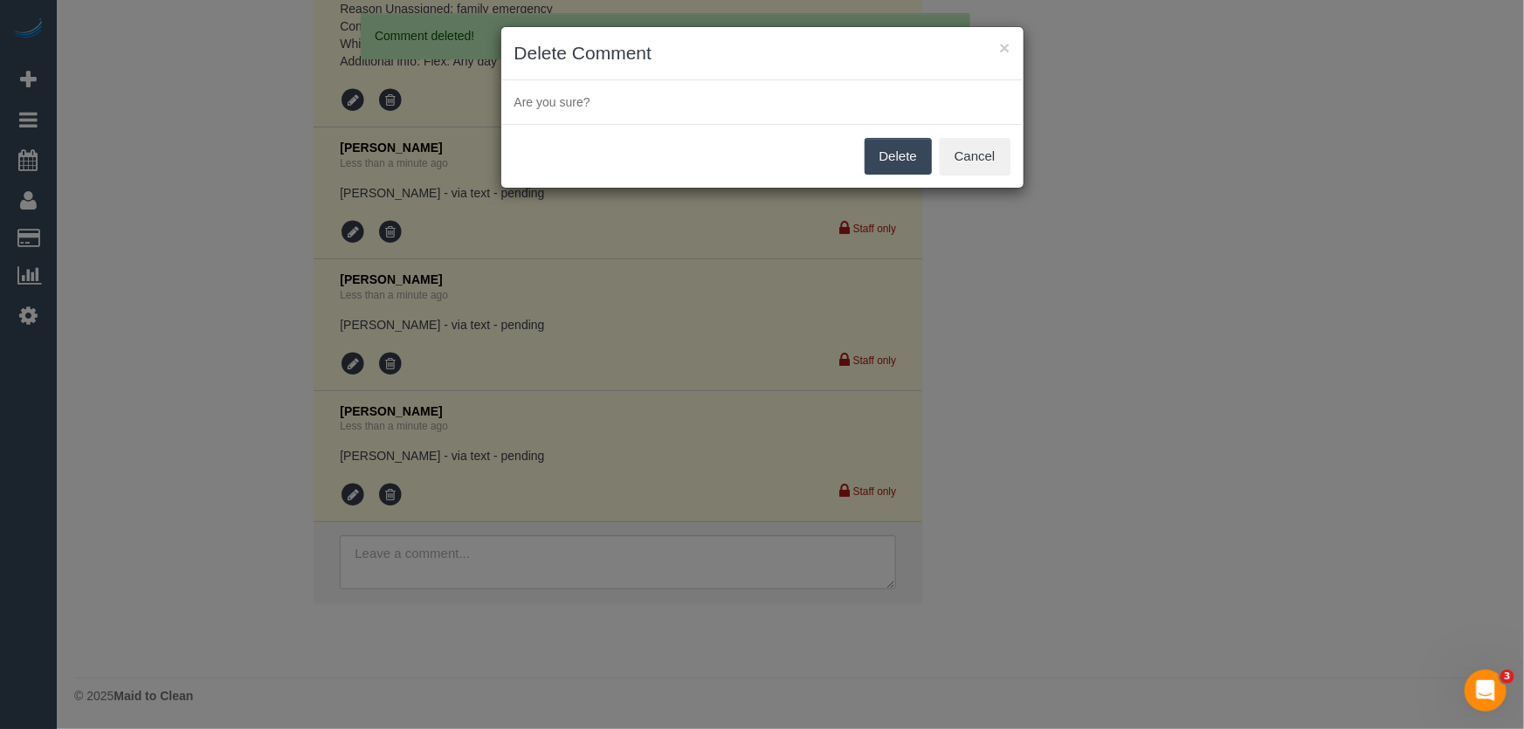
click at [882, 167] on button "Delete" at bounding box center [898, 156] width 67 height 37
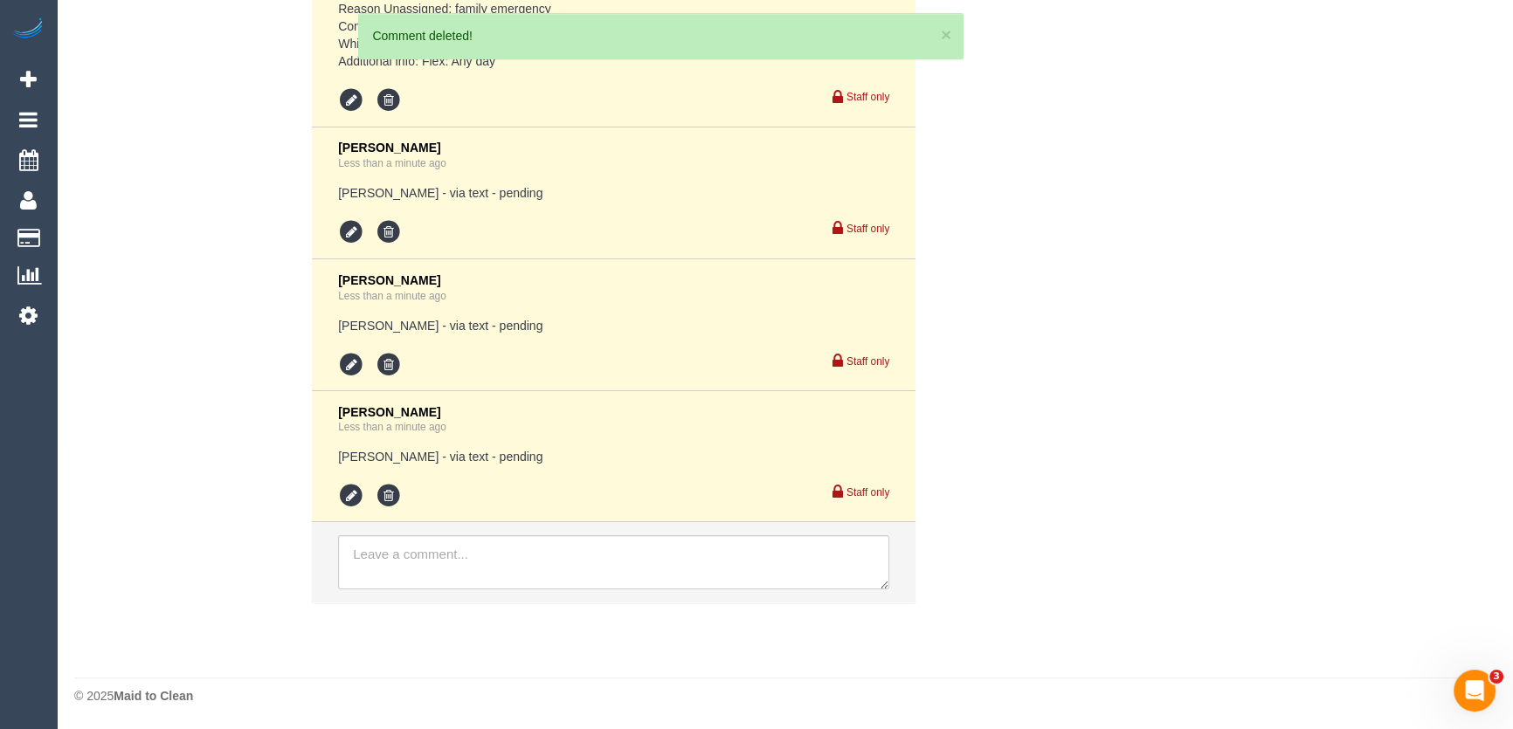
scroll to position [3758, 0]
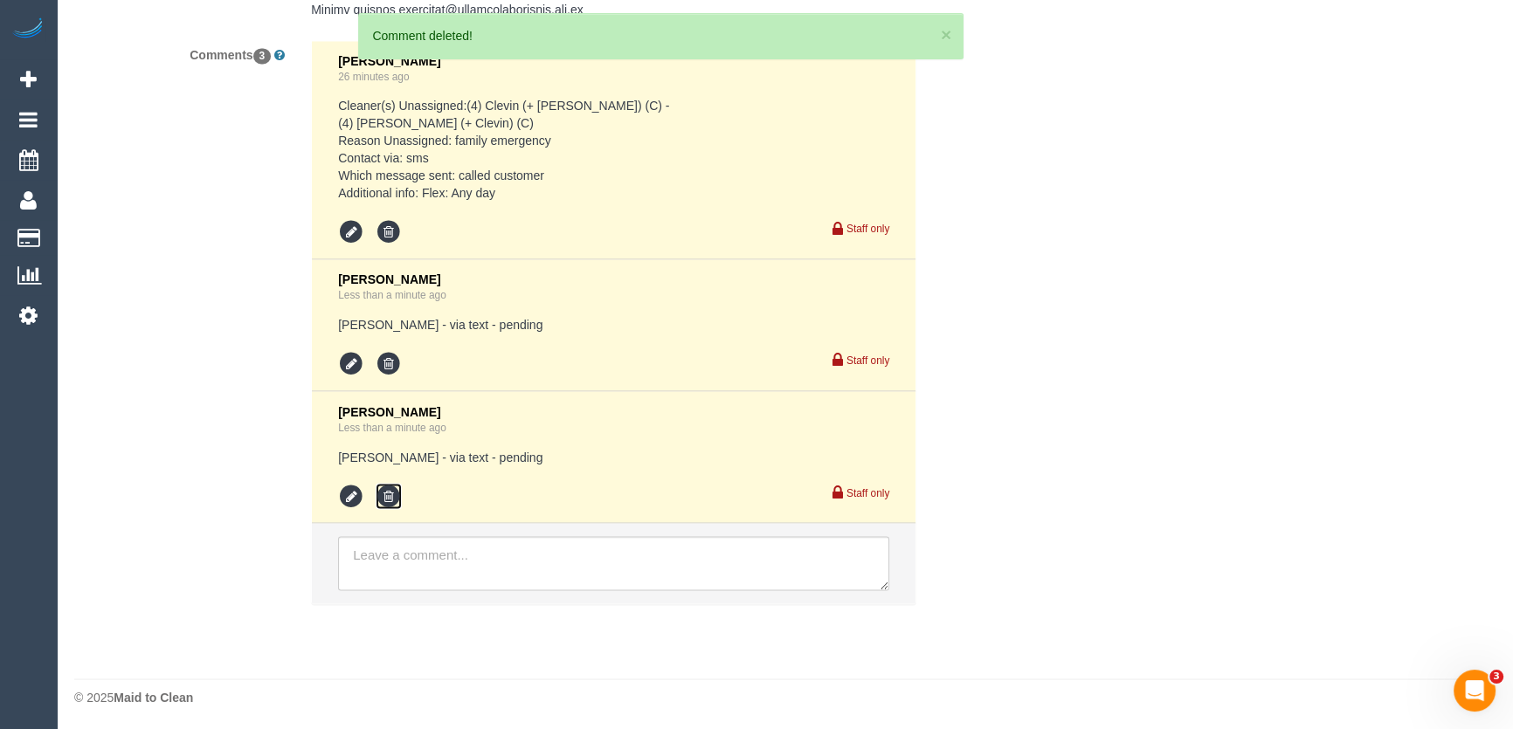
click at [390, 498] on icon at bounding box center [389, 496] width 26 height 26
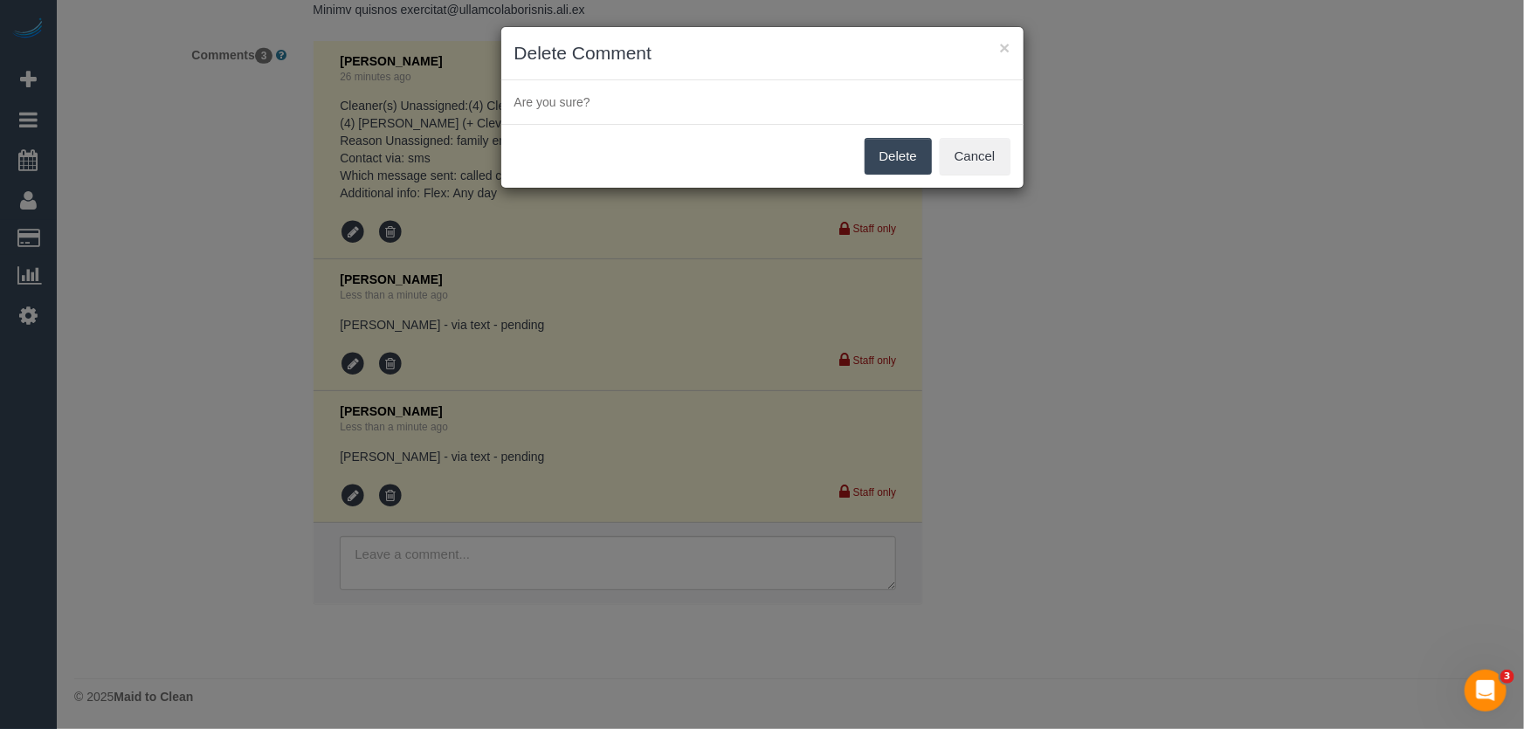
click at [881, 160] on button "Delete" at bounding box center [898, 156] width 67 height 37
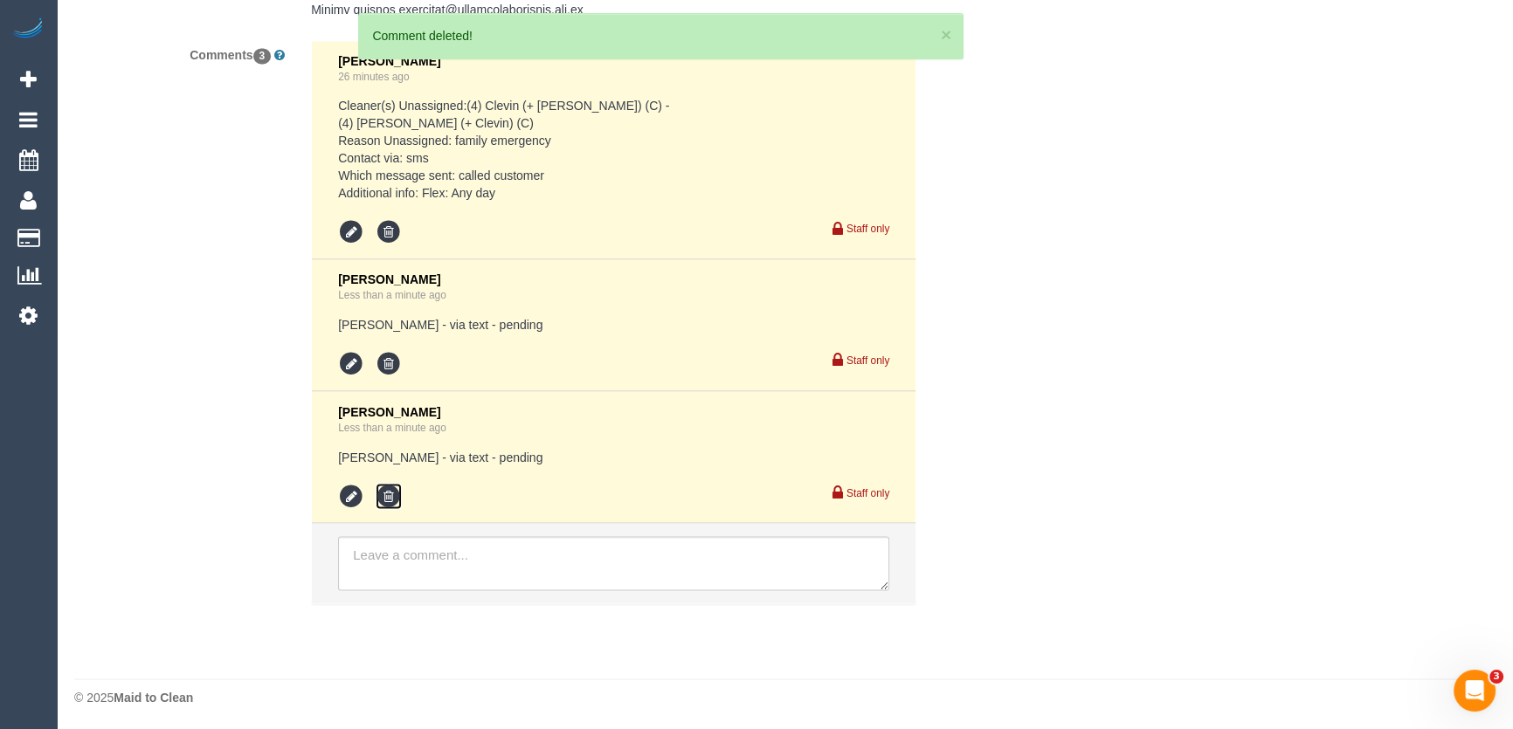
click at [389, 494] on icon at bounding box center [389, 496] width 26 height 26
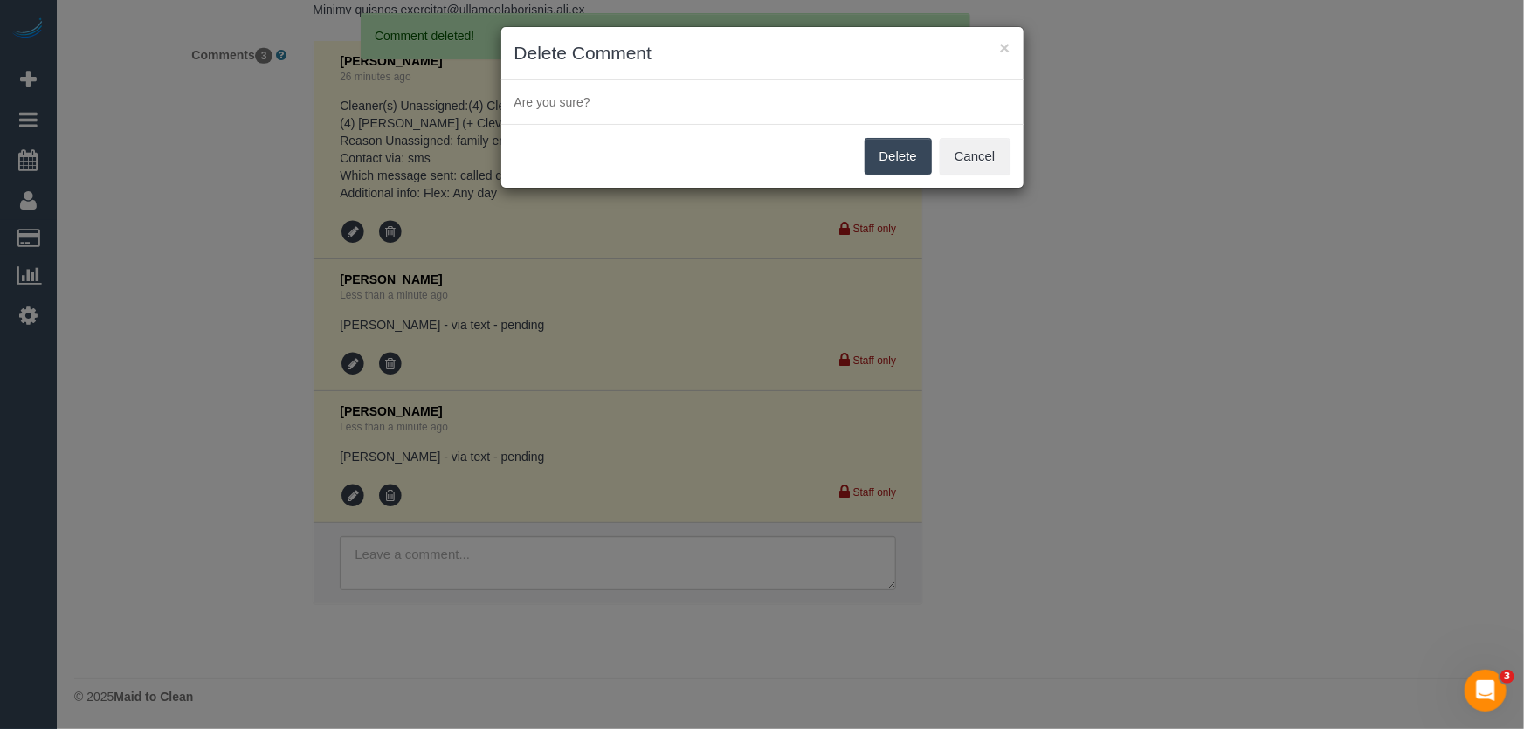
click at [881, 166] on button "Delete" at bounding box center [898, 156] width 67 height 37
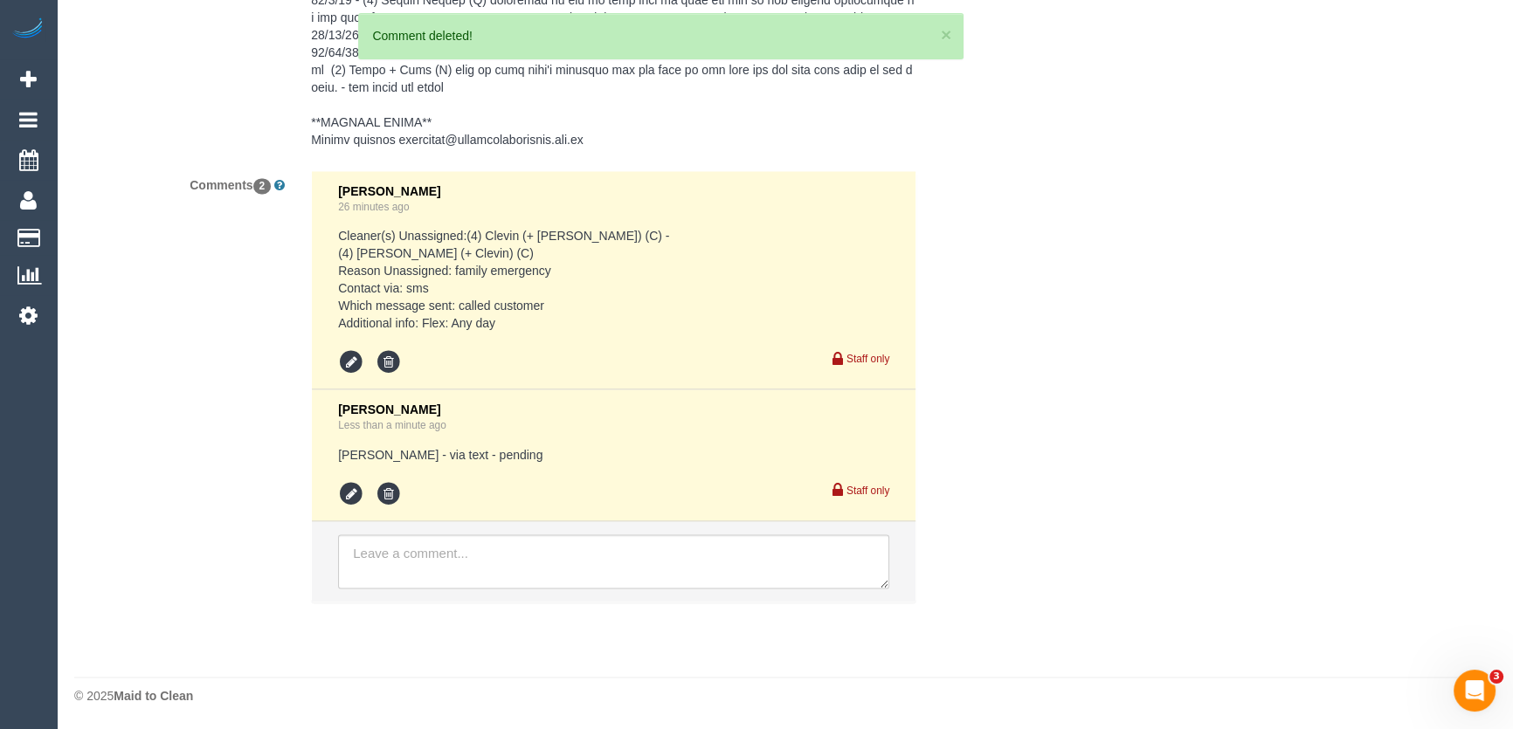
scroll to position [3627, 0]
click at [351, 496] on icon at bounding box center [351, 495] width 26 height 26
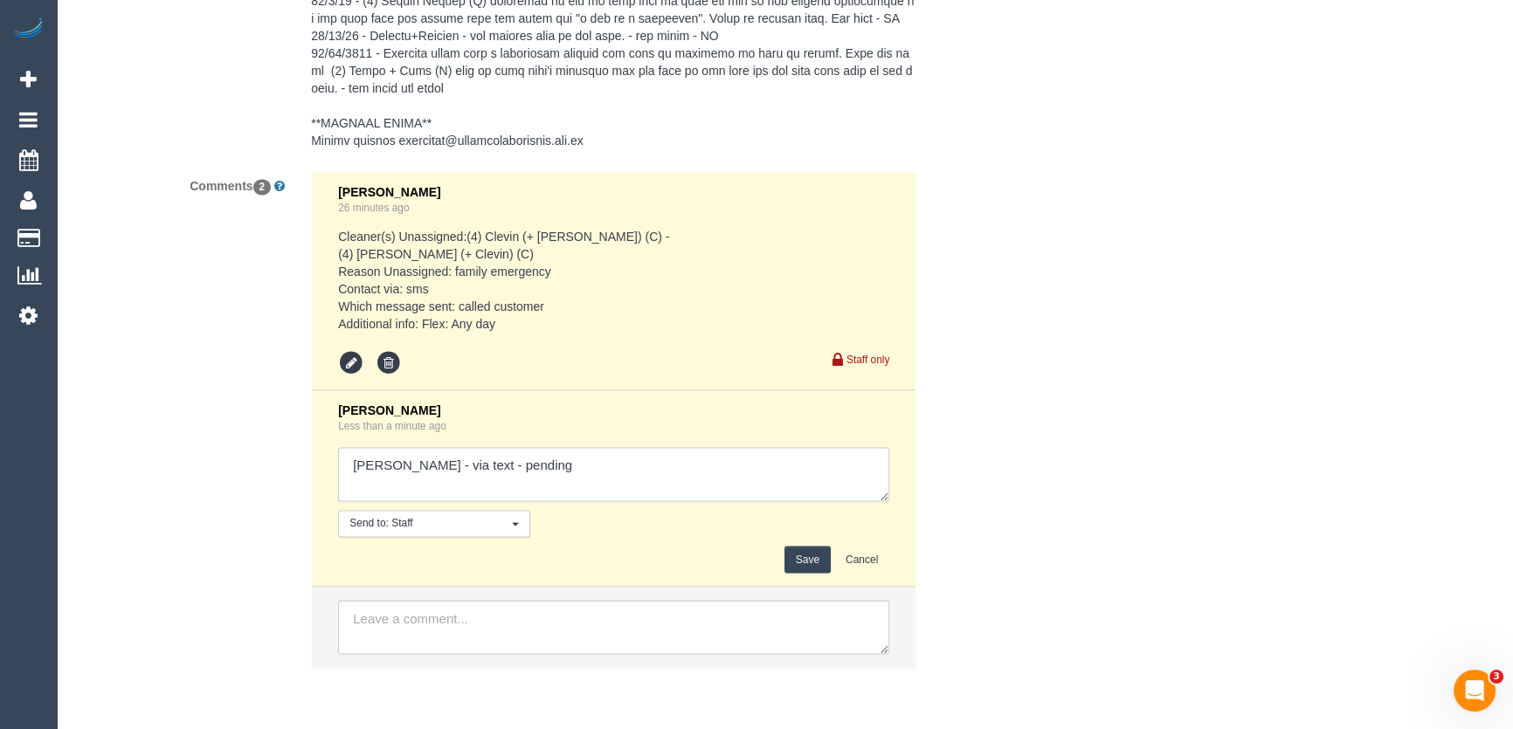
click at [509, 471] on textarea at bounding box center [613, 474] width 551 height 54
type textarea "[PERSON_NAME] - via text - confirmed Customer has been informed of replacement …"
click at [809, 550] on button "Save" at bounding box center [807, 559] width 46 height 27
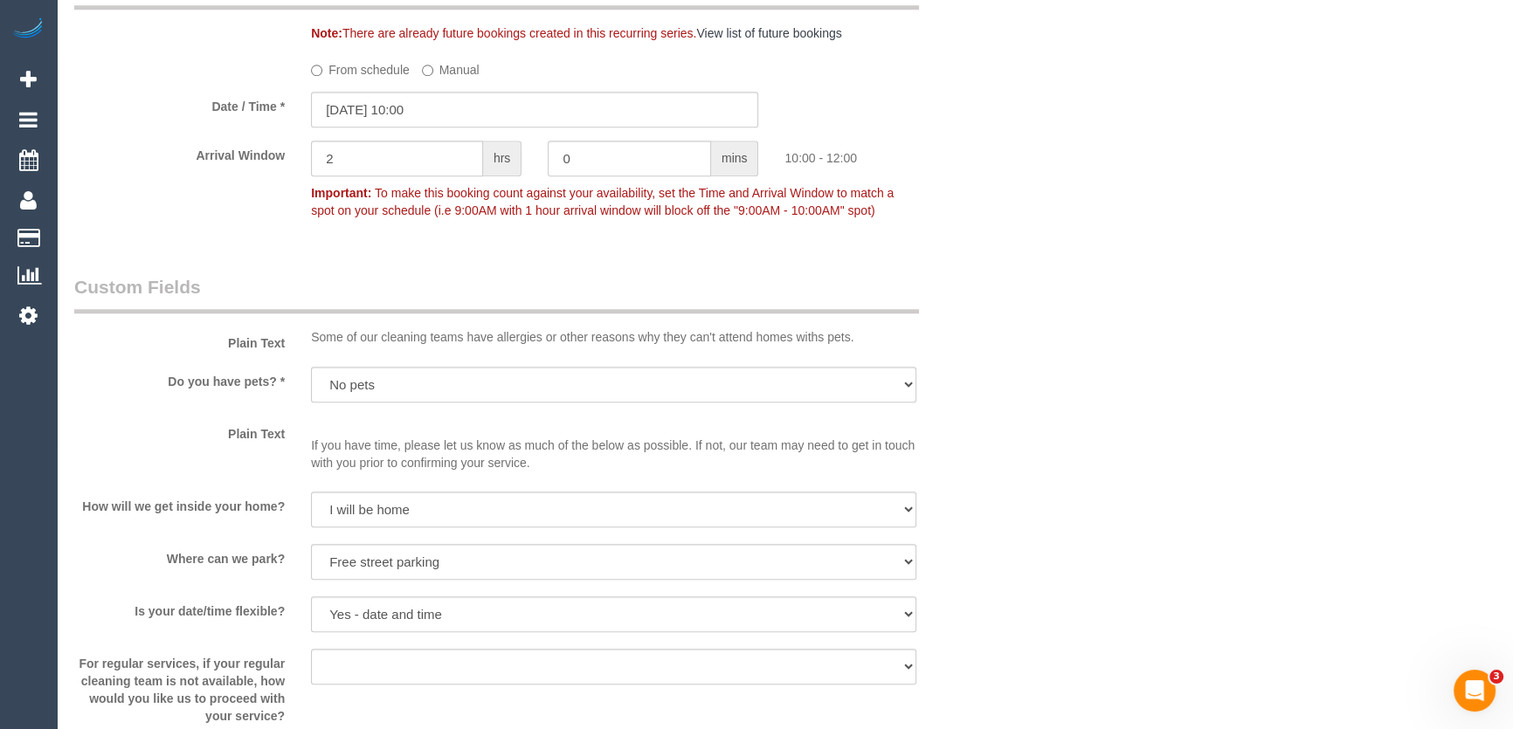
scroll to position [1800, 0]
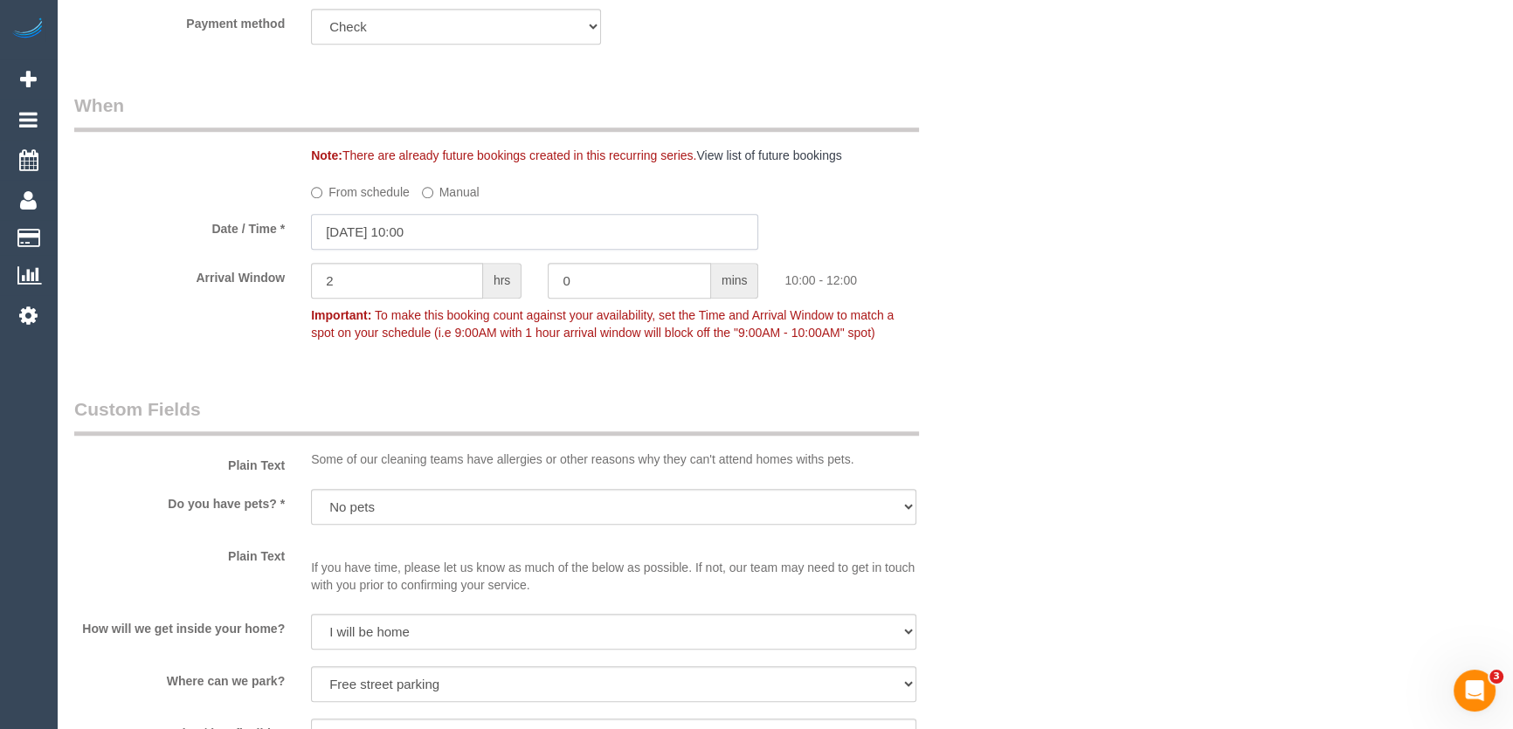
click at [454, 225] on input "[DATE] 10:00" at bounding box center [534, 232] width 447 height 36
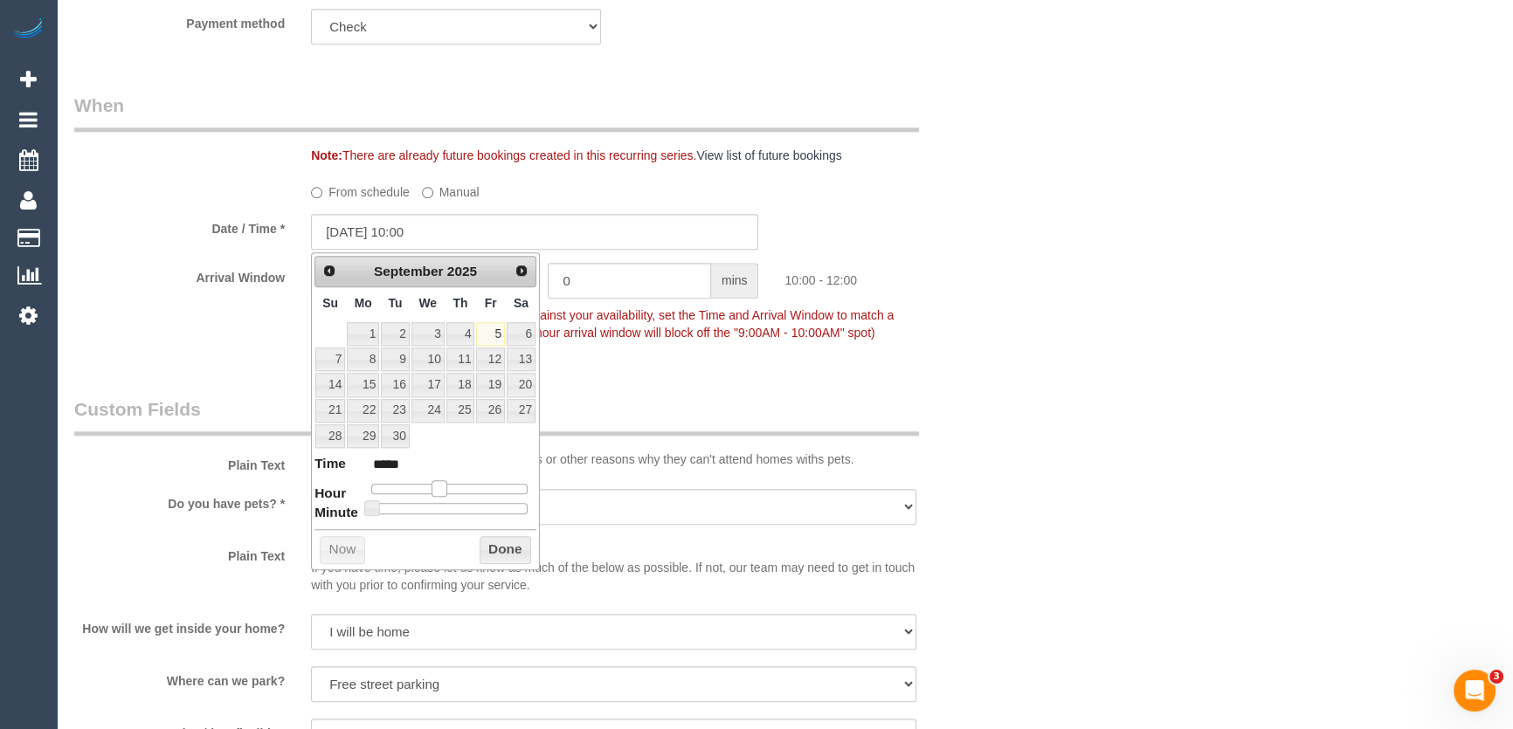
type input "[DATE] 11:00"
type input "*****"
click at [446, 486] on span at bounding box center [446, 488] width 16 height 16
click at [628, 383] on div "Who Email* [EMAIL_ADDRESS][DOMAIN_NAME] Name * SM Future Fund Commercial INVOIC…" at bounding box center [535, 418] width 948 height 4311
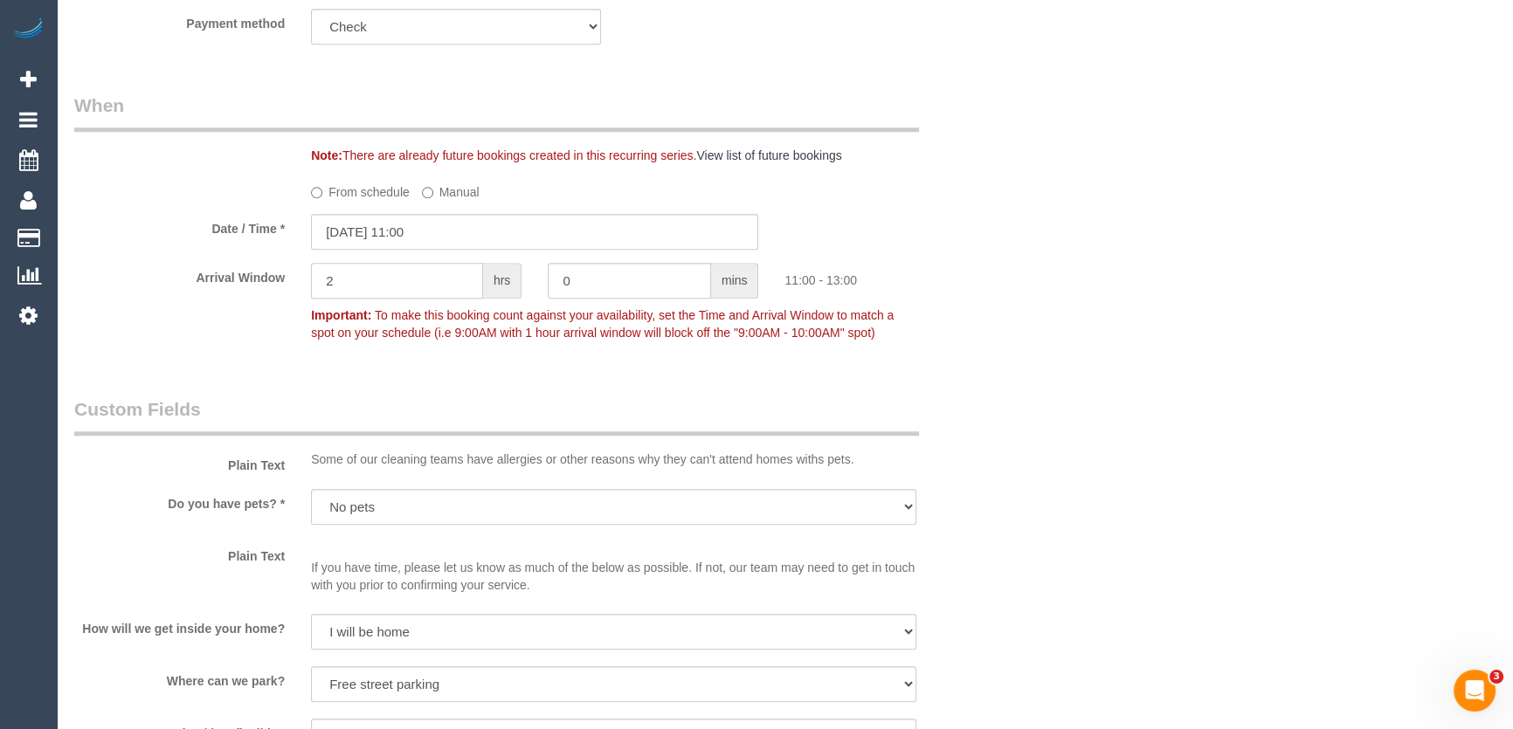
click at [413, 291] on input "2" at bounding box center [397, 281] width 172 height 36
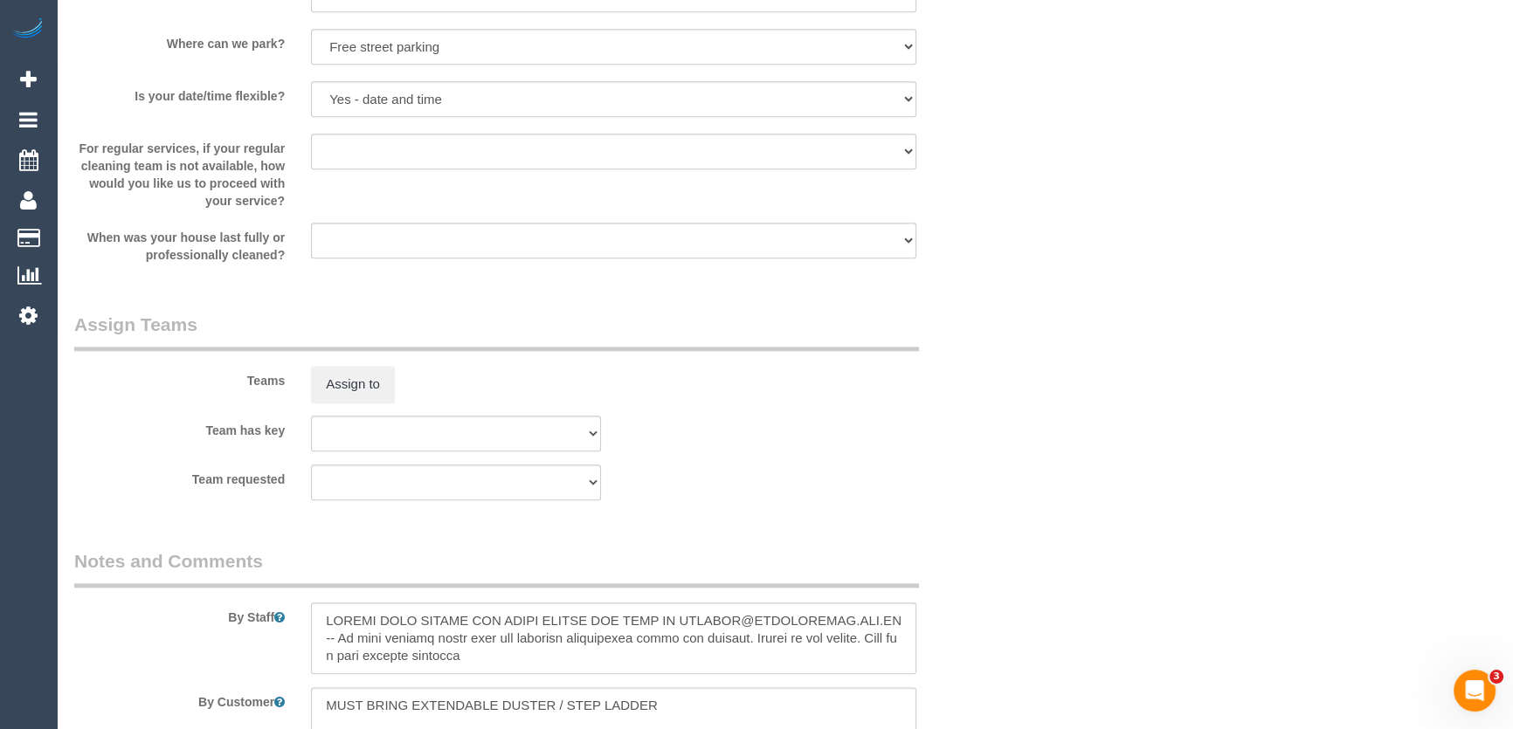
scroll to position [2594, 0]
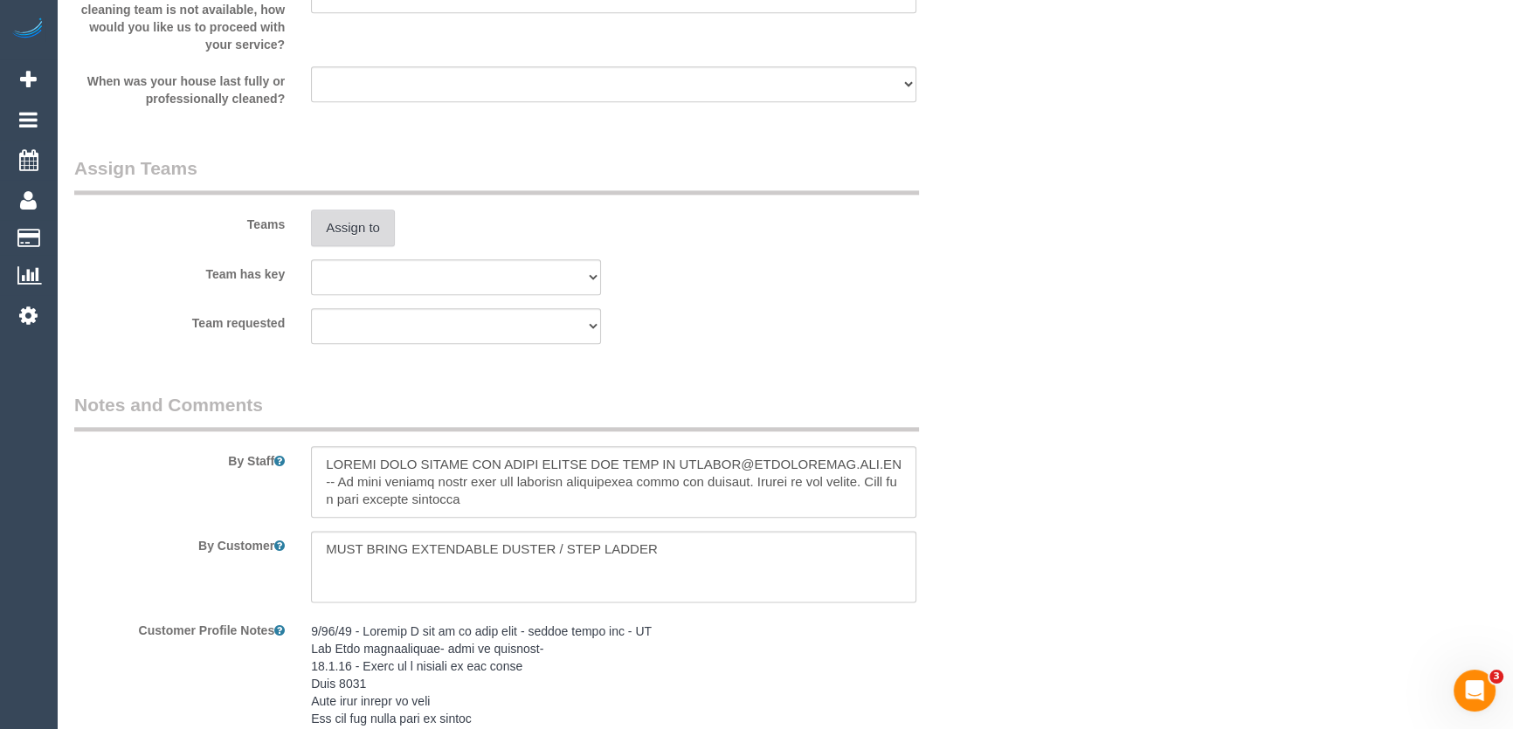
type input "1"
click at [358, 231] on button "Assign to" at bounding box center [353, 228] width 84 height 37
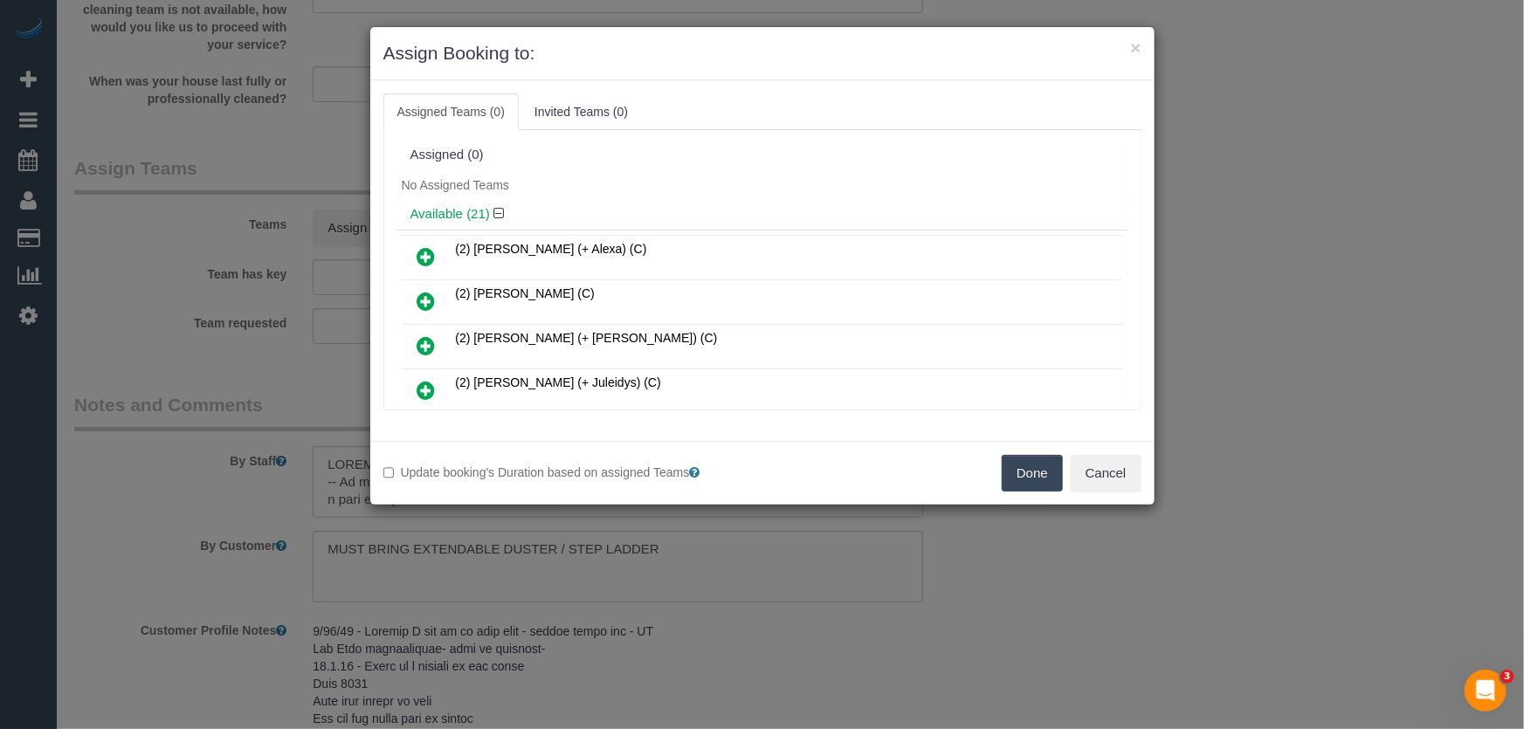
click at [425, 298] on icon at bounding box center [427, 301] width 18 height 21
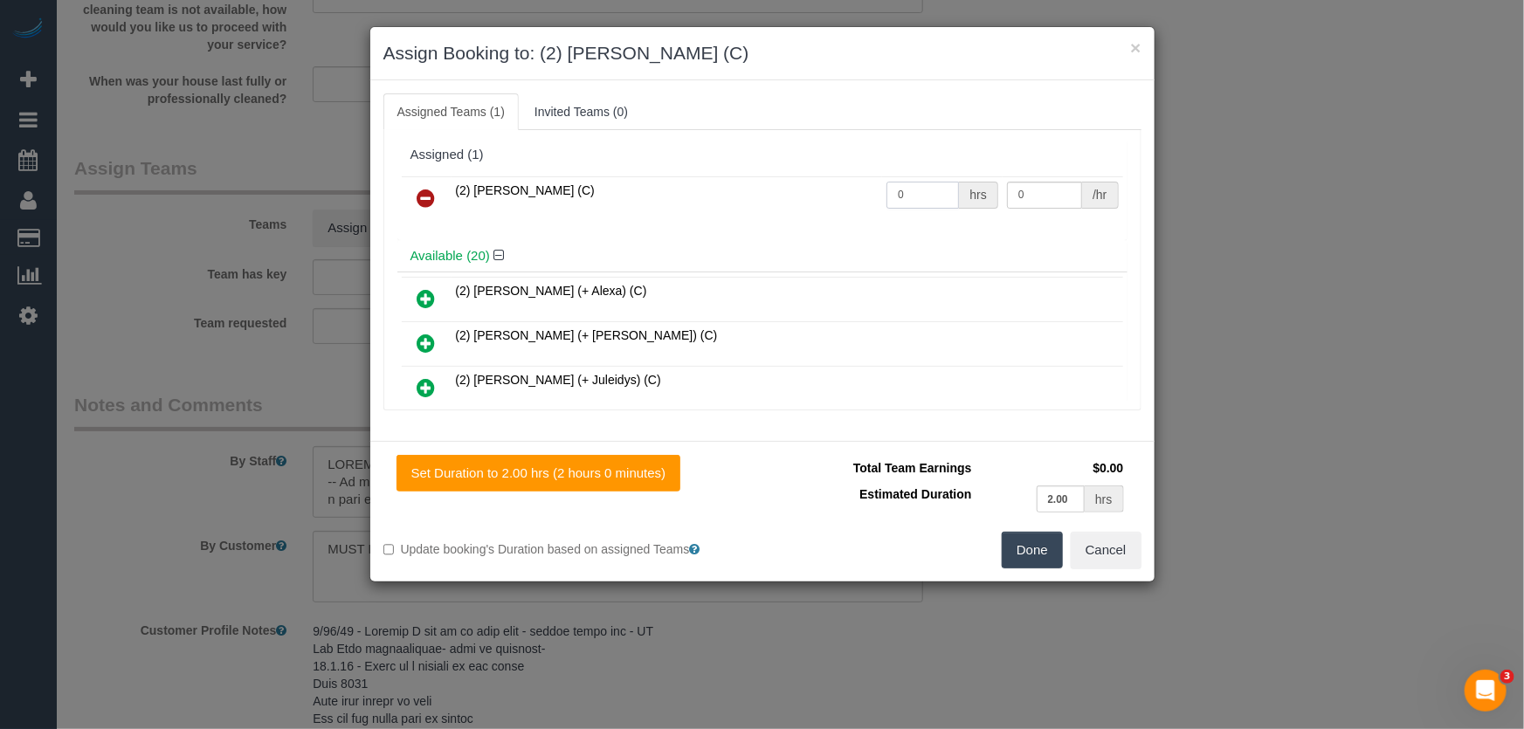
click at [929, 202] on input "0" at bounding box center [923, 195] width 73 height 27
type input "4"
click at [1030, 549] on button "Done" at bounding box center [1032, 550] width 61 height 37
type input "37.5"
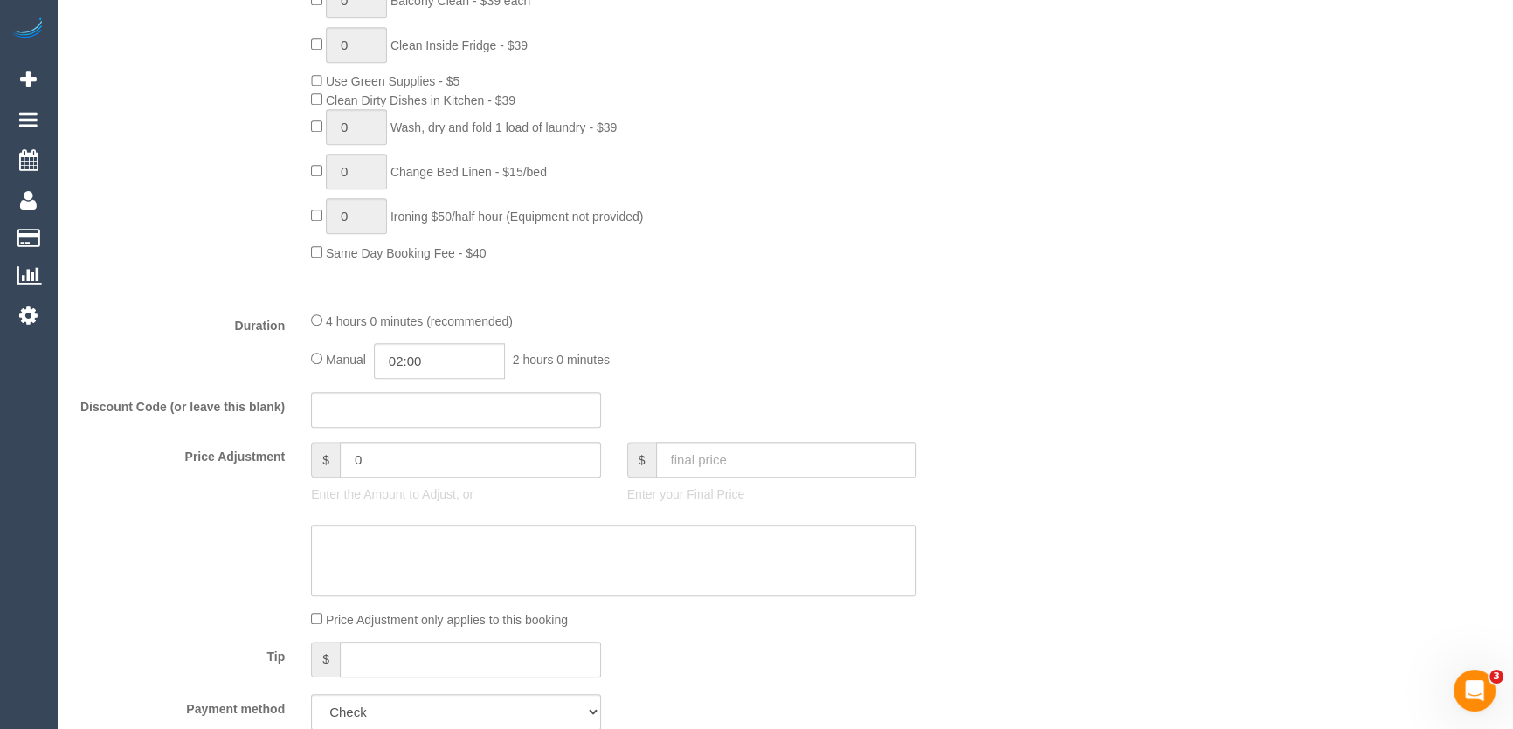
scroll to position [1086, 0]
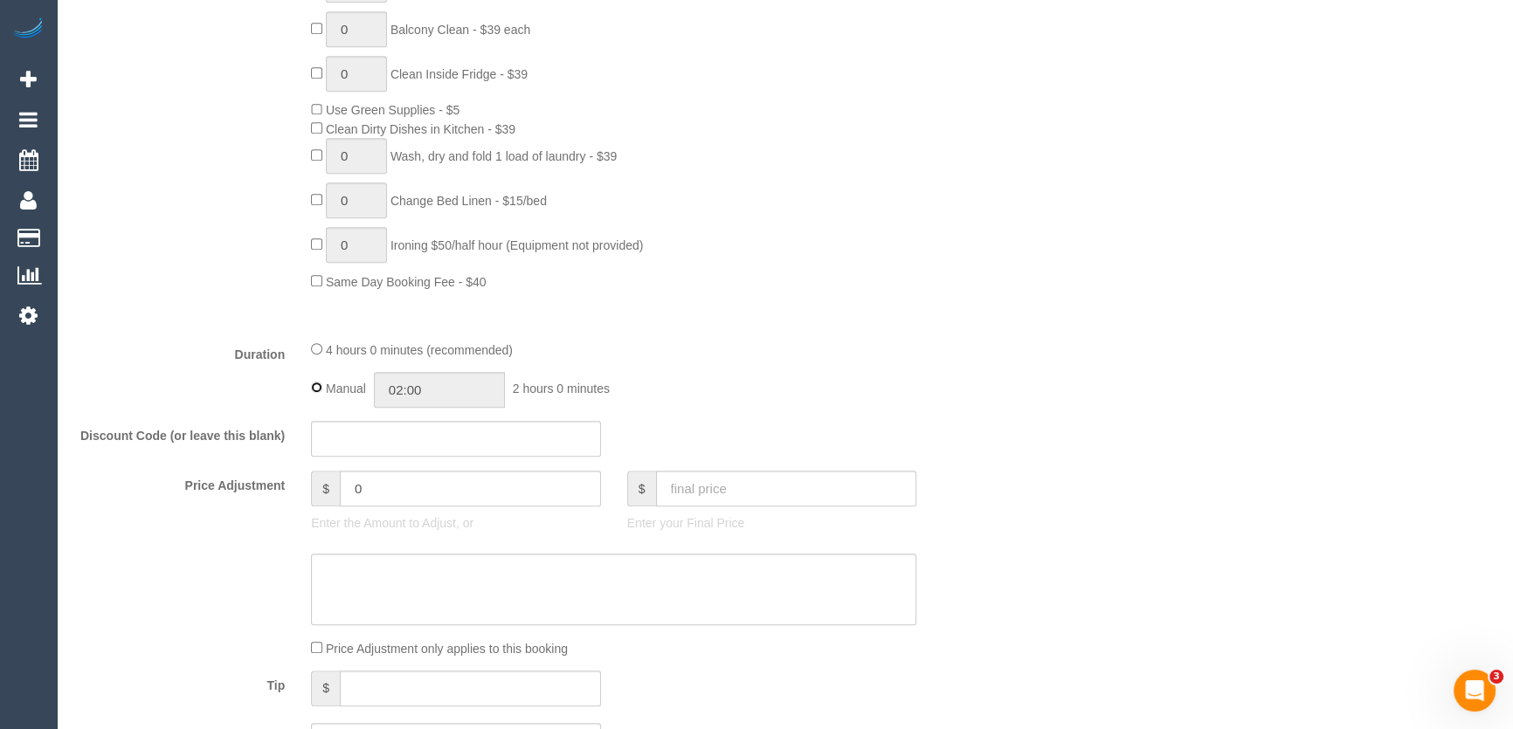
type input "04:00"
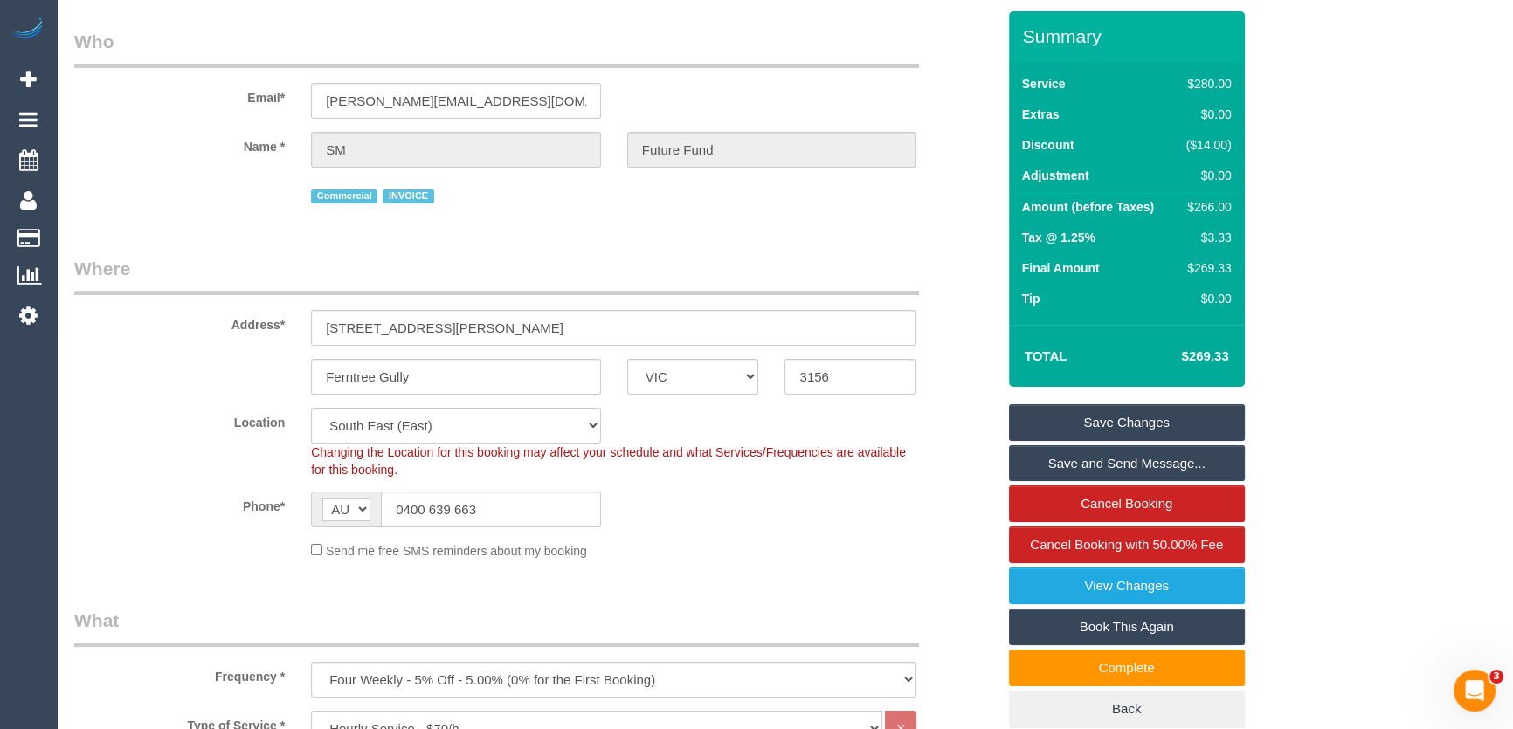
scroll to position [0, 0]
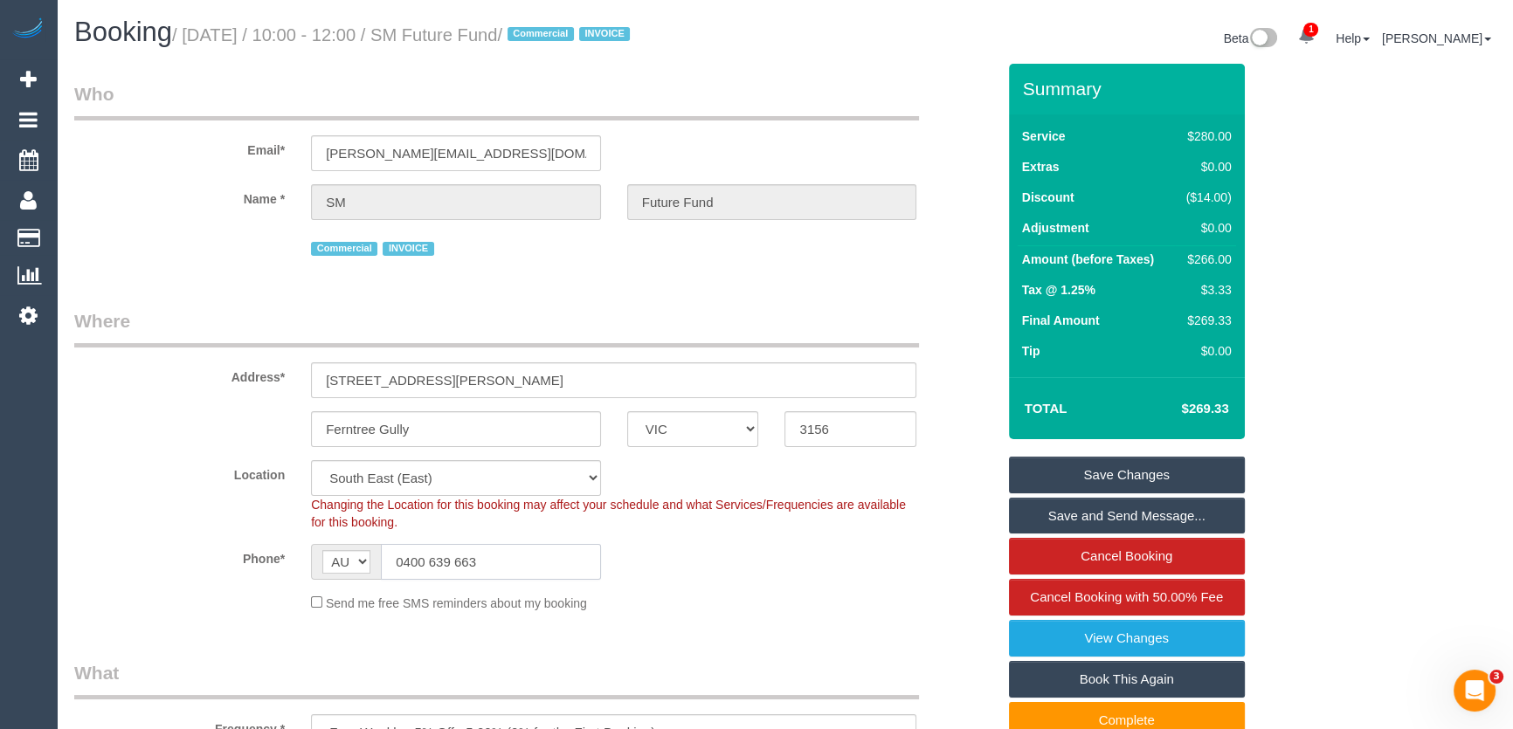
click at [498, 564] on input "0400 639 663" at bounding box center [491, 562] width 220 height 36
click at [499, 44] on small "/ [DATE] / 10:00 - 12:00 / SM Future Fund / Commercial INVOICE" at bounding box center [403, 34] width 463 height 19
click at [493, 35] on small "/ [DATE] / 10:00 - 12:00 / SM Future Fund / Commercial INVOICE" at bounding box center [403, 34] width 463 height 19
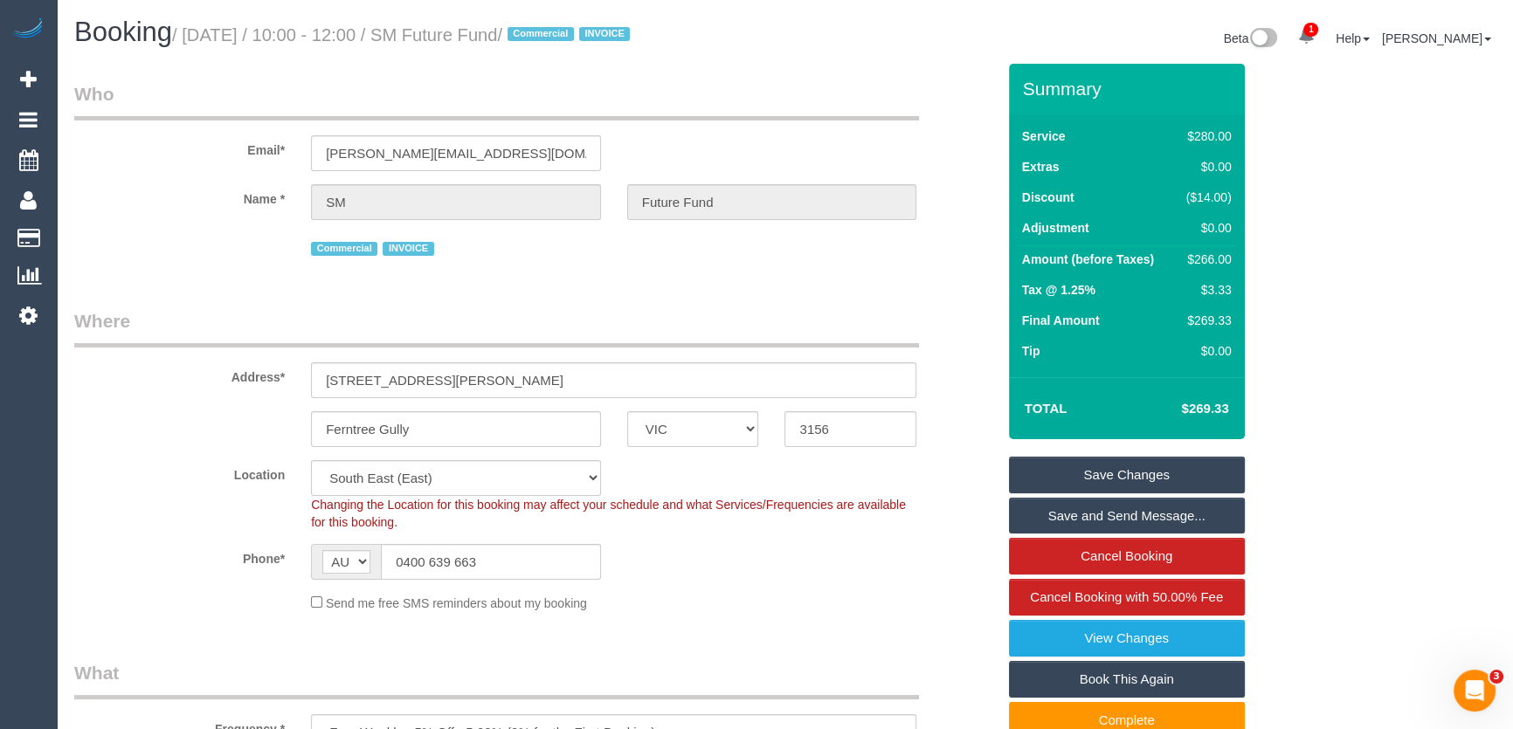
click at [493, 35] on small "/ [DATE] / 10:00 - 12:00 / SM Future Fund / Commercial INVOICE" at bounding box center [403, 34] width 463 height 19
copy small "SM Future Fund"
click at [1067, 516] on link "Save and Send Message..." at bounding box center [1127, 516] width 236 height 37
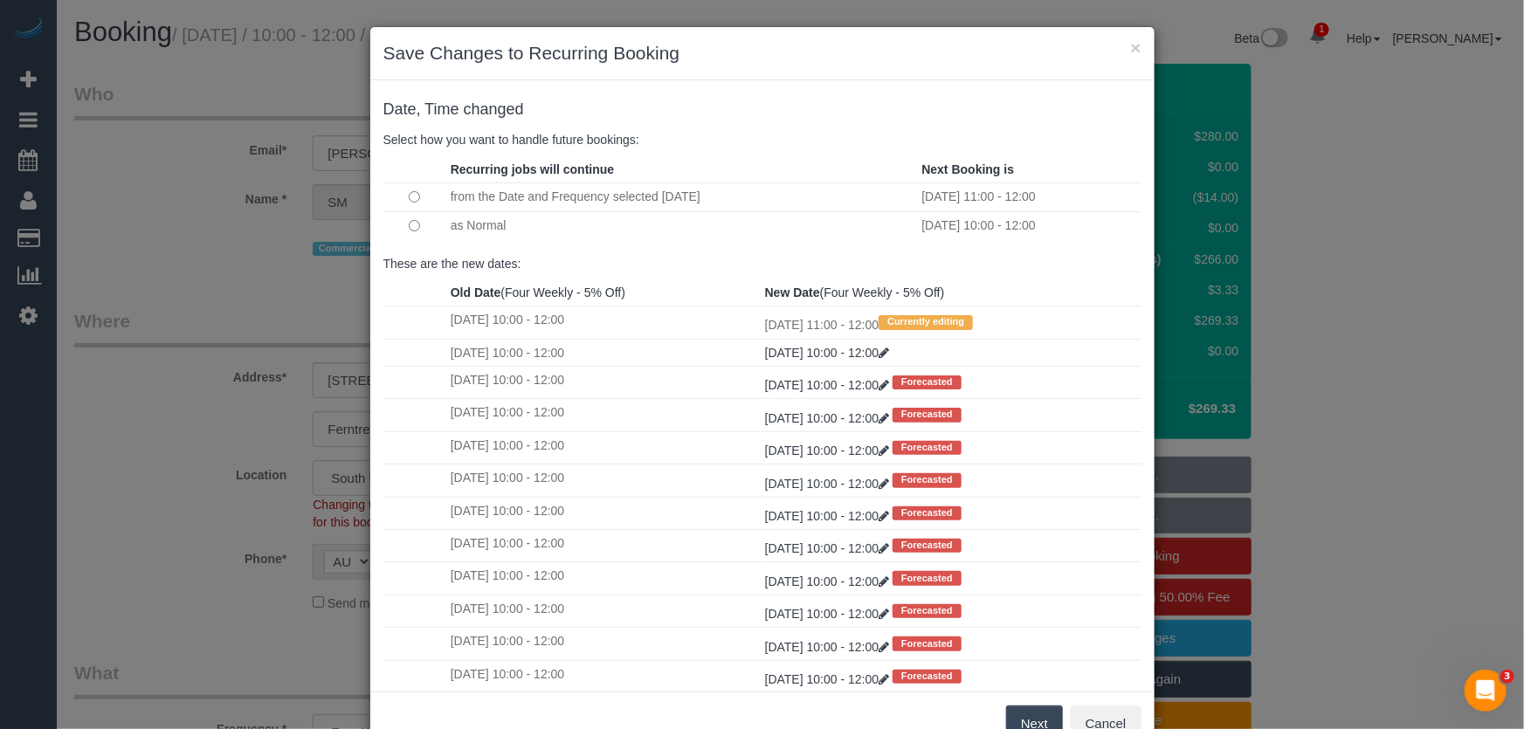
click at [1017, 722] on button "Next" at bounding box center [1034, 724] width 57 height 37
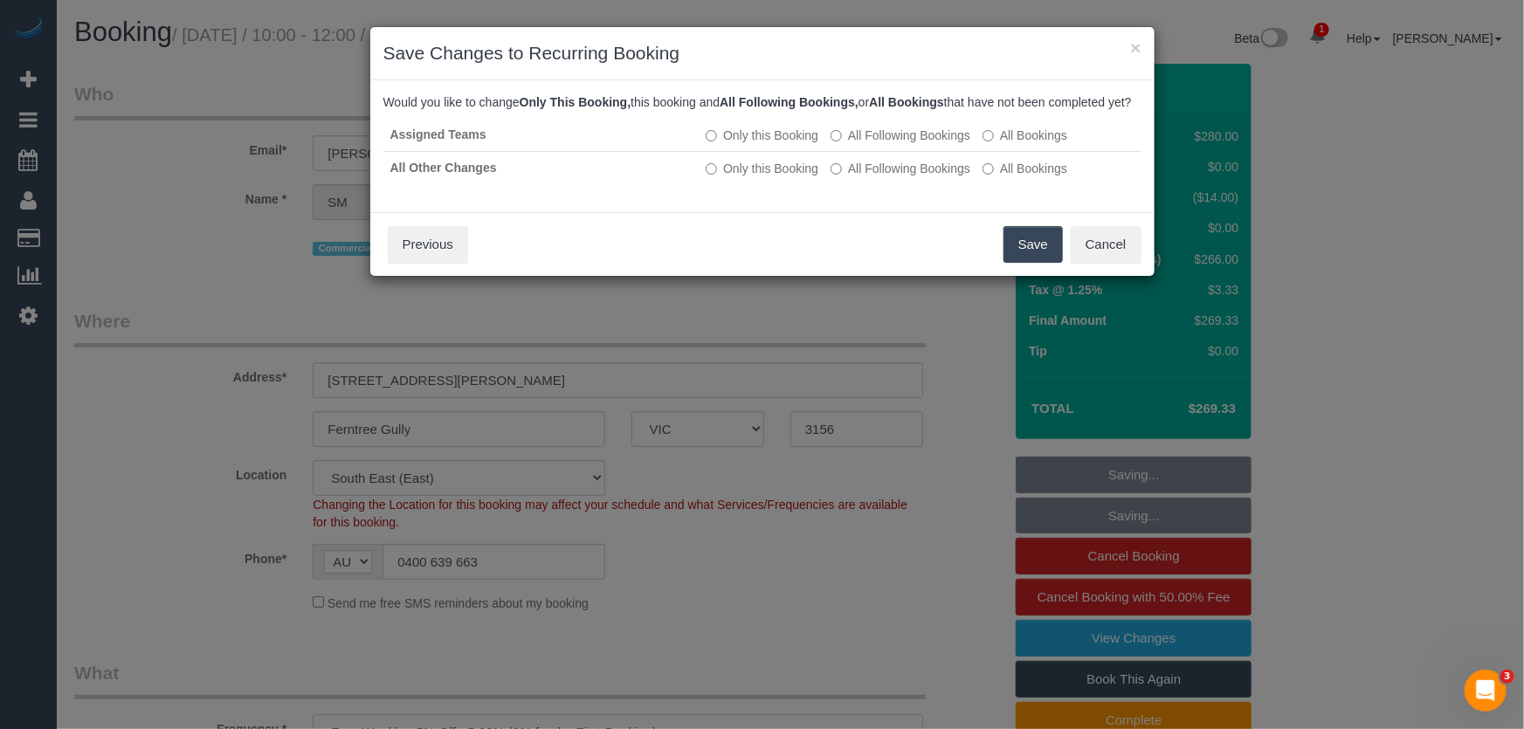
click at [1017, 259] on button "Save" at bounding box center [1033, 244] width 59 height 37
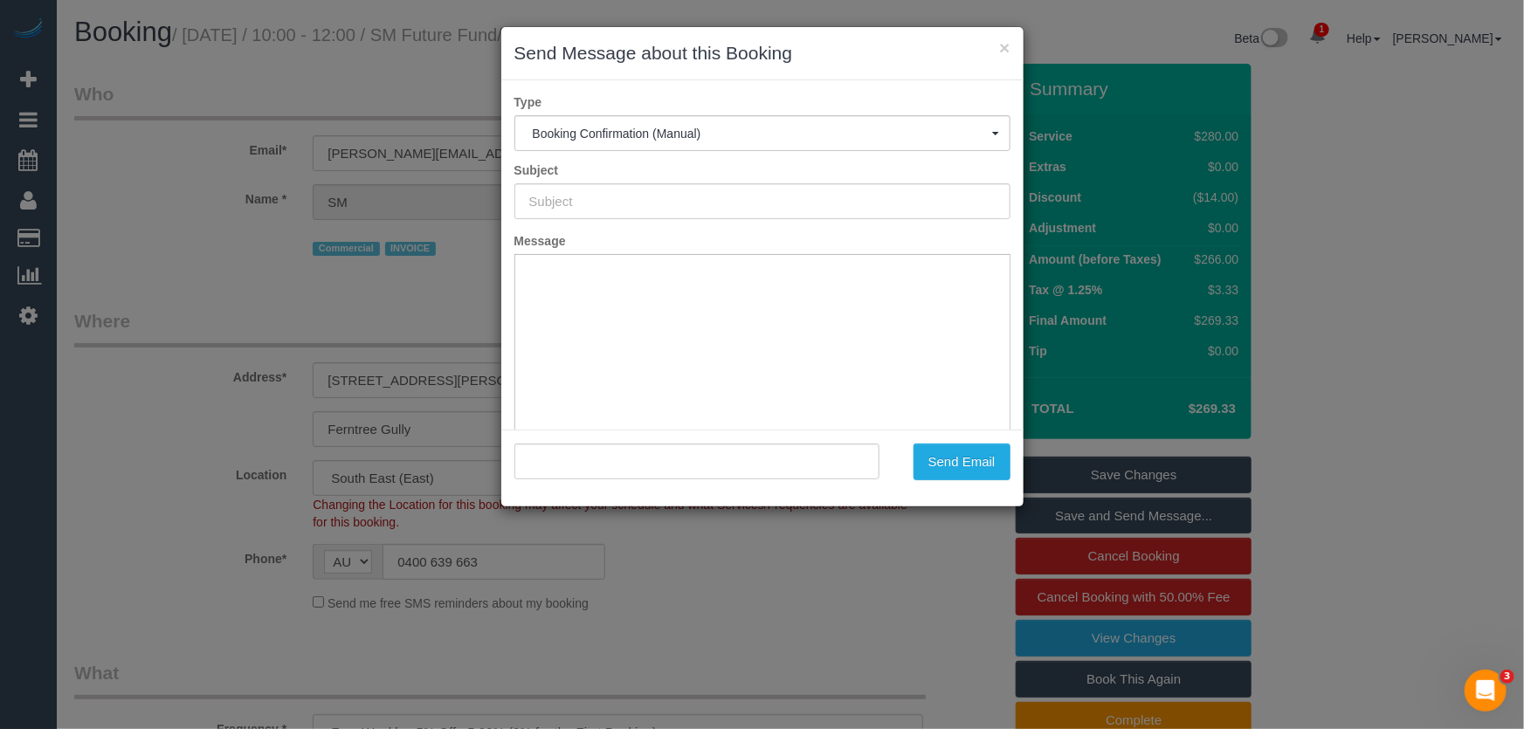
type input "Booking Confirmed"
type input ""SM Future Fund" <[PERSON_NAME][EMAIL_ADDRESS][DOMAIN_NAME]>"
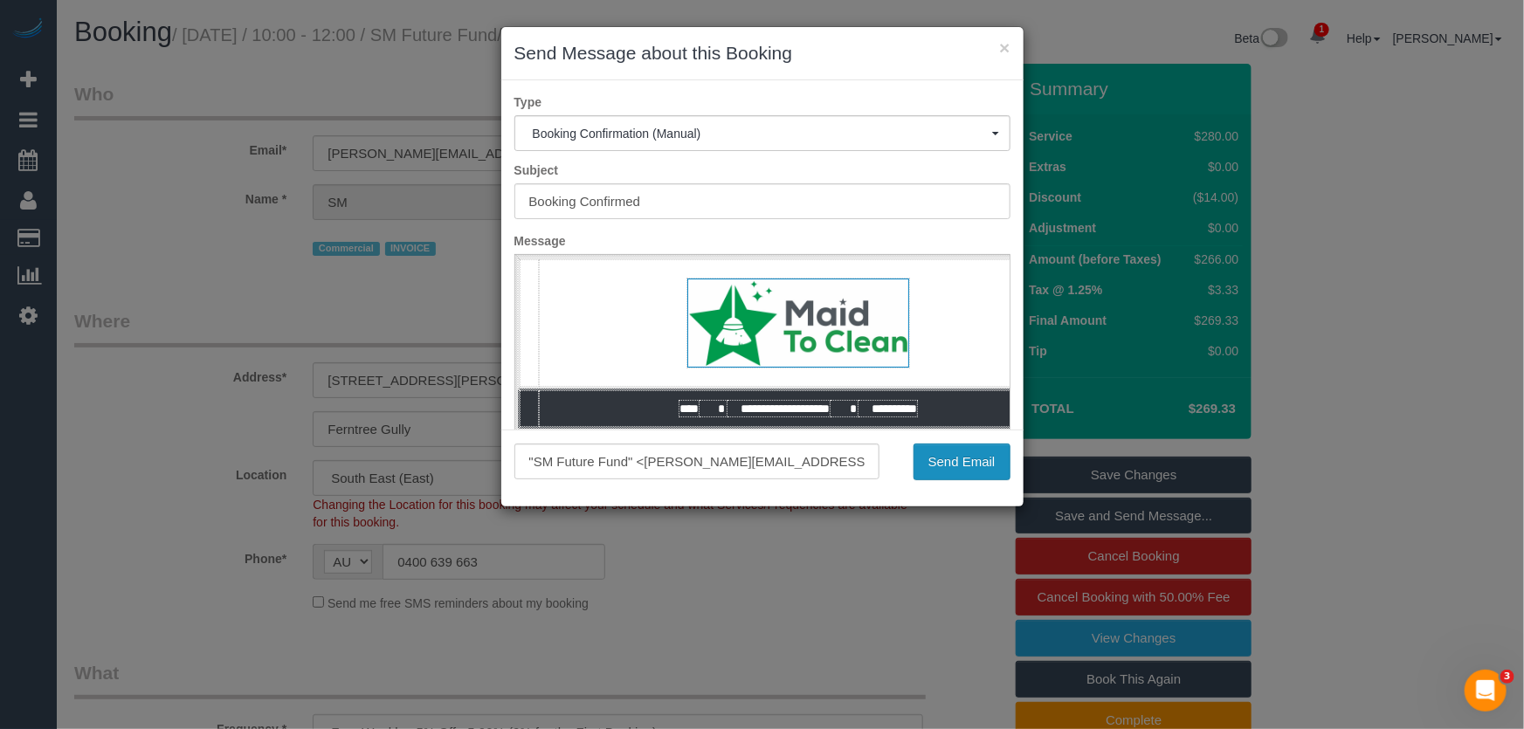
click at [963, 466] on button "Send Email" at bounding box center [962, 462] width 97 height 37
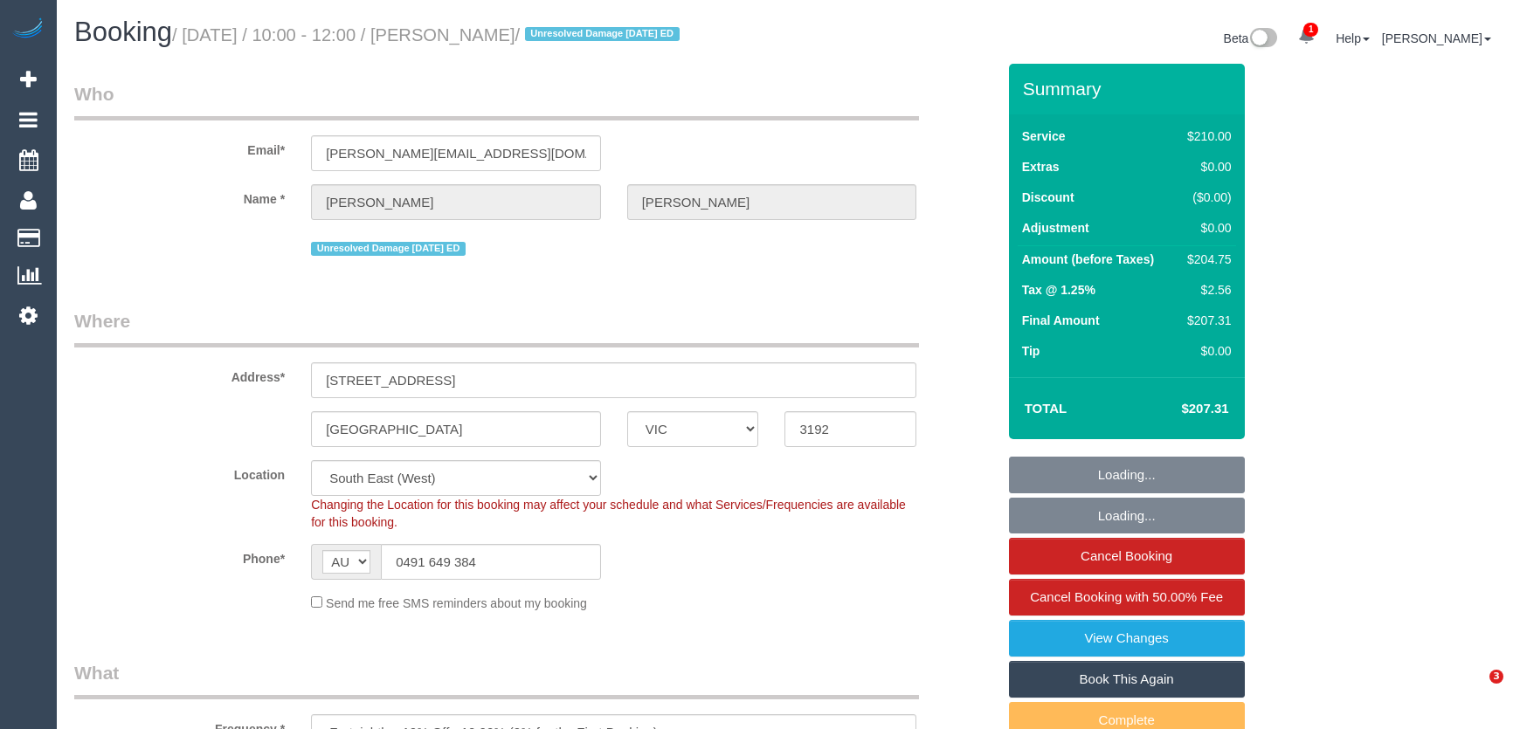
select select "VIC"
select select "180"
select select "number:27"
select select "number:14"
select select "number:19"
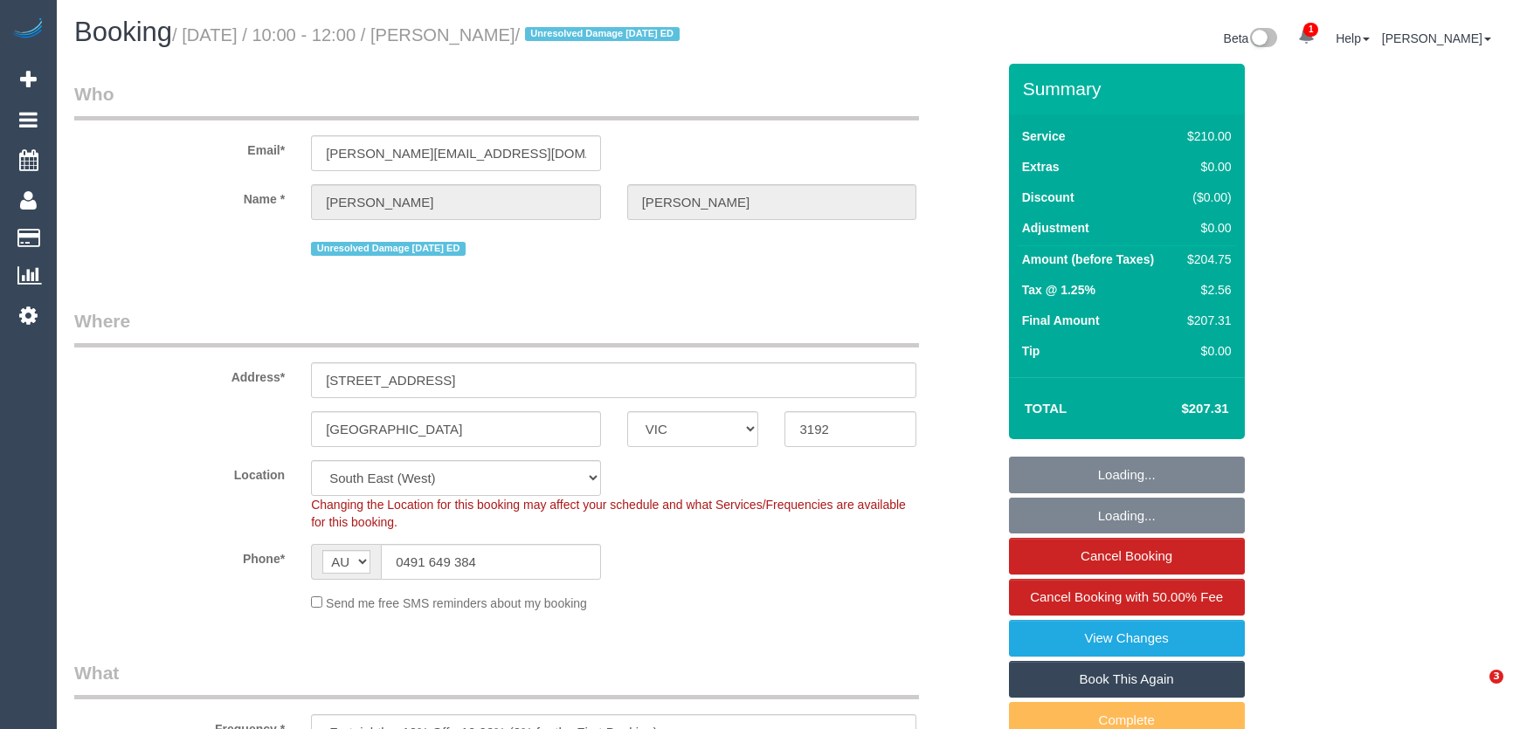
select select "number:22"
select select "number:11"
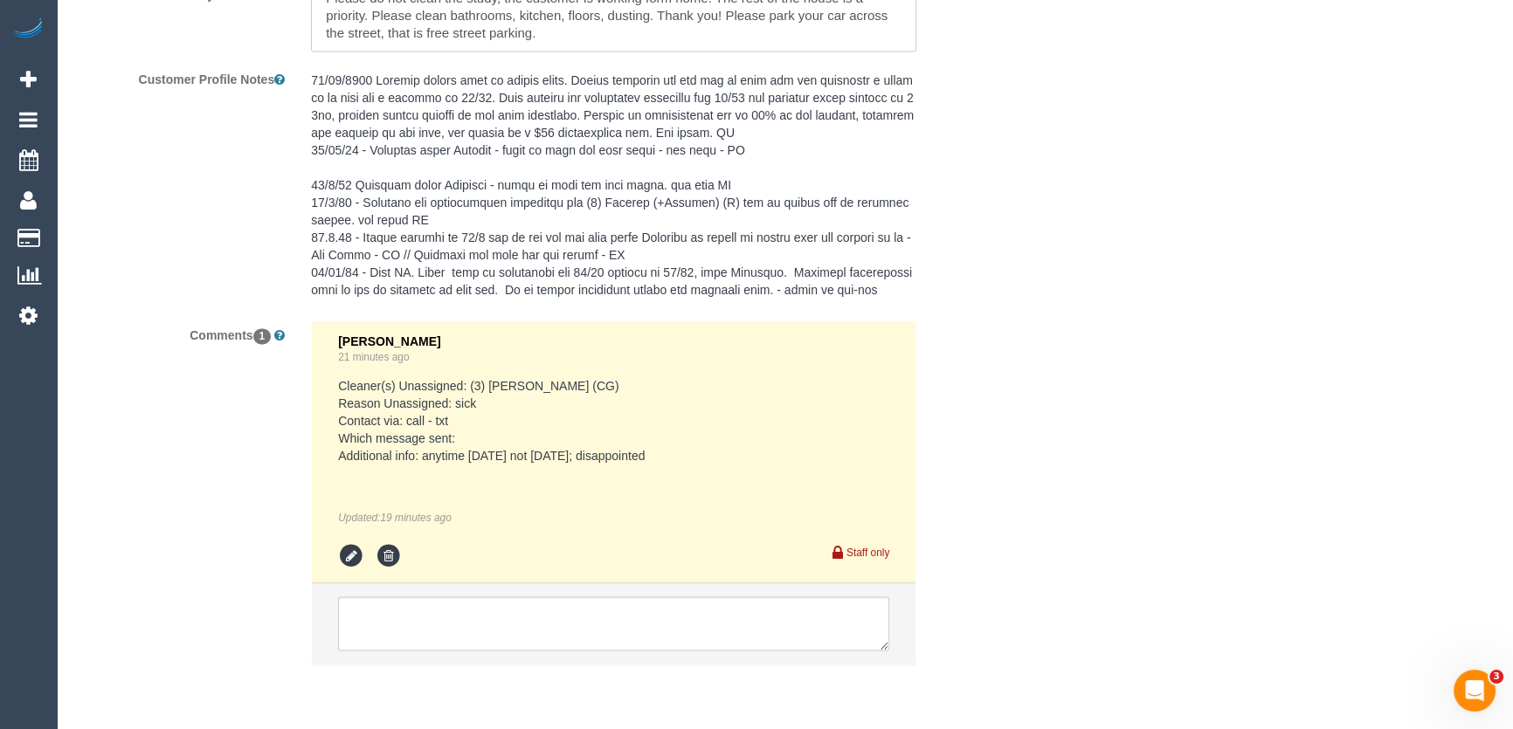
scroll to position [3229, 0]
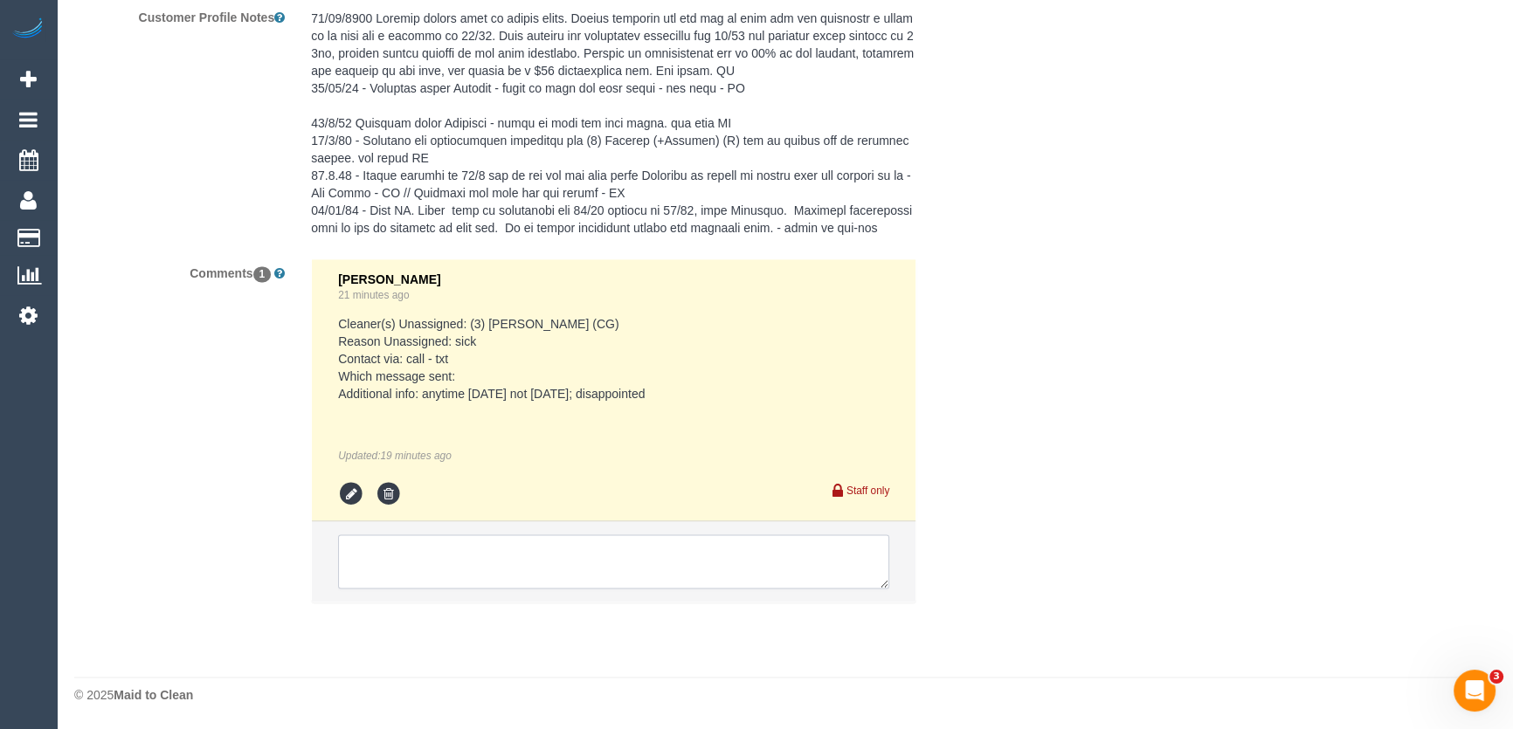
click at [401, 564] on textarea at bounding box center [613, 562] width 551 height 54
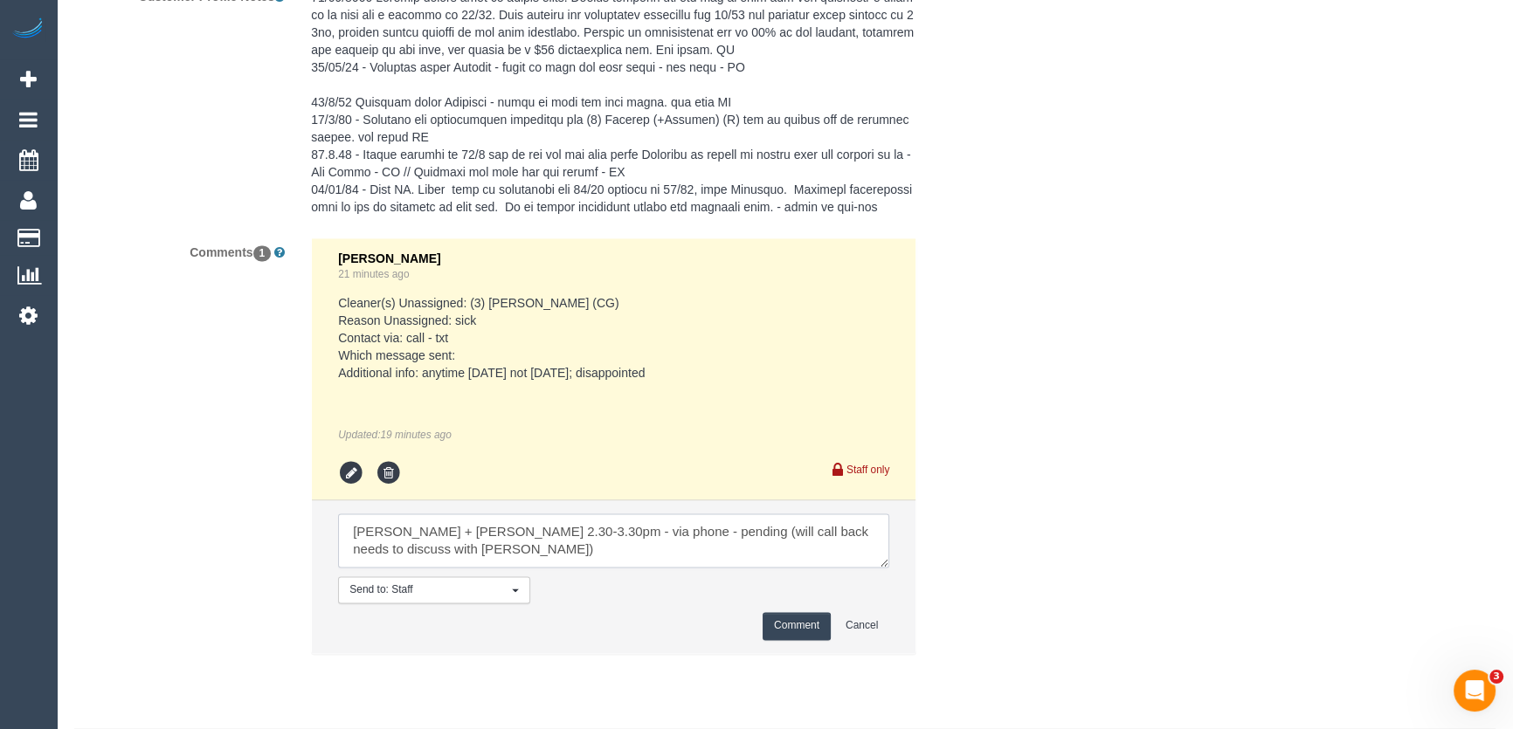
type textarea "[PERSON_NAME] + [PERSON_NAME] 2.30-3.30pm - via phone - pending (will call back…"
click at [791, 639] on button "Comment" at bounding box center [797, 625] width 68 height 27
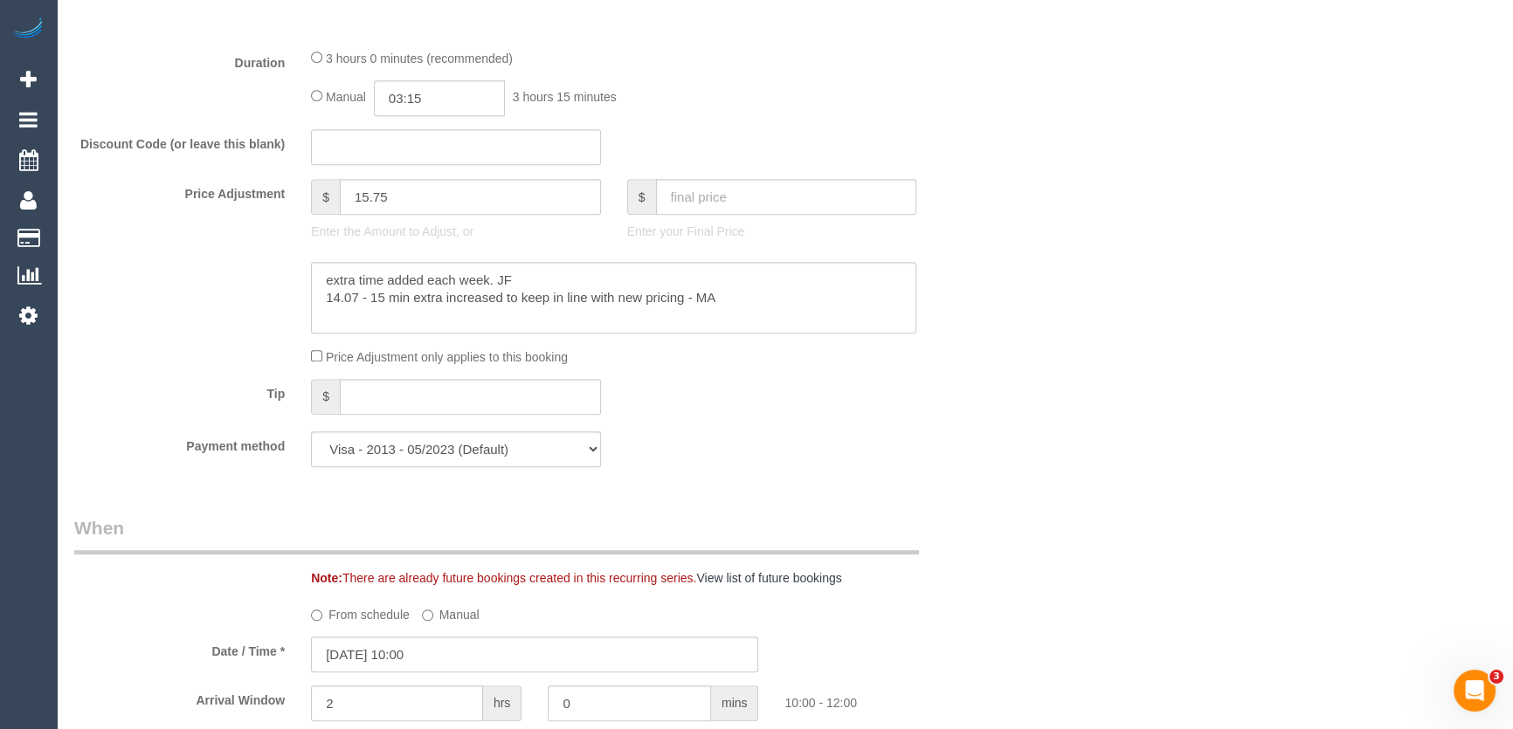
scroll to position [1164, 0]
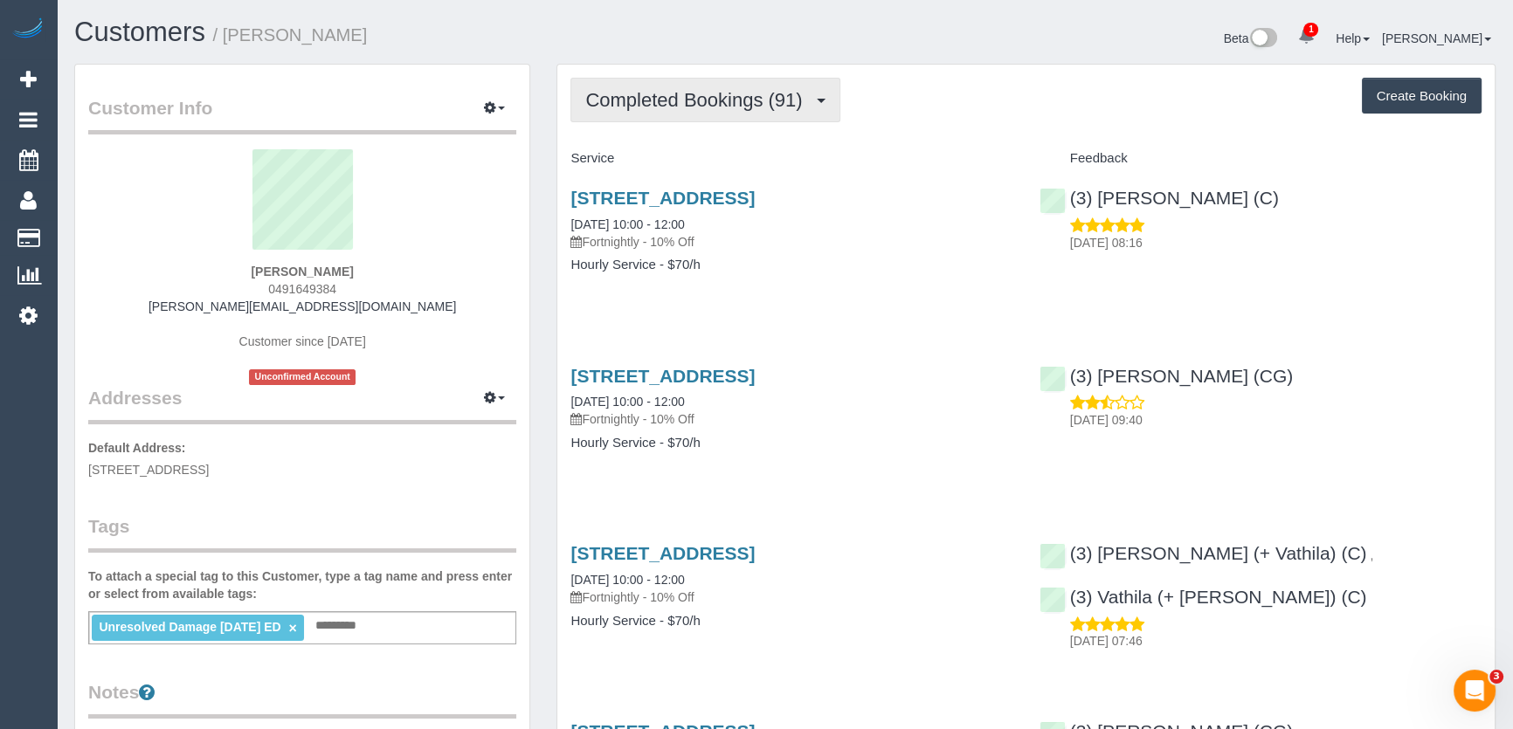
click at [733, 105] on span "Completed Bookings (91)" at bounding box center [697, 100] width 225 height 22
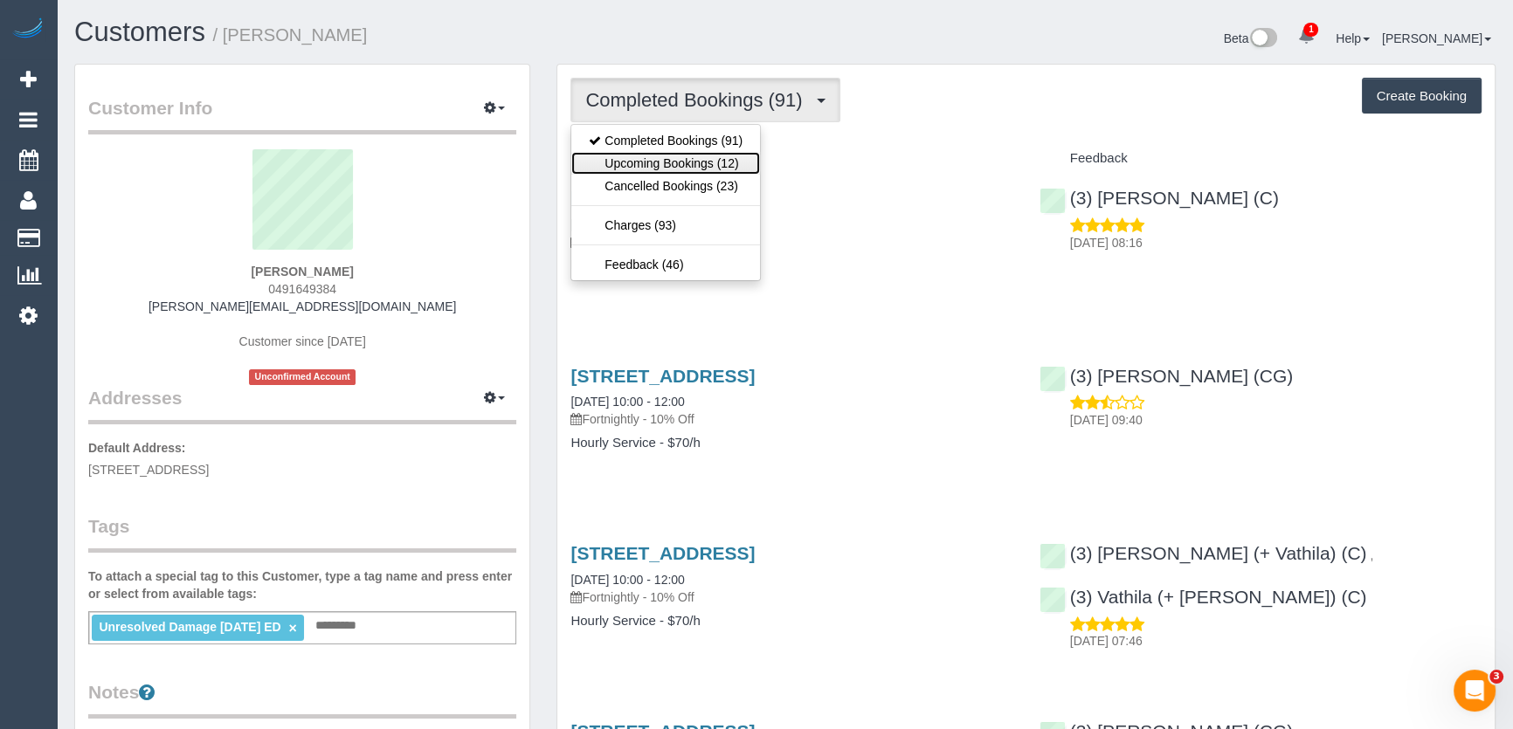
click at [731, 166] on link "Upcoming Bookings (12)" at bounding box center [665, 163] width 189 height 23
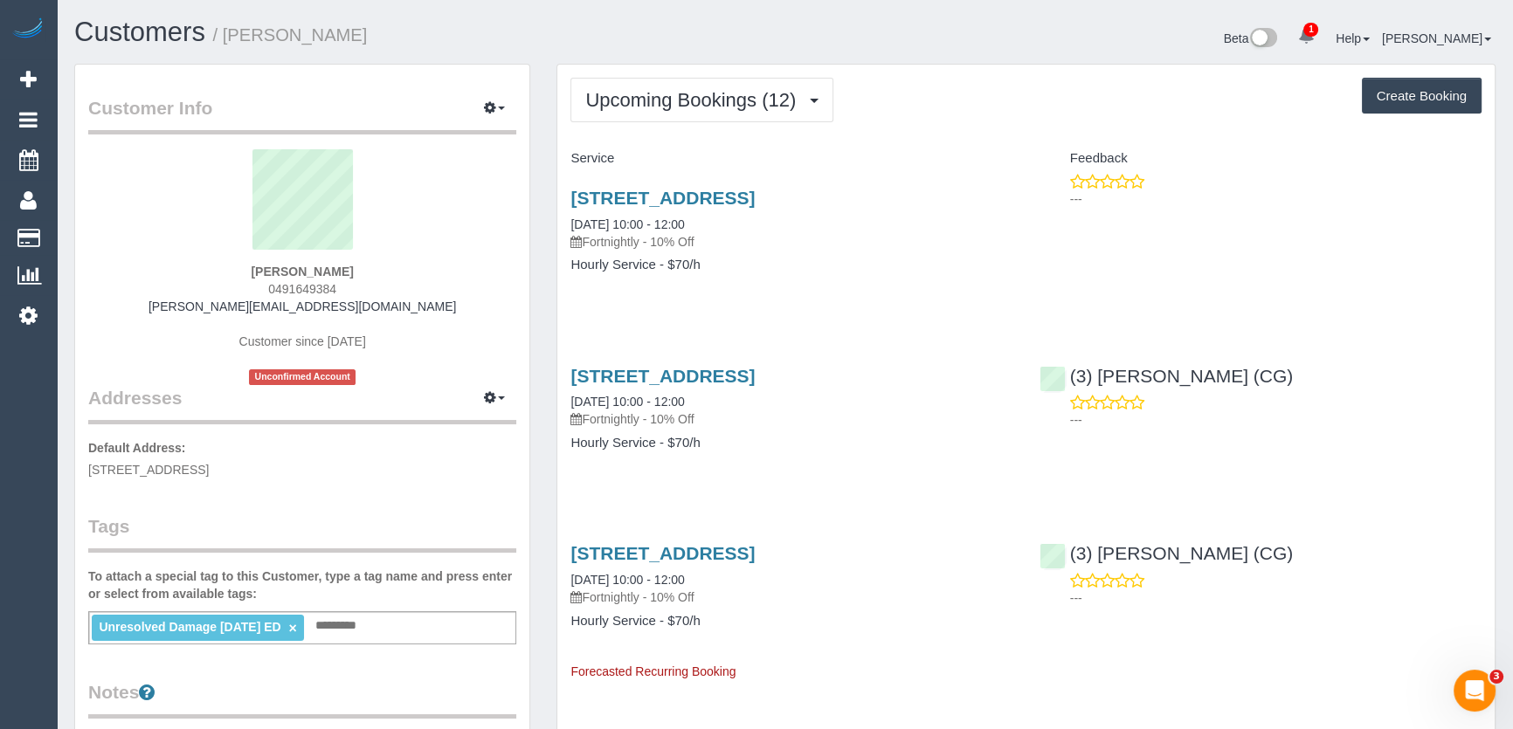
click at [346, 288] on div "Katherine Gregor 0491649384 katherinemariegregor@gmail.com Customer since 2021 …" at bounding box center [302, 267] width 428 height 236
click at [347, 288] on div "Katherine Gregor 0491649384 katherinemariegregor@gmail.com Customer since 2021 …" at bounding box center [302, 267] width 428 height 236
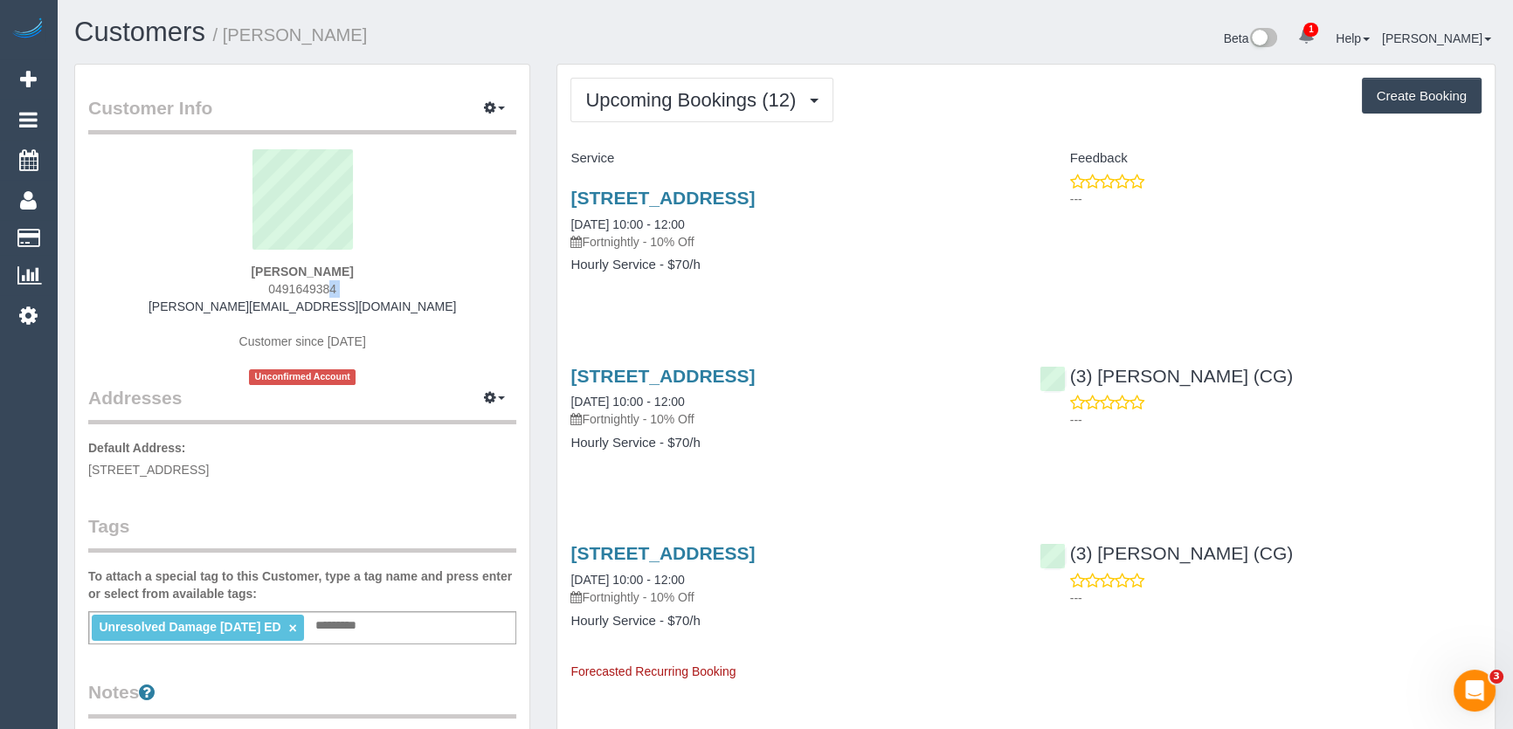
click at [347, 288] on div "Katherine Gregor 0491649384 katherinemariegregor@gmail.com Customer since 2021 …" at bounding box center [302, 267] width 428 height 236
copy div "0491649384"
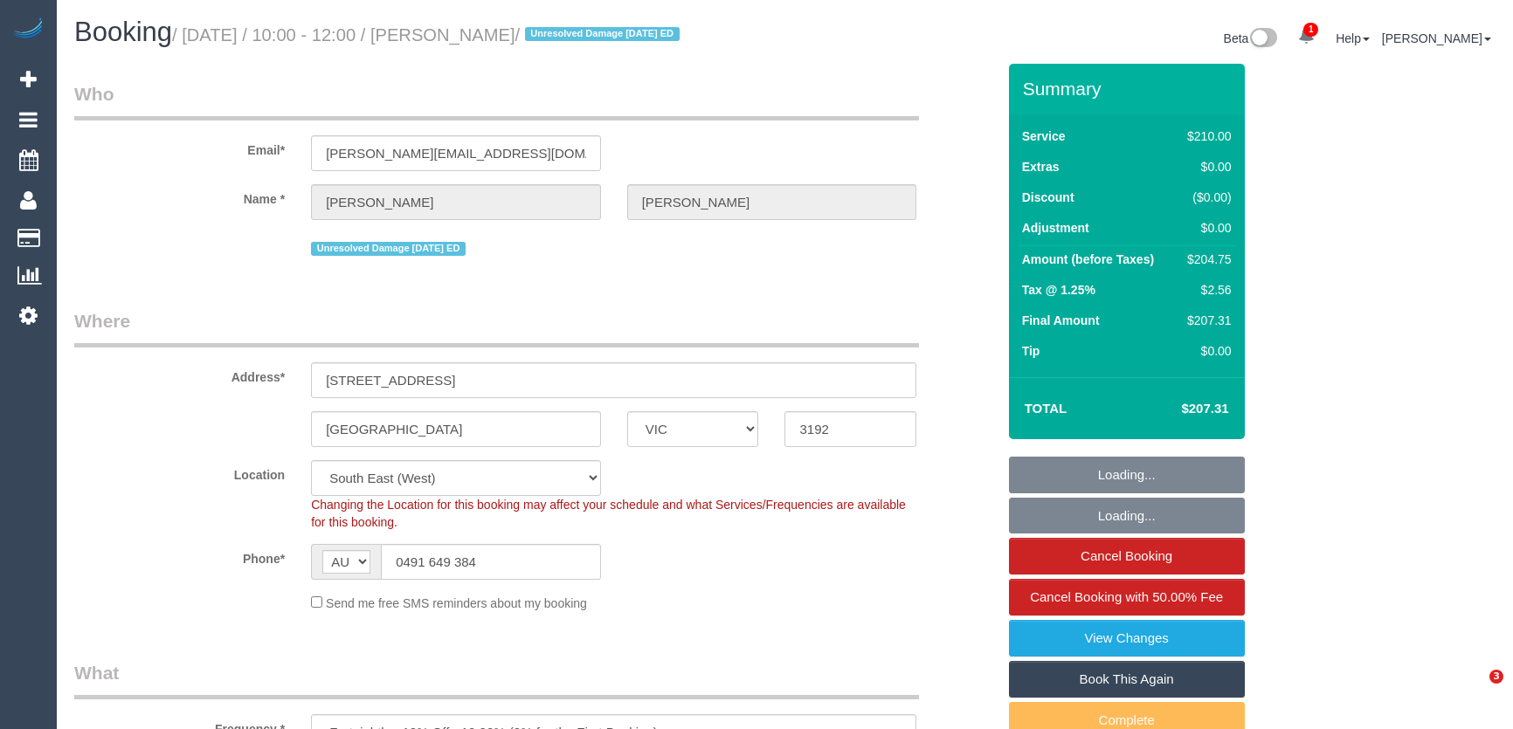
select select "VIC"
select select "180"
select select "number:27"
select select "number:14"
select select "number:19"
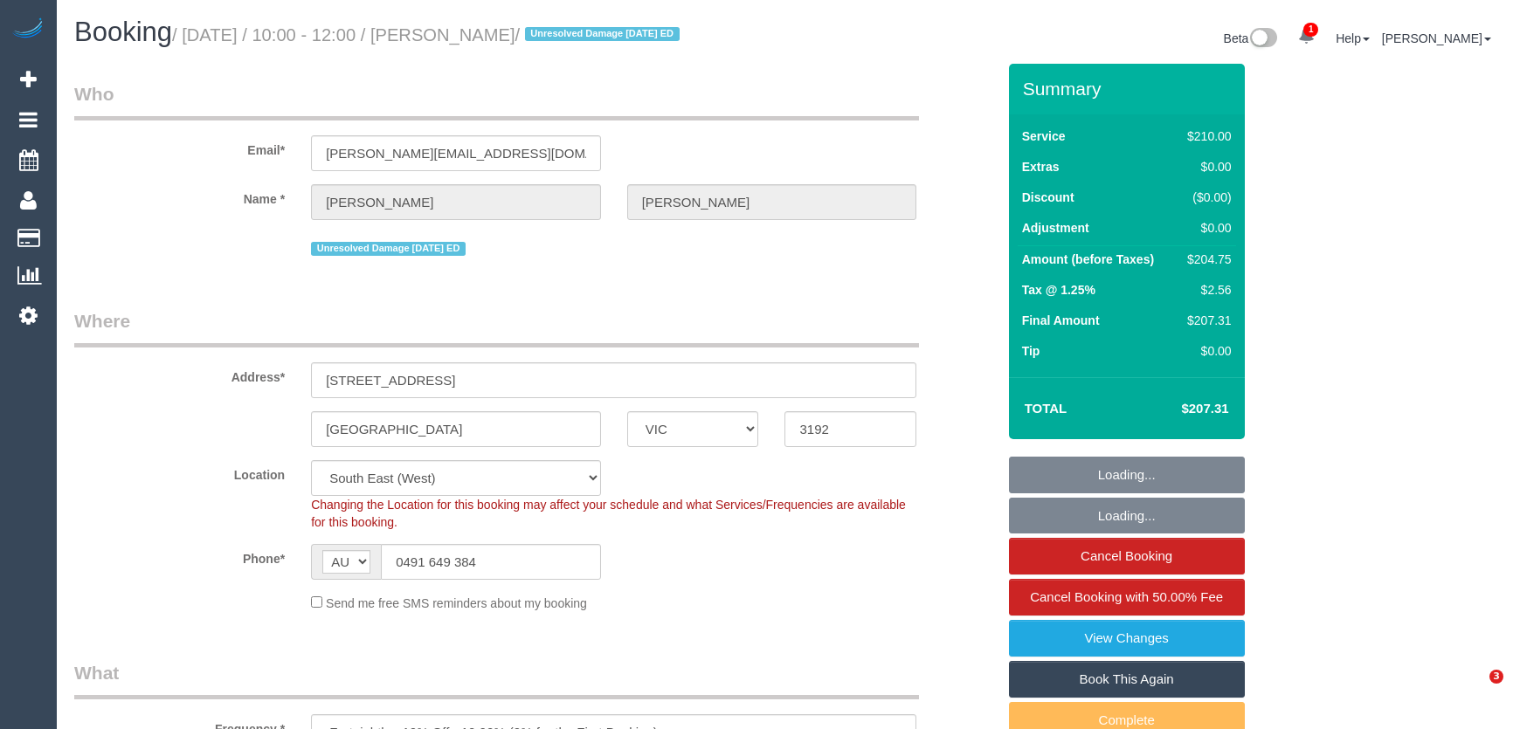
select select "number:22"
select select "number:11"
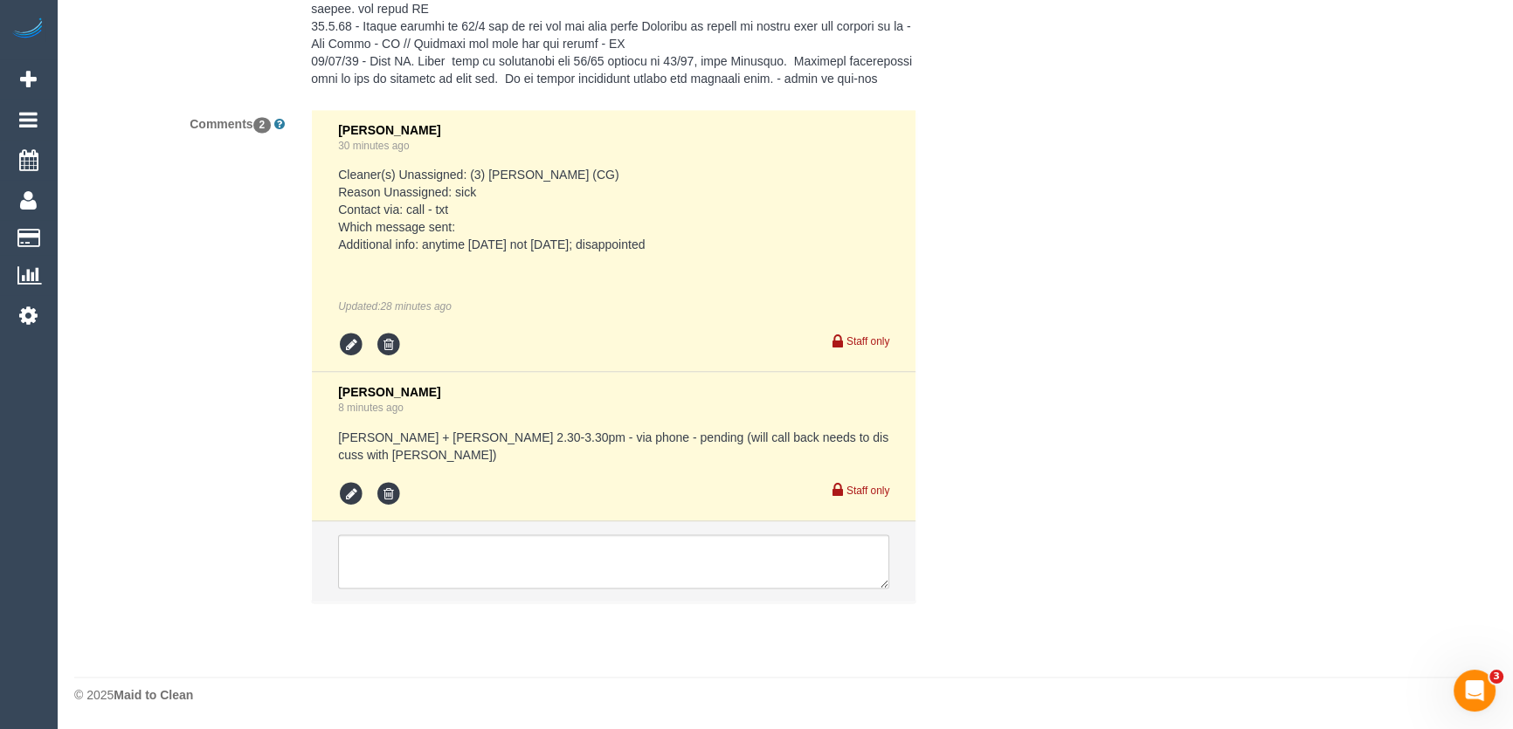
scroll to position [3378, 0]
click at [435, 547] on textarea at bounding box center [613, 562] width 551 height 54
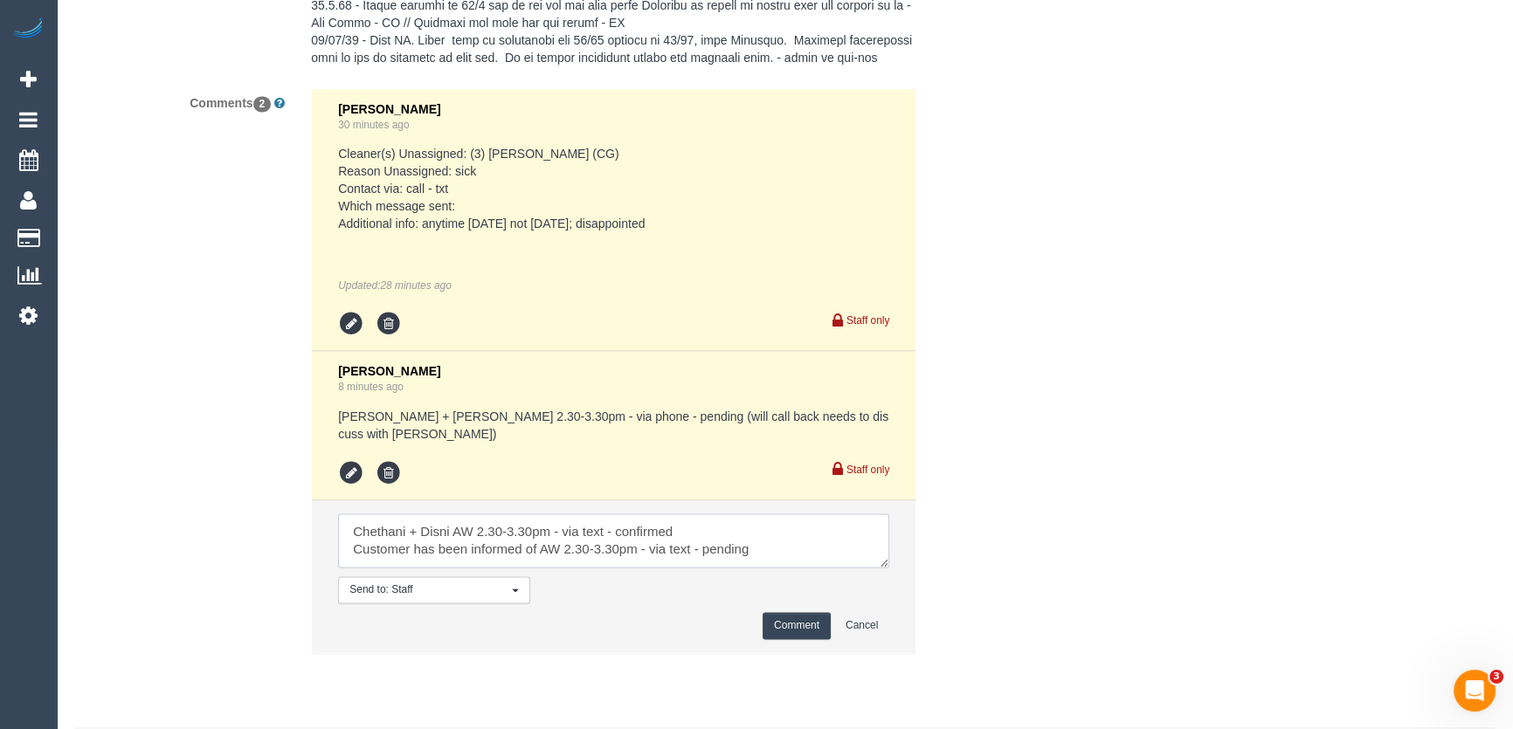
type textarea "Chethani + Disni AW 2.30-3.30pm - via text - confirmed Customer has been inform…"
click at [786, 639] on button "Comment" at bounding box center [797, 625] width 68 height 27
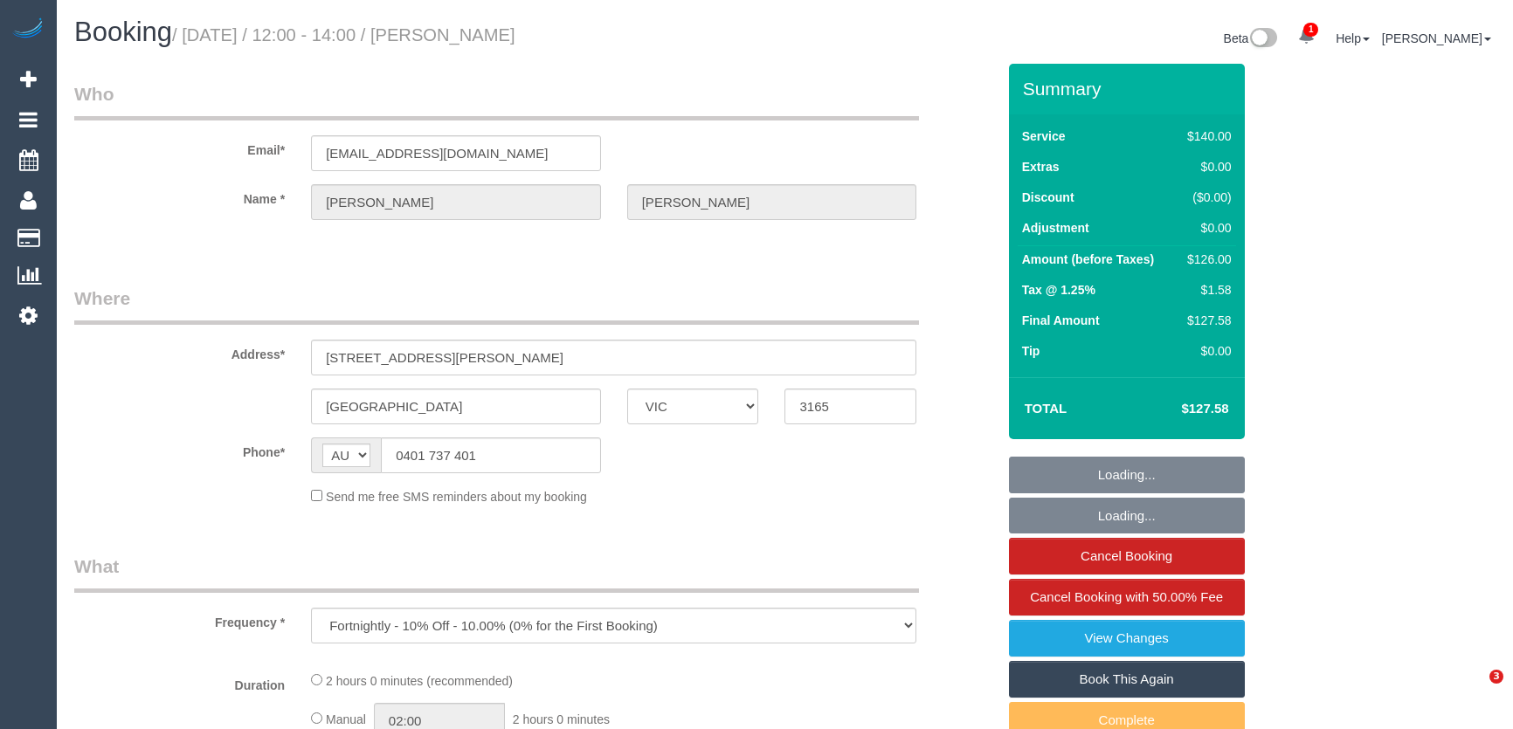
select select "VIC"
select select "string:stripe-pm_1Rr6VB2GScqysDRVRON9VZtq"
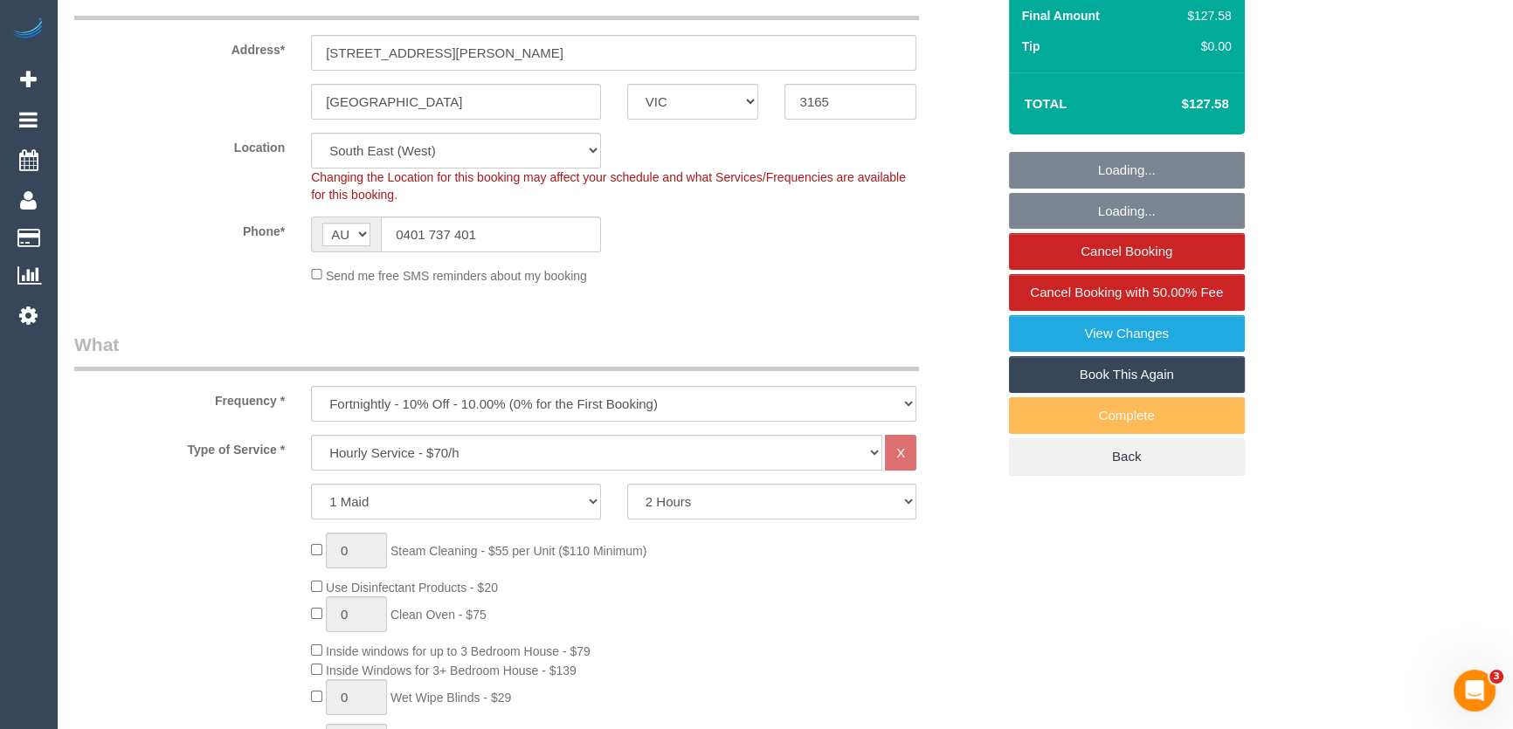
select select "object:727"
select select "number:29"
select select "number:14"
select select "number:19"
select select "number:24"
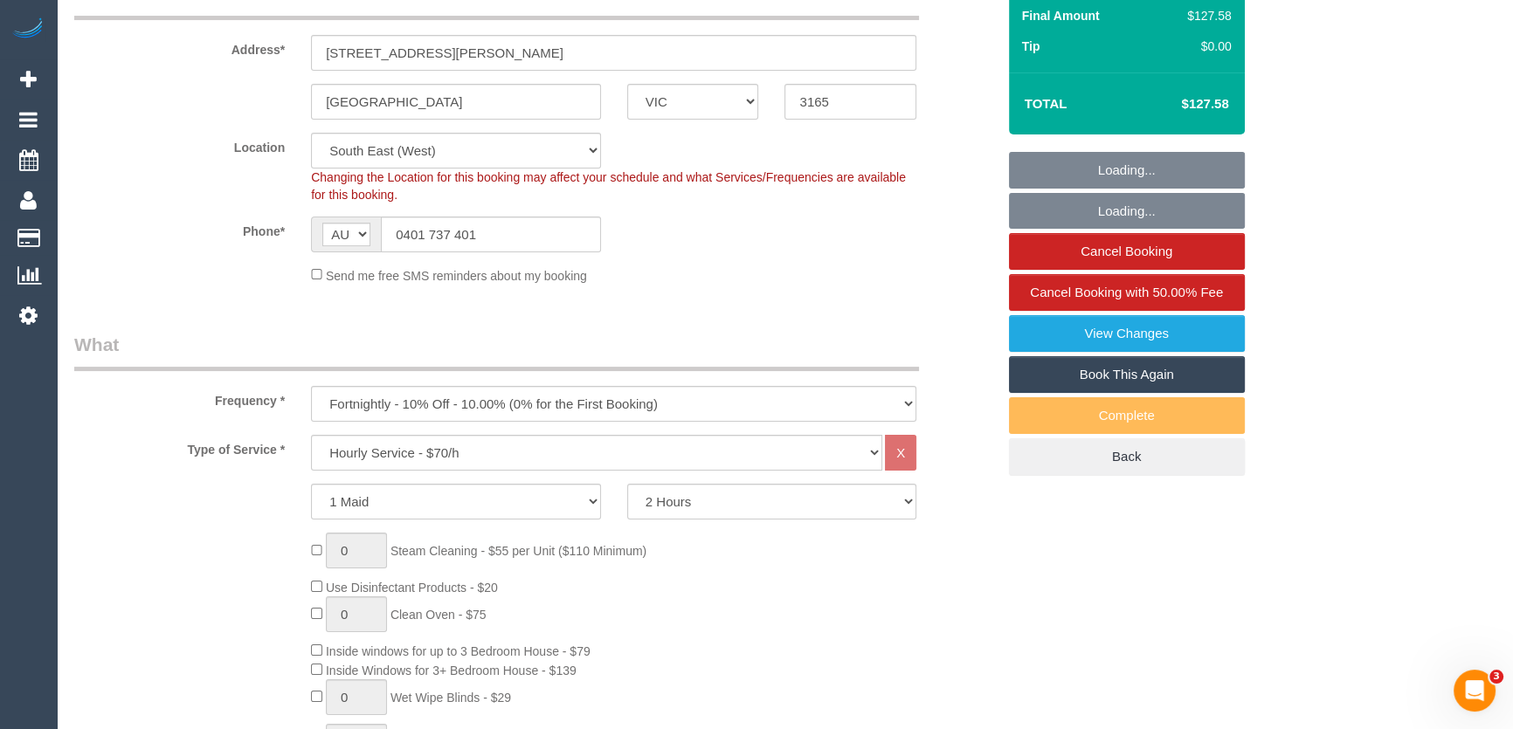
select select "number:35"
select select "number:11"
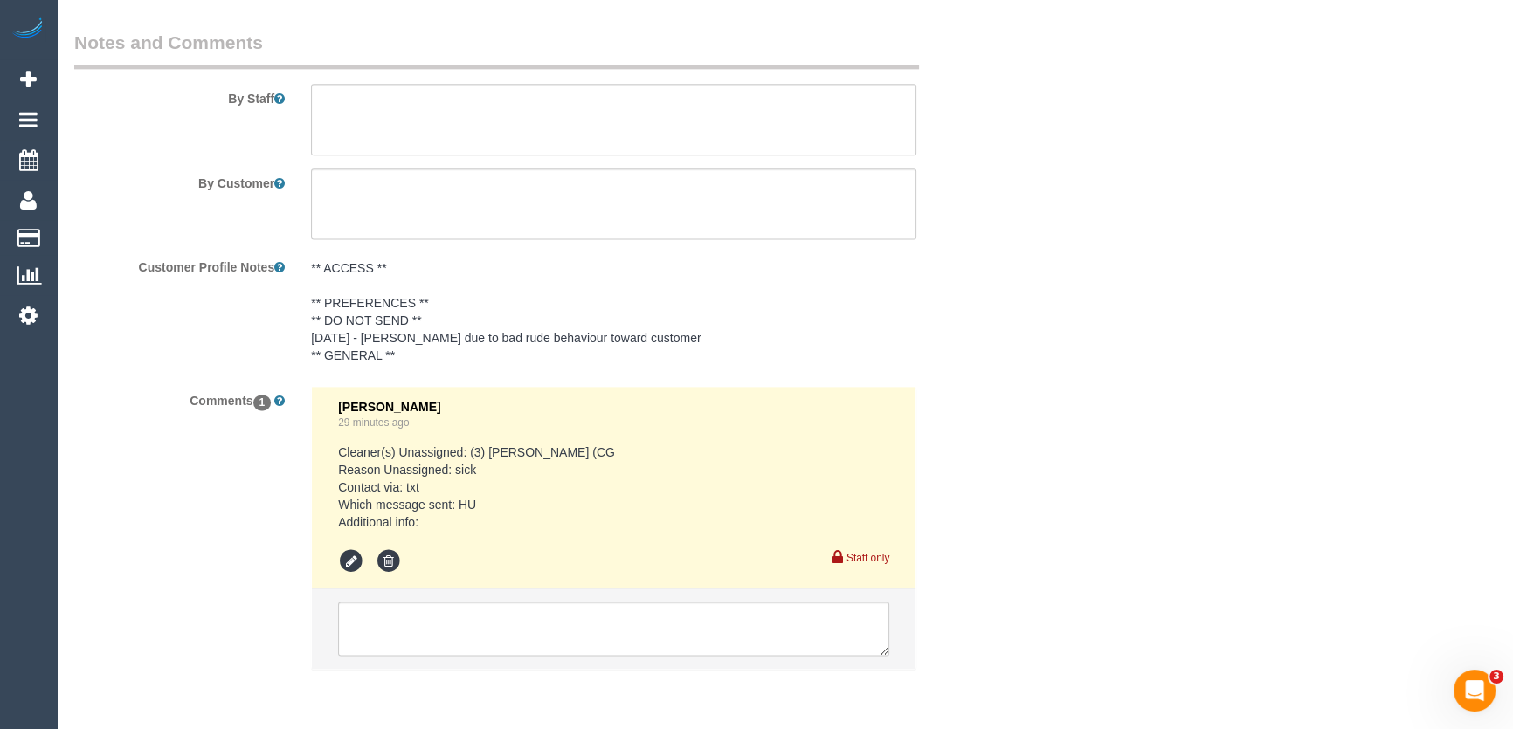
scroll to position [3001, 0]
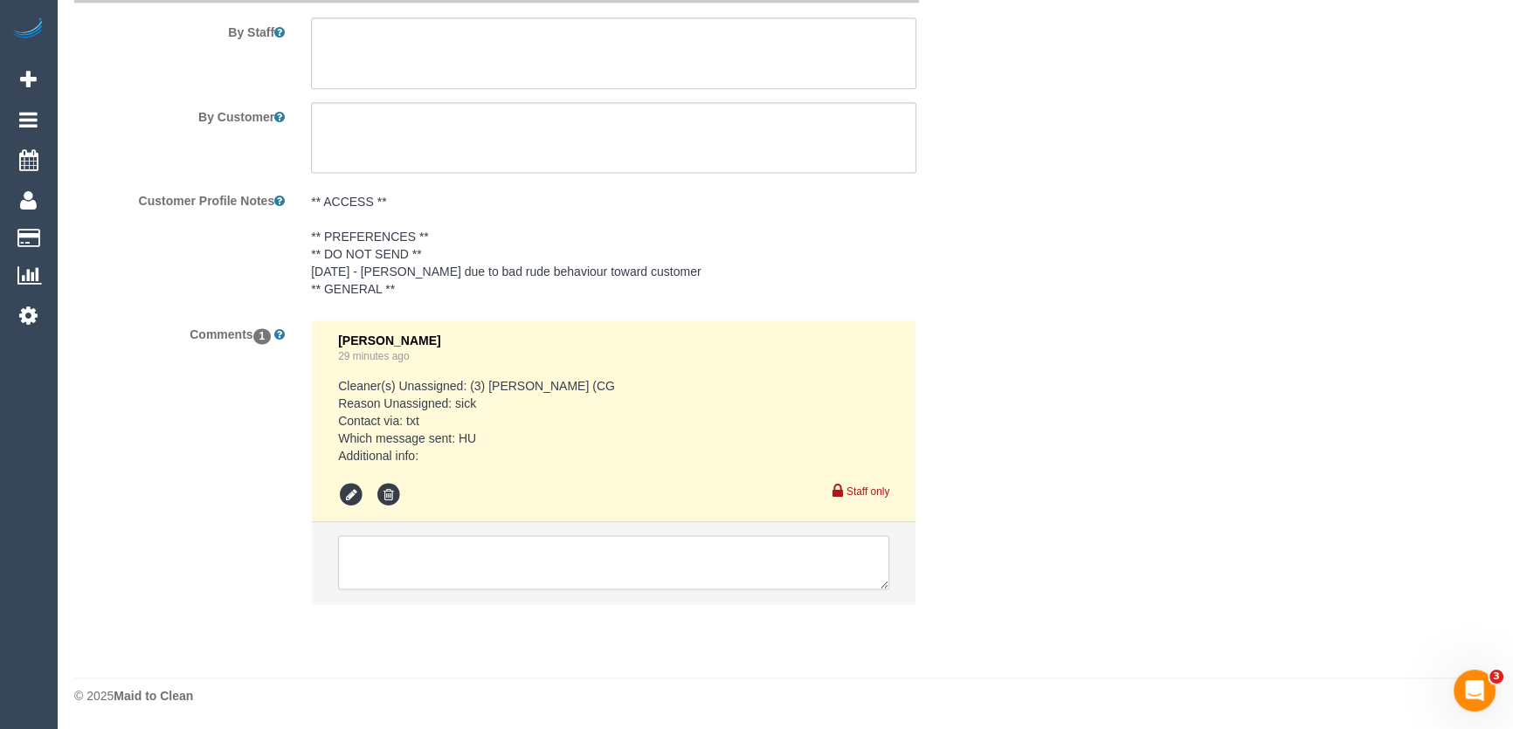
click at [399, 550] on textarea at bounding box center [613, 562] width 551 height 54
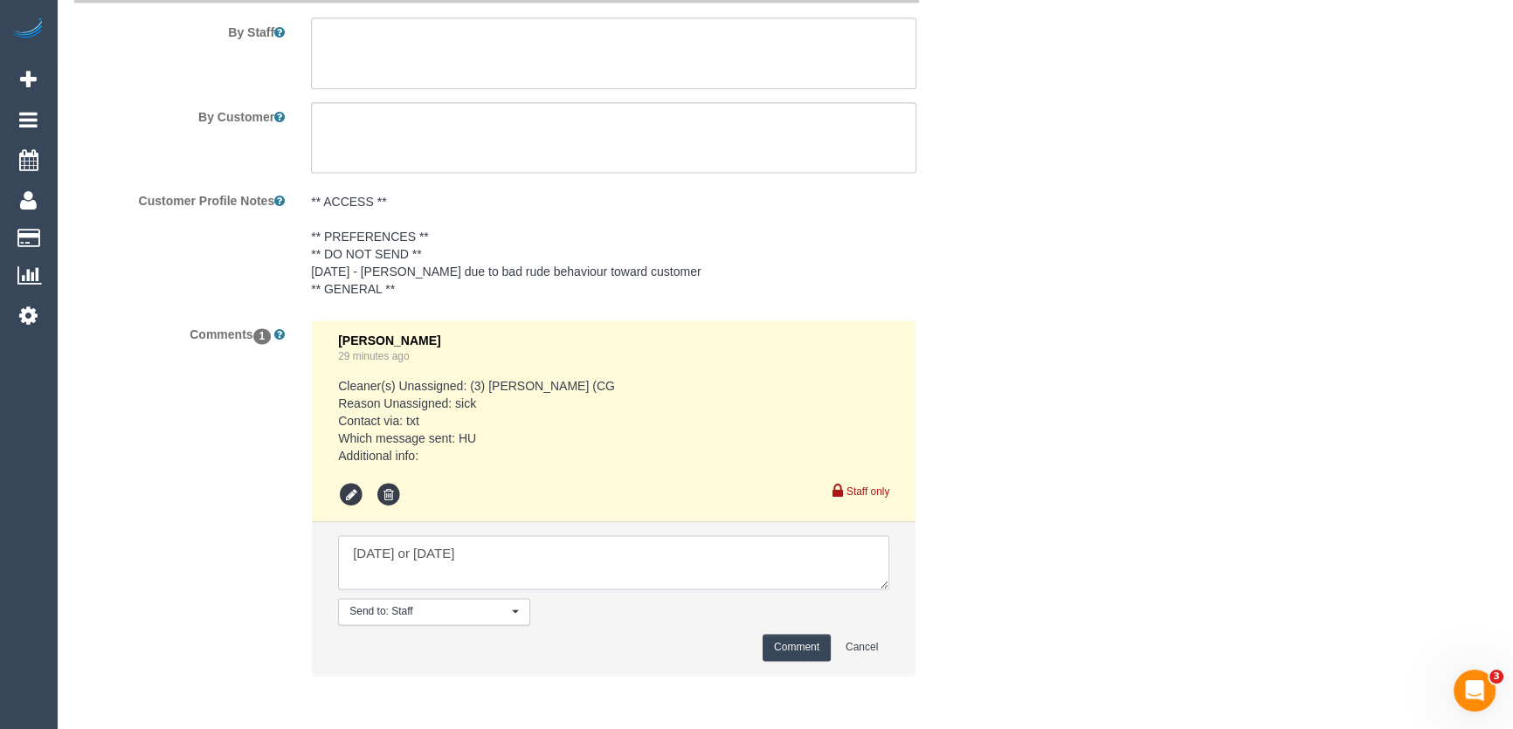
click at [400, 557] on textarea at bounding box center [613, 562] width 551 height 54
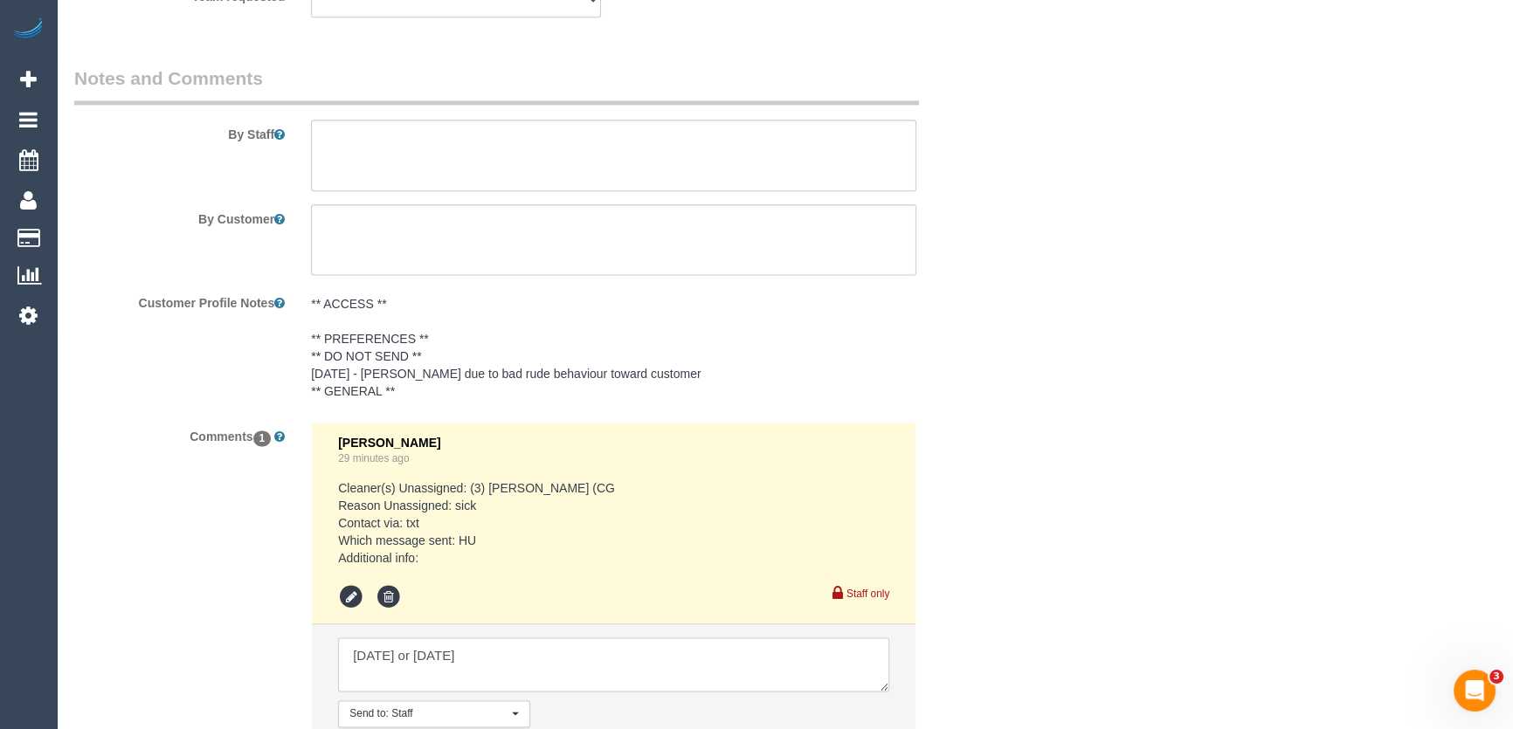
scroll to position [3072, 0]
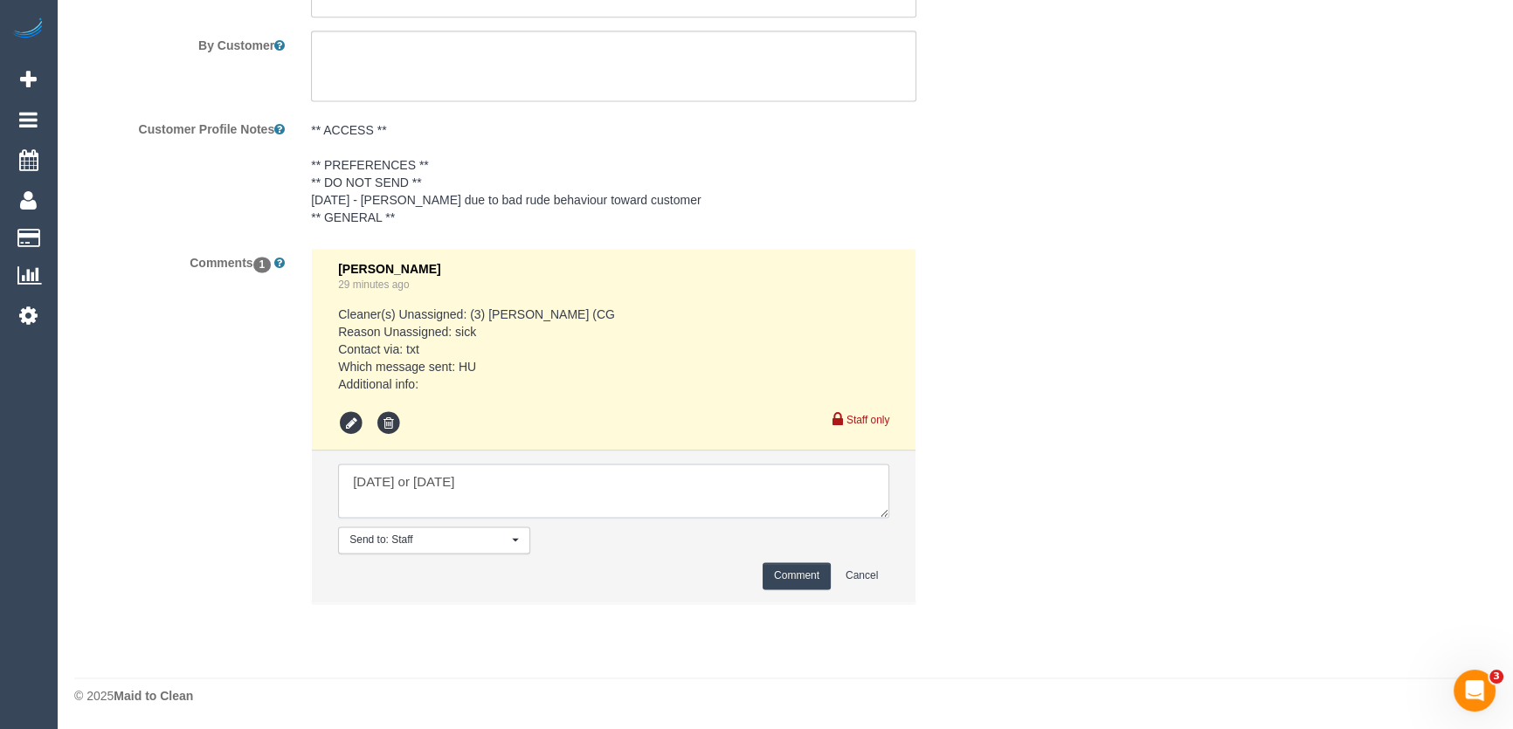
click at [514, 487] on textarea at bounding box center [613, 491] width 551 height 54
type textarea "Monday or next Friday similar time - via phone"
drag, startPoint x: 812, startPoint y: 578, endPoint x: 779, endPoint y: 583, distance: 32.6
click at [812, 578] on button "Comment" at bounding box center [797, 576] width 68 height 27
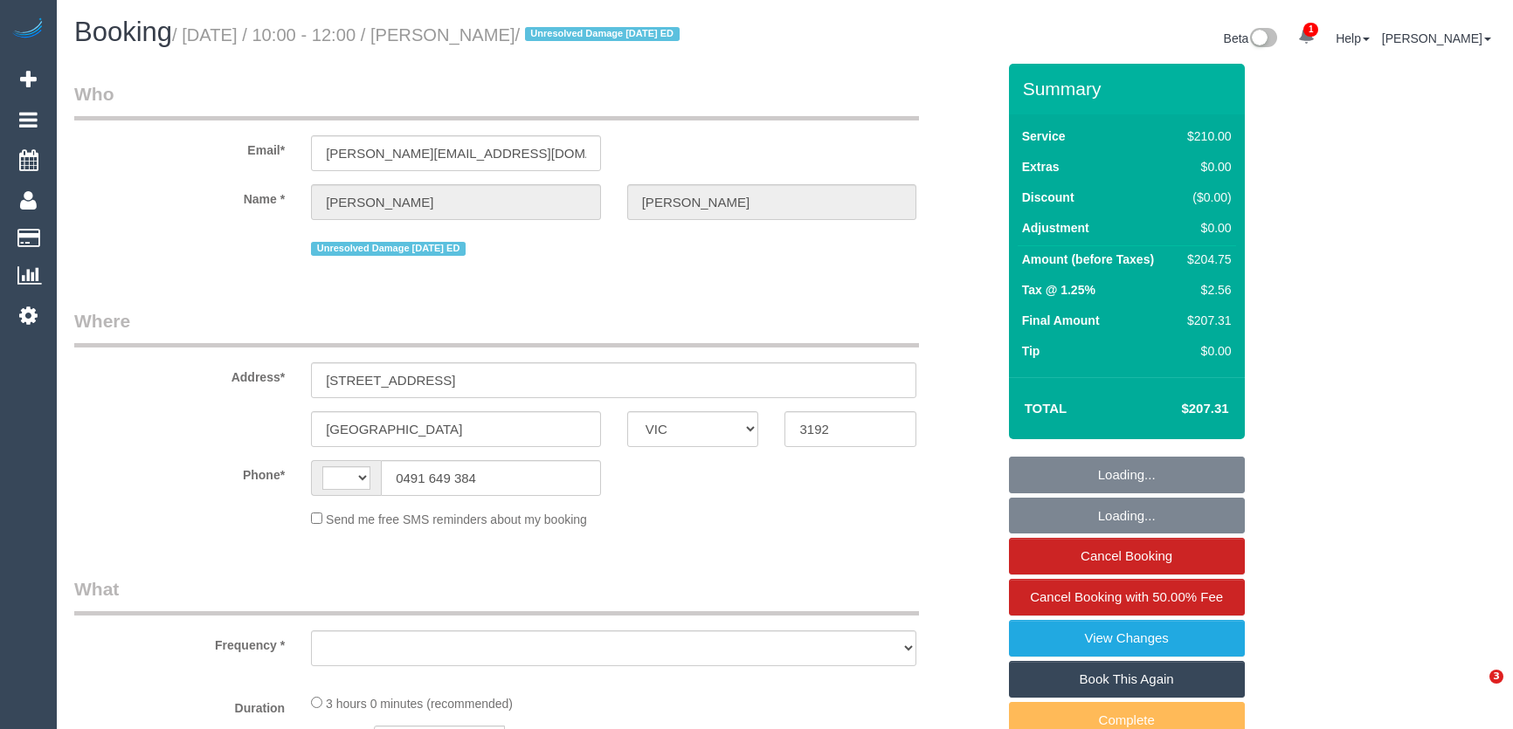
select select "VIC"
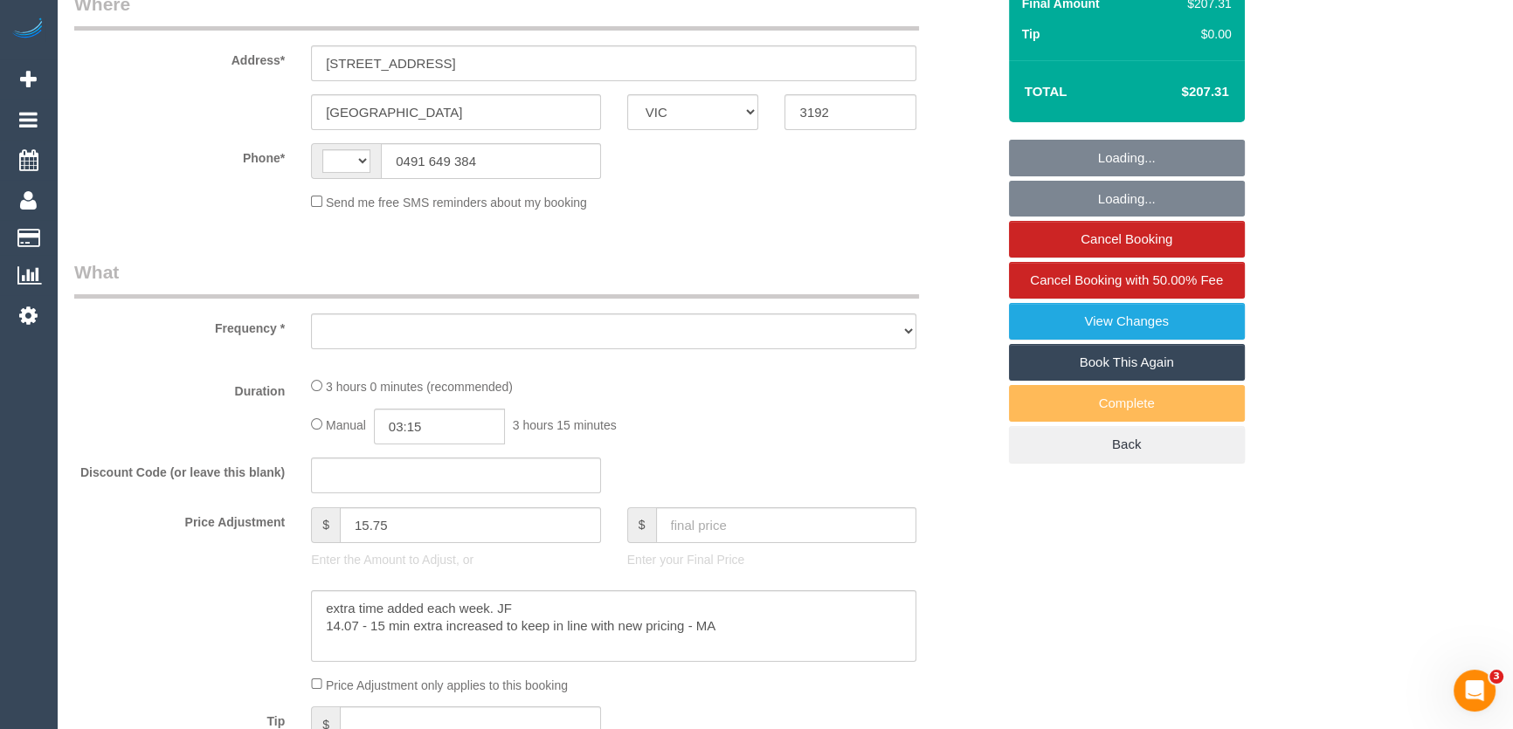
select select "string:stripe-pm_1IEM6i2GScqysDRV5FtTPRrA"
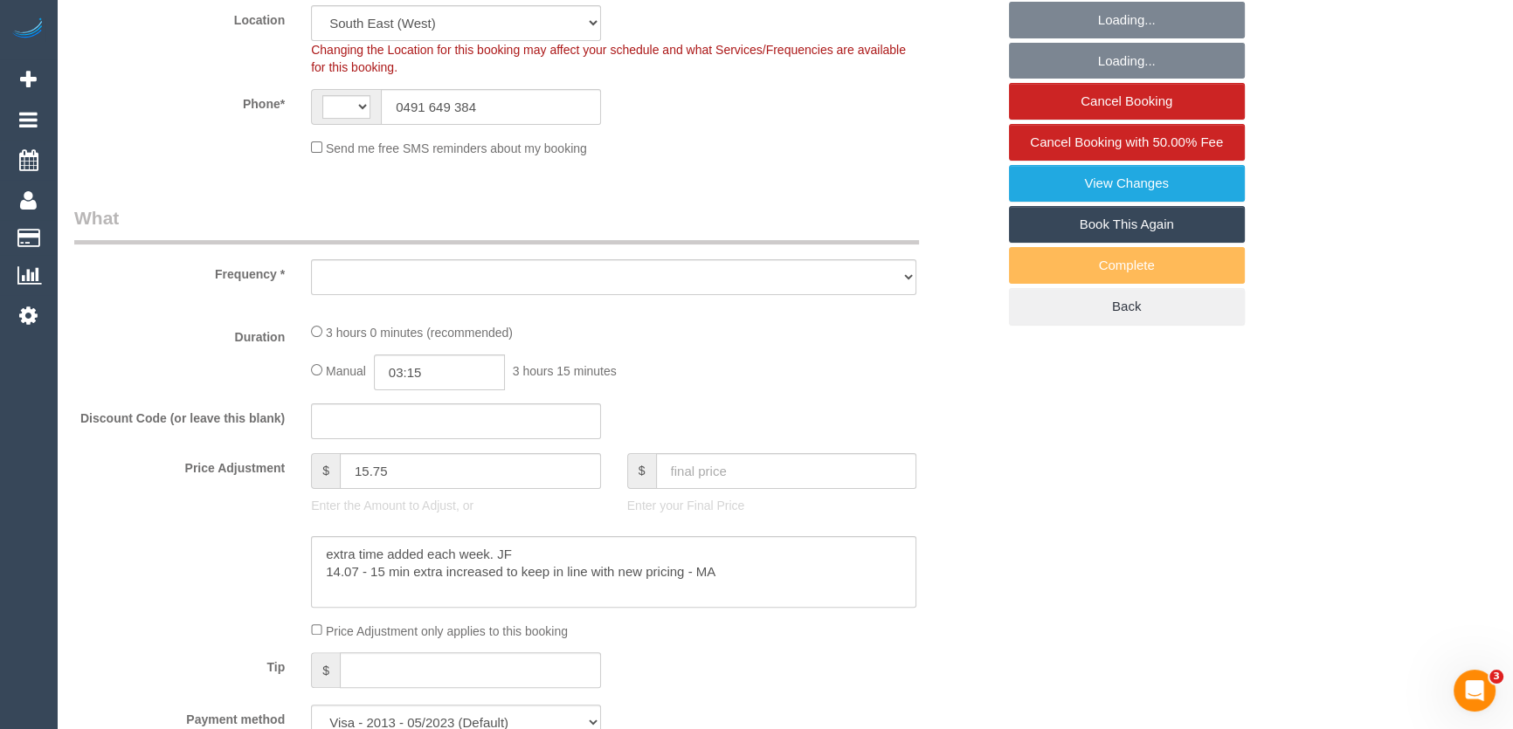
scroll to position [556, 0]
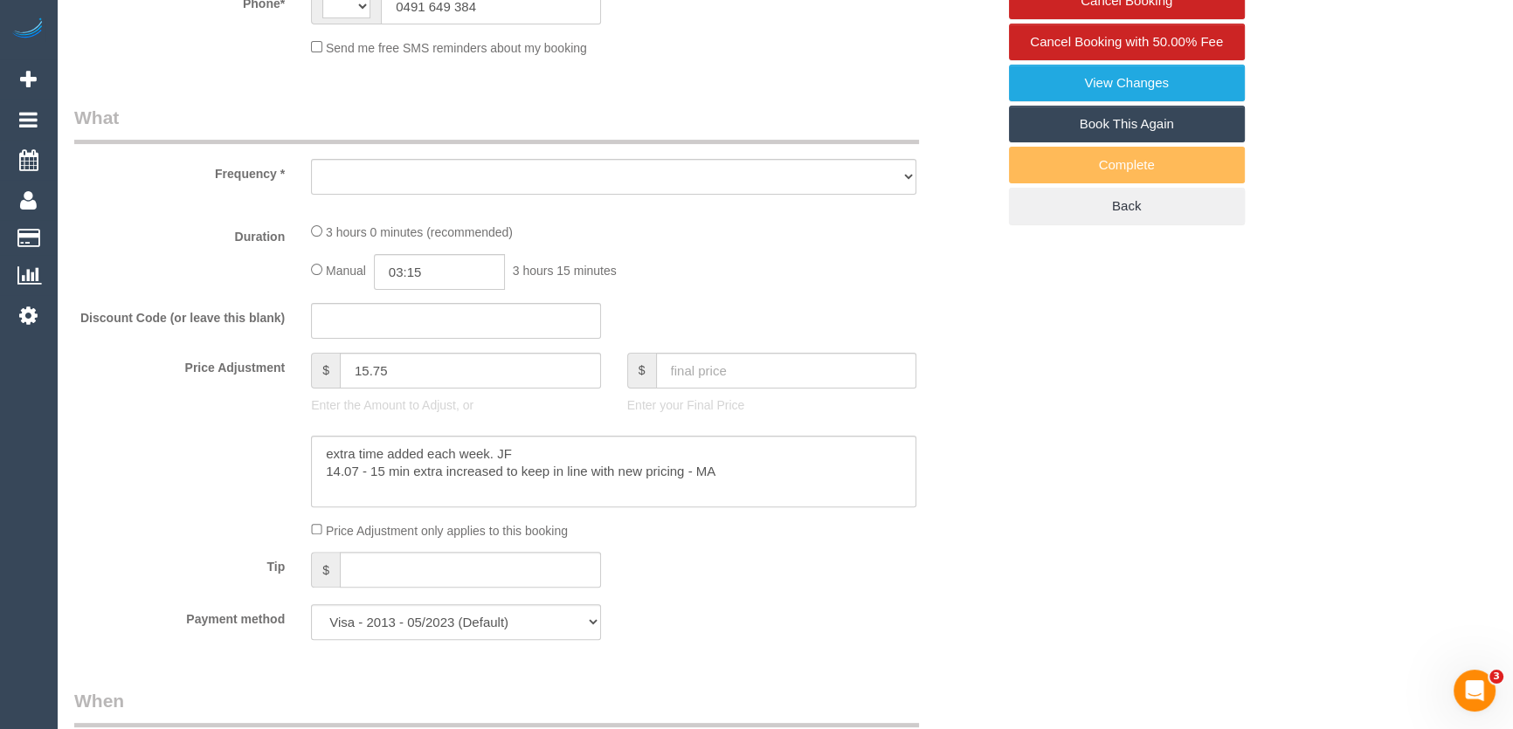
select select "object:359"
select select "string:AU"
select select "180"
select select "number:27"
select select "number:14"
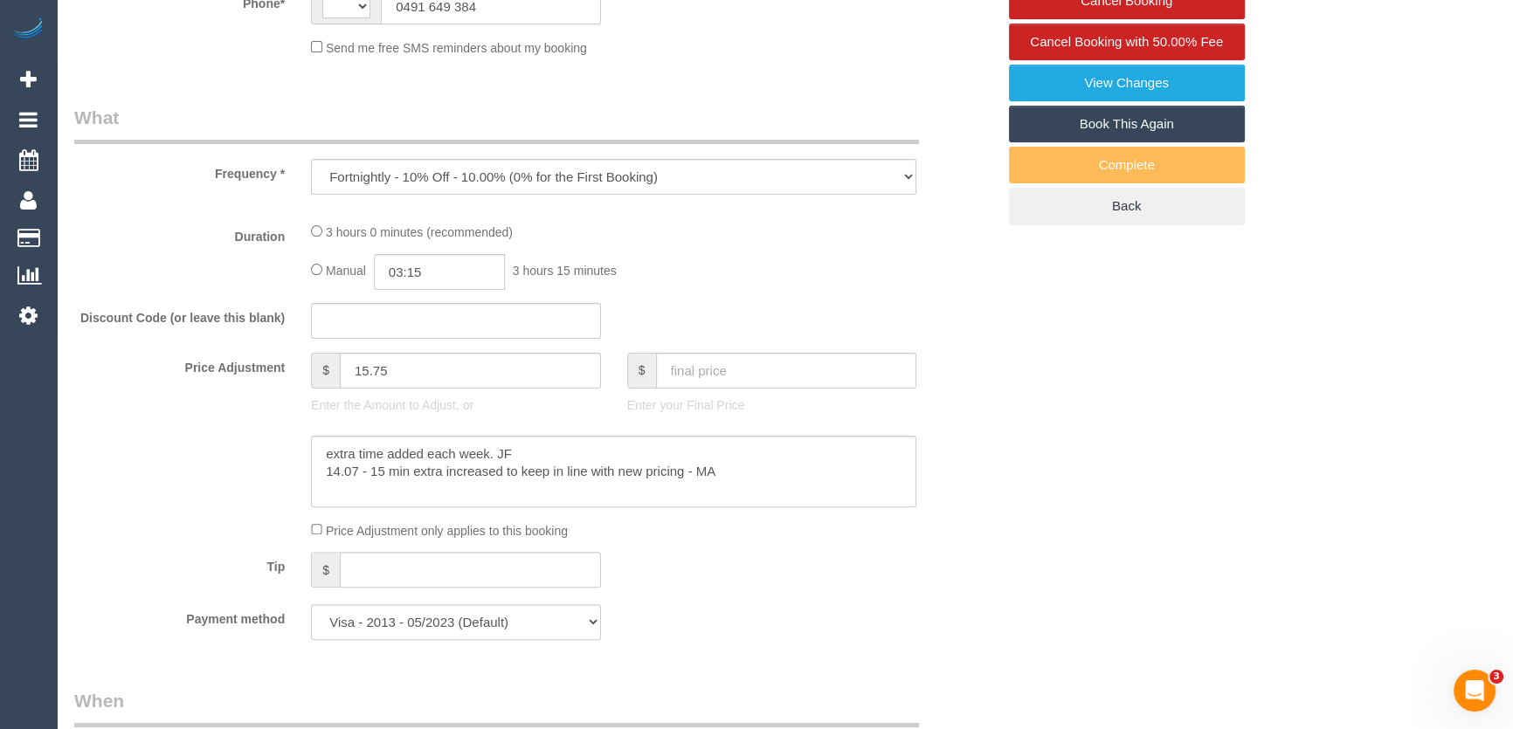
select select "number:19"
select select "number:22"
select select "number:11"
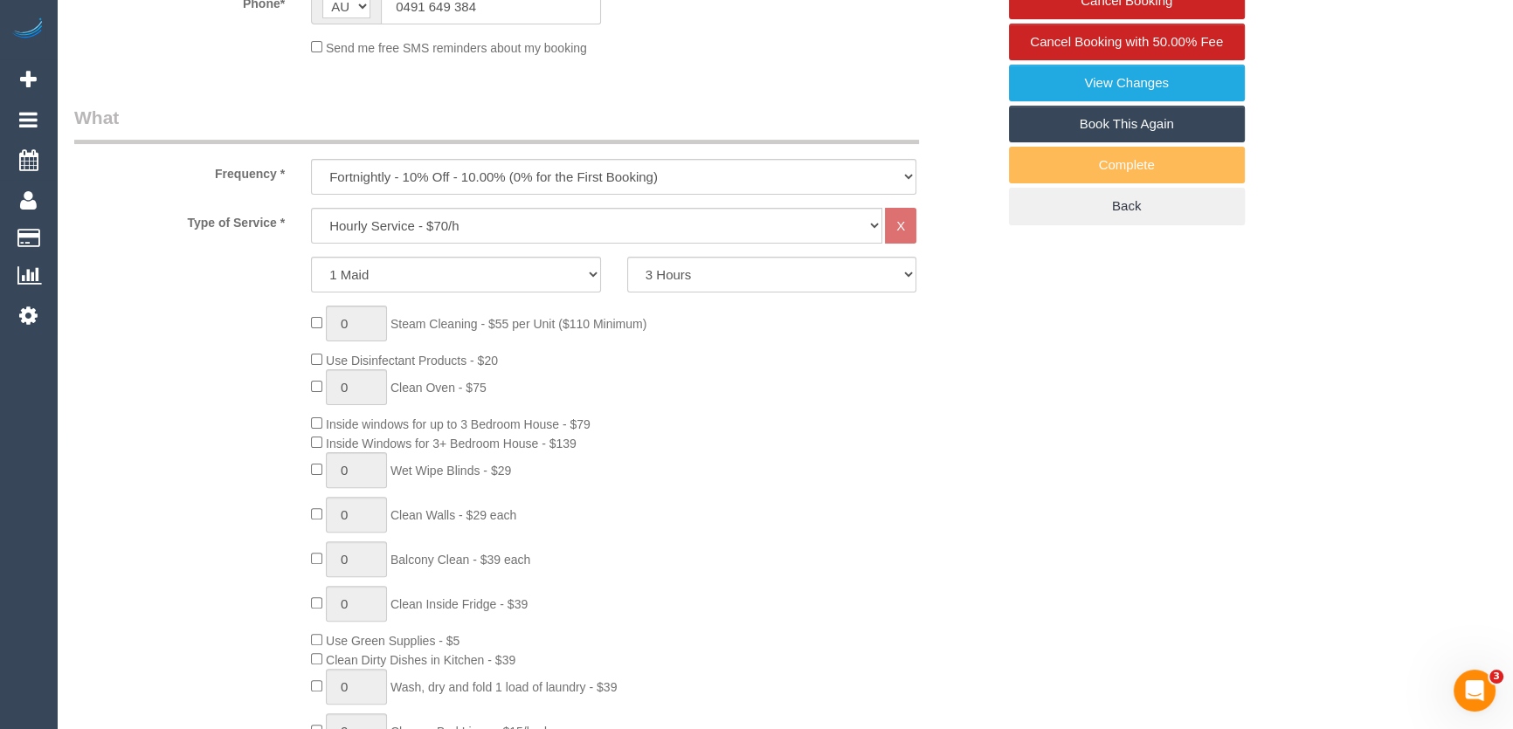
select select "object:1447"
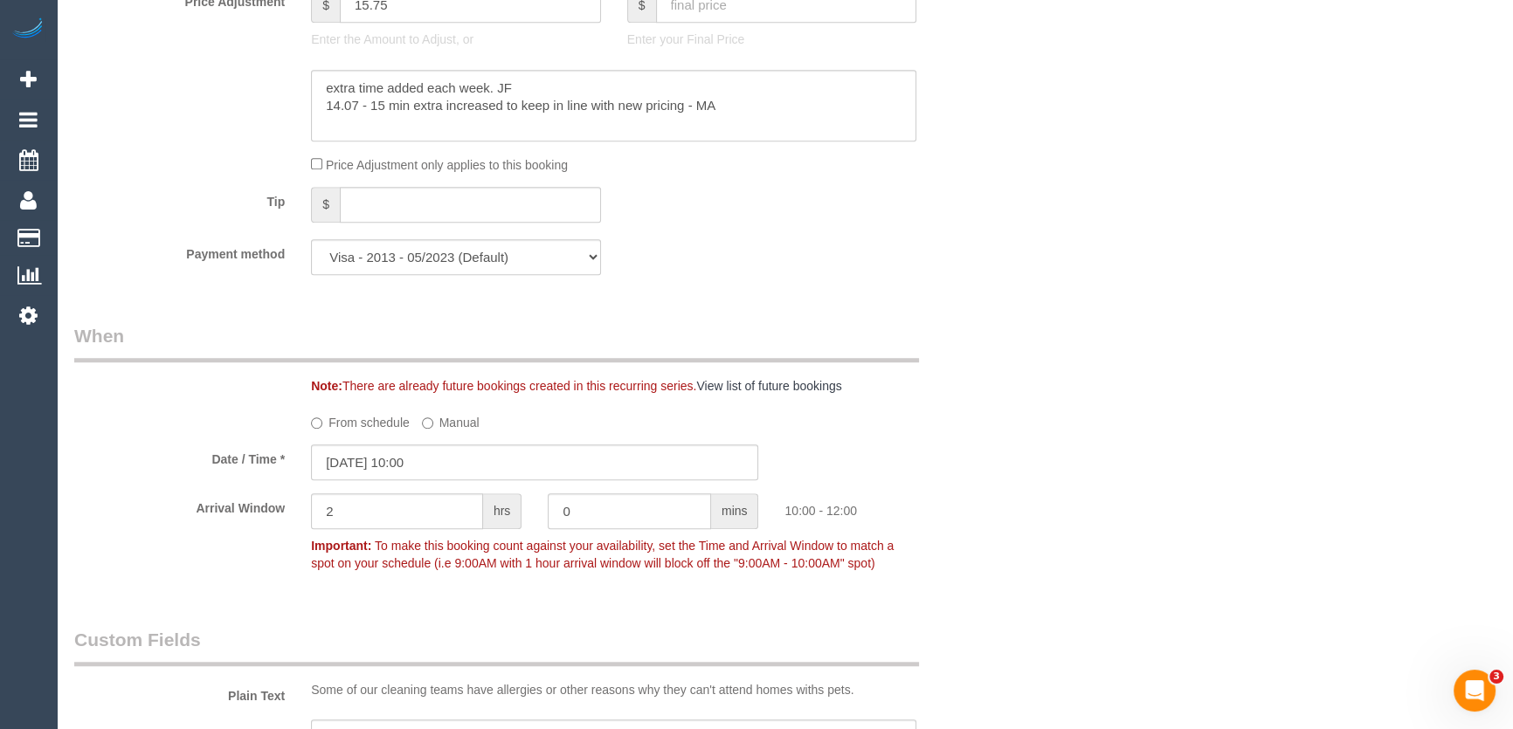
scroll to position [1588, 0]
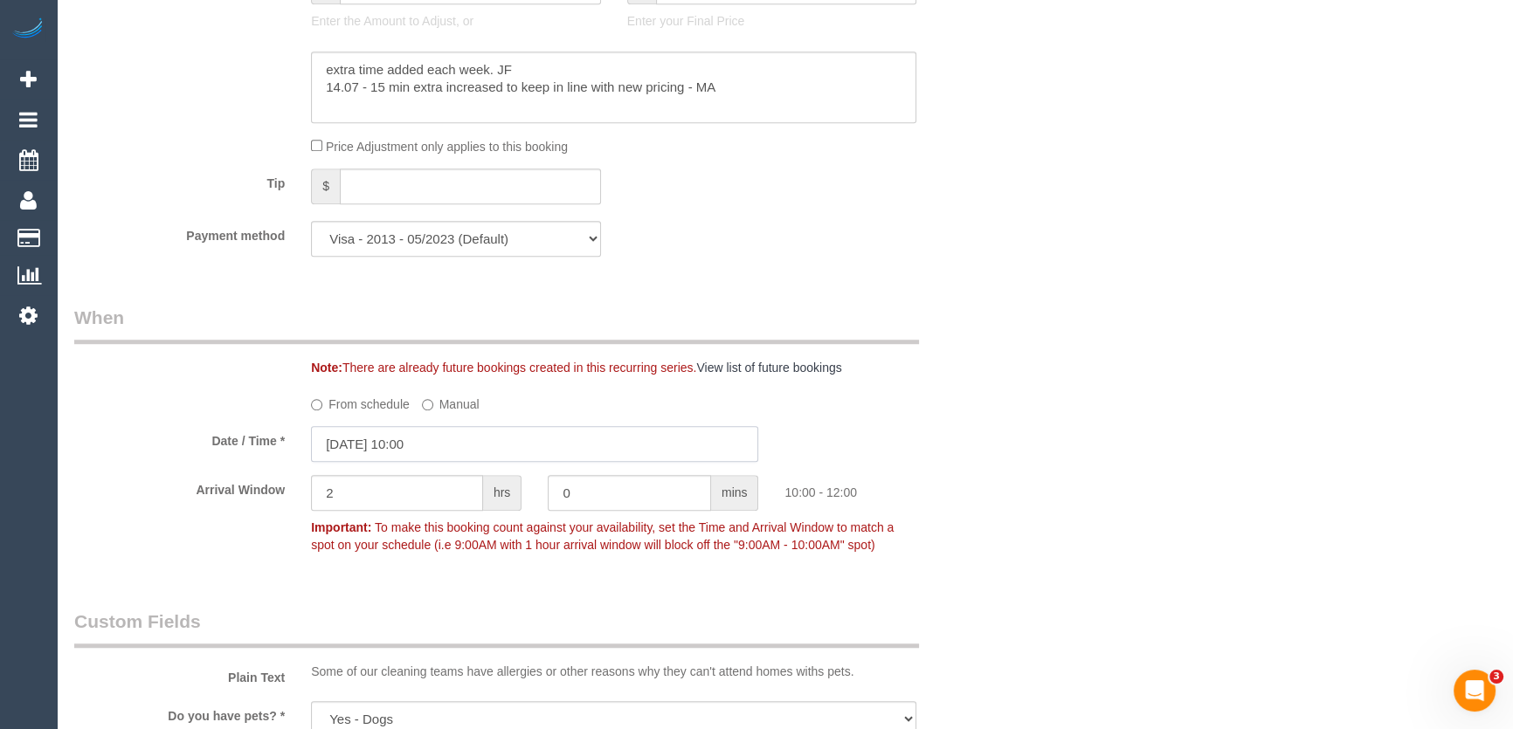
click at [457, 462] on input "[DATE] 10:00" at bounding box center [534, 444] width 447 height 36
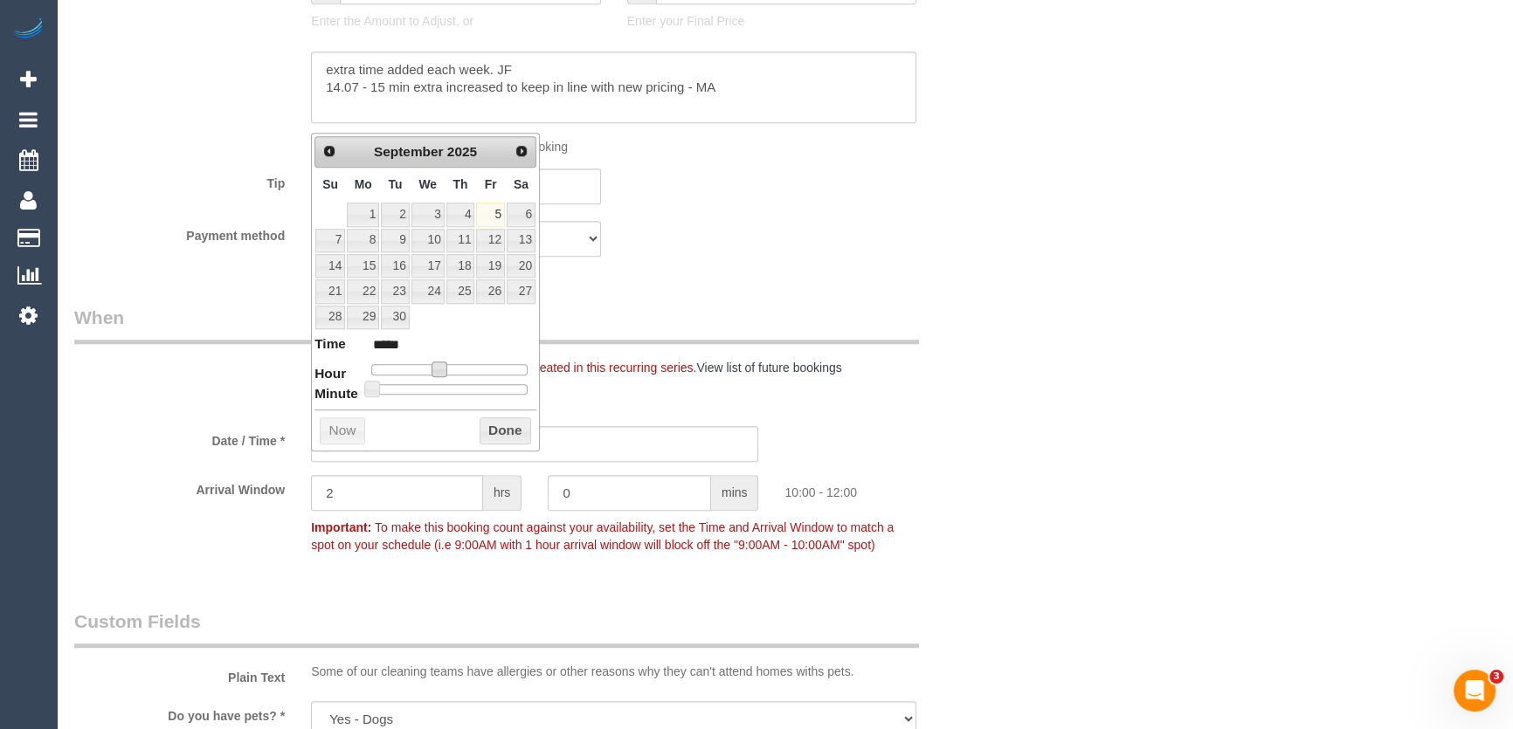
type input "[DATE] 11:00"
type input "*****"
type input "[DATE] 12:00"
type input "*****"
type input "[DATE] 13:00"
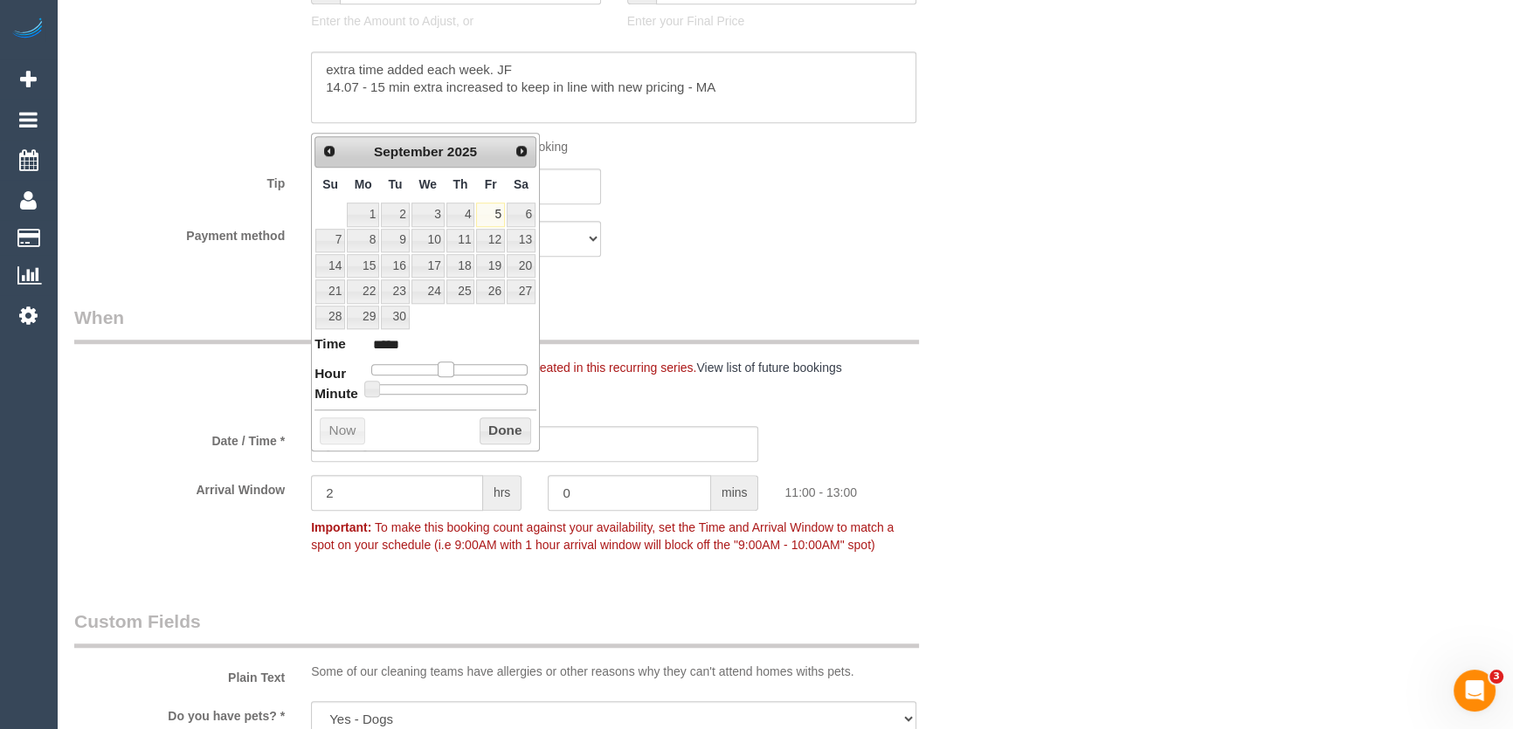
type input "*****"
type input "[DATE] 14:00"
type input "*****"
drag, startPoint x: 437, startPoint y: 367, endPoint x: 466, endPoint y: 362, distance: 30.2
click at [466, 362] on span at bounding box center [466, 370] width 16 height 16
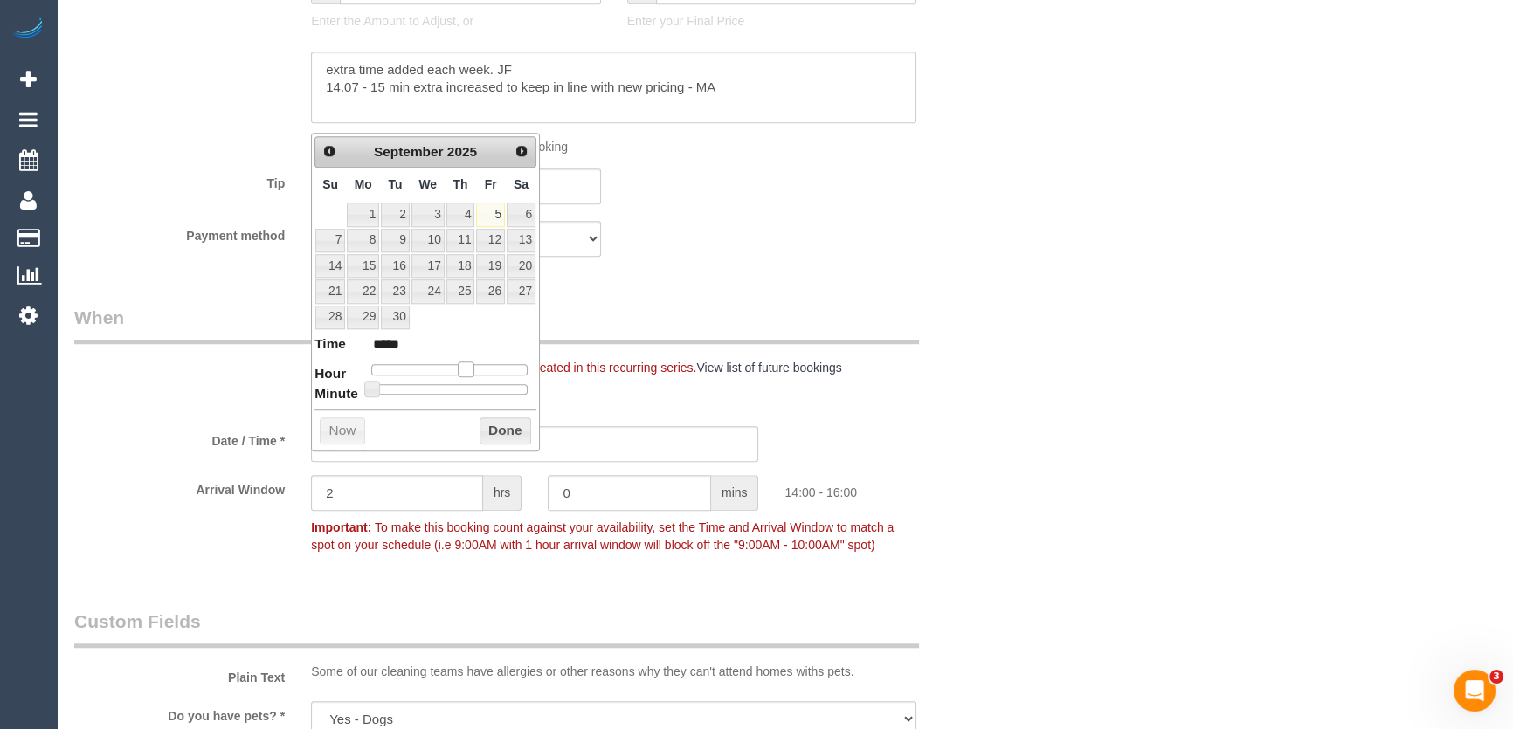
click at [466, 362] on span at bounding box center [466, 370] width 16 height 16
click at [371, 390] on span at bounding box center [372, 389] width 16 height 16
type input "[DATE] 14:05"
type input "*****"
type input "[DATE] 14:10"
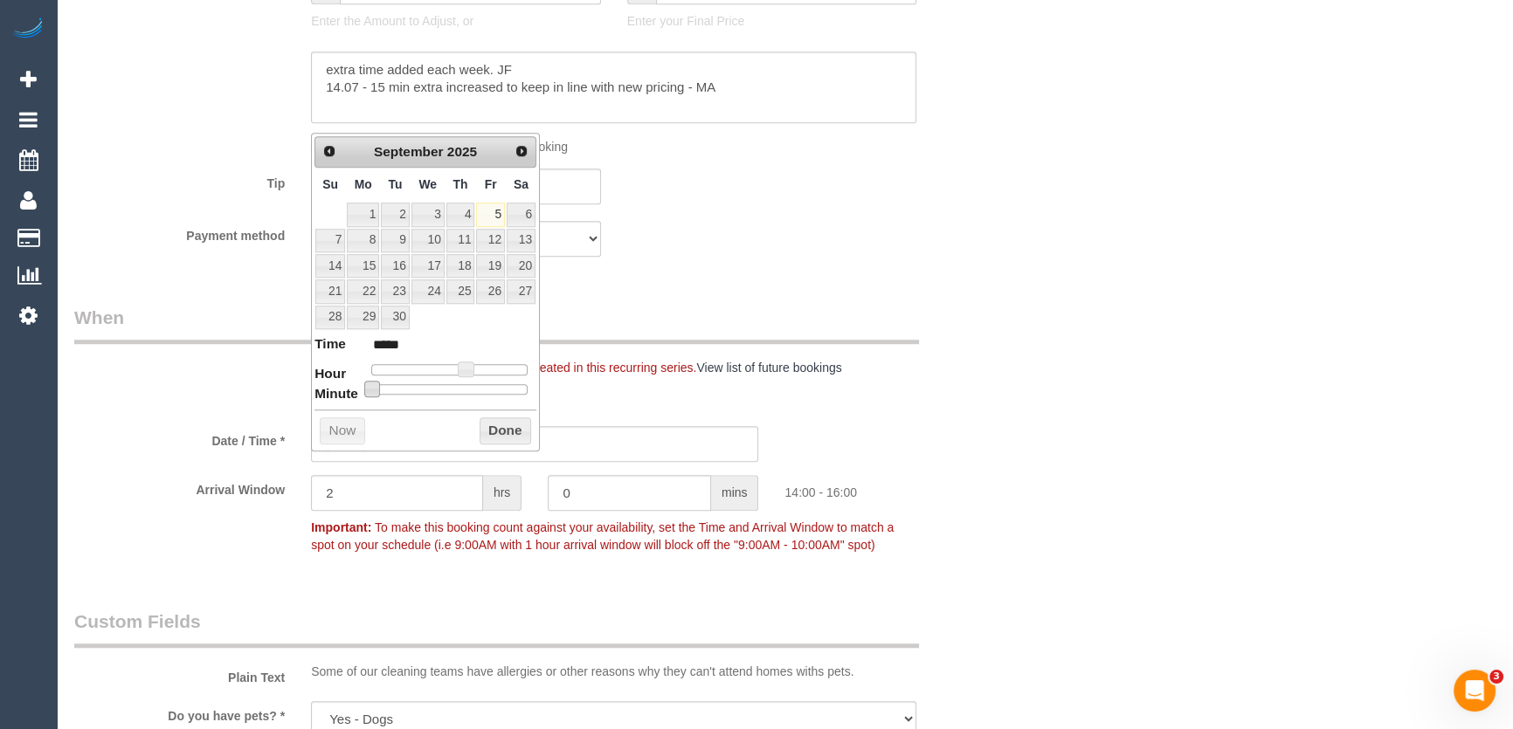
type input "*****"
type input "[DATE] 14:15"
type input "*****"
type input "[DATE] 14:20"
type input "*****"
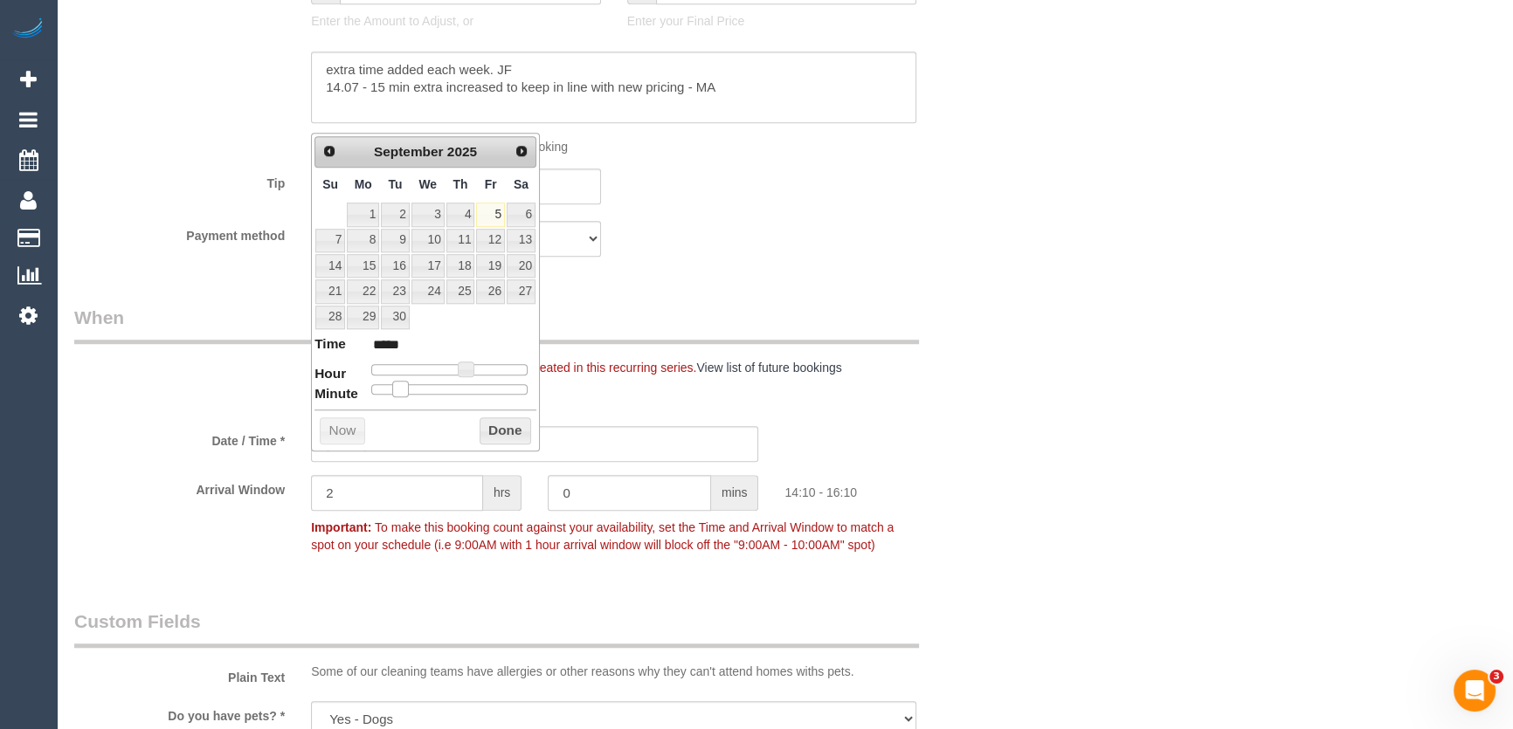
type input "[DATE] 14:25"
type input "*****"
type input "[DATE] 14:30"
type input "*****"
drag, startPoint x: 384, startPoint y: 388, endPoint x: 462, endPoint y: 390, distance: 77.8
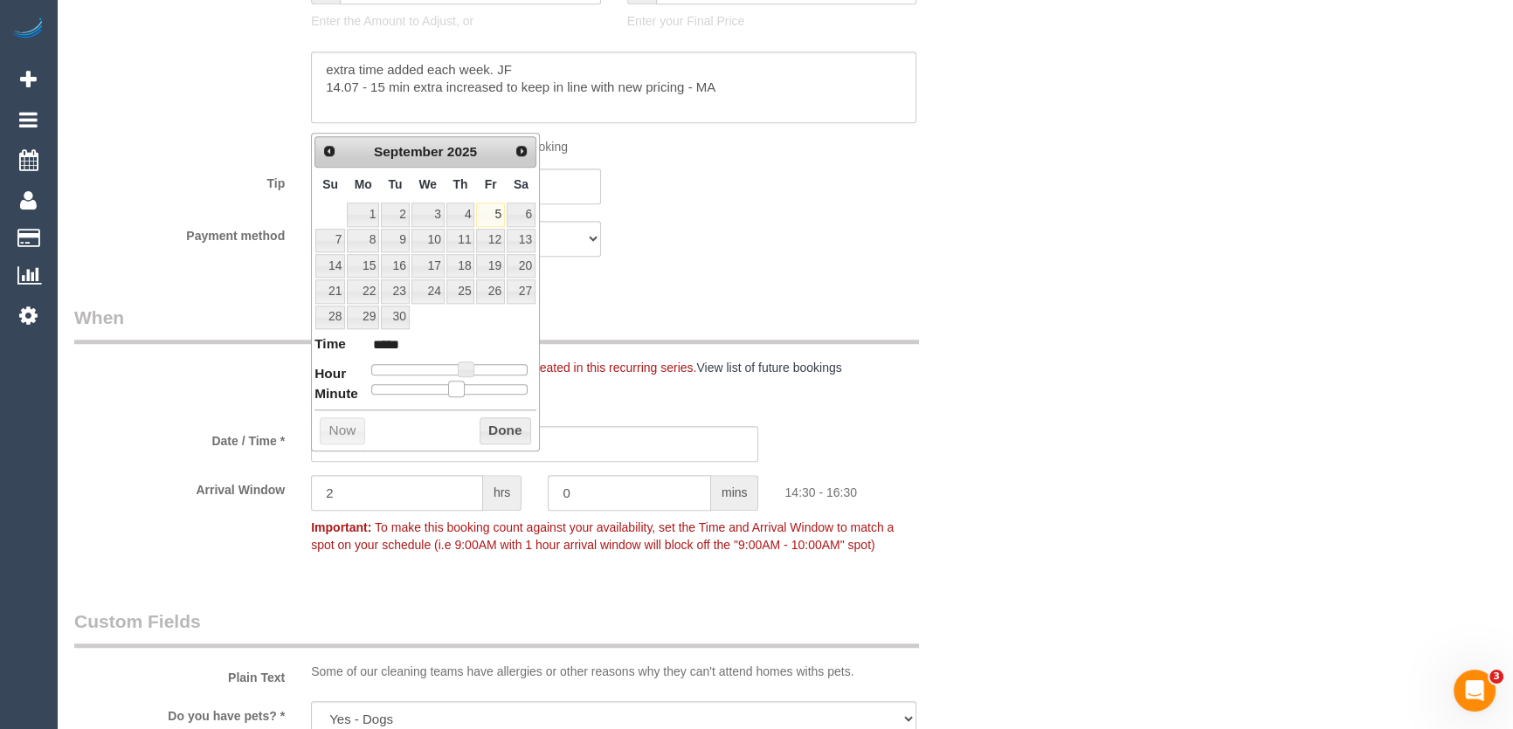
click at [461, 390] on div at bounding box center [449, 389] width 156 height 10
click at [463, 389] on span at bounding box center [456, 389] width 16 height 16
click at [663, 302] on div "Who Email* [PERSON_NAME][EMAIL_ADDRESS][DOMAIN_NAME] Name * [PERSON_NAME] Unres…" at bounding box center [535, 531] width 948 height 4111
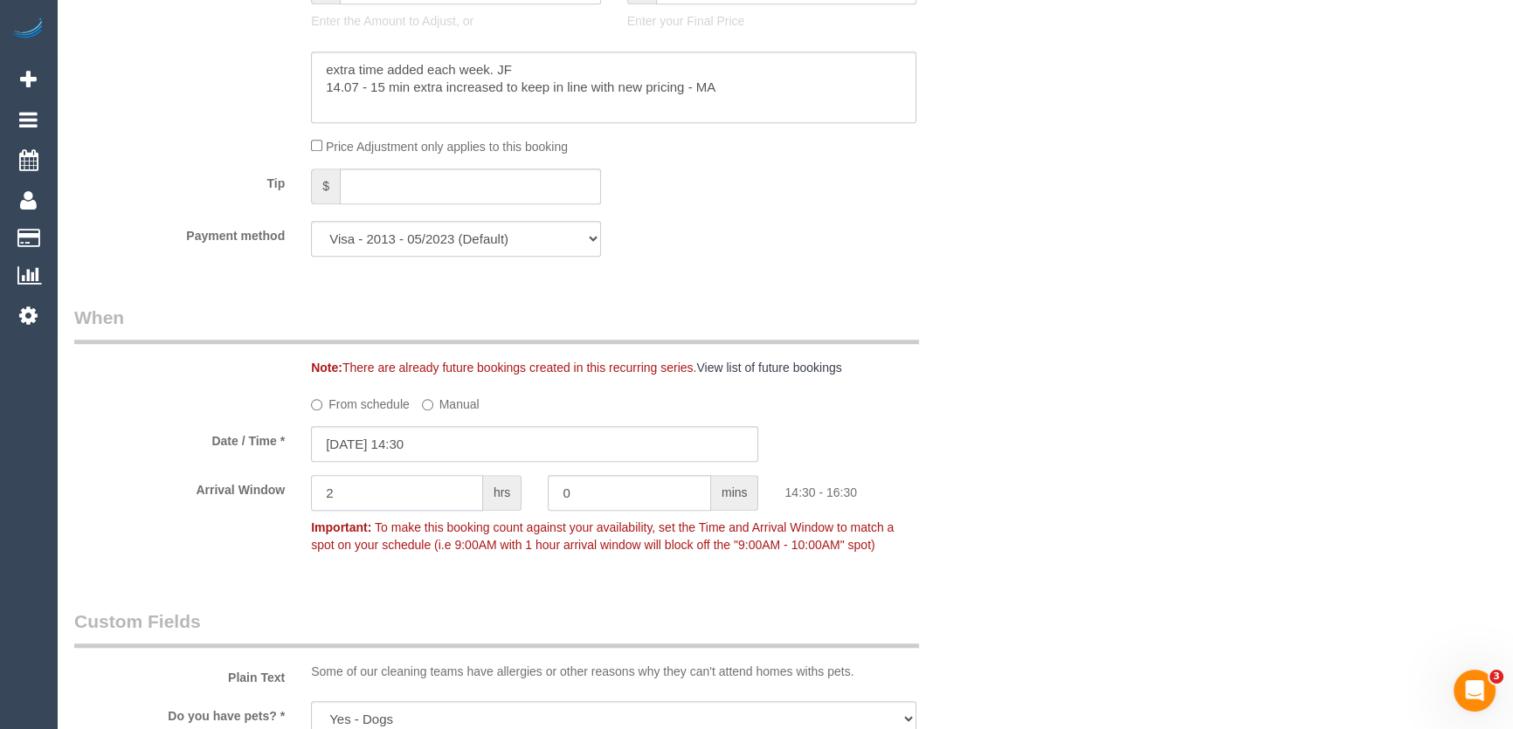
click at [391, 511] on input "2" at bounding box center [397, 493] width 172 height 36
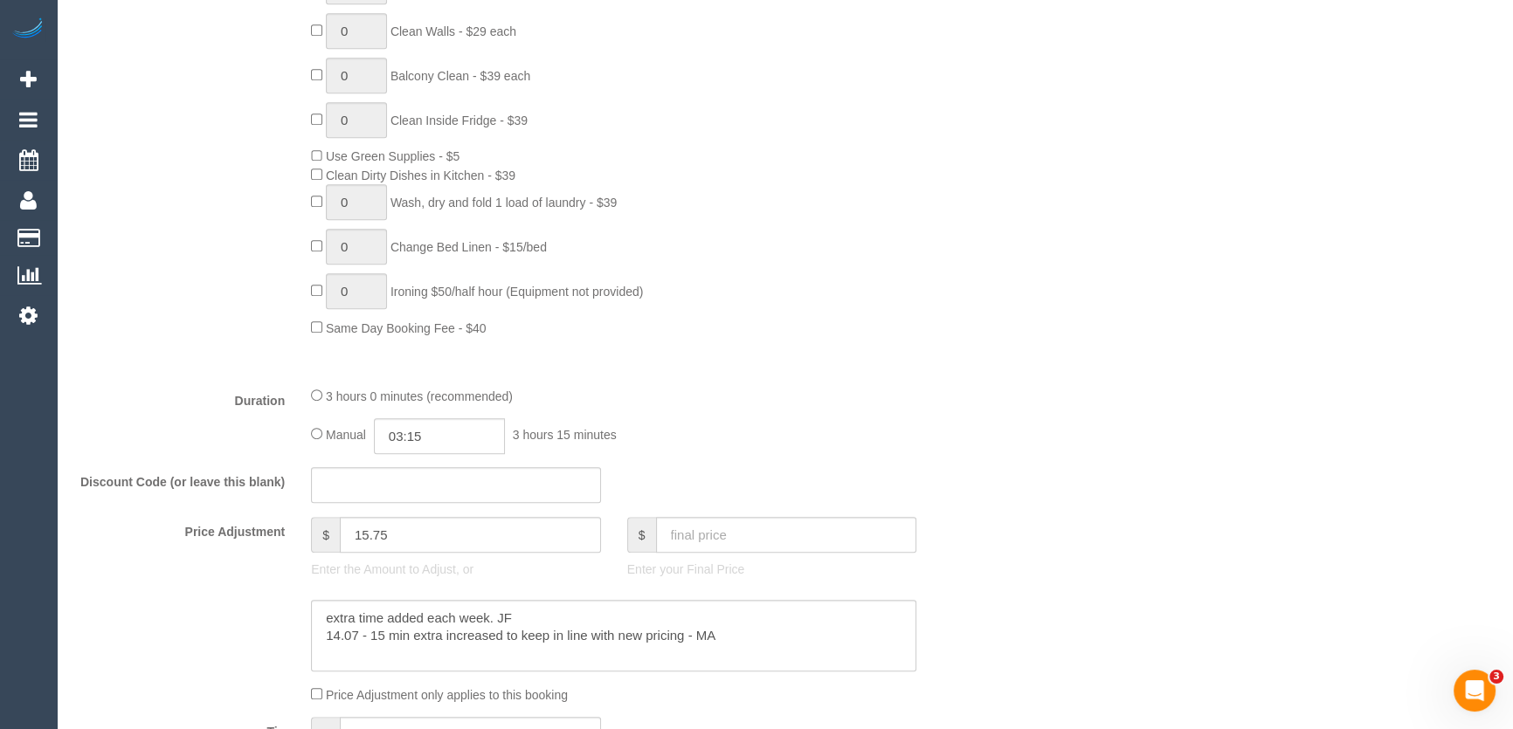
scroll to position [1032, 0]
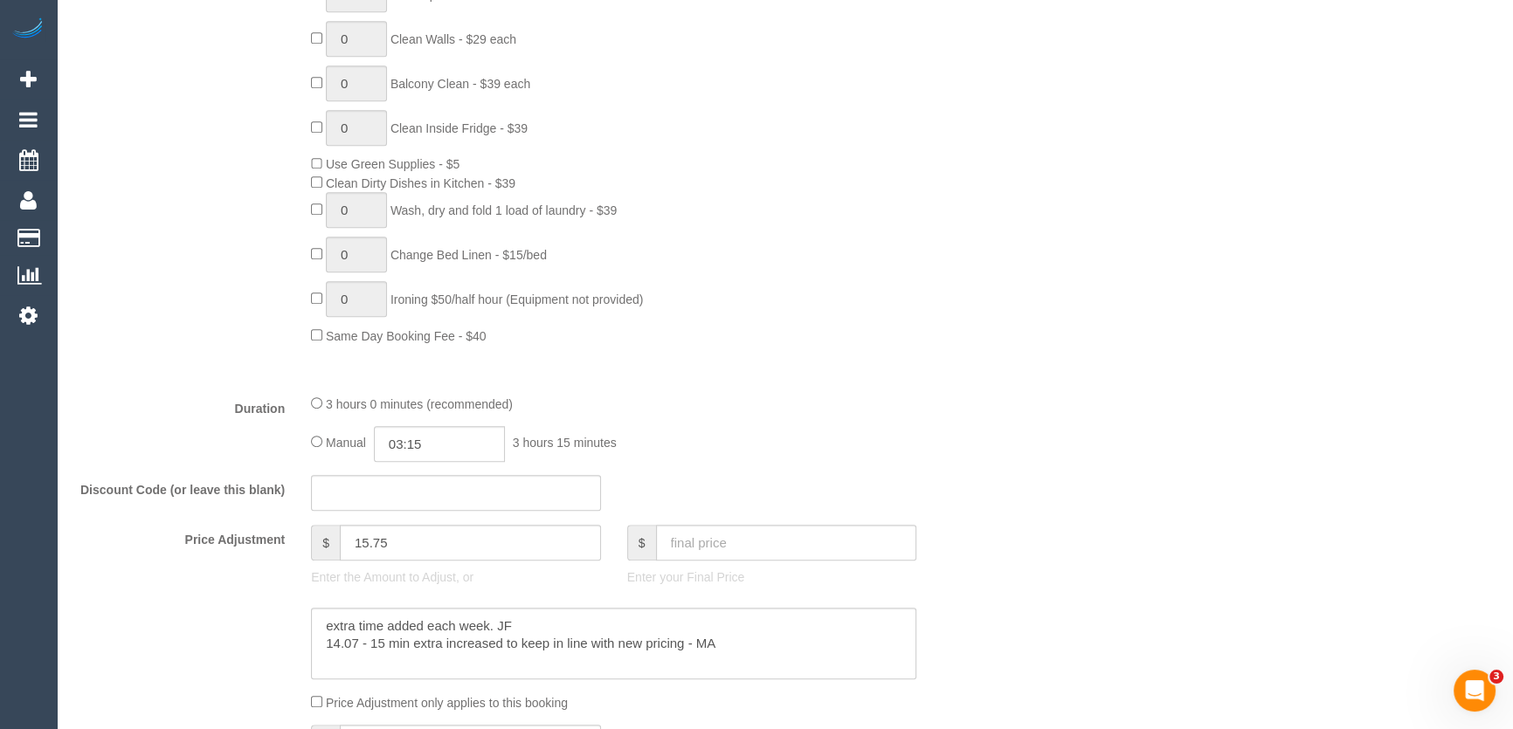
type input "1"
click at [446, 462] on input "03:15" at bounding box center [439, 444] width 131 height 36
click at [412, 558] on li "01:30" at bounding box center [421, 567] width 78 height 23
click at [443, 462] on input "01:30" at bounding box center [439, 444] width 131 height 36
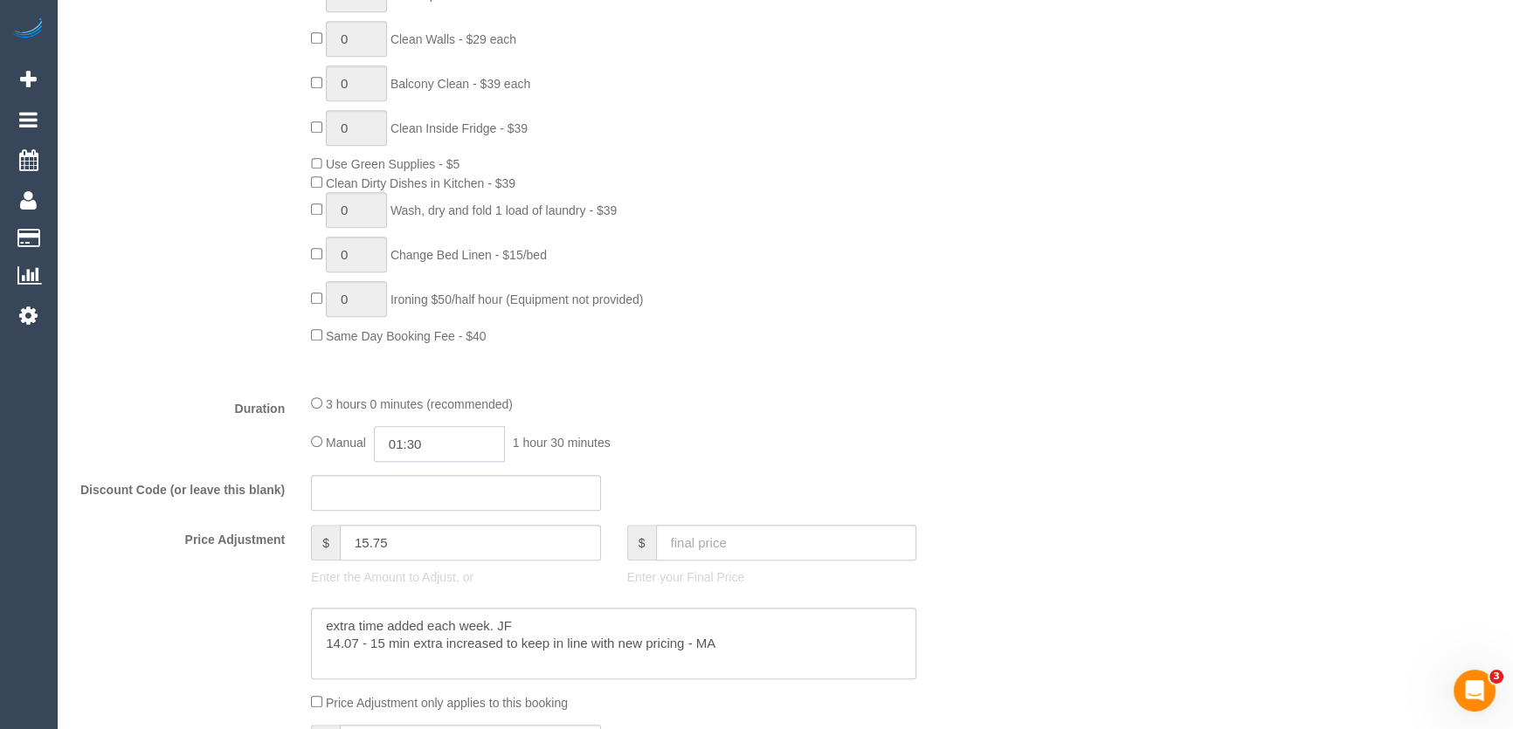
scroll to position [45, 0]
type input "01:40"
click at [726, 443] on div "3 hours 0 minutes (recommended) Manual 01:40 1 hour 40 minutes" at bounding box center [614, 428] width 632 height 68
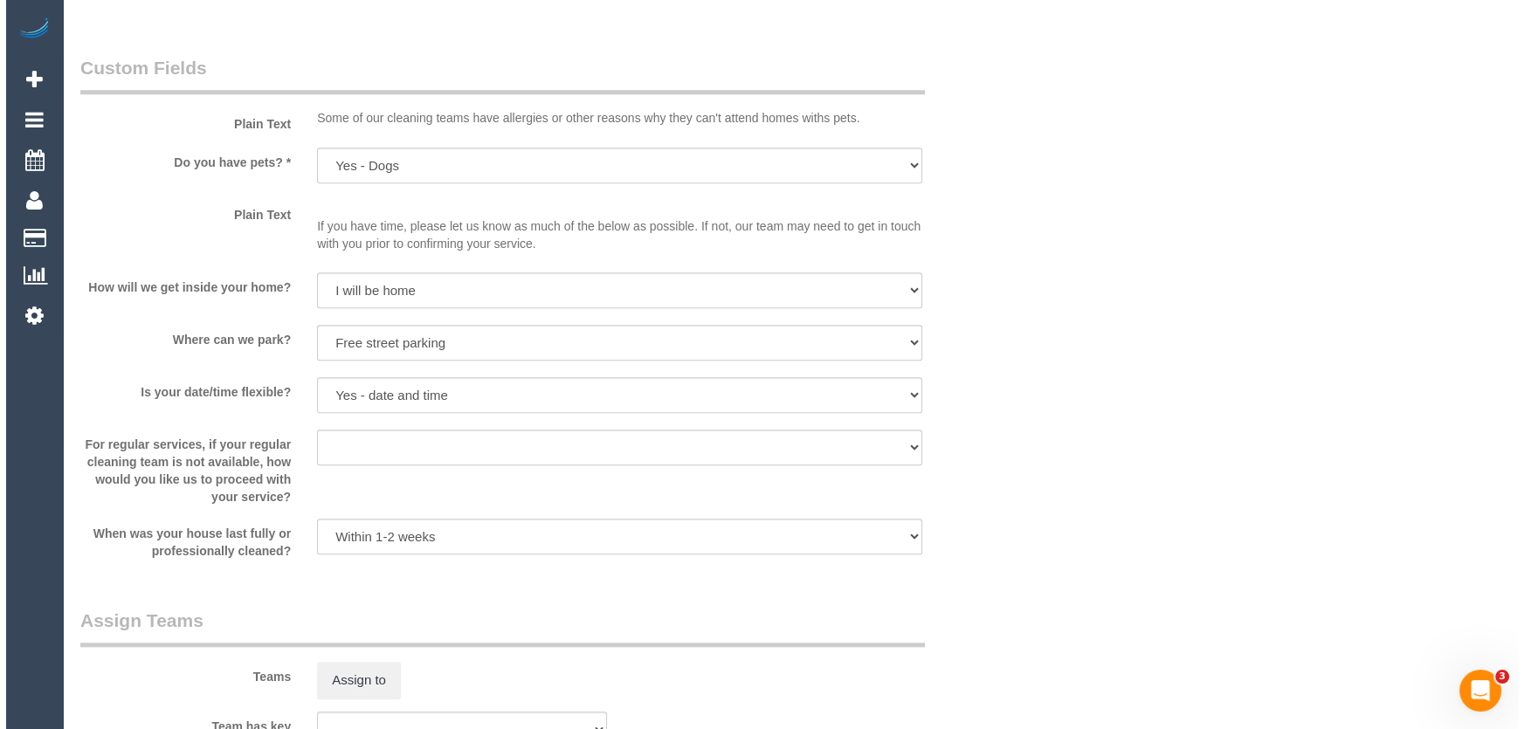
scroll to position [2382, 0]
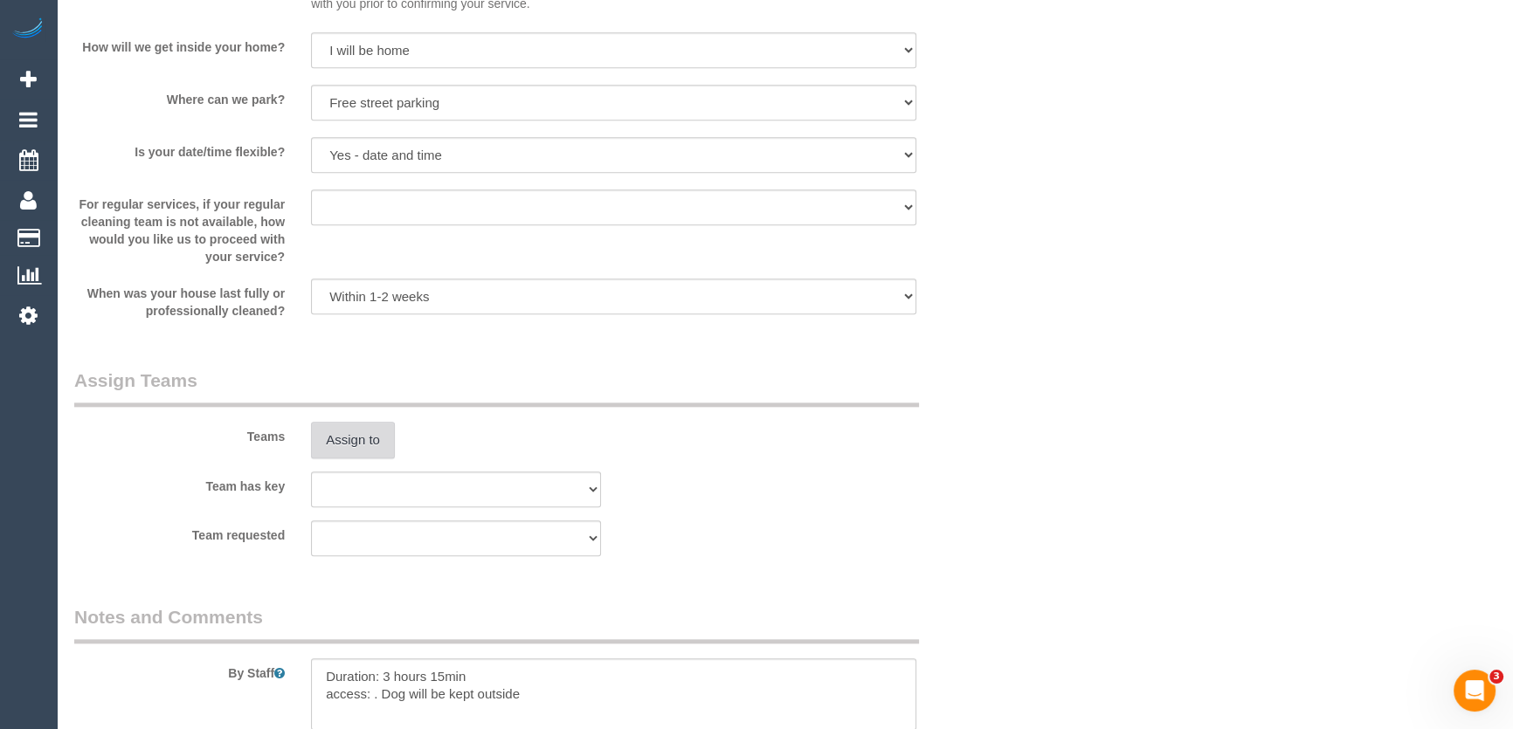
click at [370, 459] on button "Assign to" at bounding box center [353, 440] width 84 height 37
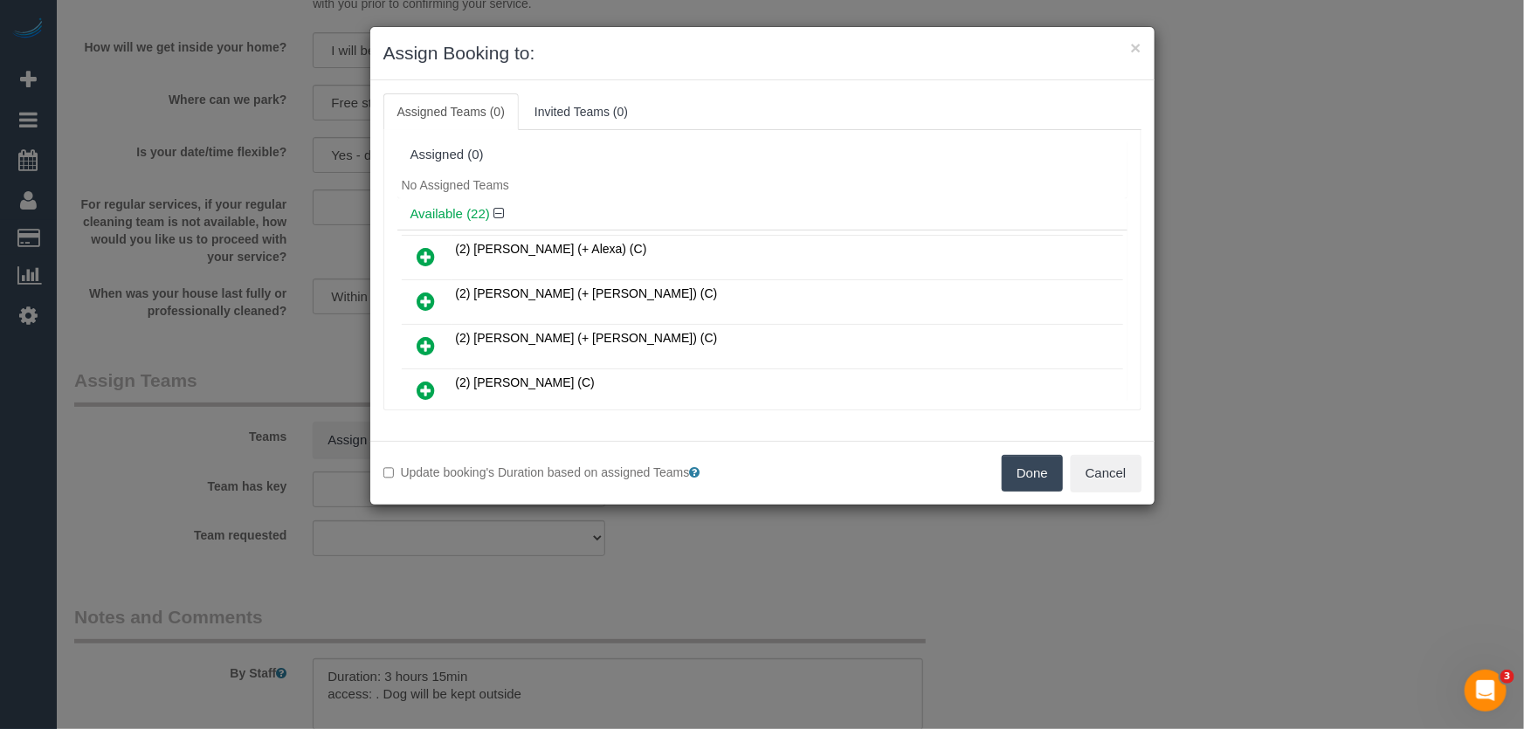
scroll to position [853, 0]
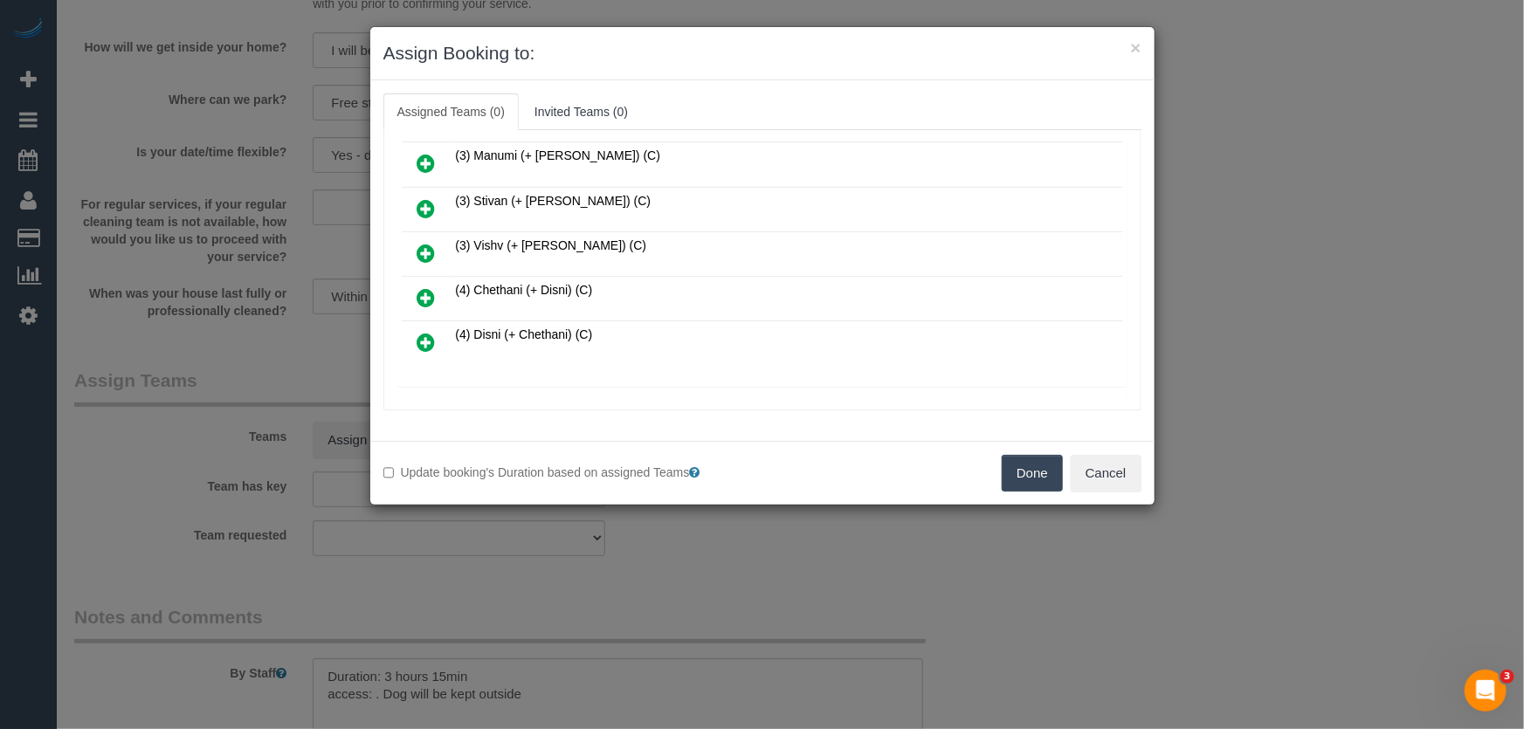
click at [426, 287] on icon at bounding box center [427, 297] width 18 height 21
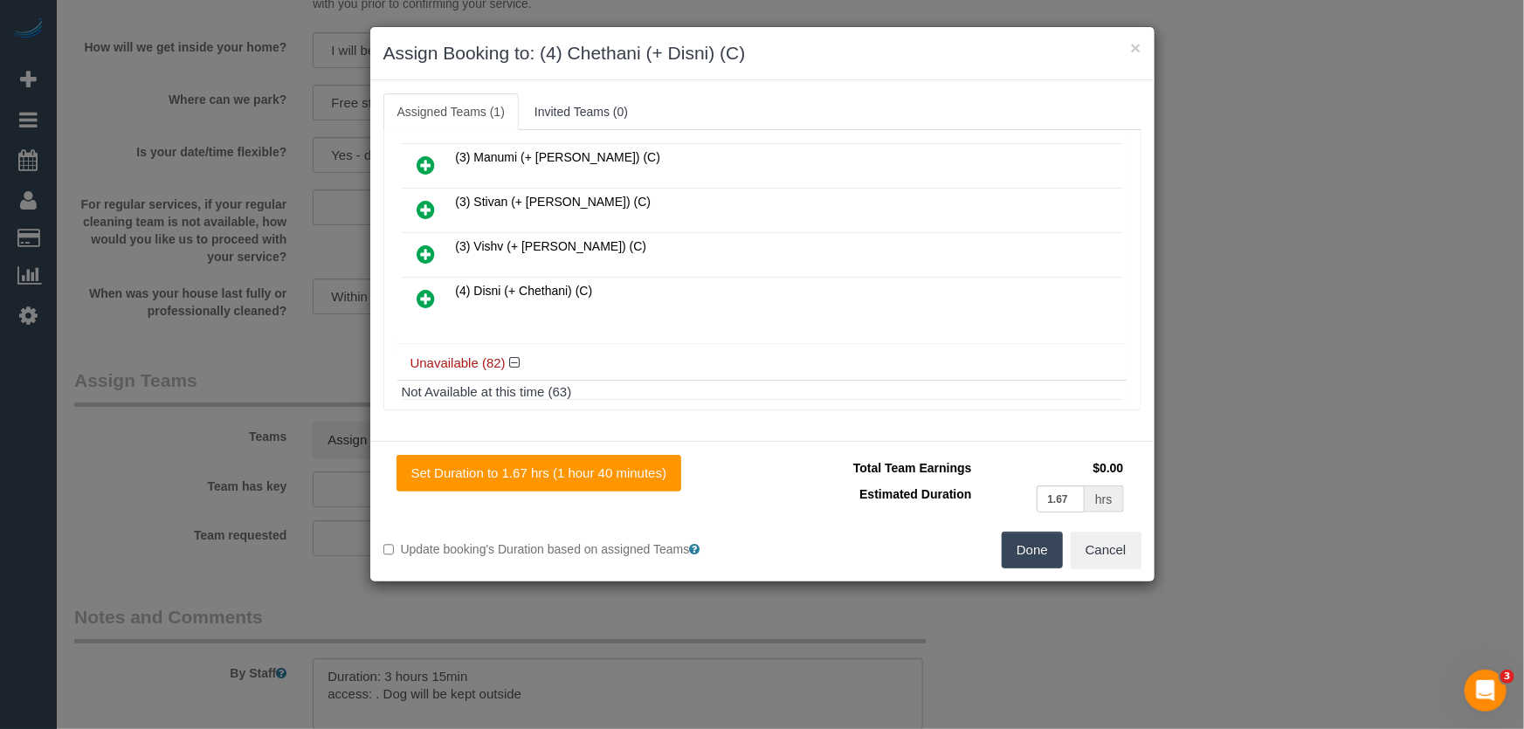
click at [430, 288] on icon at bounding box center [427, 298] width 18 height 21
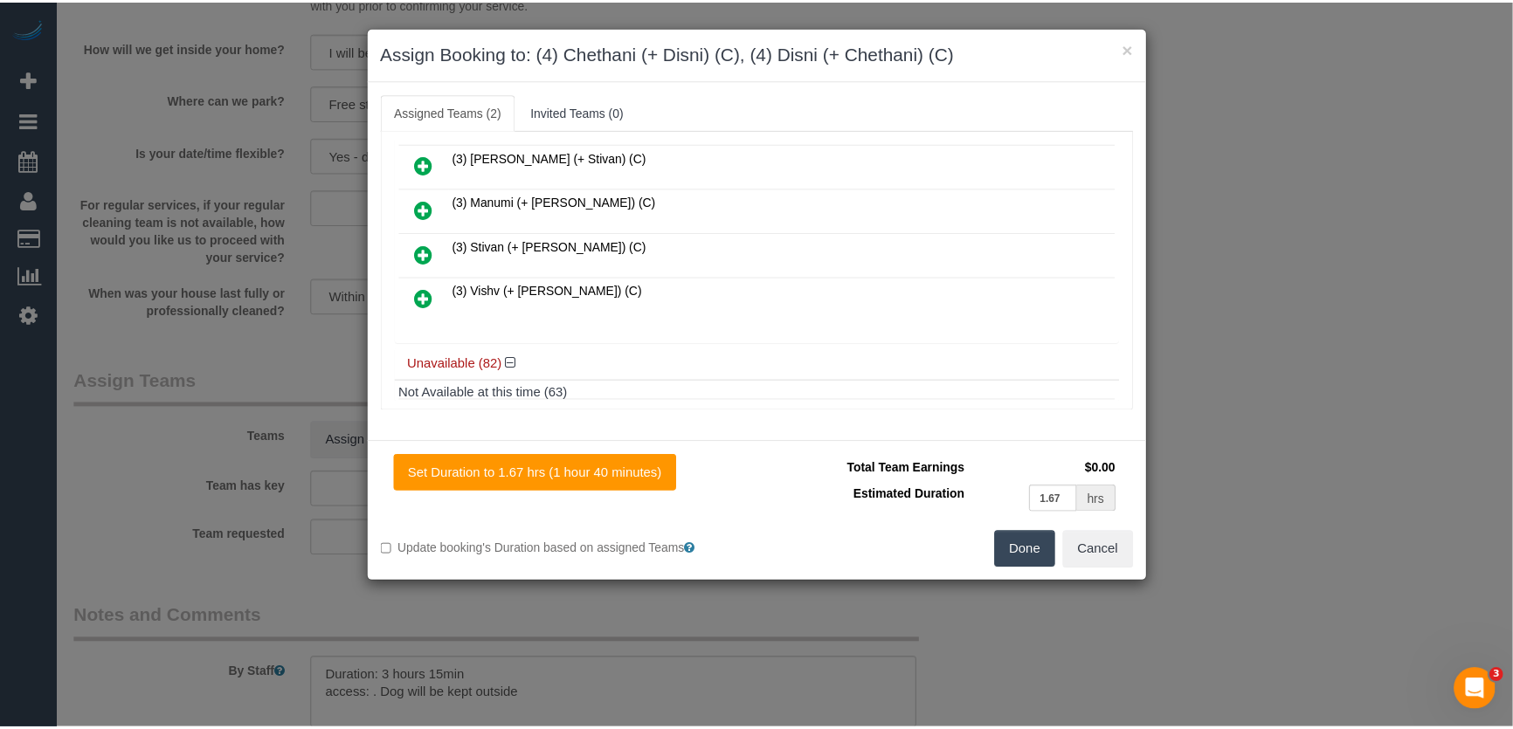
scroll to position [937, 0]
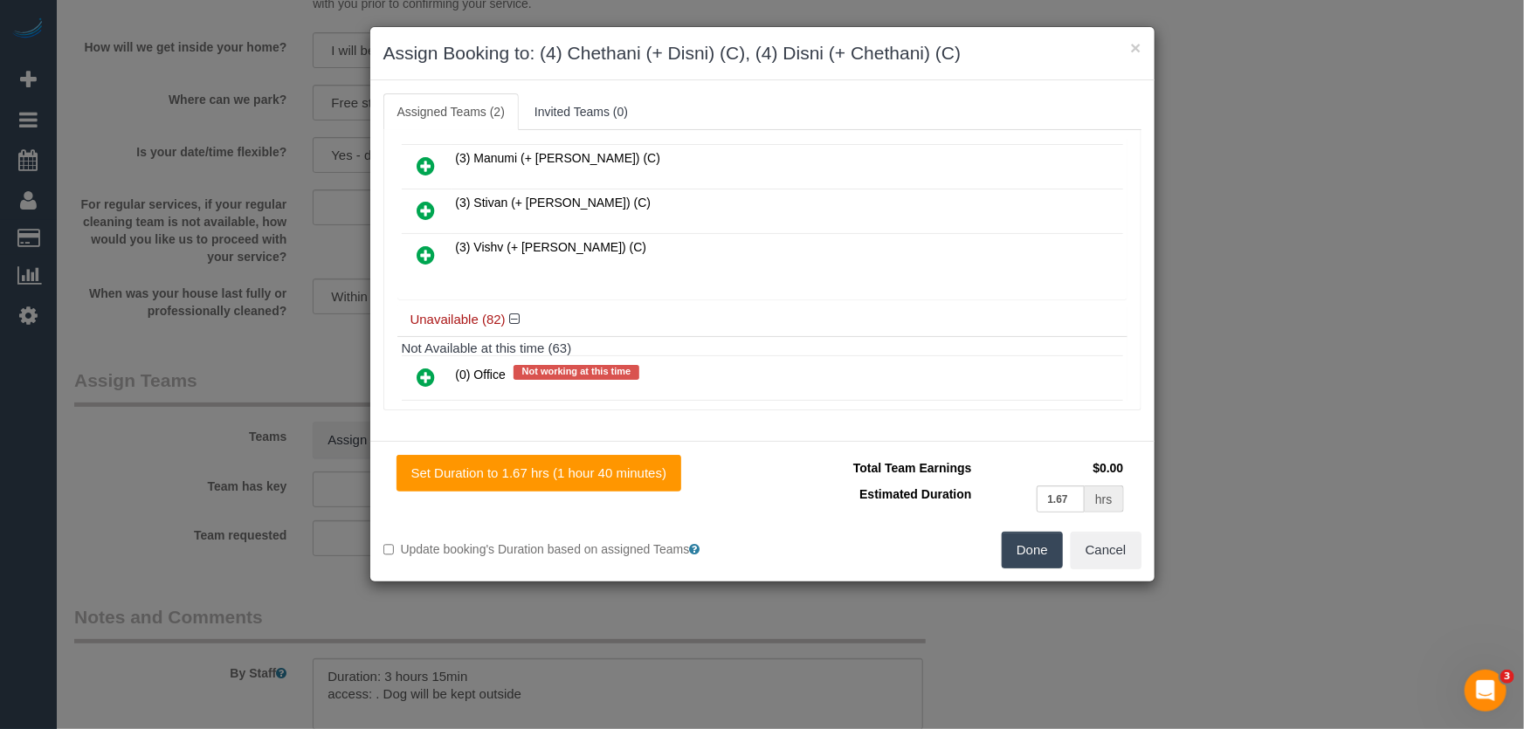
click at [1040, 553] on button "Done" at bounding box center [1032, 550] width 61 height 37
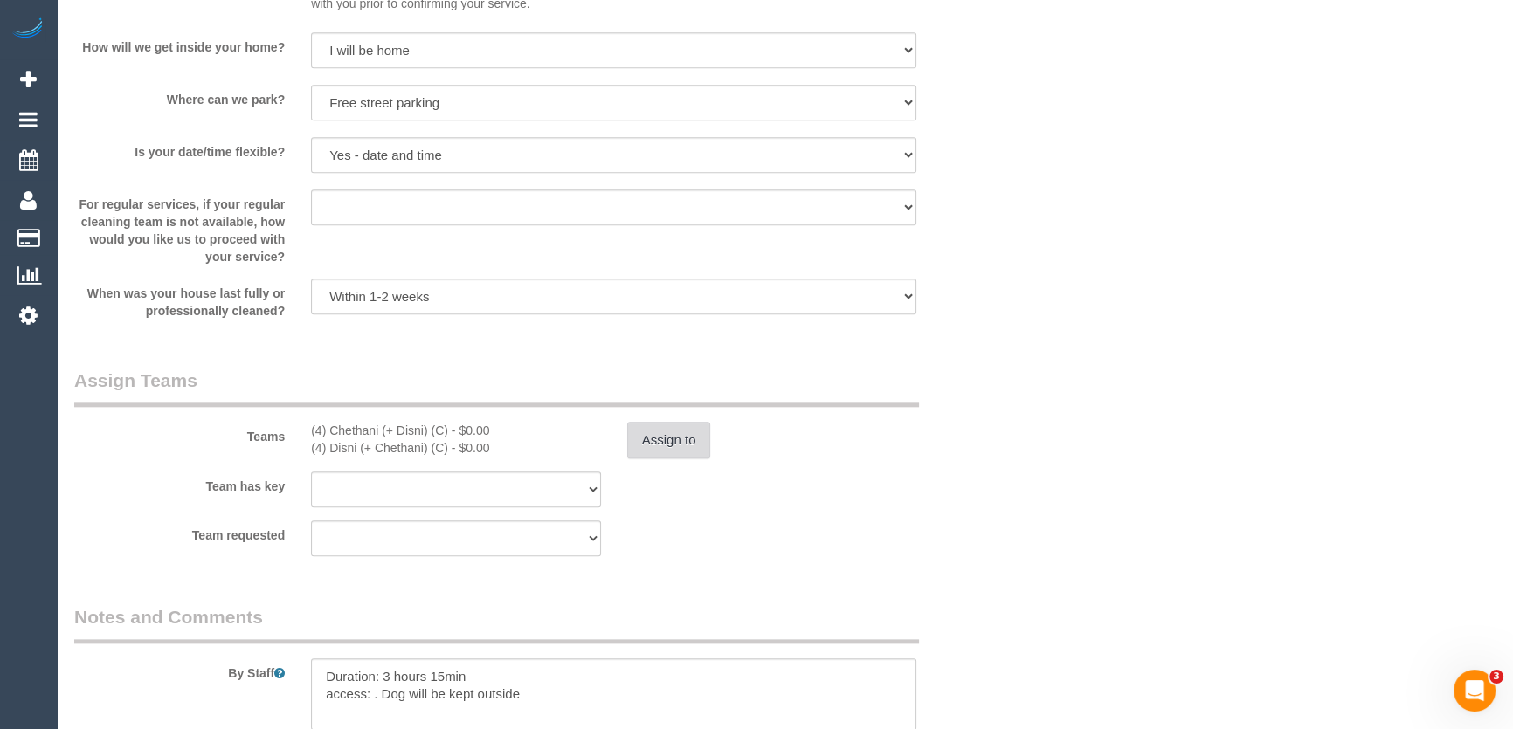
click at [680, 459] on button "Assign to" at bounding box center [669, 440] width 84 height 37
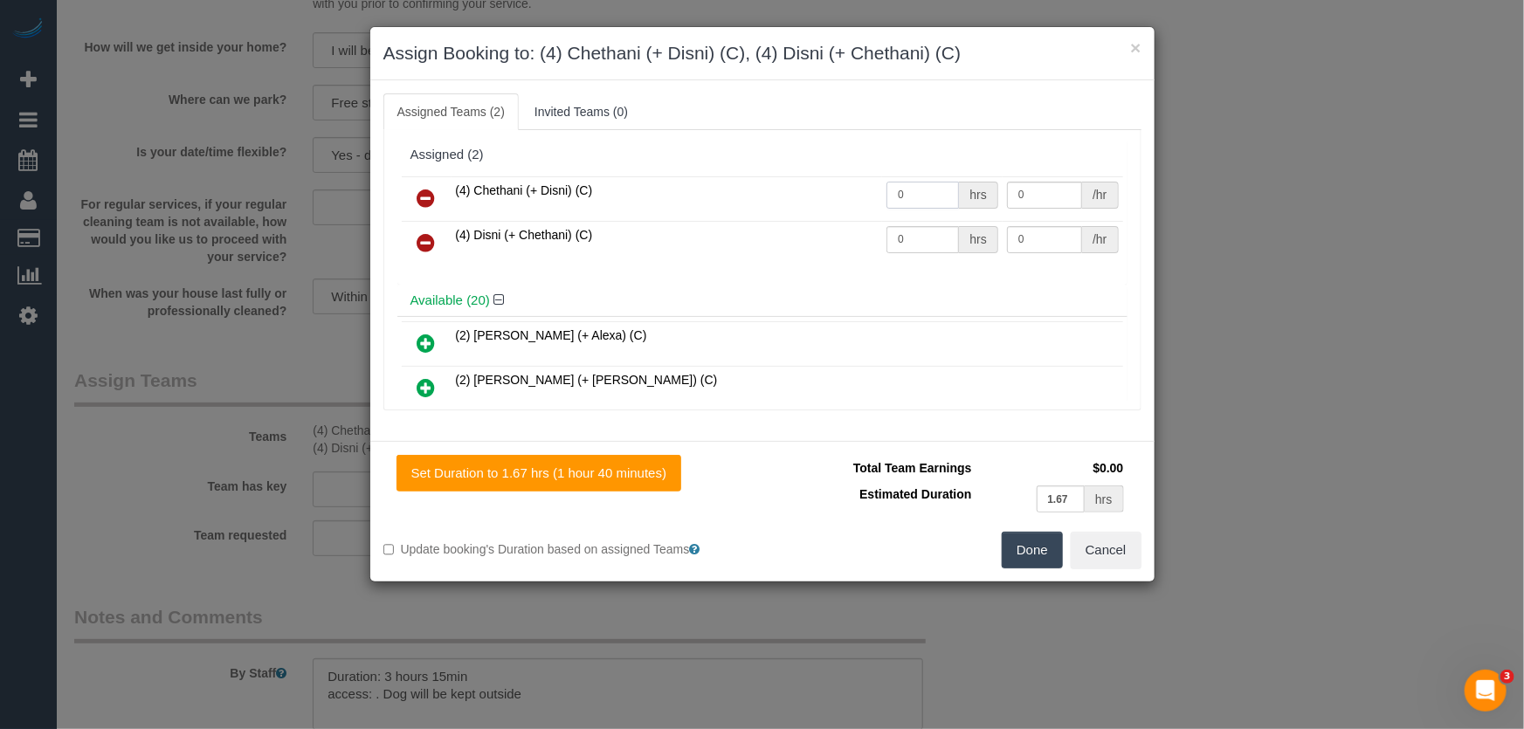
click at [918, 192] on input "0" at bounding box center [923, 195] width 73 height 27
type input "1.63"
type input "35"
click at [913, 236] on input "0" at bounding box center [923, 239] width 73 height 27
type input "1.63"
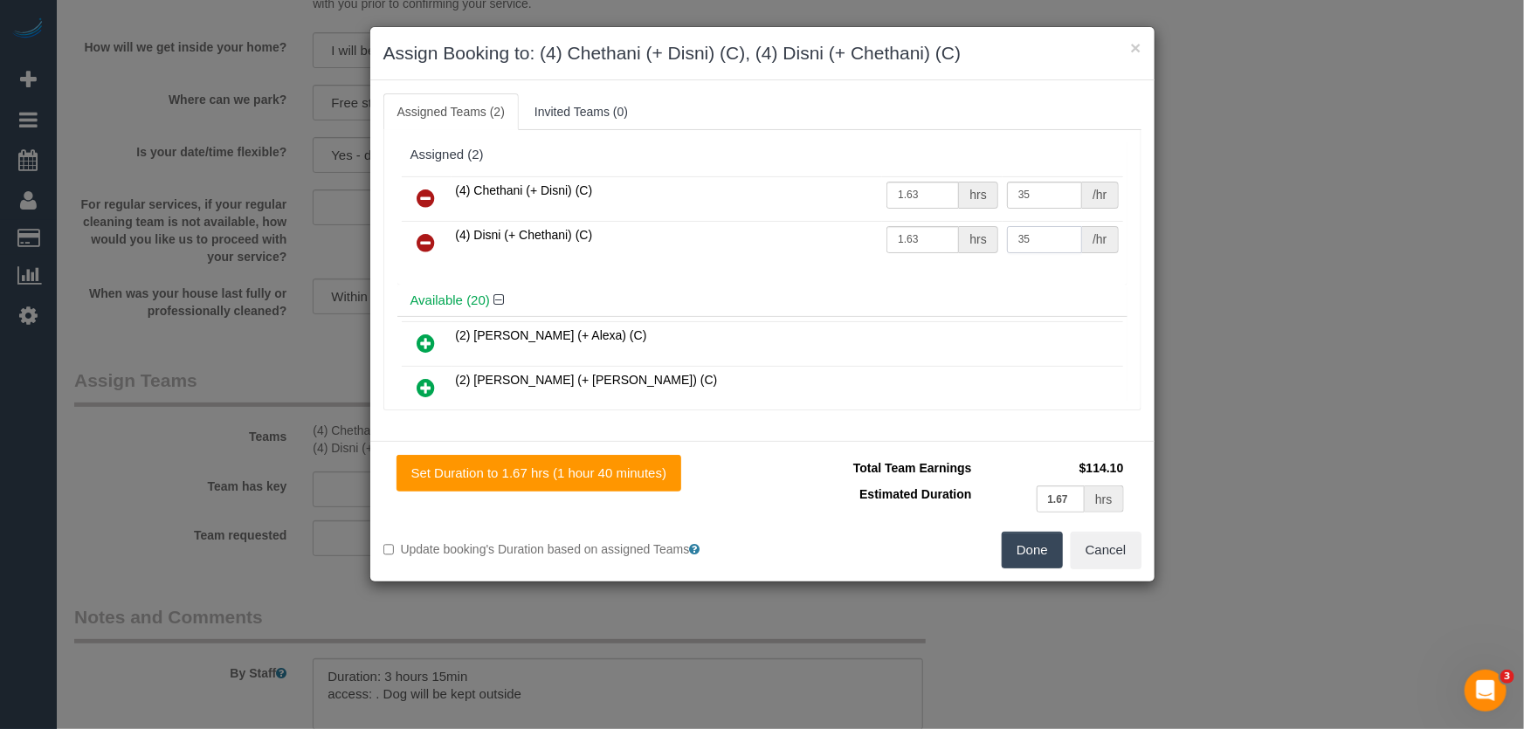
type input "35"
click at [1040, 554] on button "Done" at bounding box center [1032, 550] width 61 height 37
click at [1040, 554] on div "Done Cancel" at bounding box center [959, 550] width 392 height 37
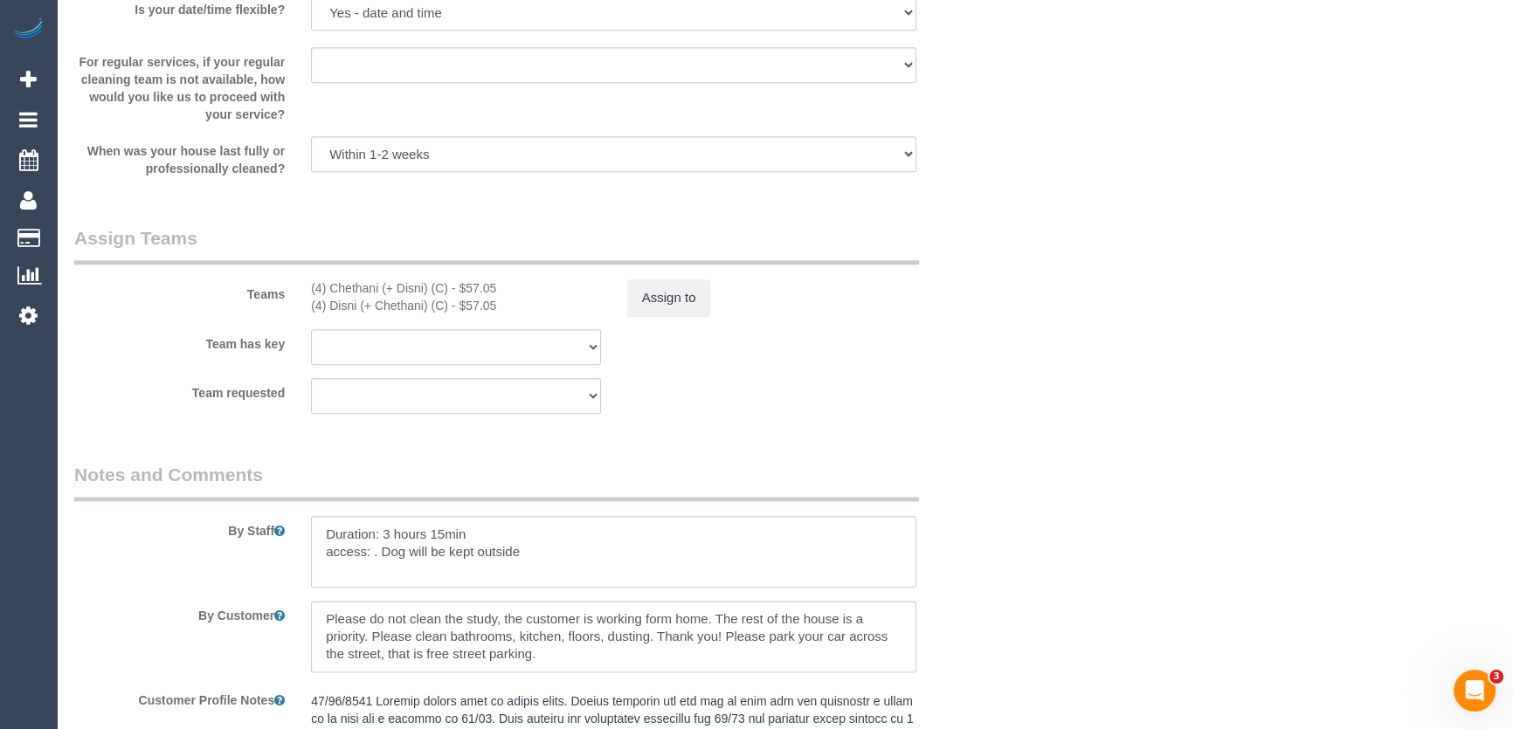
scroll to position [2541, 0]
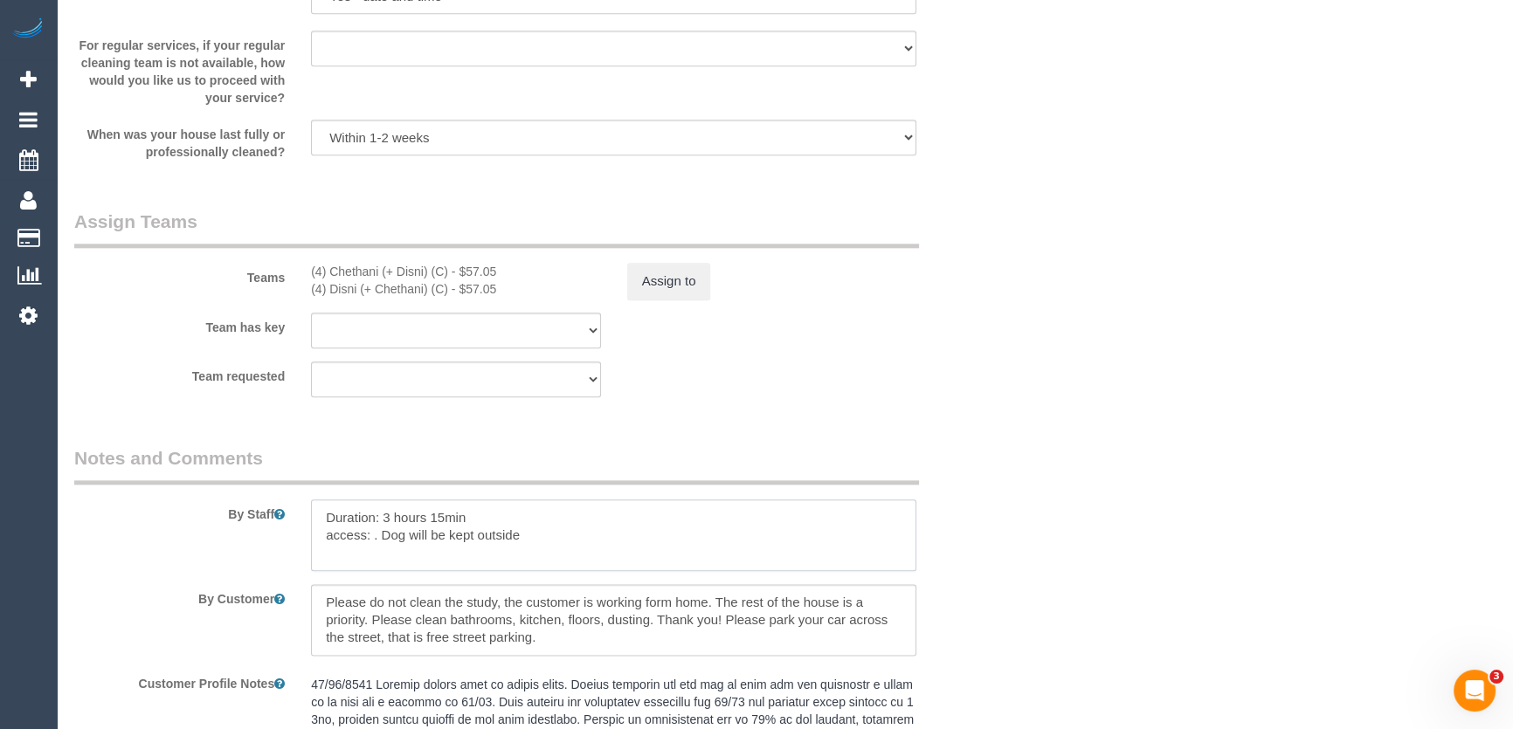
click at [321, 542] on textarea at bounding box center [613, 536] width 605 height 72
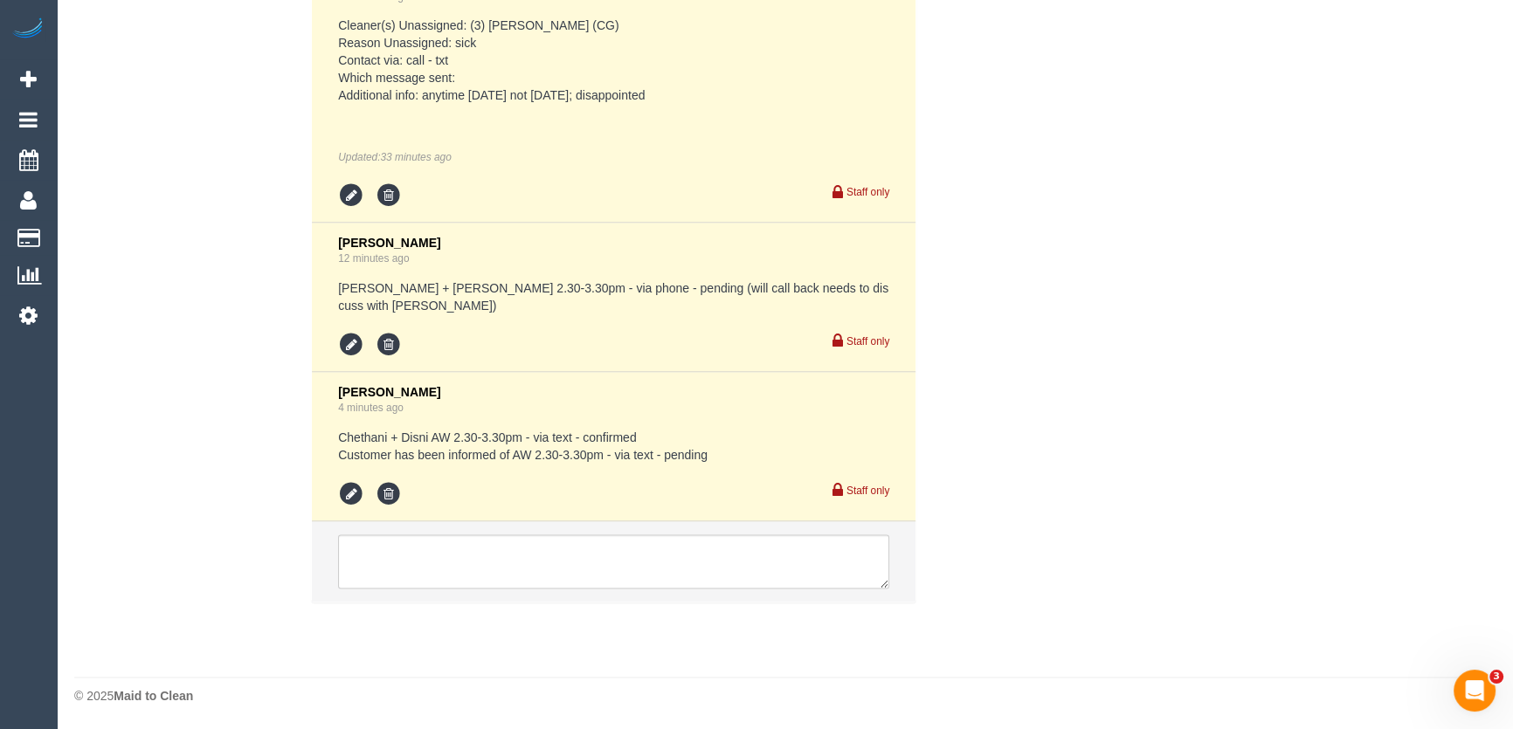
scroll to position [3526, 0]
type textarea "*cover* Duration: 3 hours 15min access: . Dog will be kept outside"
click at [347, 495] on icon at bounding box center [351, 494] width 26 height 26
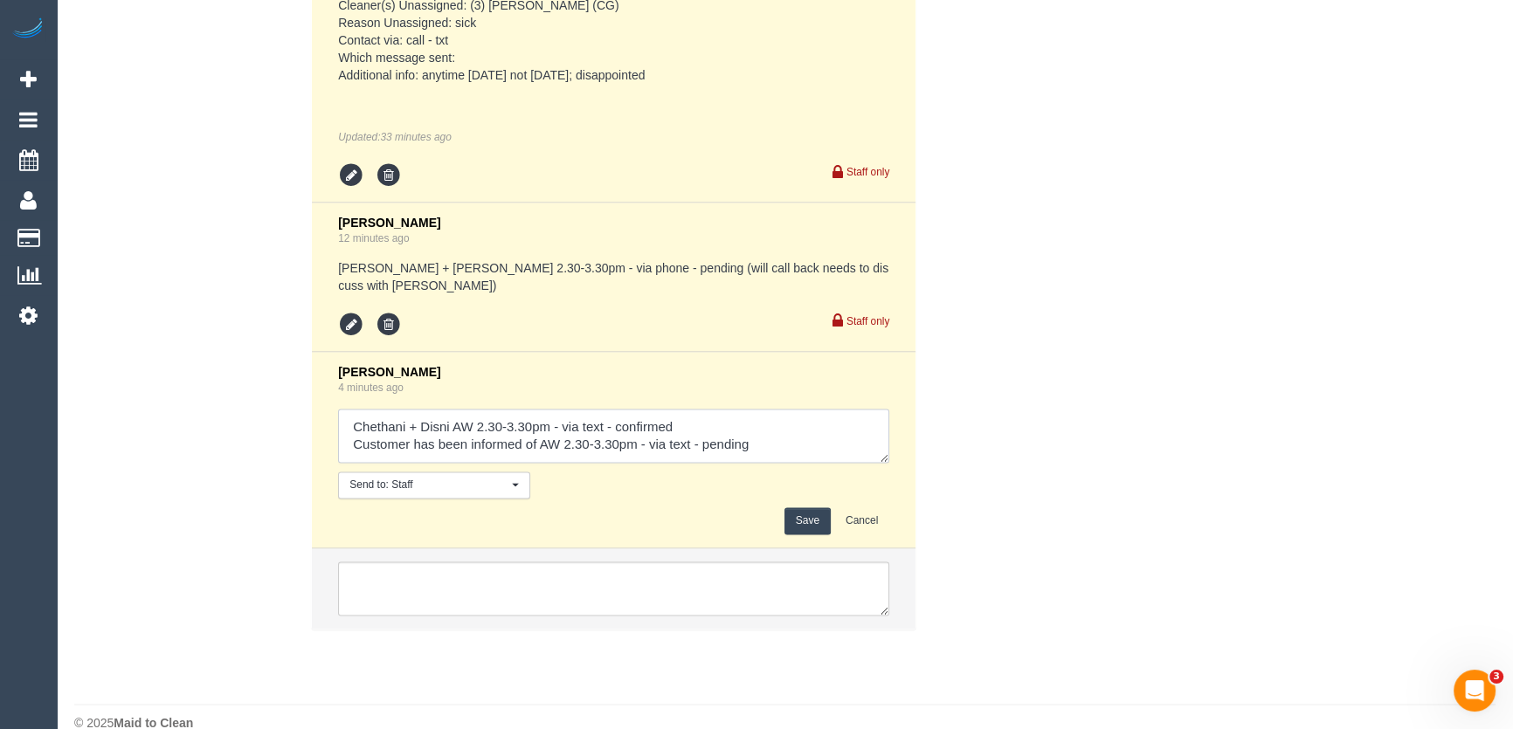
click at [767, 463] on textarea at bounding box center [613, 436] width 551 height 54
type textarea "Chethani + Disni AW 2.30-3.30pm - via text - confirmed Customer has been inform…"
click at [808, 535] on button "Save" at bounding box center [807, 521] width 46 height 27
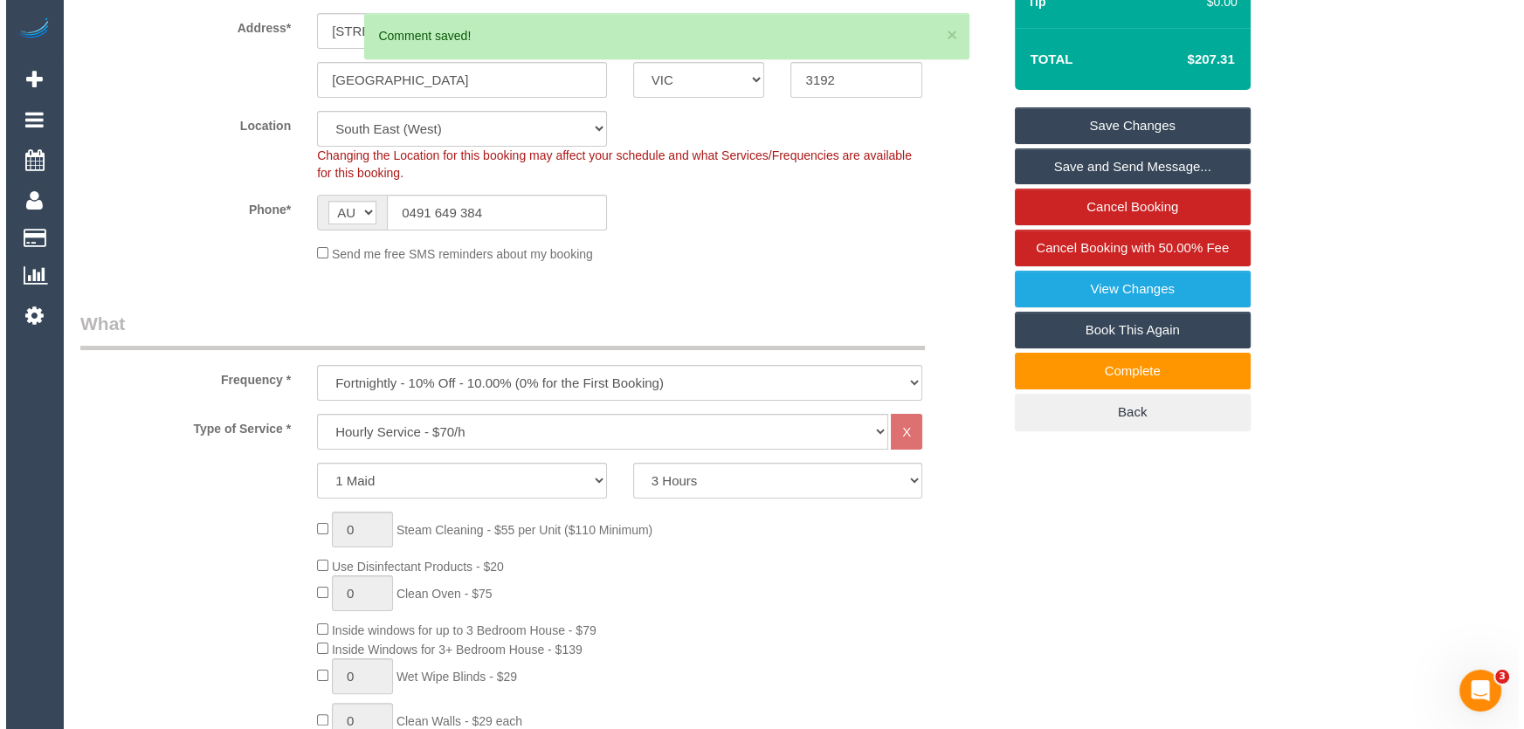
scroll to position [0, 0]
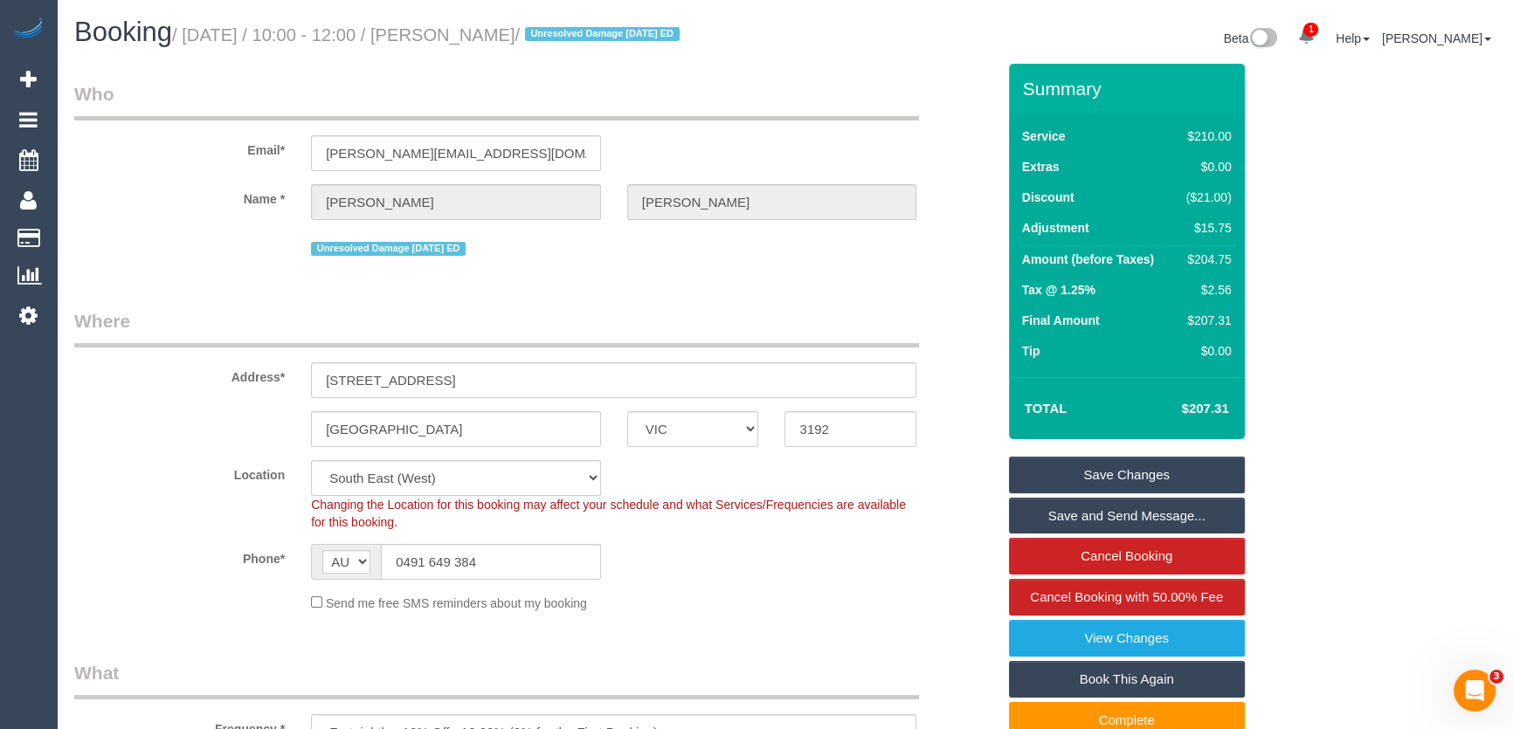
click at [501, 34] on small "/ September 05, 2025 / 10:00 - 12:00 / Katherine Gregor / Unresolved Damage 28/…" at bounding box center [428, 34] width 513 height 19
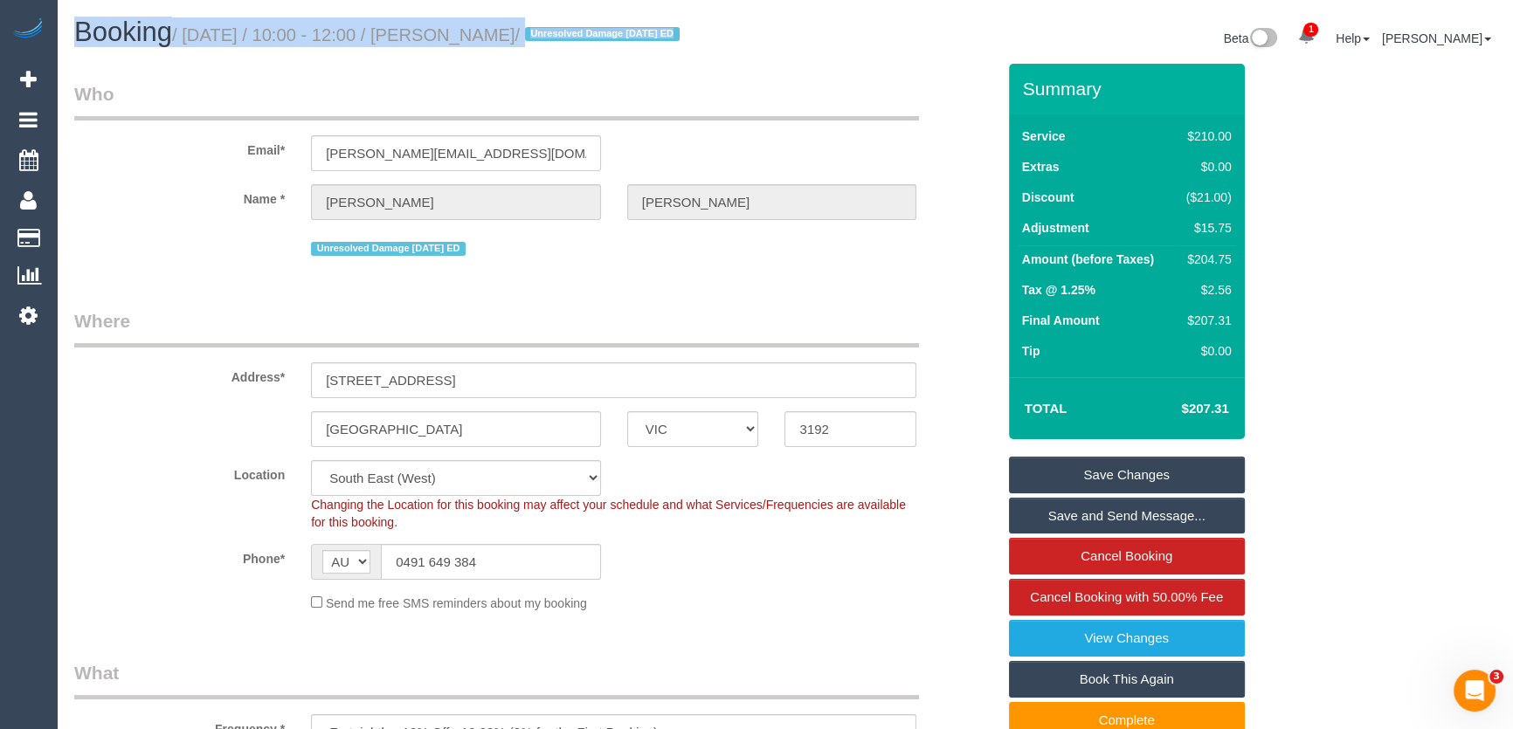
click at [501, 34] on small "/ September 05, 2025 / 10:00 - 12:00 / Katherine Gregor / Unresolved Damage 28/…" at bounding box center [428, 34] width 513 height 19
click at [508, 47] on h1 "Booking / September 05, 2025 / 10:00 - 12:00 / Katherine Gregor / Unresolved Da…" at bounding box center [423, 32] width 698 height 30
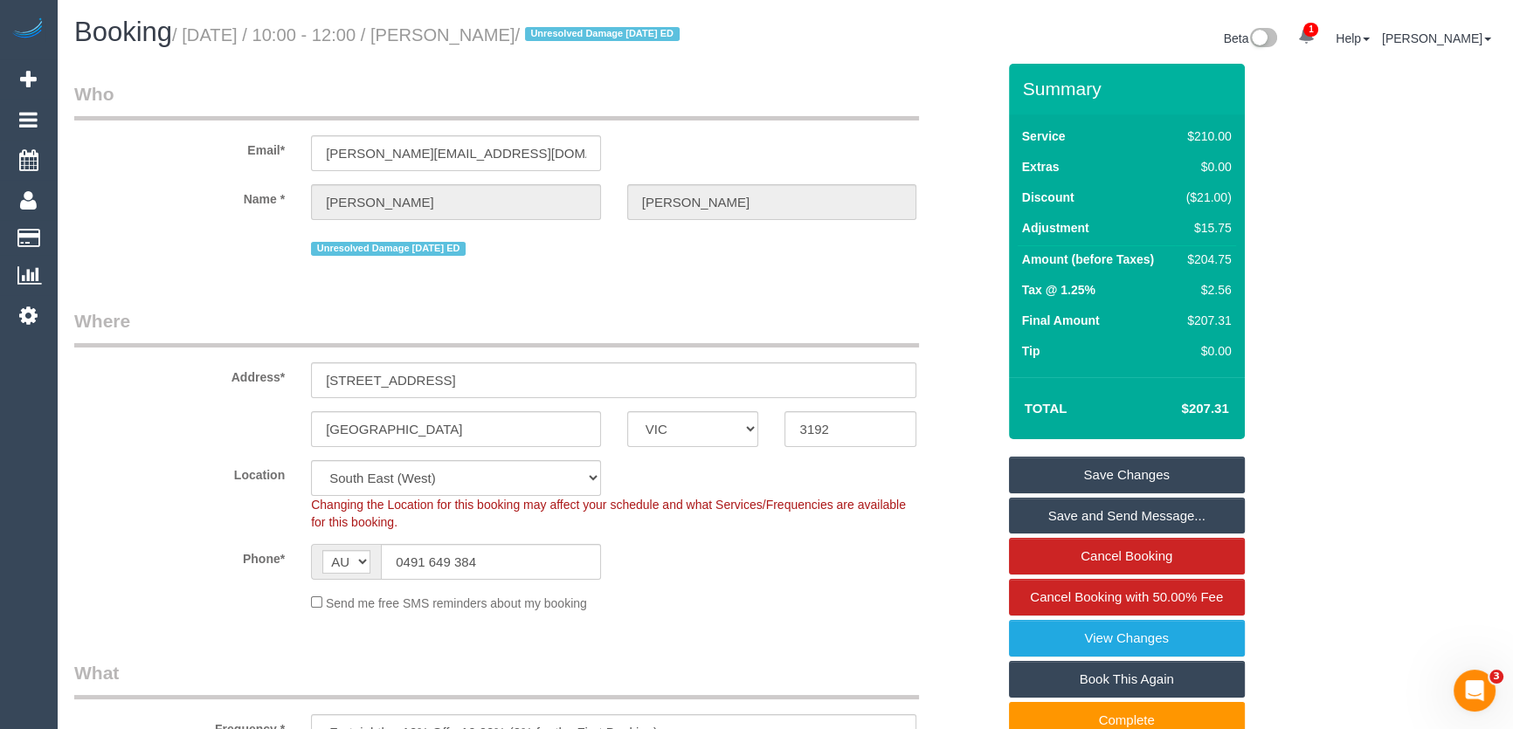
click at [512, 28] on small "/ September 05, 2025 / 10:00 - 12:00 / Katherine Gregor / Unresolved Damage 28/…" at bounding box center [428, 34] width 513 height 19
copy small "Katherine Gregor"
click at [1076, 535] on link "Save and Send Message..." at bounding box center [1127, 516] width 236 height 37
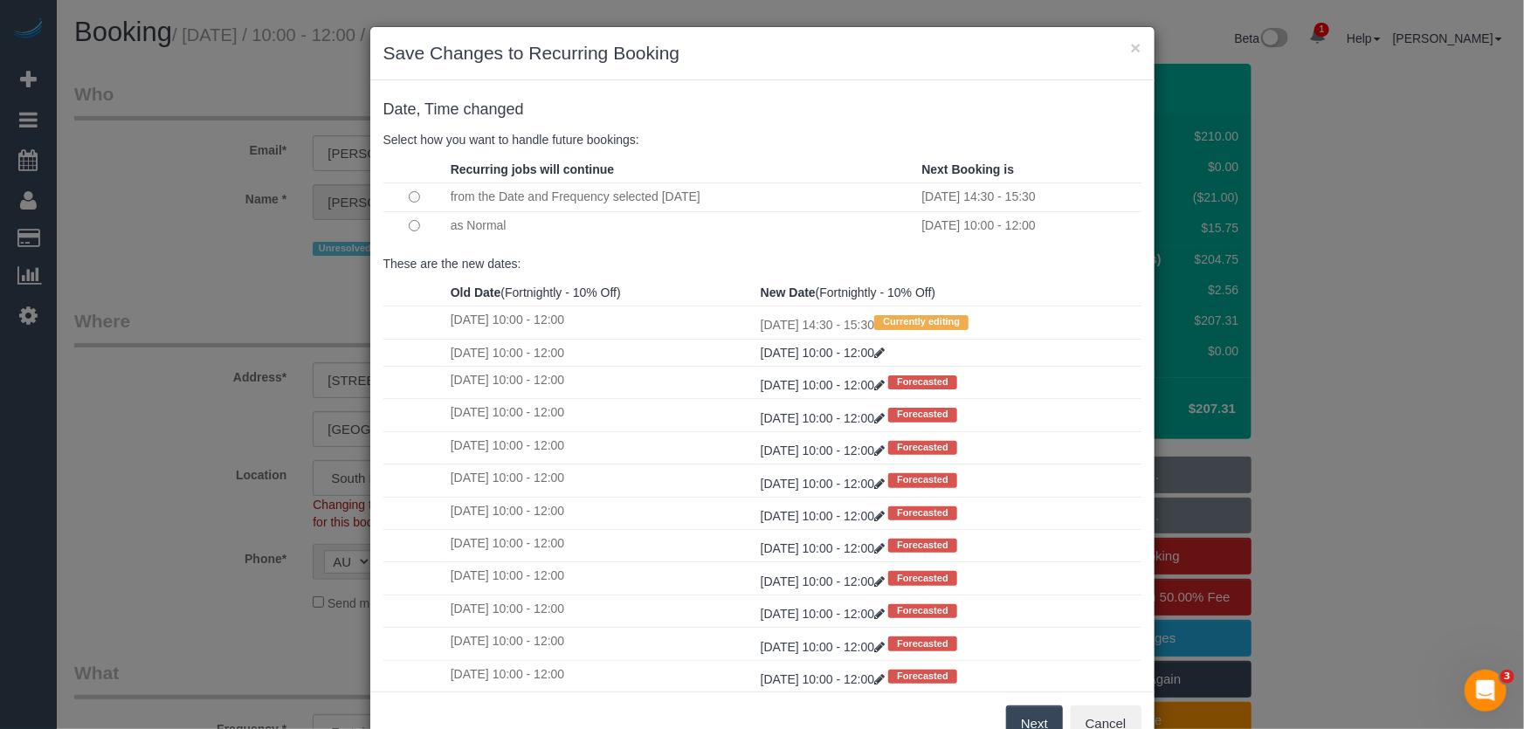
click at [1027, 725] on button "Next" at bounding box center [1034, 724] width 57 height 37
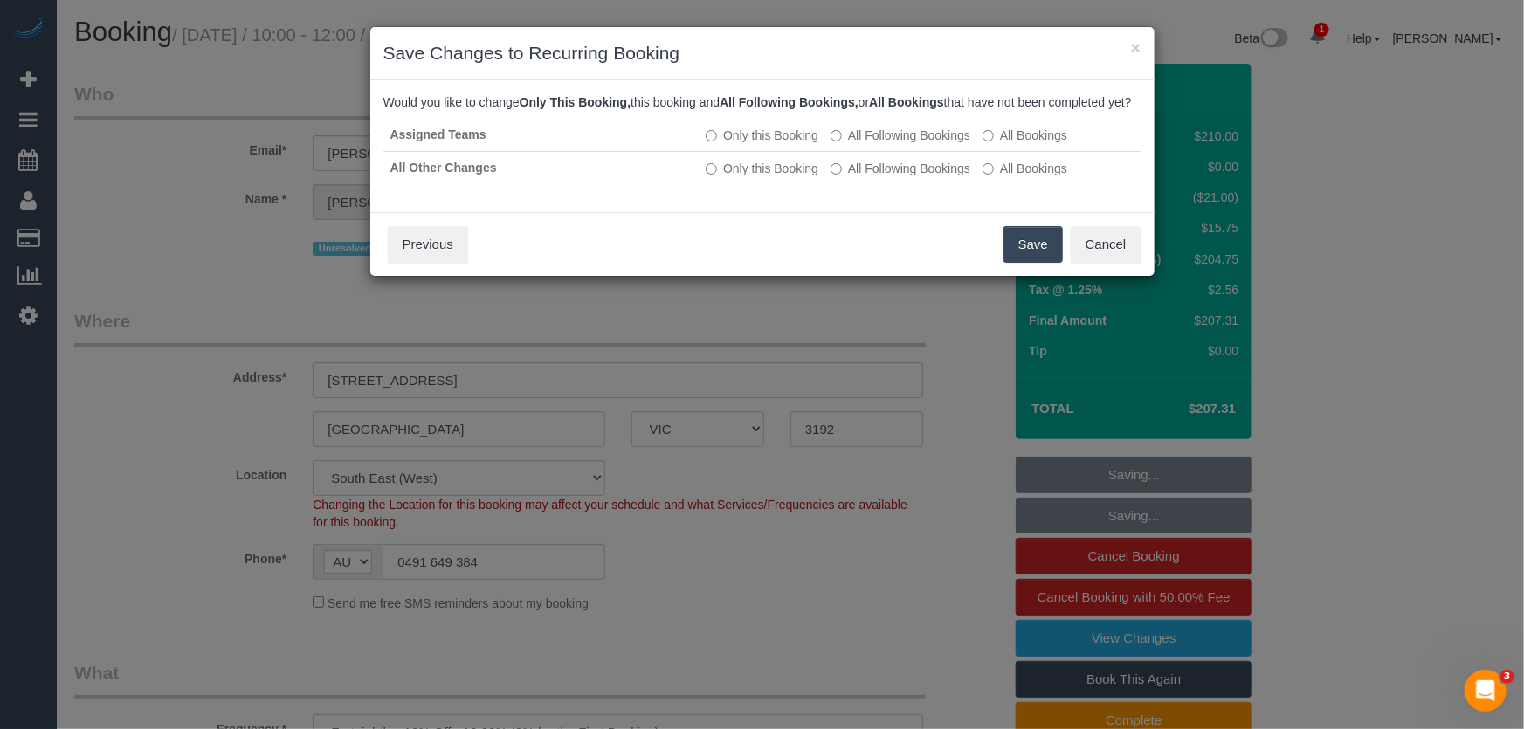
click at [1021, 263] on button "Save" at bounding box center [1033, 244] width 59 height 37
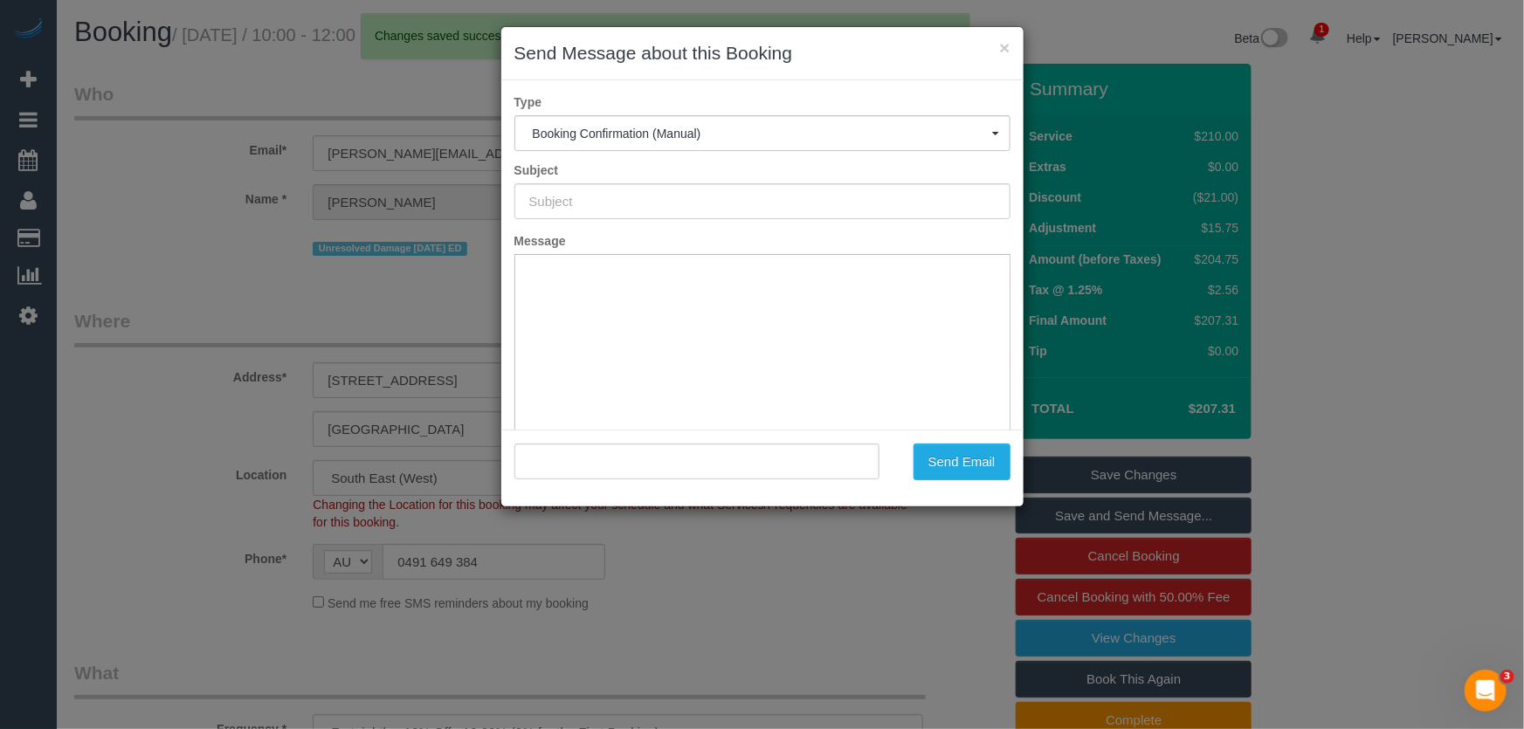
type input "Booking Confirmed"
type input ""Katherine Gregor" <katherinemariegregor@gmail.com>"
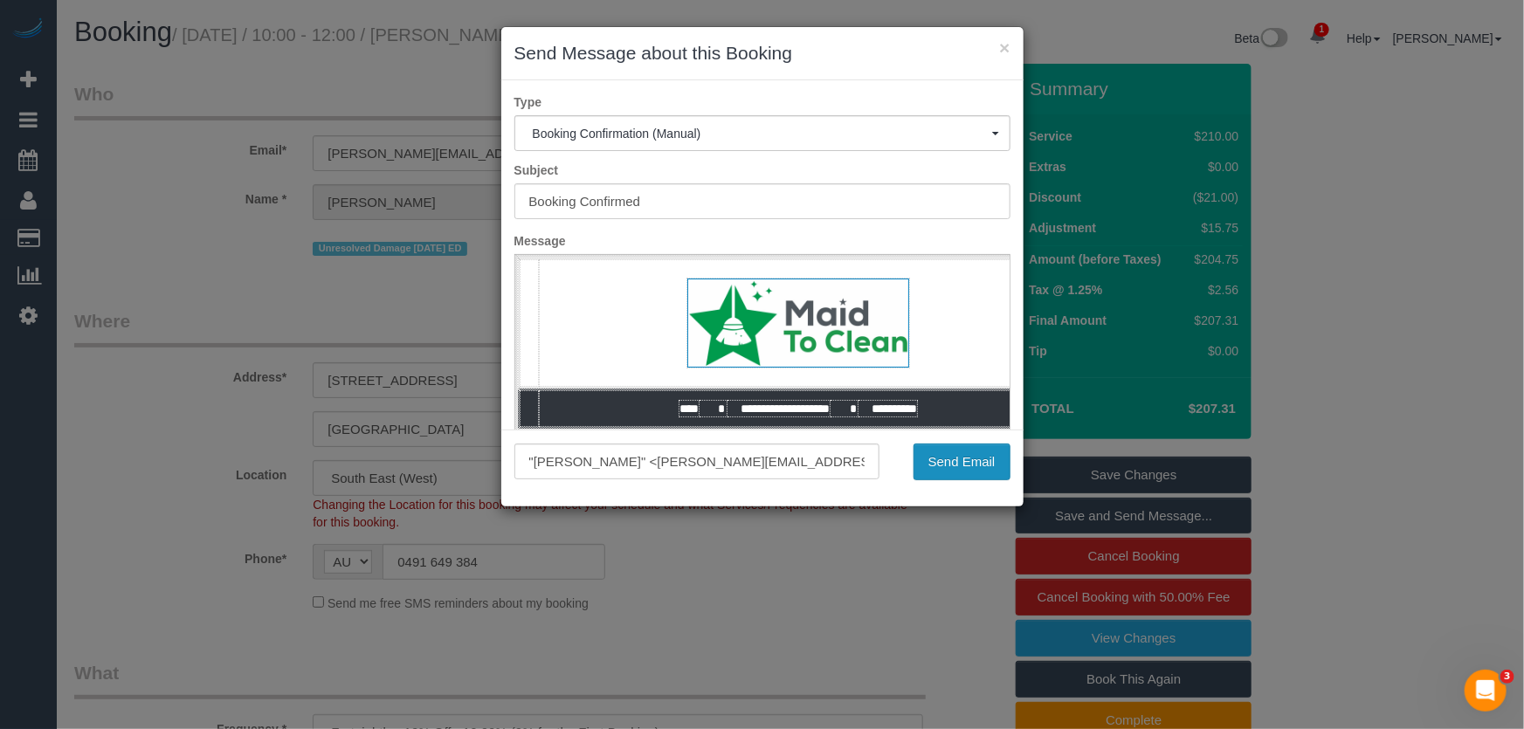
drag, startPoint x: 944, startPoint y: 468, endPoint x: 917, endPoint y: 487, distance: 33.2
click at [945, 468] on button "Send Email" at bounding box center [962, 462] width 97 height 37
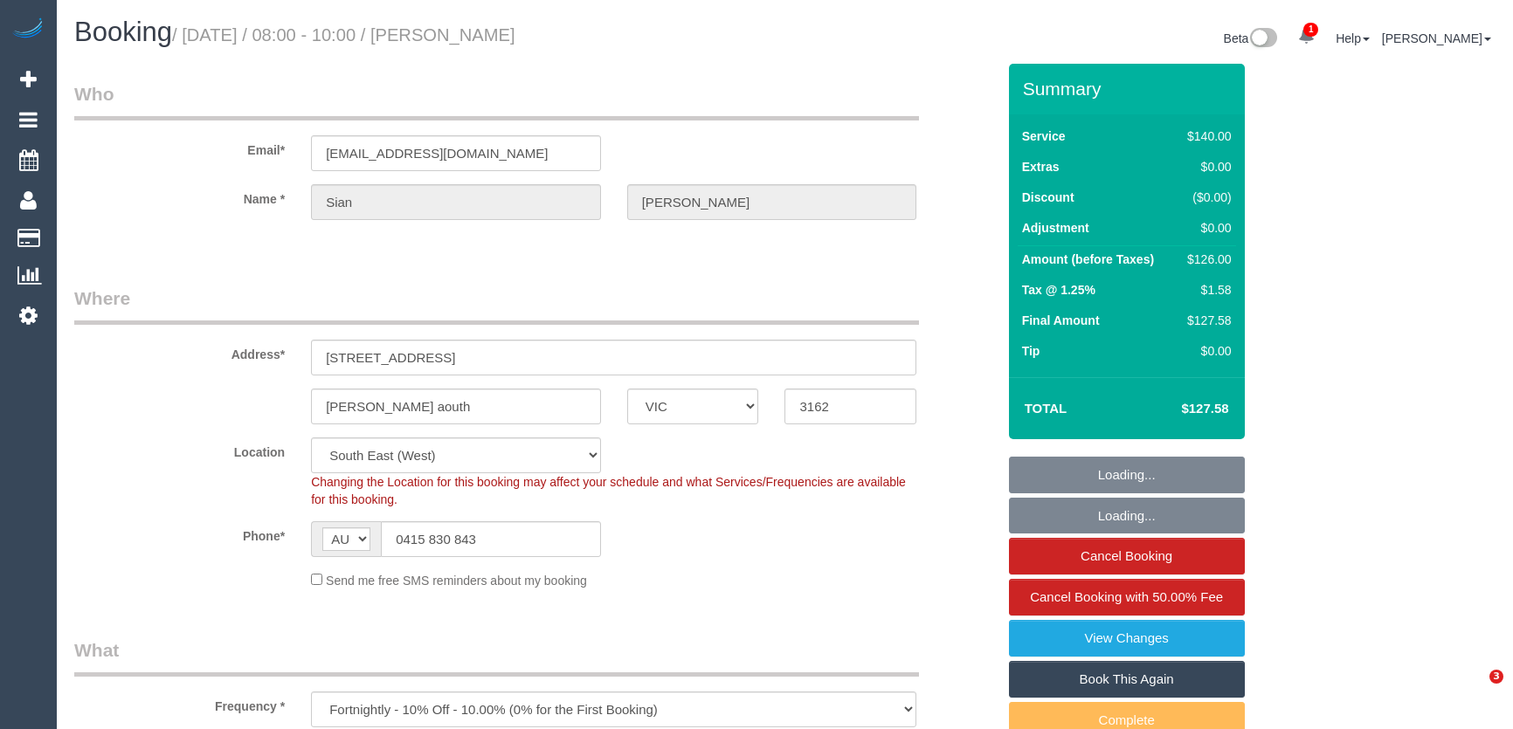
select select "VIC"
select select "object:873"
select select "number:28"
select select "number:14"
select select "number:19"
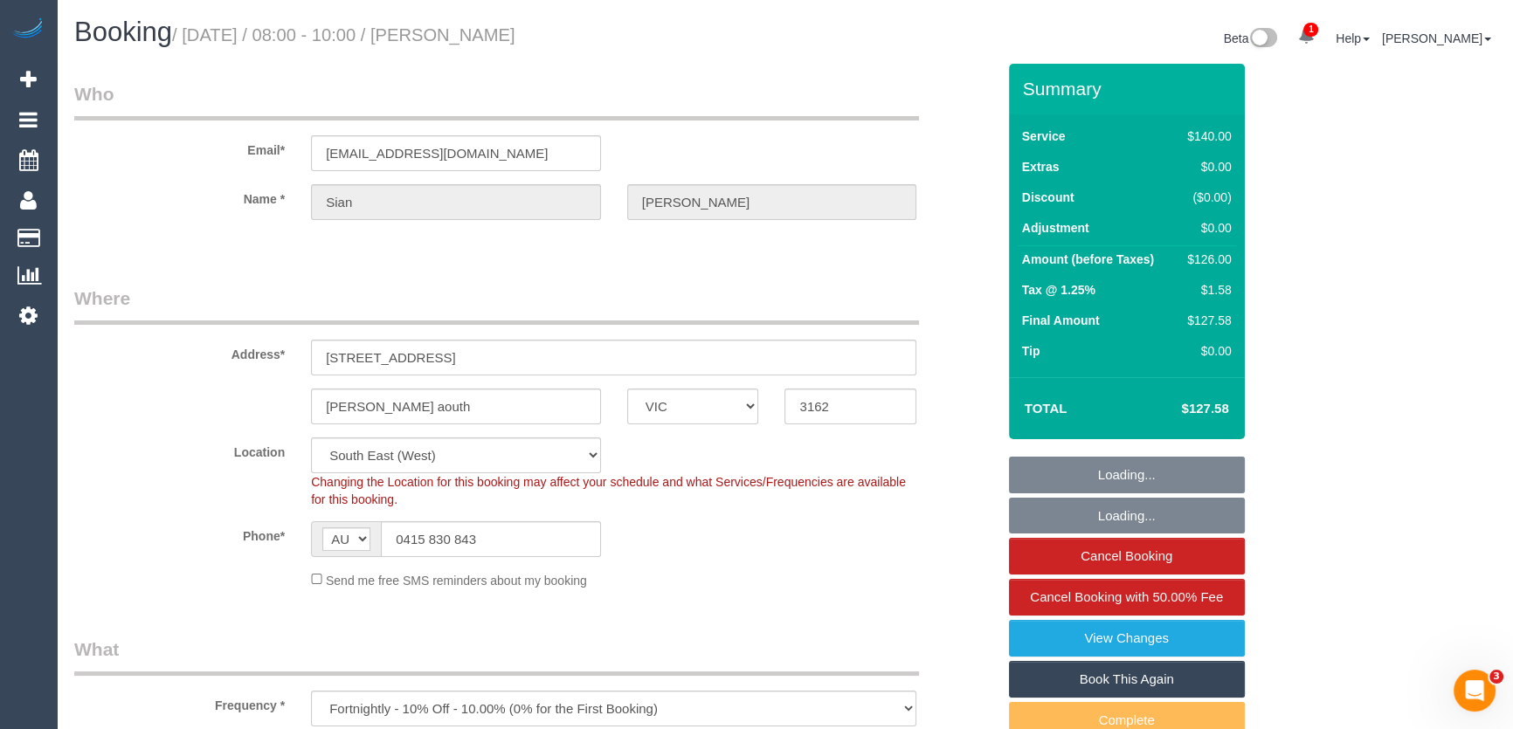
select select "number:25"
select select "number:34"
select select "number:13"
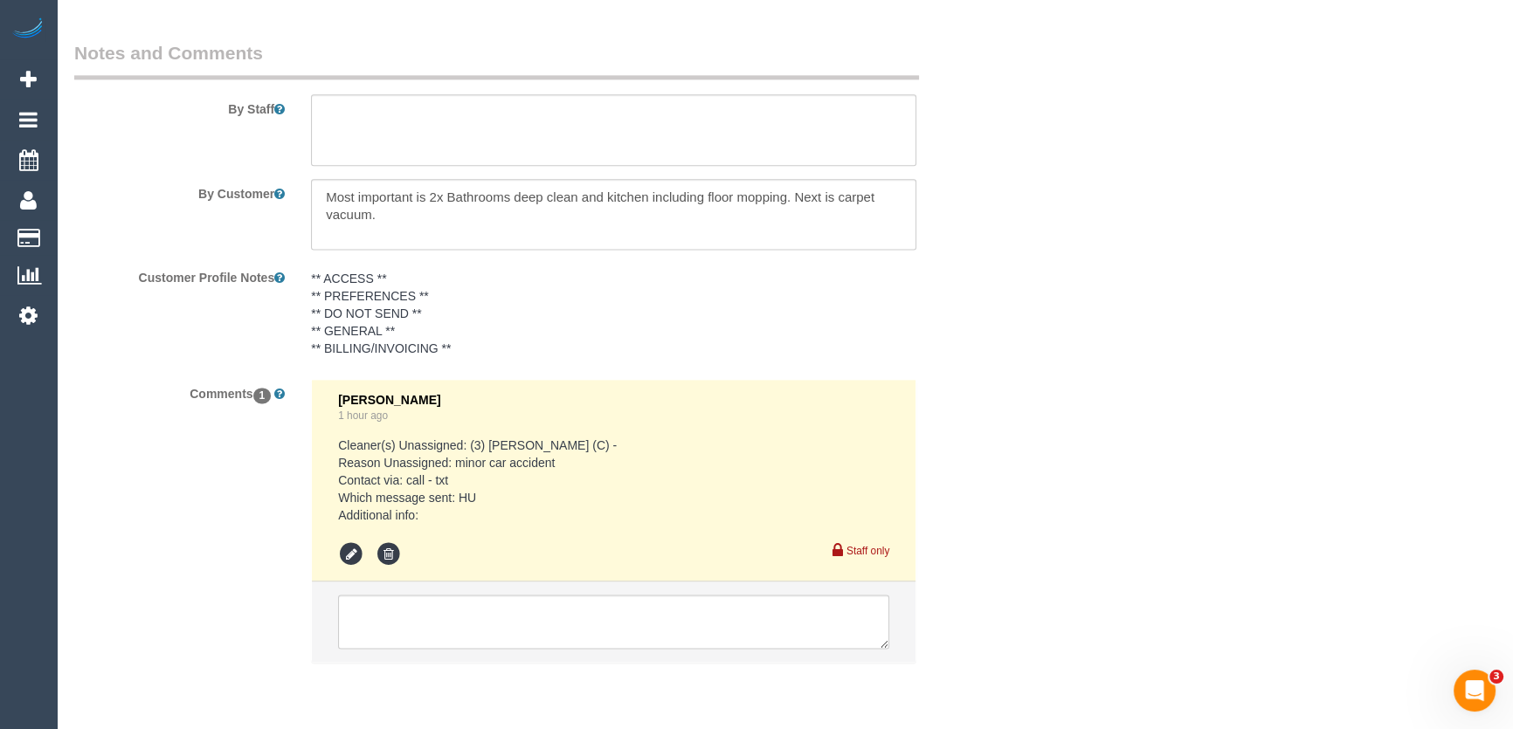
scroll to position [2983, 0]
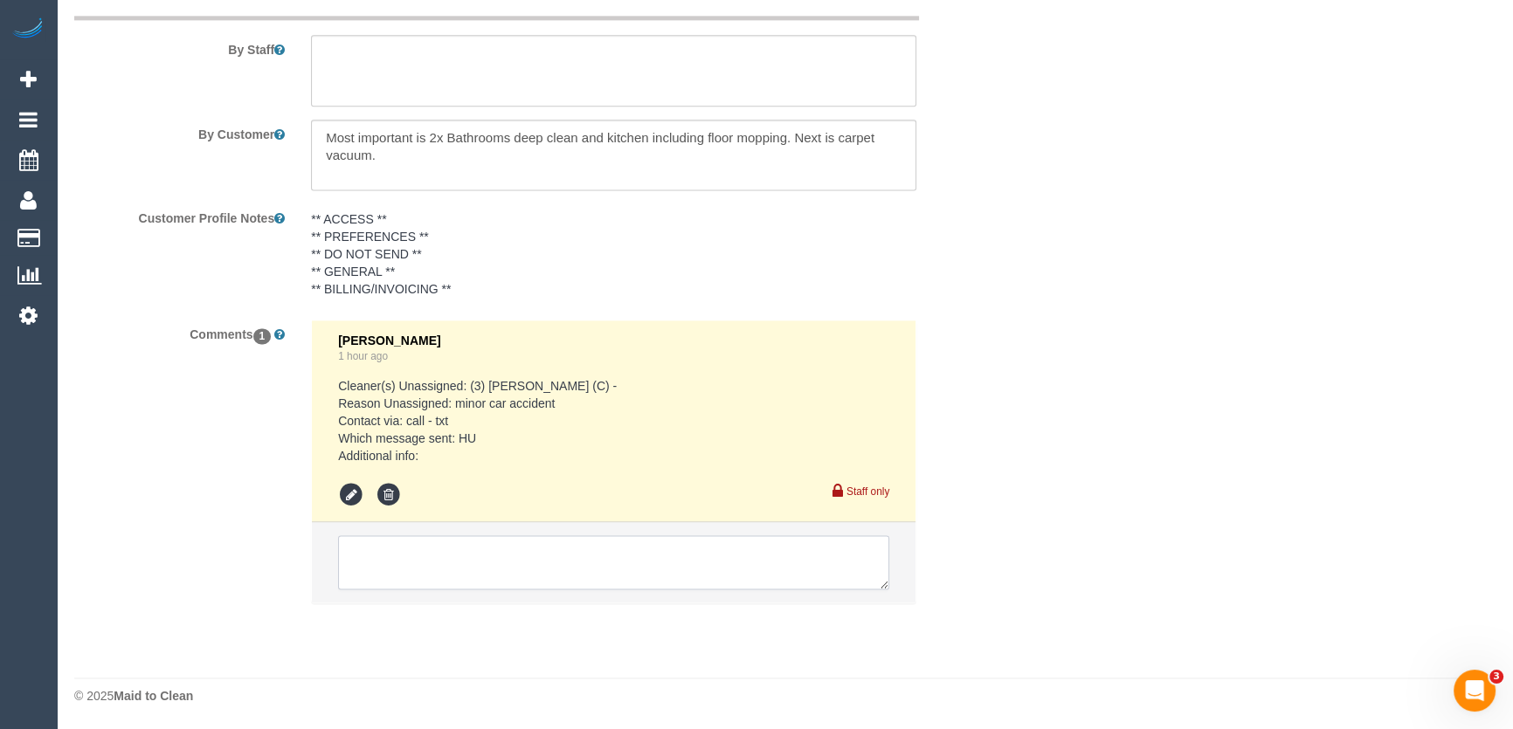
click at [432, 560] on textarea at bounding box center [613, 562] width 551 height 54
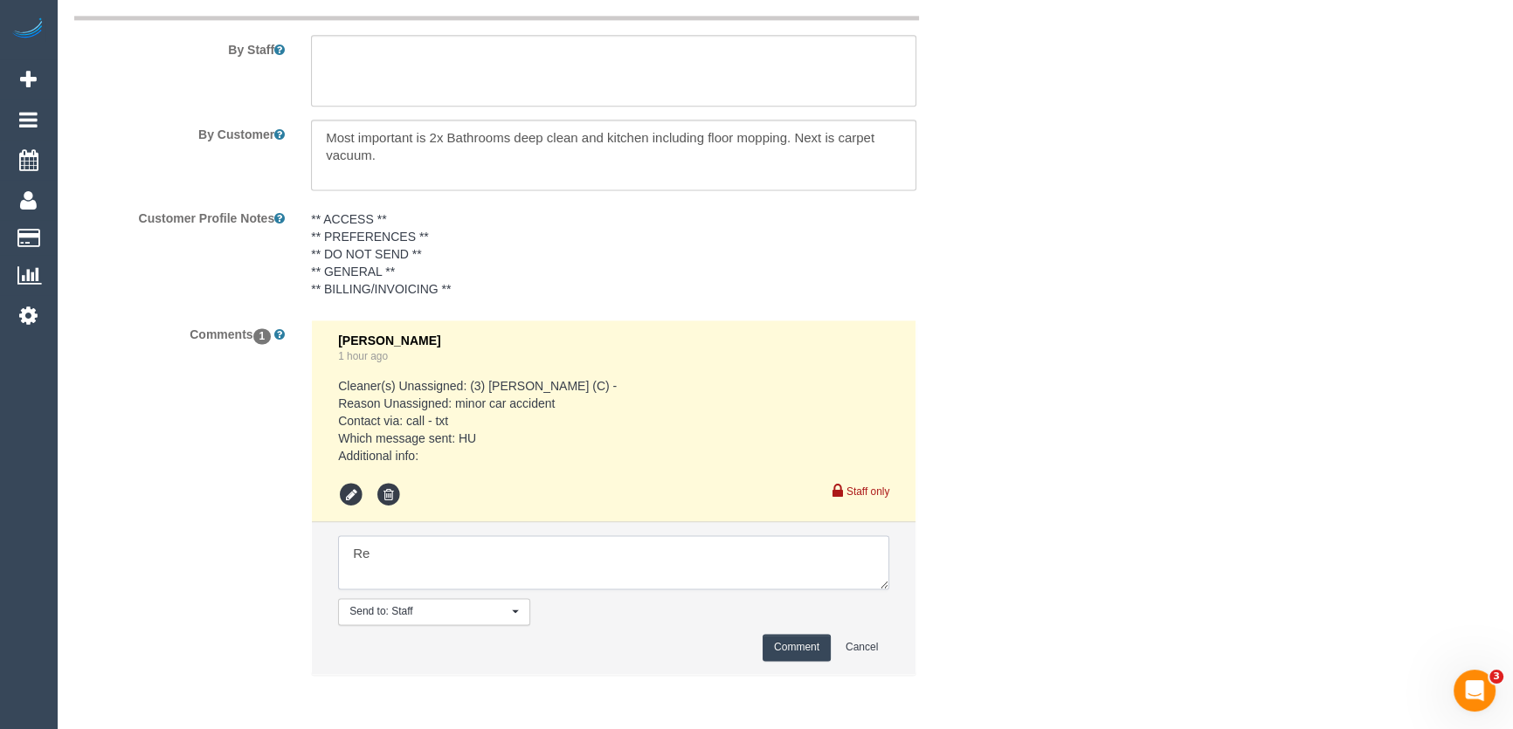
type textarea "R"
type textarea "C"
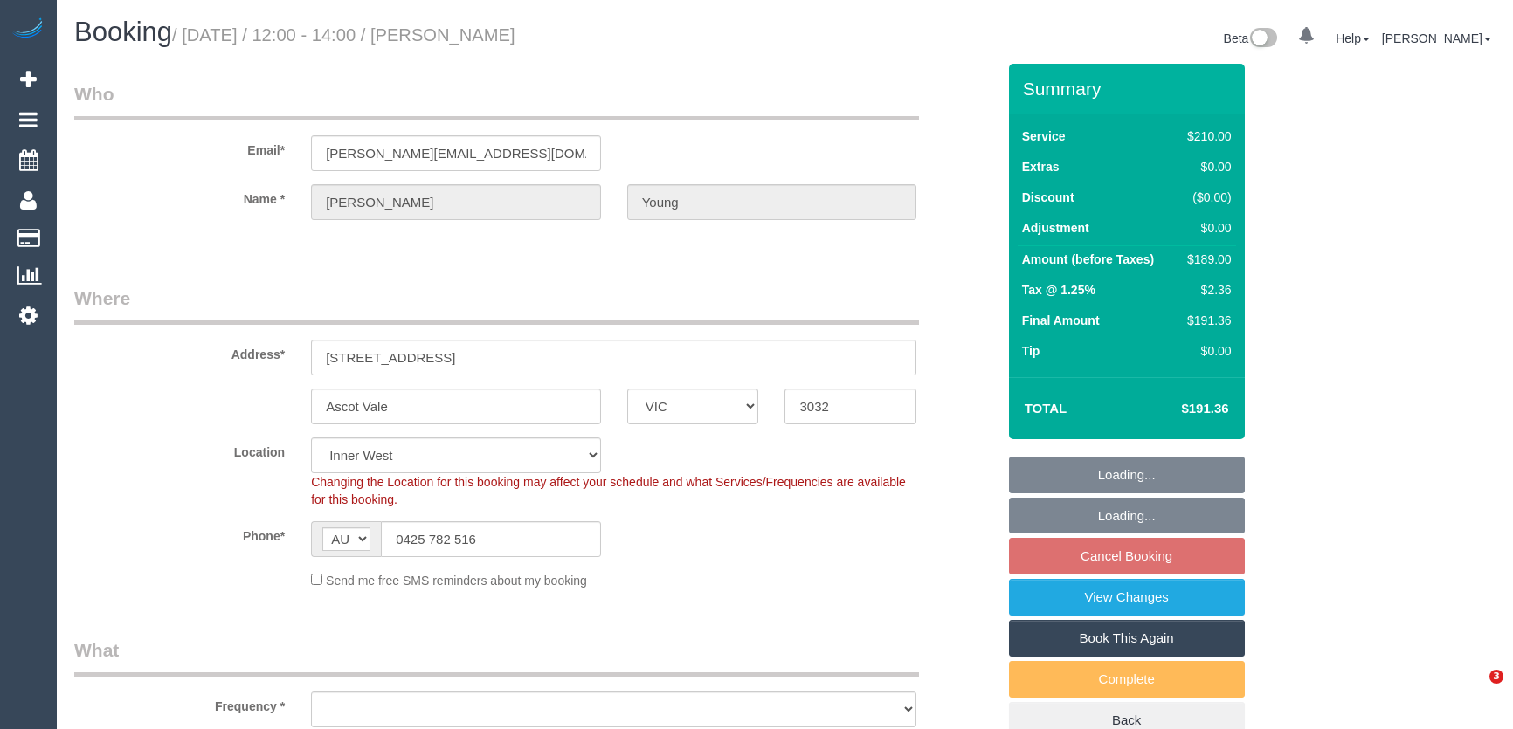
select select "VIC"
select select "string:stripe-pm_1RHKdX2GScqysDRVbLs84dZJ"
select select "number:30"
select select "number:16"
select select "number:19"
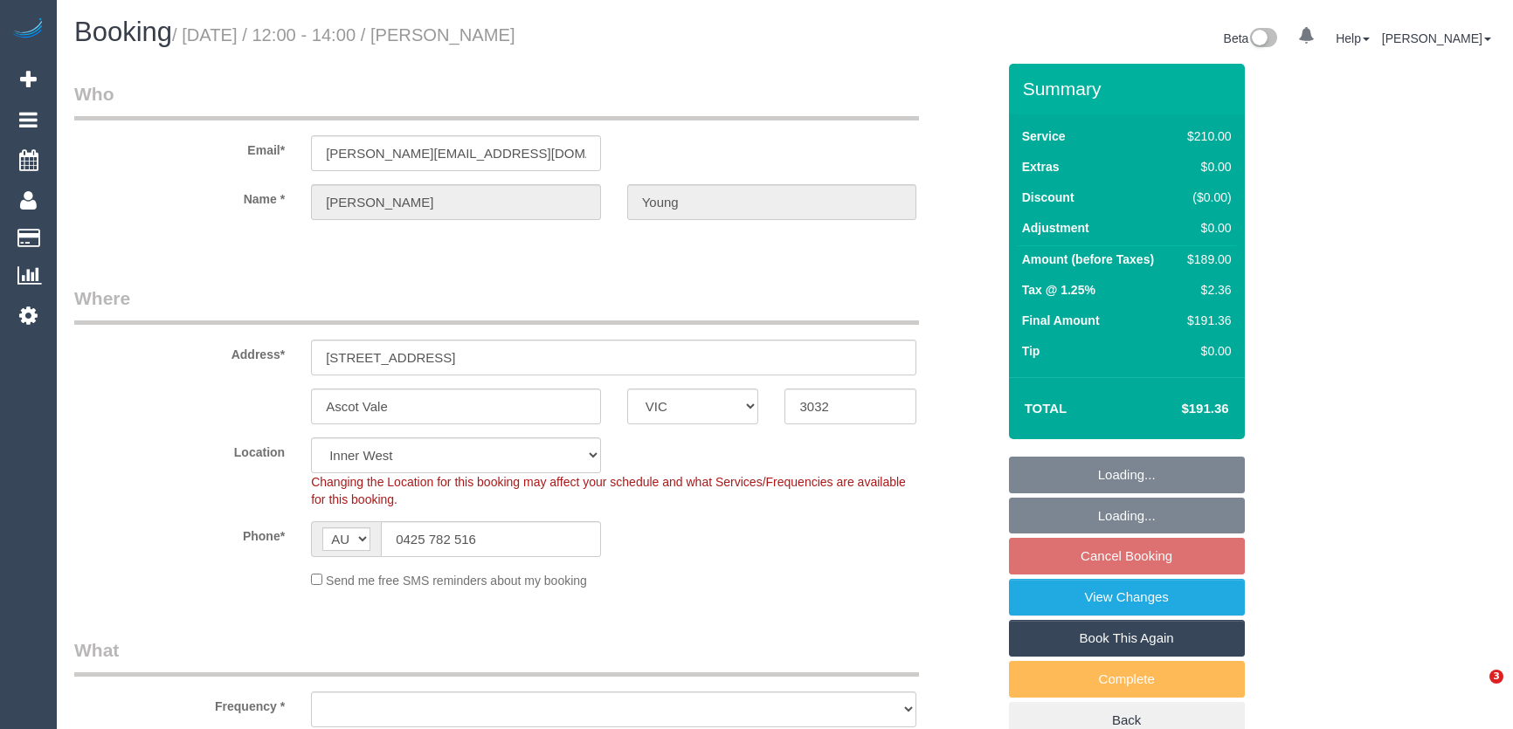
select select "number:22"
select select "number:34"
select select "number:11"
select select "object:736"
select select "180"
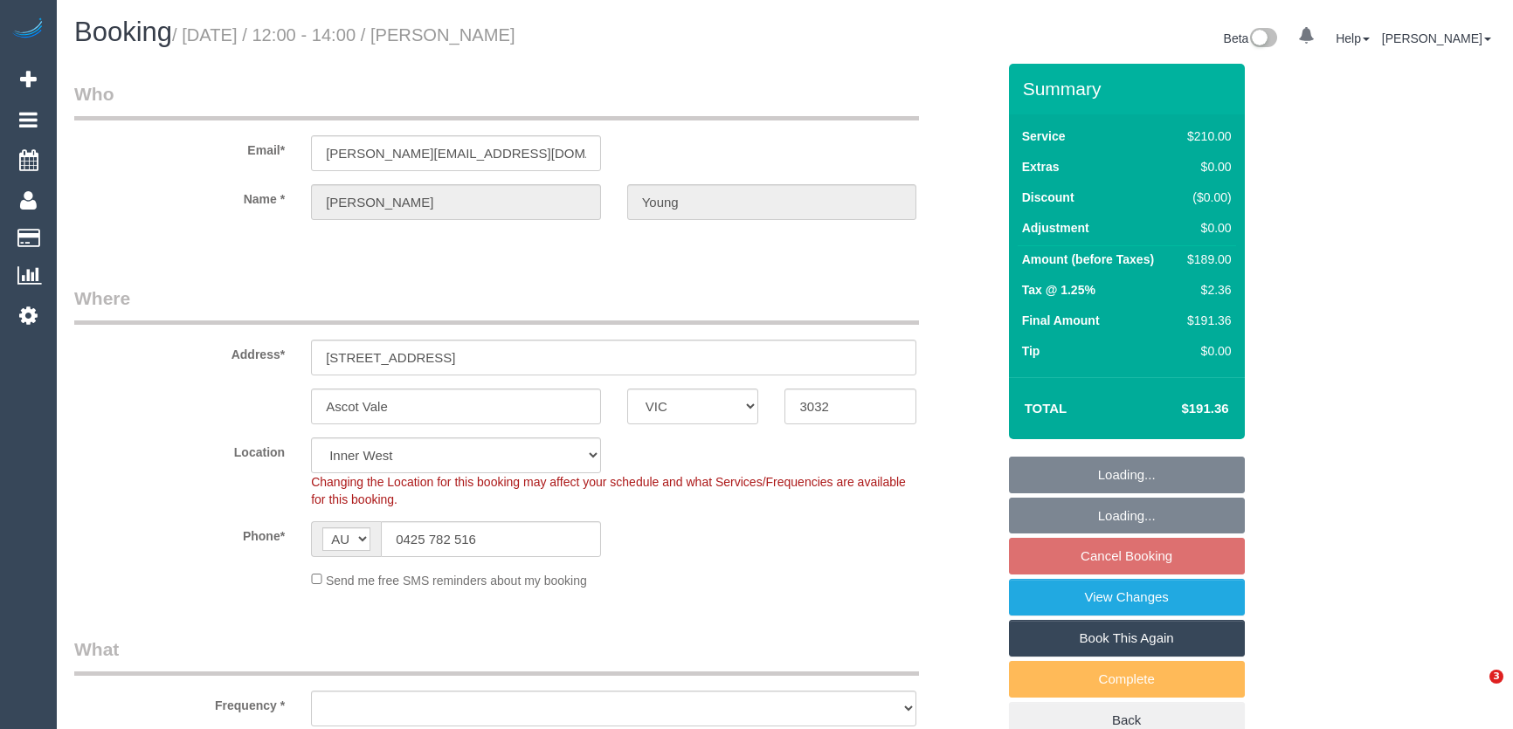
select select "spot4"
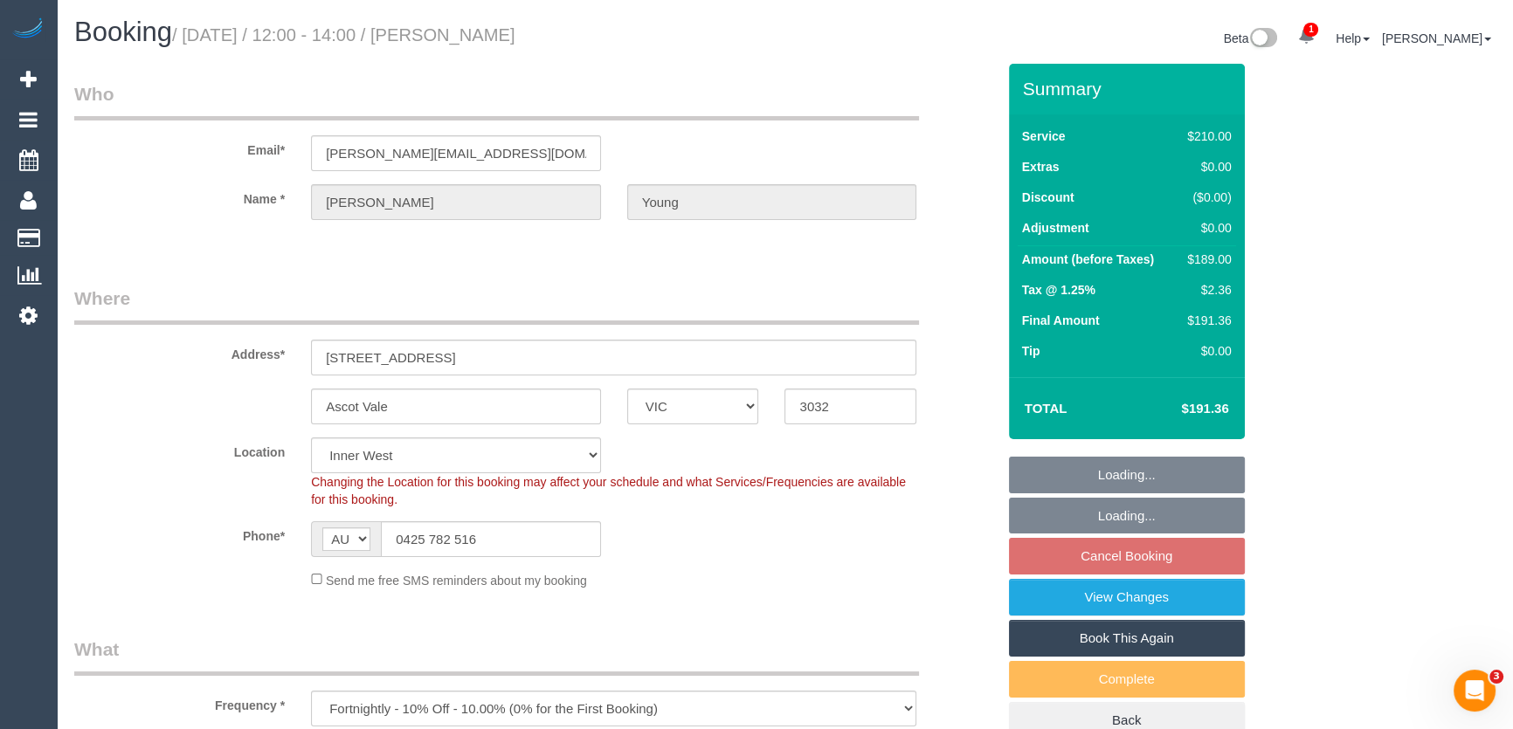
select select "object:1589"
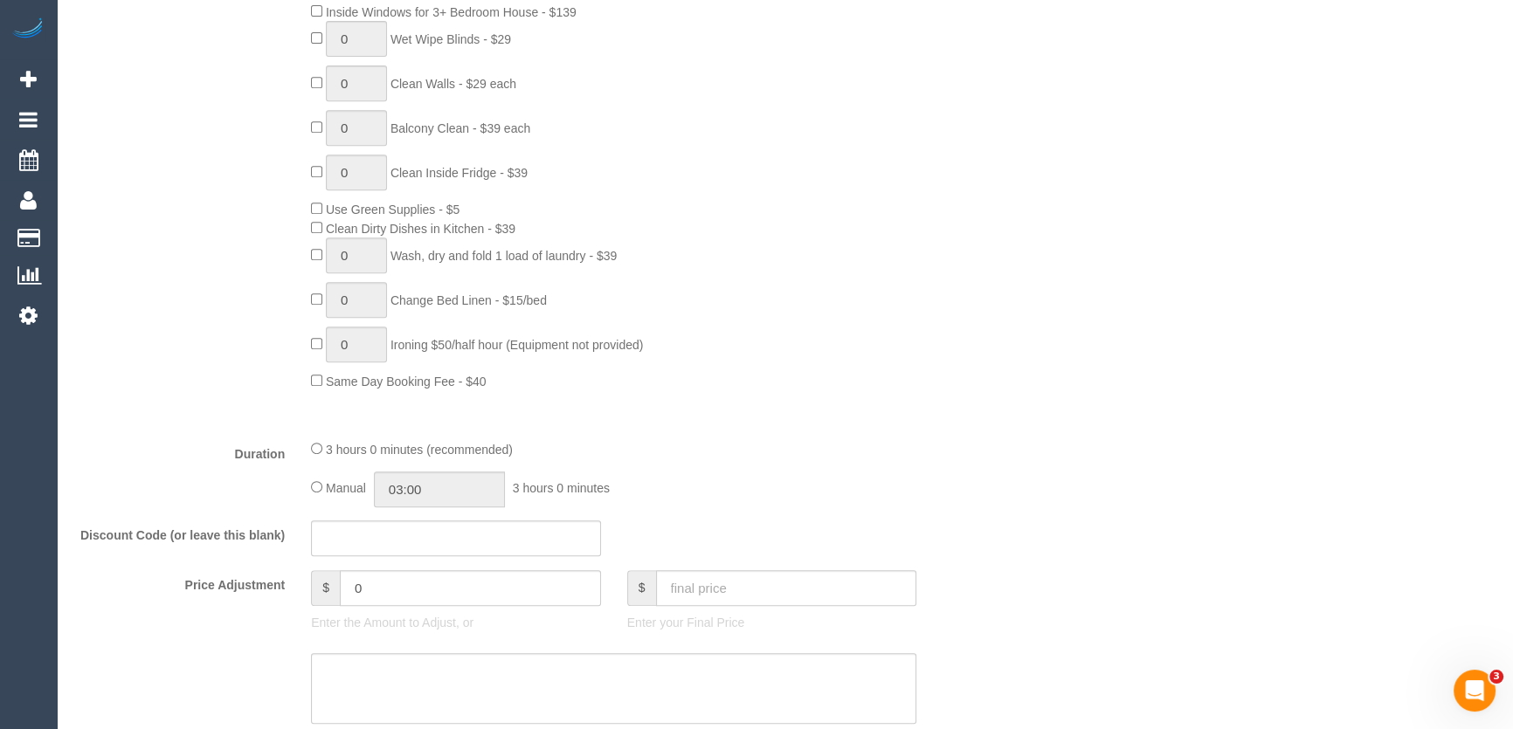
scroll to position [1111, 0]
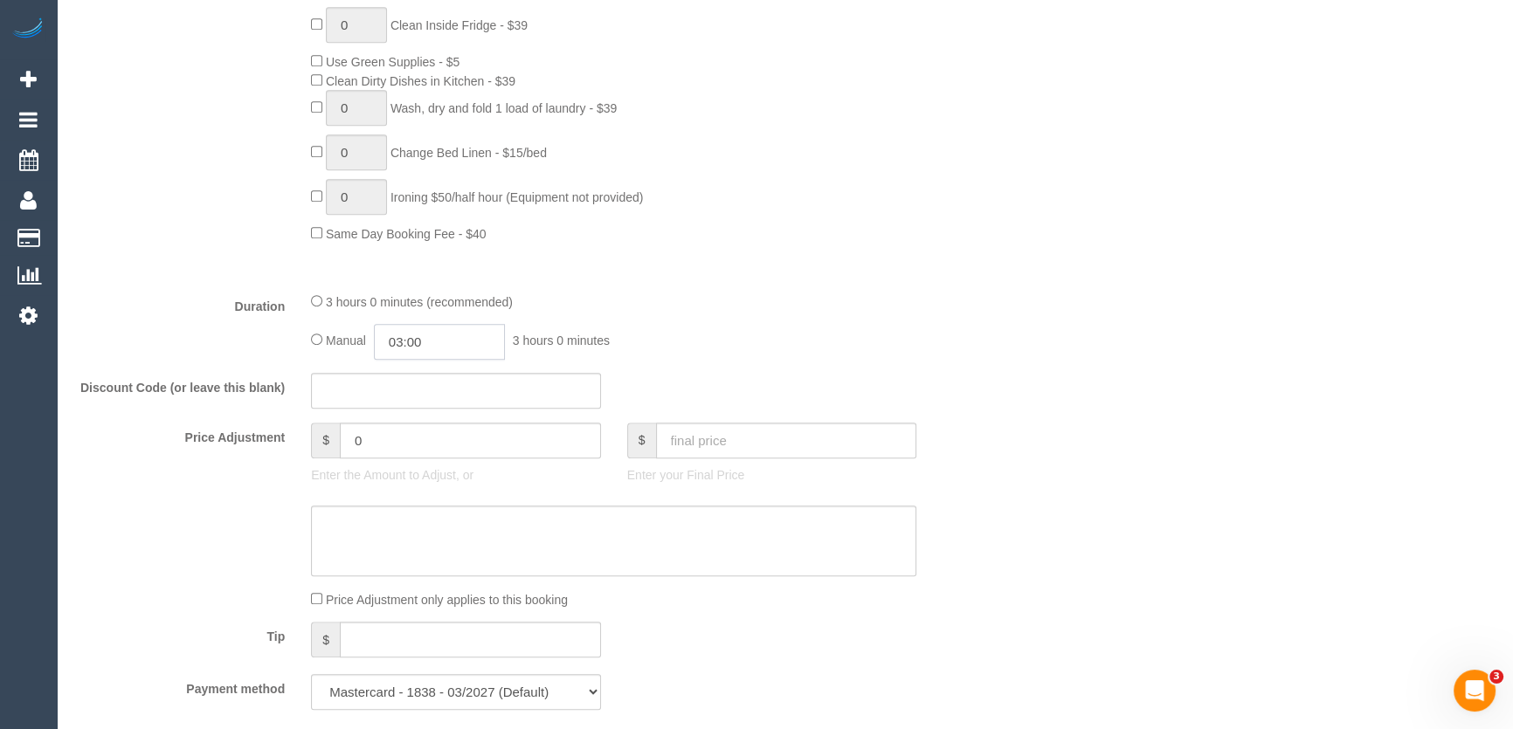
click at [457, 346] on input "03:00" at bounding box center [439, 342] width 131 height 36
click at [423, 418] on li "01:30" at bounding box center [421, 424] width 78 height 23
type input "01:30"
drag, startPoint x: 798, startPoint y: 347, endPoint x: 794, endPoint y: 358, distance: 12.2
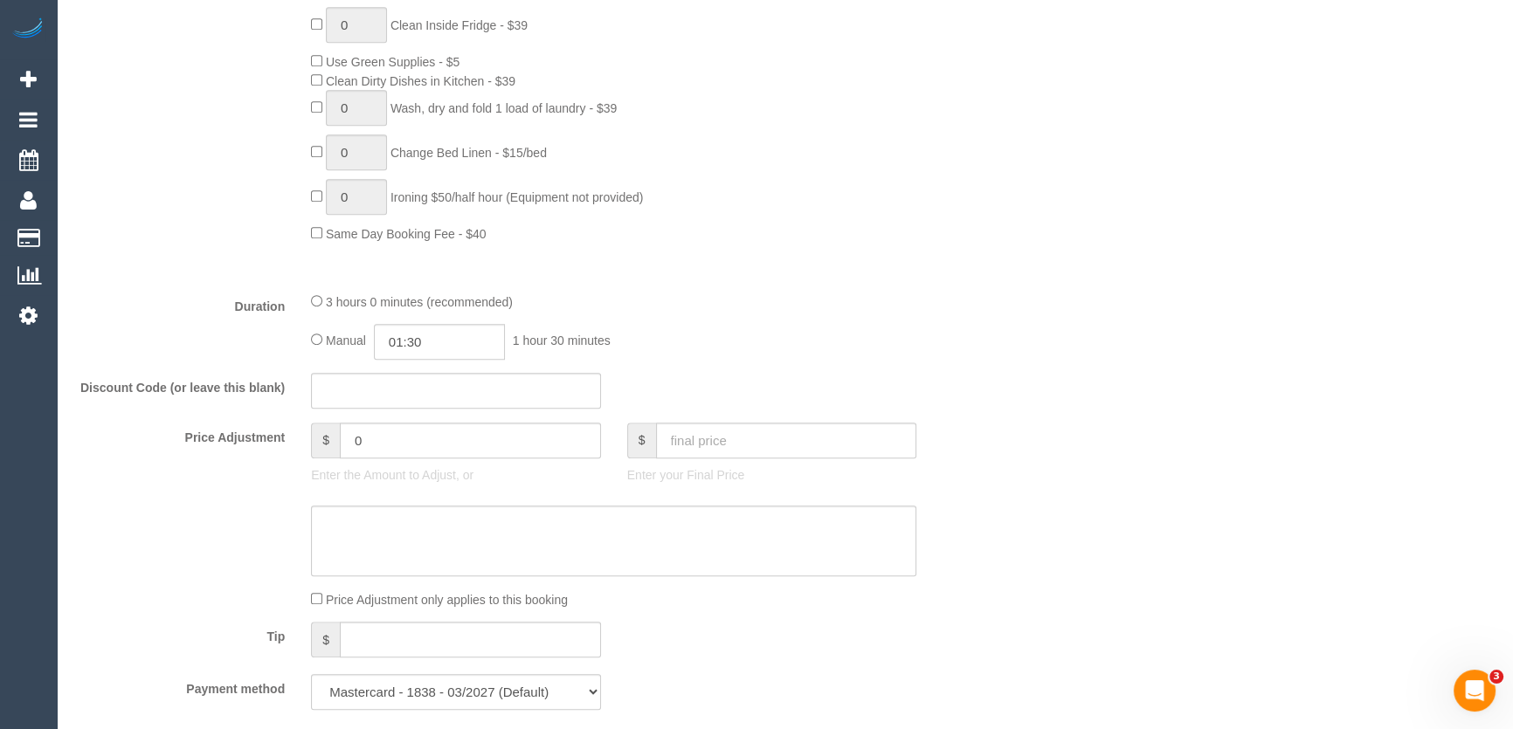
click at [805, 358] on div "Manual 01:30 1 hour 30 minutes" at bounding box center [613, 342] width 605 height 36
click at [812, 366] on fieldset "What Frequency * One Time Cleaning Weekly - 10% Off - 10.00% (0% for the First …" at bounding box center [535, 125] width 922 height 1198
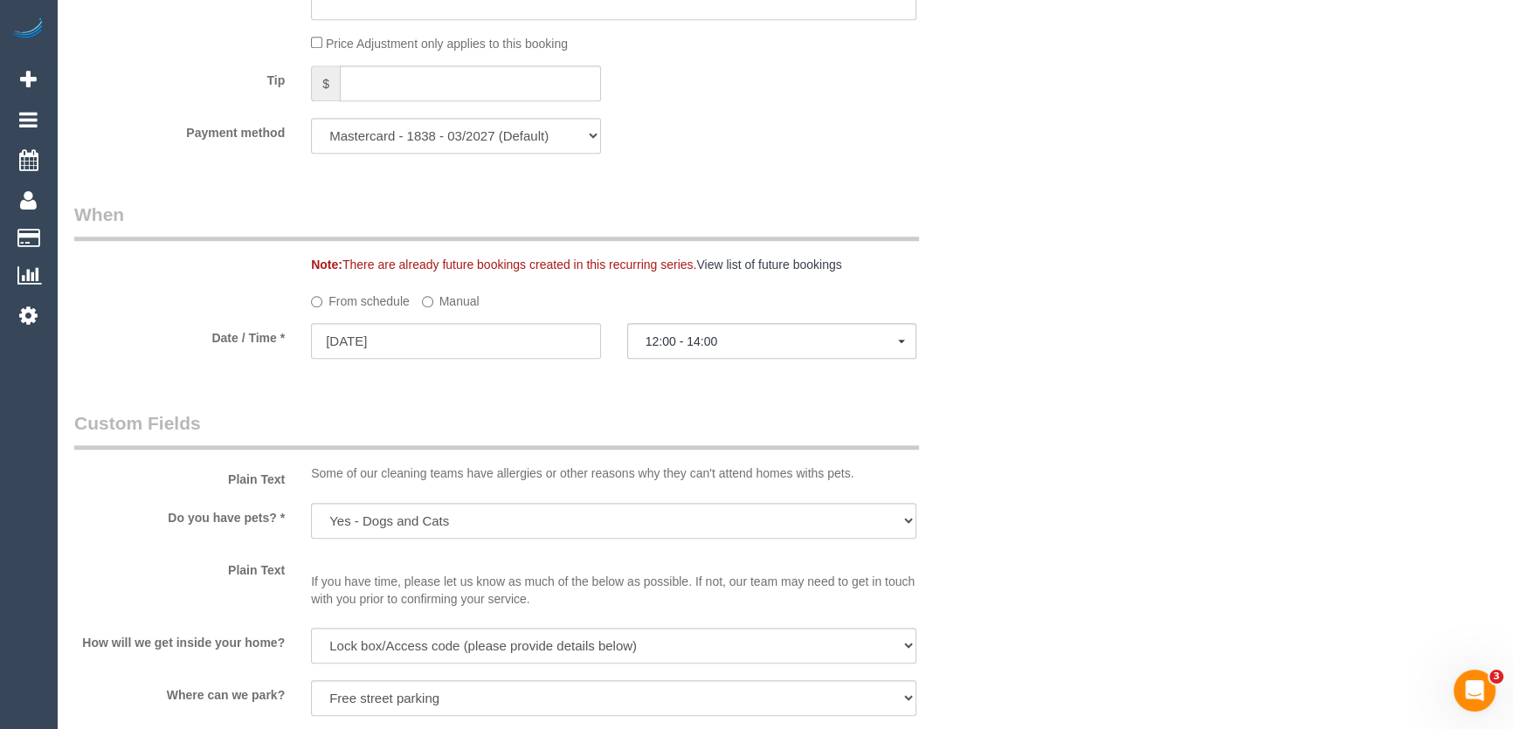
select select "spot23"
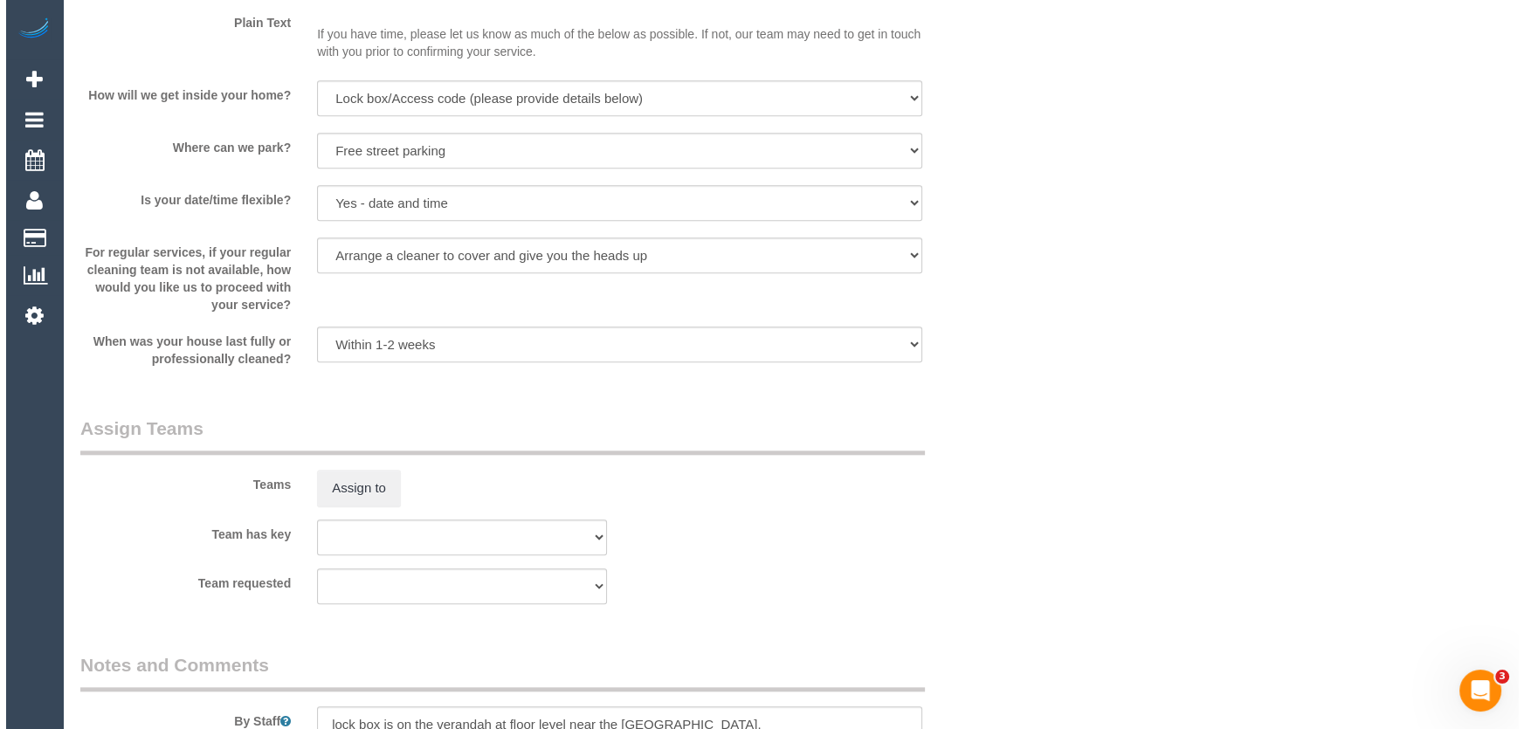
scroll to position [2223, 0]
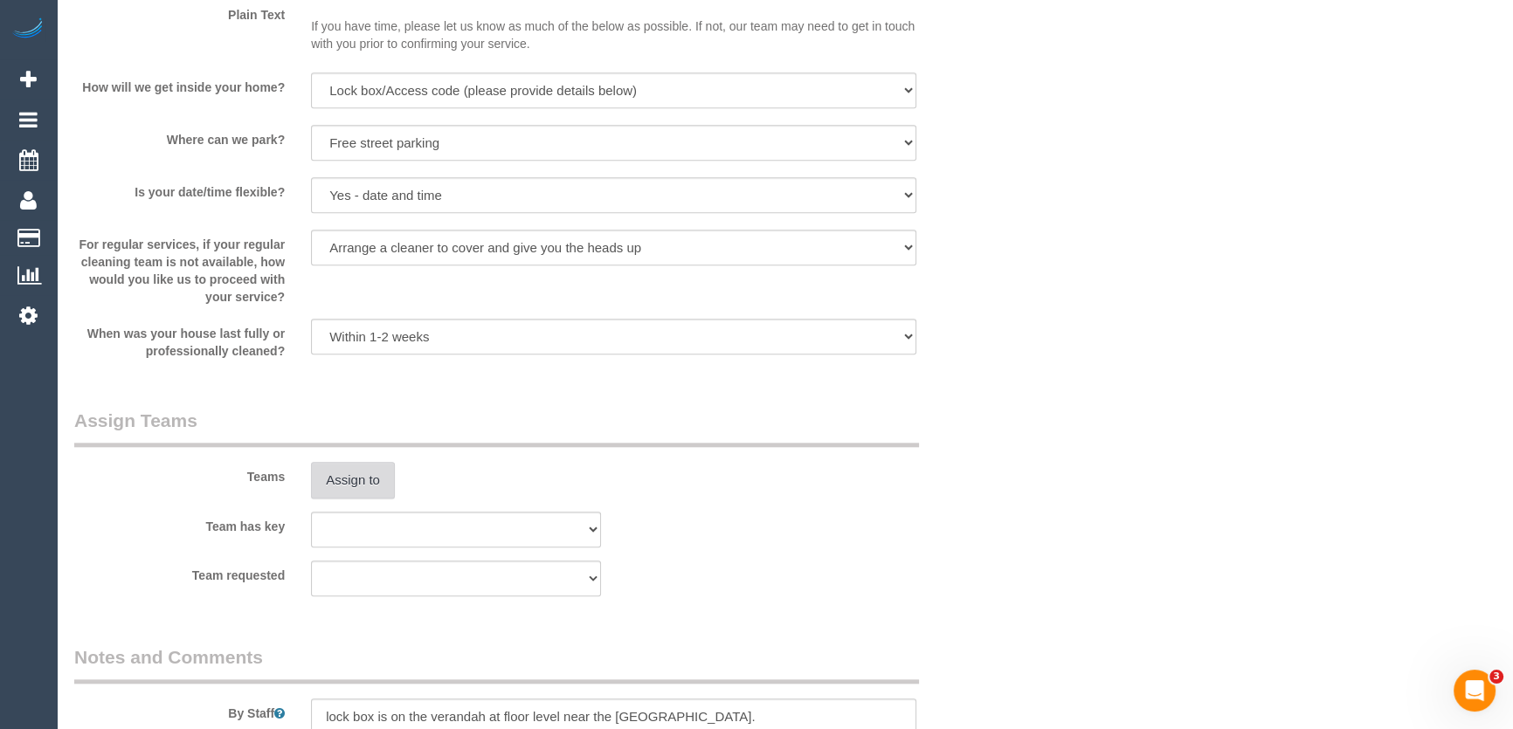
click at [355, 487] on button "Assign to" at bounding box center [353, 480] width 84 height 37
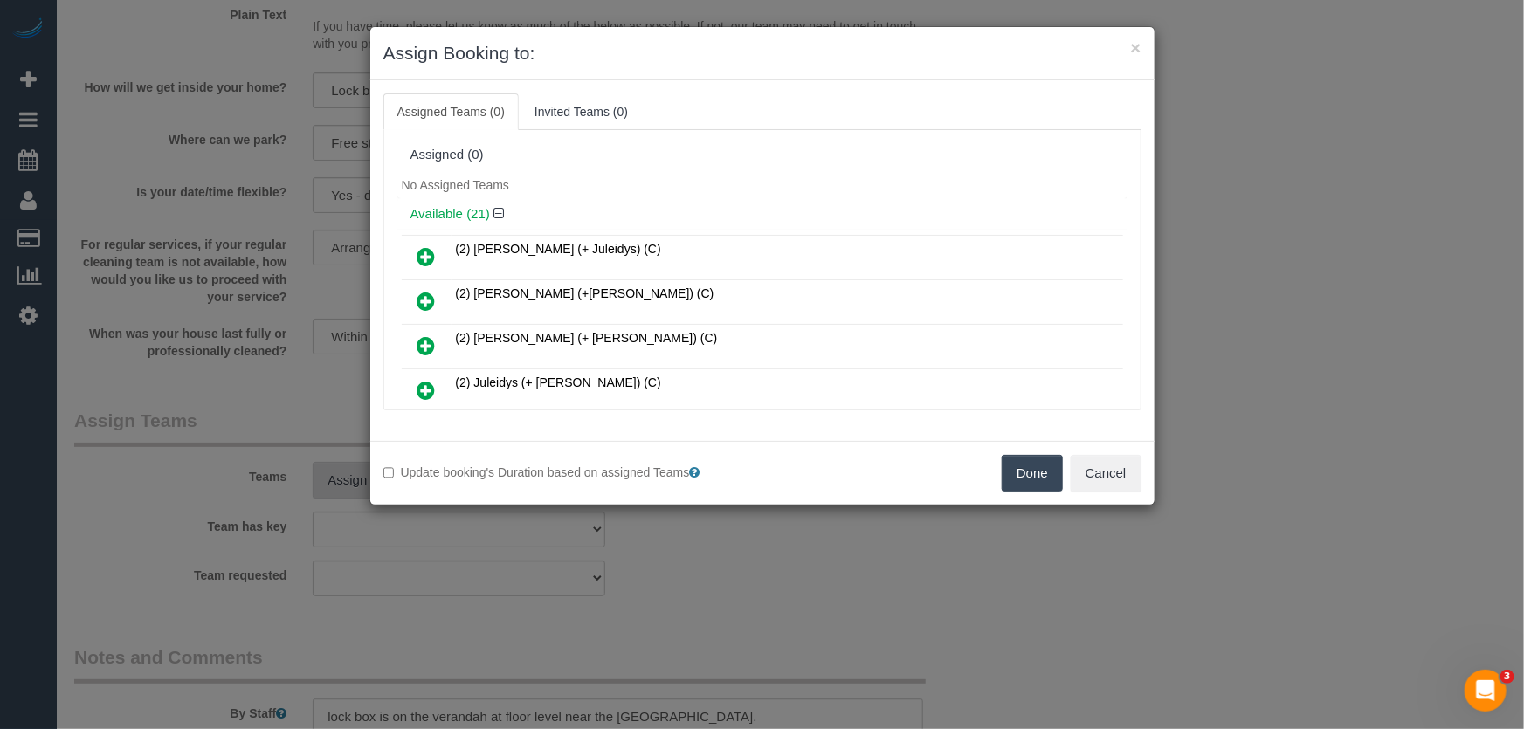
scroll to position [459, 0]
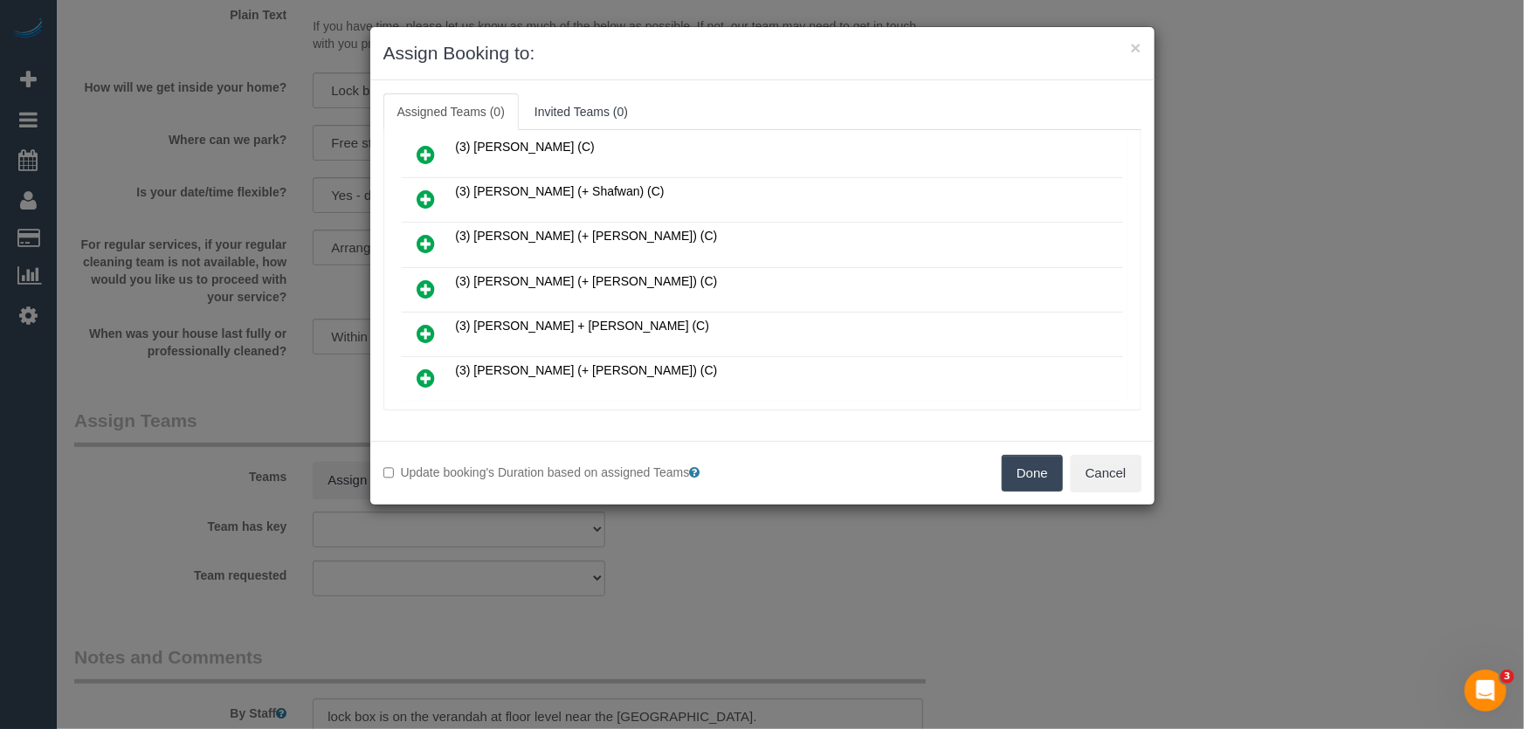
click at [418, 279] on icon at bounding box center [427, 289] width 18 height 21
click at [418, 323] on icon at bounding box center [427, 333] width 18 height 21
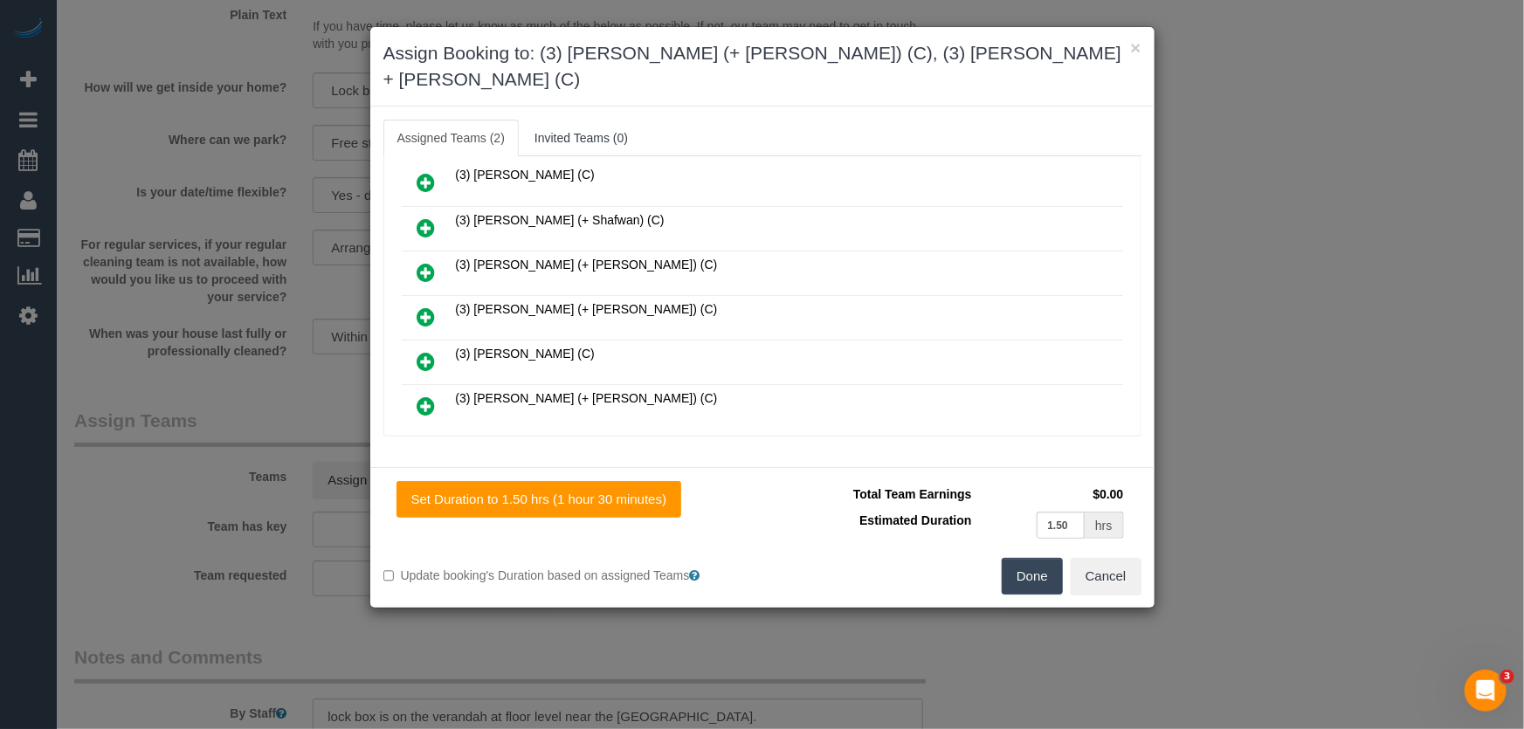
click at [429, 307] on icon at bounding box center [427, 317] width 18 height 21
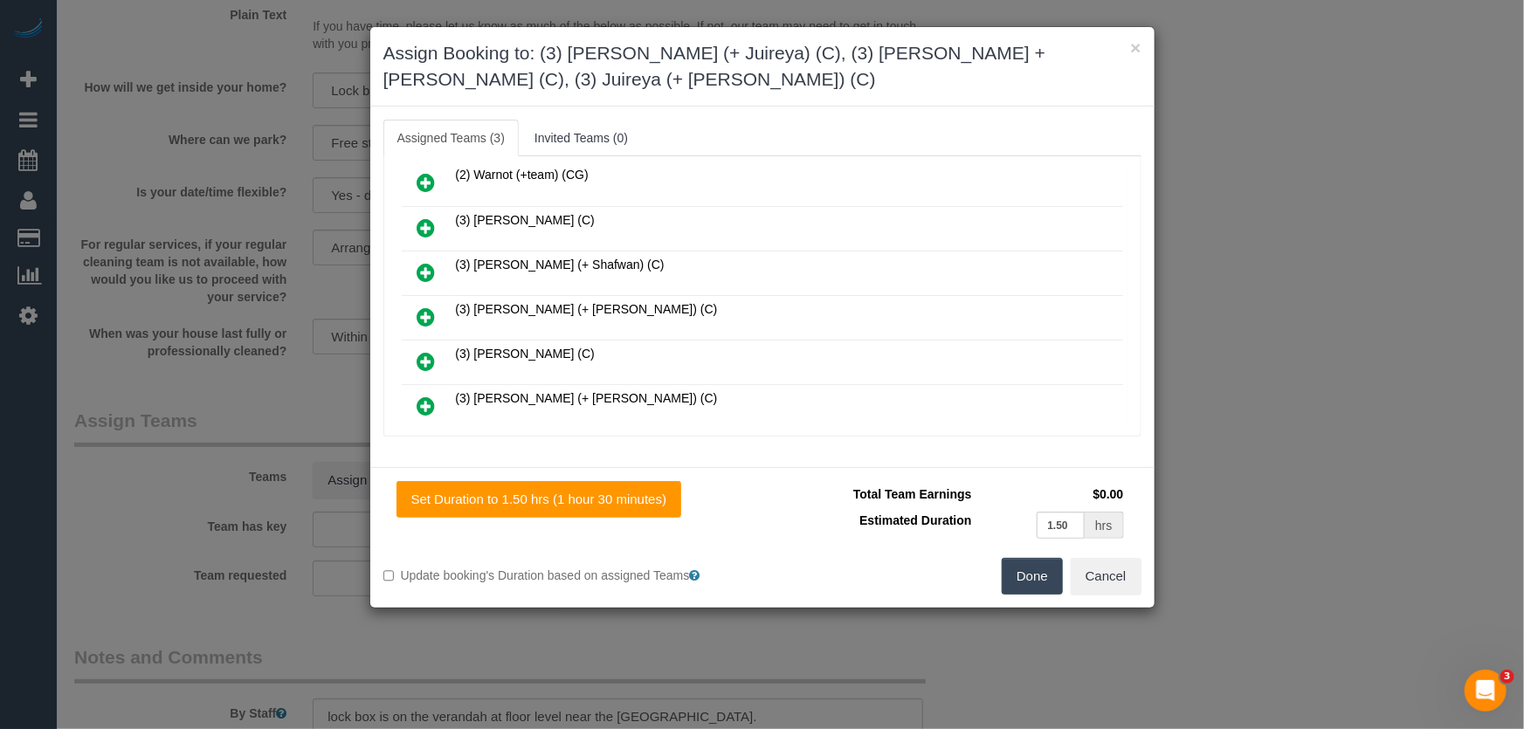
scroll to position [588, 0]
click at [1021, 583] on button "Done" at bounding box center [1032, 576] width 61 height 37
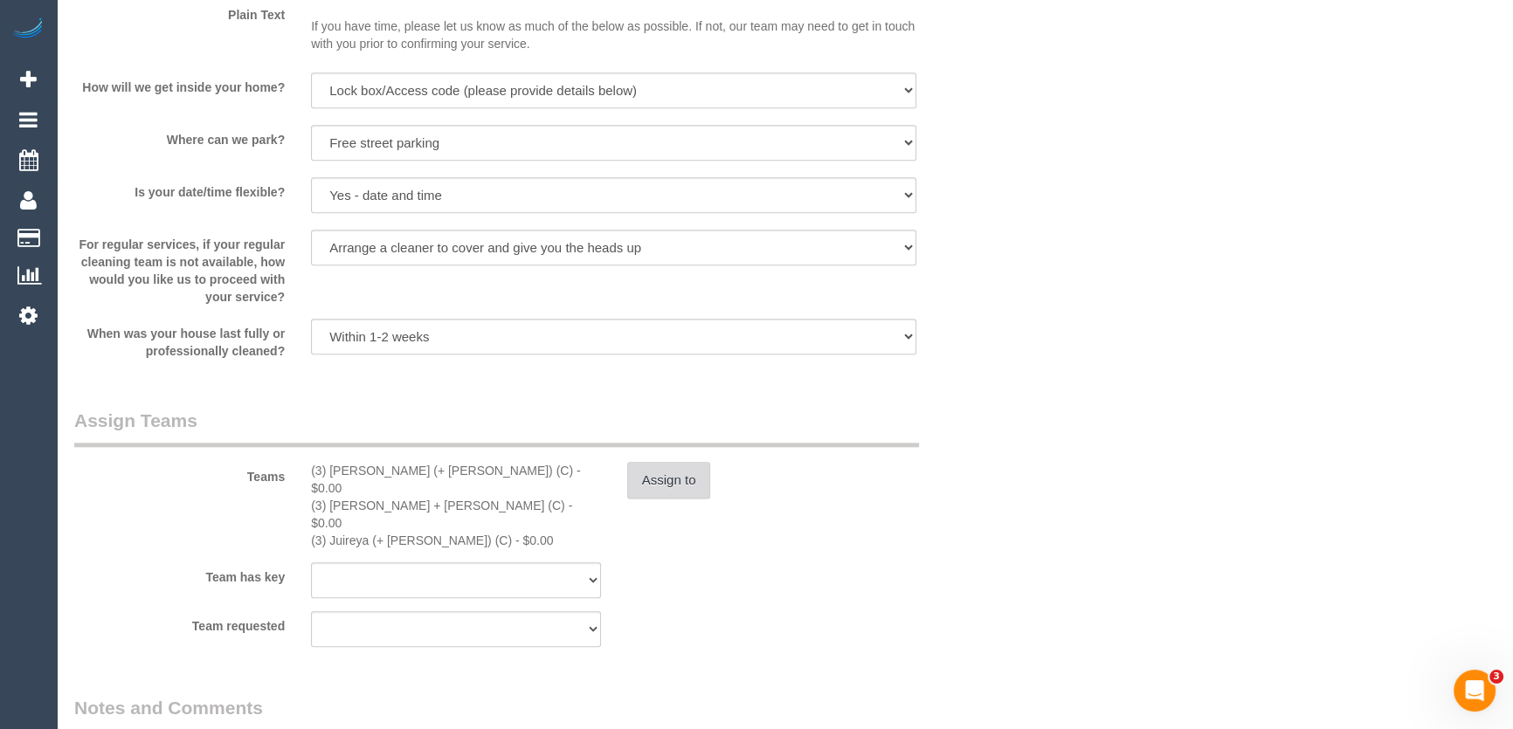
click at [678, 480] on button "Assign to" at bounding box center [669, 480] width 84 height 37
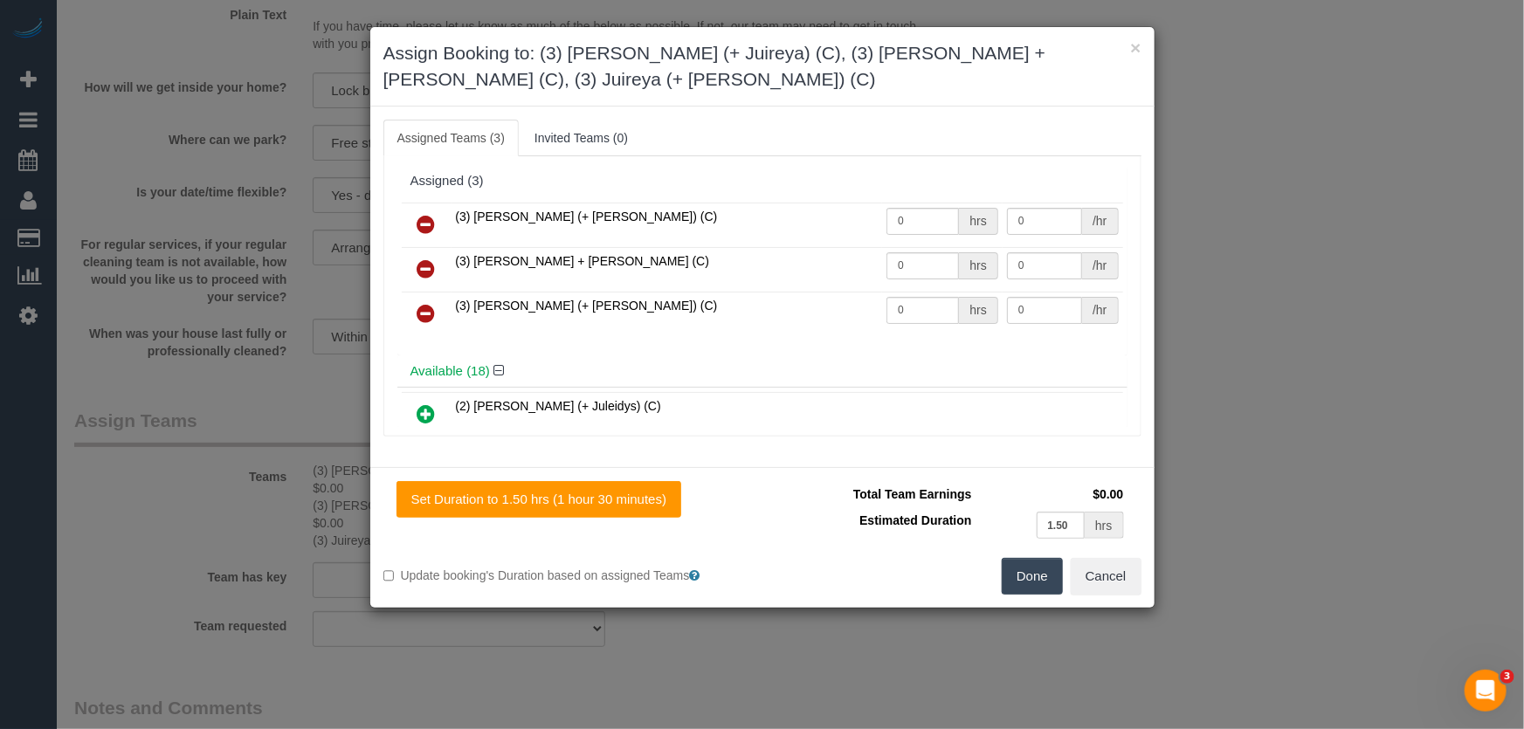
click at [426, 269] on icon at bounding box center [427, 269] width 18 height 21
click at [426, 269] on div "(3) Gazi (+ Juireya) (C) 0 hrs 0 /hr (3) Gurdeep + Kamalpreet (C) 0 hrs 0 /hr" at bounding box center [762, 276] width 730 height 157
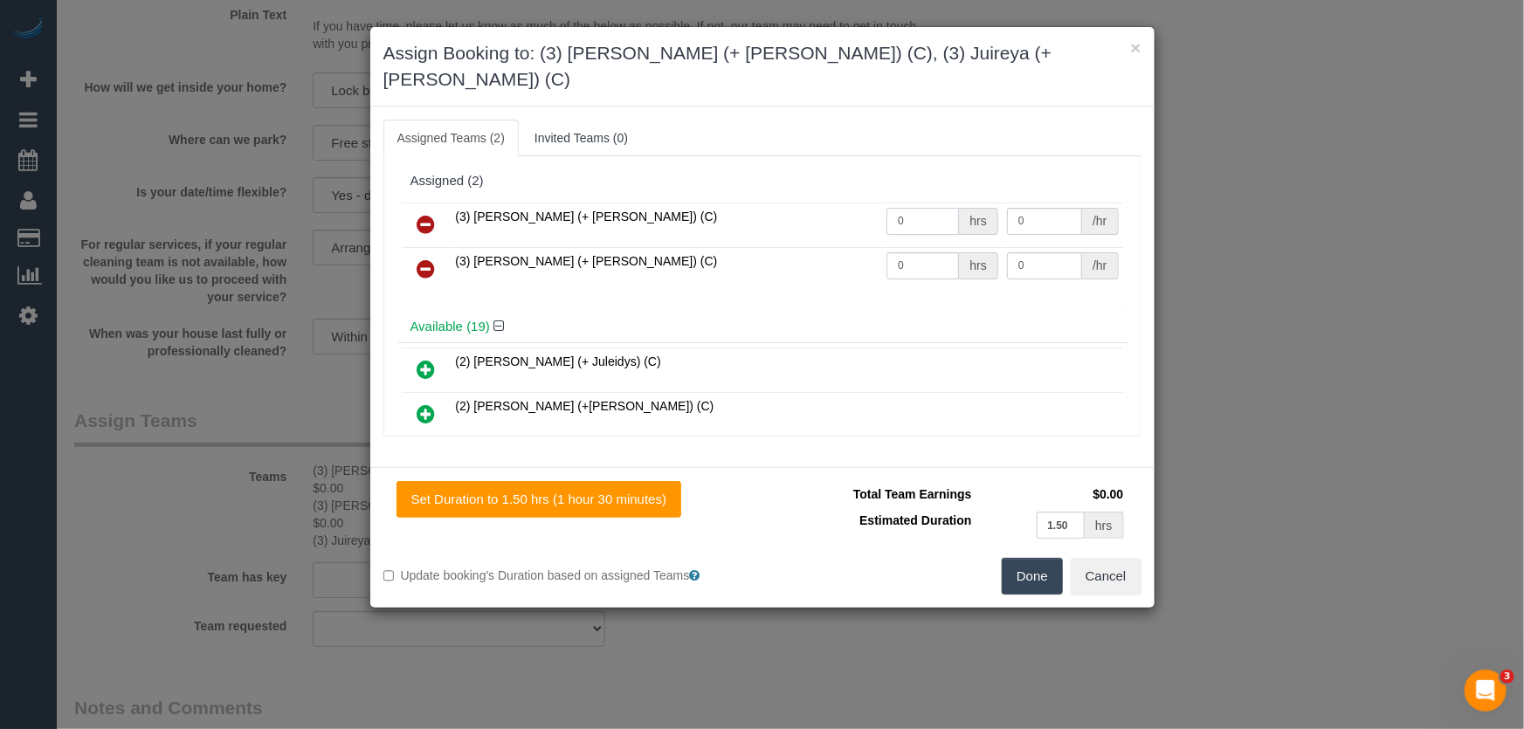
click at [928, 208] on input "0" at bounding box center [923, 221] width 73 height 27
type input "1.5"
type input "35"
click at [917, 252] on input "0" at bounding box center [923, 265] width 73 height 27
type input "1.5"
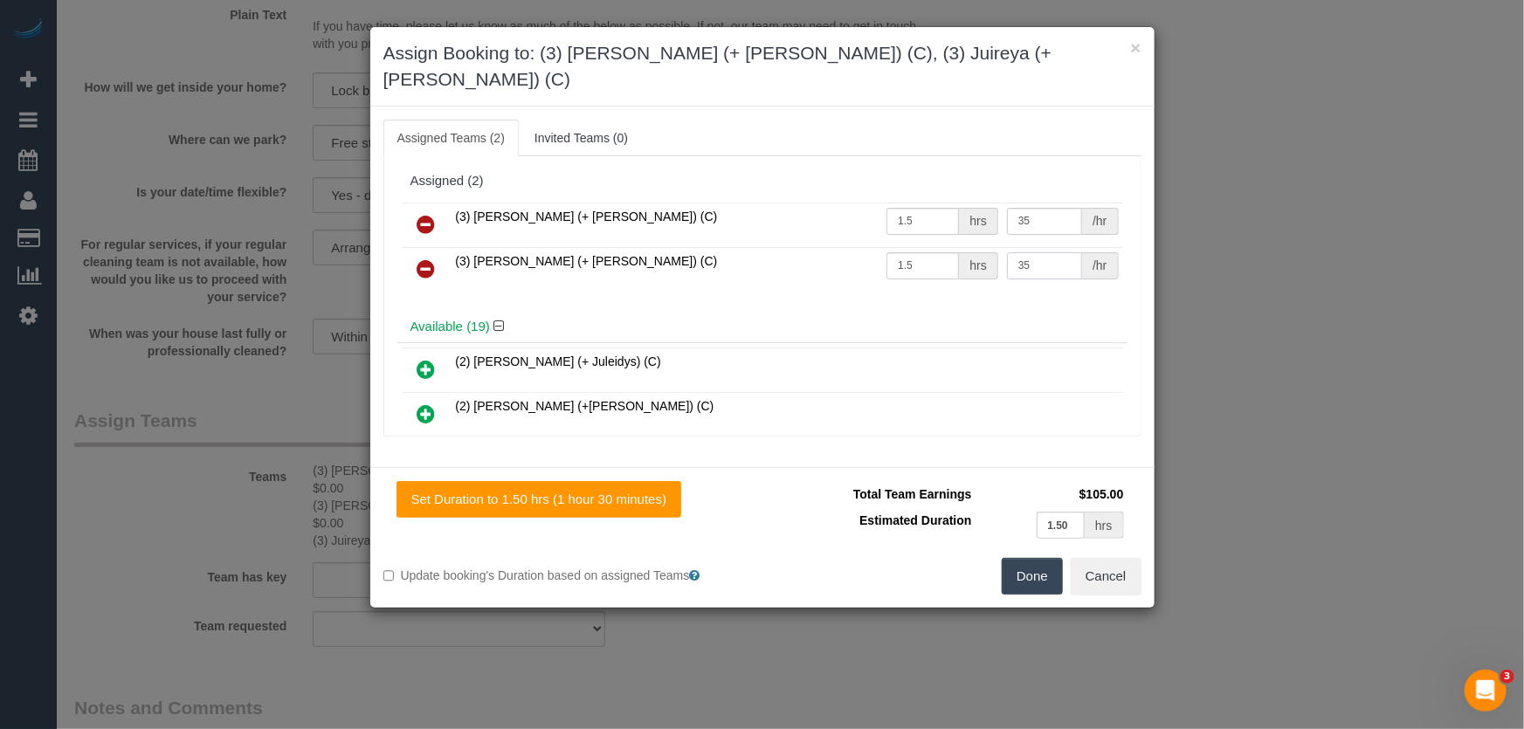
type input "35"
click at [1028, 558] on button "Done" at bounding box center [1032, 576] width 61 height 37
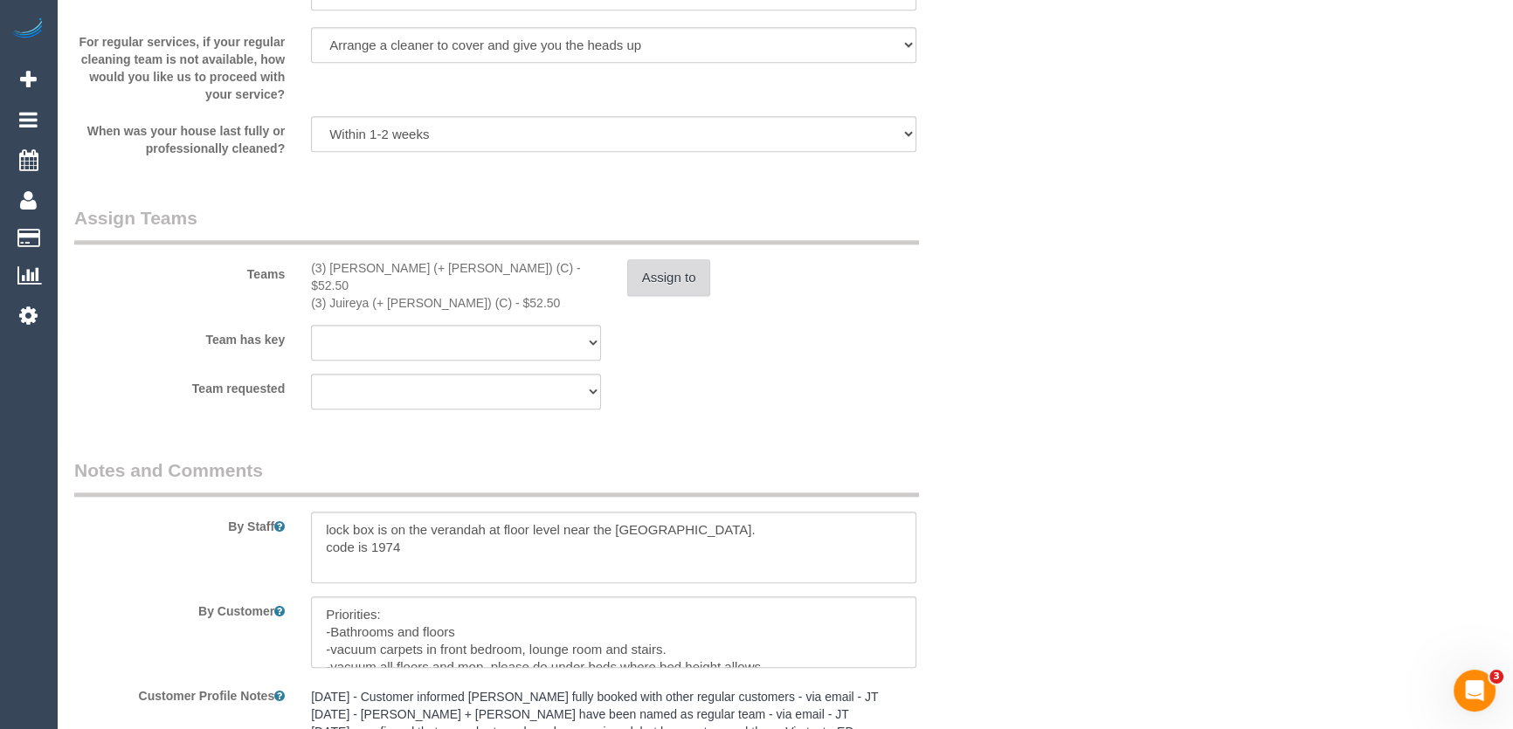
scroll to position [2541, 0]
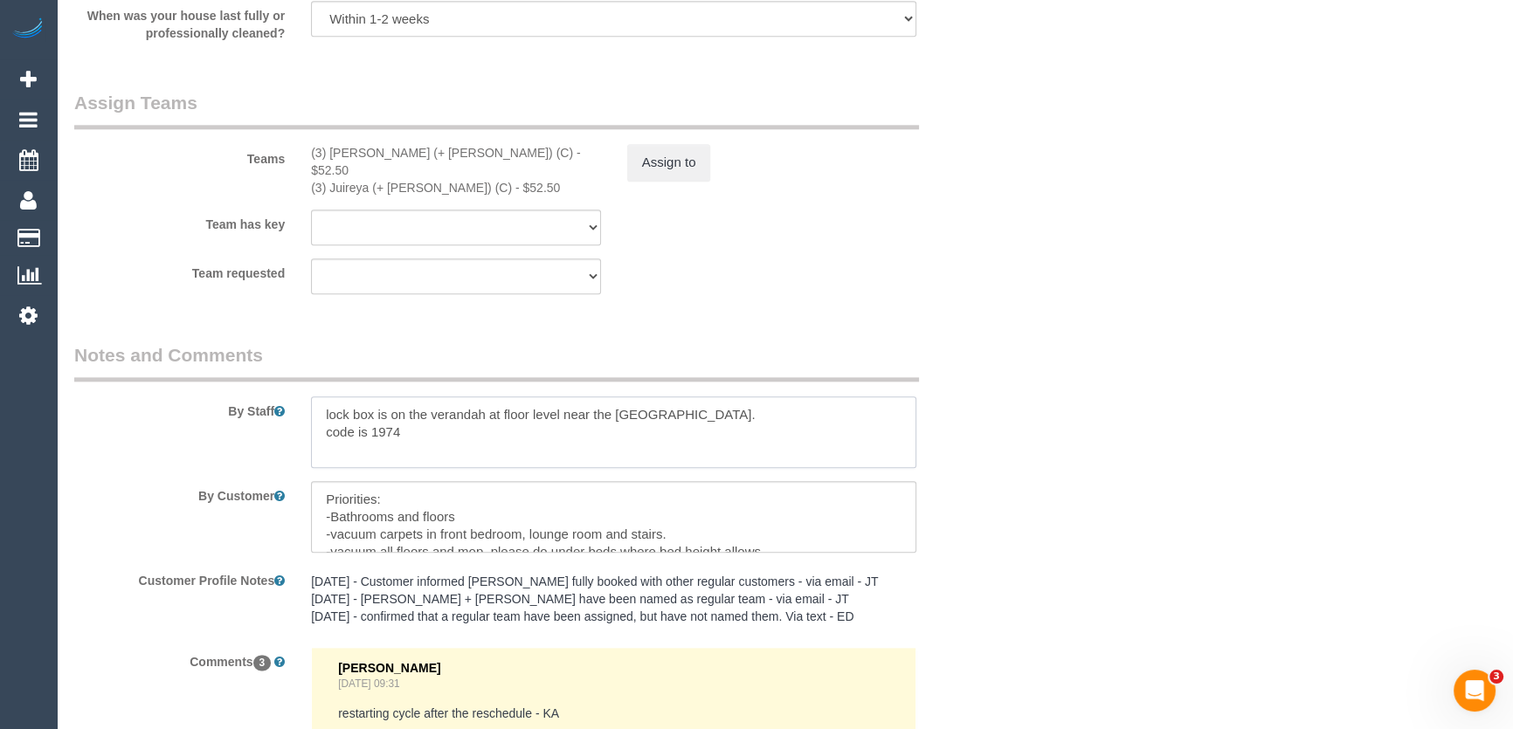
click at [323, 397] on textarea at bounding box center [613, 433] width 605 height 72
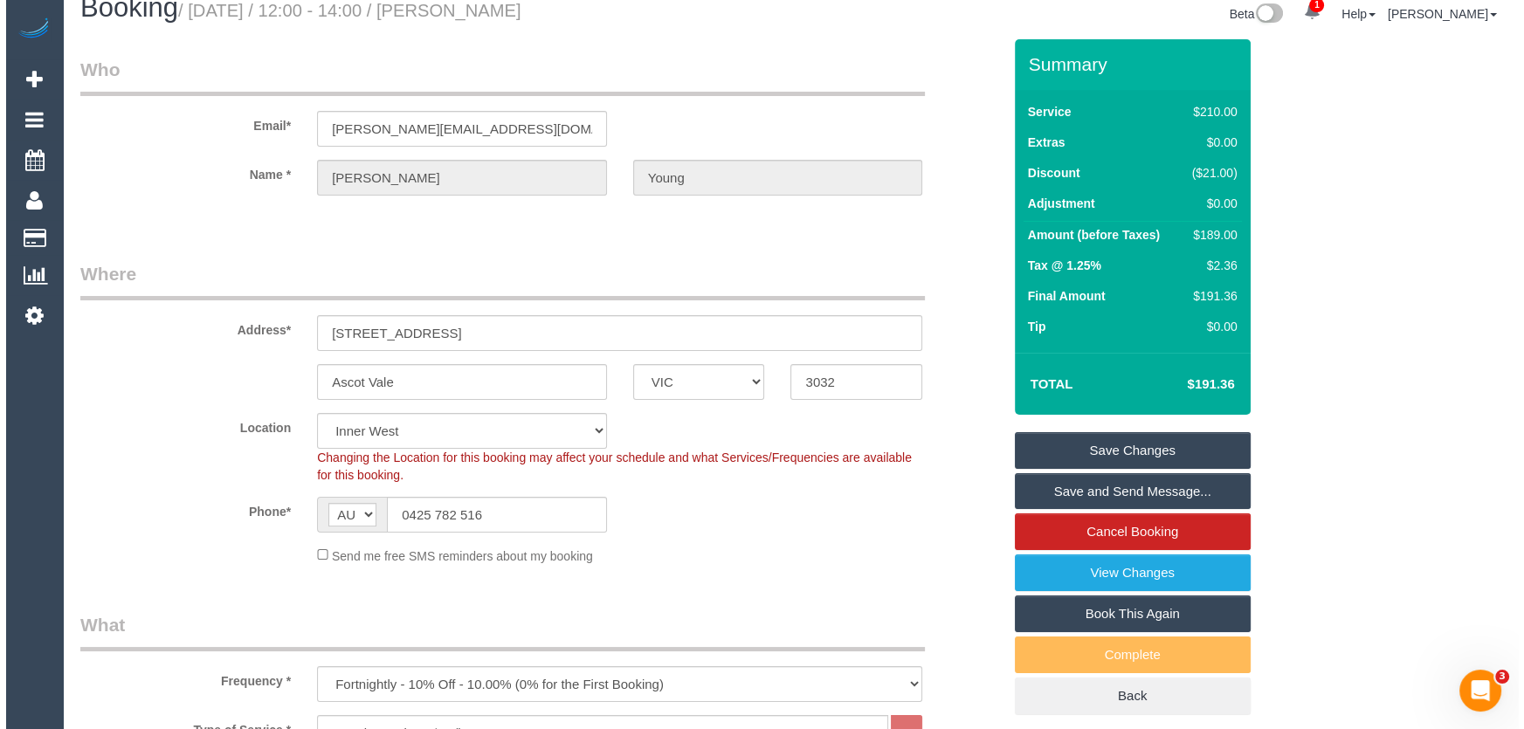
scroll to position [0, 0]
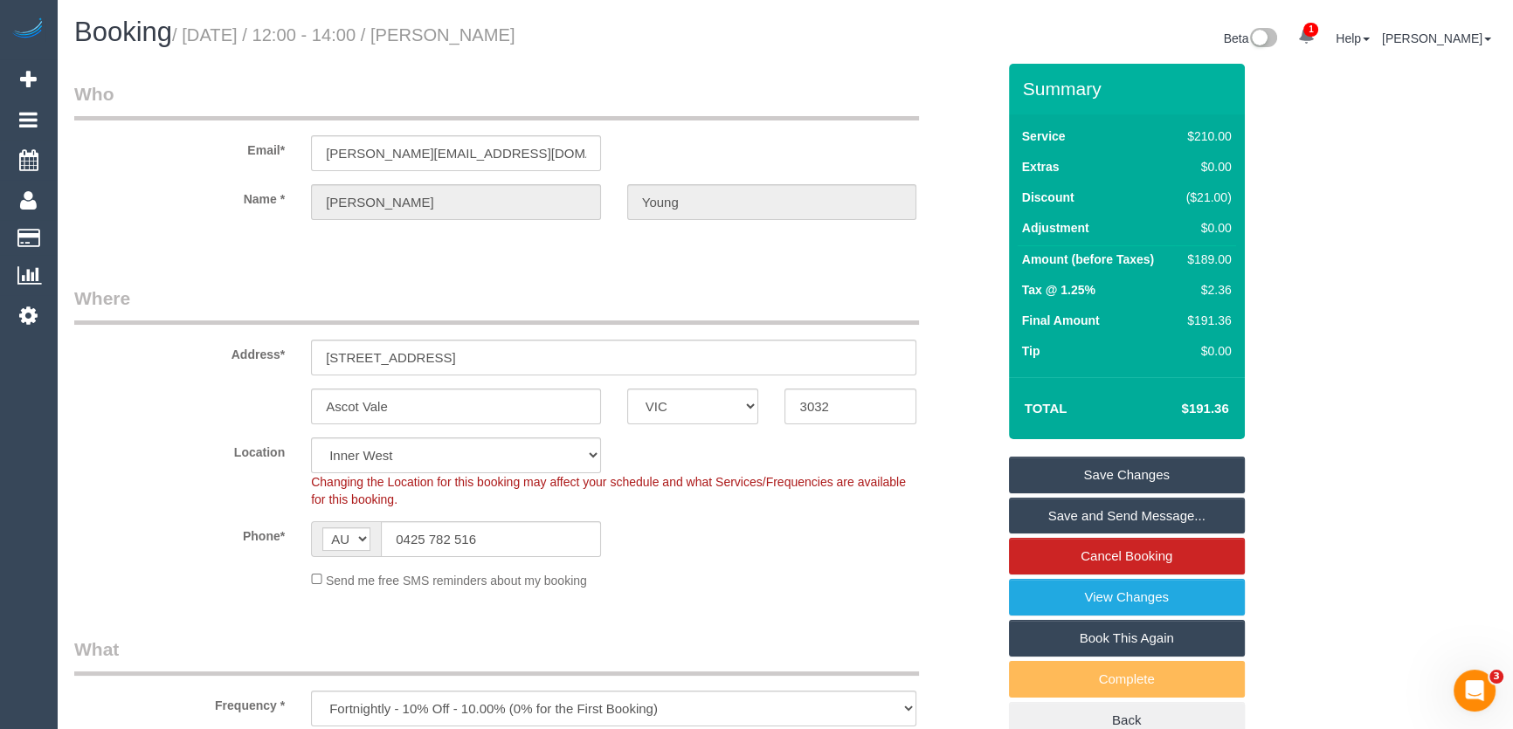
type textarea "*cover* lock box is on the verandah at floor level near the mower. code is 1974"
click at [492, 34] on small "/ September 09, 2025 / 12:00 - 14:00 / Silvia Young" at bounding box center [343, 34] width 343 height 19
copy small "Silvia Young"
click at [1081, 516] on link "Save and Send Message..." at bounding box center [1127, 516] width 236 height 37
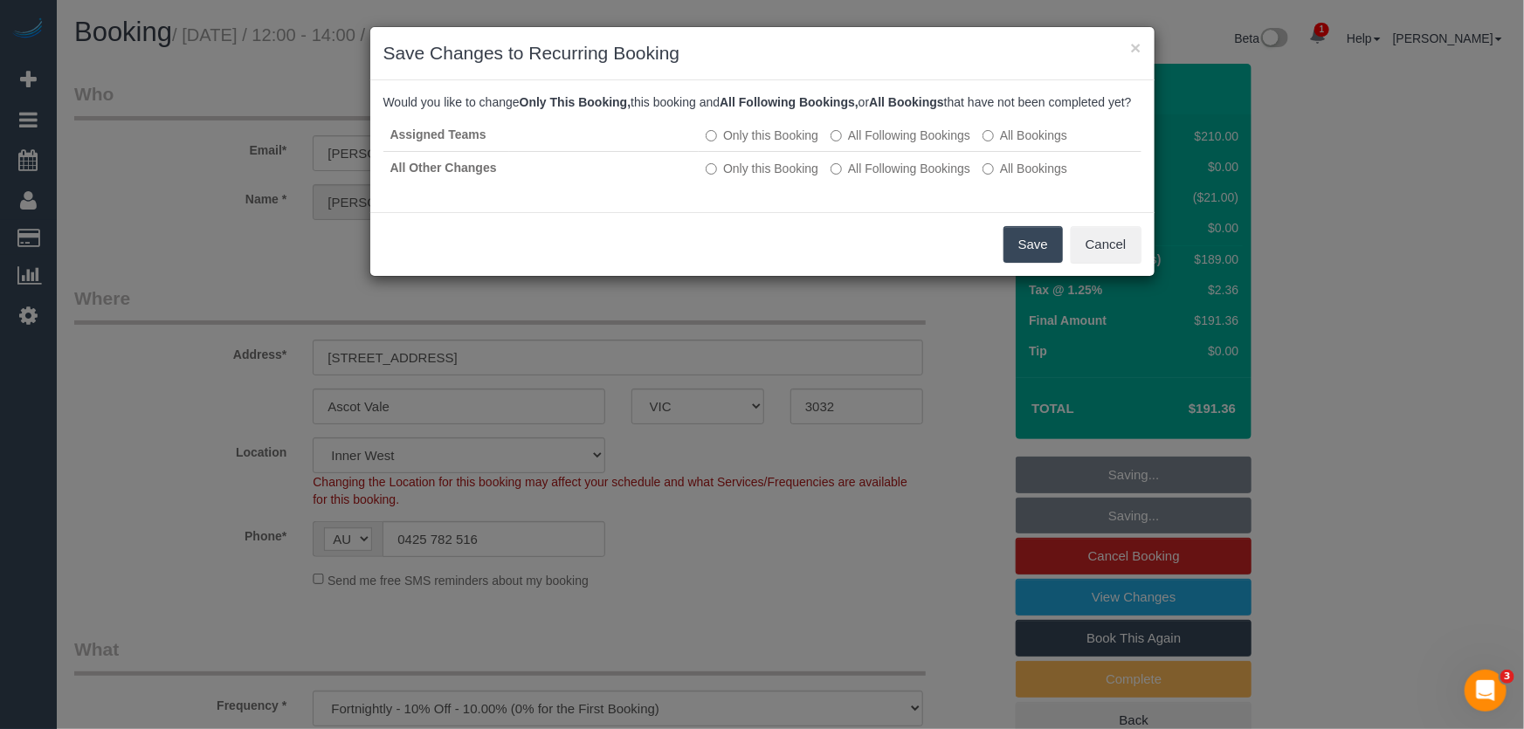
click at [1020, 263] on button "Save" at bounding box center [1033, 244] width 59 height 37
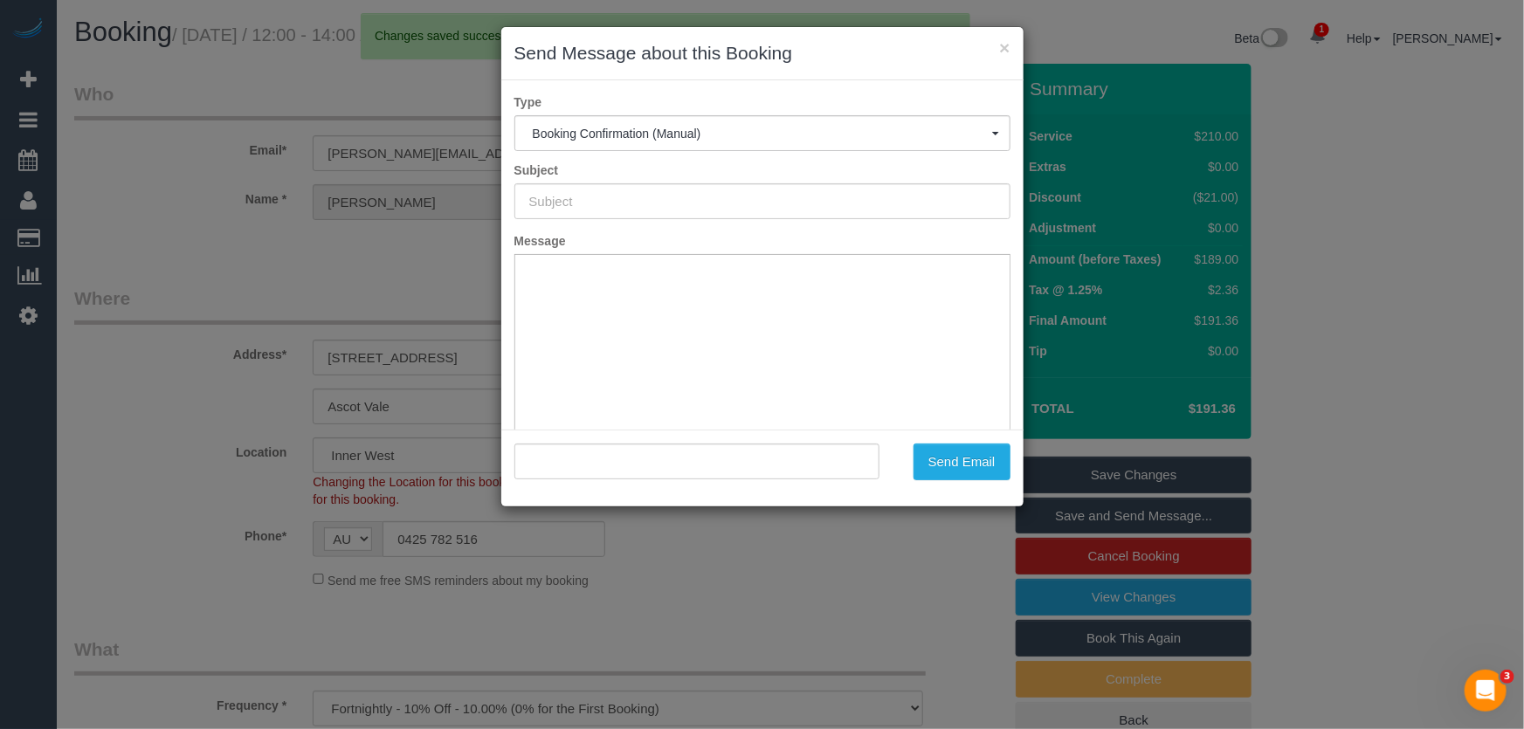
type input "Booking Confirmed"
type input ""Silvia Young" <silvia@youngbuild.com.au>"
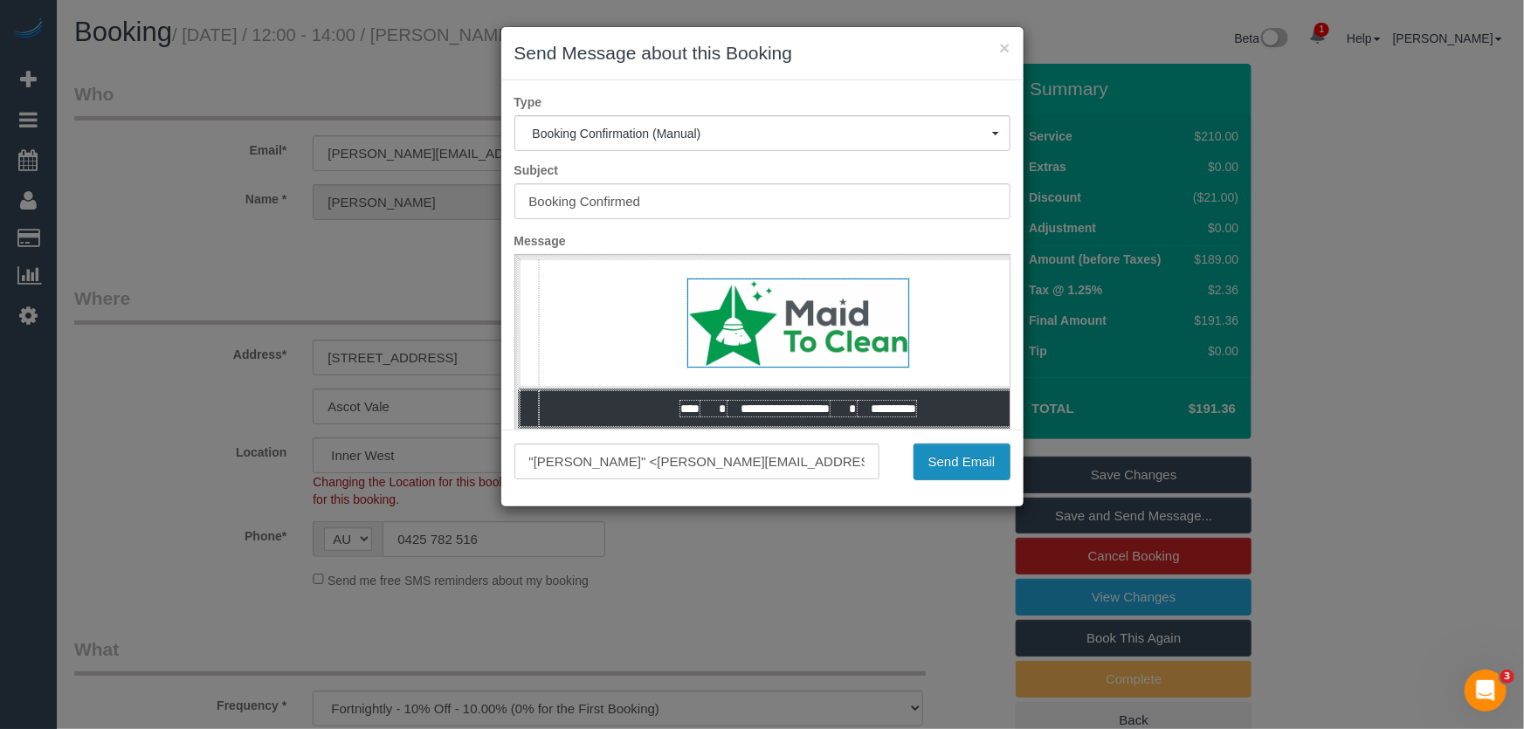
click at [987, 472] on button "Send Email" at bounding box center [962, 462] width 97 height 37
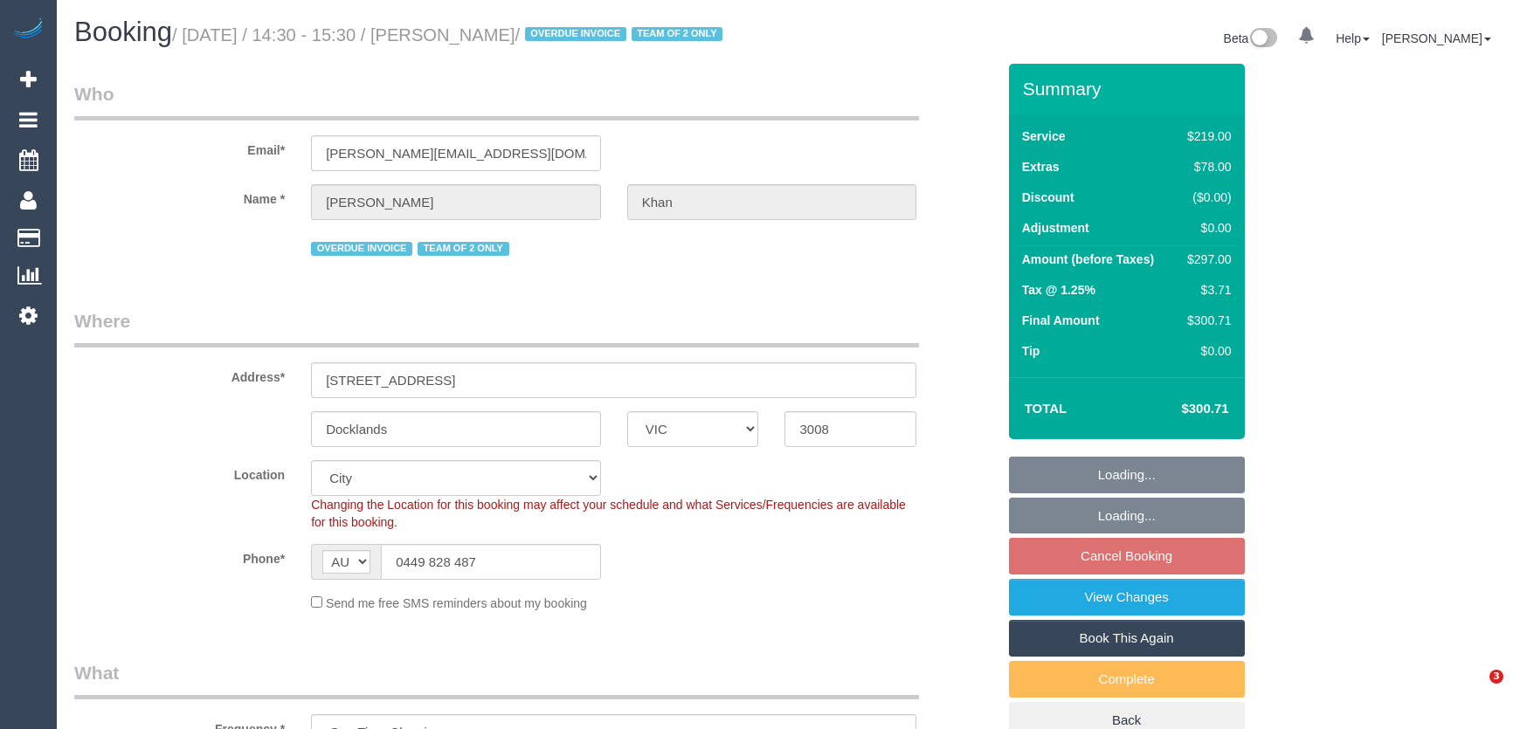
select select "VIC"
select select "number:28"
select select "number:14"
select select "number:19"
select select "number:23"
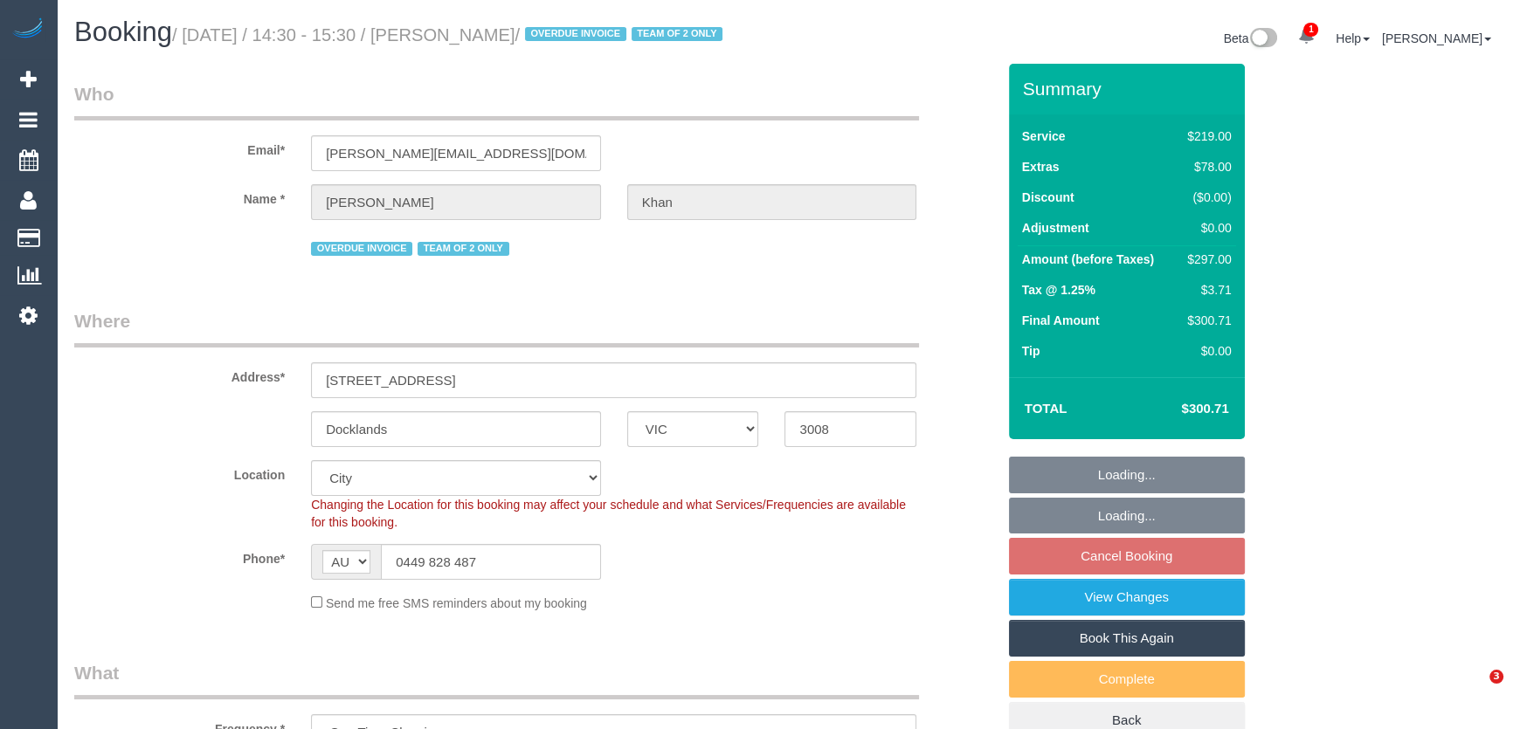
select select "object:827"
click at [494, 580] on input "0449 828 487" at bounding box center [491, 562] width 220 height 36
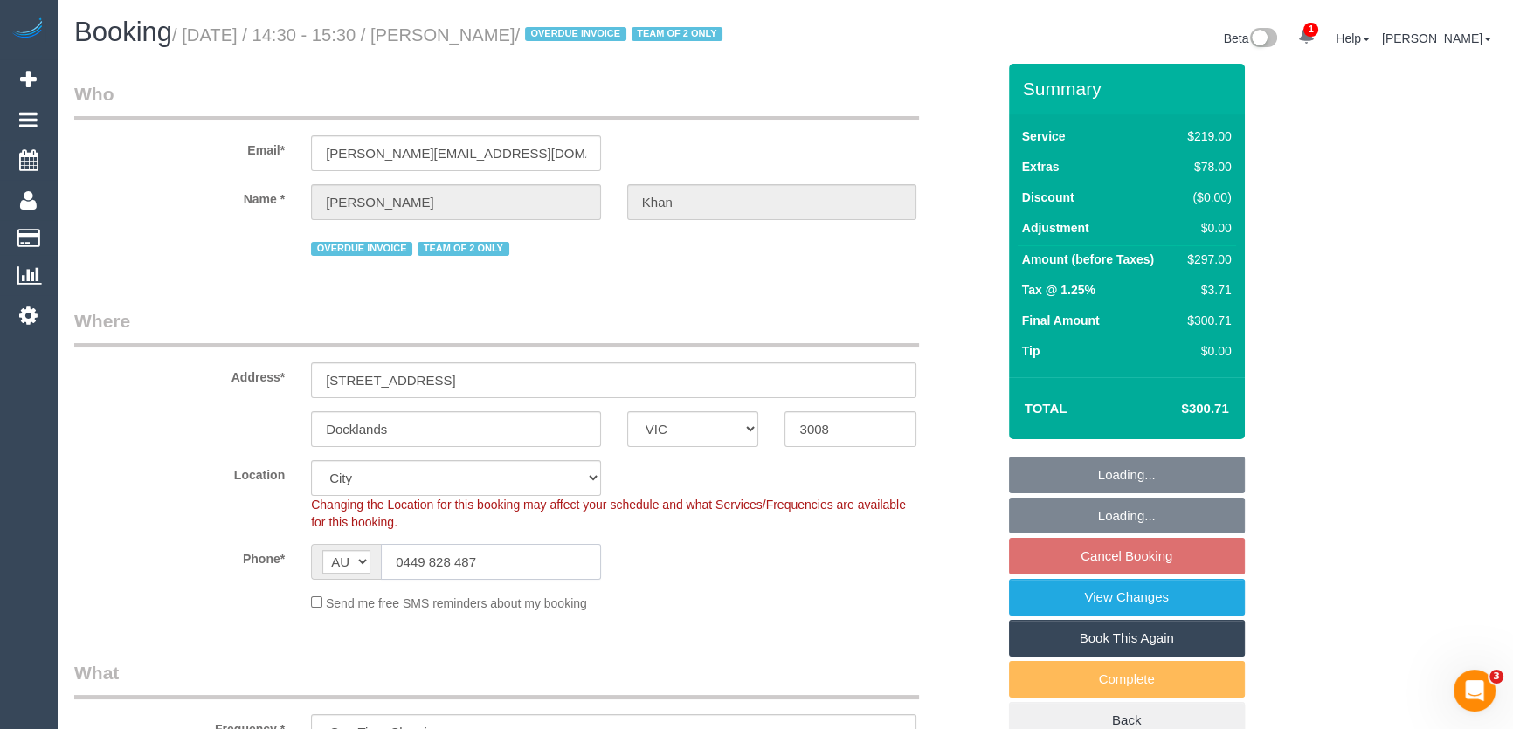
click at [494, 580] on input "0449 828 487" at bounding box center [491, 562] width 220 height 36
click at [495, 580] on input "0449 828 487" at bounding box center [491, 562] width 220 height 36
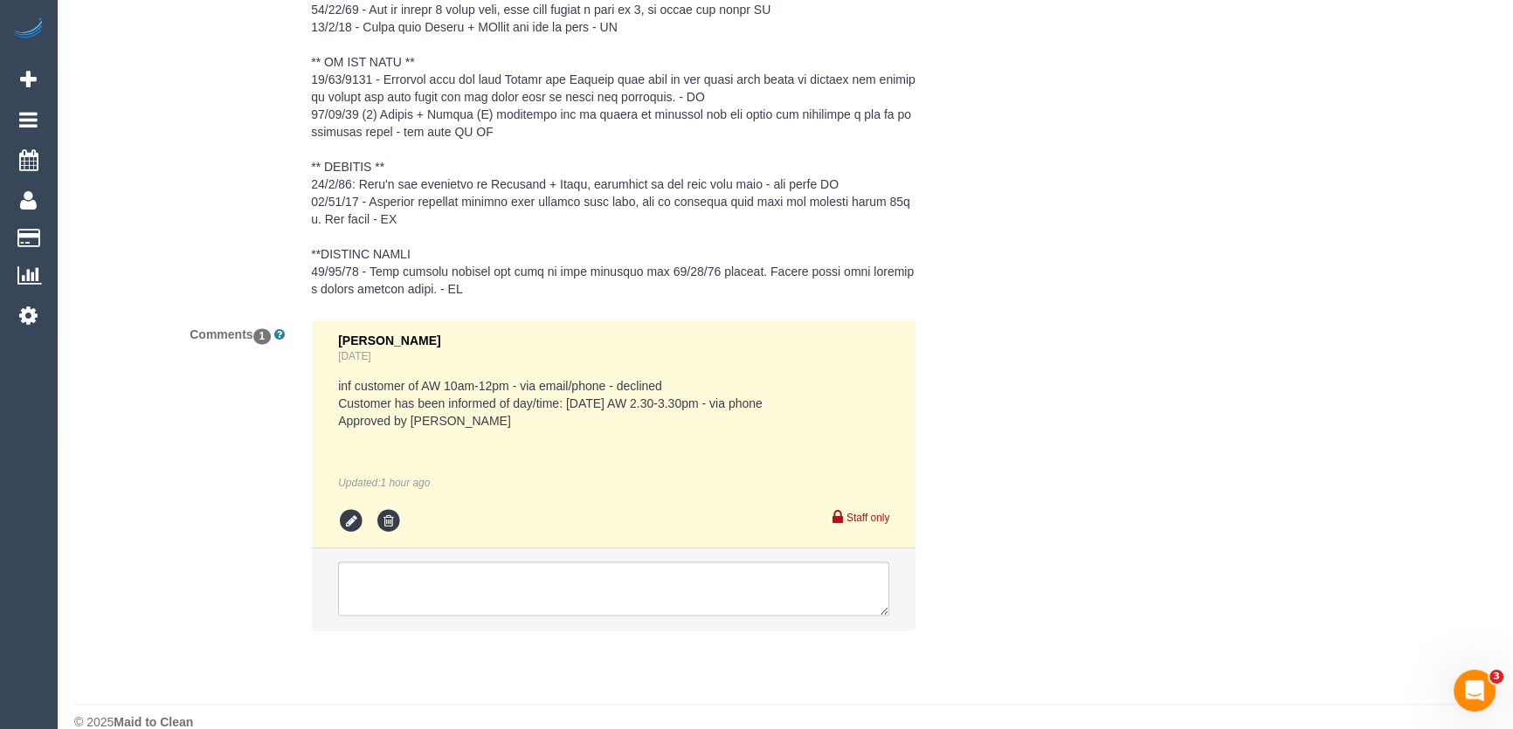
scroll to position [3388, 0]
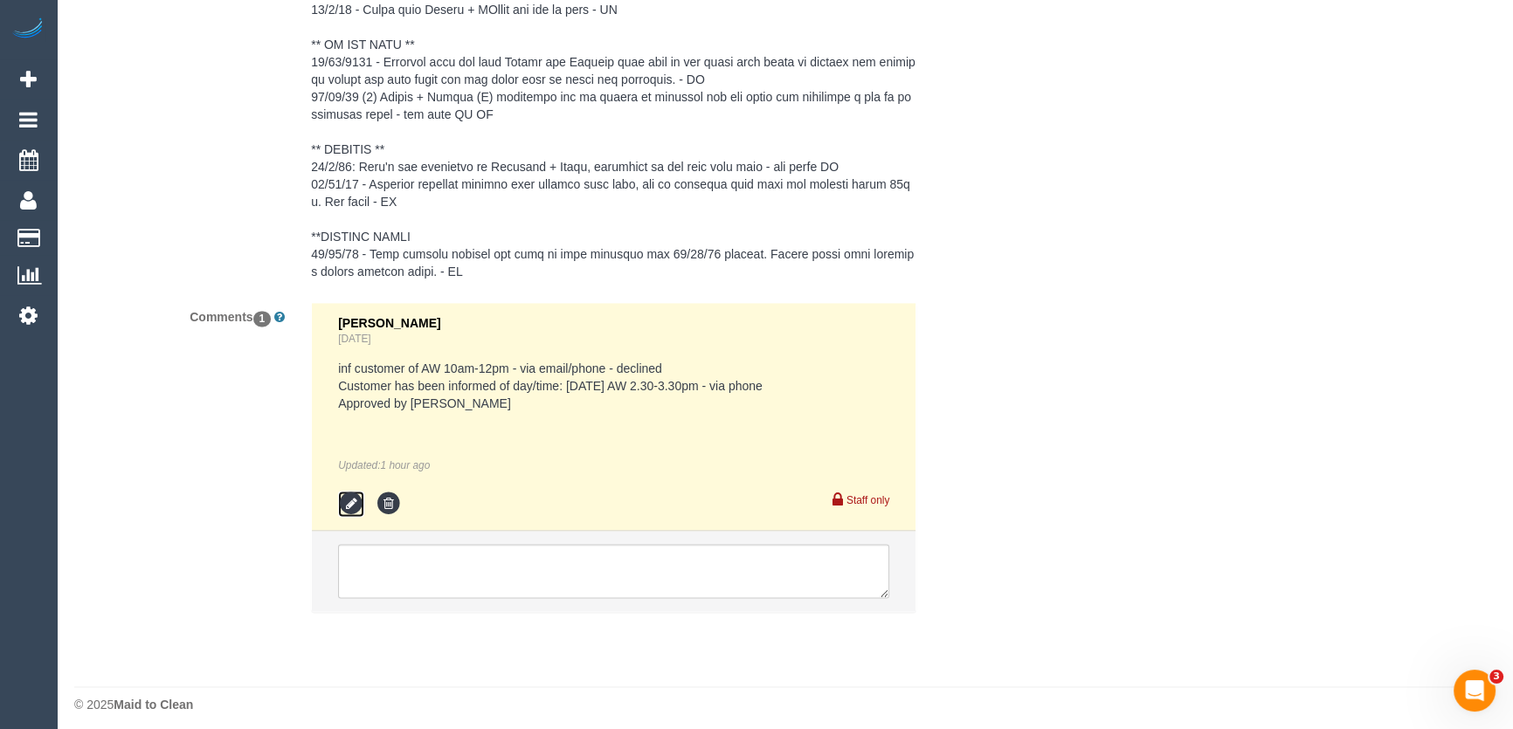
click at [354, 494] on icon at bounding box center [351, 504] width 26 height 26
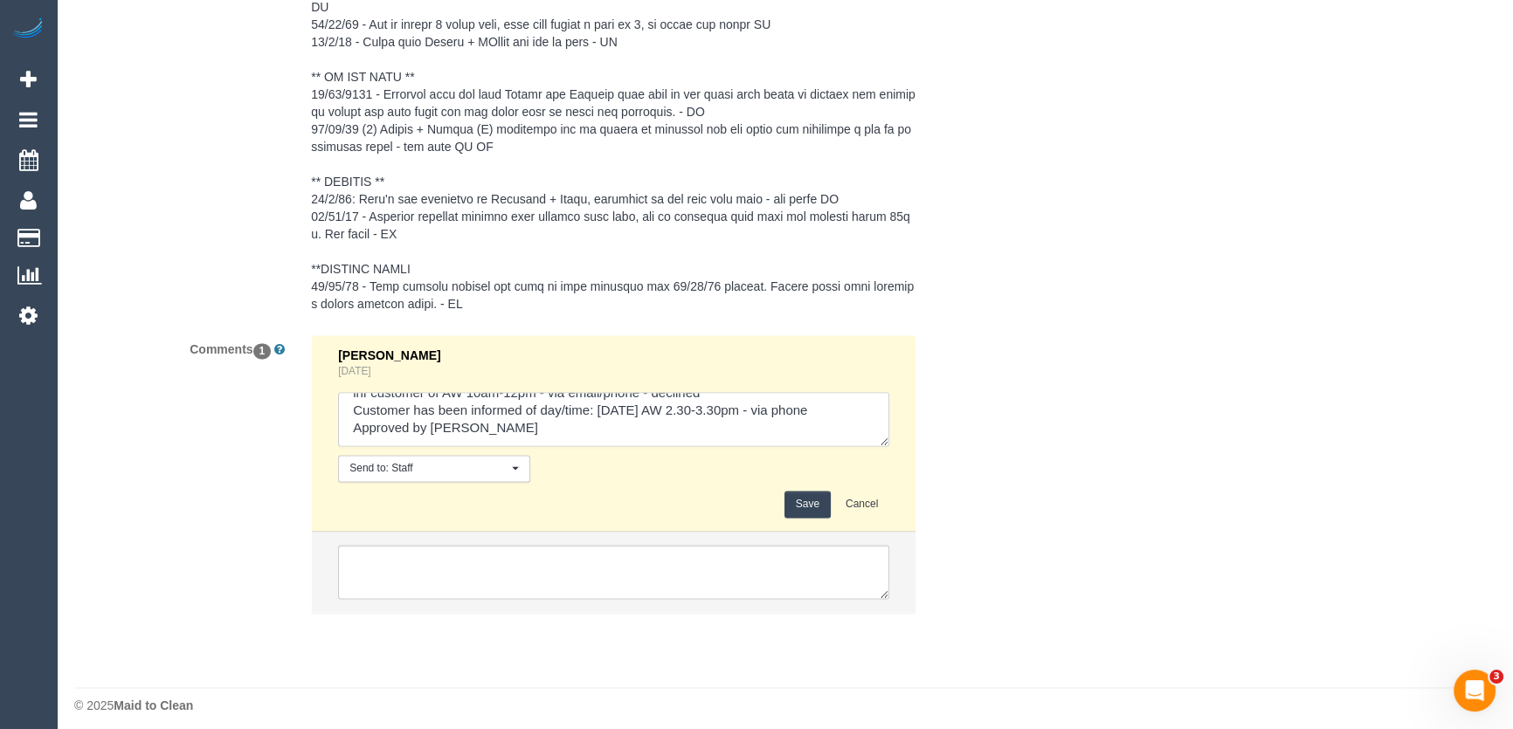
scroll to position [35, 0]
click at [404, 401] on textarea at bounding box center [613, 419] width 551 height 54
click at [549, 418] on textarea at bounding box center [613, 419] width 551 height 54
type textarea "inf customer of AW 10am-12pm - via email/phone - declined Customer has been inf…"
click at [814, 491] on button "Save" at bounding box center [807, 504] width 46 height 27
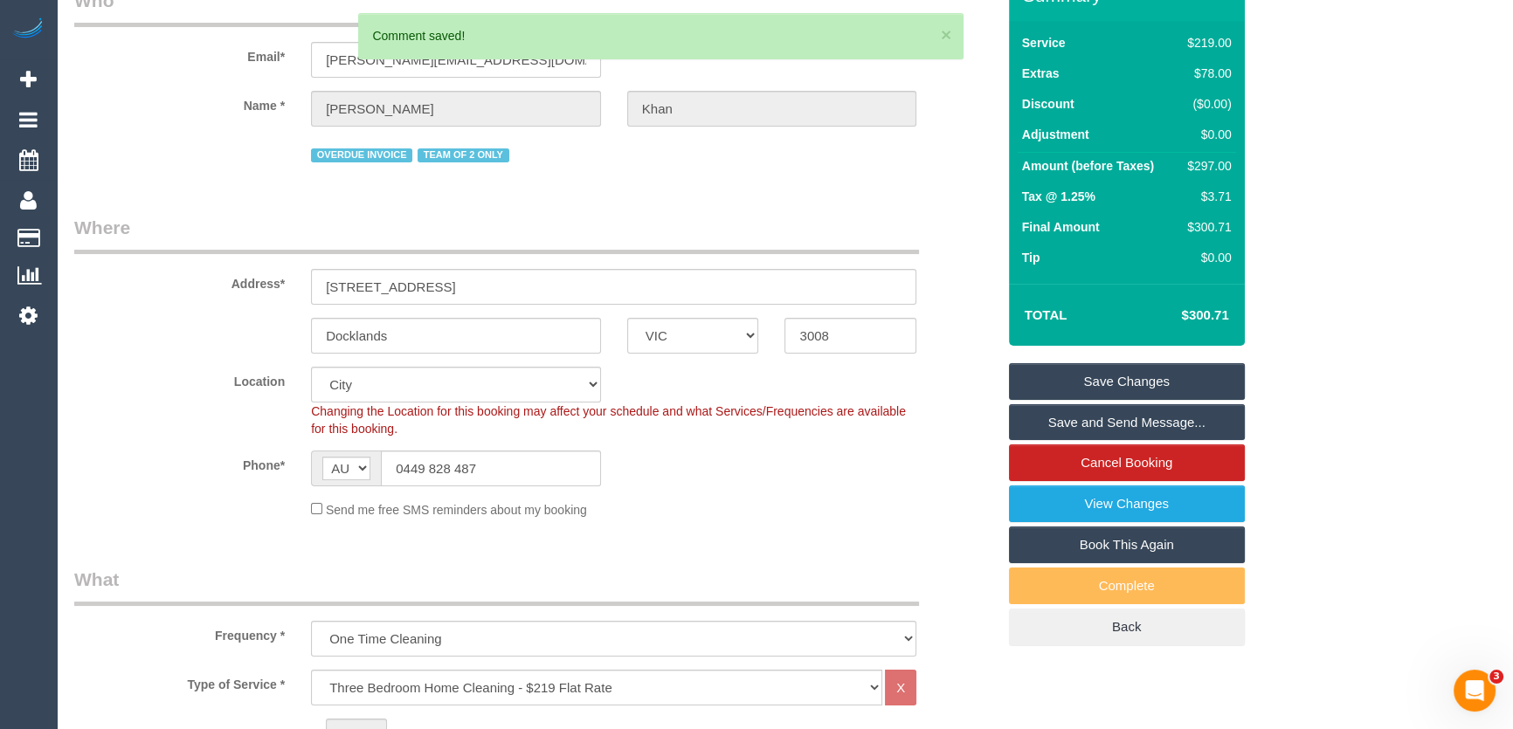
scroll to position [0, 0]
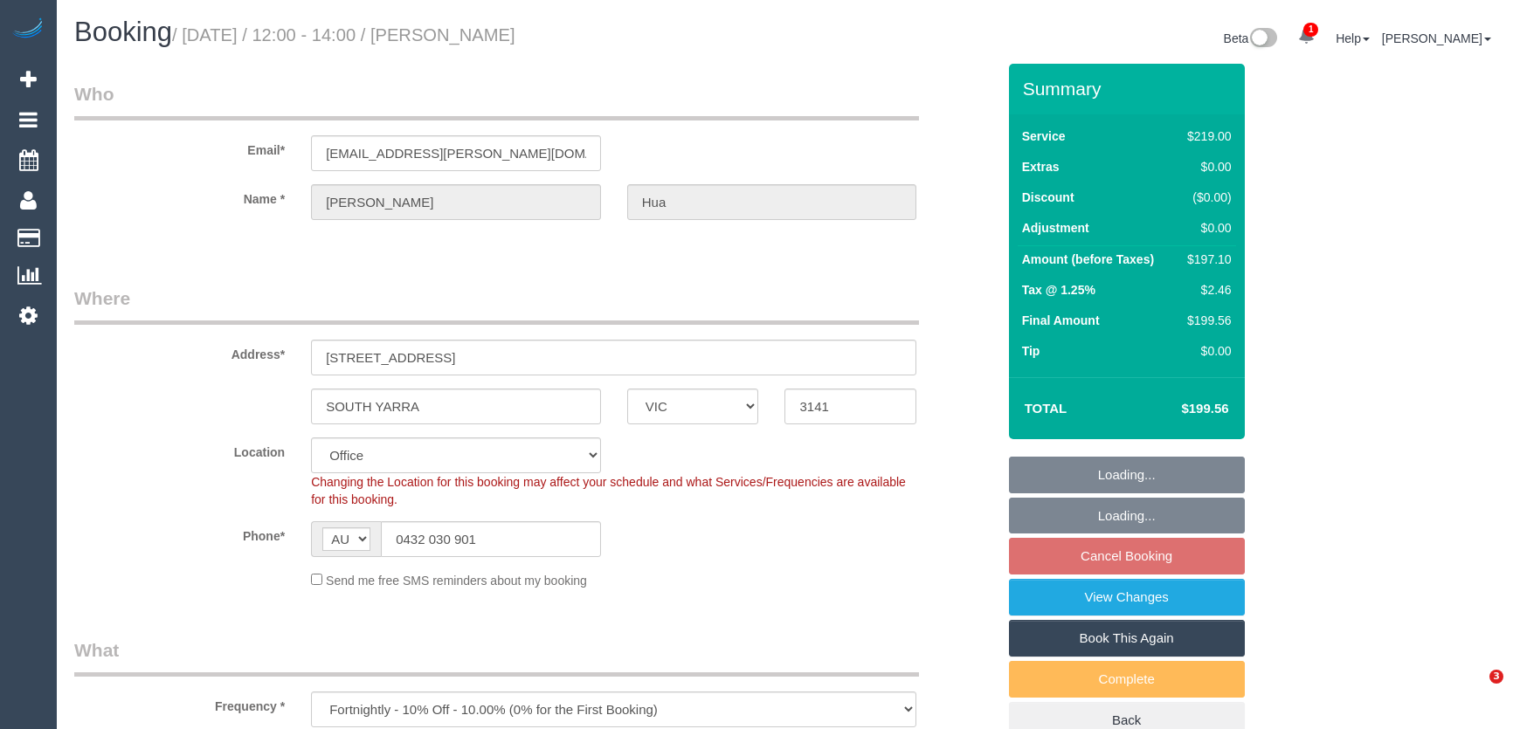
select select "VIC"
select select "number:27"
select select "number:16"
select select "number:18"
select select "number:22"
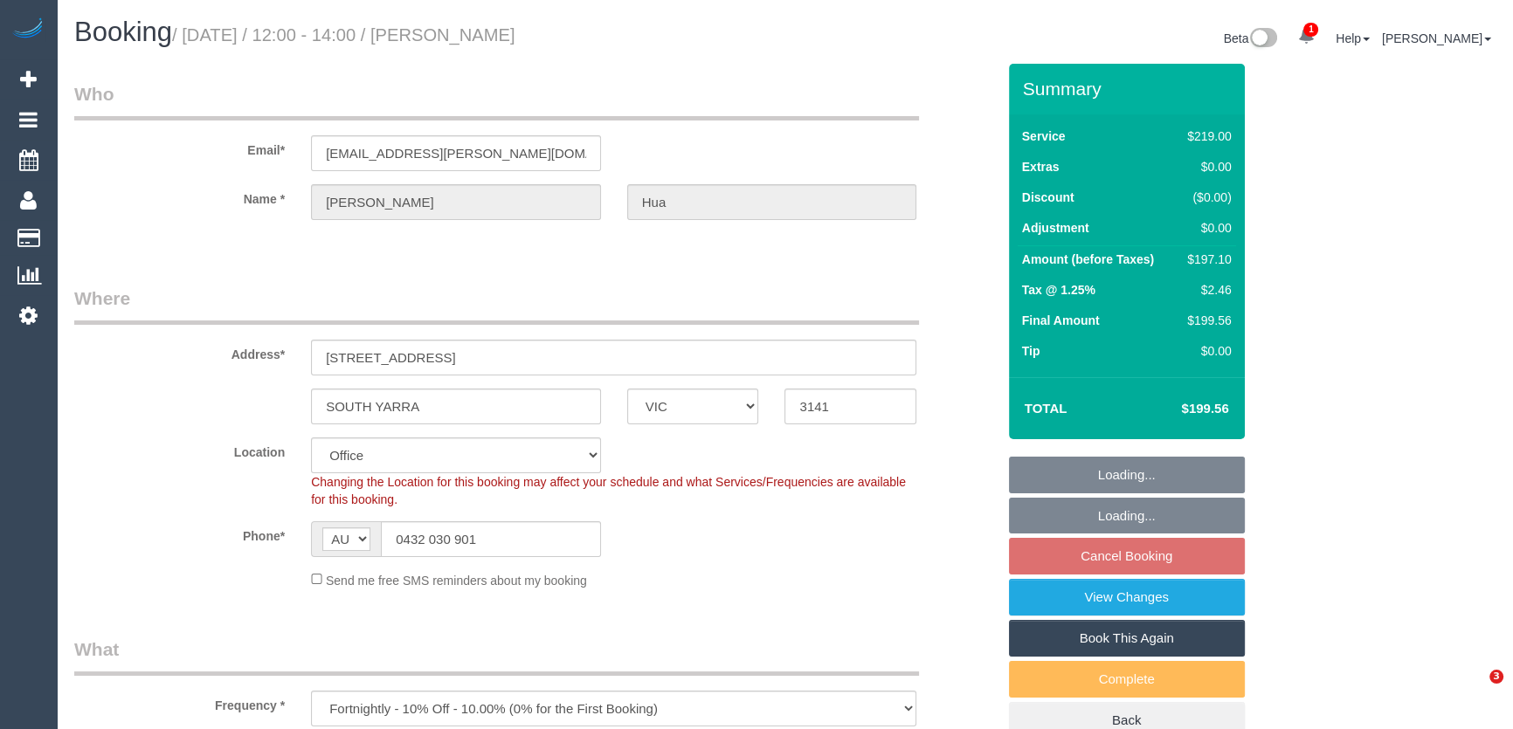
select select "number:34"
select select "number:12"
select select "object:2116"
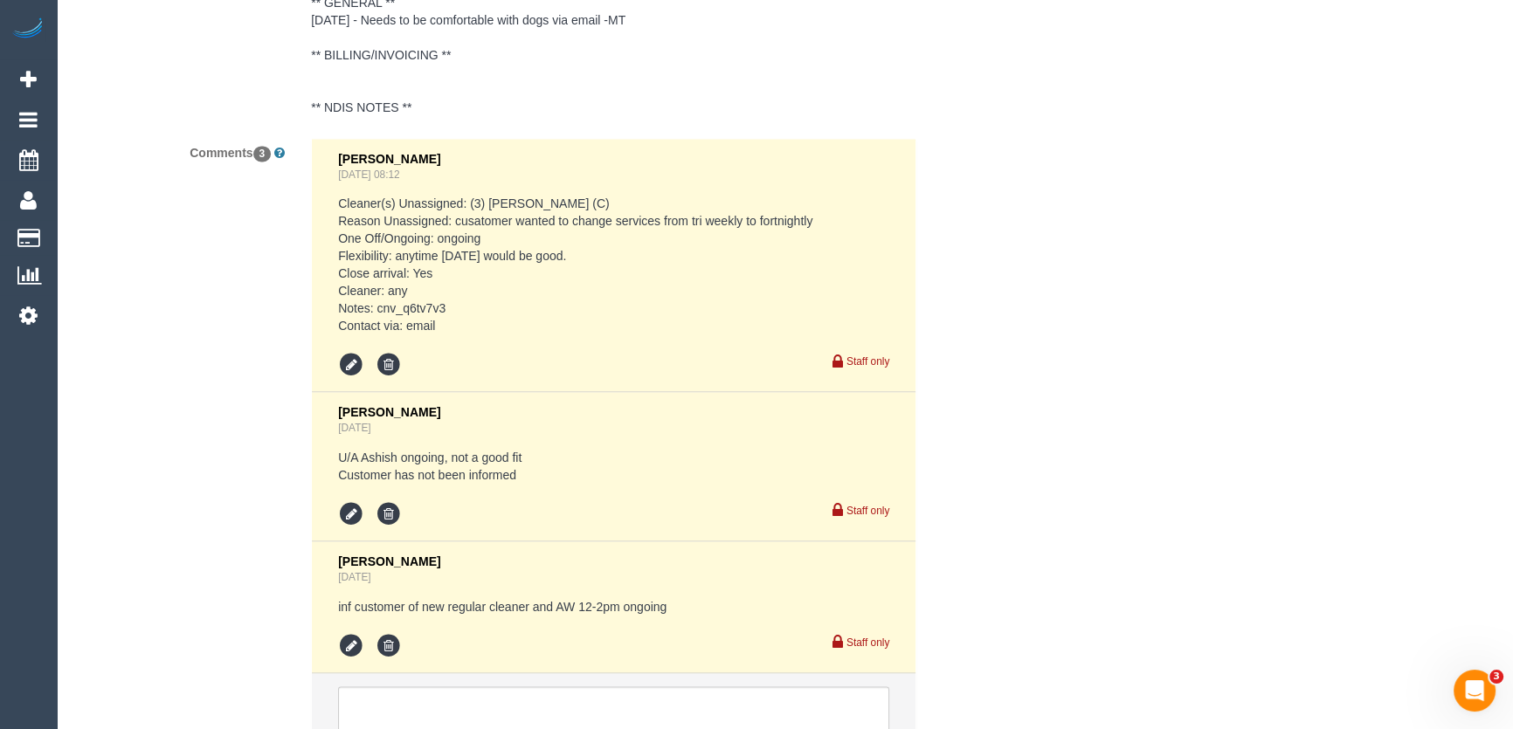
scroll to position [3415, 0]
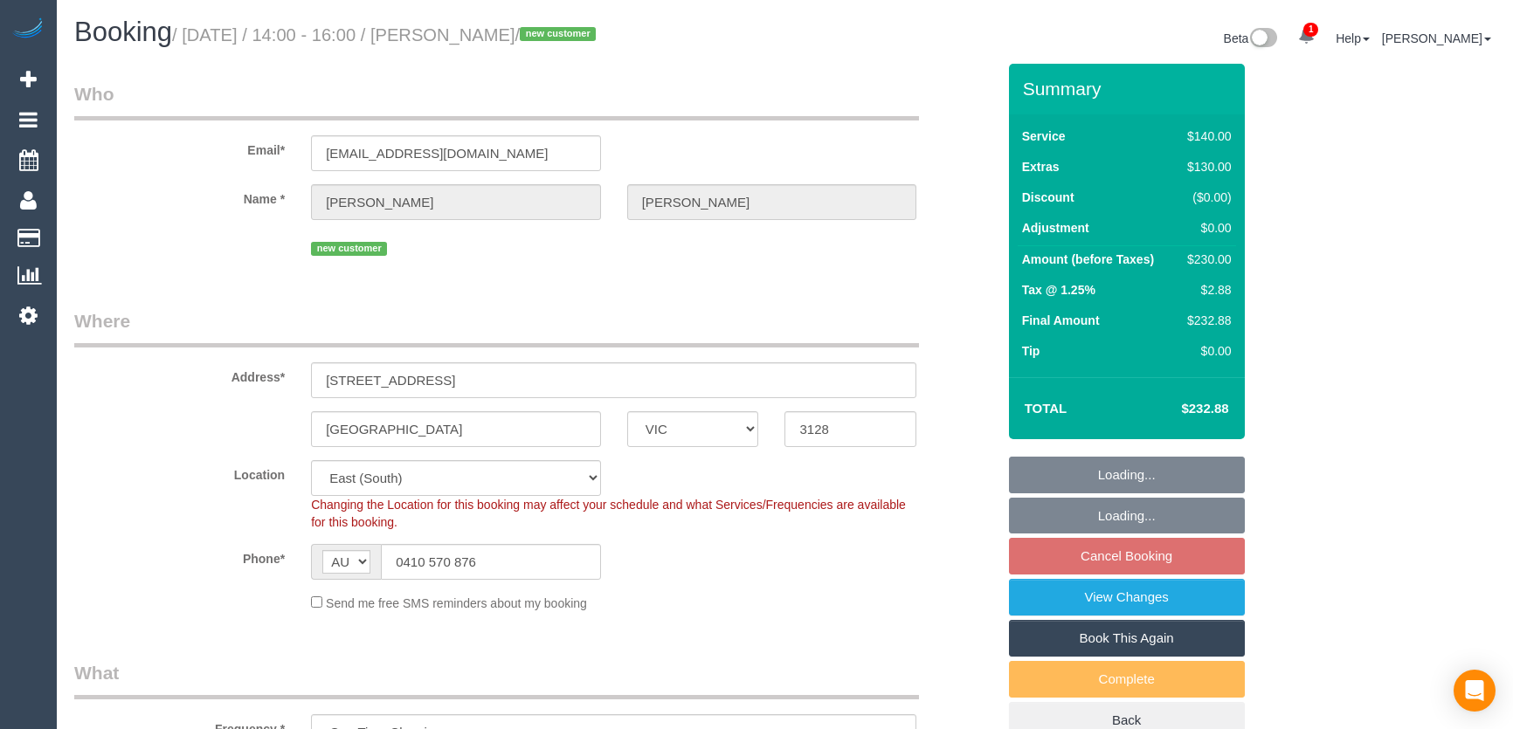
select select "VIC"
select select "number:28"
select select "number:14"
select select "number:20"
select select "number:24"
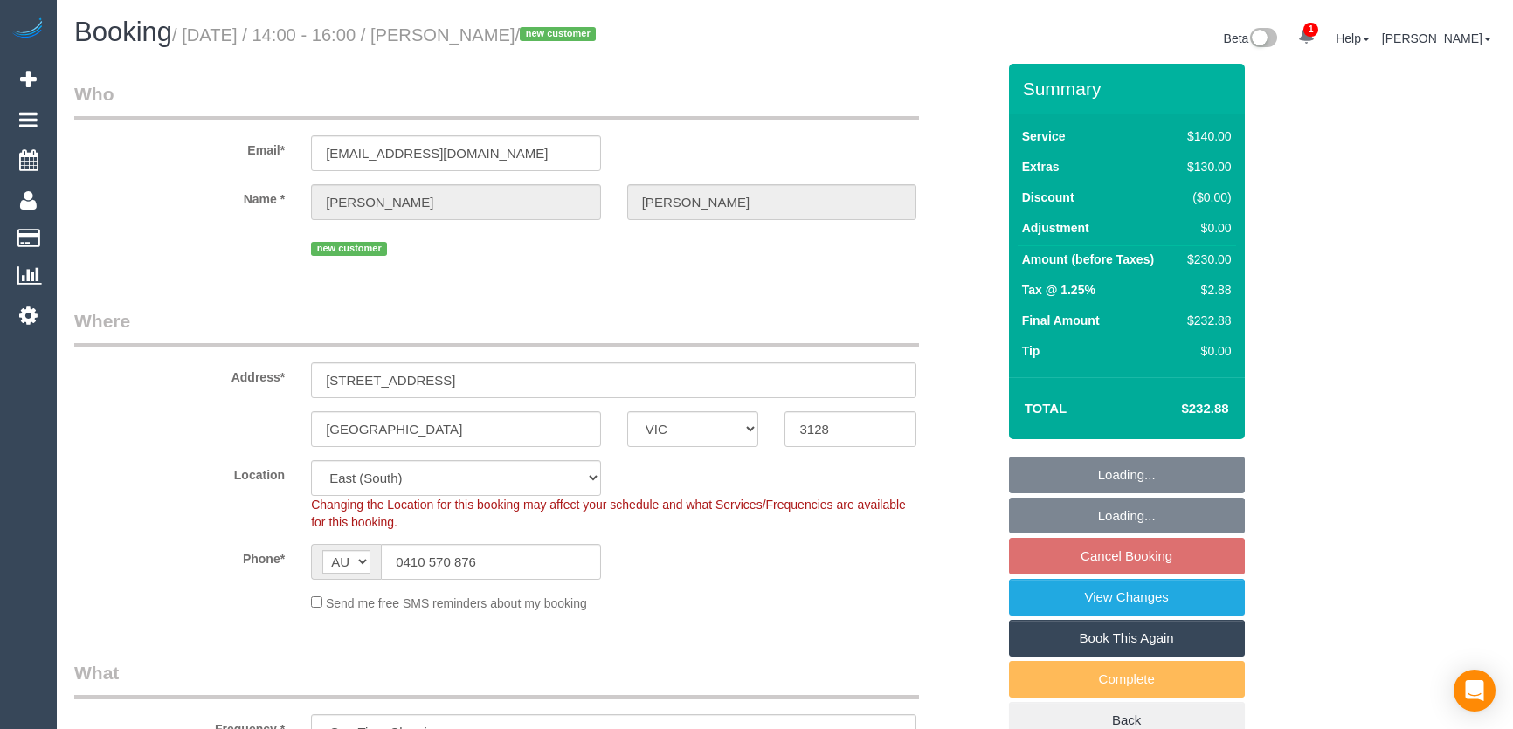
select select "object:905"
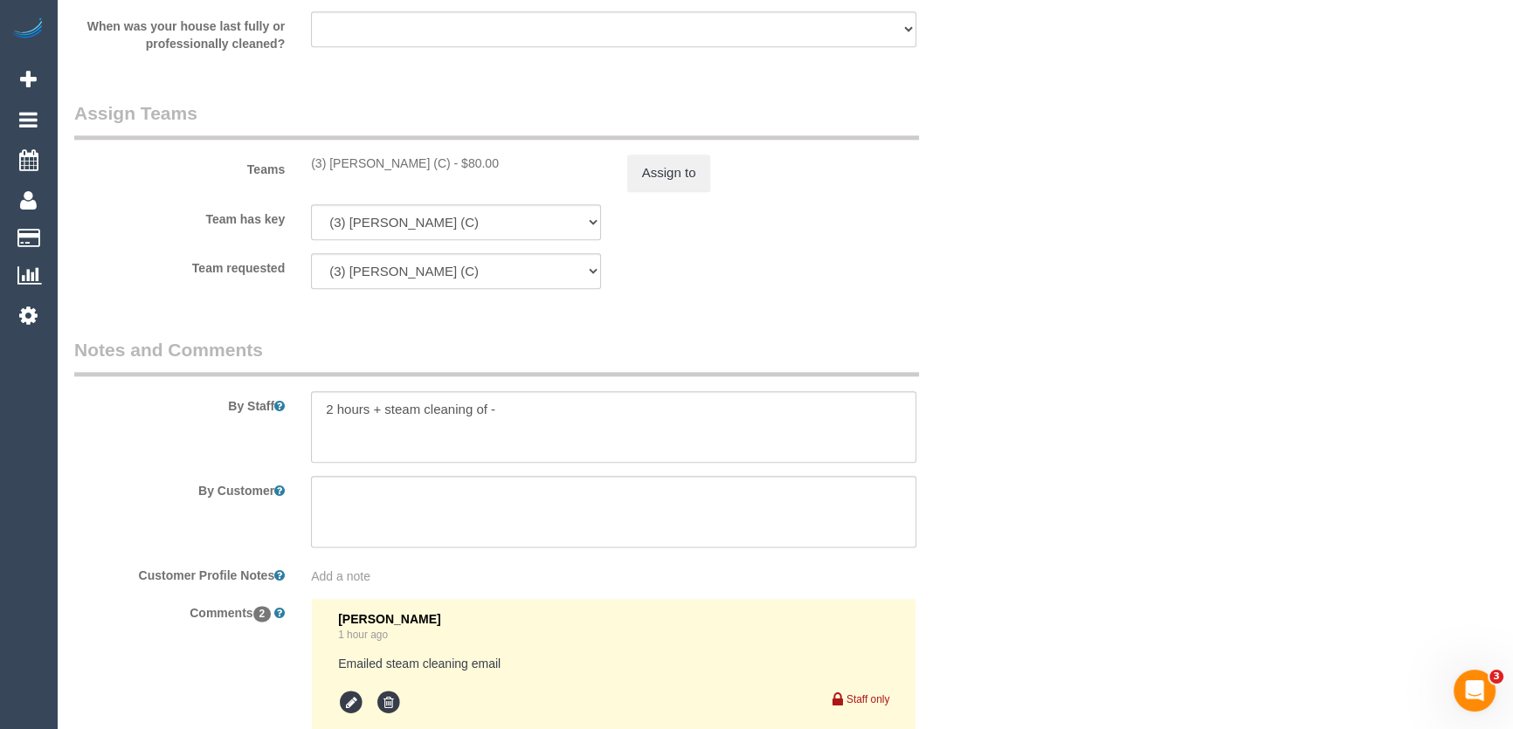
scroll to position [2621, 0]
